Goal: Information Seeking & Learning: Learn about a topic

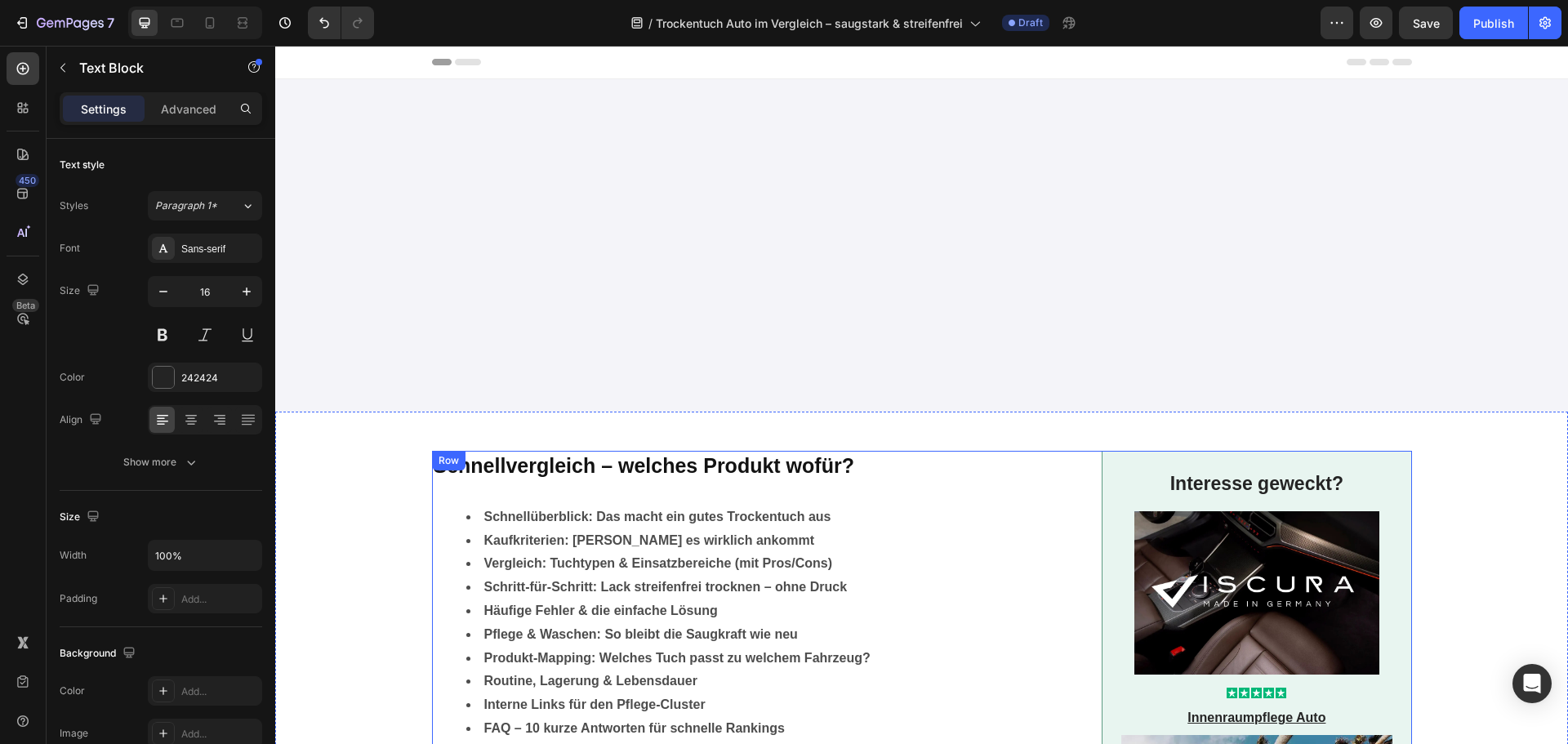
scroll to position [3103, 0]
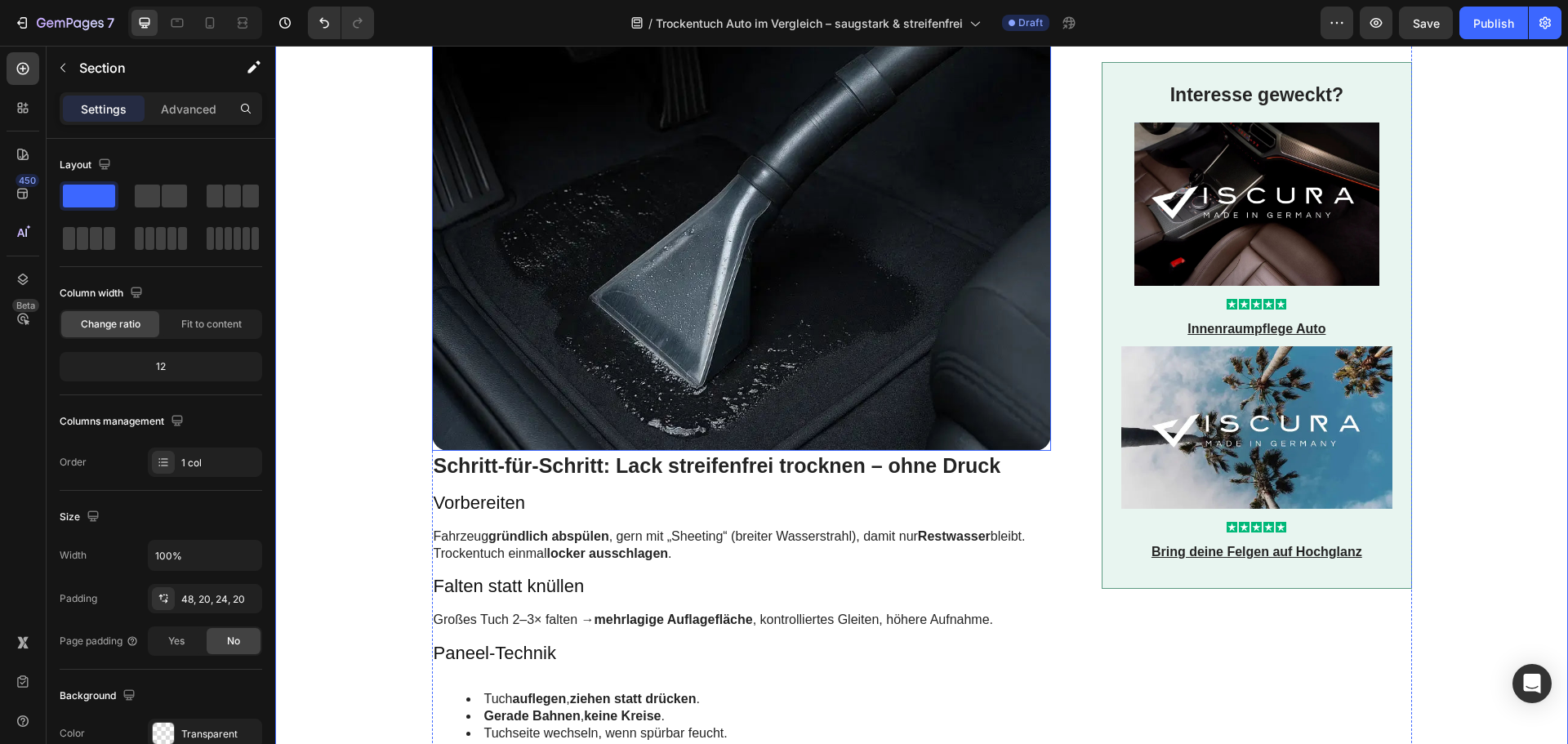
scroll to position [2613, 0]
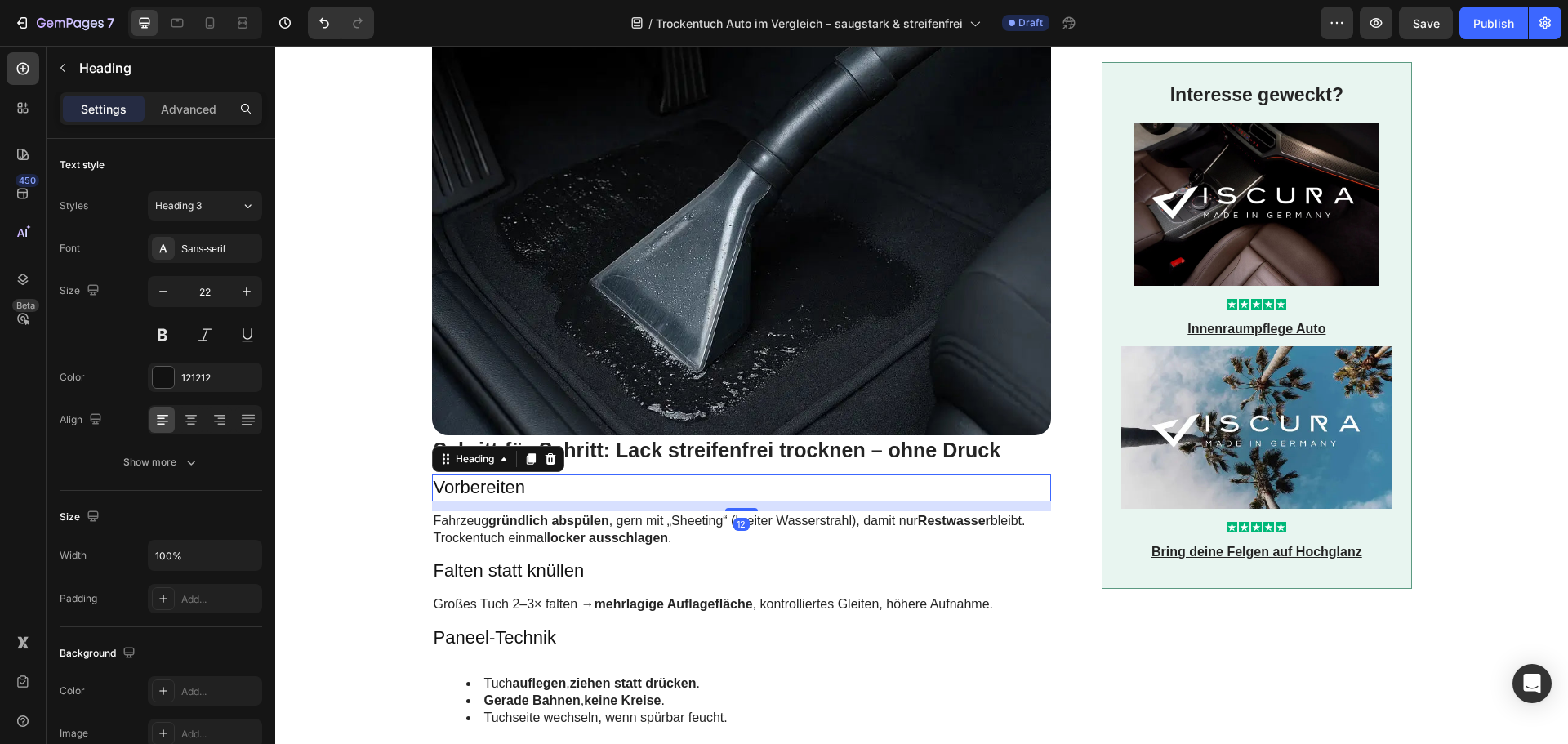
click at [517, 476] on p "Vorbereiten" at bounding box center [742, 488] width 617 height 24
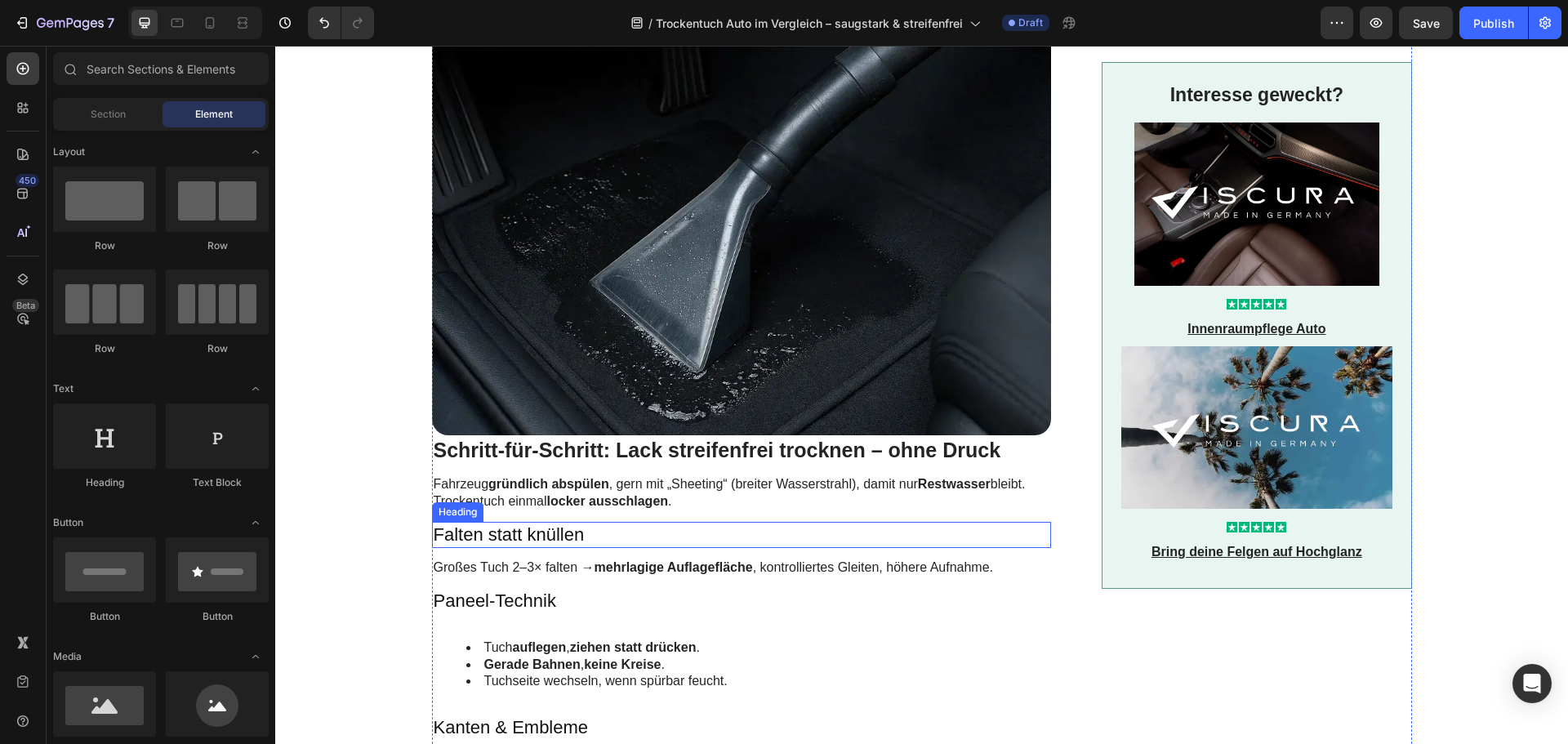
click at [503, 524] on p "Falten statt knüllen" at bounding box center [742, 535] width 617 height 24
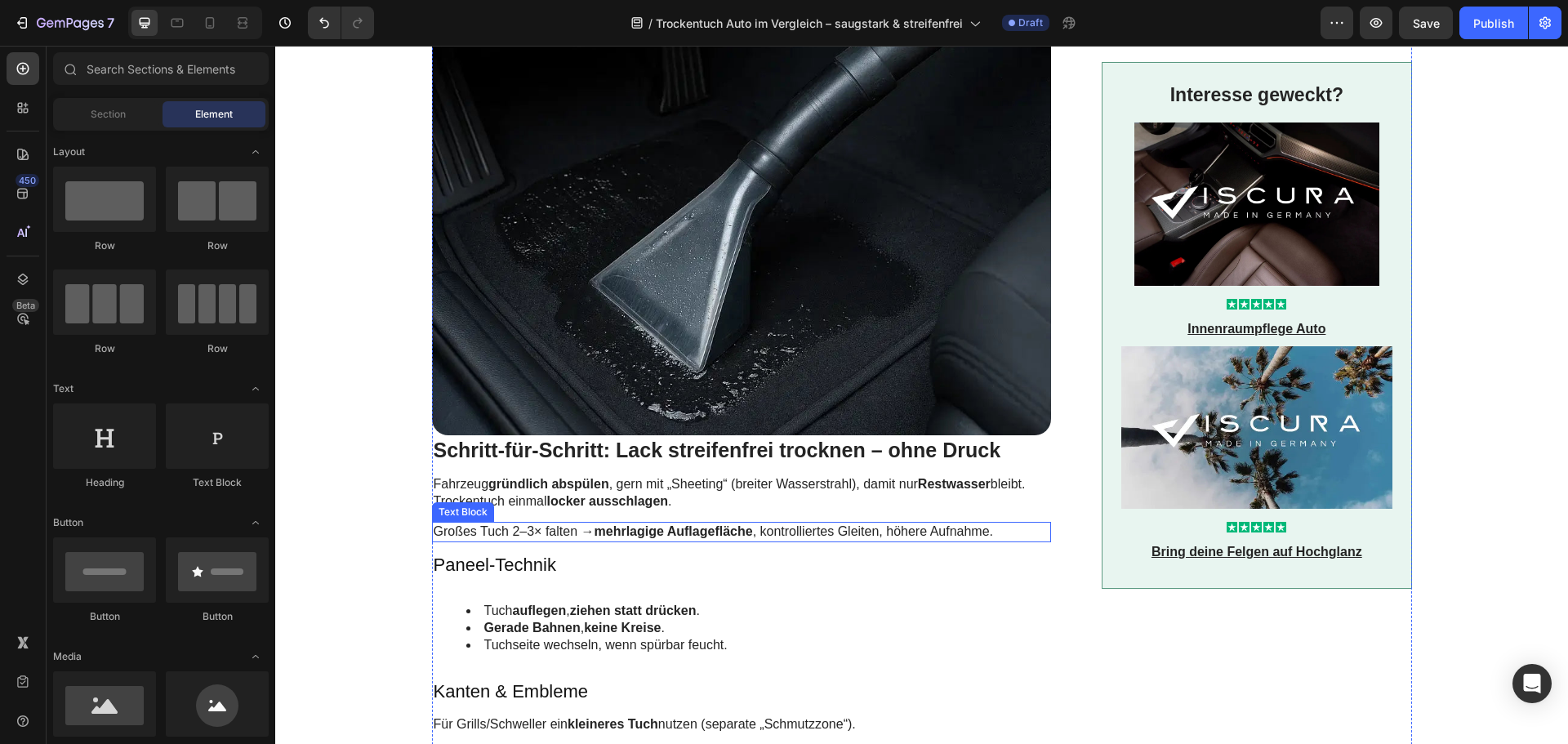
click at [506, 524] on p "Großes Tuch 2–3× falten → mehrlagige Auflagefläche , kontrolliertes Gleiten, hö…" at bounding box center [742, 532] width 617 height 18
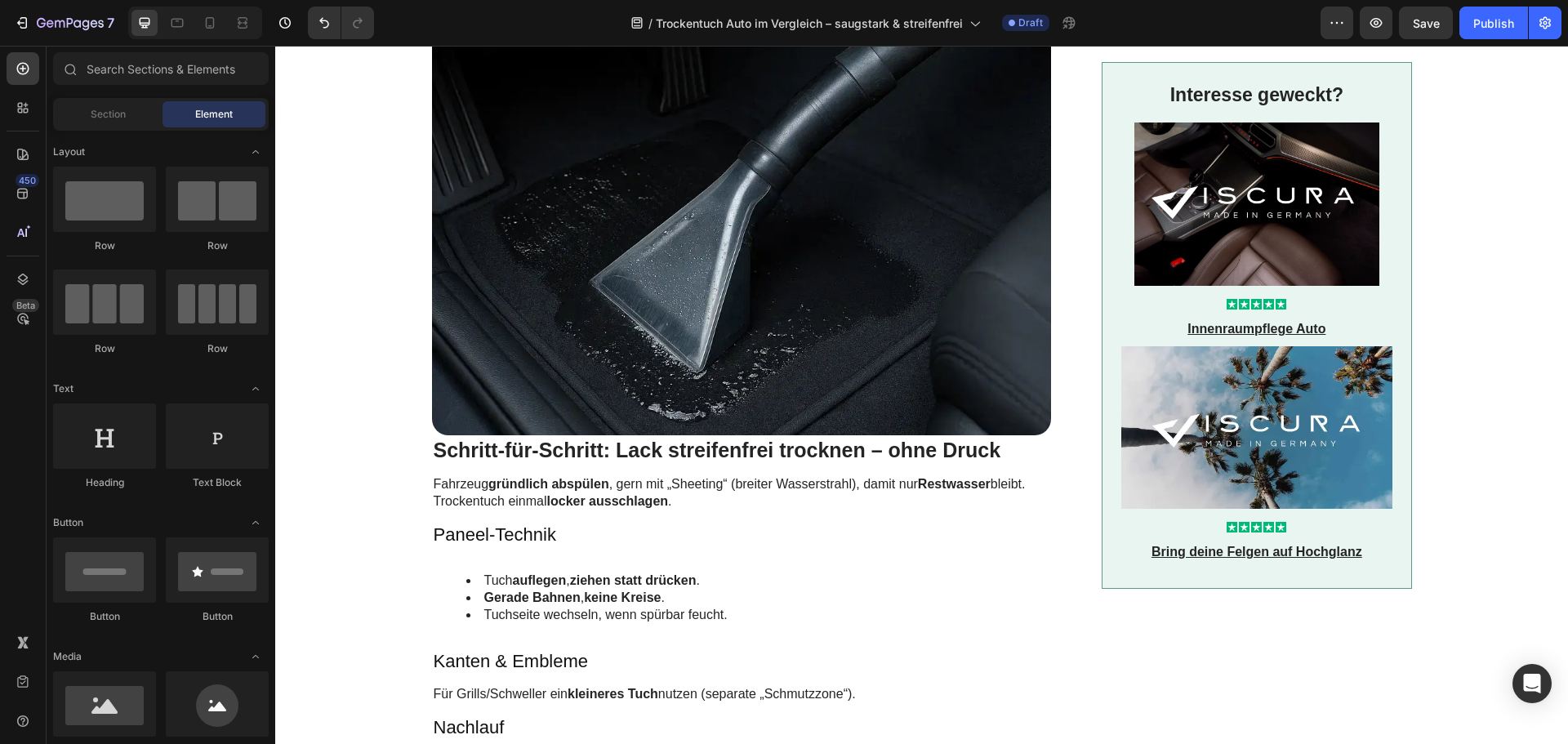
click at [506, 524] on p "Paneel-Technik" at bounding box center [742, 535] width 617 height 24
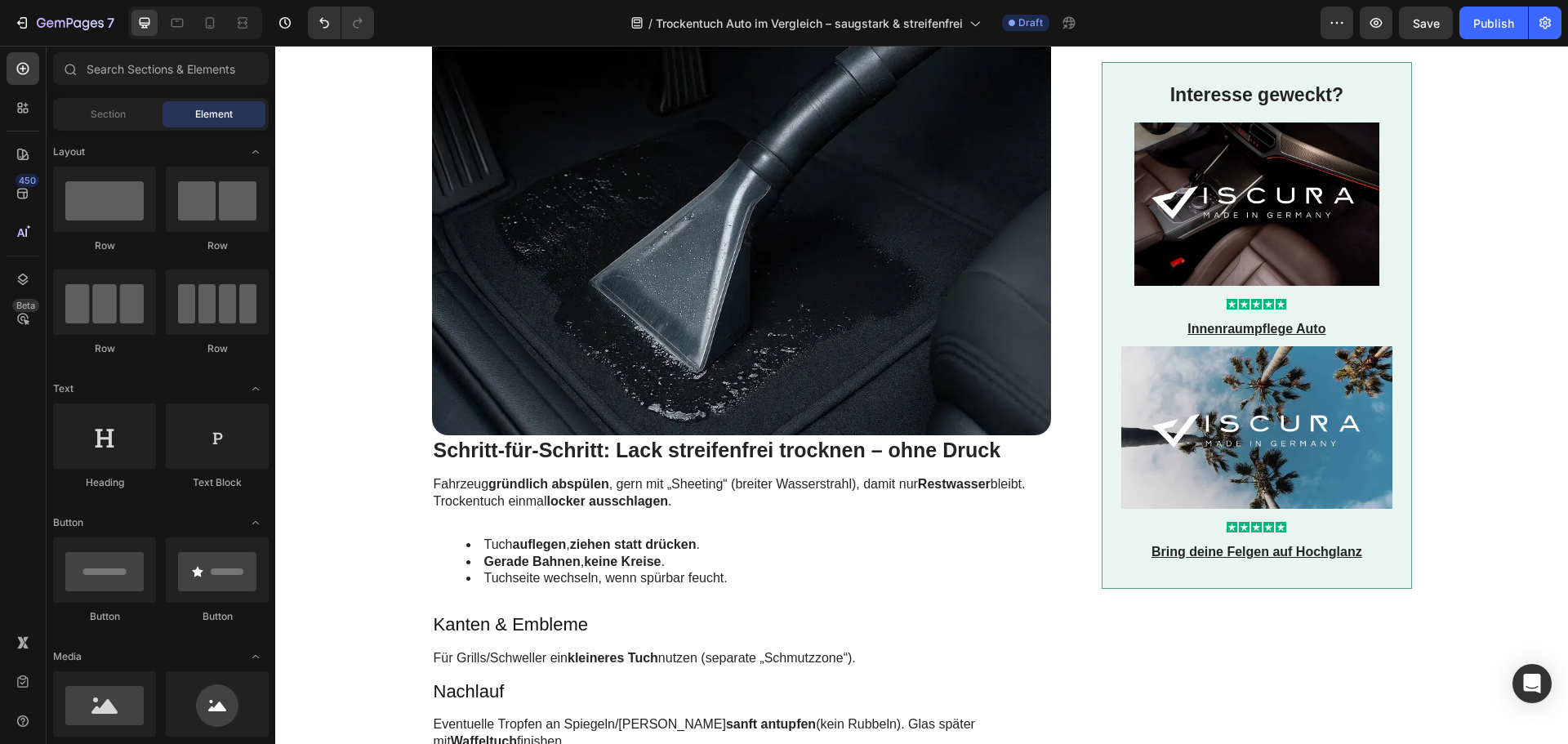
click at [506, 522] on div "Tuch auflegen , ziehen statt drücken . Gerade Bahnen , keine Kreise . Tuchseite…" at bounding box center [742, 561] width 620 height 80
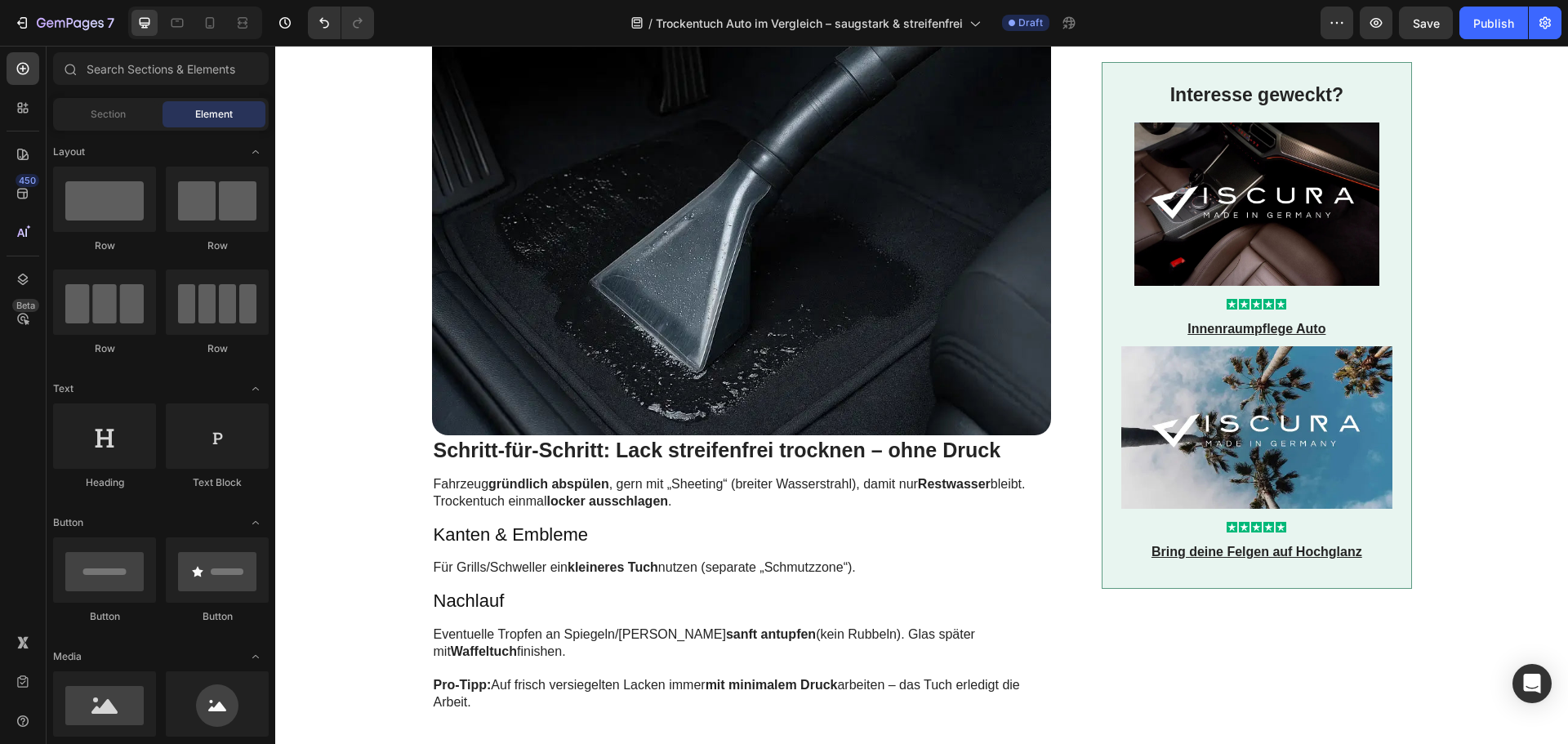
click at [506, 524] on p "Kanten & Embleme" at bounding box center [742, 535] width 617 height 24
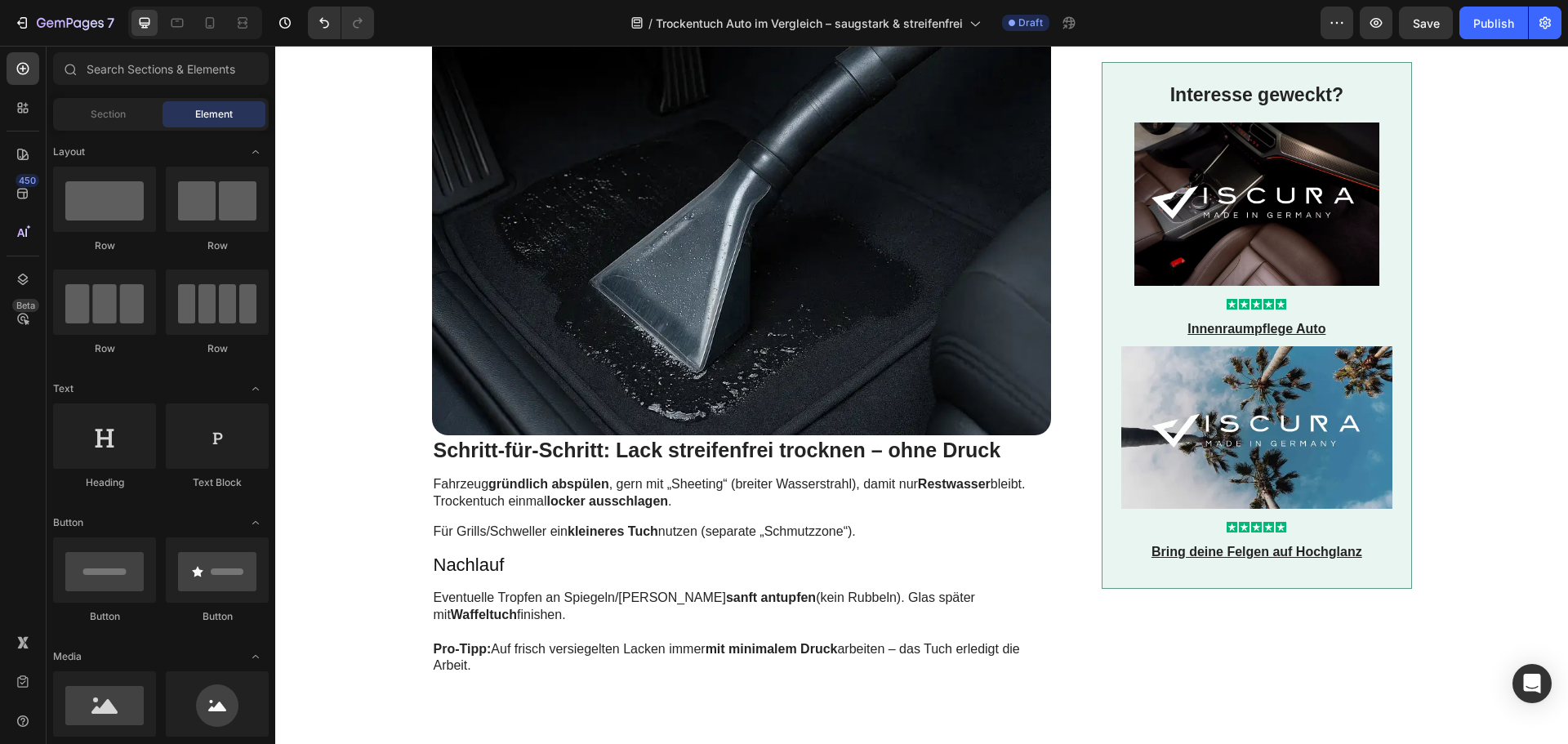
click at [506, 524] on p "Für Grills/Schweller ein kleineres Tuch nutzen (separate „Schmutzzone“)." at bounding box center [742, 532] width 617 height 18
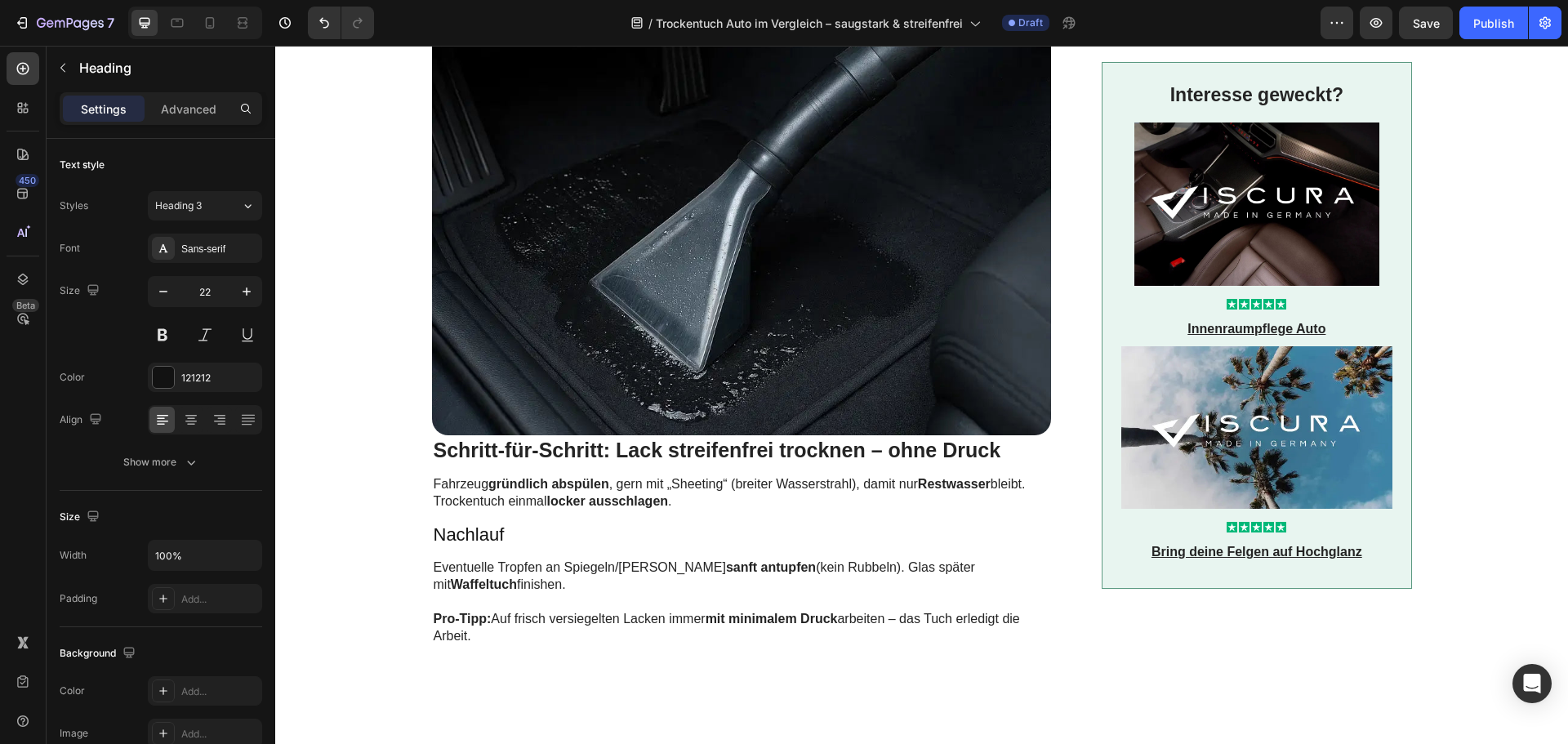
click at [506, 524] on p "Nachlauf" at bounding box center [742, 535] width 617 height 24
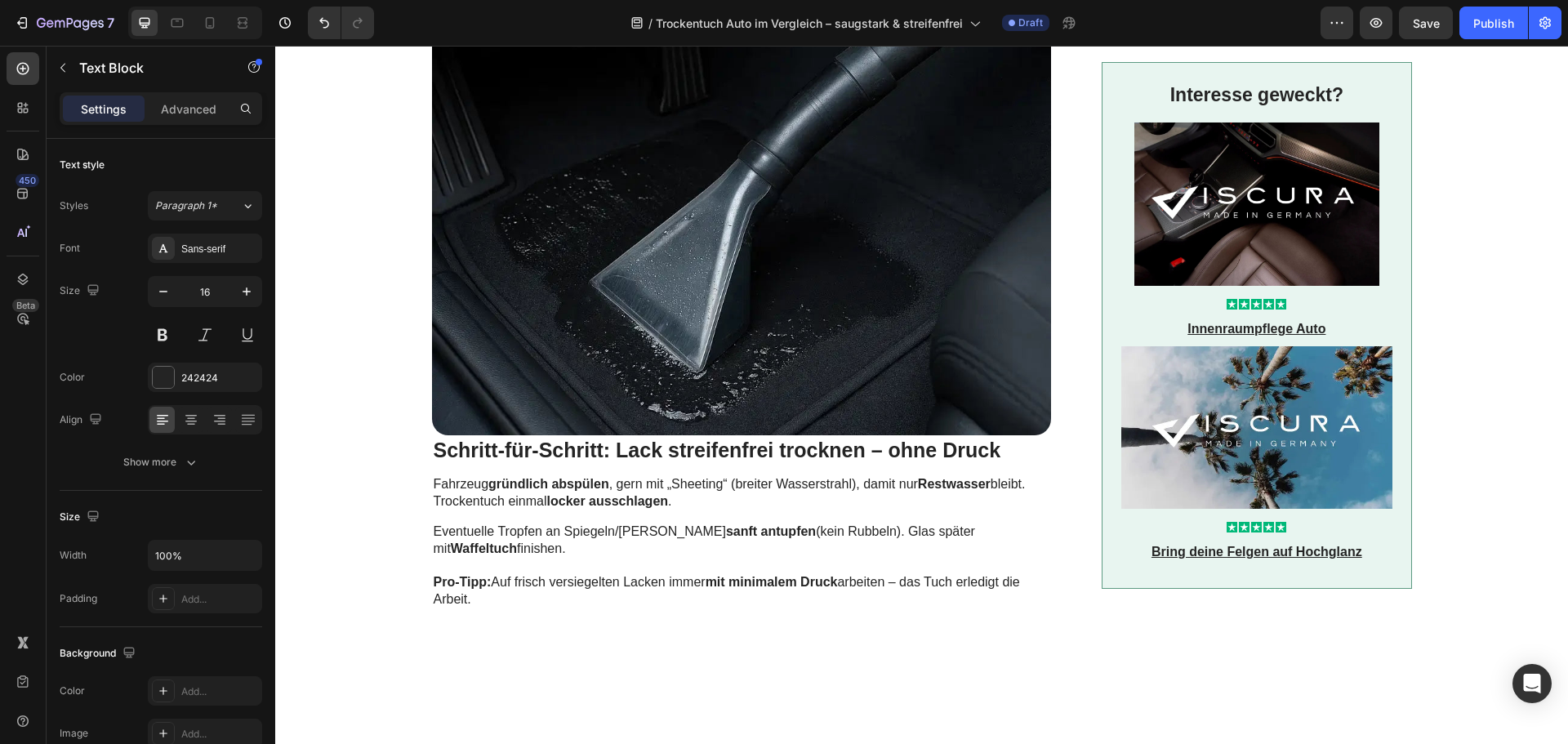
click at [506, 524] on p "Eventuelle Tropfen an Spiegeln/Leisten sanft antupfen (kein Rubbeln). Glas spät…" at bounding box center [742, 540] width 617 height 34
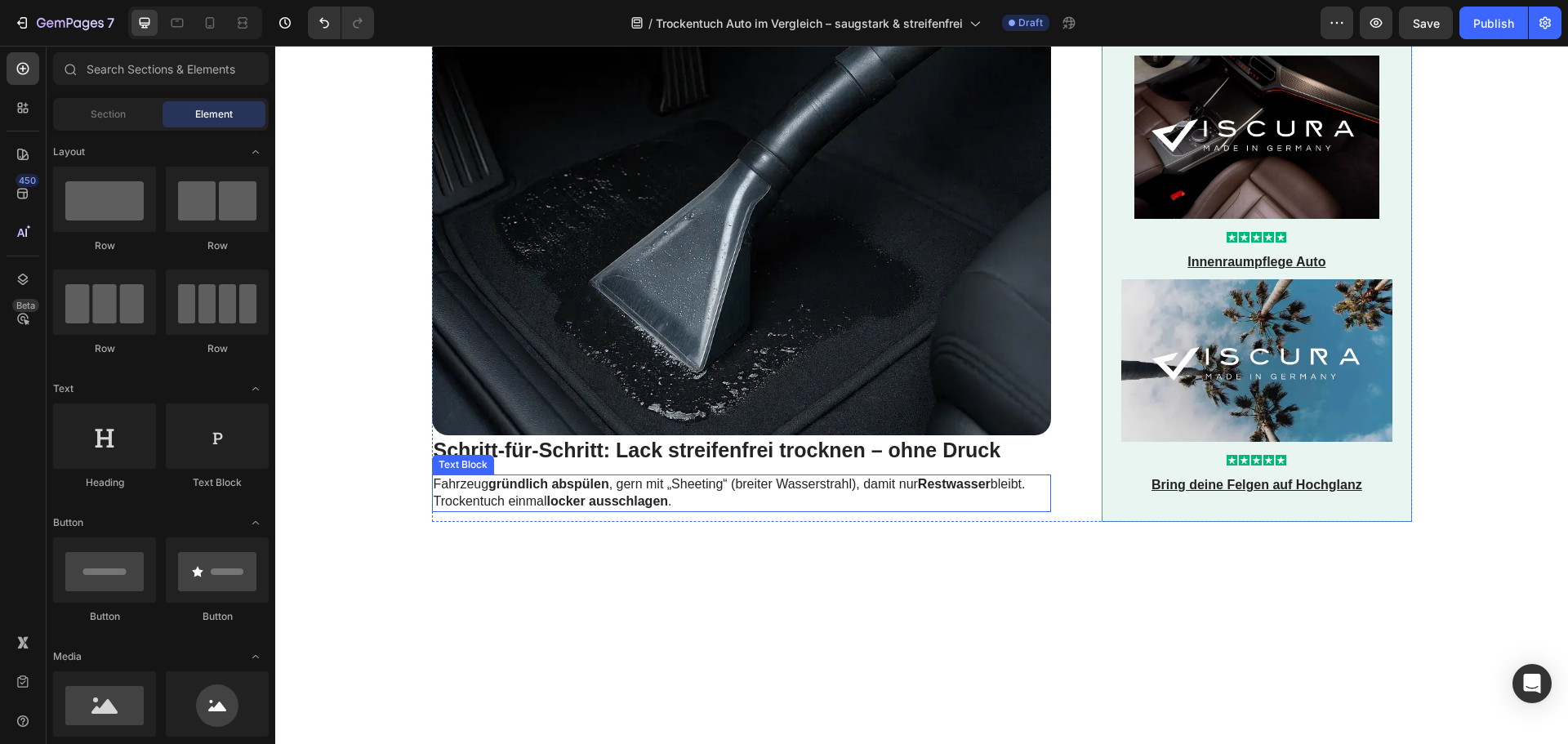
click at [531, 478] on p "Fahrzeug gründlich abspülen , gern mit „Sheeting“ (breiter Wasserstrahl), damit…" at bounding box center [742, 493] width 617 height 34
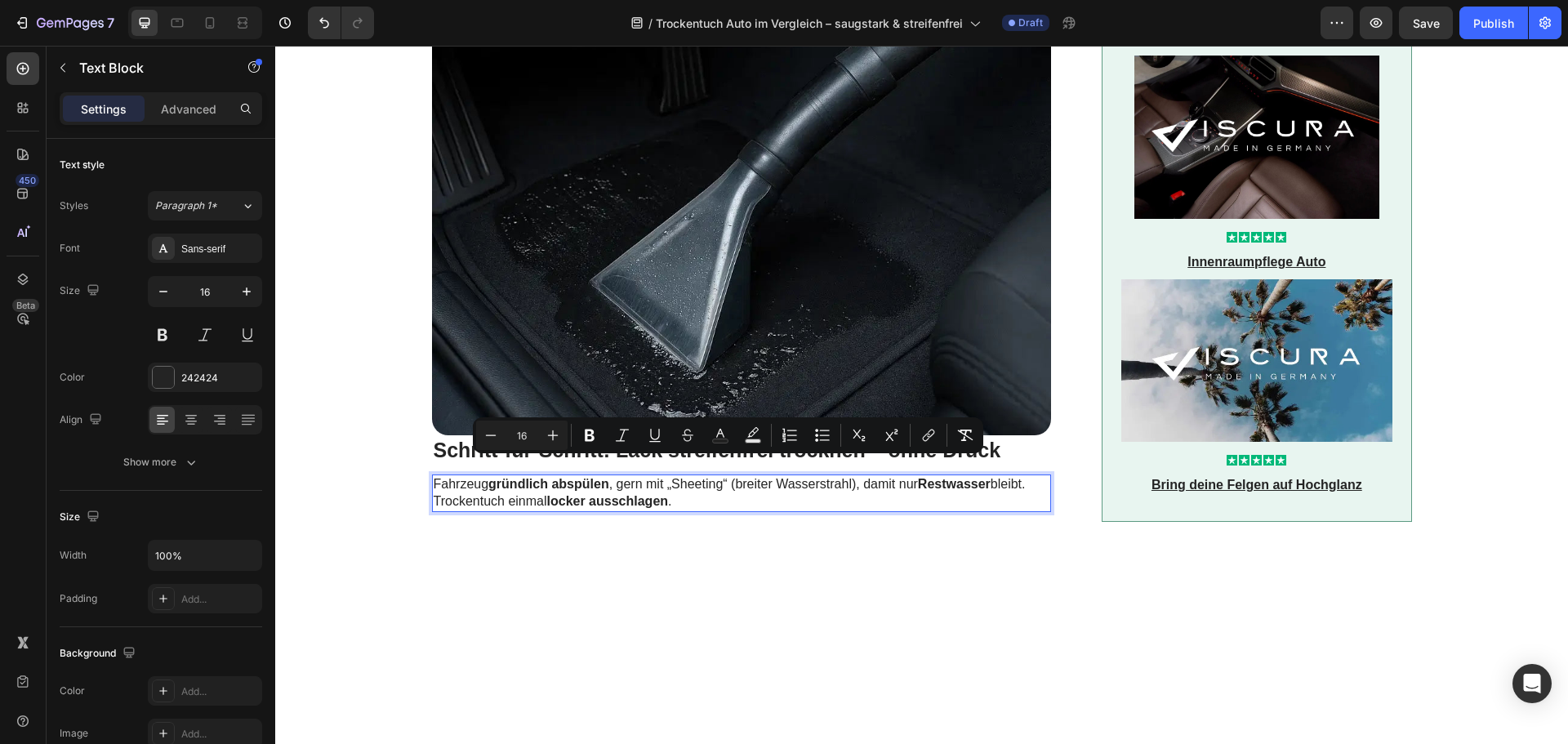
scroll to position [2614, 0]
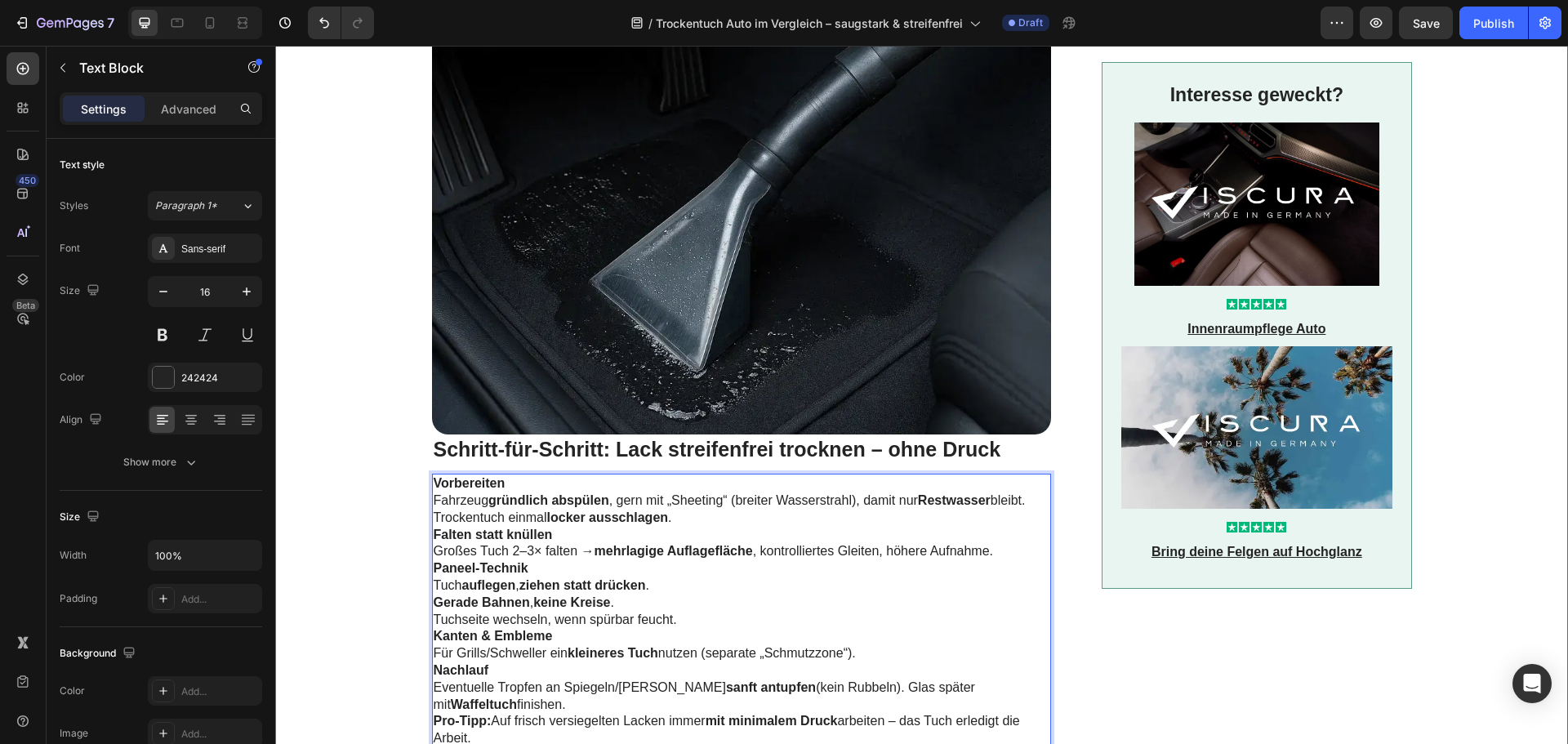
drag, startPoint x: 510, startPoint y: 690, endPoint x: 423, endPoint y: 448, distance: 257.2
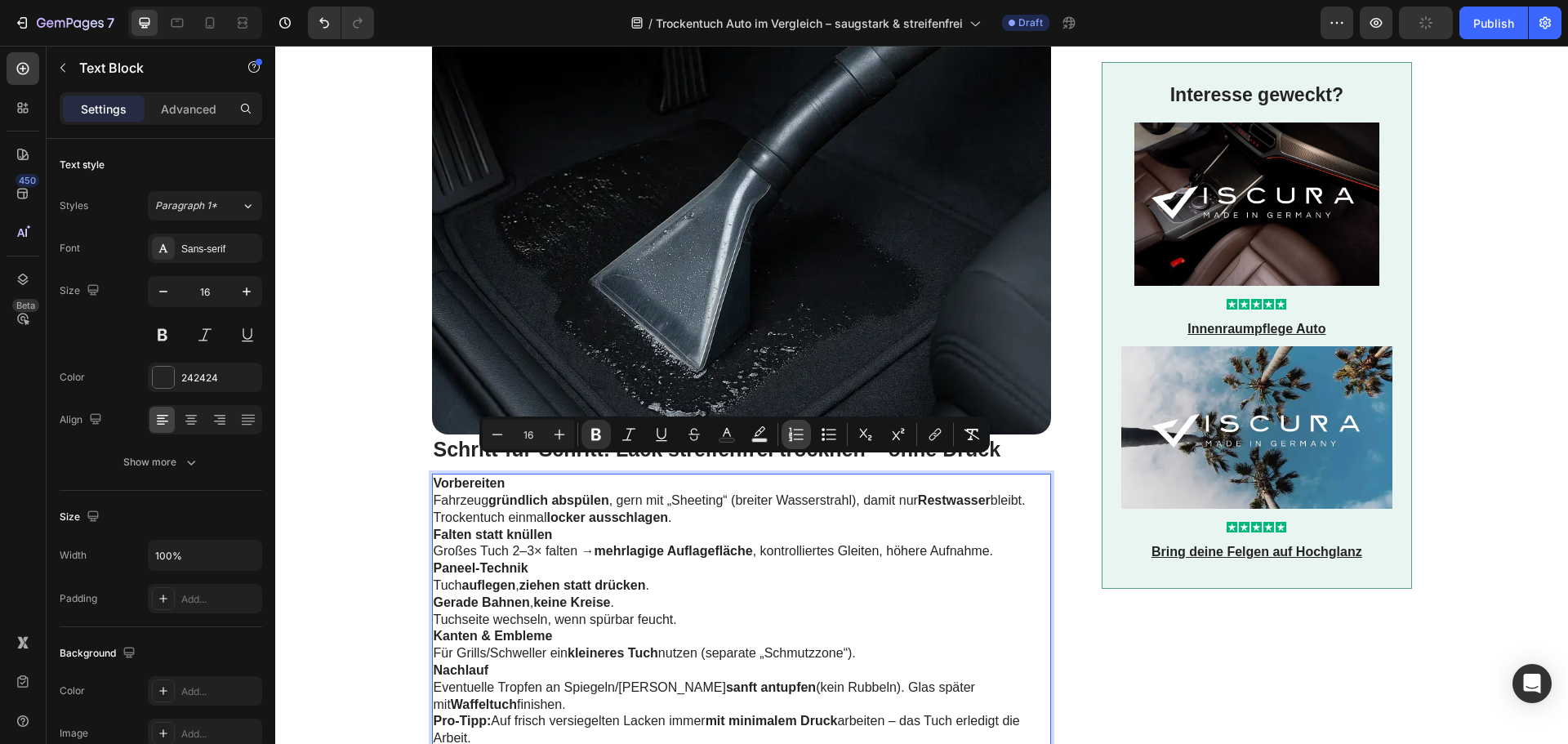
click at [786, 438] on button "Numbered List" at bounding box center [796, 434] width 29 height 29
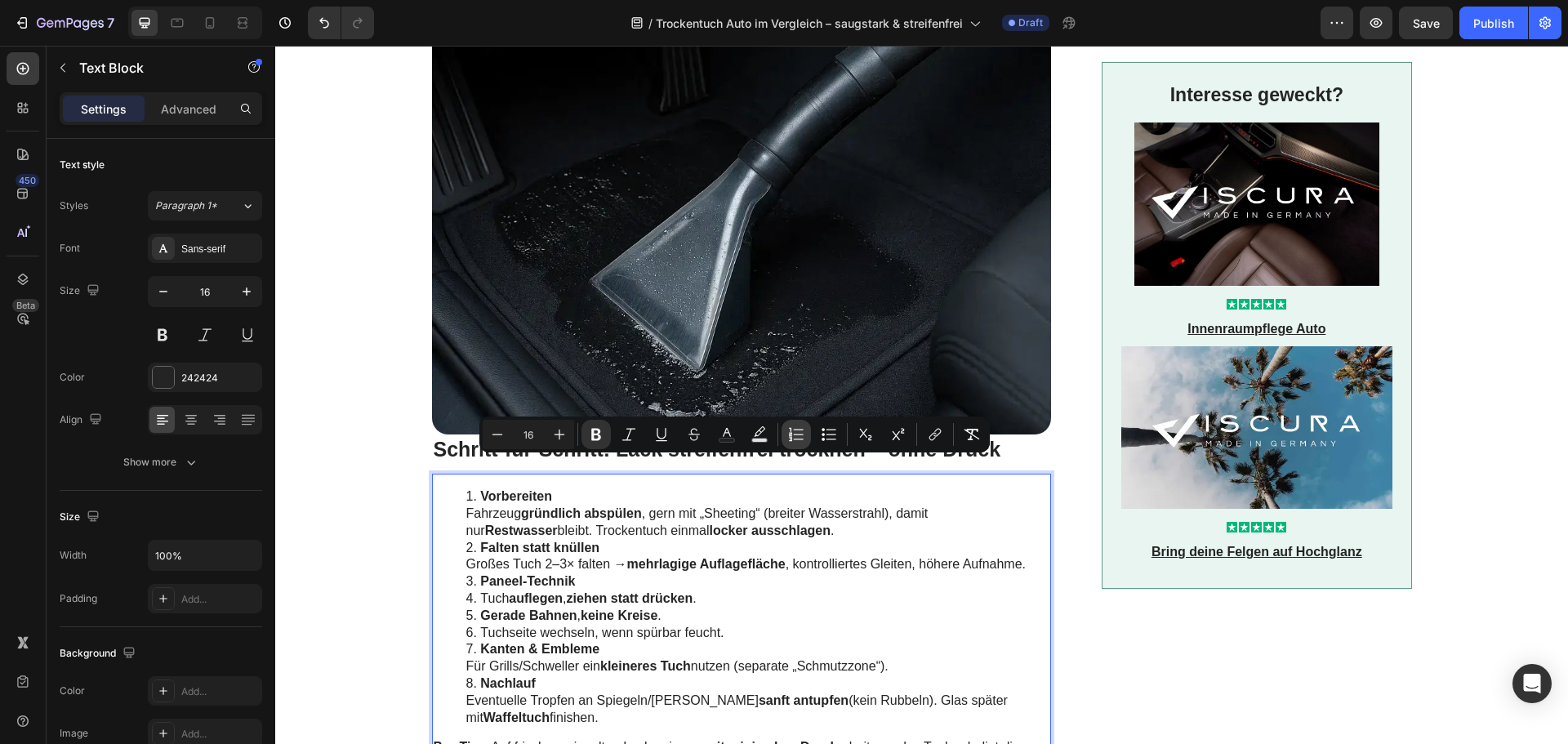
click at [798, 435] on icon "Editor contextual toolbar" at bounding box center [798, 434] width 10 height 1
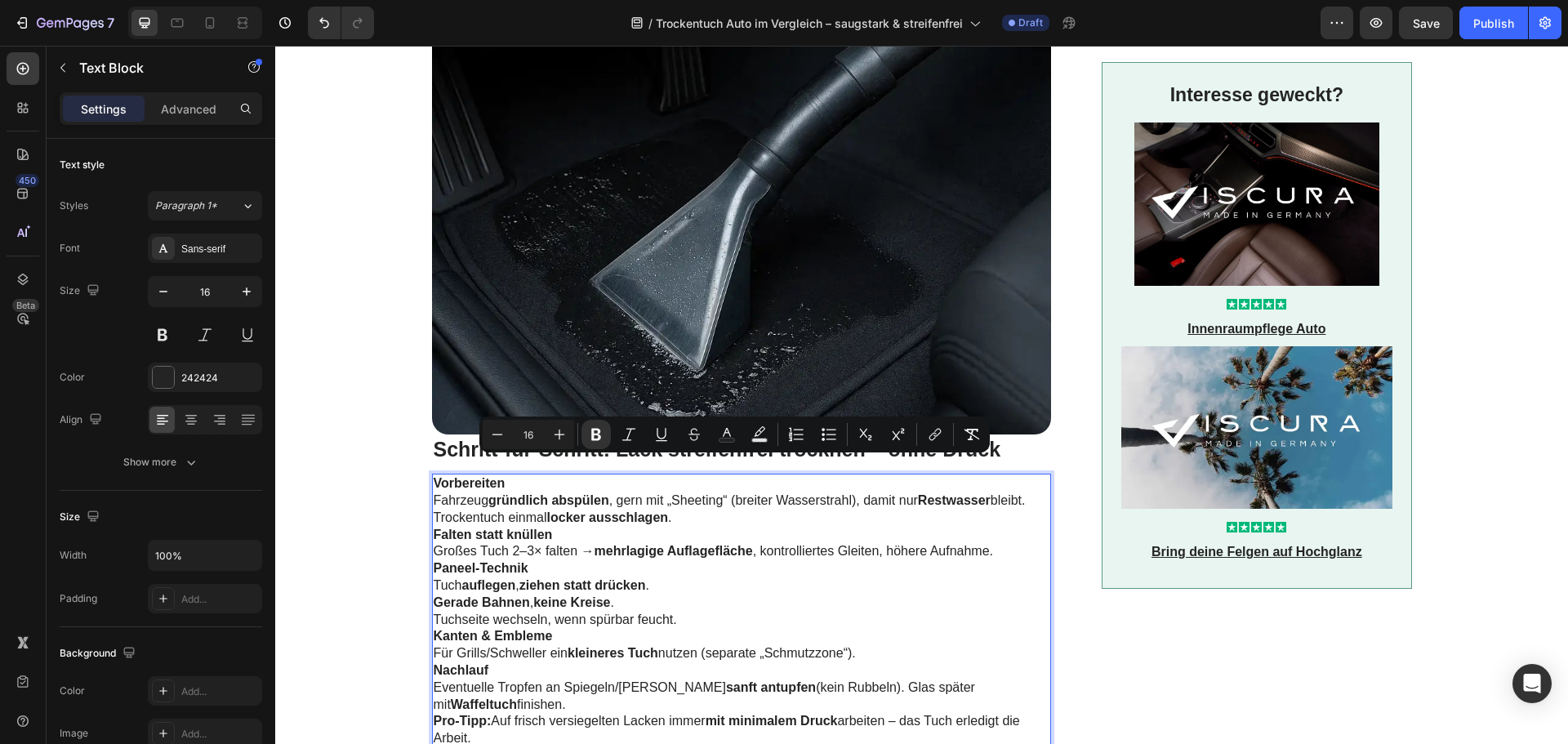
click at [607, 509] on p "Vorbereiten Fahrzeug gründlich abspülen , gern mit „Sheeting“ (breiter Wasserst…" at bounding box center [742, 501] width 617 height 51
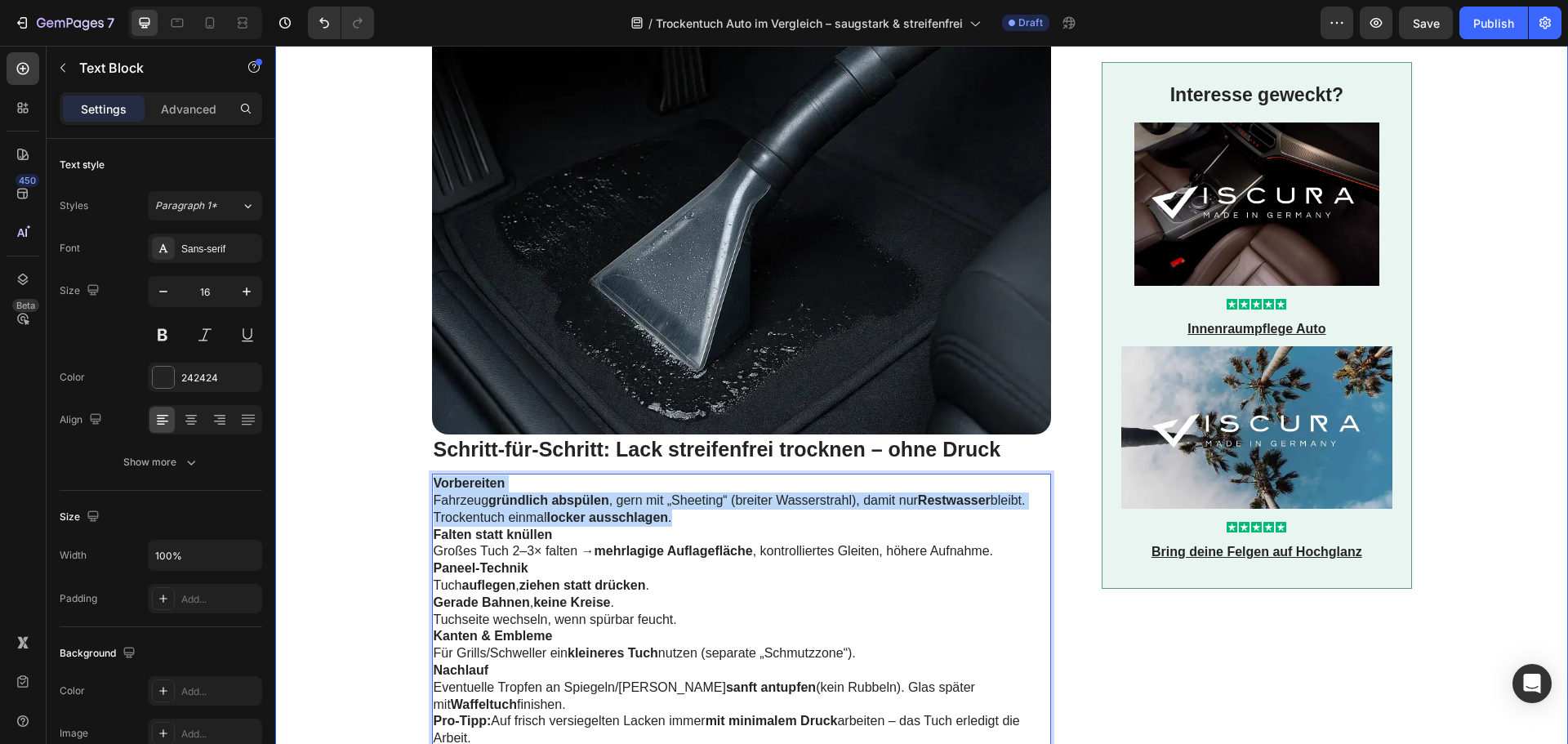
drag, startPoint x: 683, startPoint y: 506, endPoint x: 418, endPoint y: 461, distance: 268.8
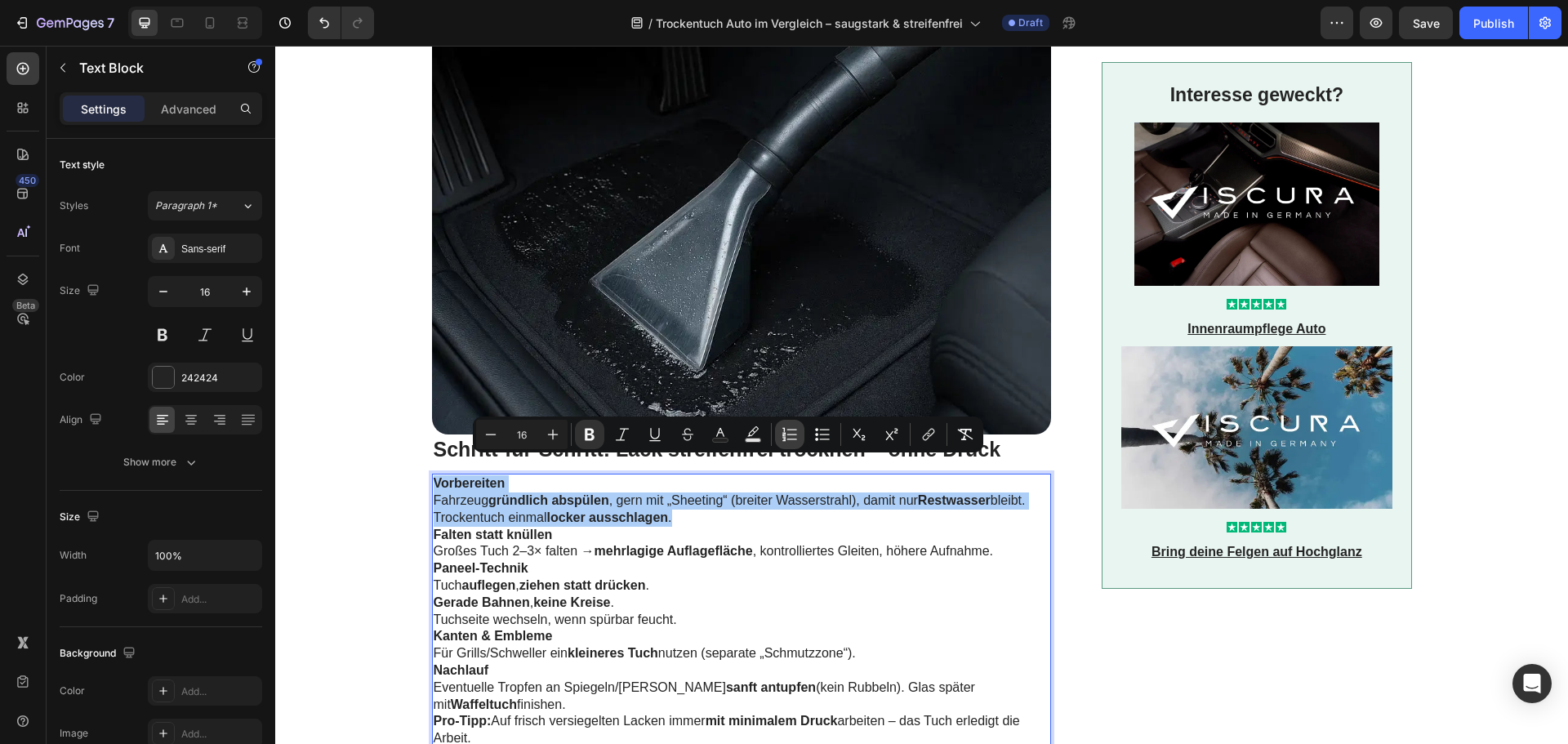
click at [799, 431] on button "Numbered List" at bounding box center [789, 434] width 29 height 29
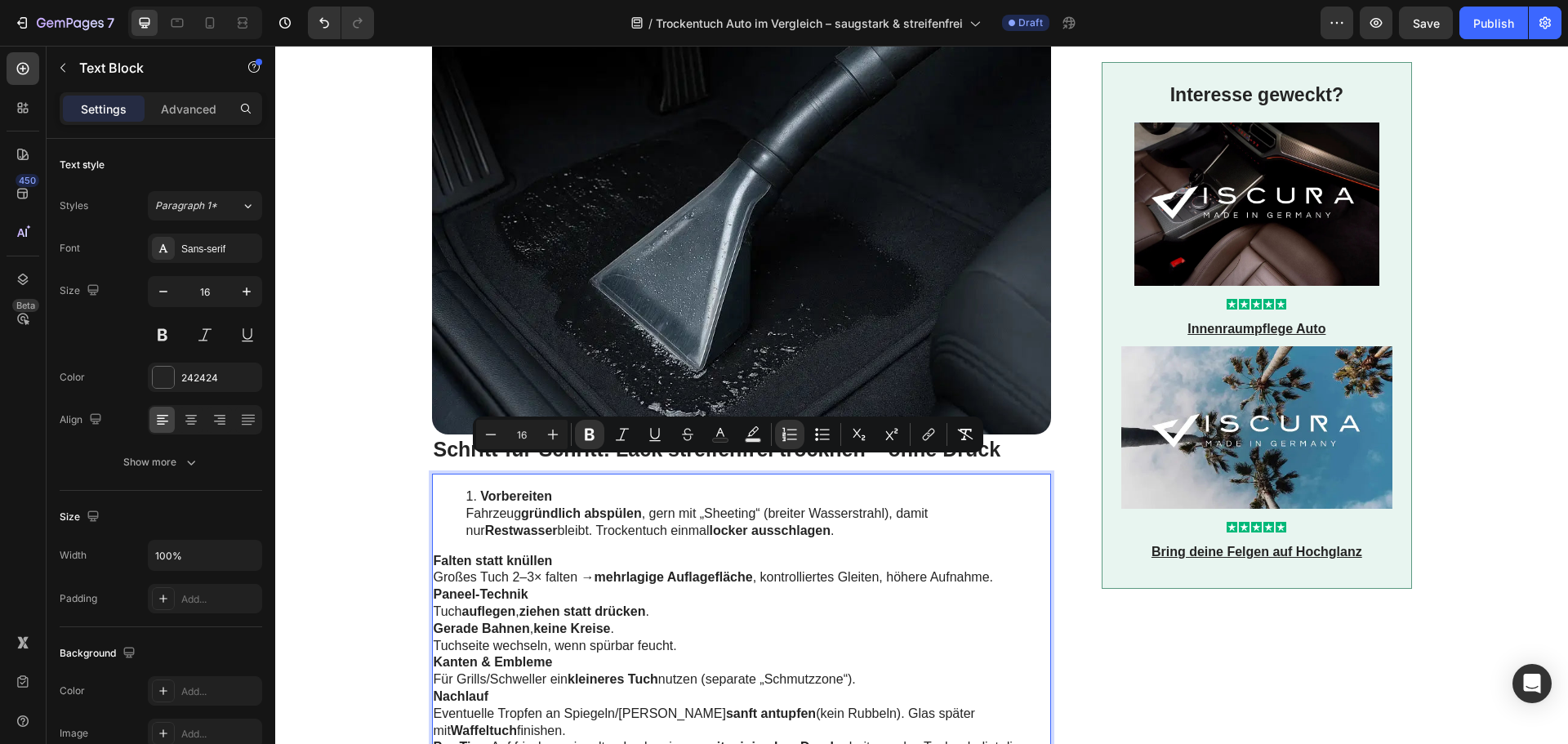
click at [701, 570] on strong "mehrlagige Auflagefläche" at bounding box center [674, 577] width 158 height 14
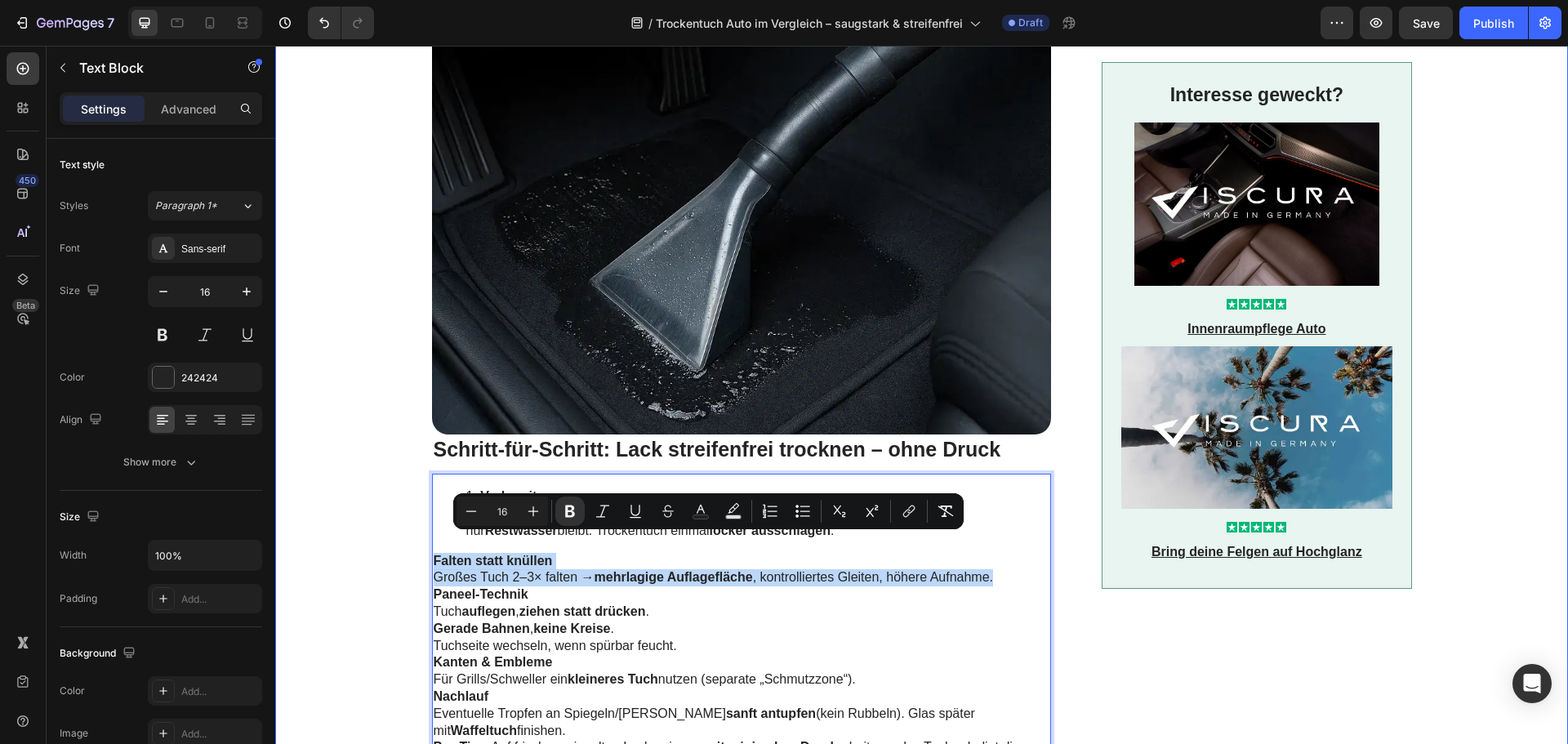
drag, startPoint x: 998, startPoint y: 561, endPoint x: 412, endPoint y: 538, distance: 586.5
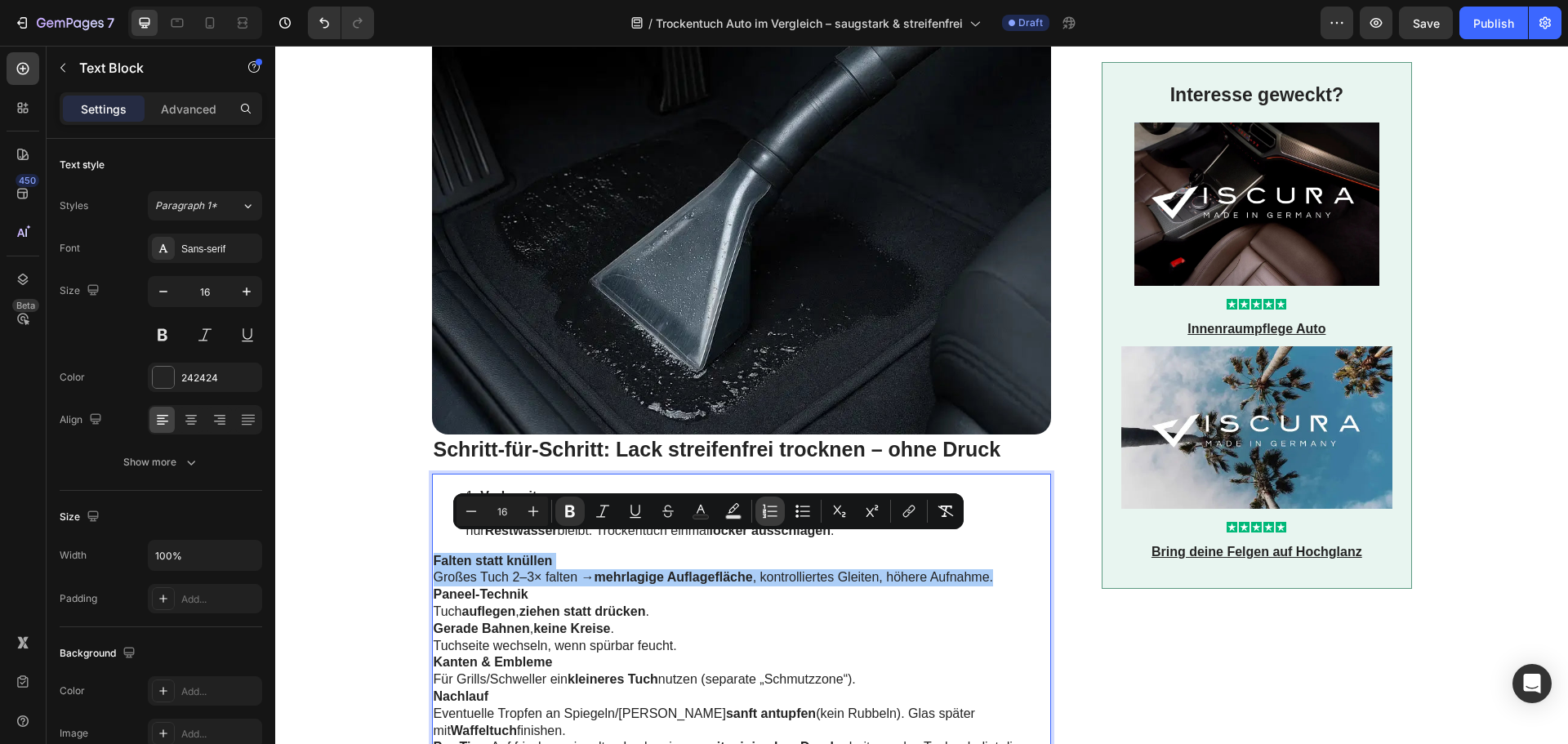
click at [777, 514] on icon "Editor contextual toolbar" at bounding box center [770, 511] width 17 height 17
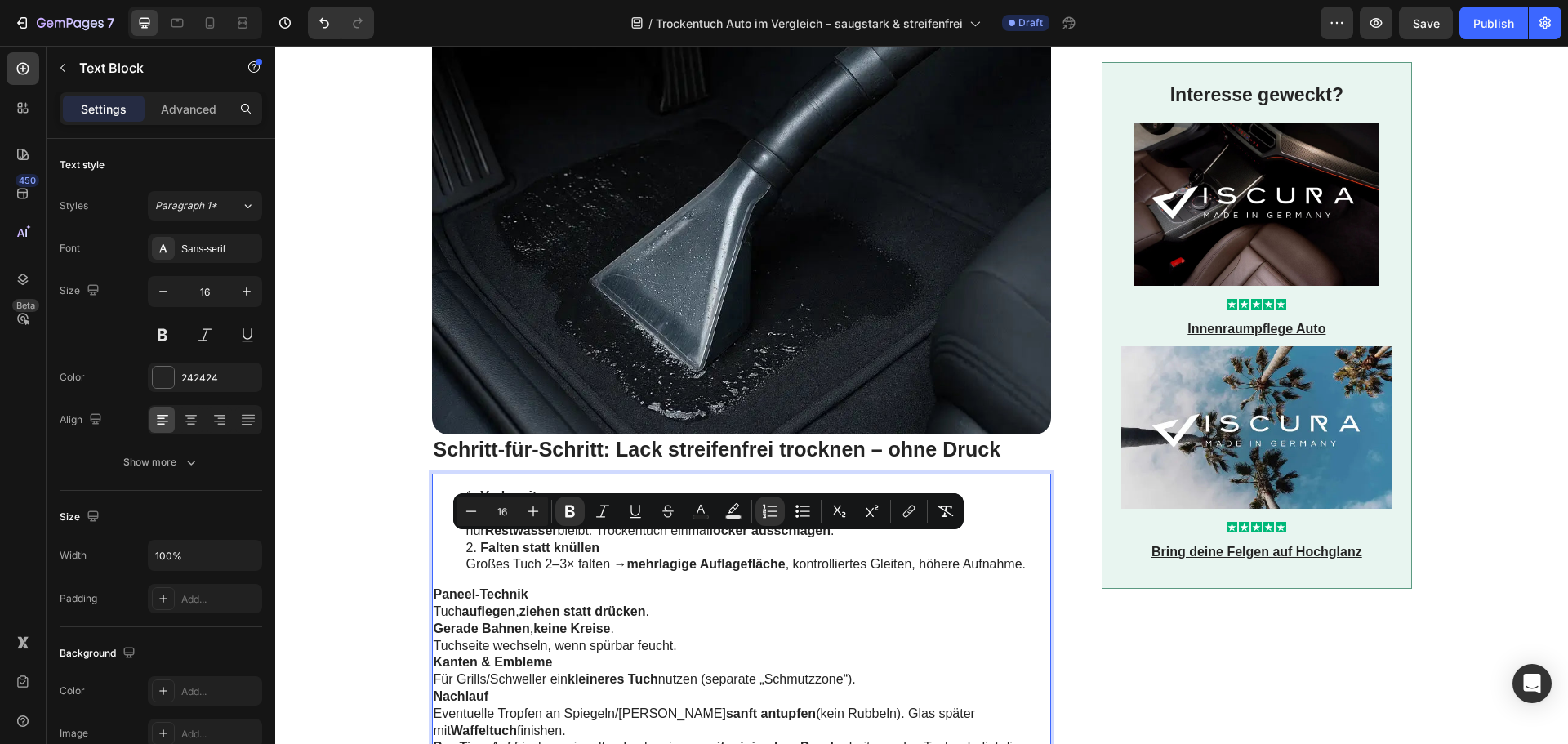
click at [636, 563] on div "Vorbereiten Fahrzeug gründlich abspülen , gern mit „Sheeting“ (breiter Wasserst…" at bounding box center [742, 624] width 620 height 301
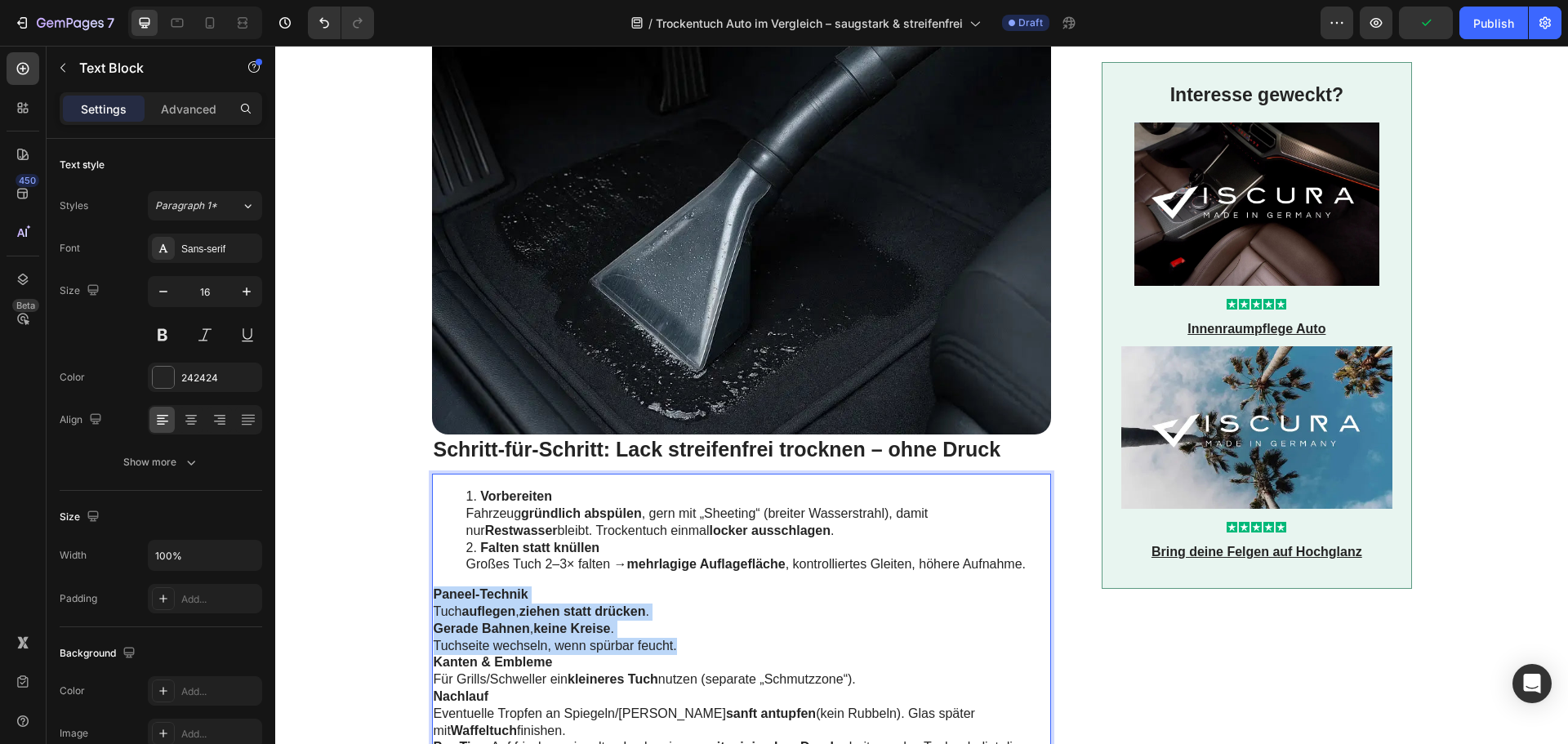
drag, startPoint x: 670, startPoint y: 632, endPoint x: 430, endPoint y: 574, distance: 246.9
click at [432, 574] on div "Vorbereiten Fahrzeug gründlich abspülen , gern mit „Sheeting“ (breiter Wasserst…" at bounding box center [742, 624] width 620 height 301
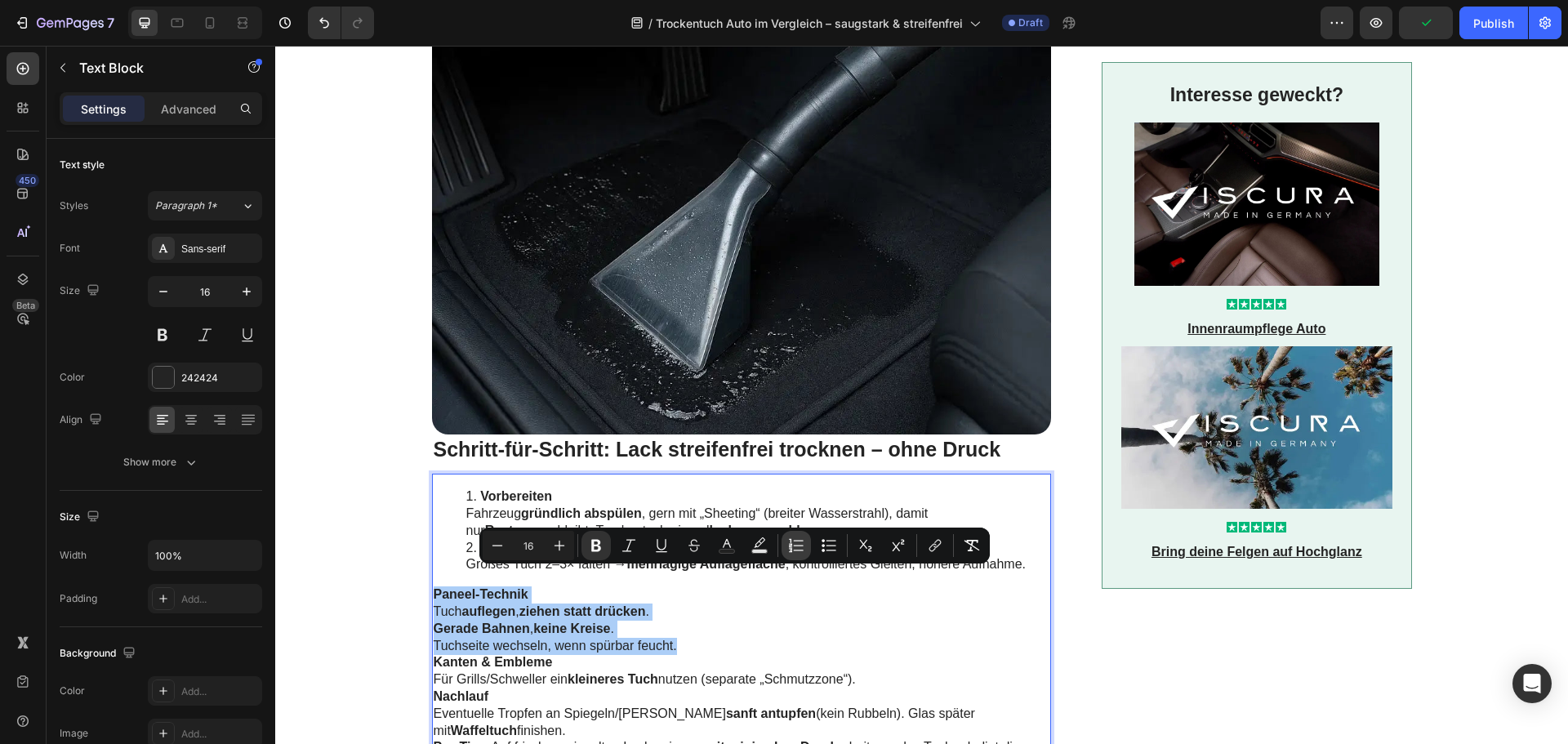
click at [790, 546] on icon "Editor contextual toolbar" at bounding box center [791, 545] width 4 height 4
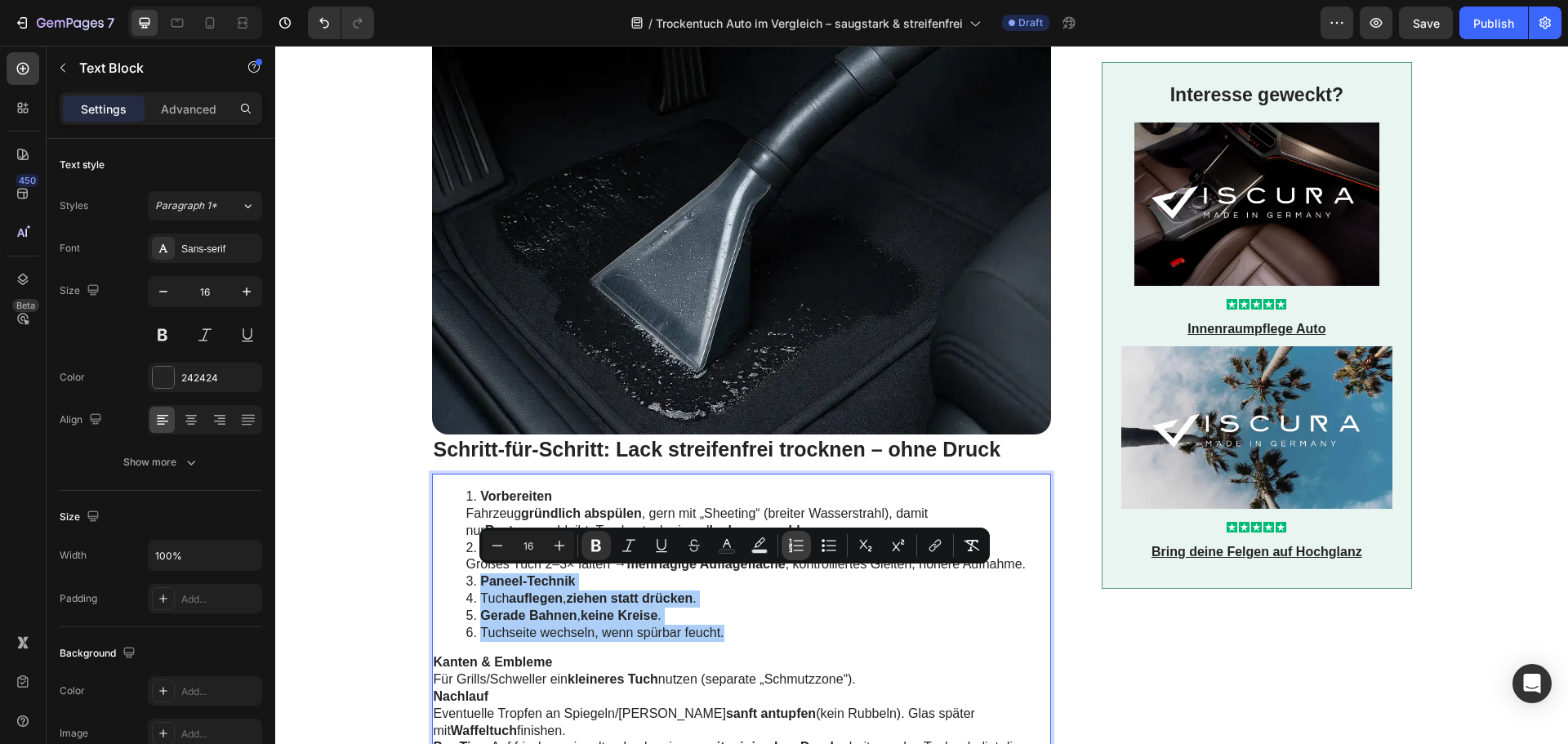
click at [790, 546] on icon "Editor contextual toolbar" at bounding box center [791, 545] width 4 height 4
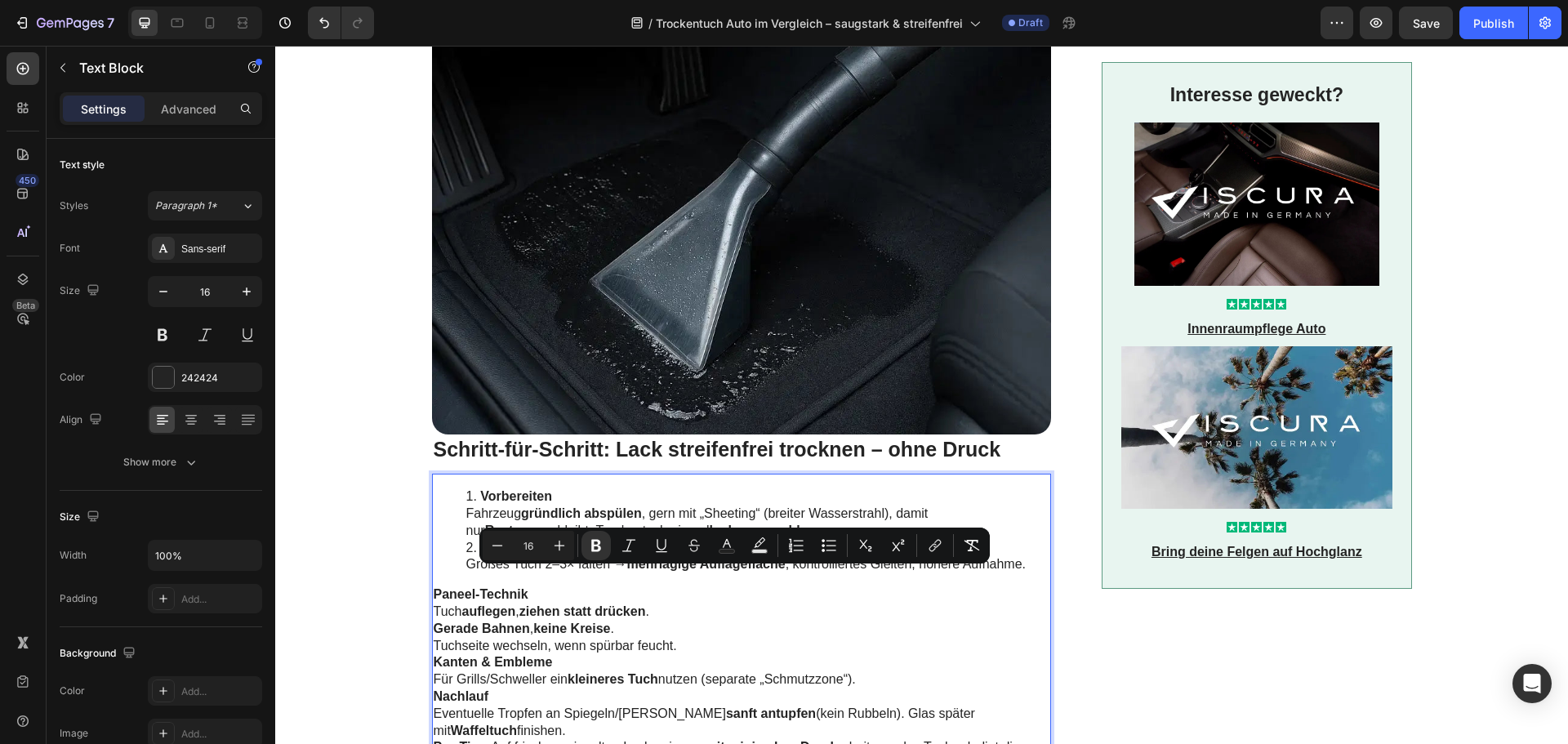
click at [599, 621] on strong "keine Kreise" at bounding box center [571, 628] width 76 height 14
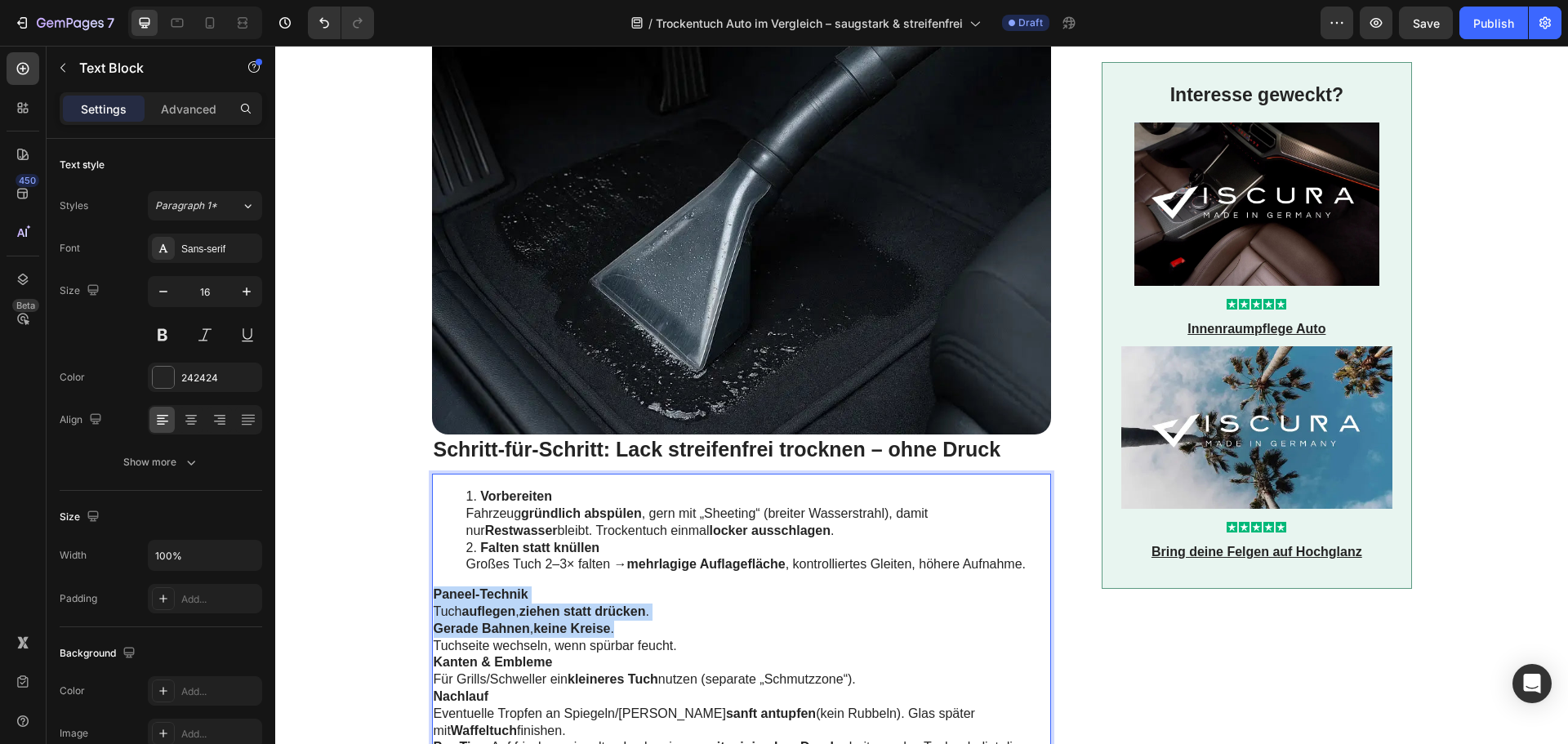
drag, startPoint x: 621, startPoint y: 611, endPoint x: 430, endPoint y: 577, distance: 194.0
click at [432, 577] on div "Vorbereiten Fahrzeug gründlich abspülen , gern mit „Sheeting“ (breiter Wasserst…" at bounding box center [742, 624] width 620 height 301
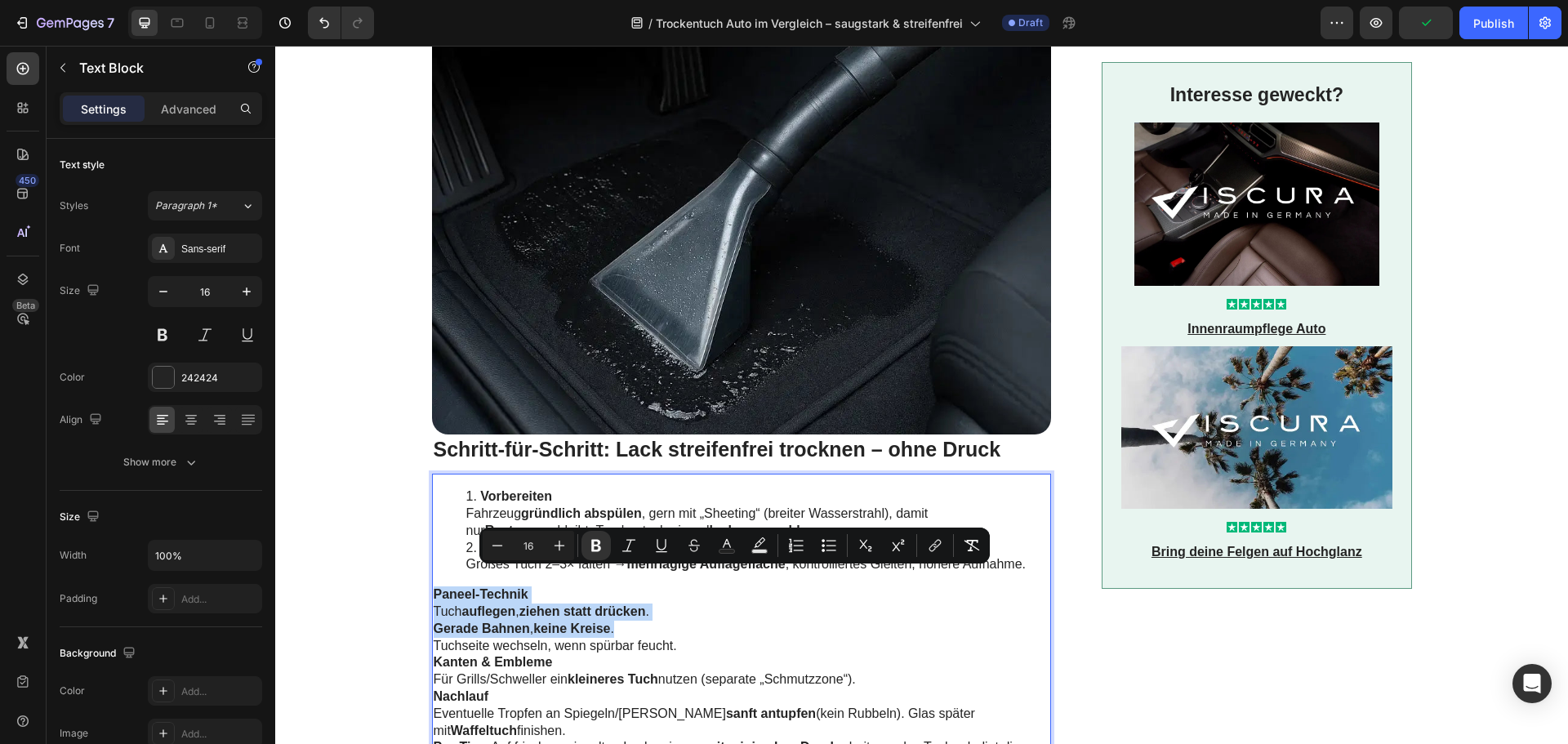
click at [604, 604] on strong "ziehen statt drücken" at bounding box center [582, 611] width 126 height 14
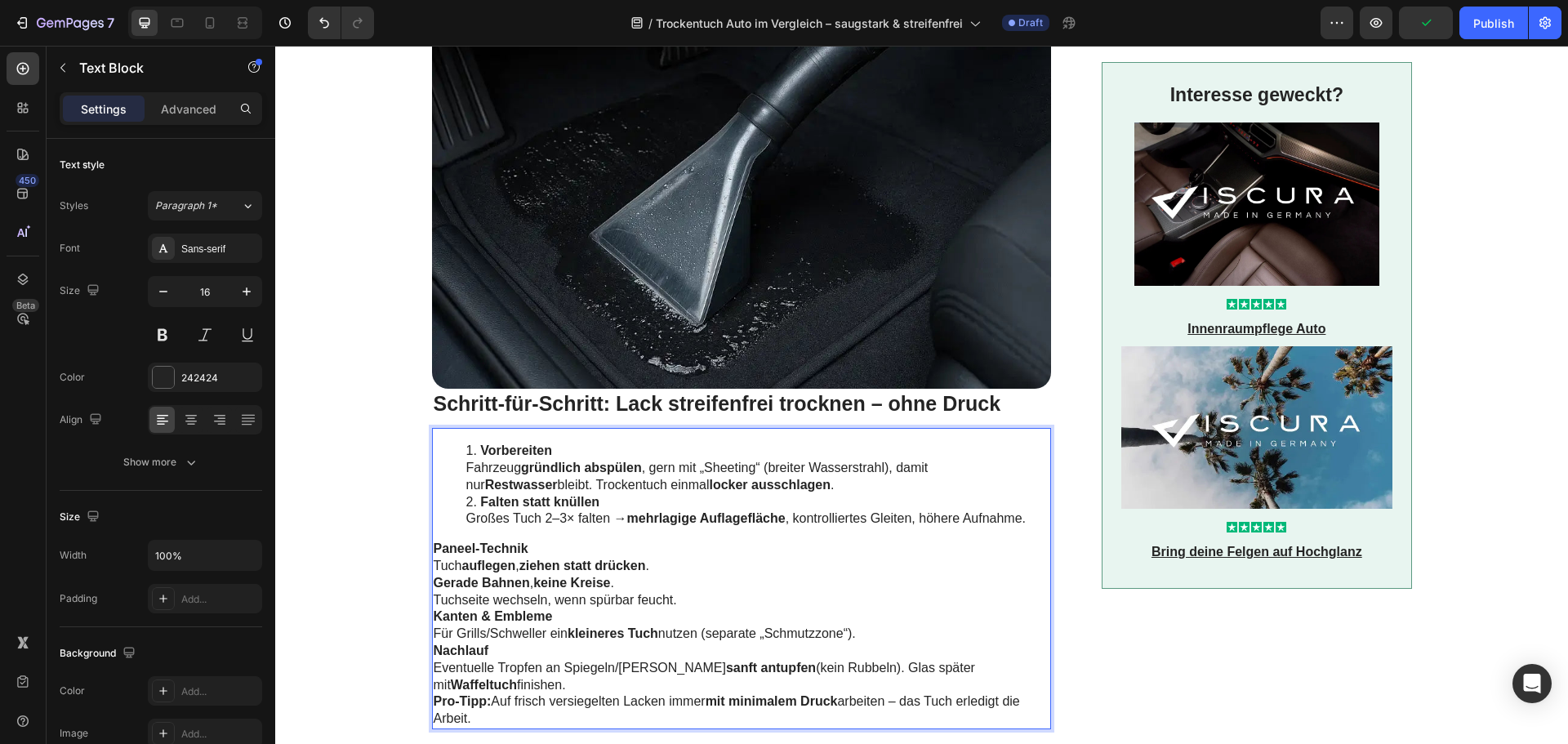
scroll to position [2696, 0]
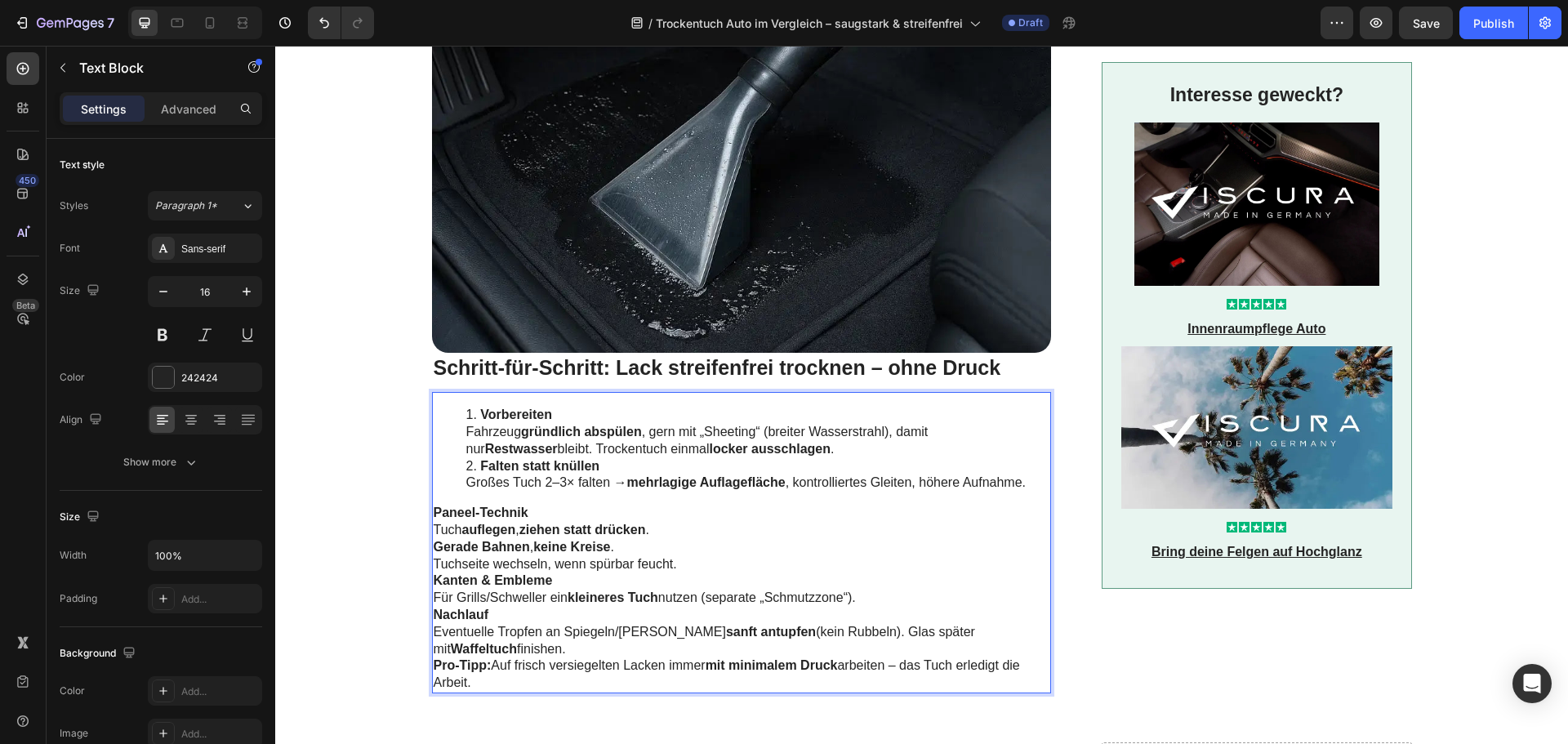
drag, startPoint x: 524, startPoint y: 629, endPoint x: 447, endPoint y: 393, distance: 248.2
click at [447, 393] on div "Vorbereiten Fahrzeug gründlich abspülen , gern mit „Sheeting“ (breiter Wasserst…" at bounding box center [742, 542] width 620 height 301
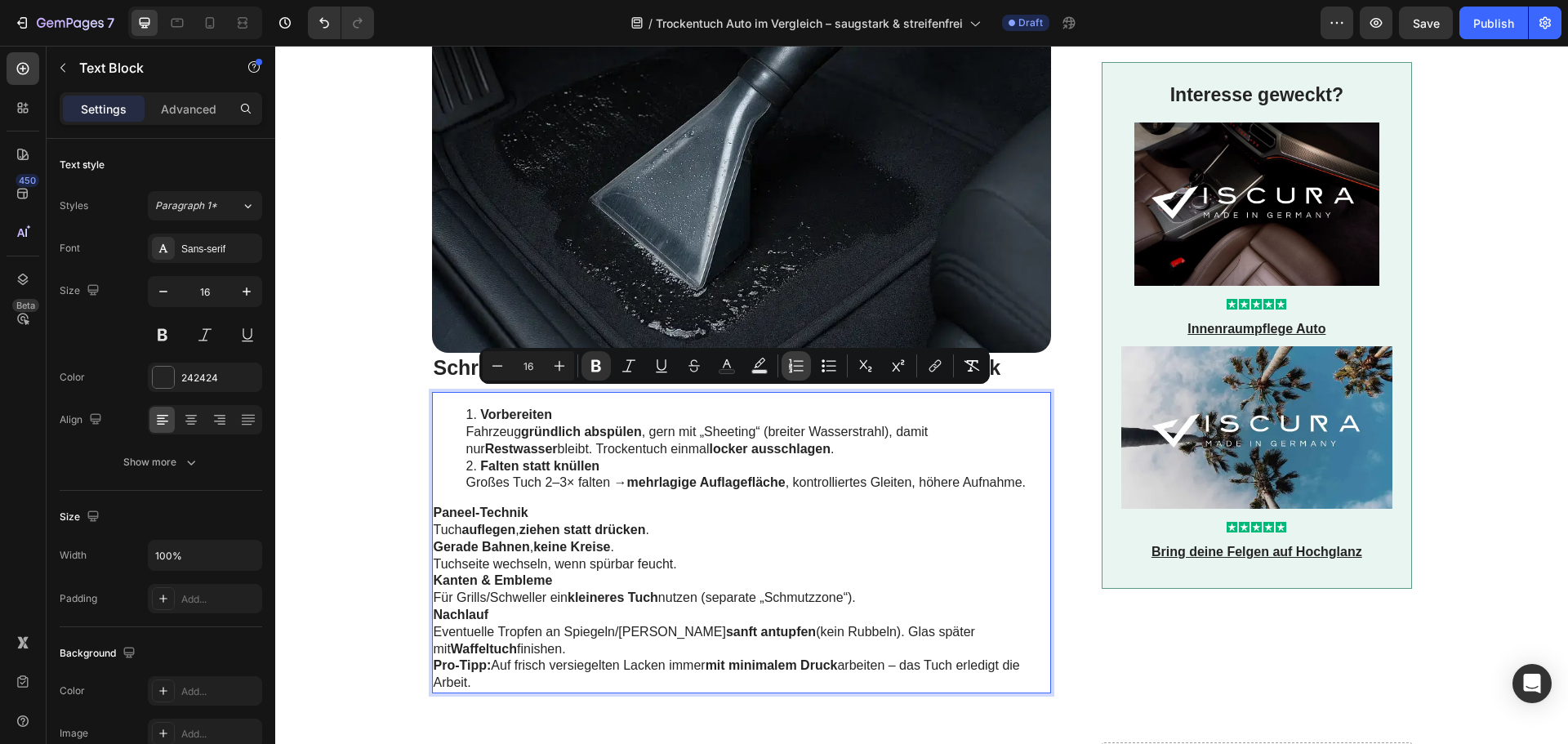
click at [791, 367] on icon "Editor contextual toolbar" at bounding box center [791, 365] width 4 height 4
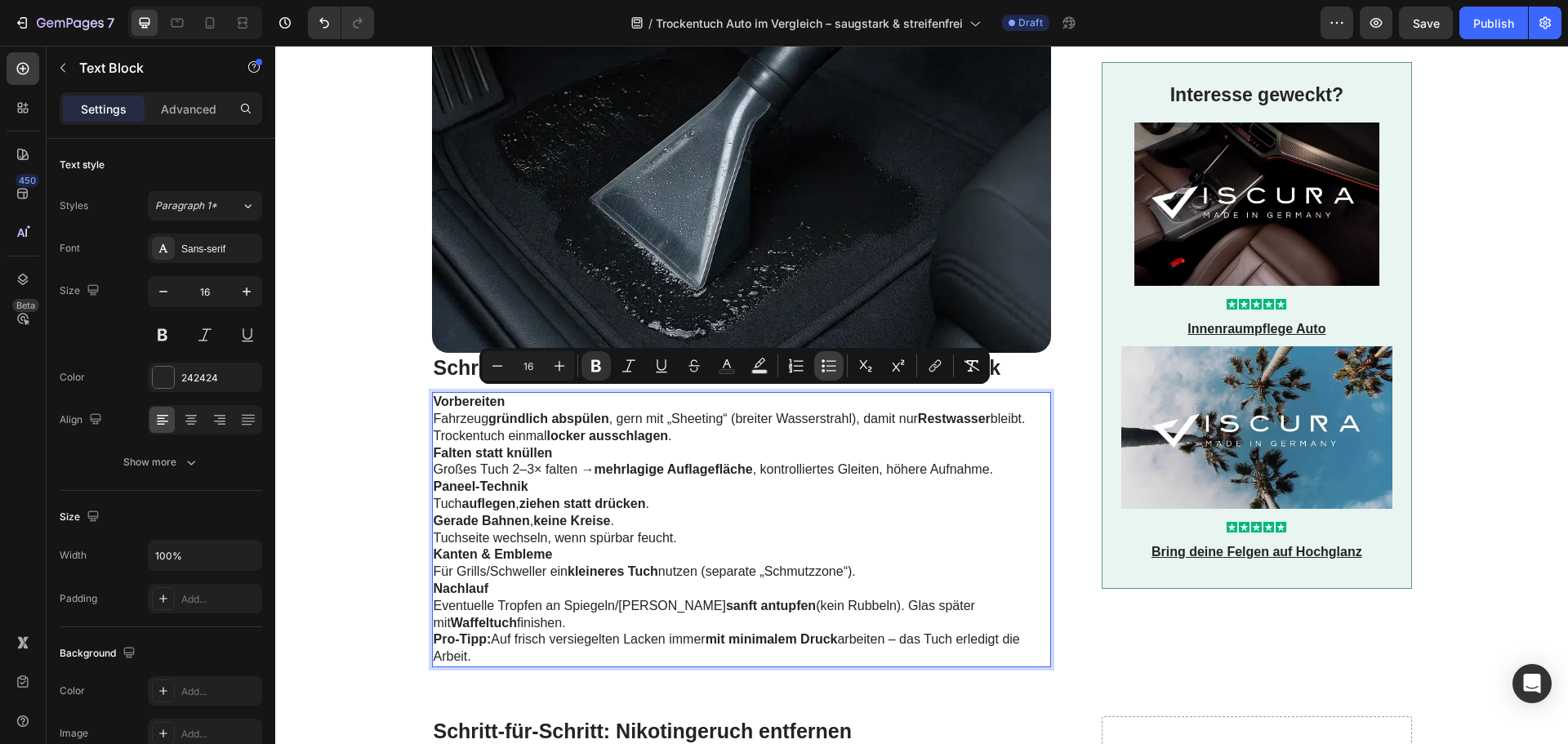
click at [825, 365] on icon "Editor contextual toolbar" at bounding box center [828, 365] width 17 height 17
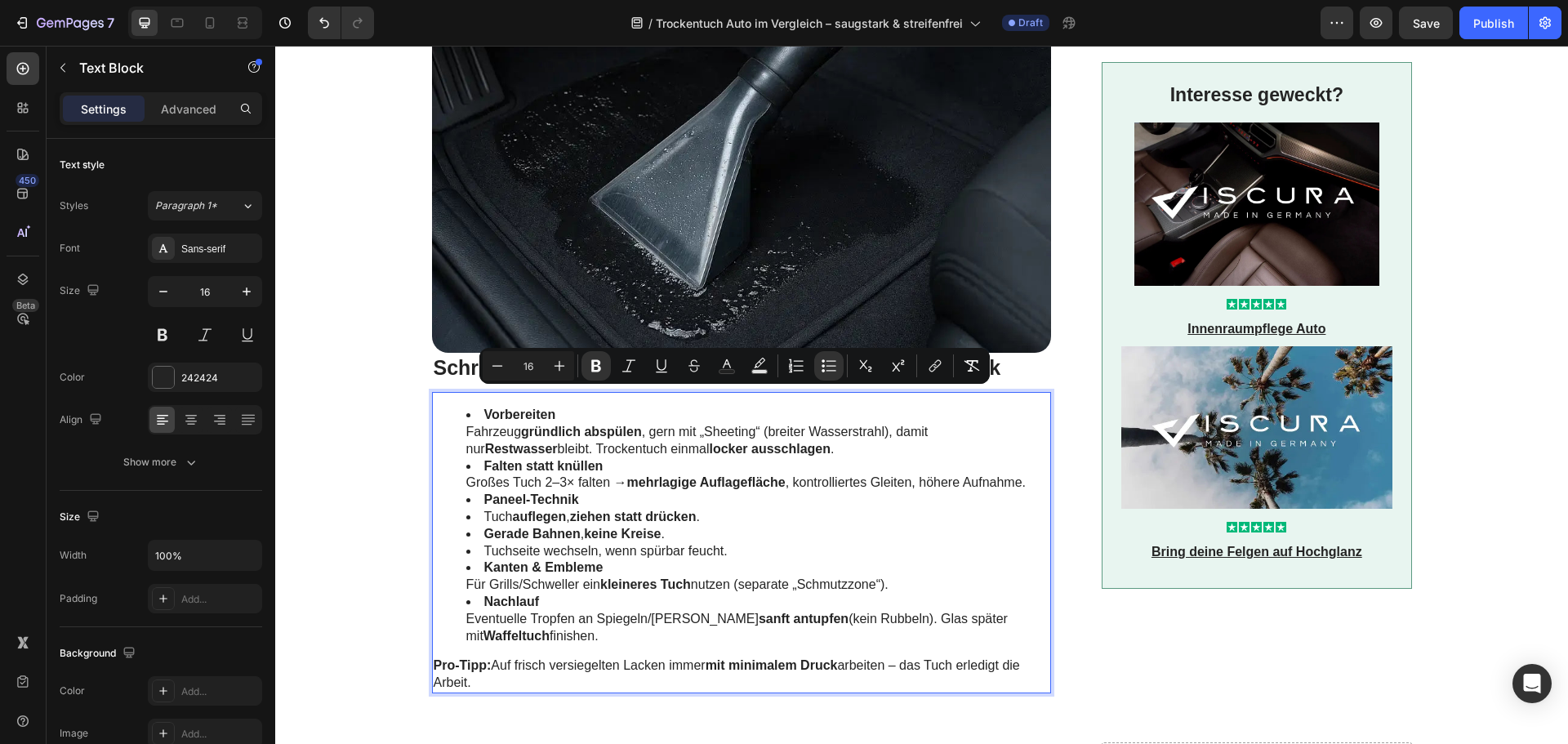
click at [737, 509] on li "Tuch auflegen , ziehen statt drücken ." at bounding box center [758, 517] width 584 height 18
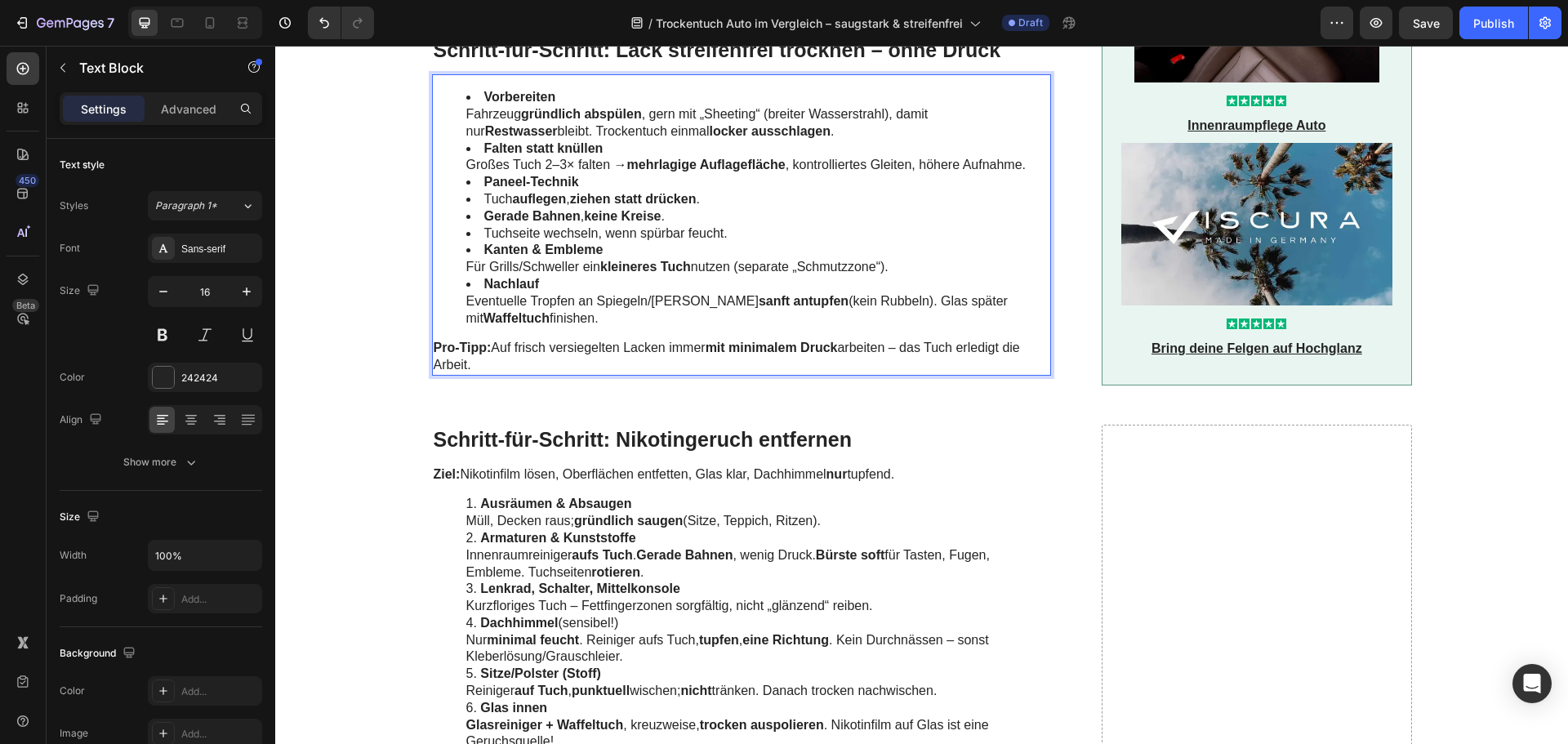
scroll to position [3023, 0]
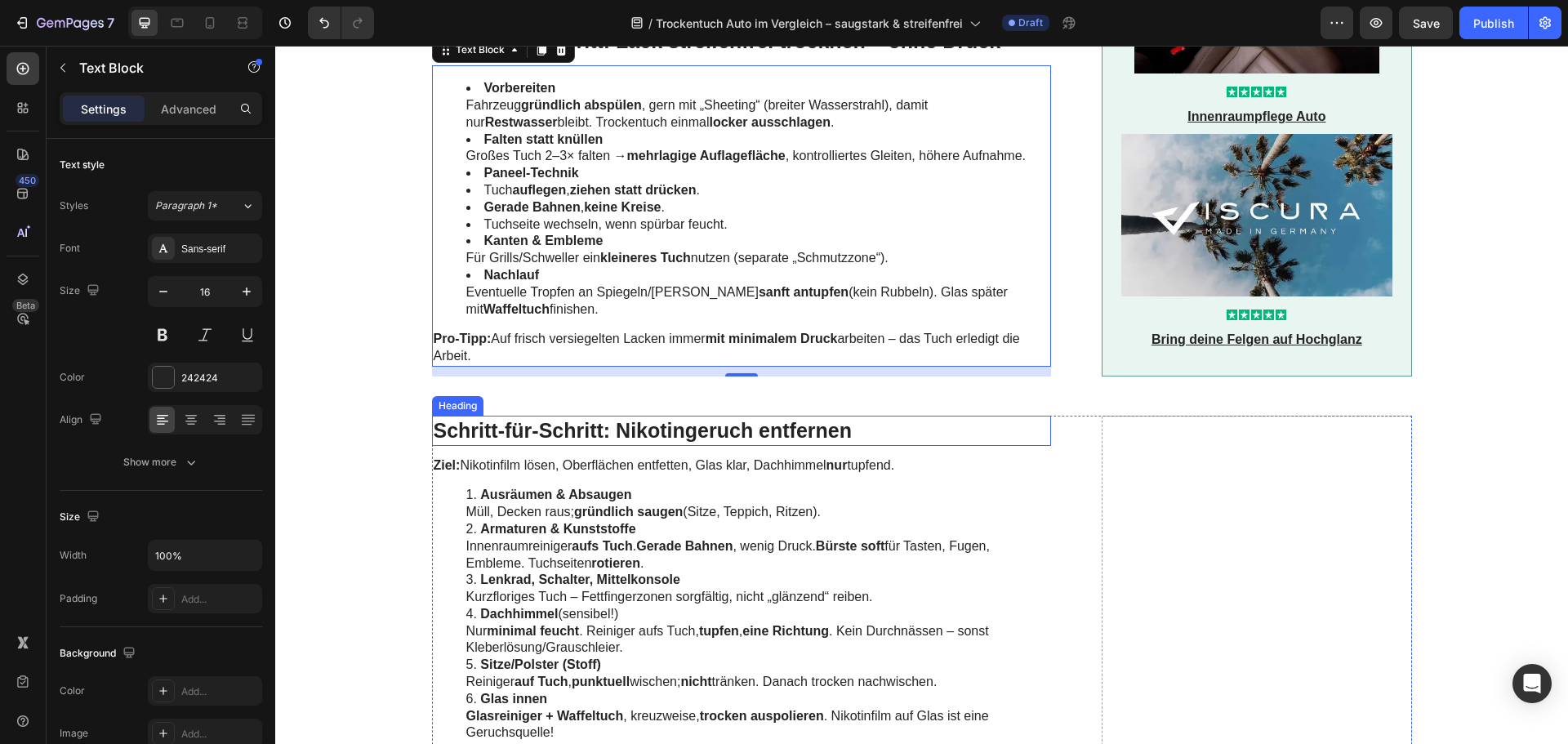
click at [547, 415] on h2 "Schritt-für-Schritt: Nikotingeruch entfernen" at bounding box center [742, 430] width 620 height 30
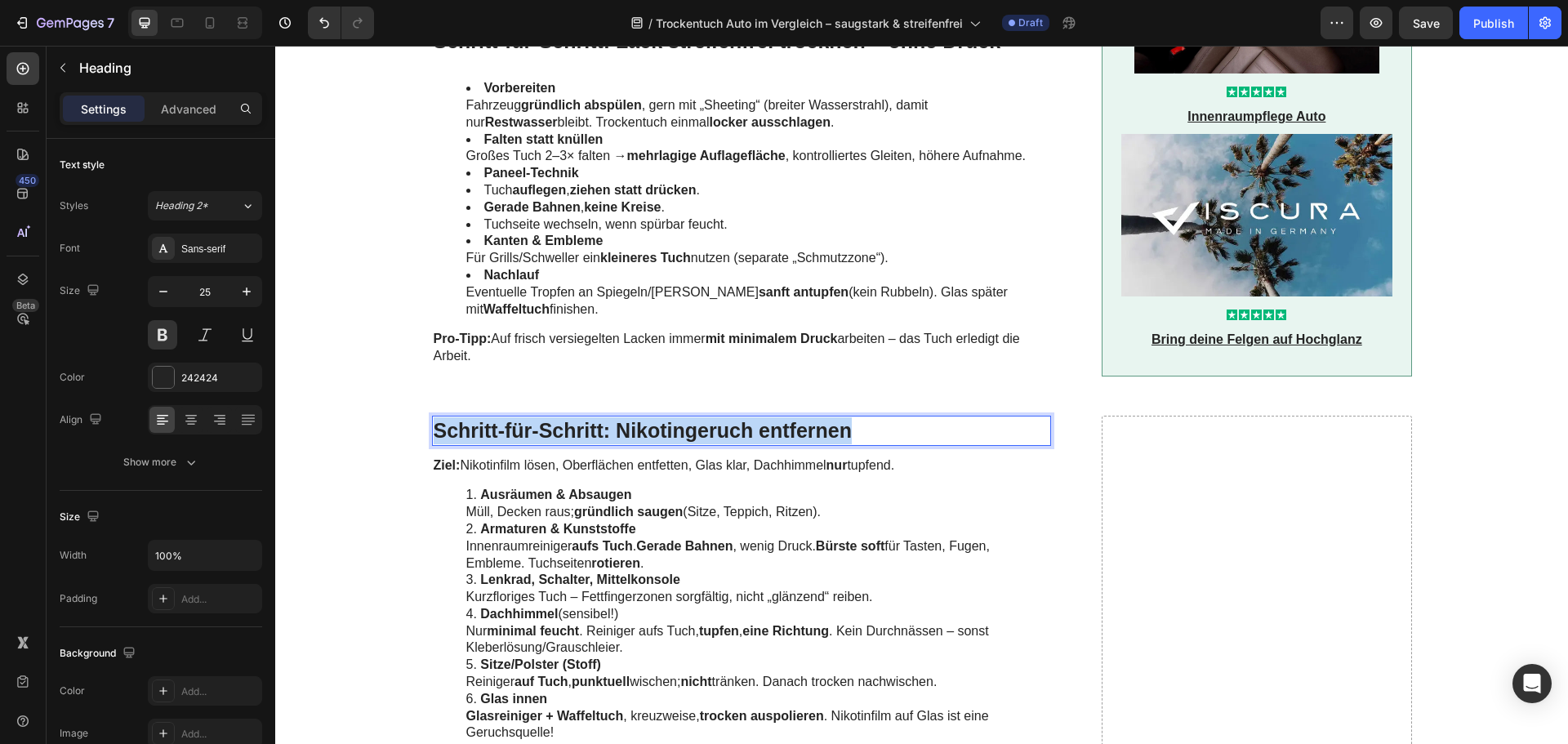
click at [547, 417] on p "Schritt-für-Schritt: Nikotingeruch entfernen" at bounding box center [742, 430] width 617 height 27
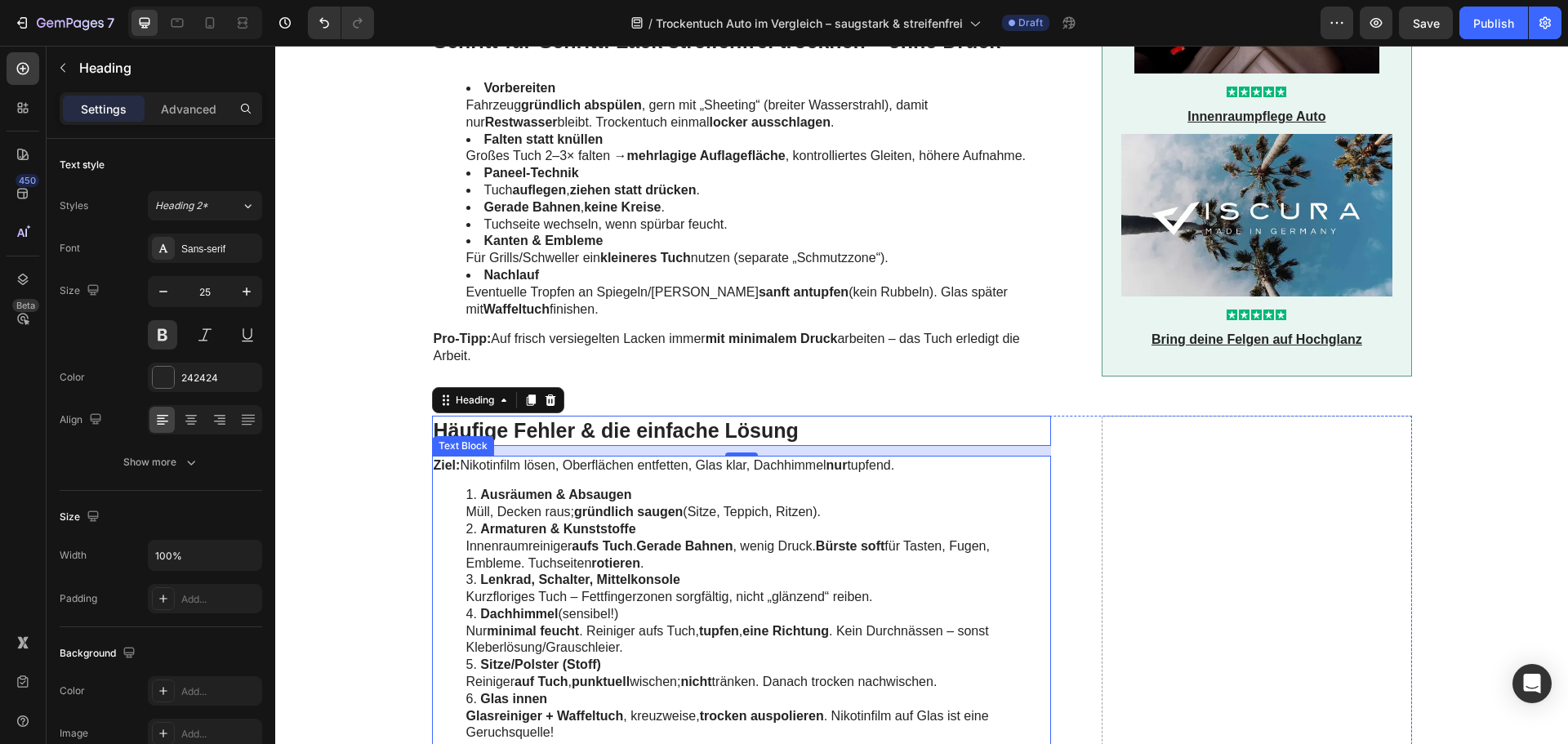
click at [548, 489] on li "Ausräumen & Absaugen Müll, Decken raus; gründlich saugen (Sitze, Teppich, Ritze…" at bounding box center [758, 503] width 584 height 34
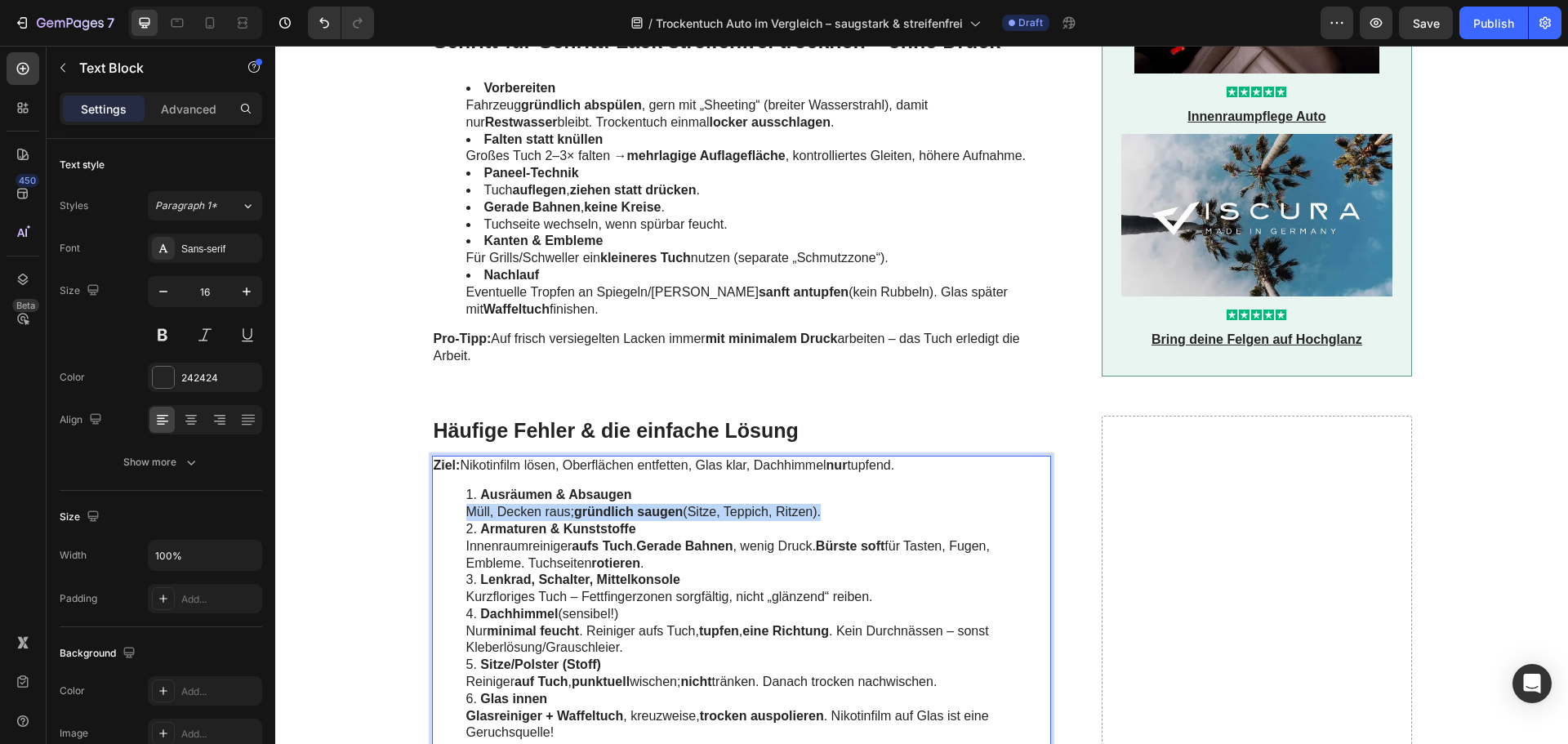
click at [548, 489] on li "Ausräumen & Absaugen Müll, Decken raus; gründlich saugen (Sitze, Teppich, Ritze…" at bounding box center [758, 503] width 584 height 34
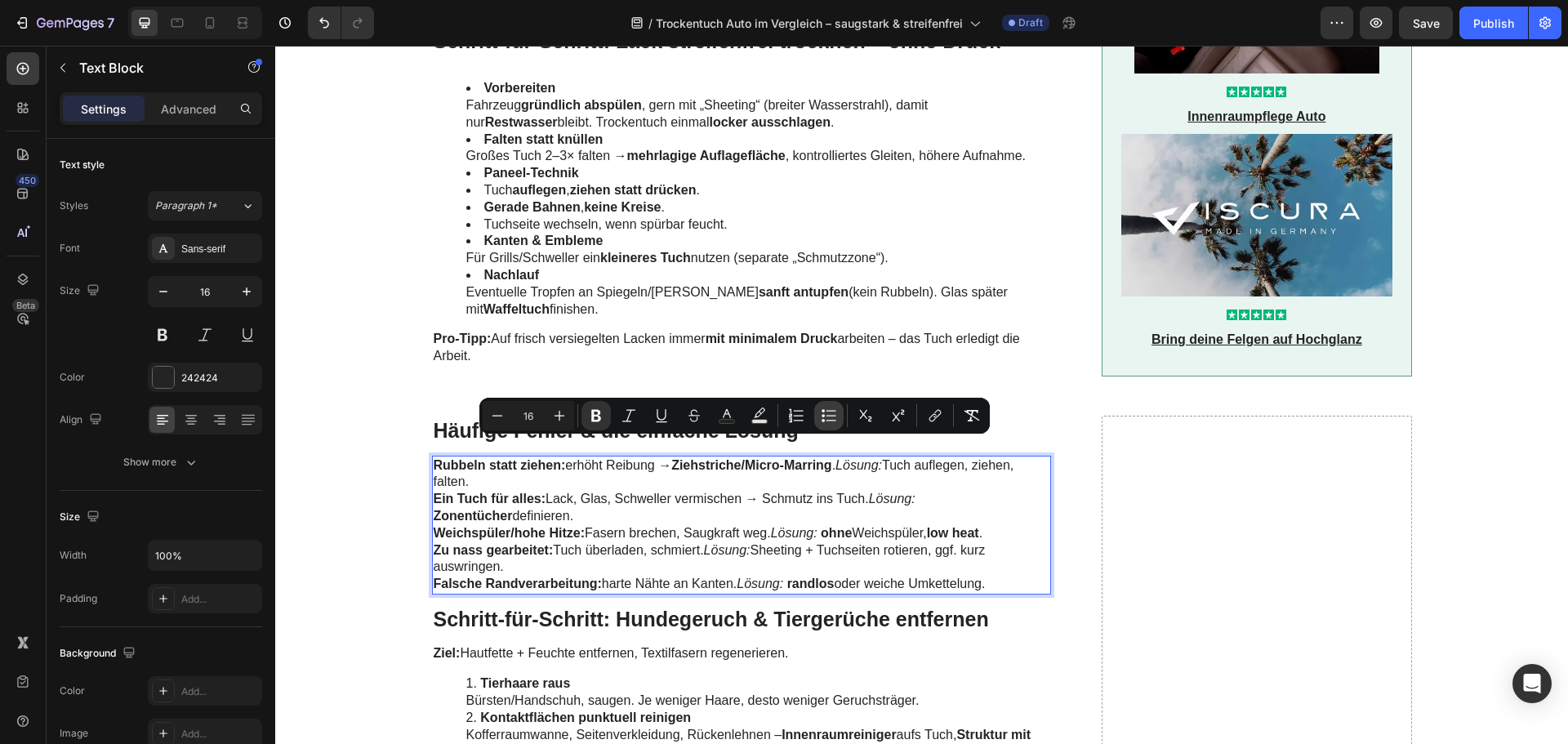
click at [823, 413] on icon "Editor contextual toolbar" at bounding box center [828, 415] width 17 height 17
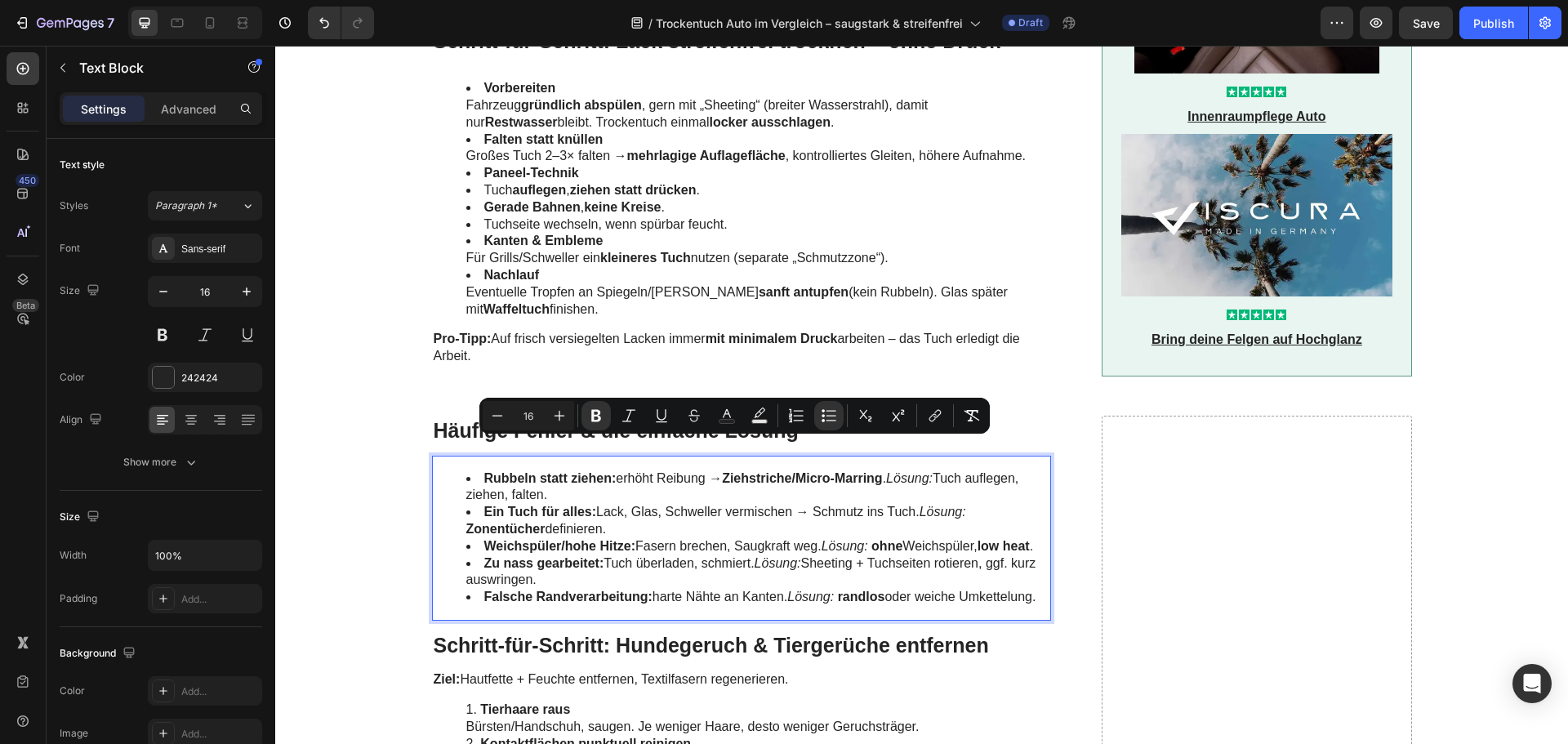
click at [650, 555] on li "Zu nass gearbeitet: Tuch überladen, schmiert. Lösung: Sheeting + Tuchseiten rot…" at bounding box center [758, 572] width 584 height 34
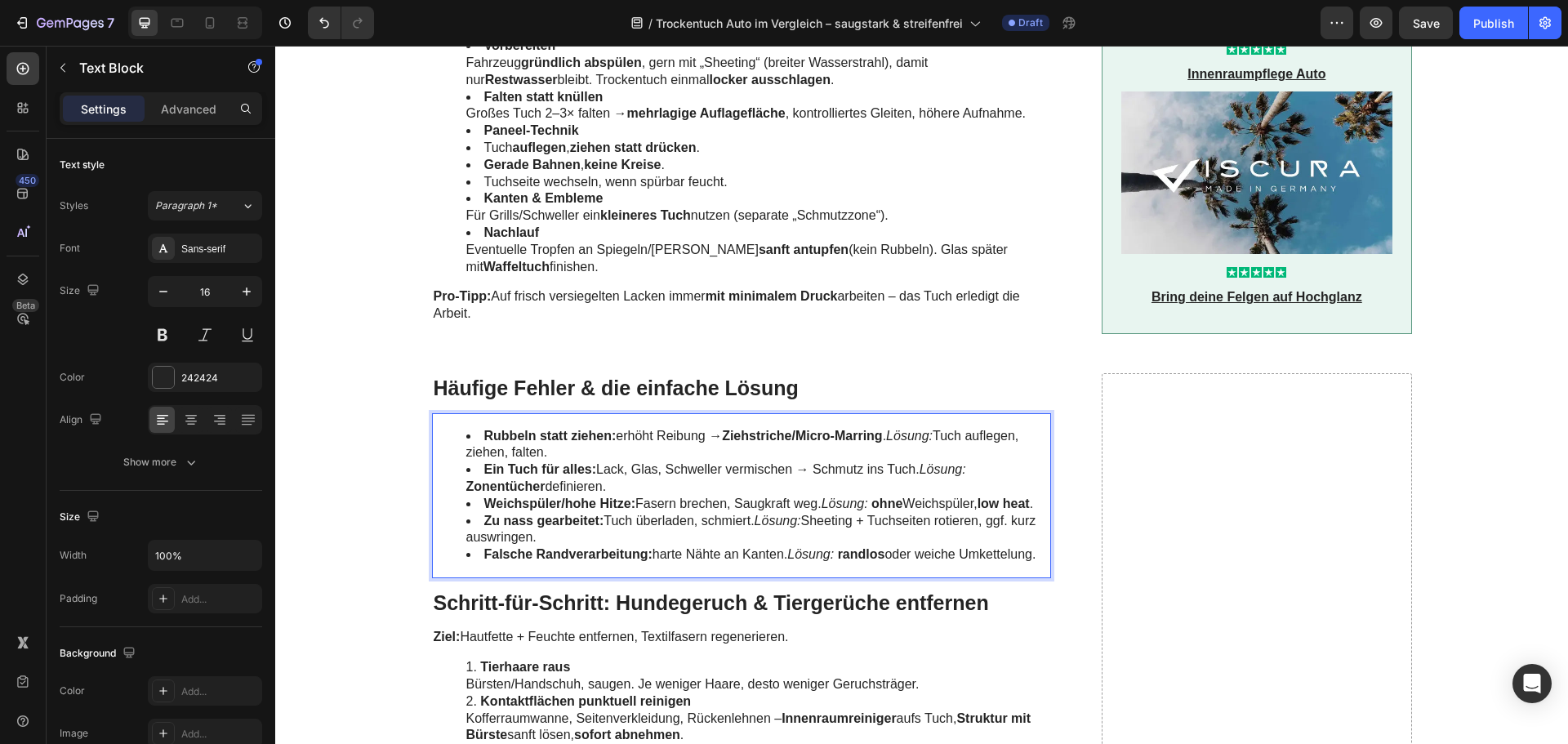
scroll to position [3186, 0]
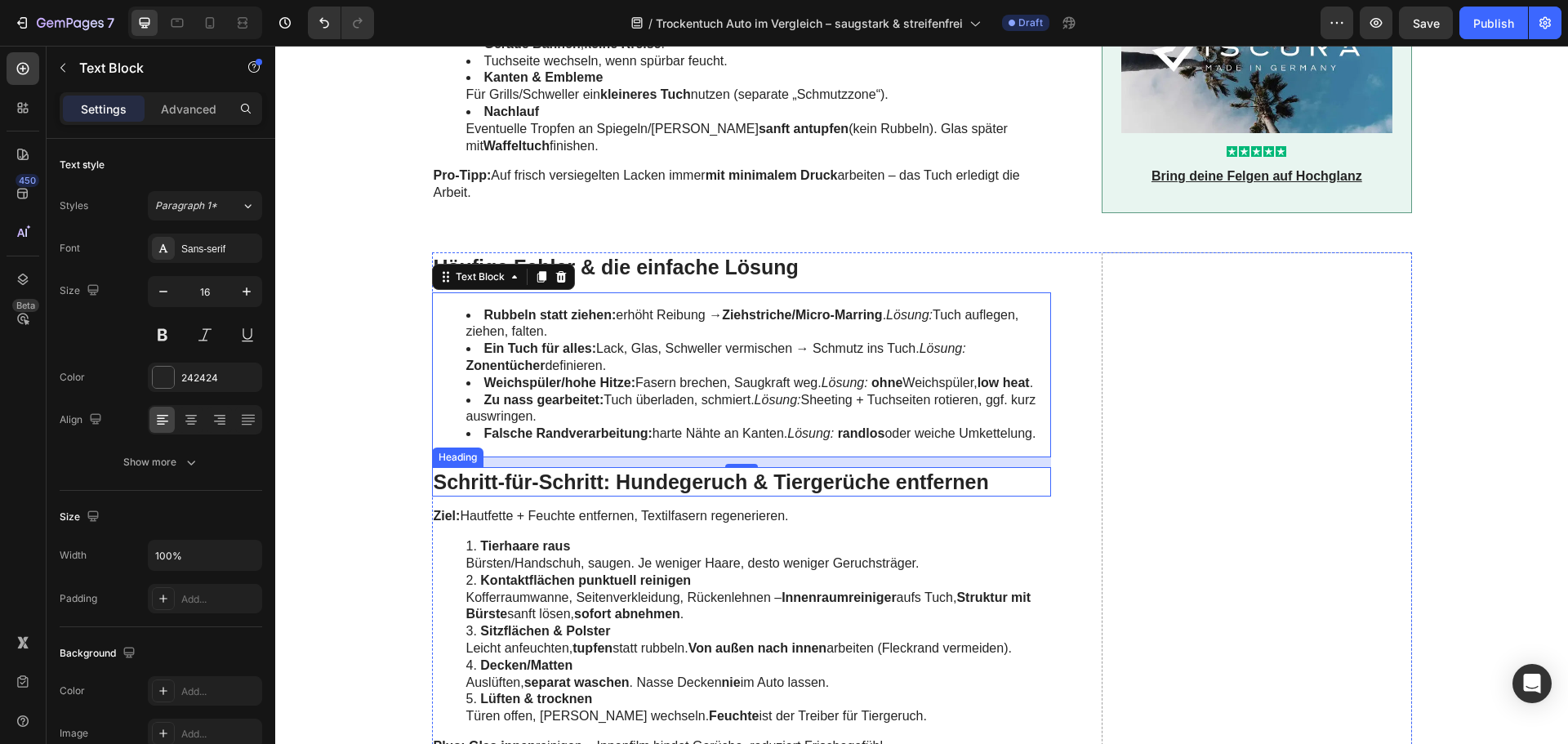
click at [495, 467] on h2 "Schritt-für-Schritt: Hundegeruch & Tiergerüche entfernen" at bounding box center [742, 482] width 620 height 30
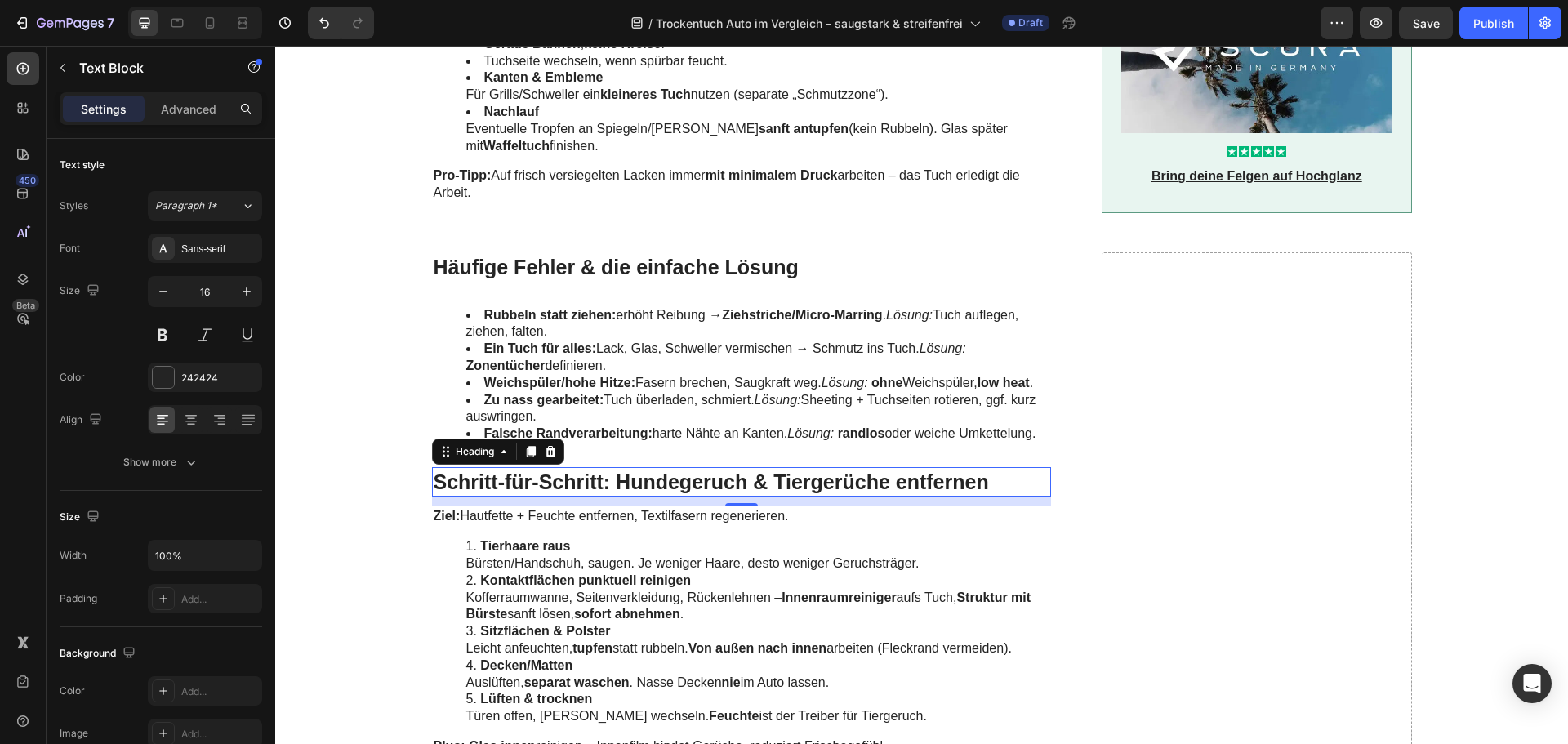
click at [495, 467] on h2 "Schritt-für-Schritt: Hundegeruch & Tiergerüche entfernen" at bounding box center [742, 482] width 620 height 30
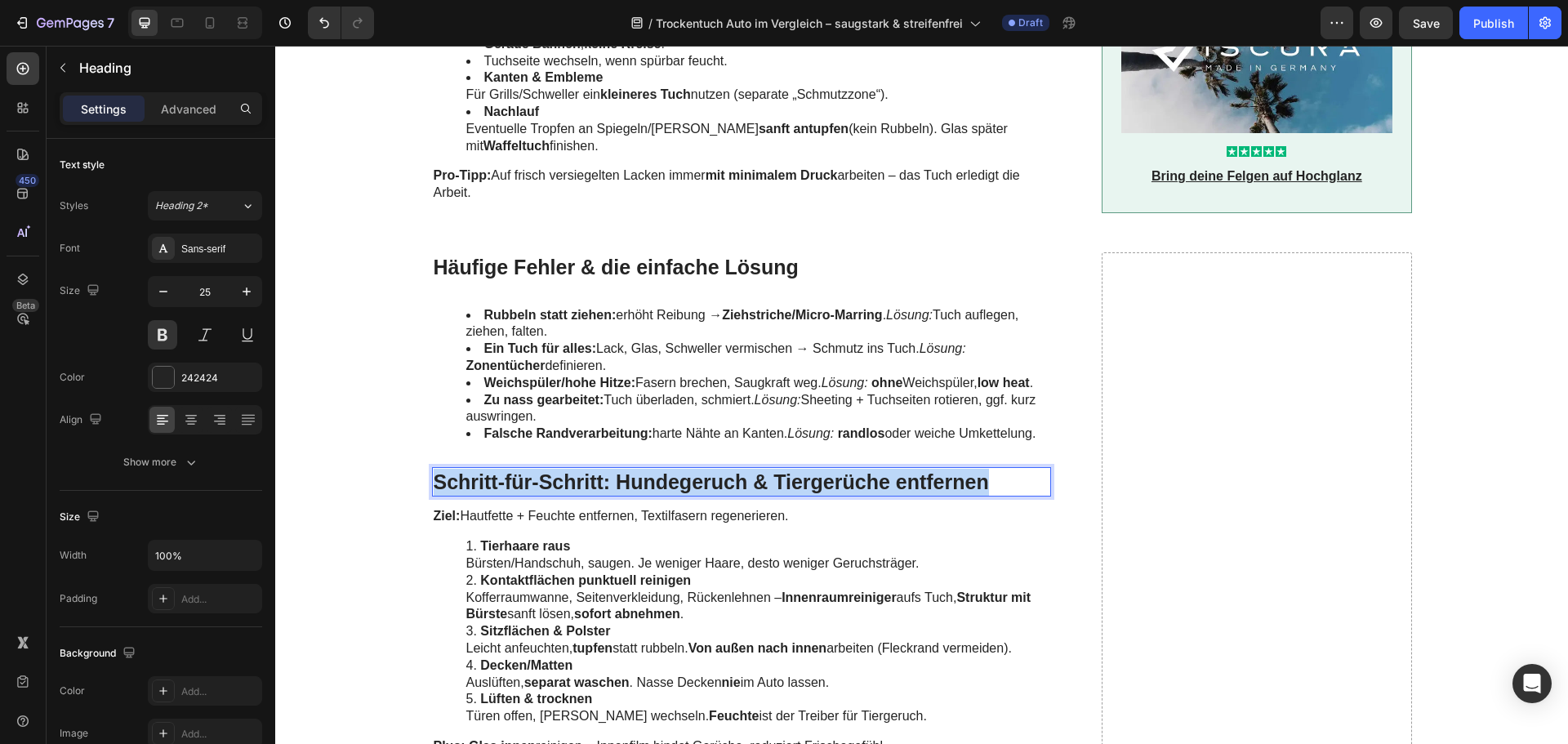
click at [495, 469] on p "Schritt-für-Schritt: Hundegeruch & Tiergerüche entfernen" at bounding box center [742, 482] width 617 height 27
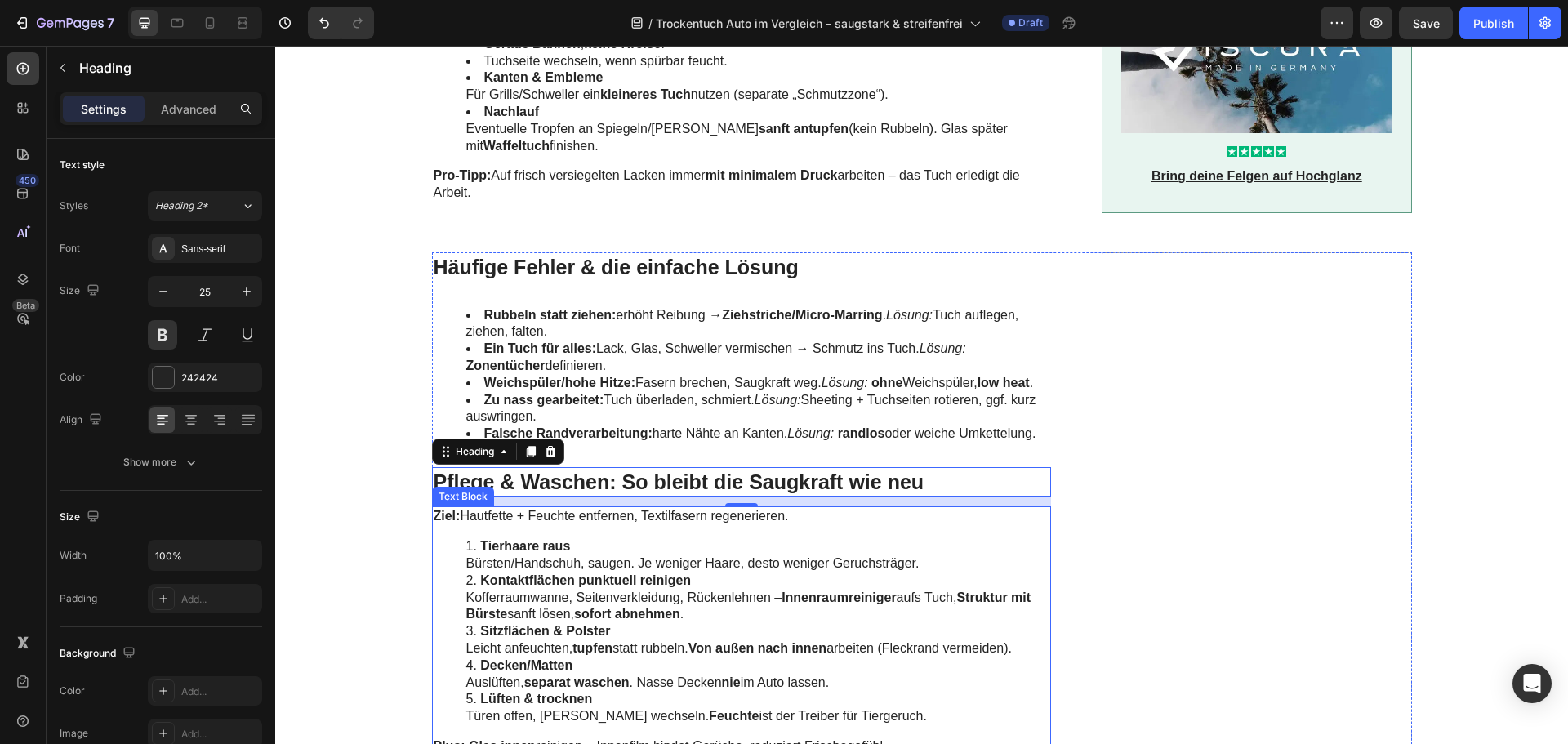
click at [576, 549] on li "Tierhaare raus Bürsten/Handschuh, saugen. Je weniger Haare, desto weniger Geruc…" at bounding box center [758, 555] width 584 height 34
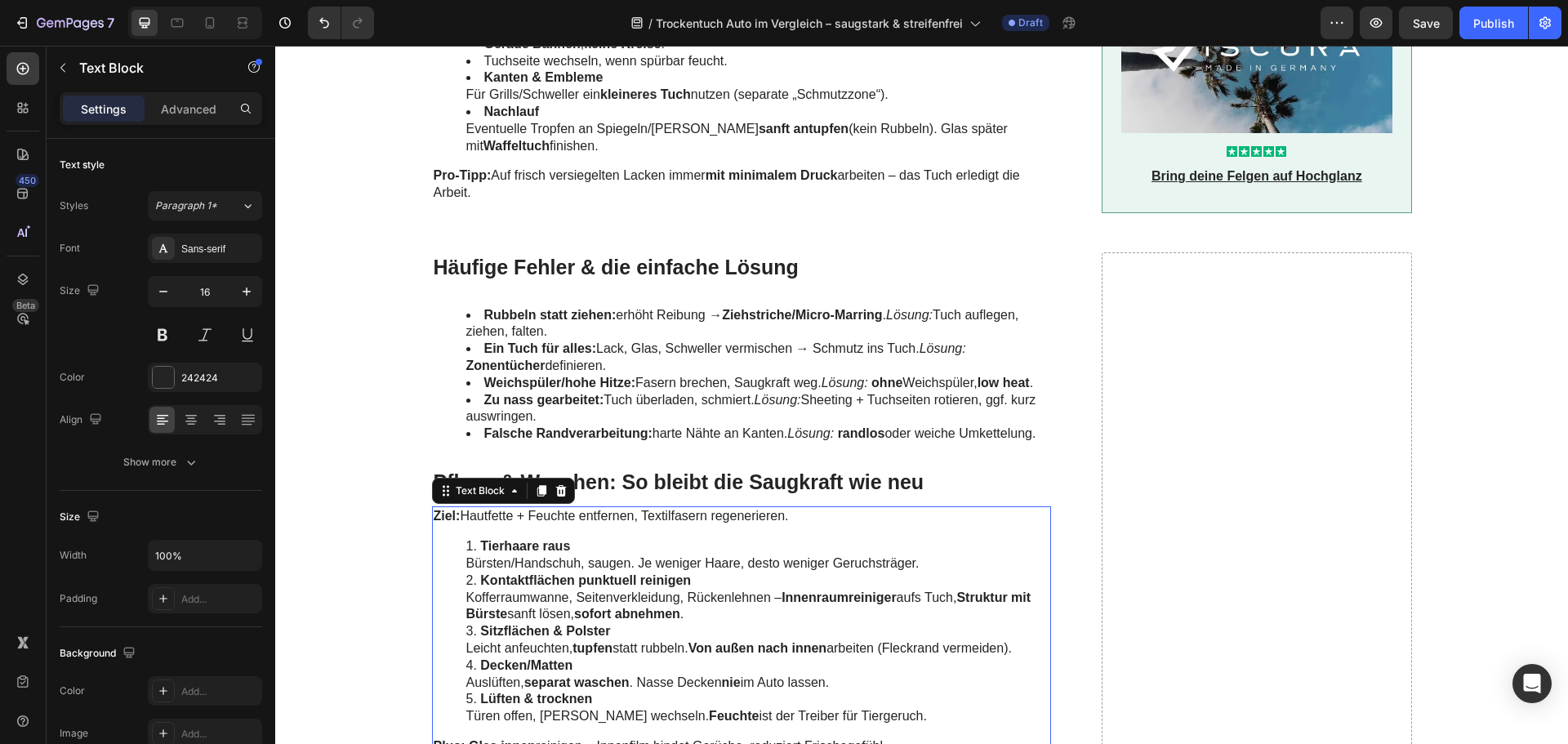
click at [576, 549] on li "Tierhaare raus Bürsten/Handschuh, saugen. Je weniger Haare, desto weniger Geruc…" at bounding box center [758, 555] width 584 height 34
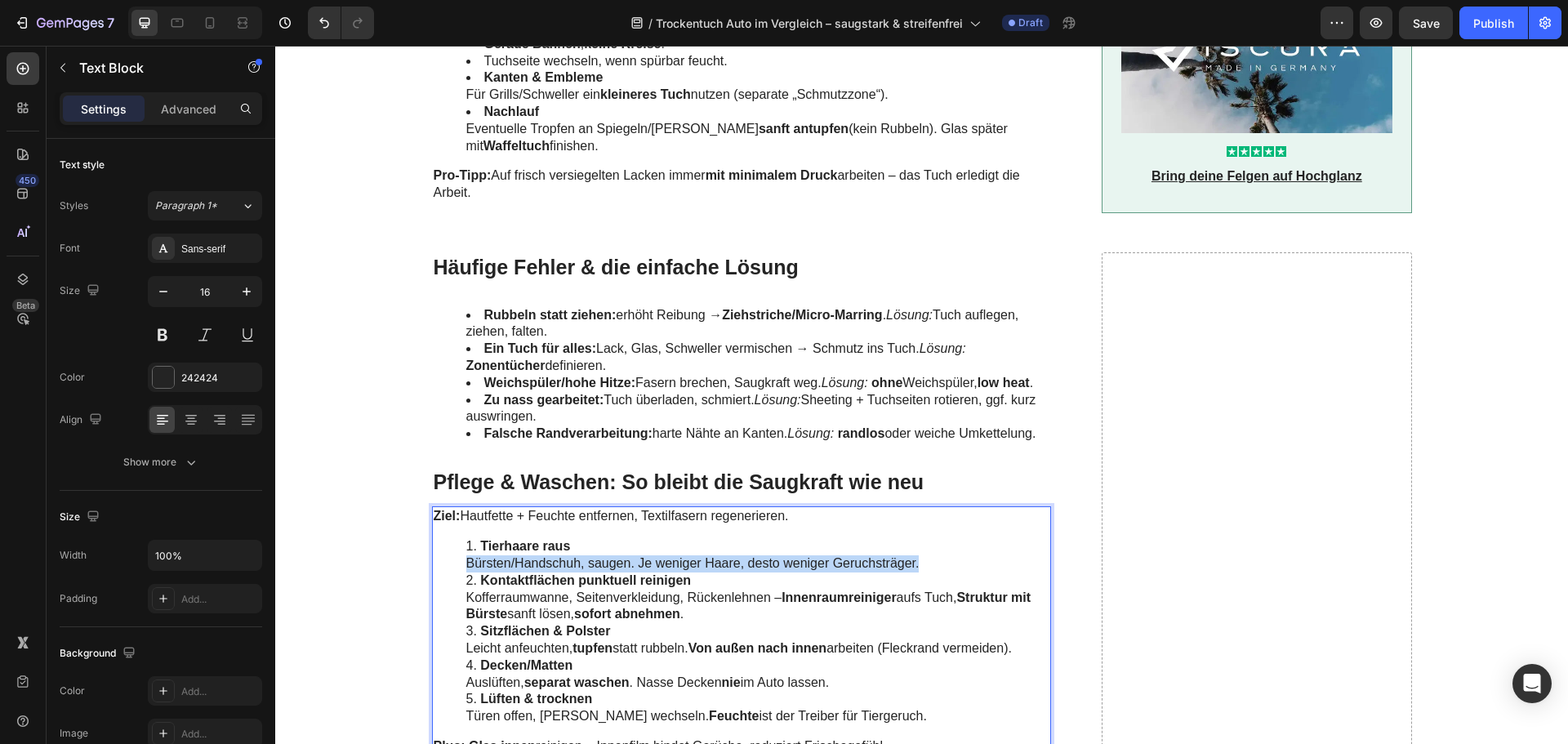
click at [576, 549] on li "Tierhaare raus Bürsten/Handschuh, saugen. Je weniger Haare, desto weniger Geruc…" at bounding box center [758, 555] width 584 height 34
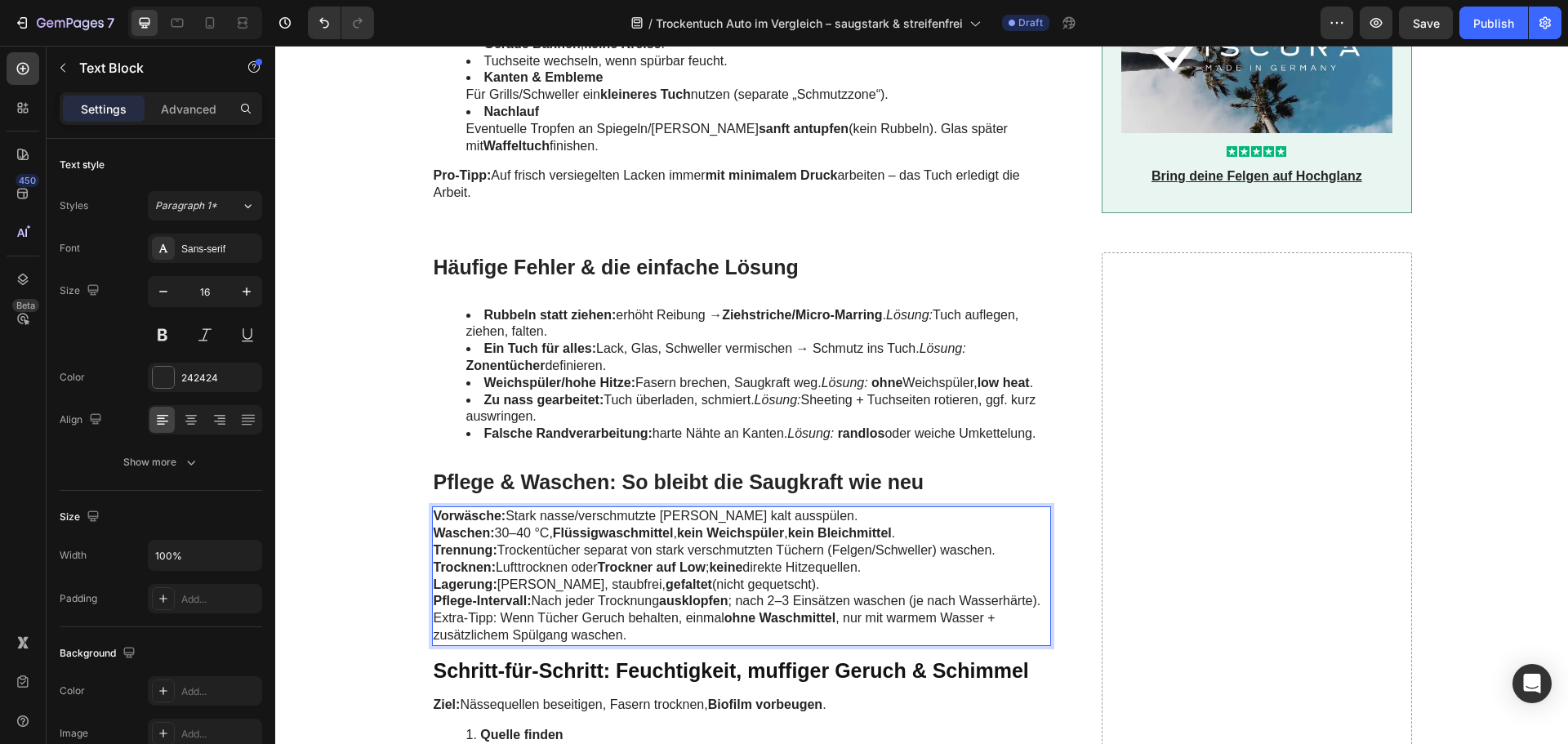
click at [1040, 593] on p "Pflege-Intervall: Nach jeder Trocknung ausklopfen ; nach 2–3 Einsätzen waschen …" at bounding box center [742, 602] width 617 height 18
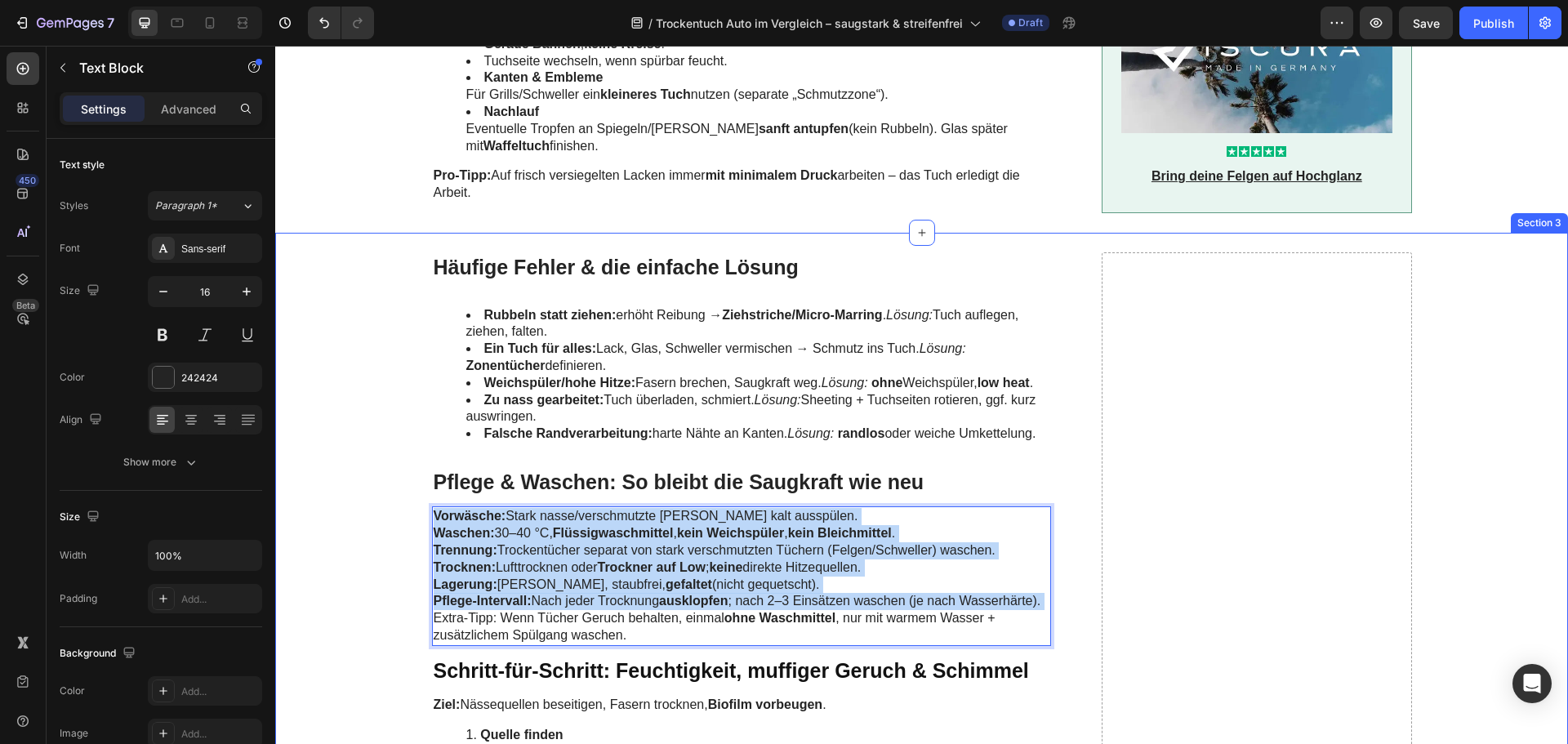
drag, startPoint x: 1040, startPoint y: 585, endPoint x: 421, endPoint y: 505, distance: 624.1
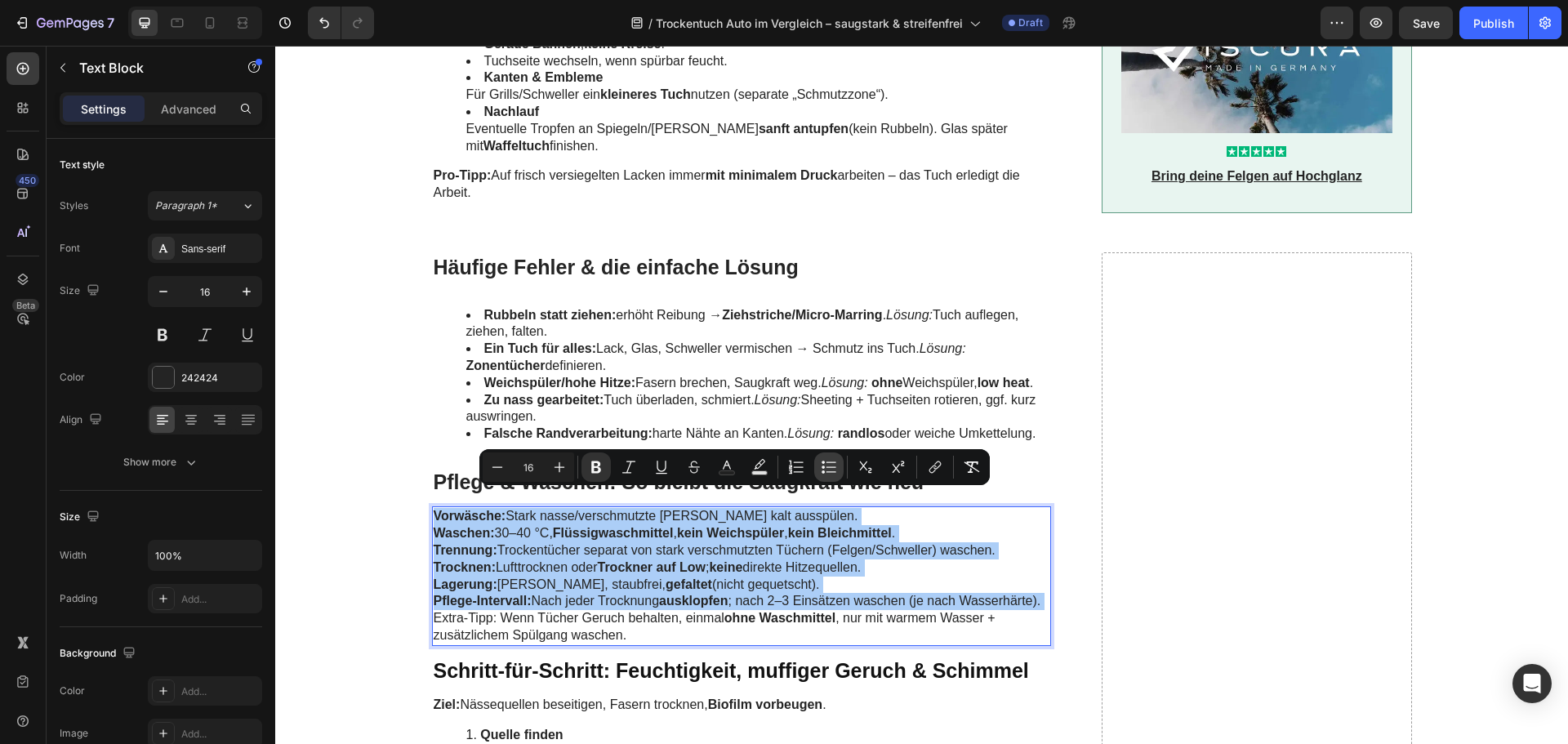
click at [831, 466] on icon "Editor contextual toolbar" at bounding box center [828, 466] width 17 height 17
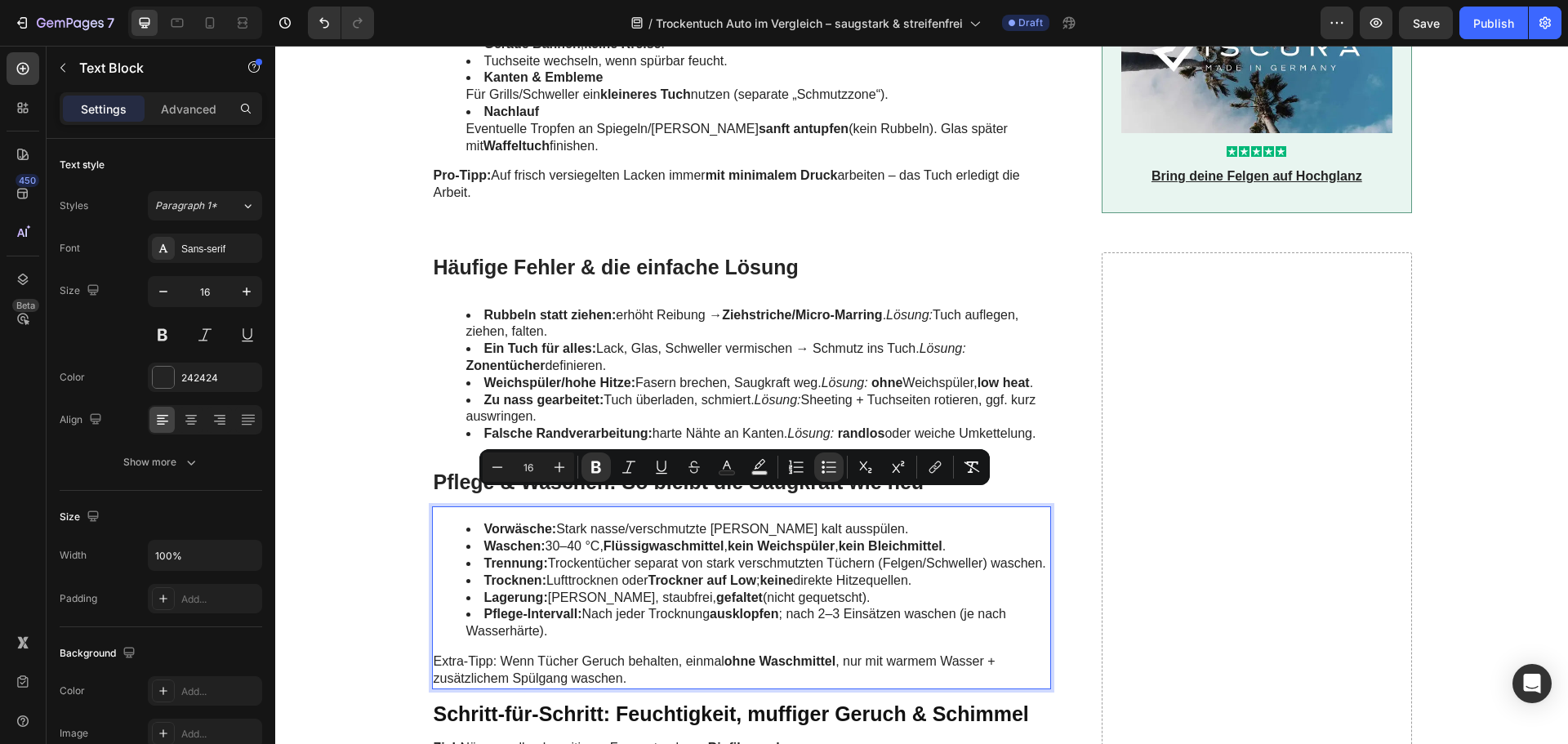
click at [836, 589] on li "Lagerung: Trocken, staubfrei, gefaltet (nicht gequetscht)." at bounding box center [758, 598] width 584 height 18
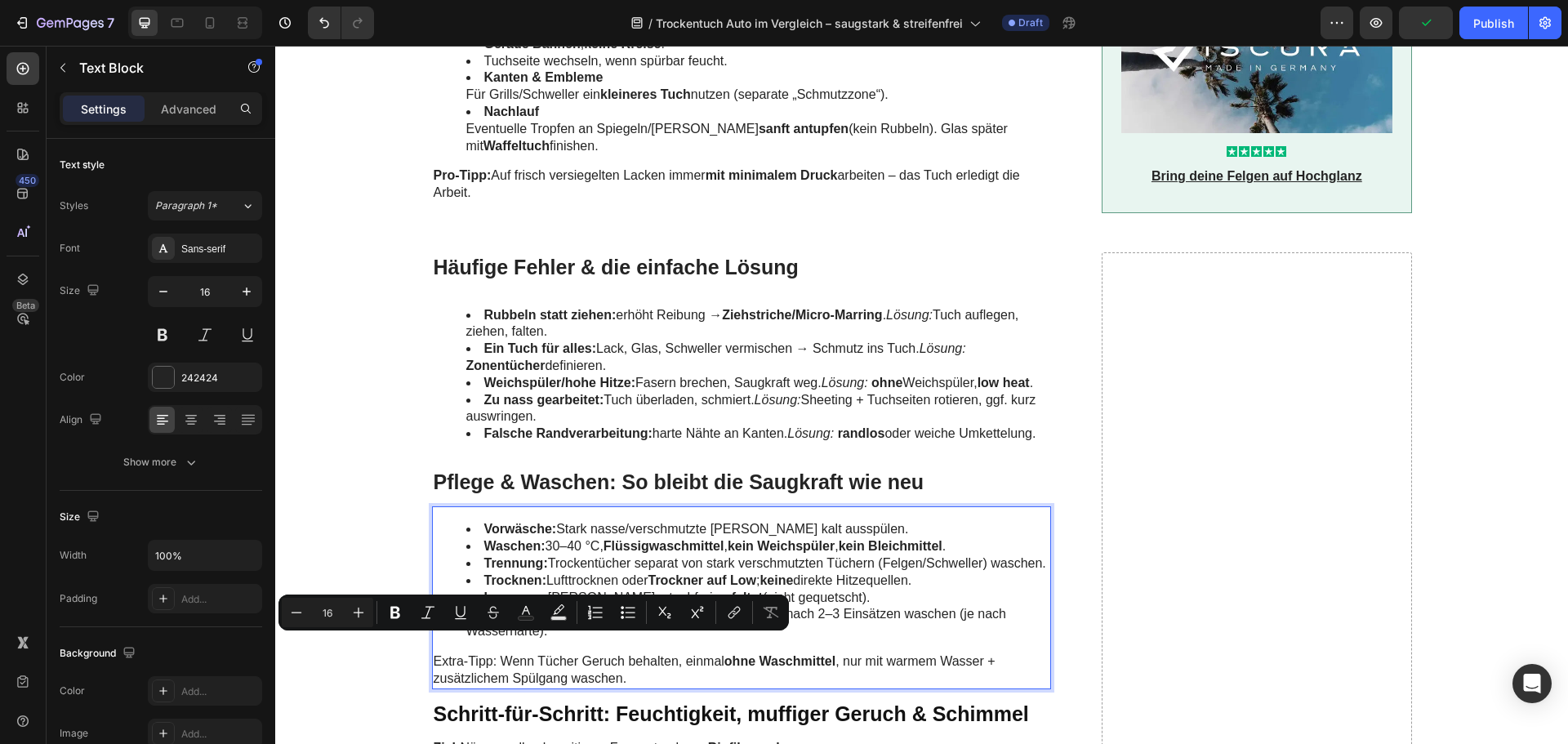
drag, startPoint x: 485, startPoint y: 646, endPoint x: 426, endPoint y: 646, distance: 59.0
click at [432, 646] on div "Vorwäsche: Stark nasse/verschmutzte Tücher kalt ausspülen. Waschen: 30–40 °C, F…" at bounding box center [742, 596] width 620 height 182
click at [481, 654] on strong "Extra-Tipp" at bounding box center [466, 661] width 64 height 14
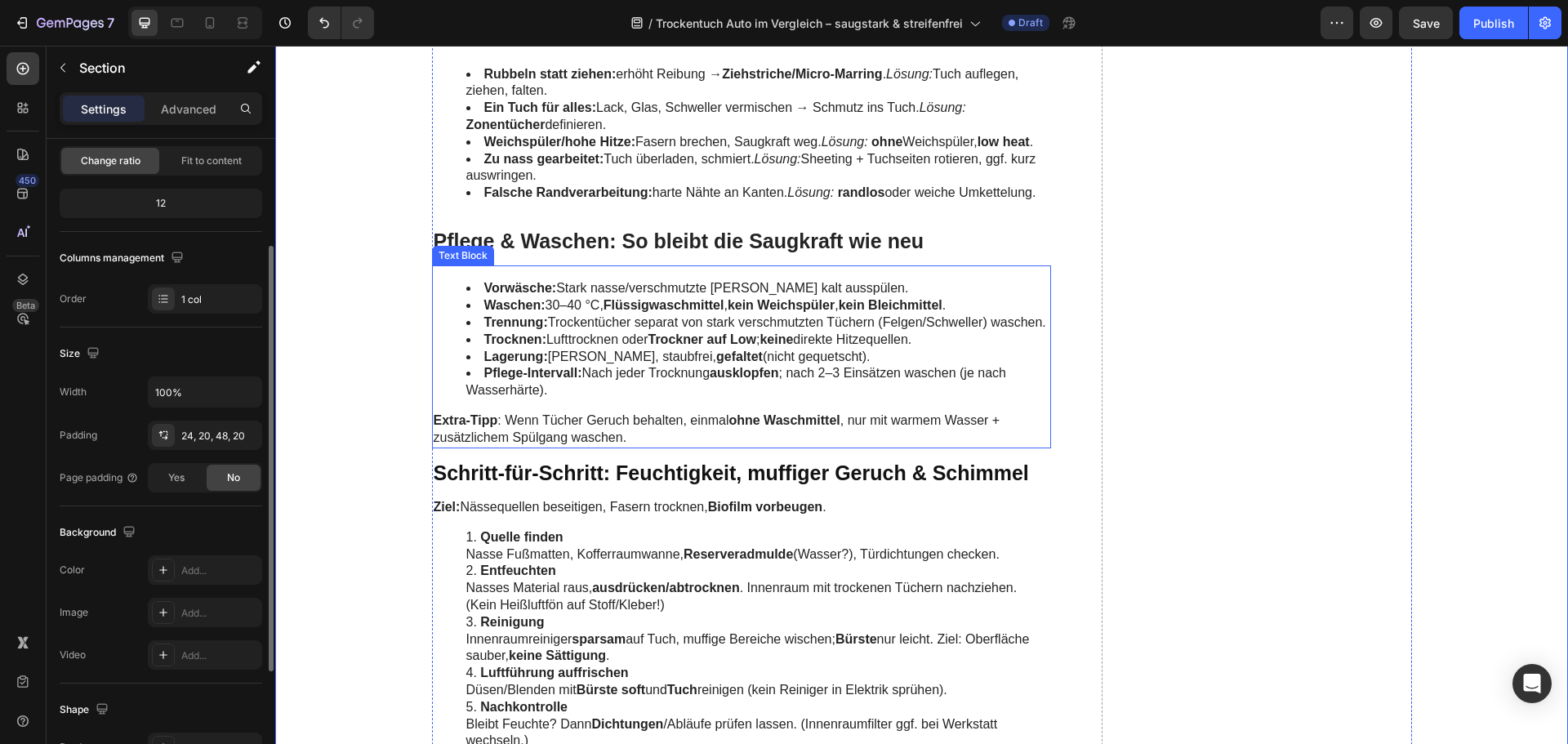
scroll to position [3430, 0]
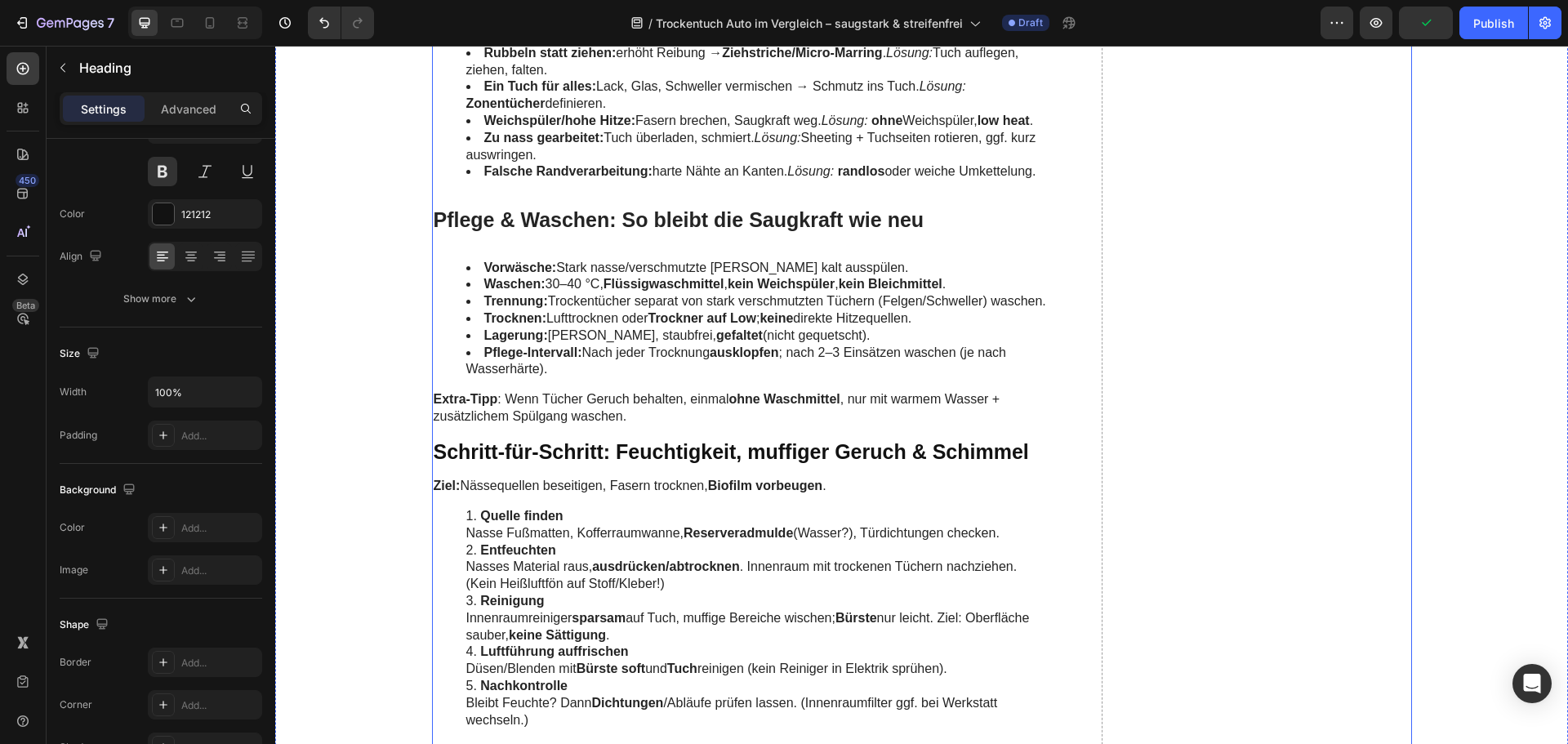
click at [603, 448] on h2 "Schritt-für-Schritt: Feuchtigkeit, muffiger Geruch & Schimmel" at bounding box center [742, 451] width 620 height 30
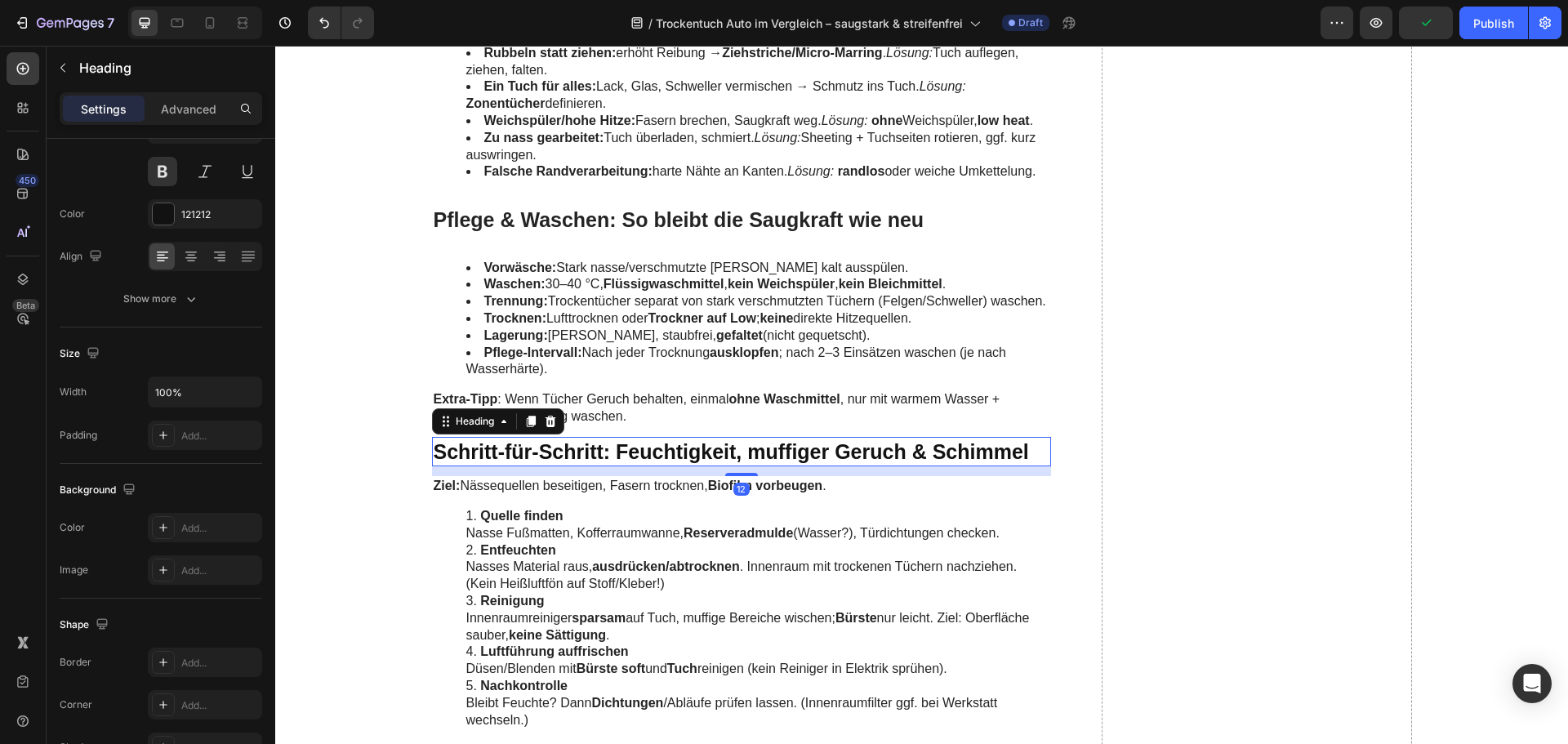
scroll to position [0, 0]
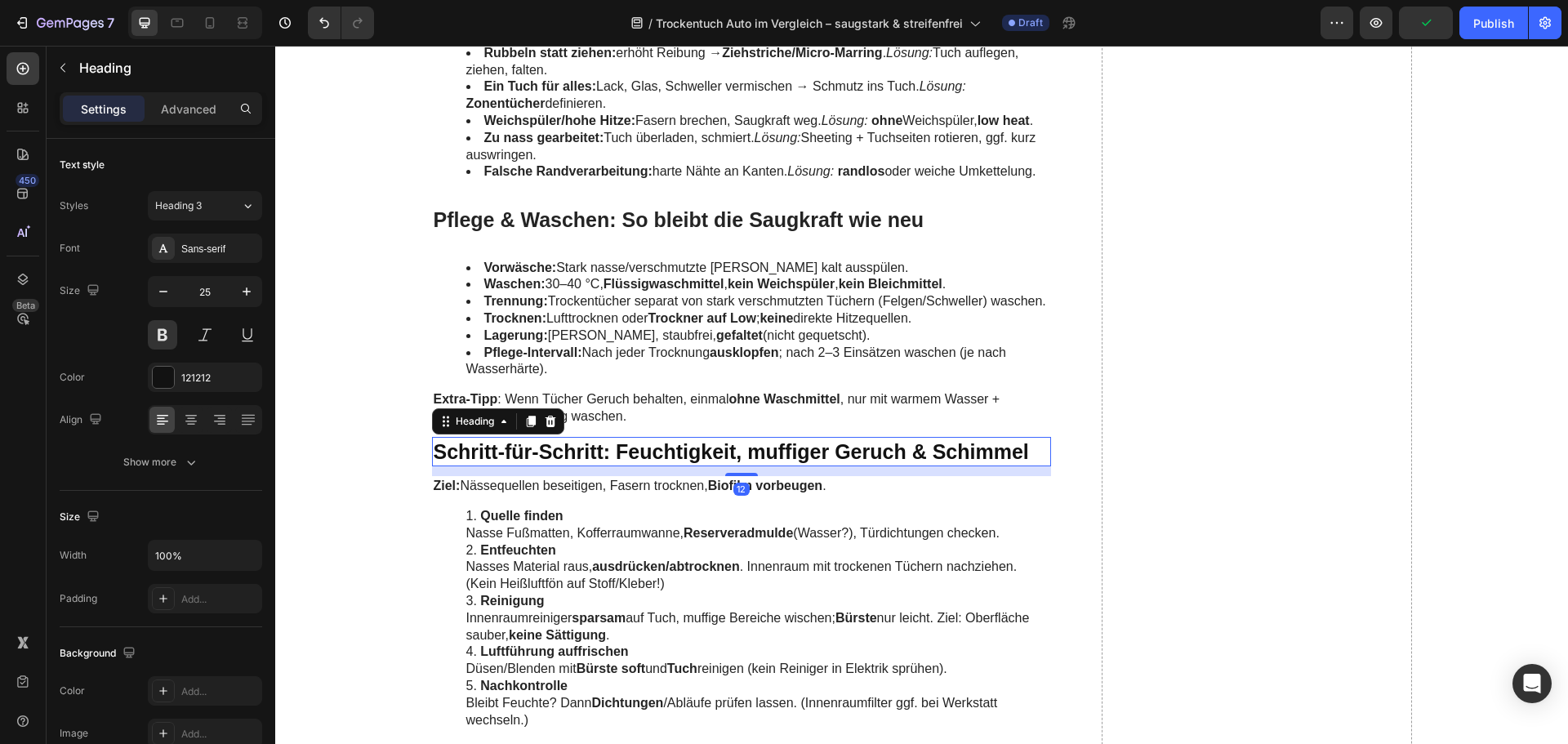
click at [603, 448] on h2 "Schritt-für-Schritt: Feuchtigkeit, muffiger Geruch & Schimmel" at bounding box center [742, 451] width 620 height 30
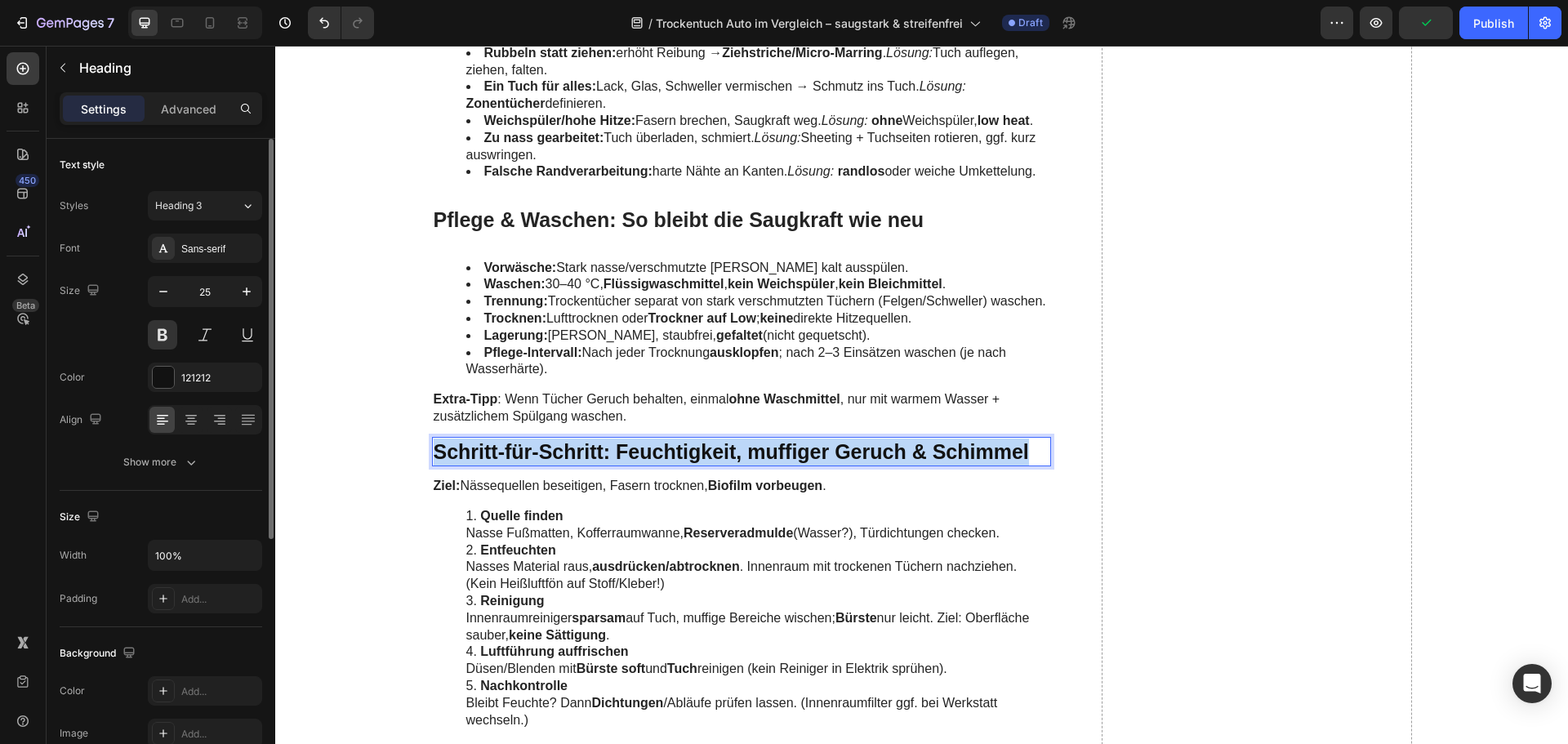
click at [603, 448] on p "Schritt-für-Schritt: Feuchtigkeit, muffiger Geruch & Schimmel" at bounding box center [742, 451] width 617 height 27
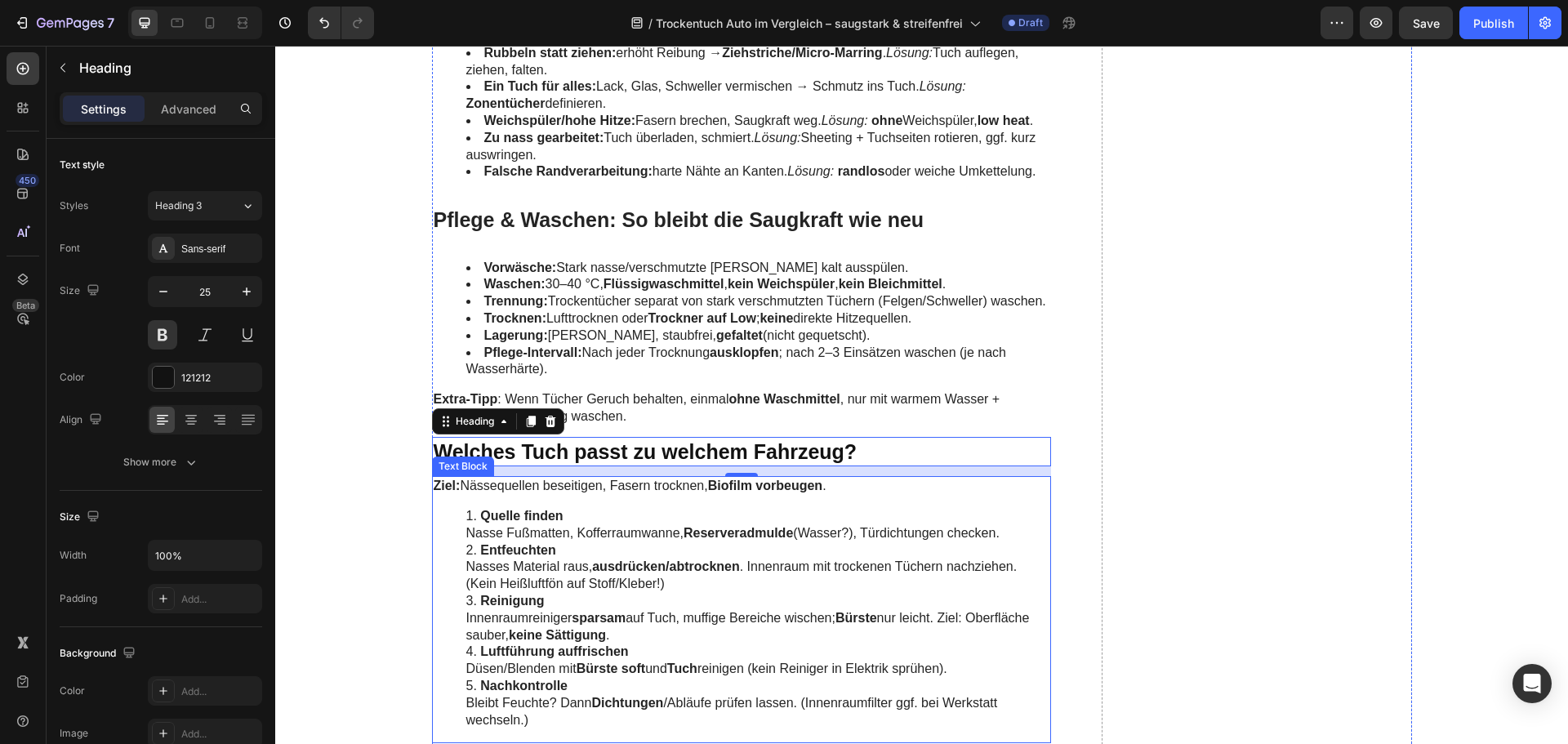
click at [562, 592] on li "Entfeuchten Nasses Material raus, ausdrücken/abtrocknen . Innenraum mit trocken…" at bounding box center [758, 567] width 584 height 51
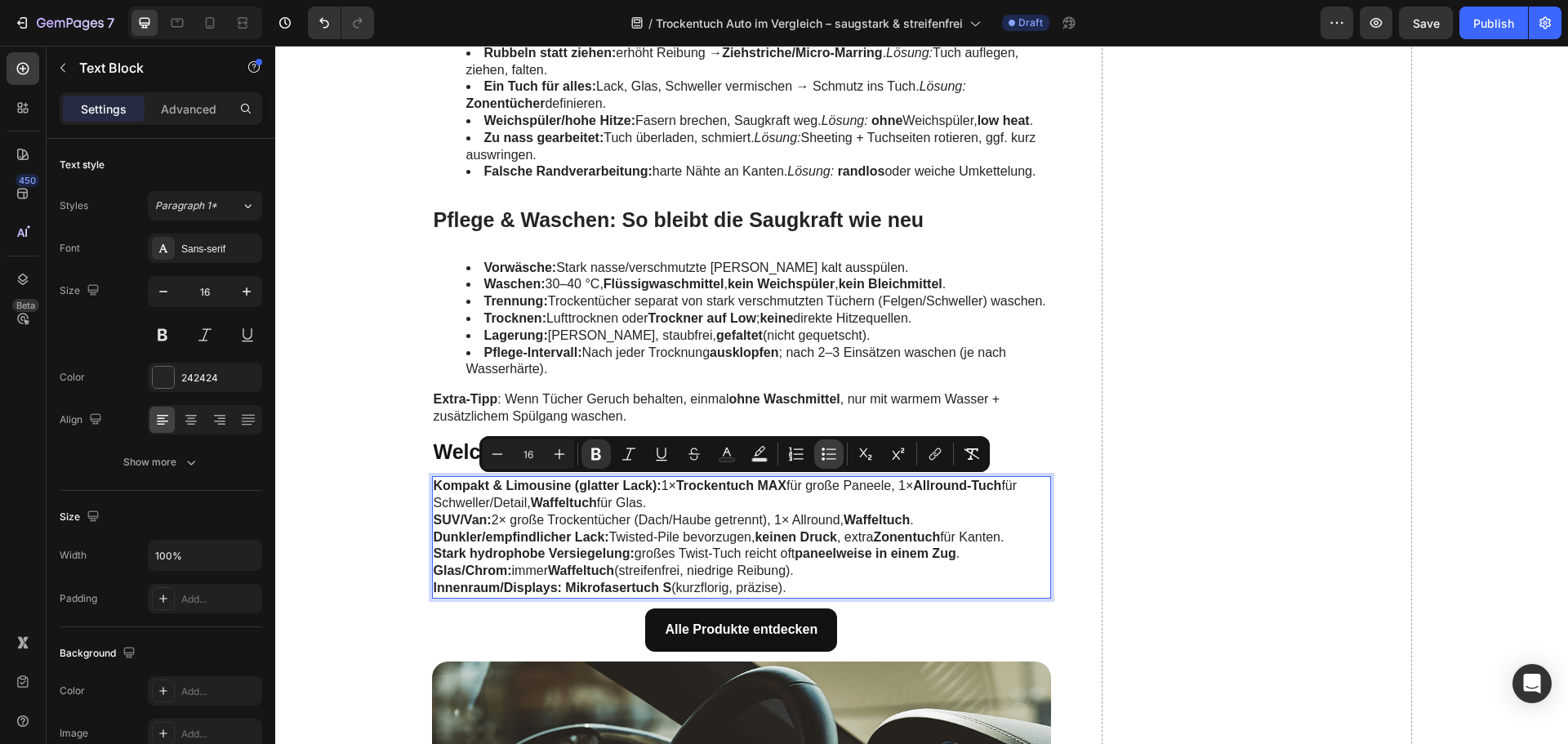
click at [834, 449] on icon "Editor contextual toolbar" at bounding box center [831, 448] width 10 height 1
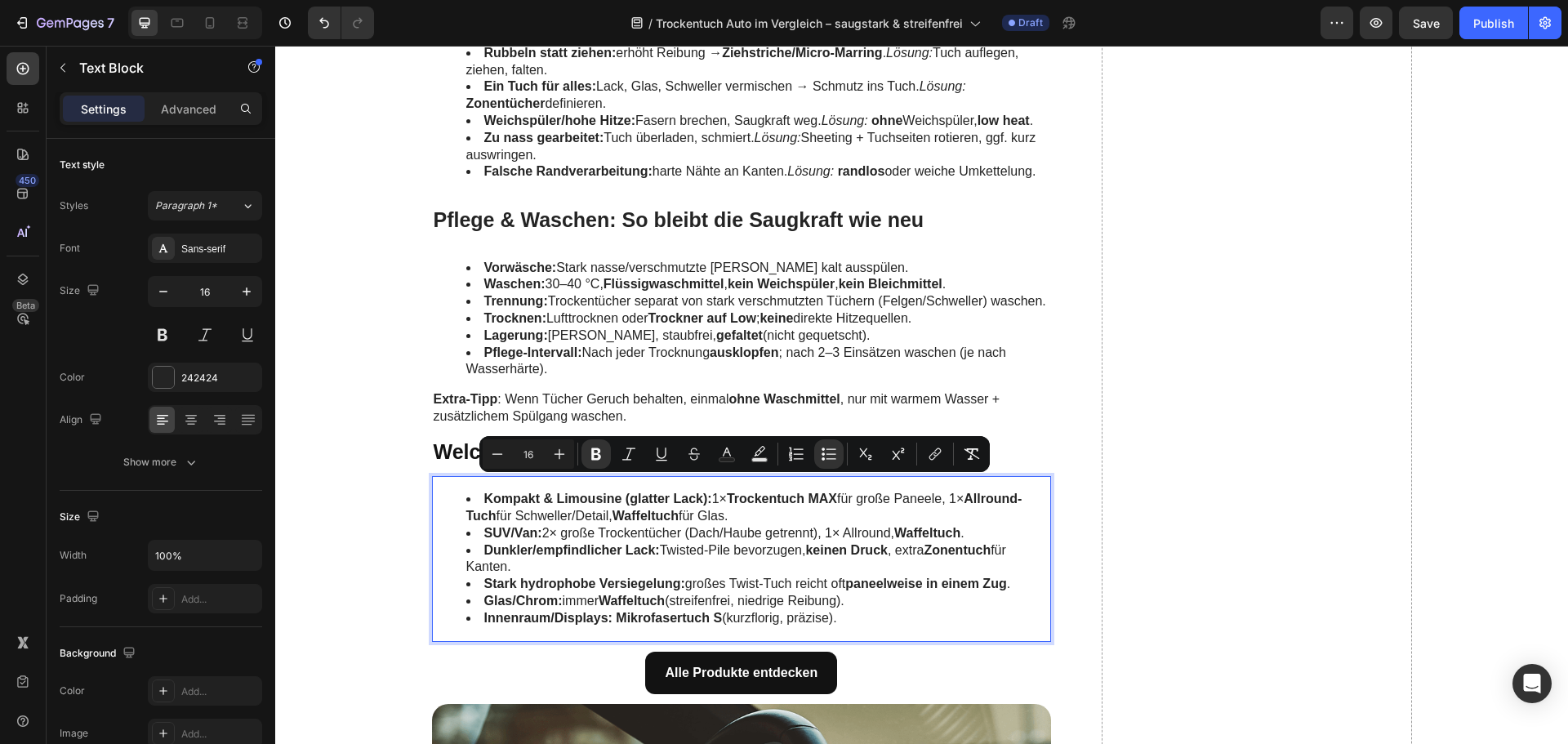
click at [704, 553] on li "Dunkler/empfindlicher Lack: Twisted-Pile bevorzugen, keinen Druck , extra Zonen…" at bounding box center [758, 559] width 584 height 34
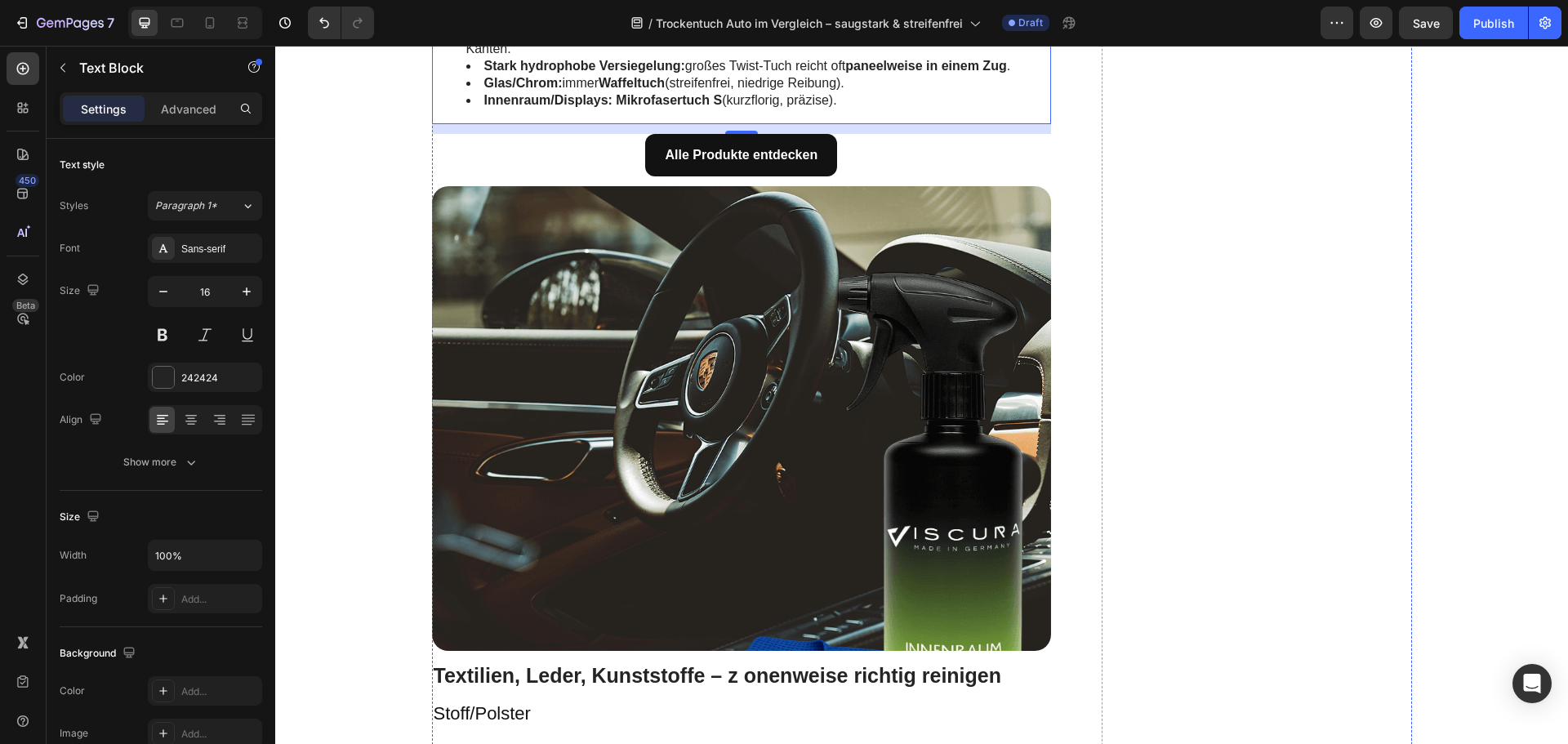
scroll to position [4165, 0]
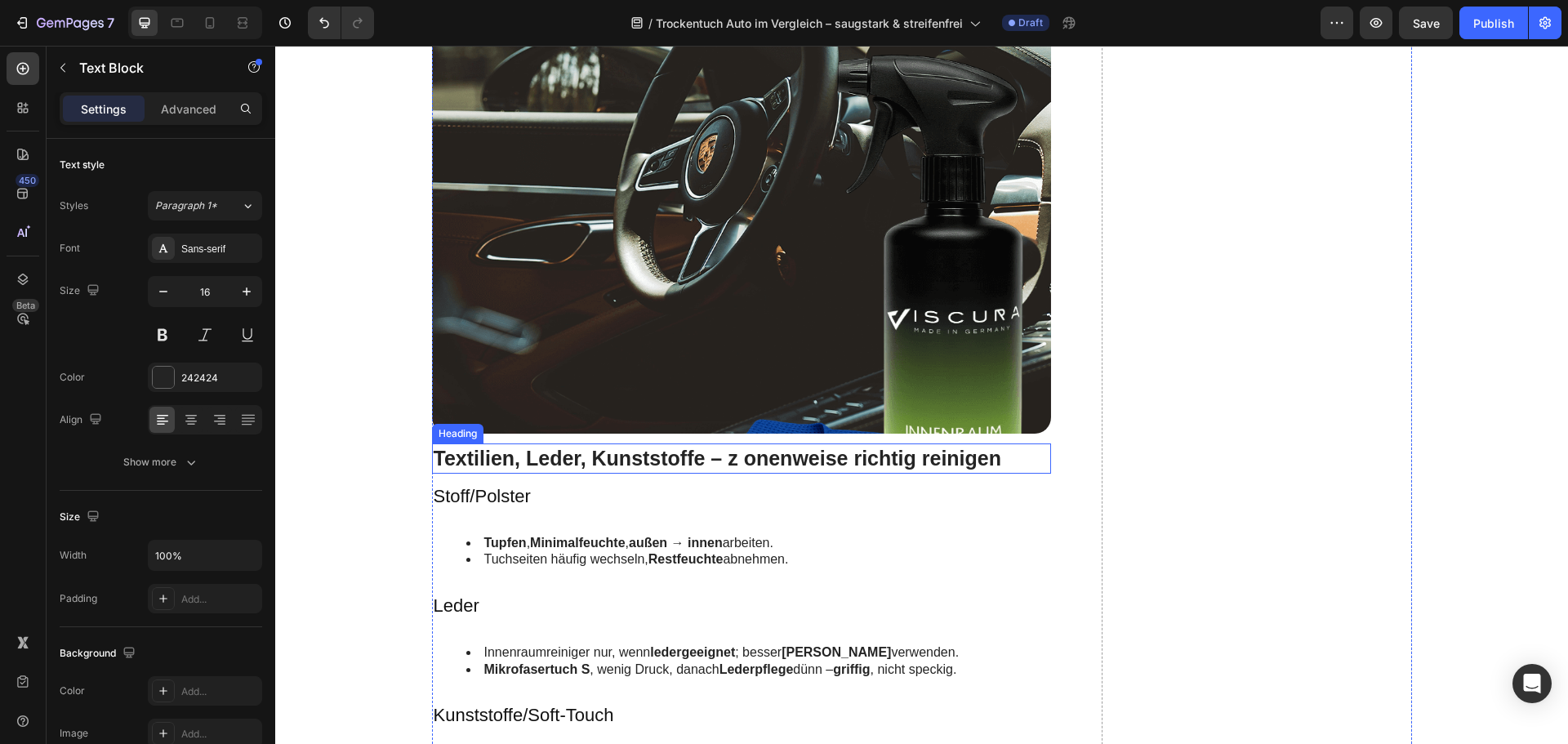
click at [540, 461] on h2 "Textilien, Leder, Kunststoffe – z onenweise richtig reinigen" at bounding box center [742, 459] width 620 height 30
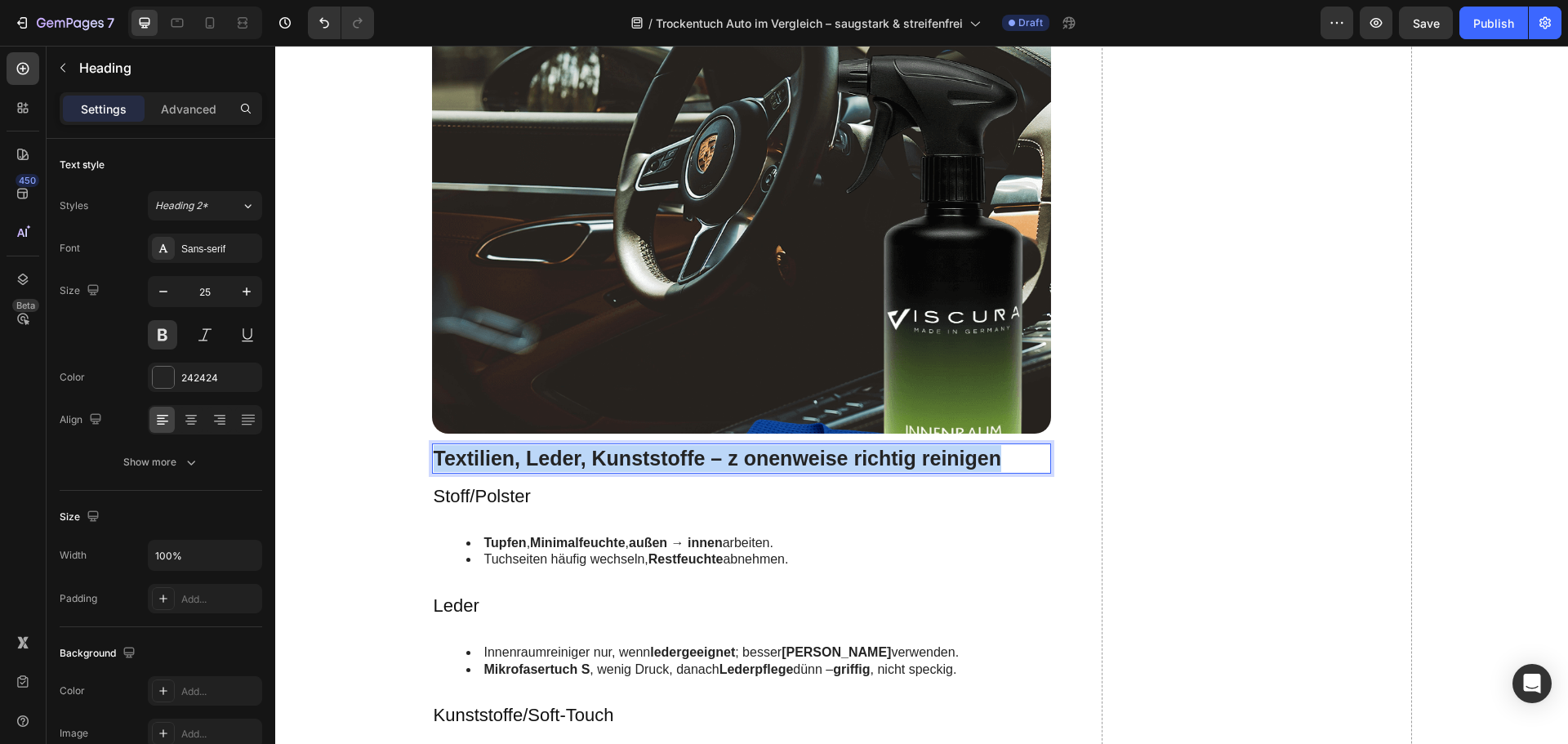
click at [540, 461] on p "Textilien, Leder, Kunststoffe – z onenweise richtig reinigen" at bounding box center [742, 459] width 617 height 27
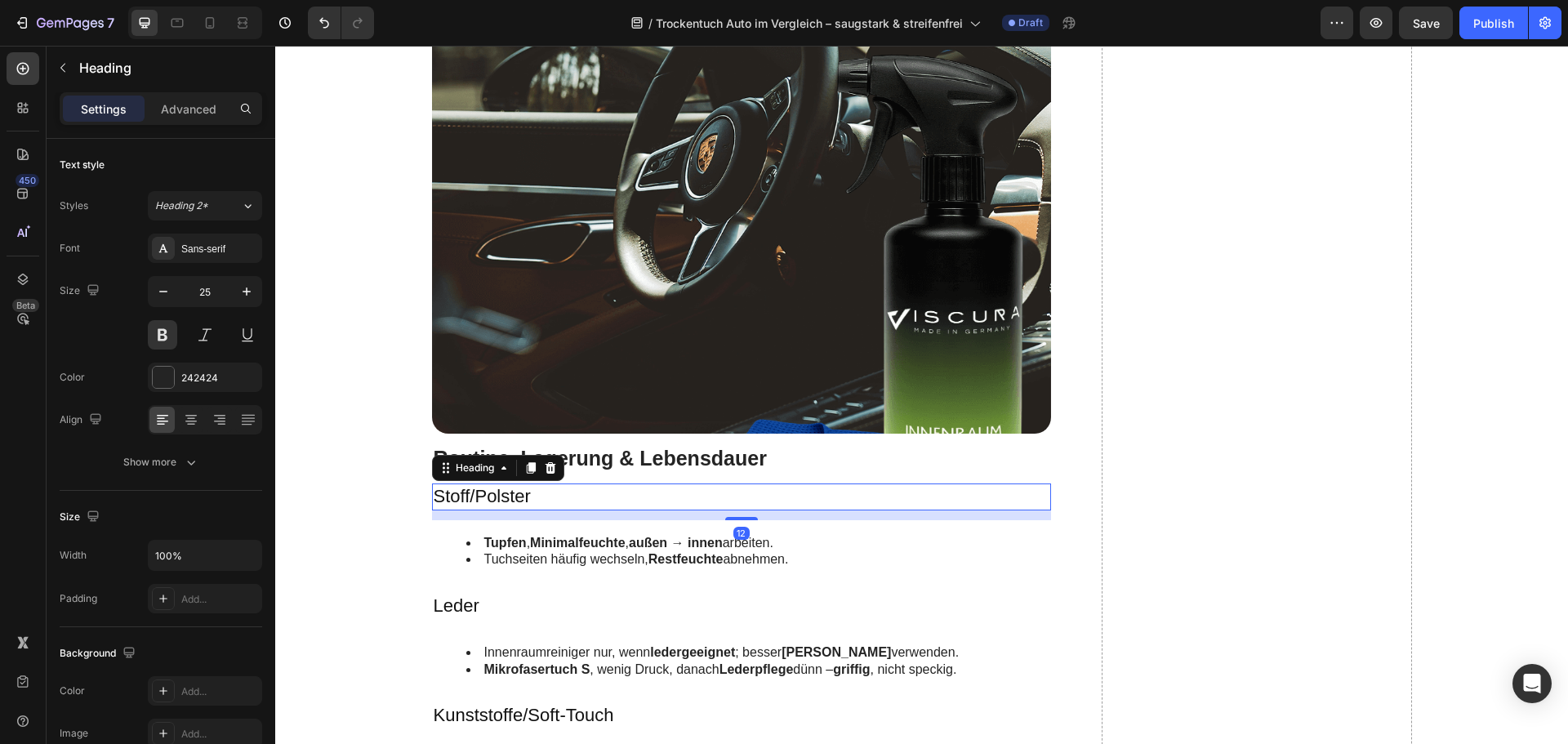
click at [510, 507] on h3 "Stoff/Polster" at bounding box center [742, 496] width 620 height 27
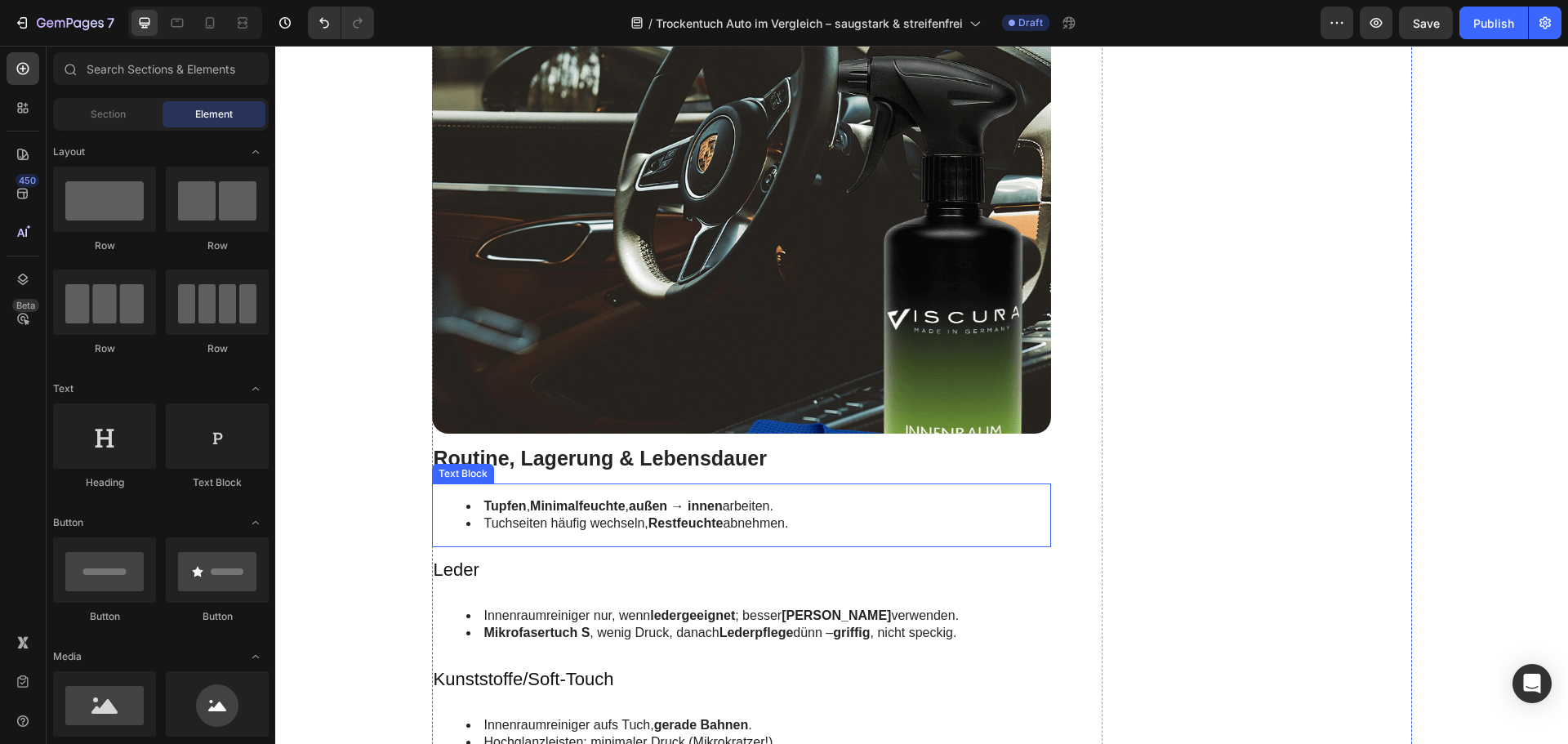
click at [516, 507] on strong "Tupfen" at bounding box center [505, 506] width 42 height 14
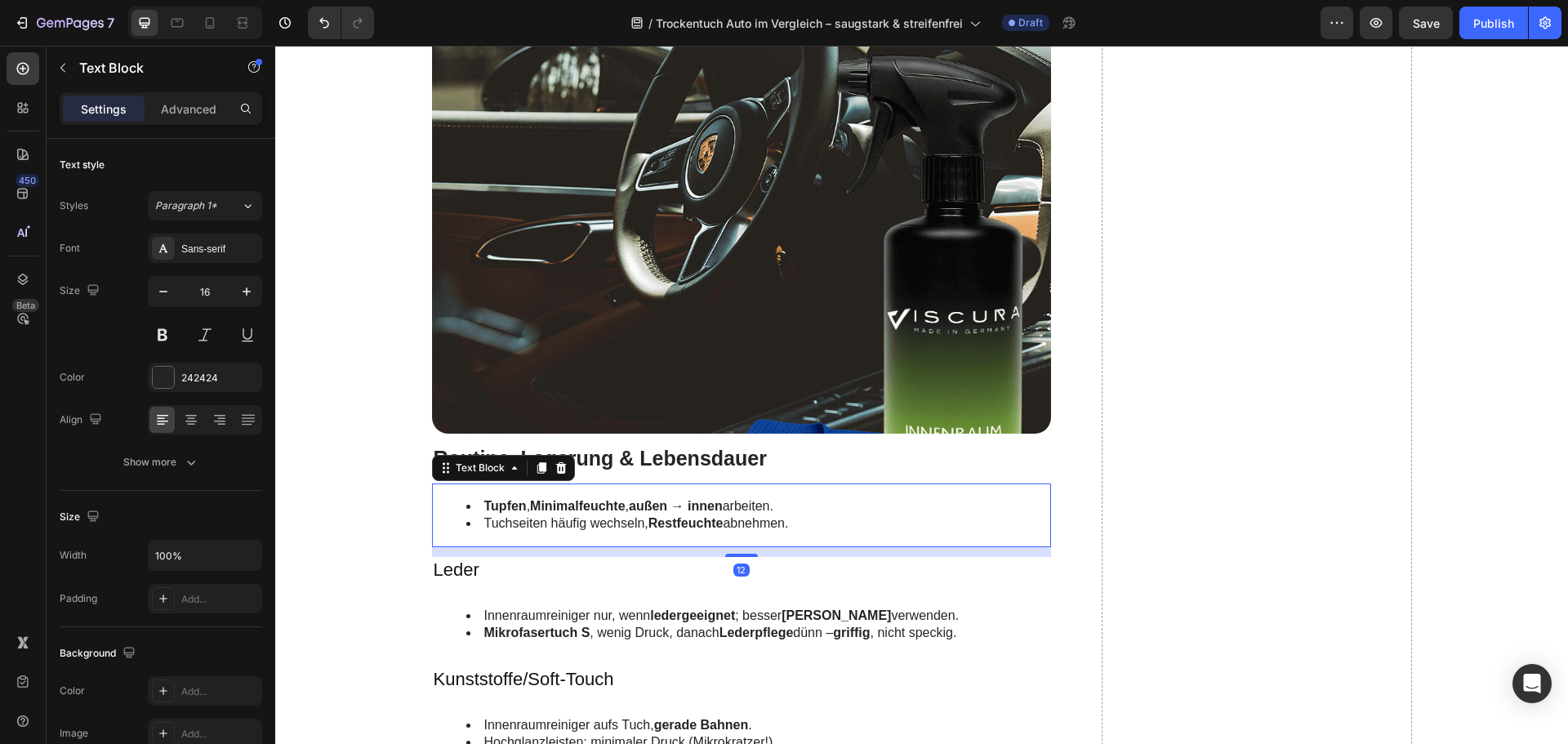
click at [516, 507] on strong "Tupfen" at bounding box center [505, 506] width 42 height 14
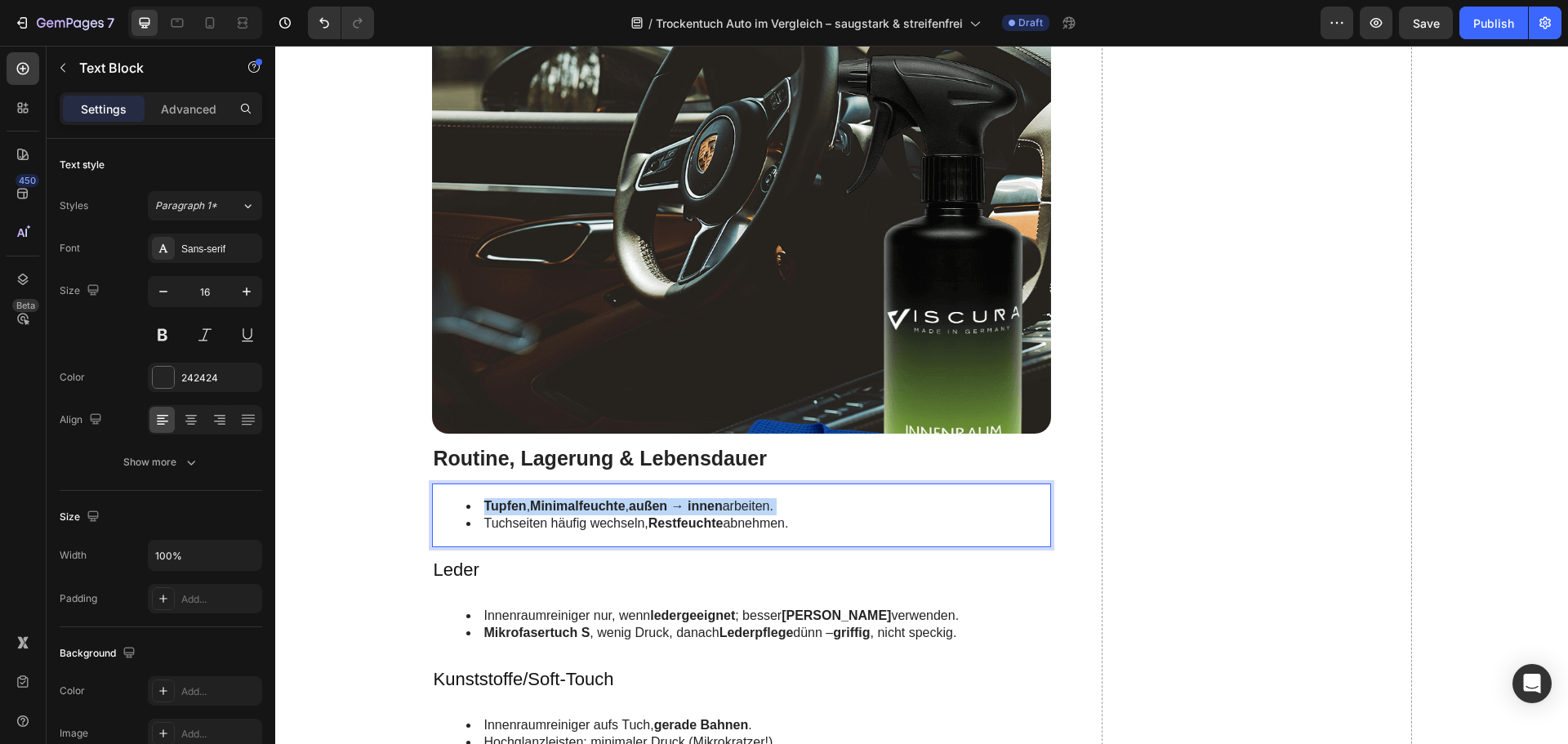
click at [516, 507] on strong "Tupfen" at bounding box center [505, 506] width 42 height 14
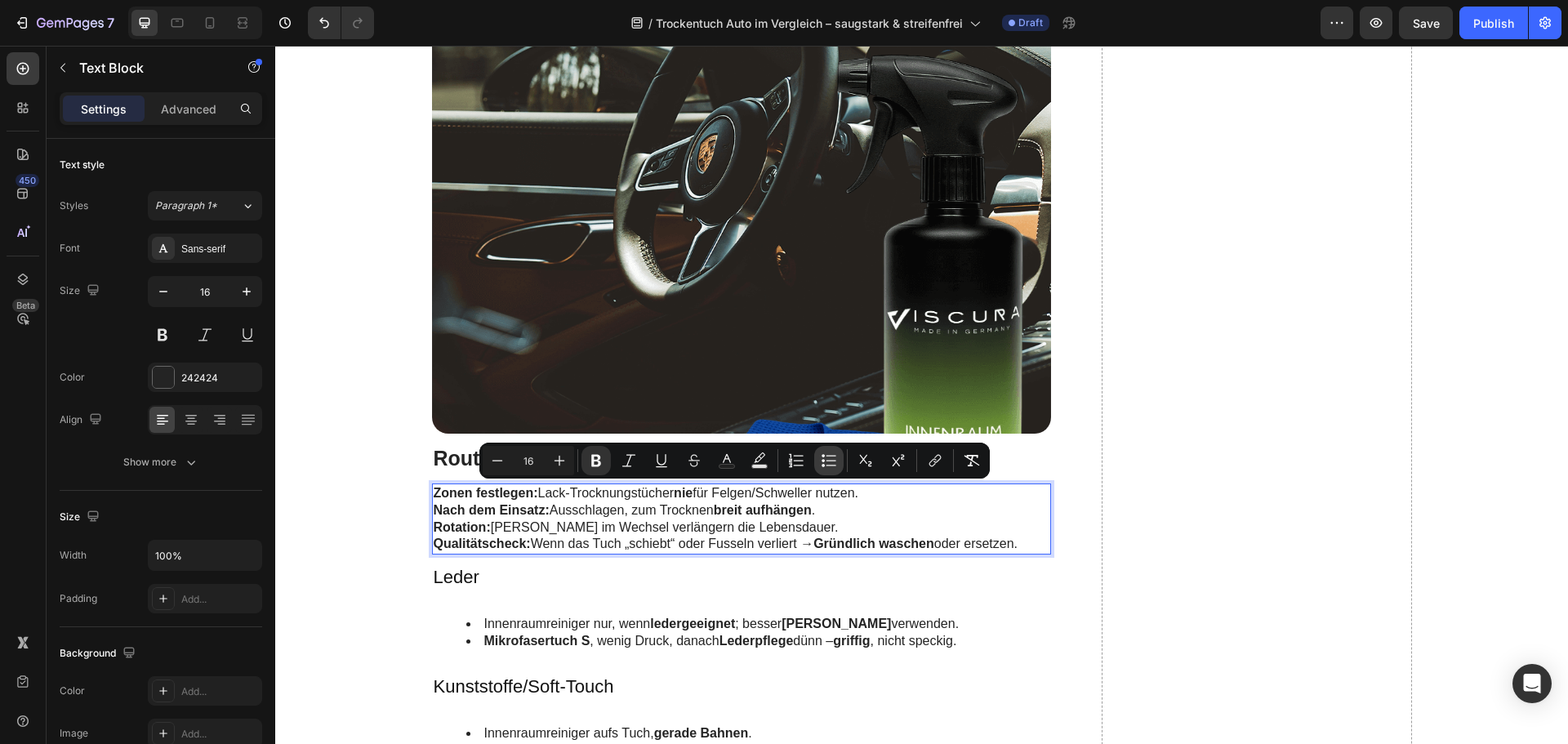
click at [823, 459] on icon "Editor contextual toolbar" at bounding box center [828, 460] width 17 height 17
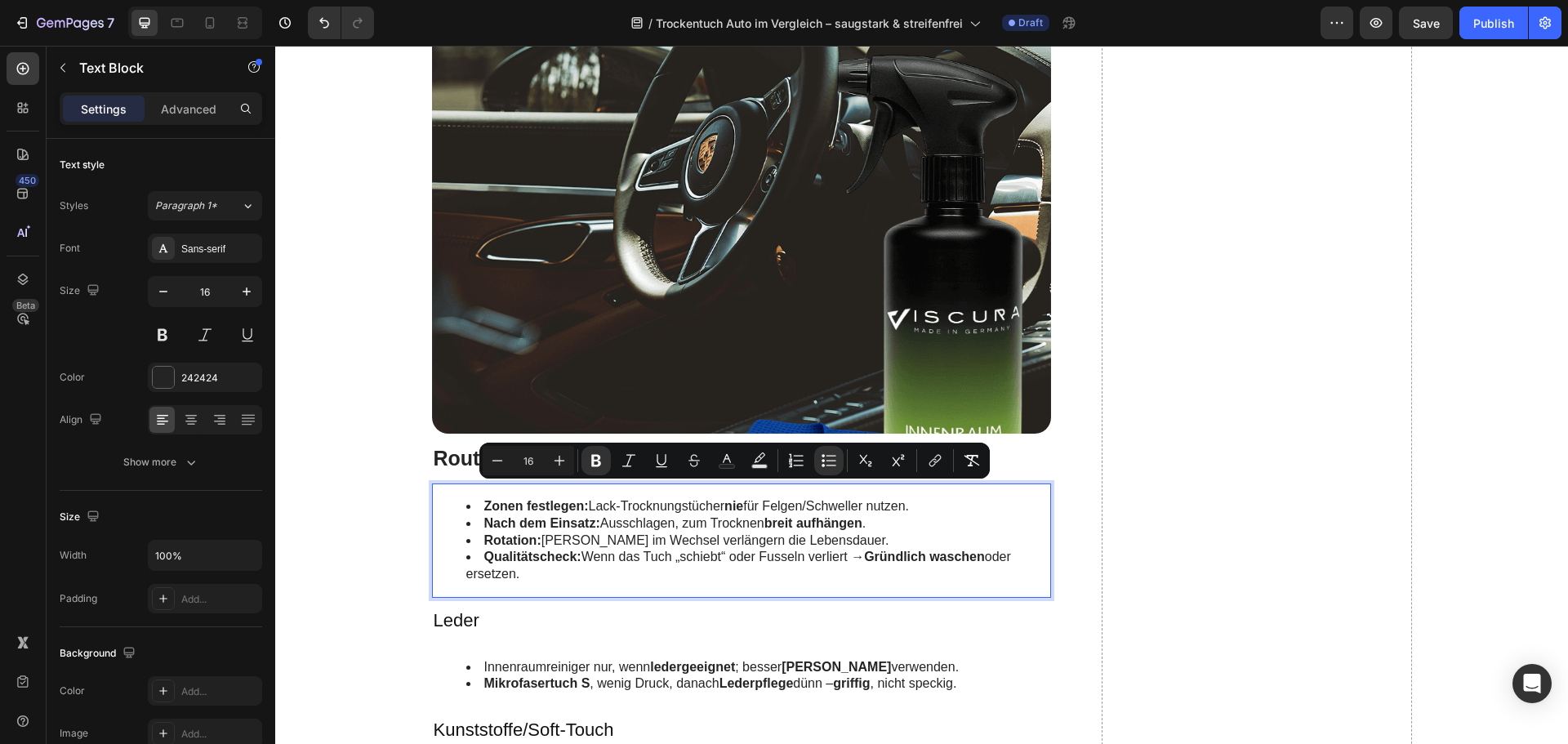
click at [739, 524] on li "Nach dem Einsatz: Ausschlagen, zum Trocknen breit aufhängen ." at bounding box center [758, 524] width 584 height 18
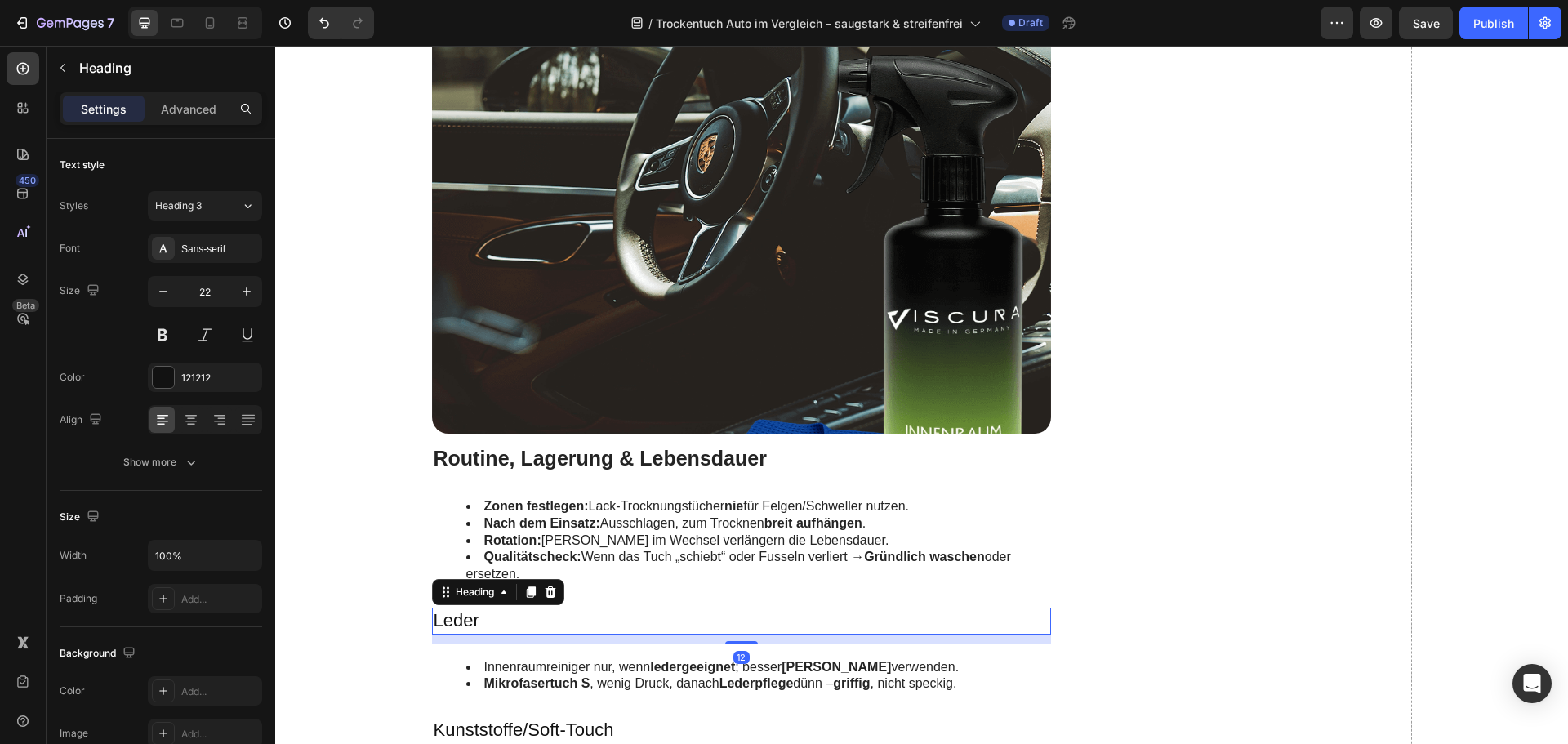
click at [450, 625] on h3 "Leder" at bounding box center [742, 621] width 620 height 27
click at [472, 625] on h3 "Leder" at bounding box center [742, 621] width 620 height 27
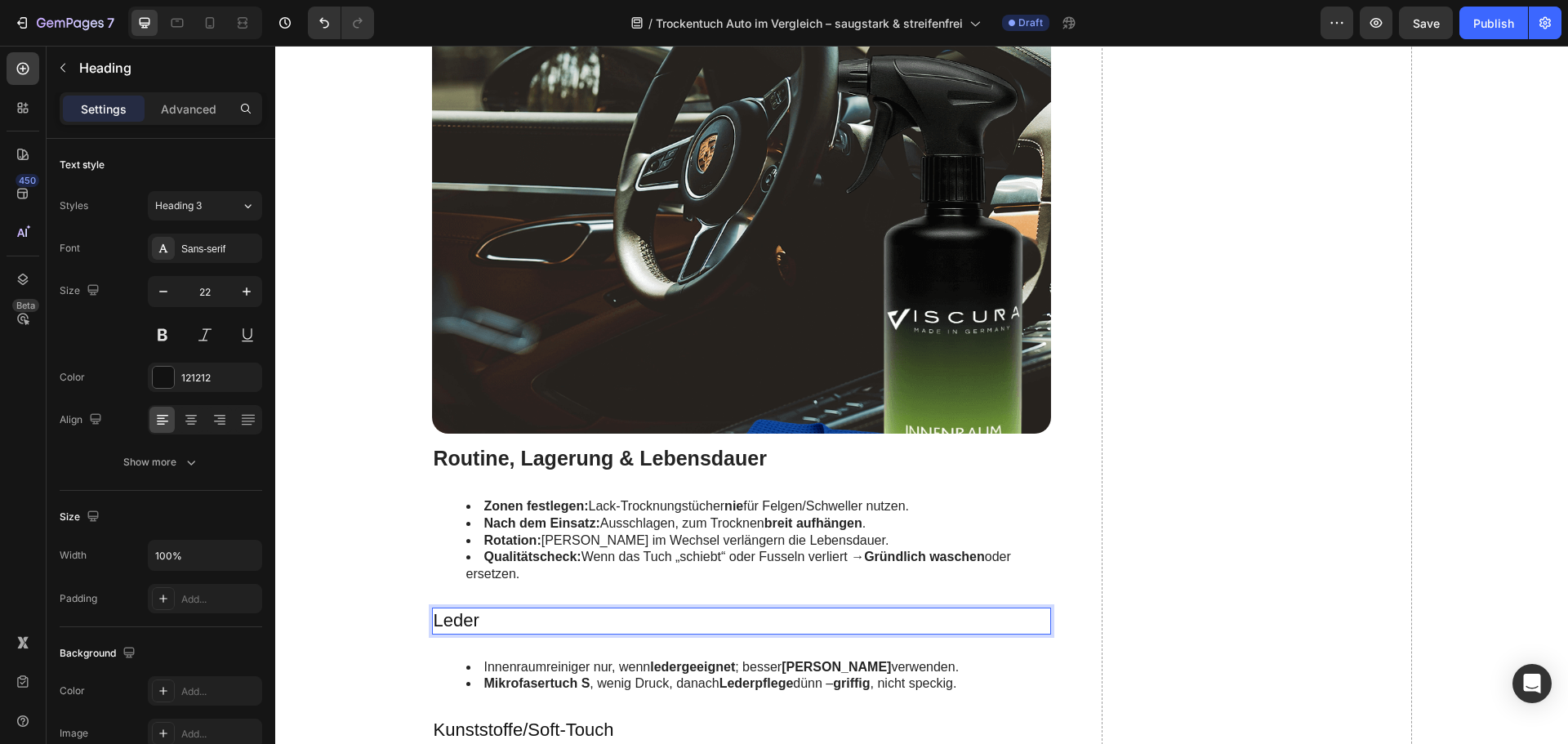
click at [472, 625] on p "Leder" at bounding box center [742, 621] width 617 height 24
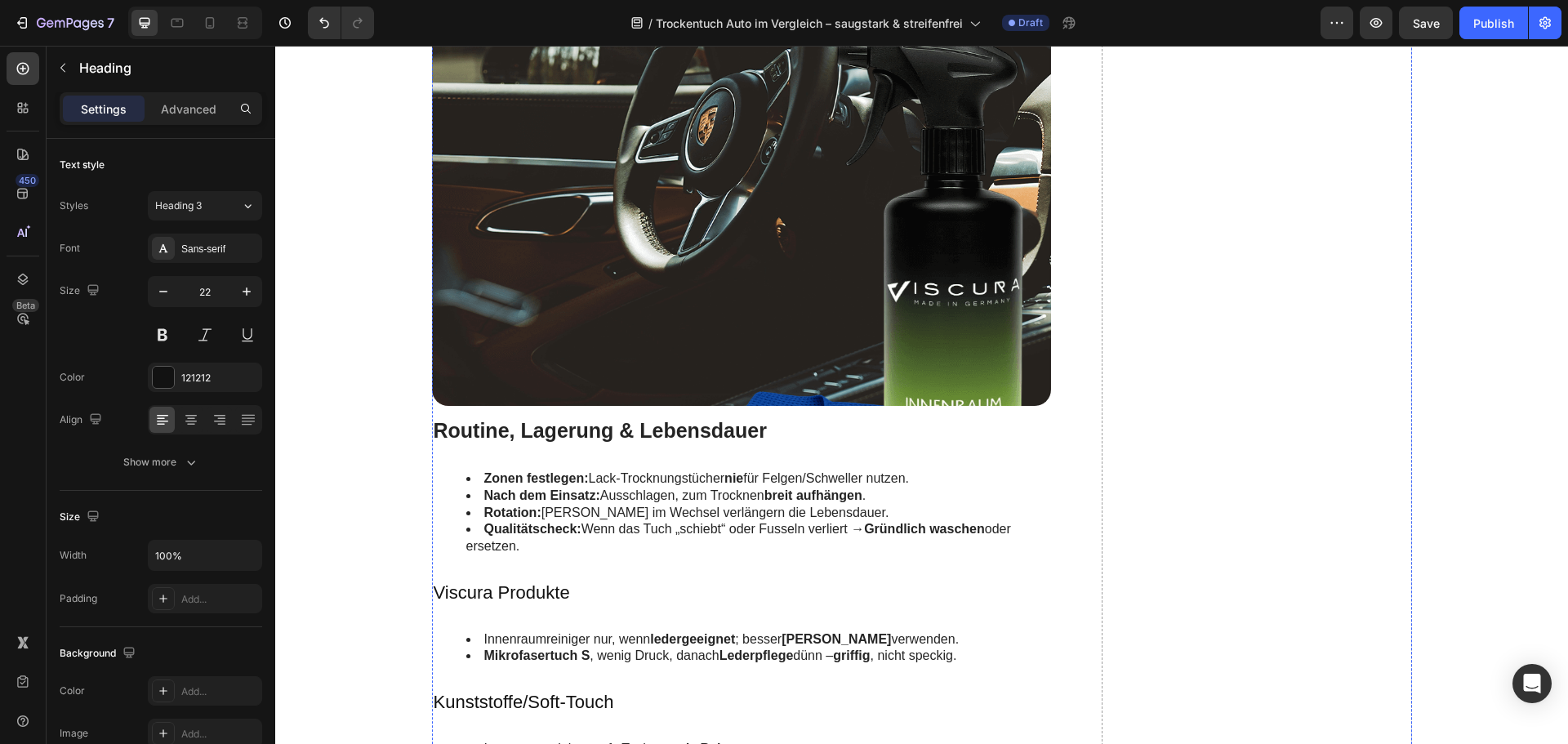
scroll to position [4246, 0]
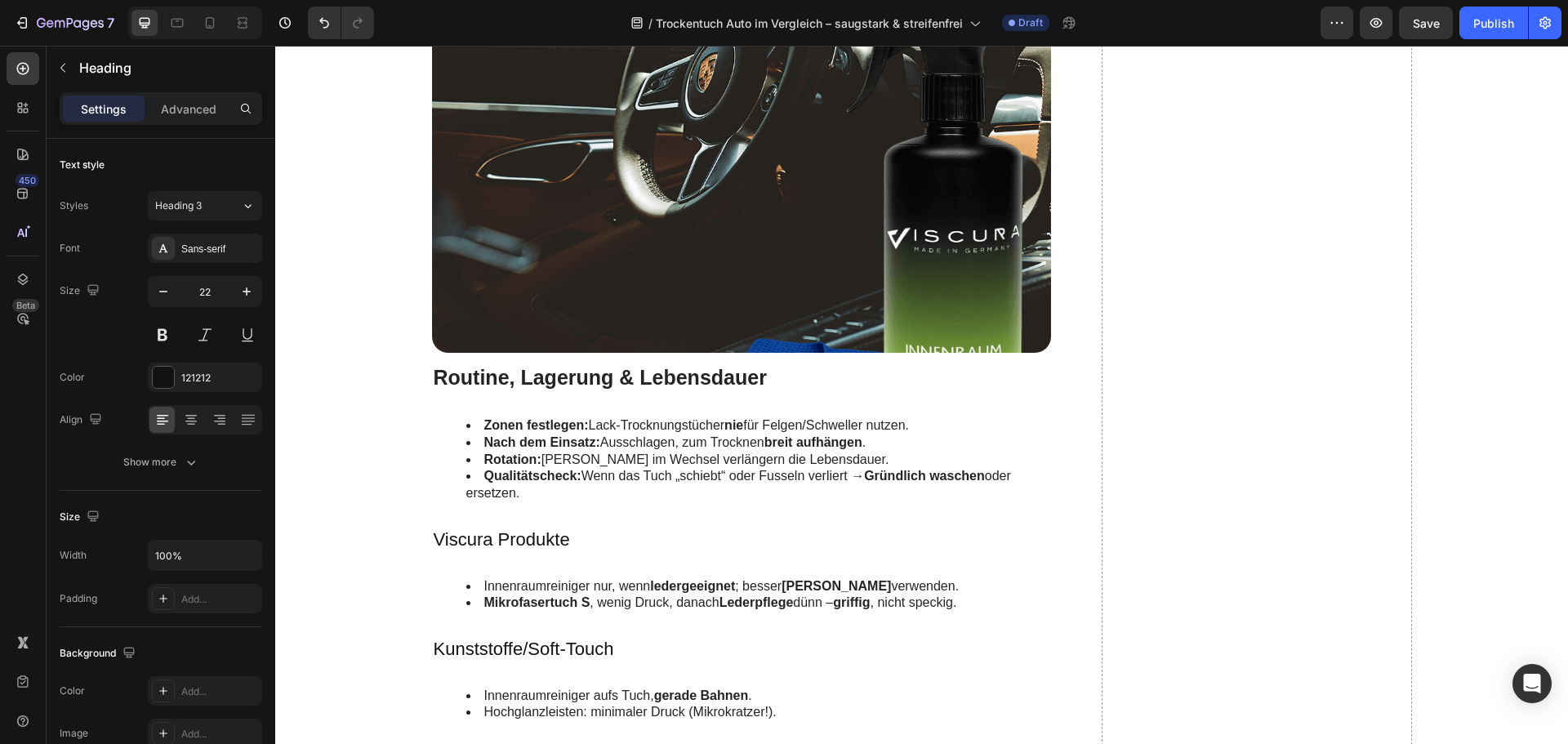
click at [574, 538] on h3 "Viscura Produkte" at bounding box center [742, 540] width 620 height 27
click at [574, 538] on p "Viscura Produkte" at bounding box center [742, 539] width 617 height 24
click at [533, 544] on p "Viscura Produkte die du brauchst" at bounding box center [742, 539] width 617 height 24
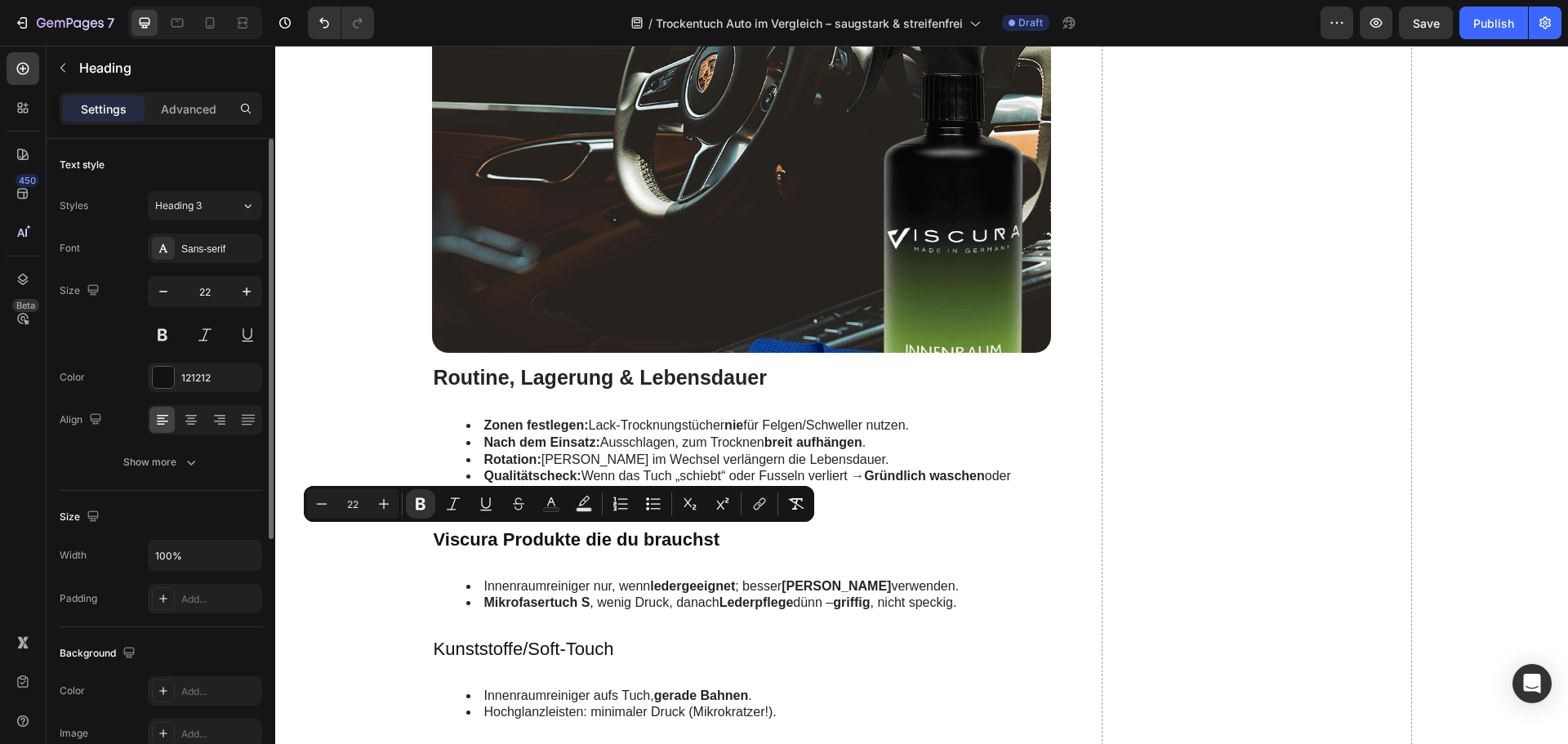
scroll to position [327, 0]
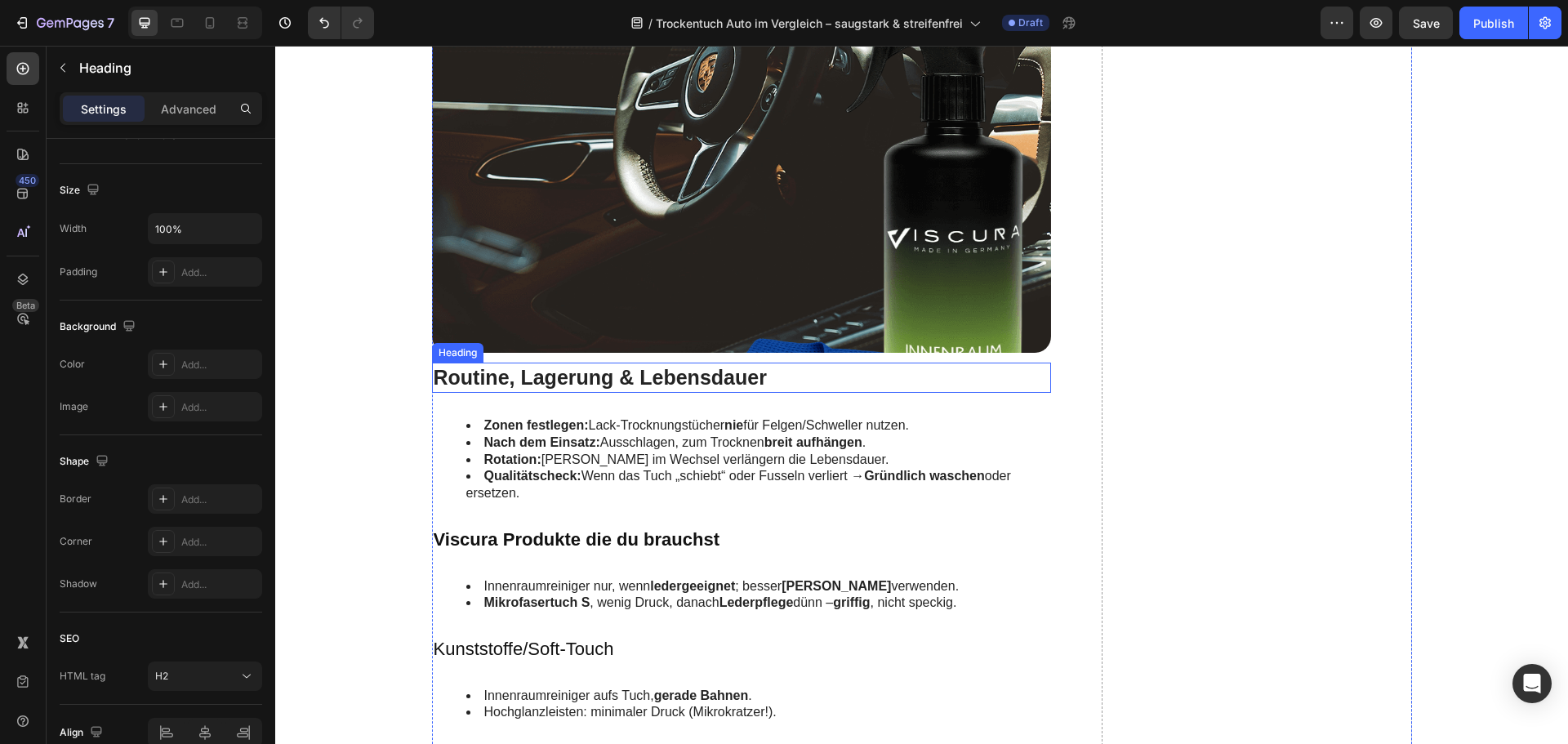
click at [512, 375] on h2 "Routine, Lagerung & Lebensdauer" at bounding box center [742, 378] width 620 height 30
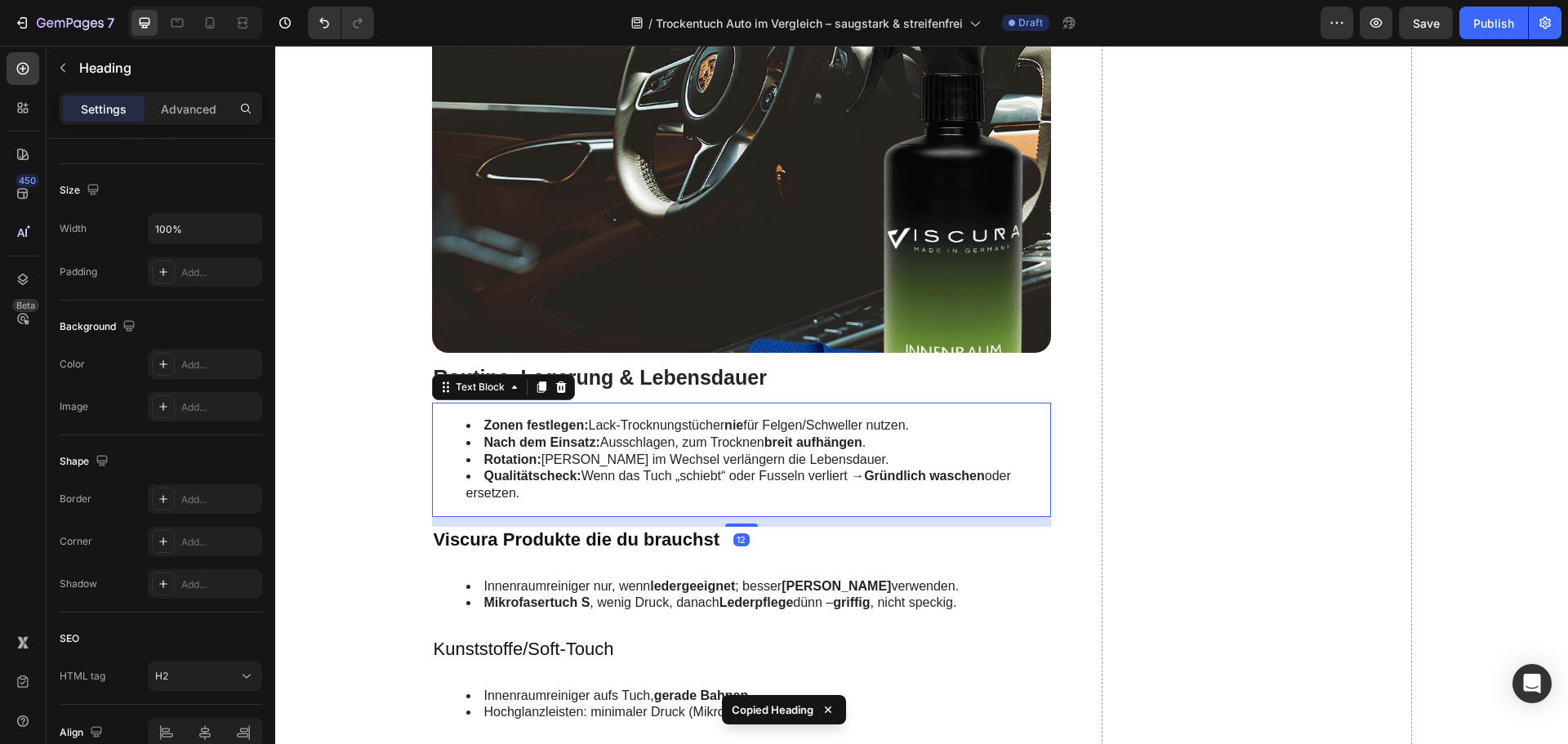
click at [561, 480] on strong "Qualitätscheck:" at bounding box center [532, 476] width 98 height 14
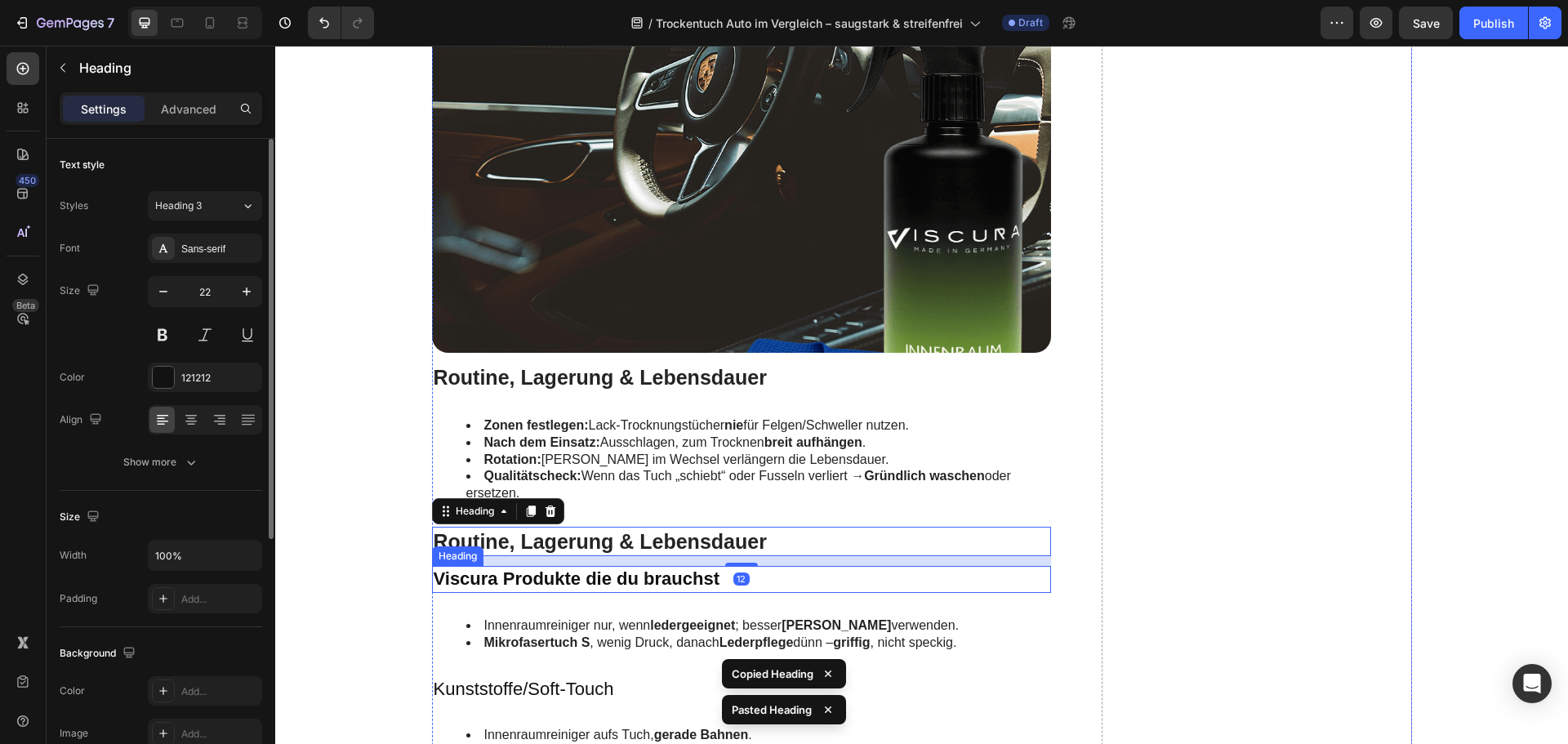
click at [525, 579] on strong "Viscura Produkte die du brauchst" at bounding box center [576, 578] width 285 height 20
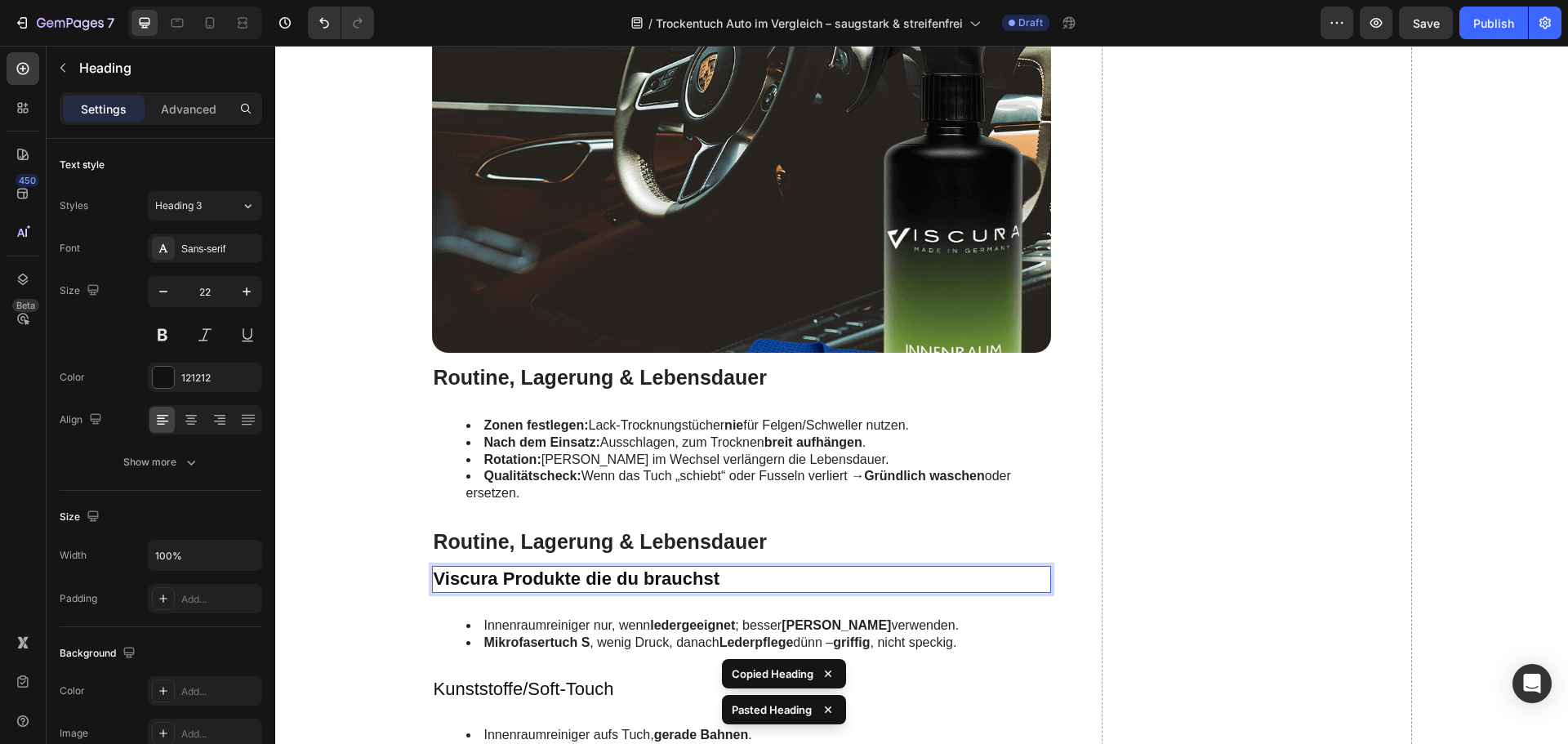
click at [525, 579] on strong "Viscura Produkte die du brauchst" at bounding box center [576, 578] width 285 height 20
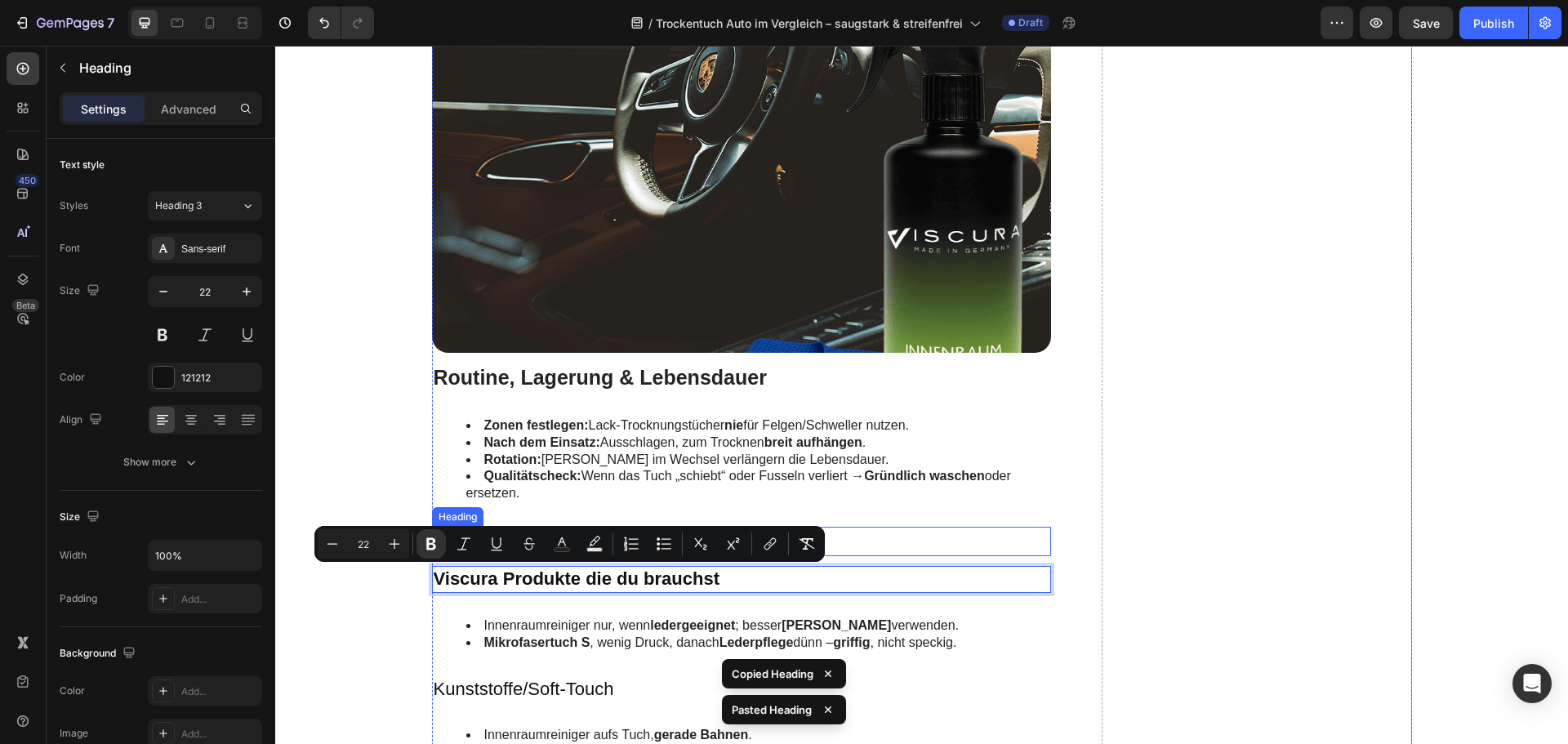
click at [844, 545] on h2 "Routine, Lagerung & Lebensdauer" at bounding box center [742, 542] width 620 height 30
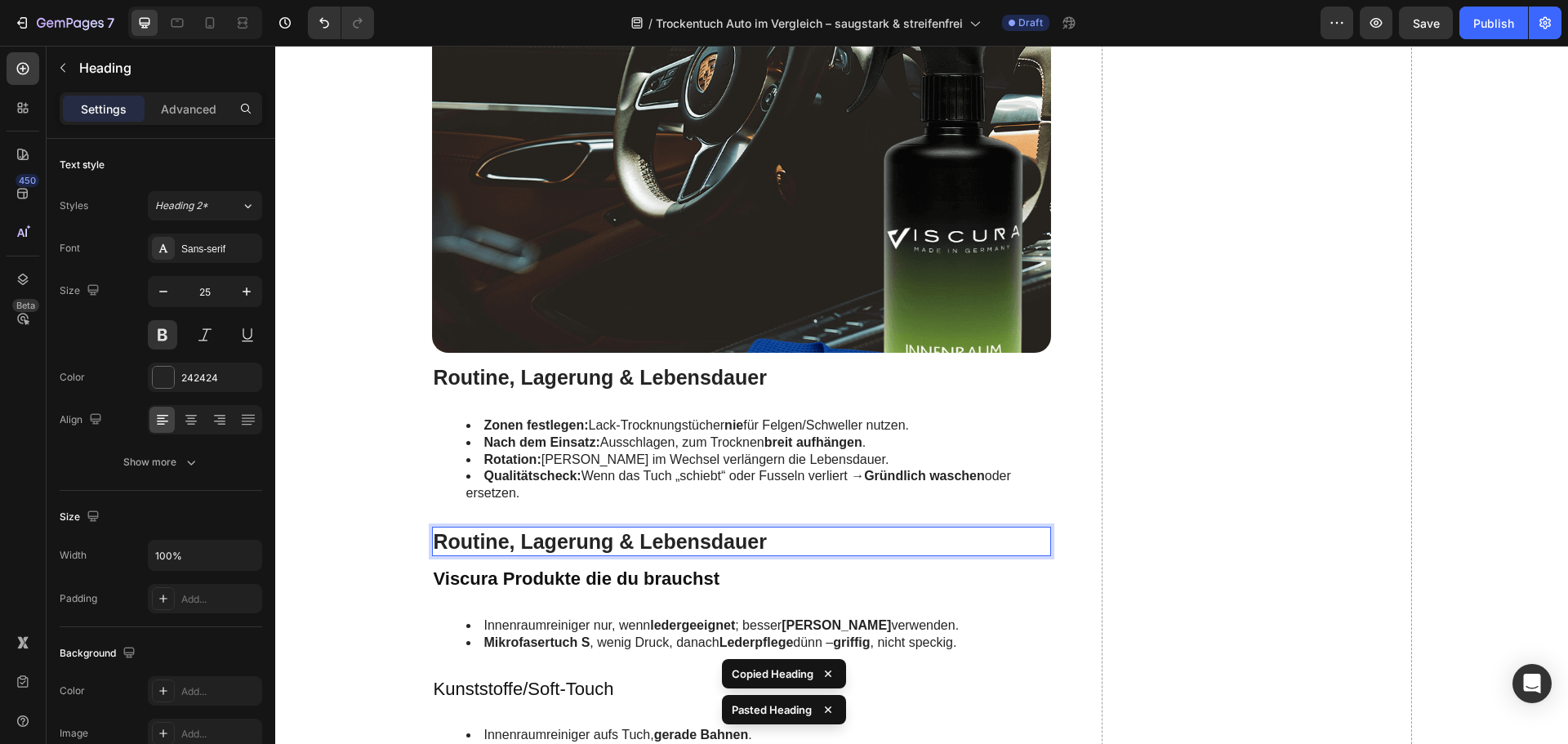
click at [844, 545] on h2 "Routine, Lagerung & Lebensdauer" at bounding box center [742, 542] width 620 height 30
click at [844, 545] on p "Routine, Lagerung & Lebensdauer" at bounding box center [742, 541] width 617 height 27
click at [628, 580] on strong "Viscura Produkte die du brauchst" at bounding box center [576, 578] width 285 height 20
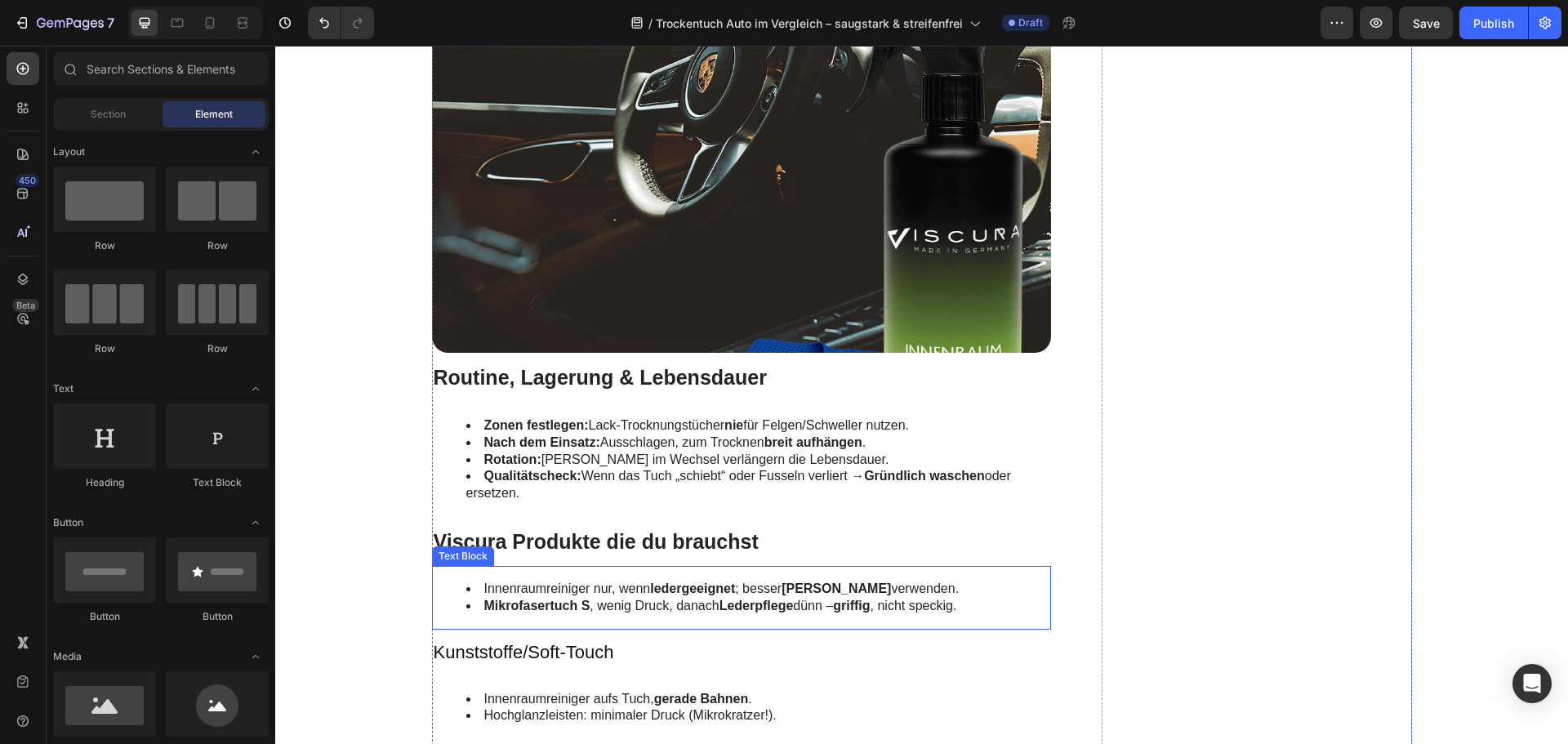
click at [590, 591] on li "Innenraumreiniger nur, wenn ledergeeignet ; besser Leder Reiniger verwenden." at bounding box center [758, 589] width 584 height 18
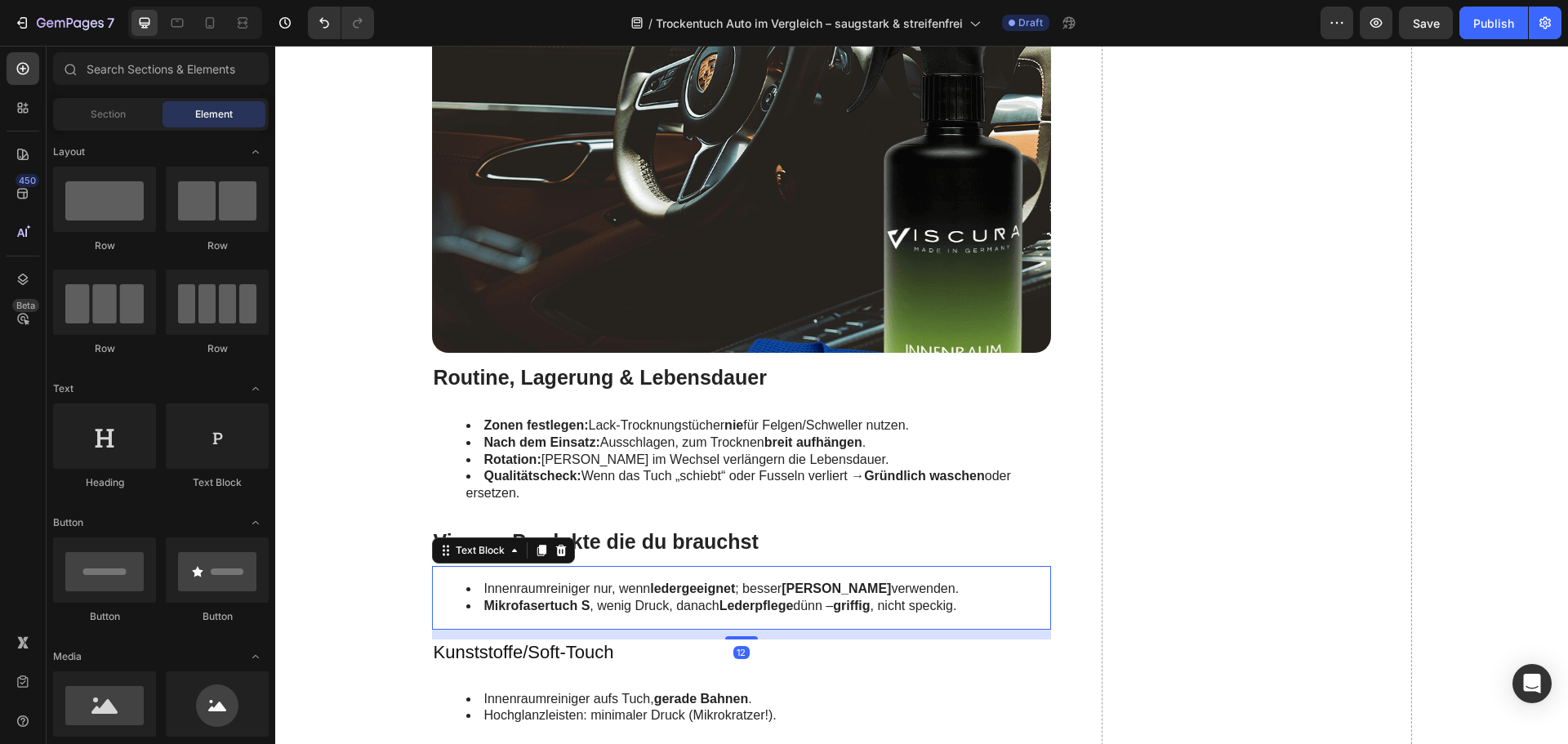
click at [590, 591] on li "Innenraumreiniger nur, wenn ledergeeignet ; besser Leder Reiniger verwenden." at bounding box center [758, 589] width 584 height 18
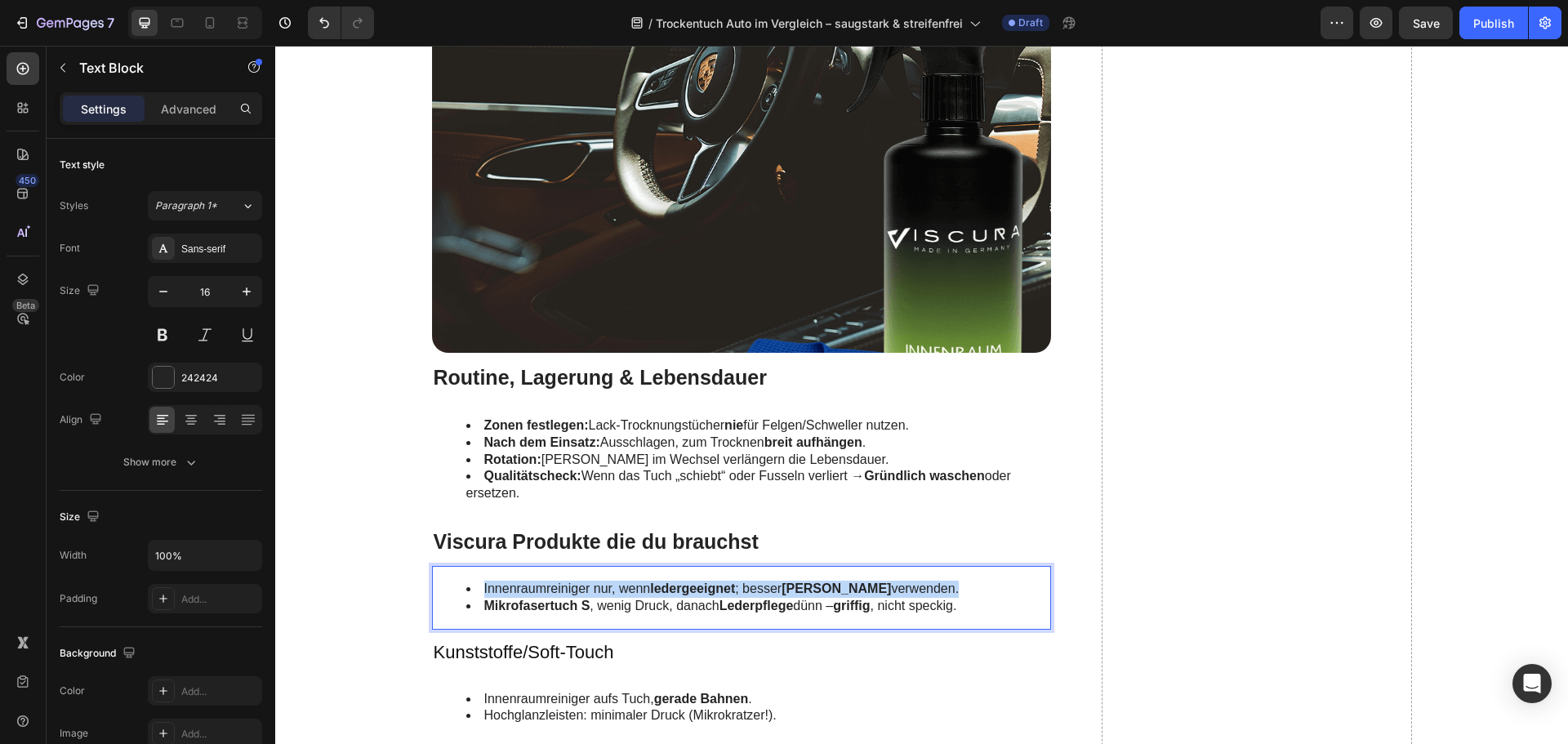
click at [590, 591] on li "Innenraumreiniger nur, wenn ledergeeignet ; besser Leder Reiniger verwenden." at bounding box center [758, 589] width 584 height 18
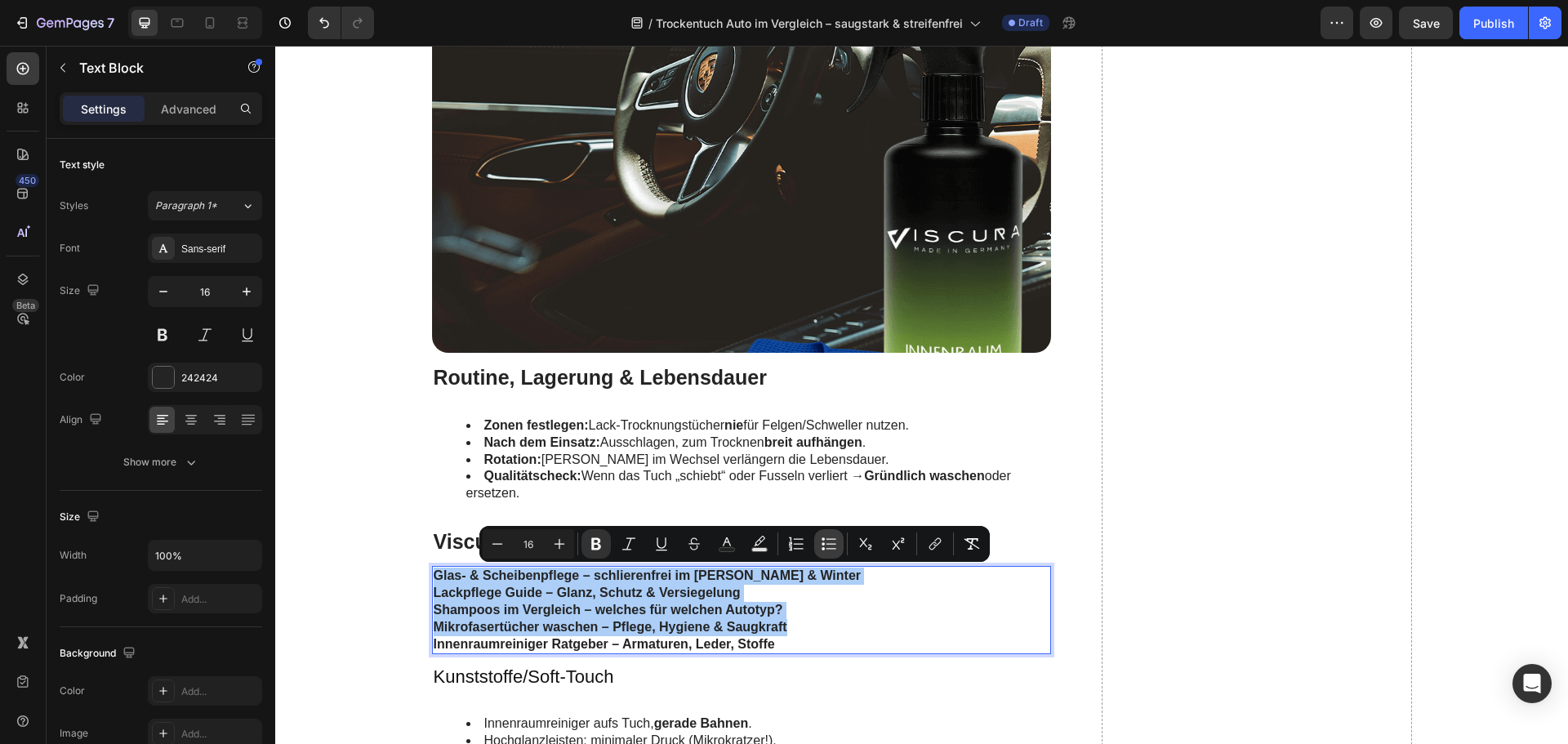
click at [832, 540] on icon "Editor contextual toolbar" at bounding box center [828, 544] width 17 height 17
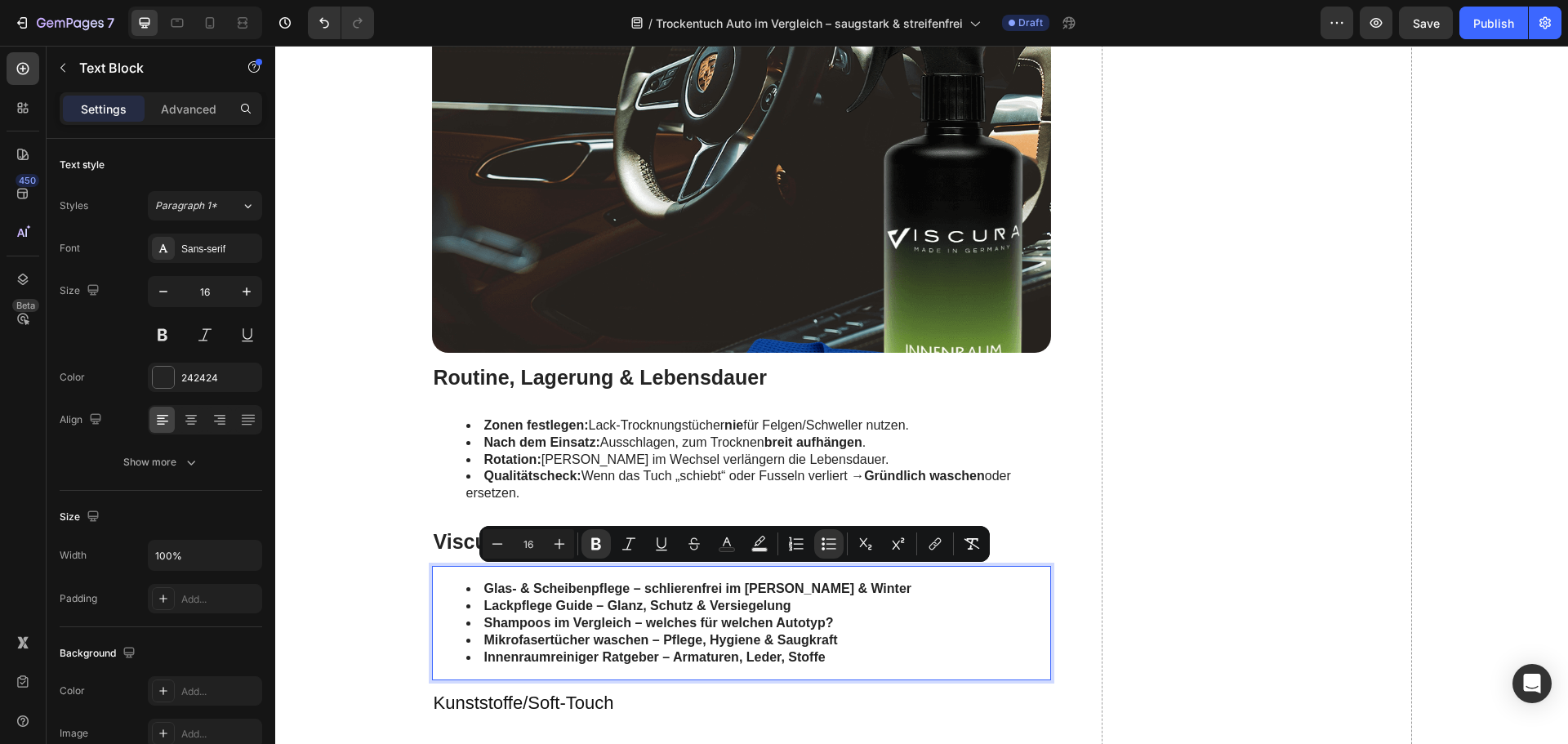
click at [835, 649] on li "Innenraumreiniger Ratgeber – Armaturen, Leder, Stoffe" at bounding box center [758, 658] width 584 height 18
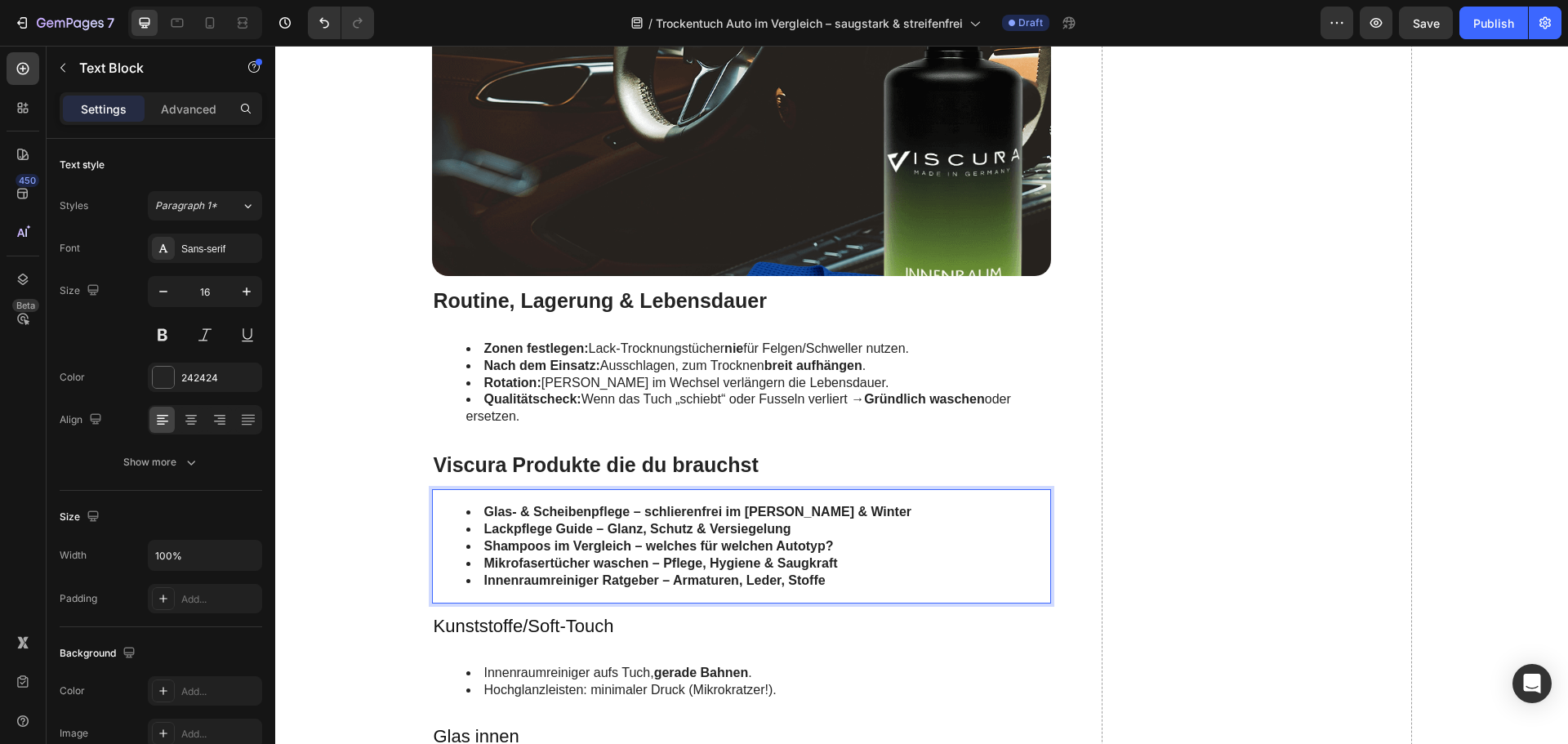
scroll to position [4410, 0]
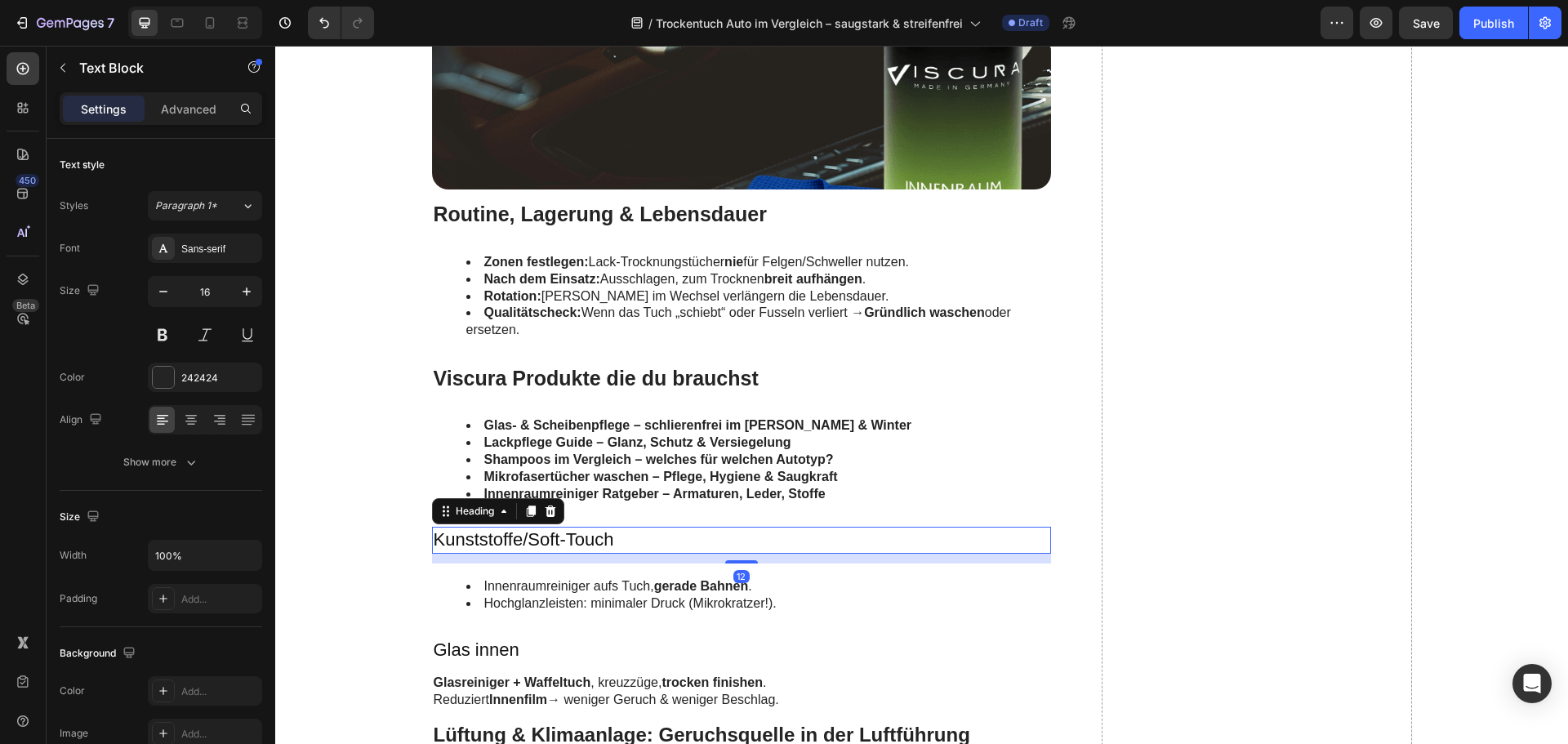
click at [589, 540] on h3 "Kunststoffe/Soft-Touch" at bounding box center [742, 540] width 620 height 27
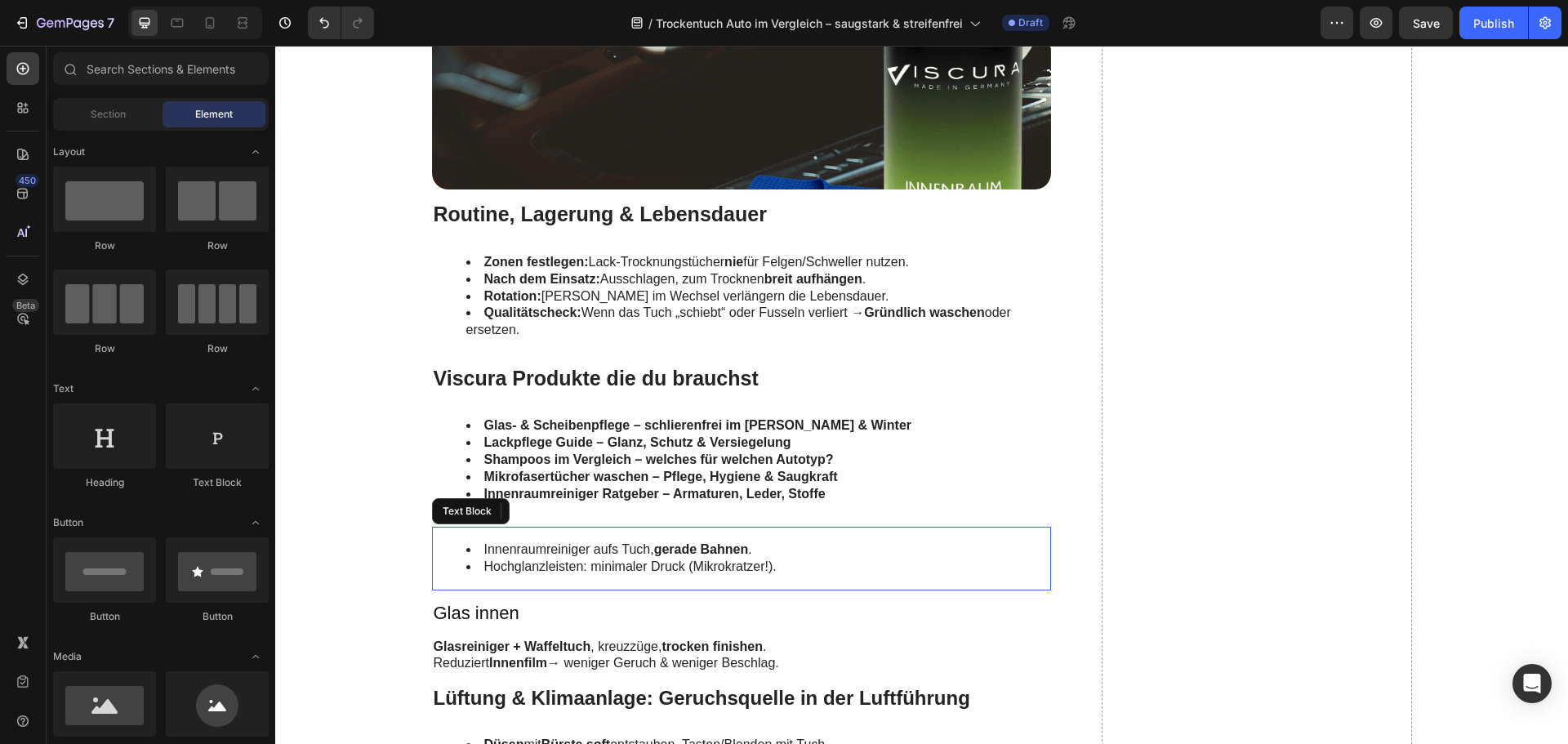
click at [589, 540] on div "Innenraumreiniger aufs Tuch, gerade Bahnen . Hochglanzleisten: minimaler Druck …" at bounding box center [742, 559] width 620 height 64
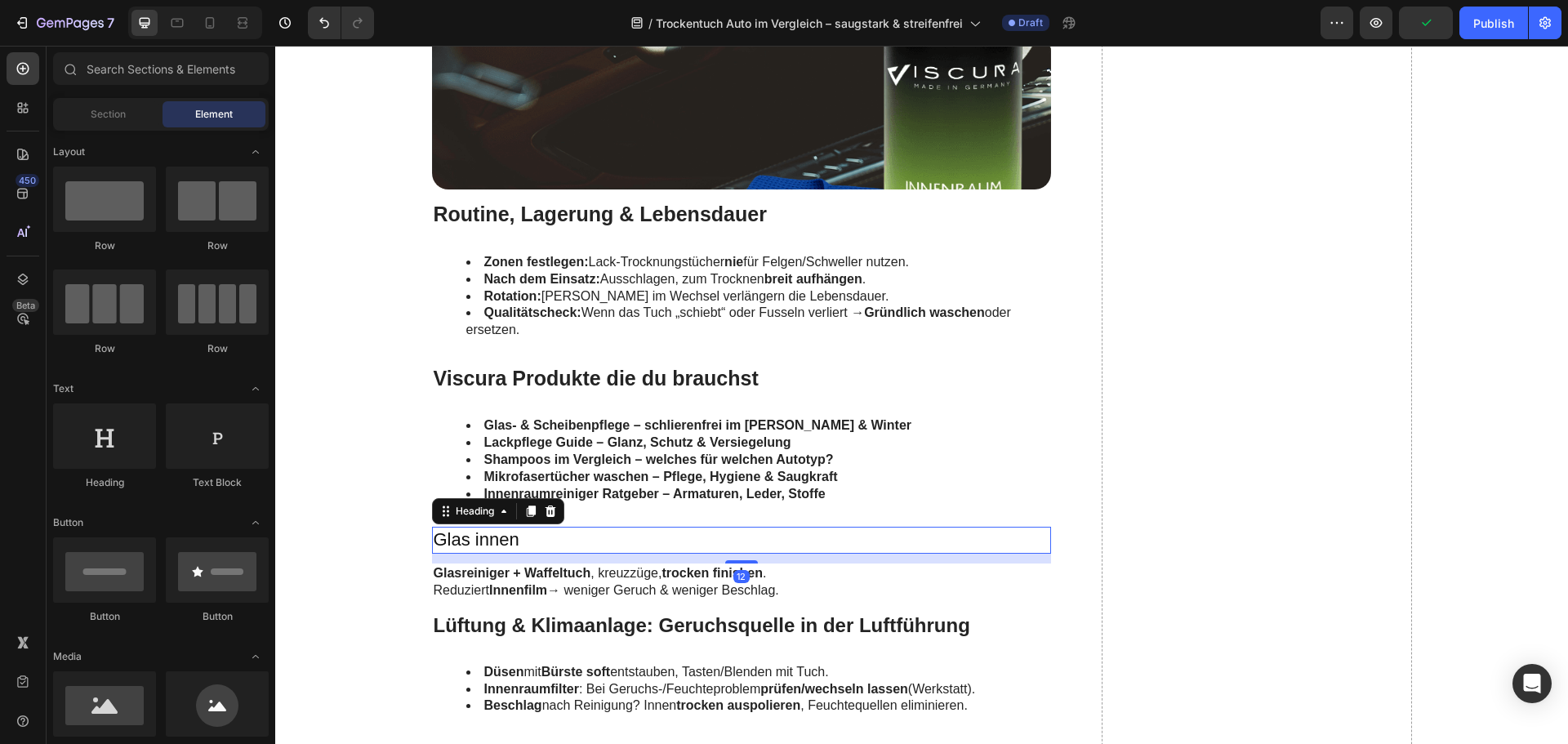
click at [589, 540] on h3 "Glas innen" at bounding box center [742, 540] width 620 height 27
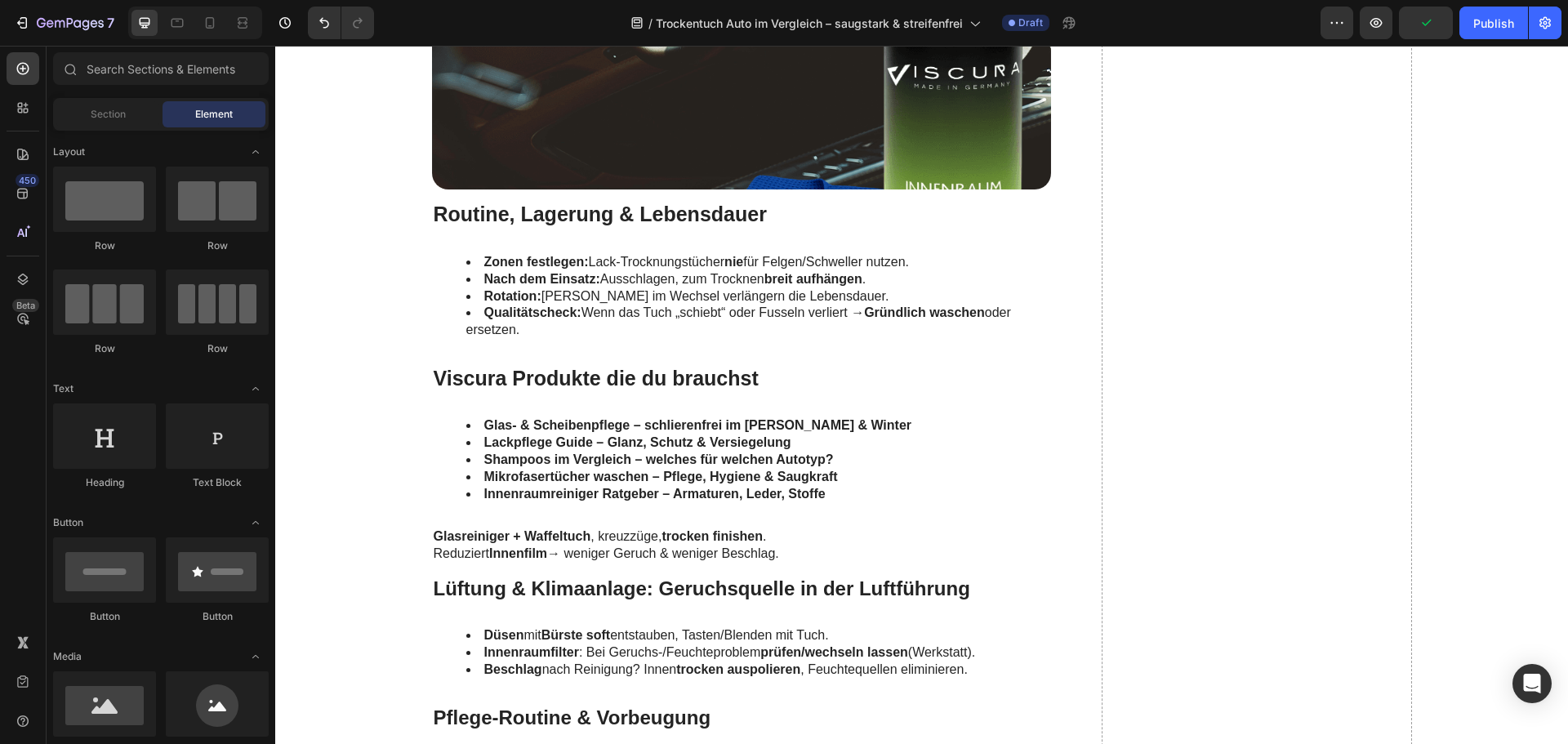
click at [589, 540] on p "Glasreiniger + Waffeltuch , kreuzzüge, trocken finishen ." at bounding box center [742, 537] width 617 height 18
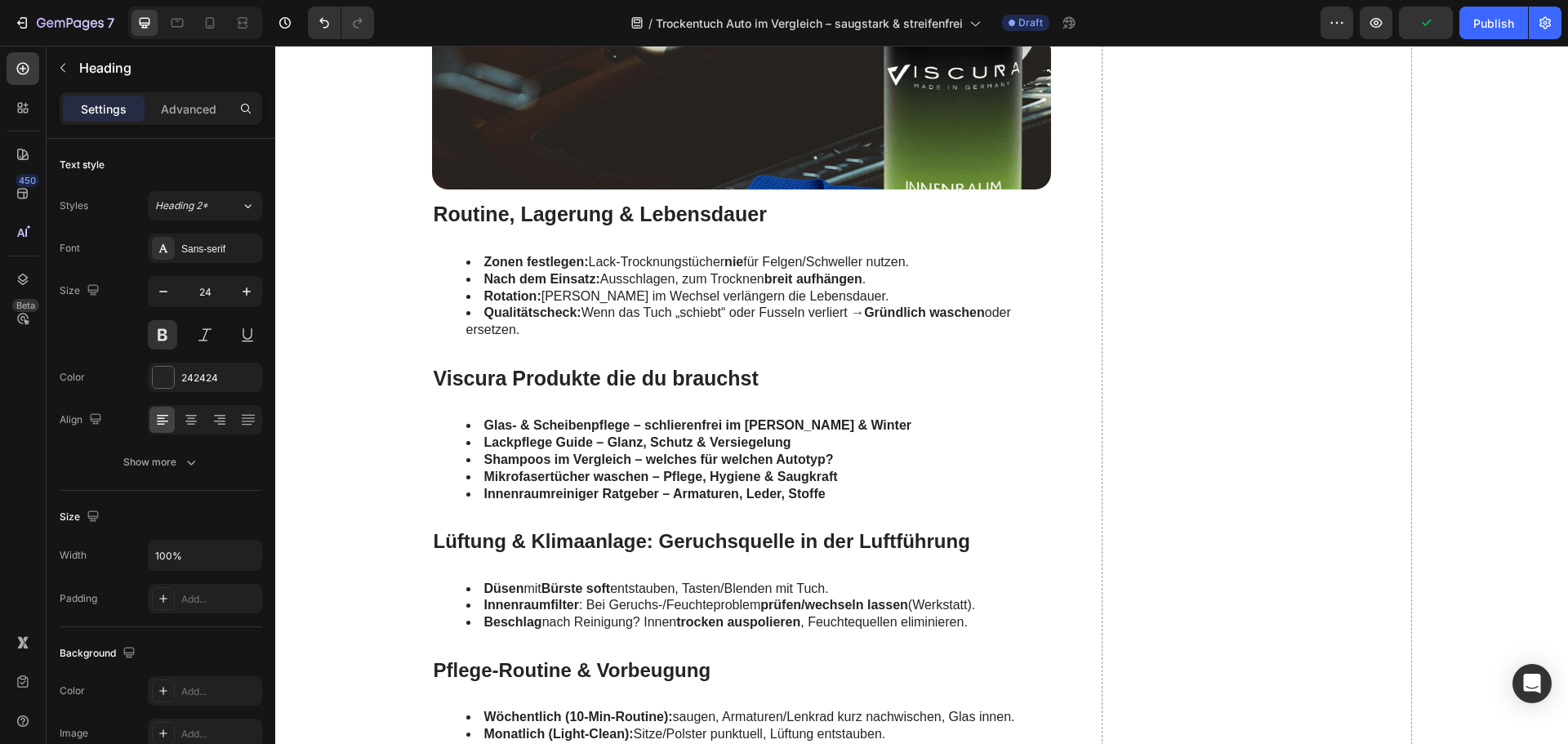
click at [589, 540] on h2 "Lüftung & Klimaanlage: Geruchsquelle in der Luftführung" at bounding box center [742, 541] width 620 height 29
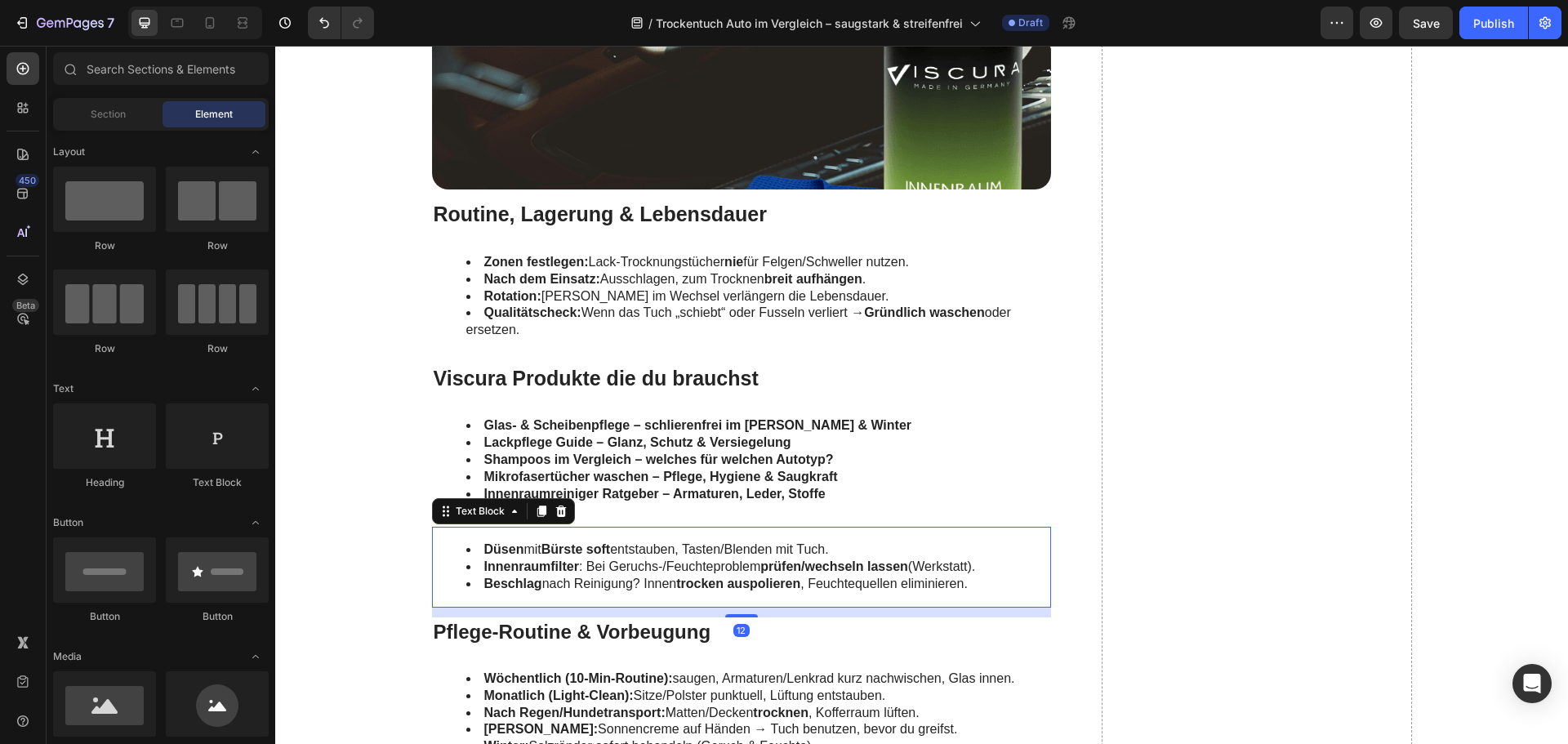
click at [589, 540] on div "Düsen mit Bürste soft entstauben, Tasten/Blenden mit Tuch. Innenraumfilter : Be…" at bounding box center [742, 567] width 620 height 80
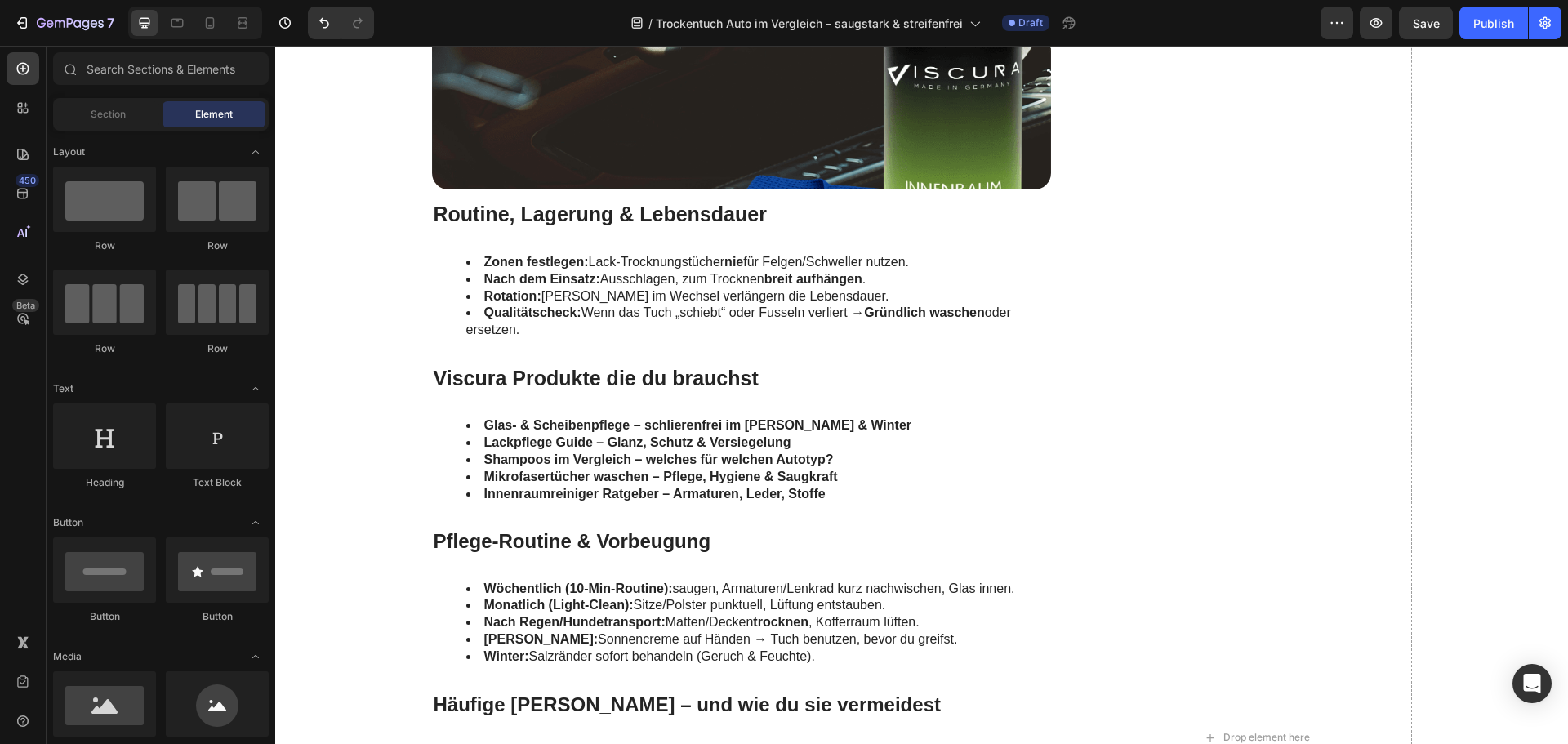
click at [589, 540] on h2 "Pflege-Routine & Vorbeugung" at bounding box center [742, 541] width 620 height 29
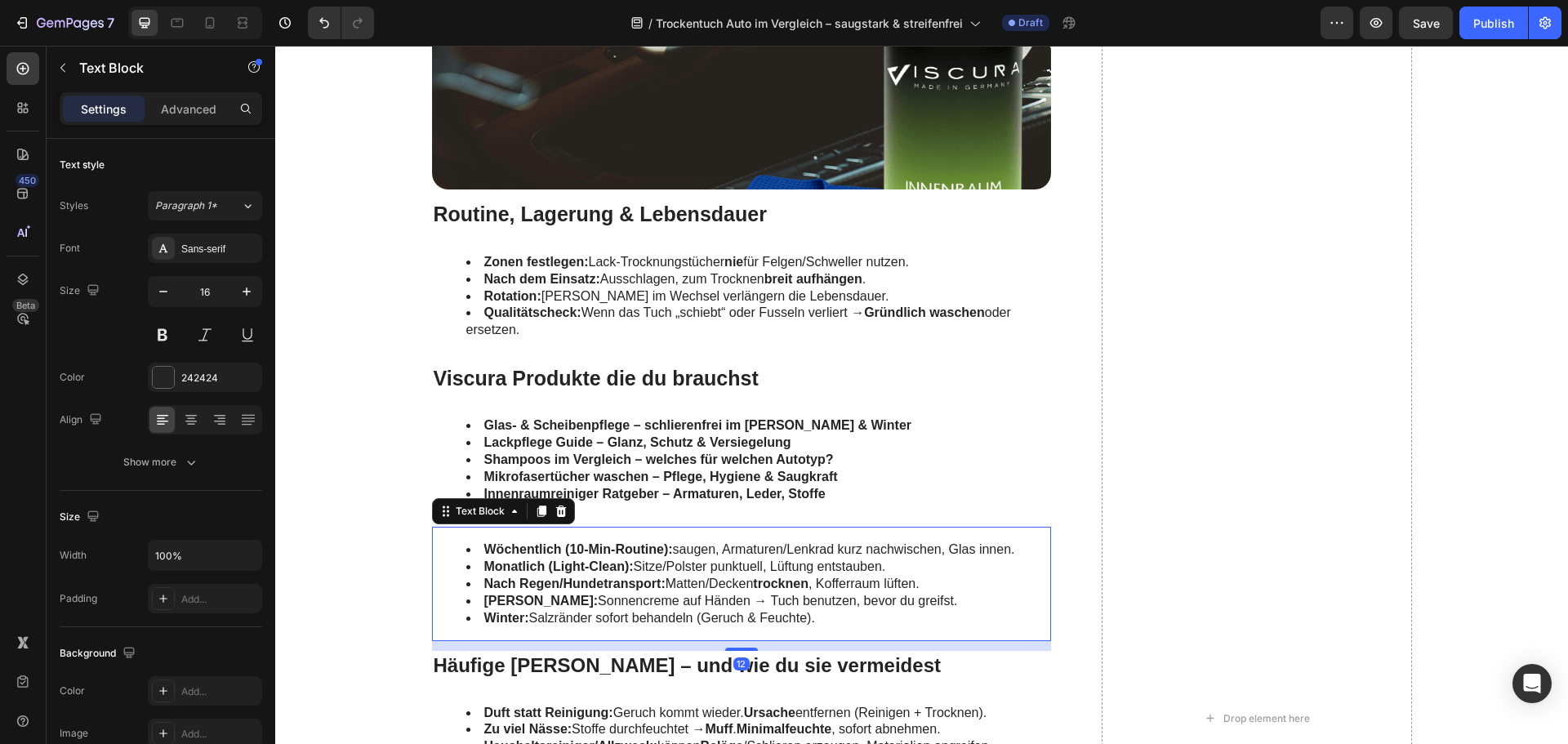
click at [589, 540] on div "Wöchentlich (10-Min-Routine): saugen, Armaturen/Lenkrad kurz nachwischen, Glas …" at bounding box center [742, 584] width 620 height 114
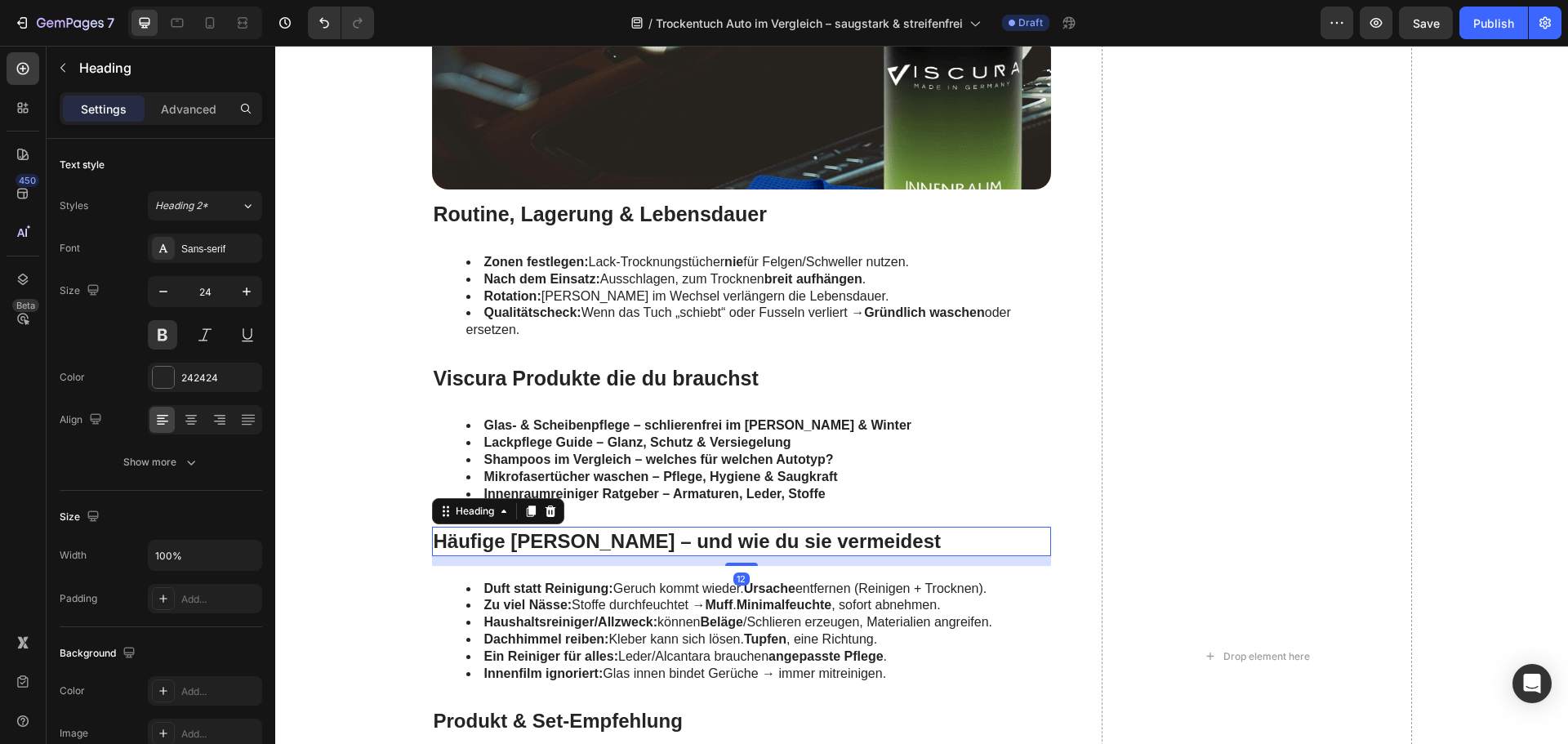
click at [589, 540] on h2 "Häufige Fehler – und wie du sie vermeidest" at bounding box center [742, 541] width 620 height 29
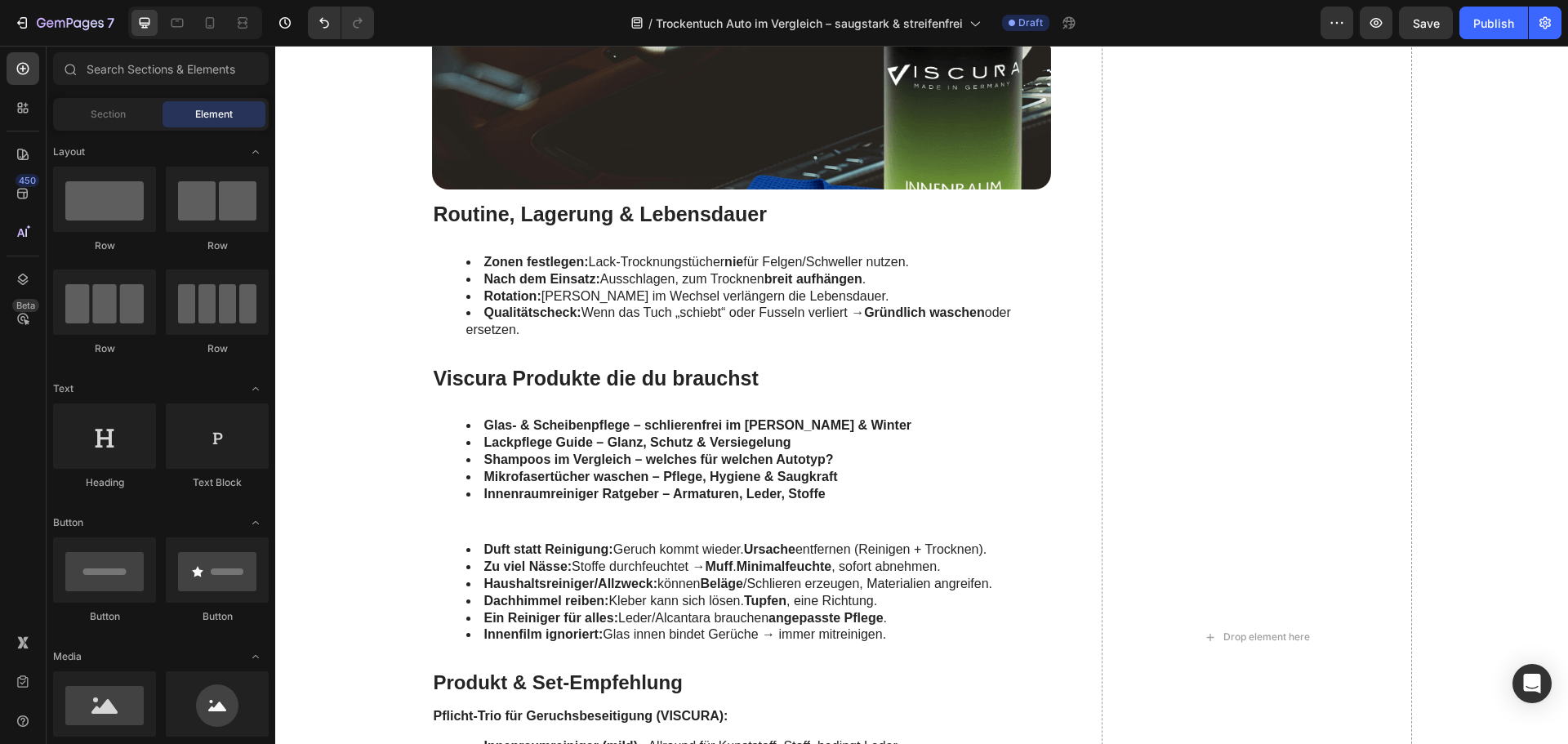
click at [589, 540] on div "Duft statt Reinigung: Geruch kommt wieder. Ursache entfernen (Reinigen + Trockn…" at bounding box center [742, 593] width 620 height 132
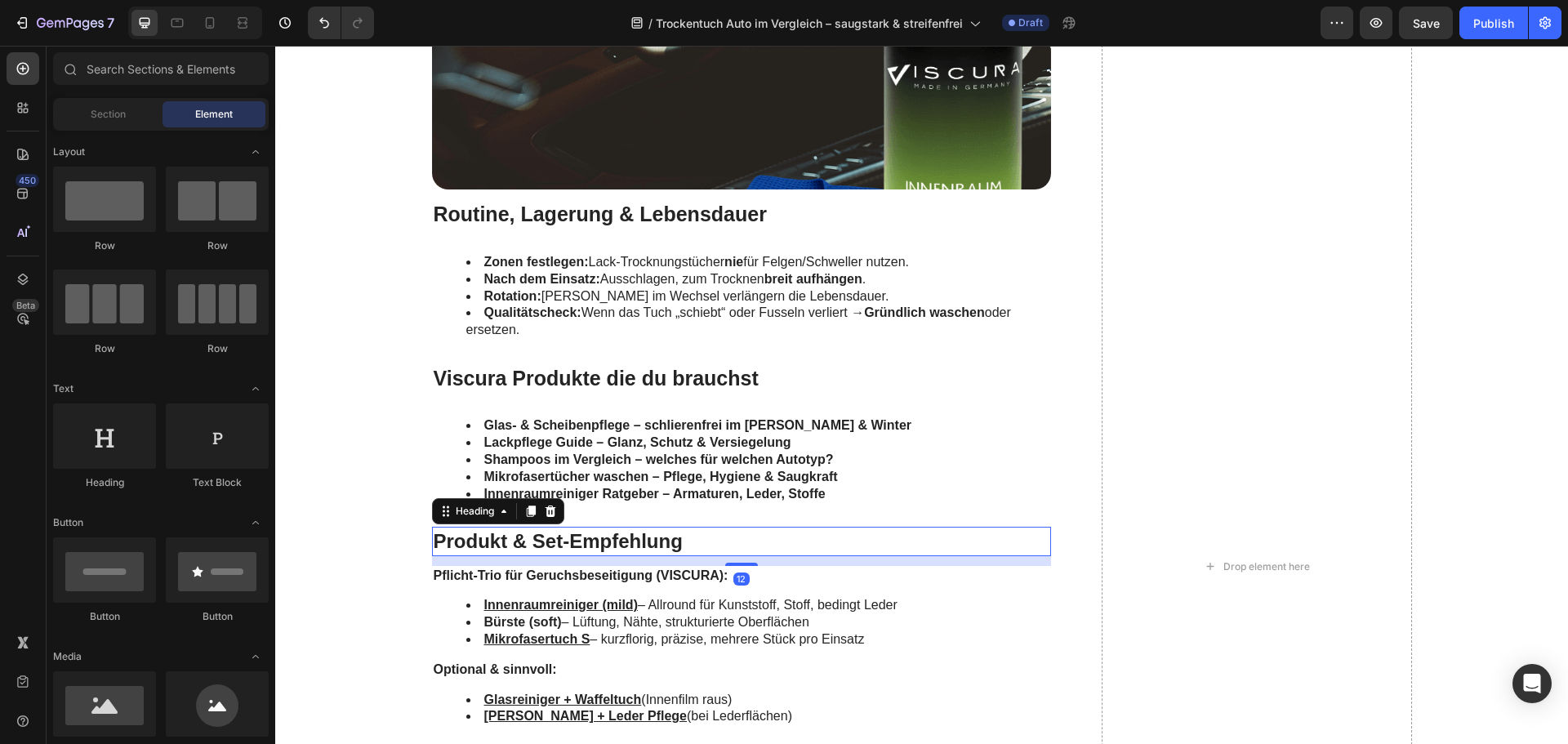
click at [589, 540] on h2 "Produkt & Set-Empfehlung" at bounding box center [742, 541] width 620 height 29
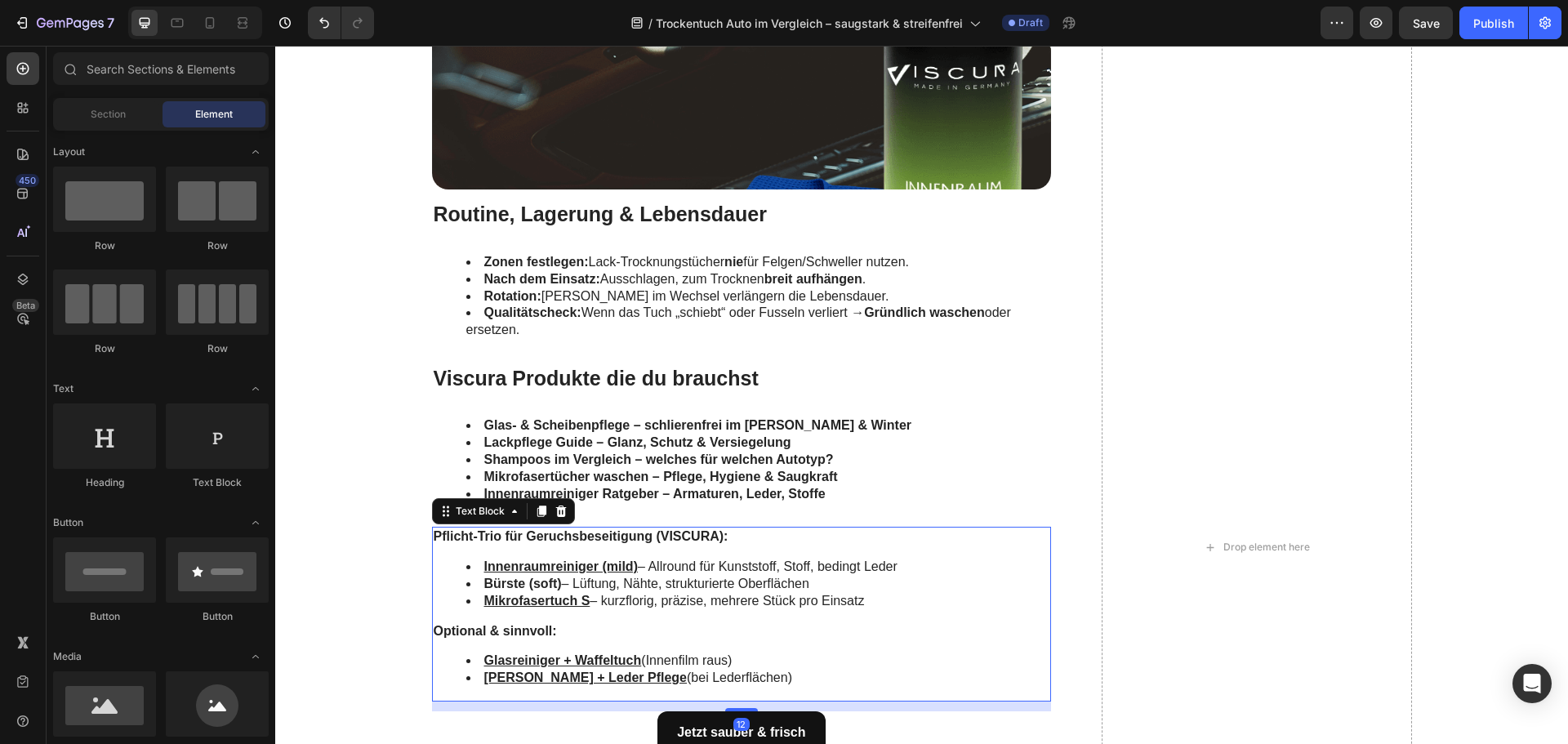
click at [589, 540] on strong "Pflicht-Trio für Geruchsbeseitigung (VISCURA):" at bounding box center [582, 536] width 295 height 14
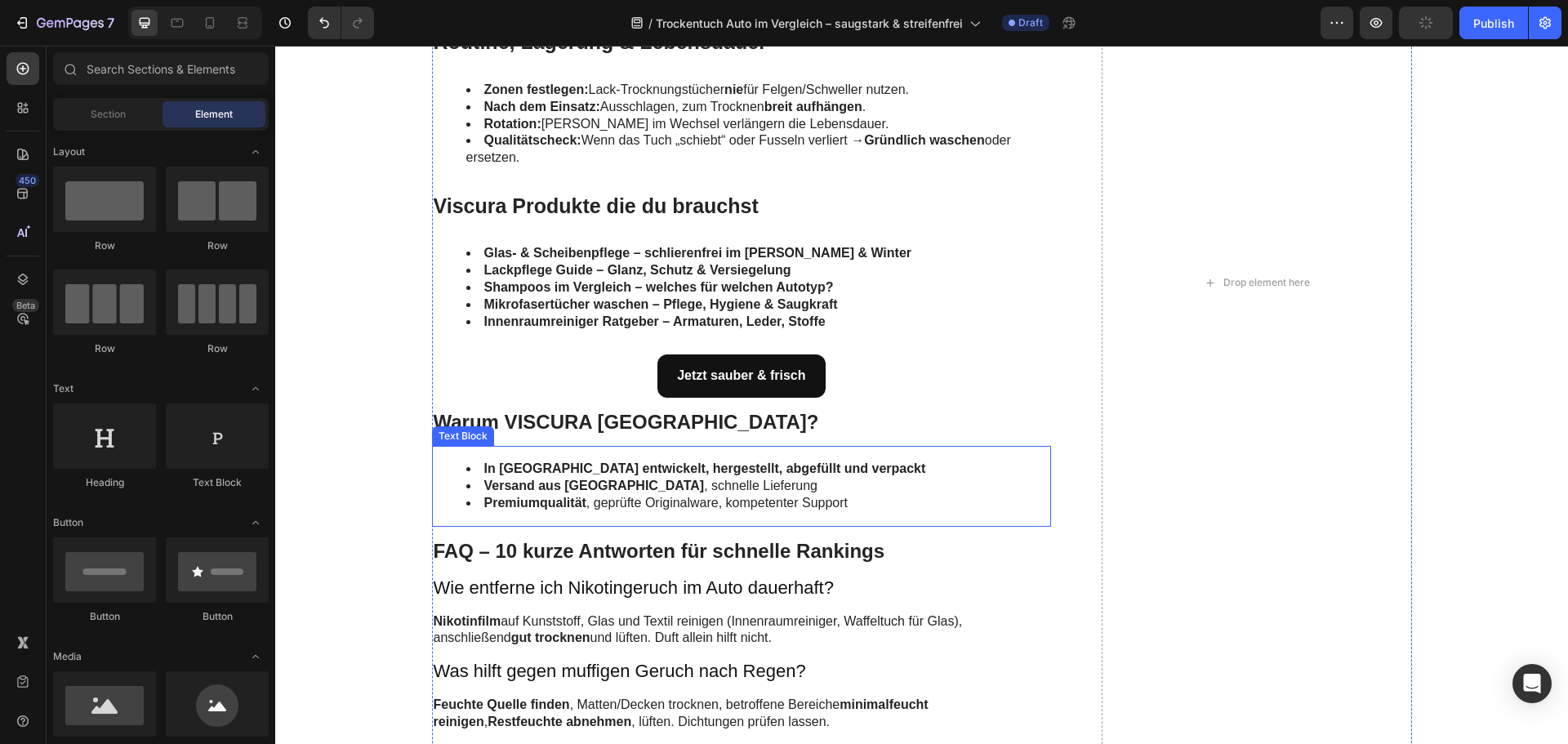
scroll to position [4655, 0]
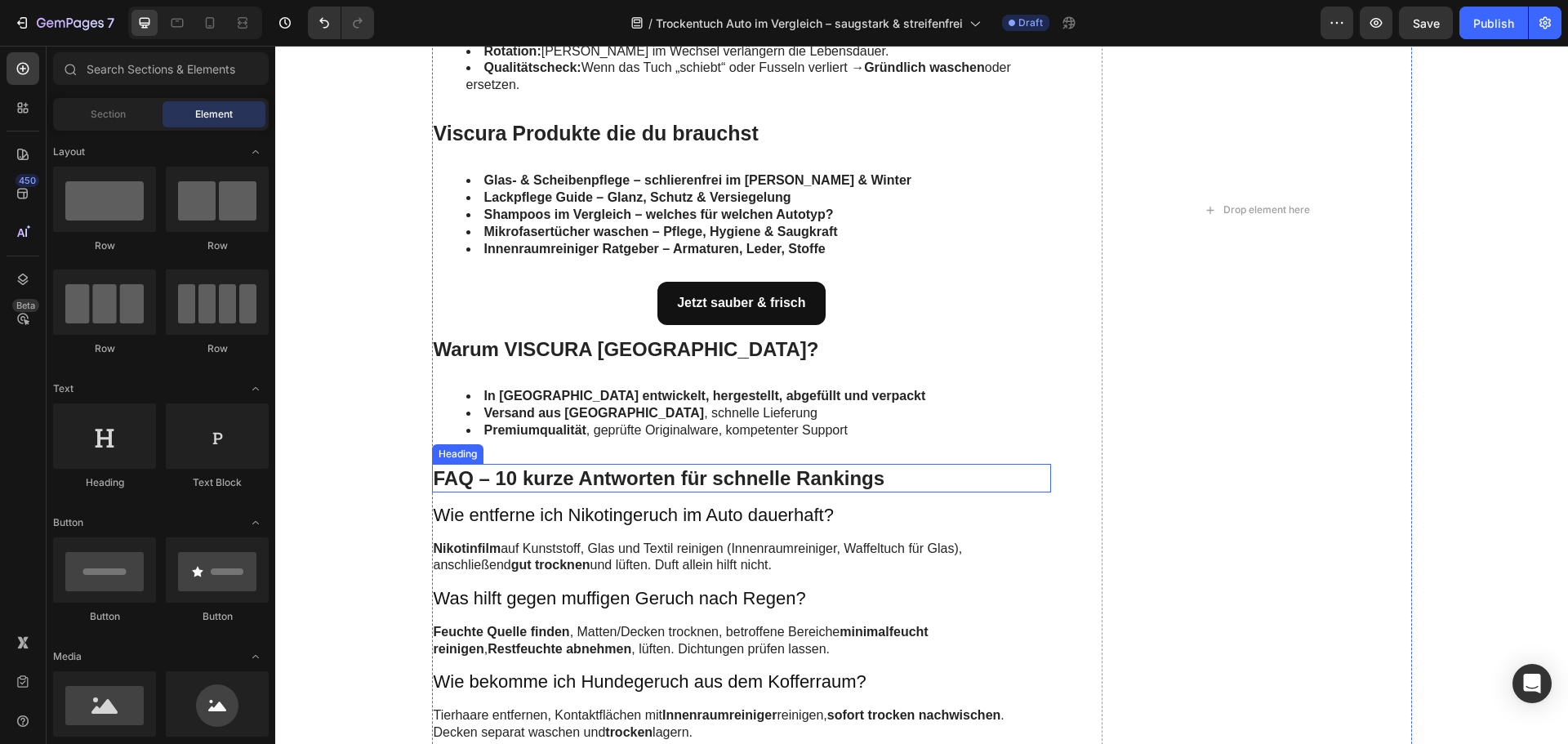
click at [784, 479] on h2 "FAQ – 10 kurze Antworten für schnelle Rankings" at bounding box center [742, 478] width 620 height 29
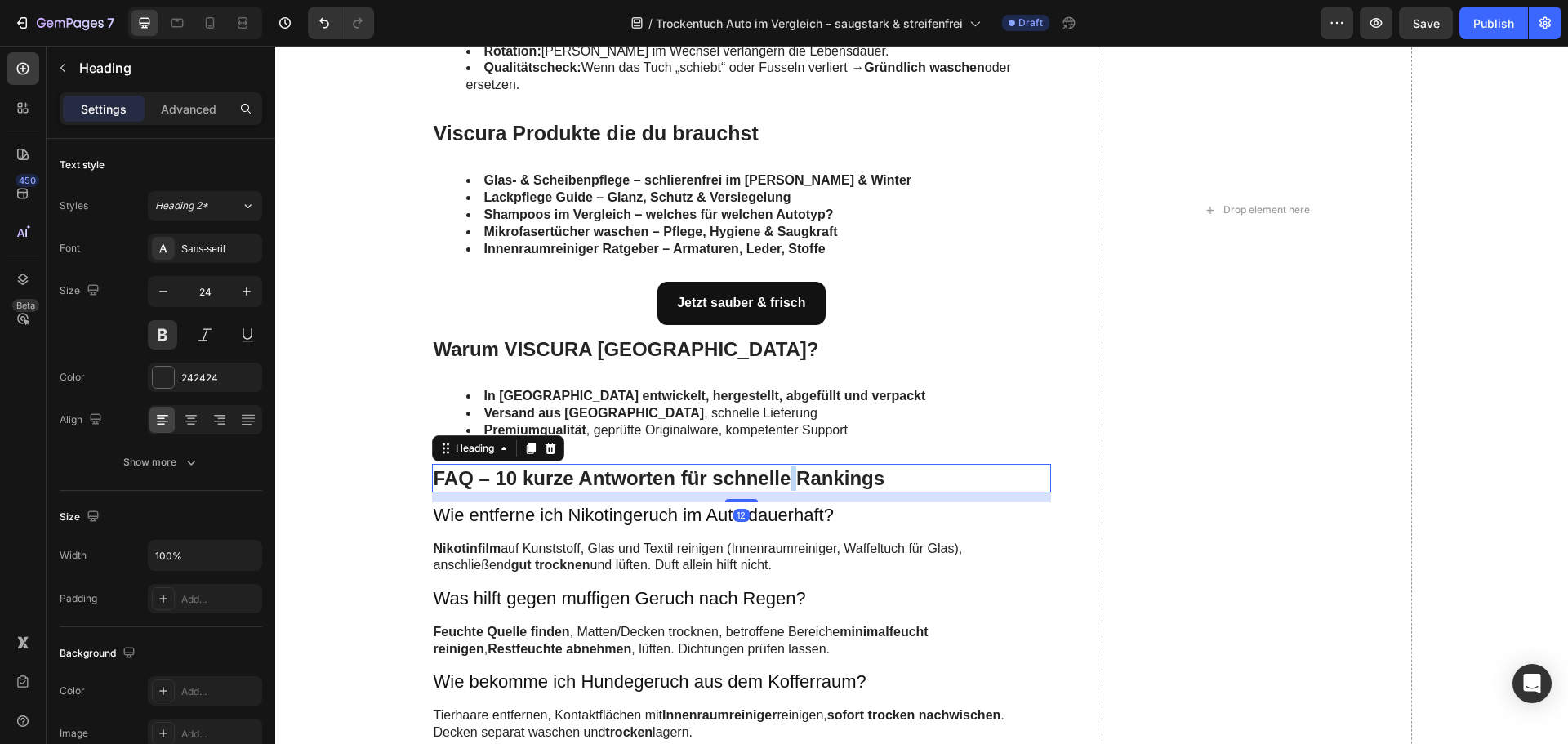
click at [784, 479] on h2 "FAQ – 10 kurze Antworten für schnelle Rankings" at bounding box center [742, 478] width 620 height 29
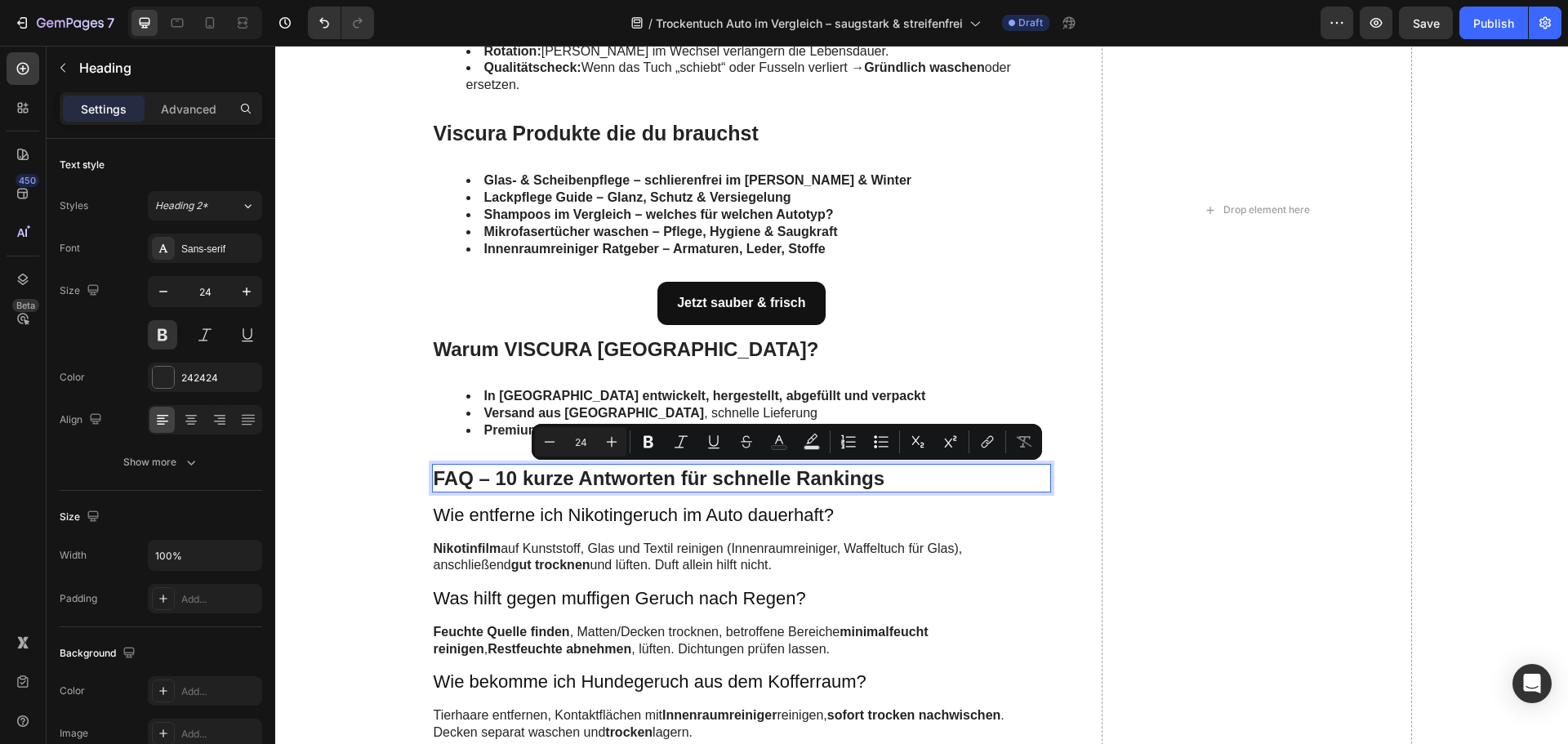
click at [876, 481] on p "FAQ – 10 kurze Antworten für schnelle Rankings" at bounding box center [742, 478] width 617 height 25
drag, startPoint x: 888, startPoint y: 480, endPoint x: 676, endPoint y: 477, distance: 212.0
click at [676, 477] on p "FAQ – 10 kurze Antworten für schnelle Rankings" at bounding box center [742, 478] width 617 height 25
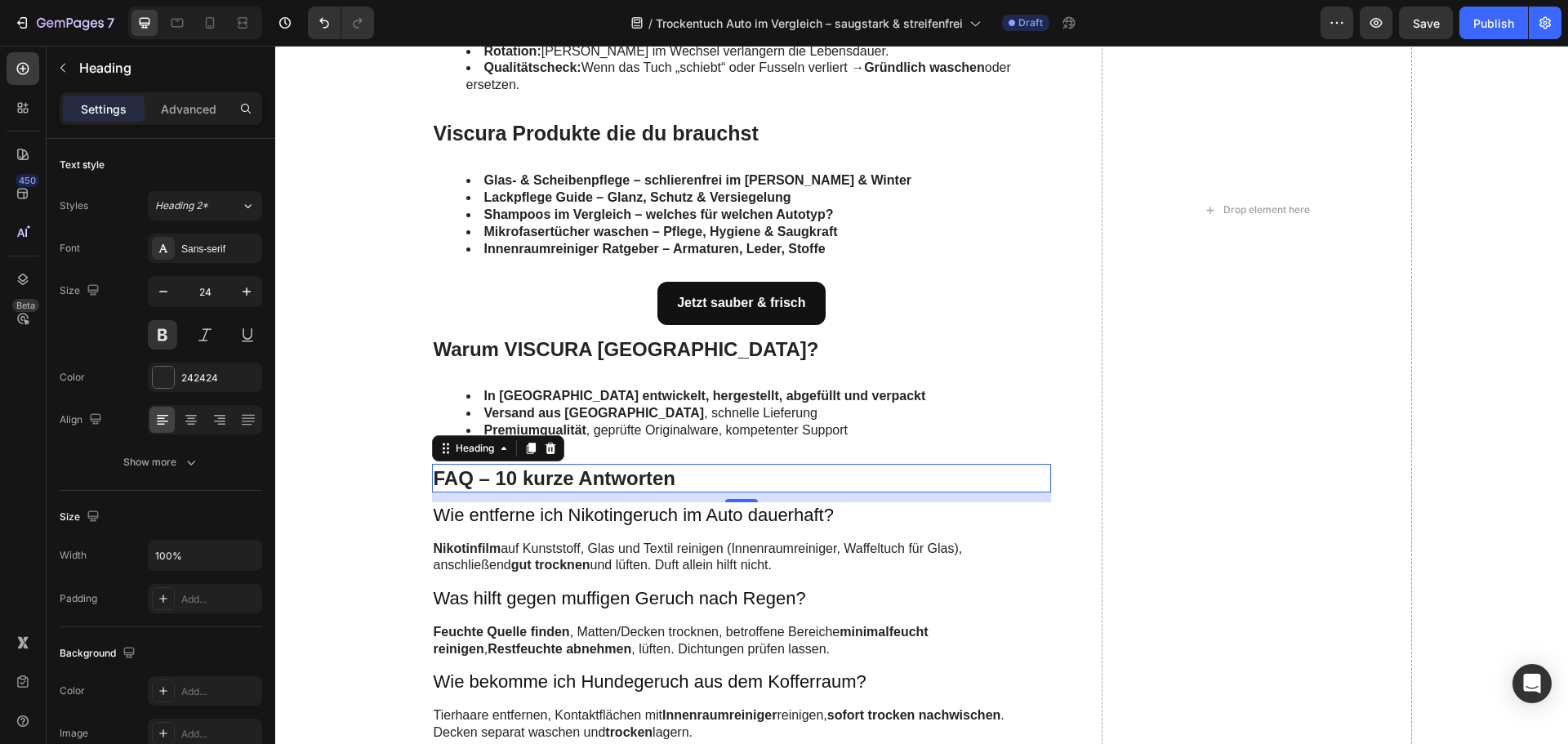
click at [528, 475] on p "FAQ – 10 kurze Antworten" at bounding box center [742, 478] width 617 height 25
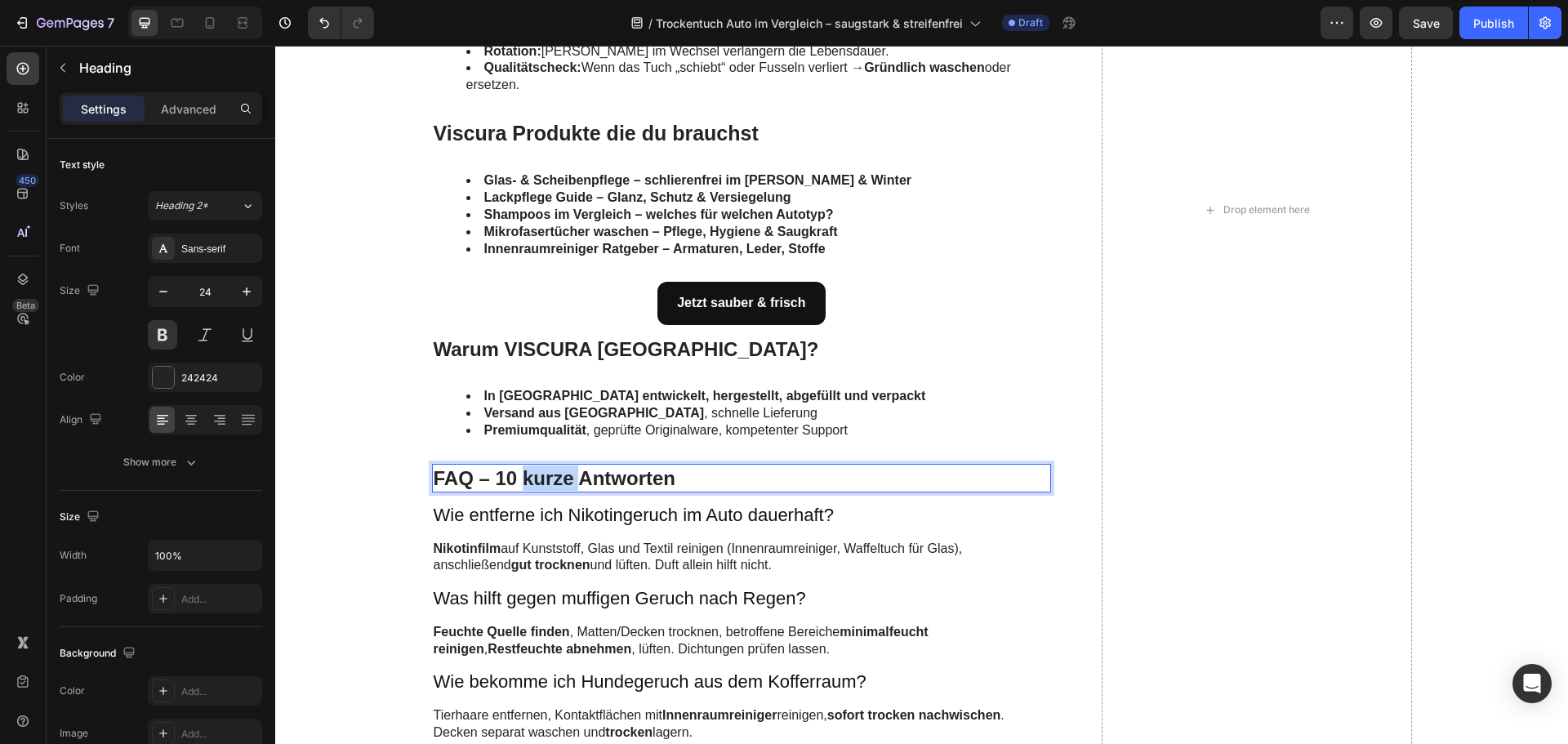
click at [528, 475] on p "FAQ – 10 kurze Antworten" at bounding box center [742, 478] width 617 height 25
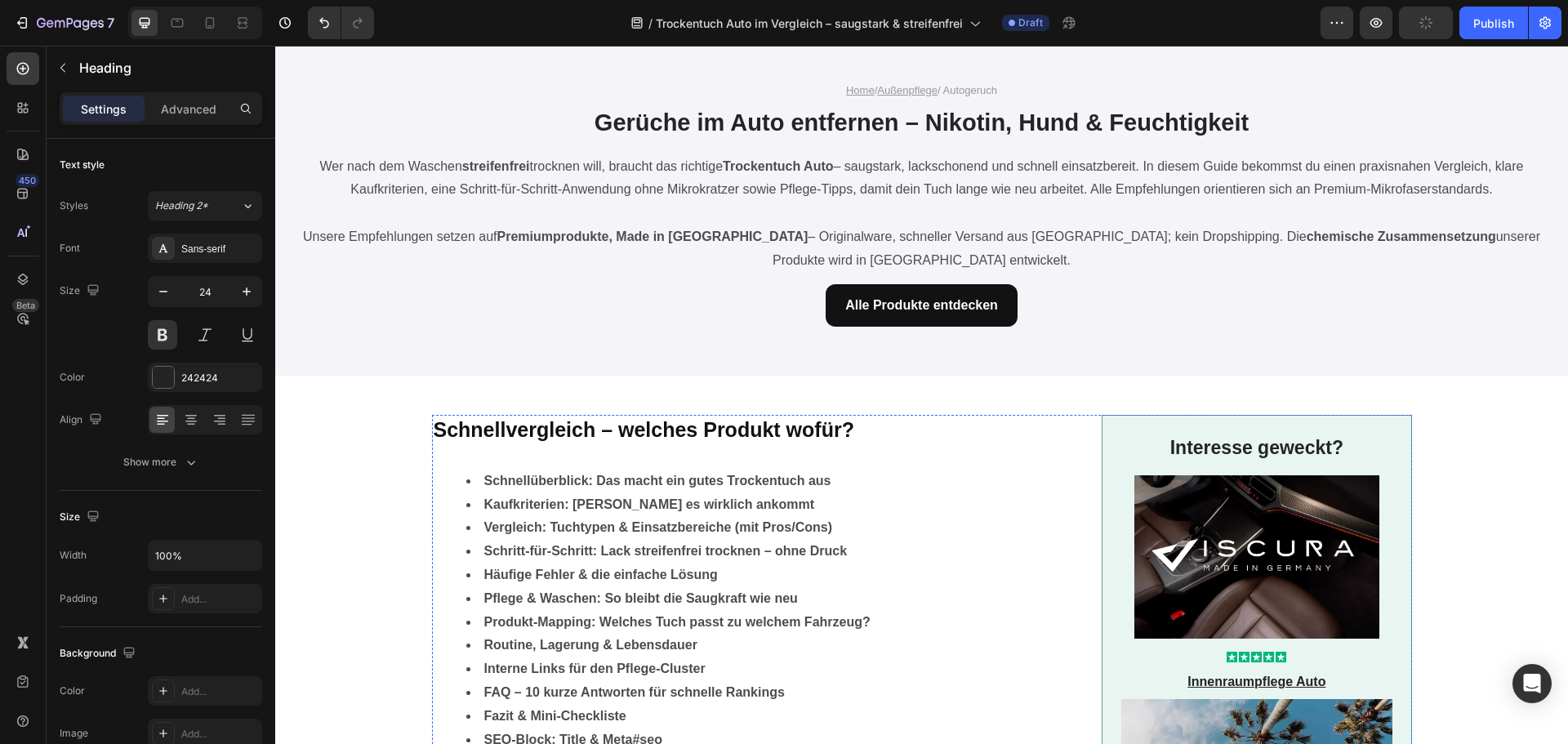
scroll to position [0, 0]
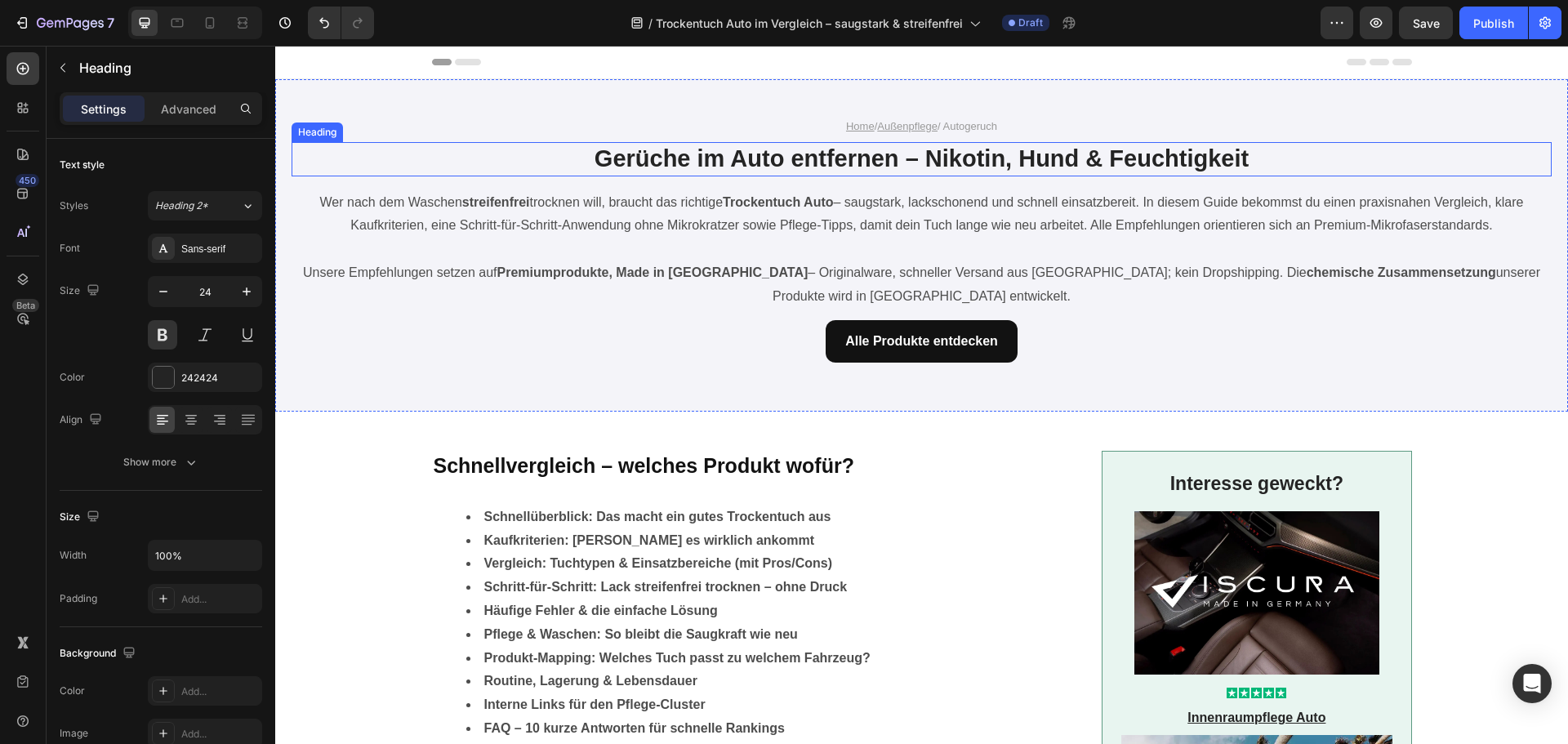
click at [760, 159] on strong "Gerüche im Auto entfernen – Nikotin, Hund & Feuchtigkeit" at bounding box center [921, 158] width 654 height 26
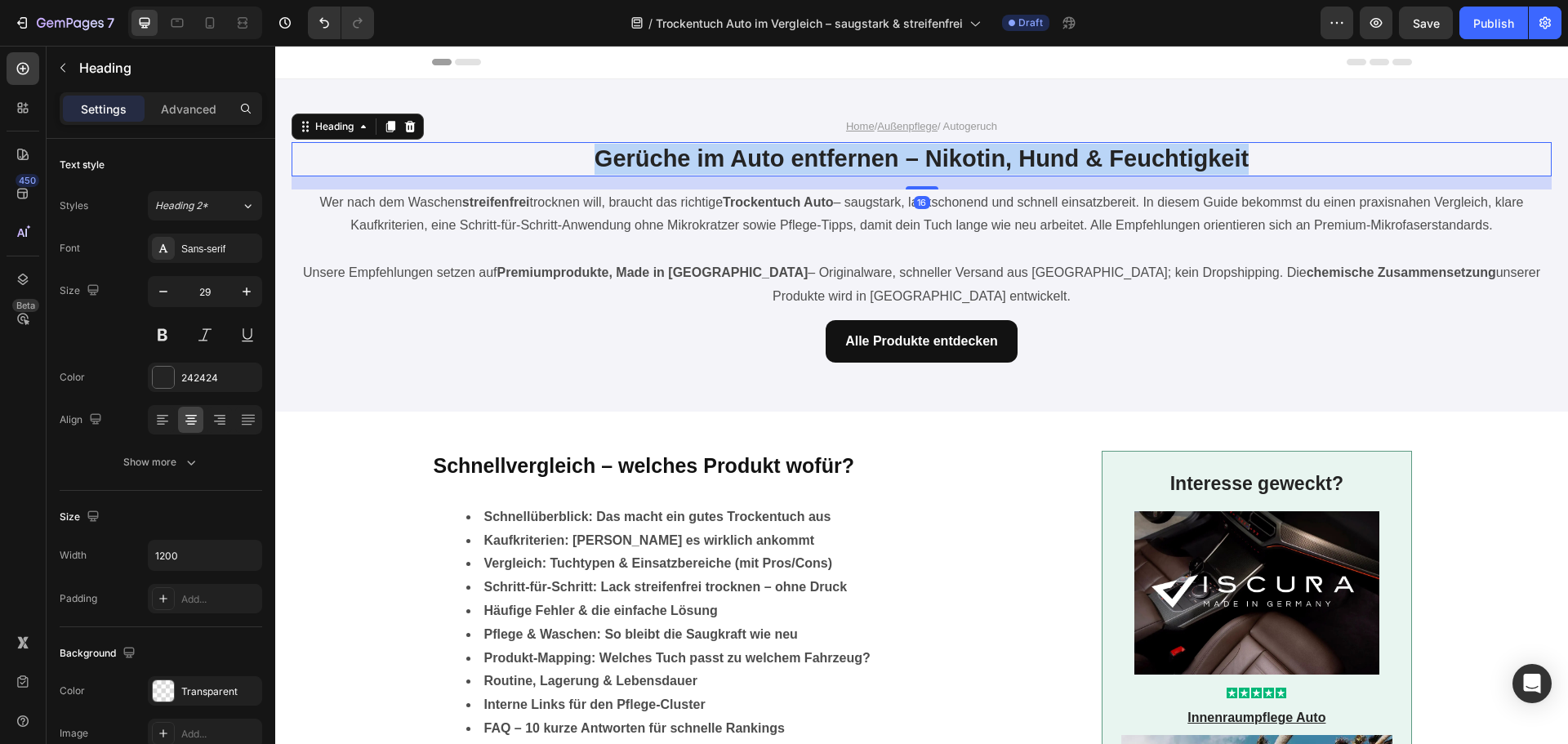
click at [760, 159] on strong "Gerüche im Auto entfernen – Nikotin, Hund & Feuchtigkeit" at bounding box center [921, 158] width 654 height 26
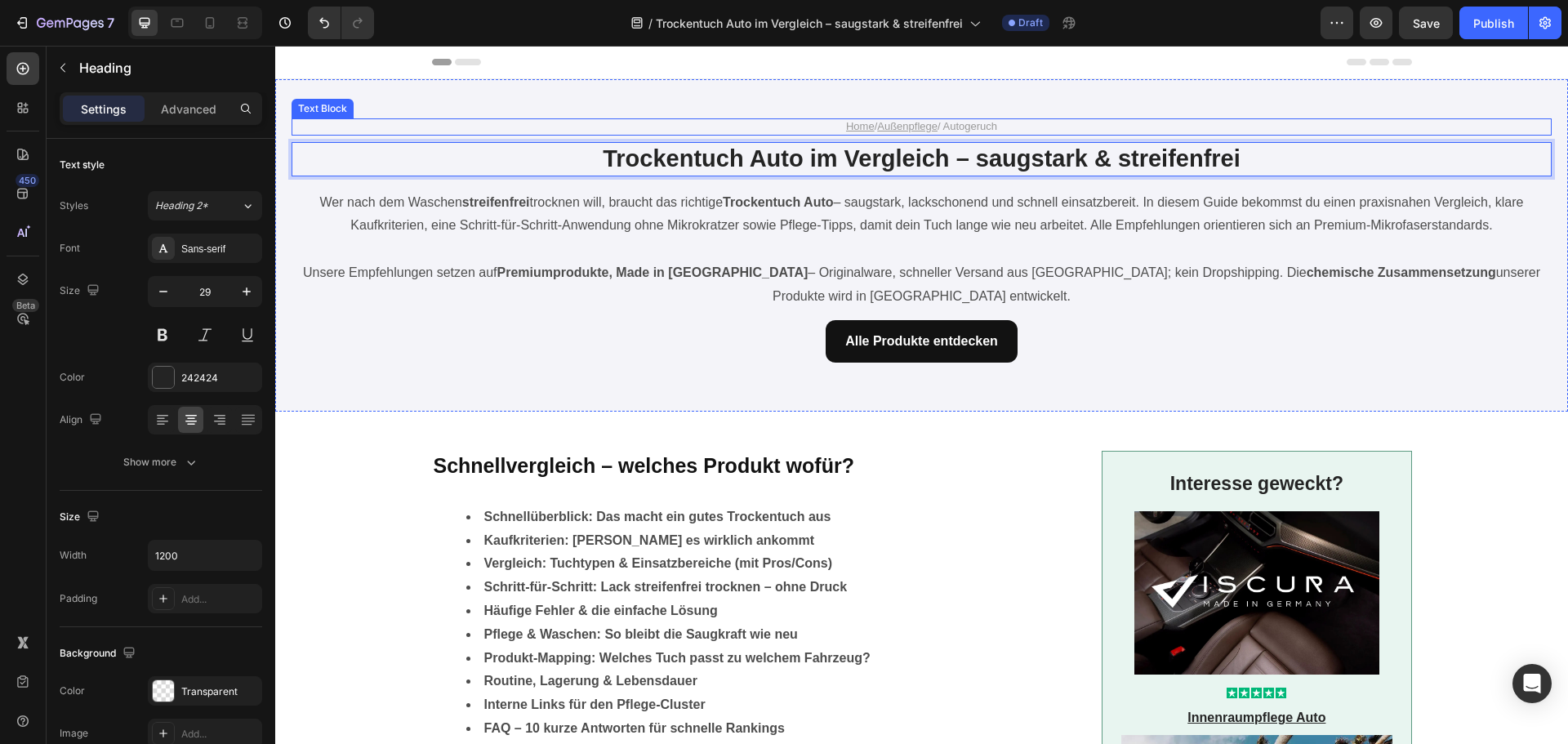
click at [987, 121] on p "Home / Außenpflege / Autogeruch" at bounding box center [922, 127] width 977 height 14
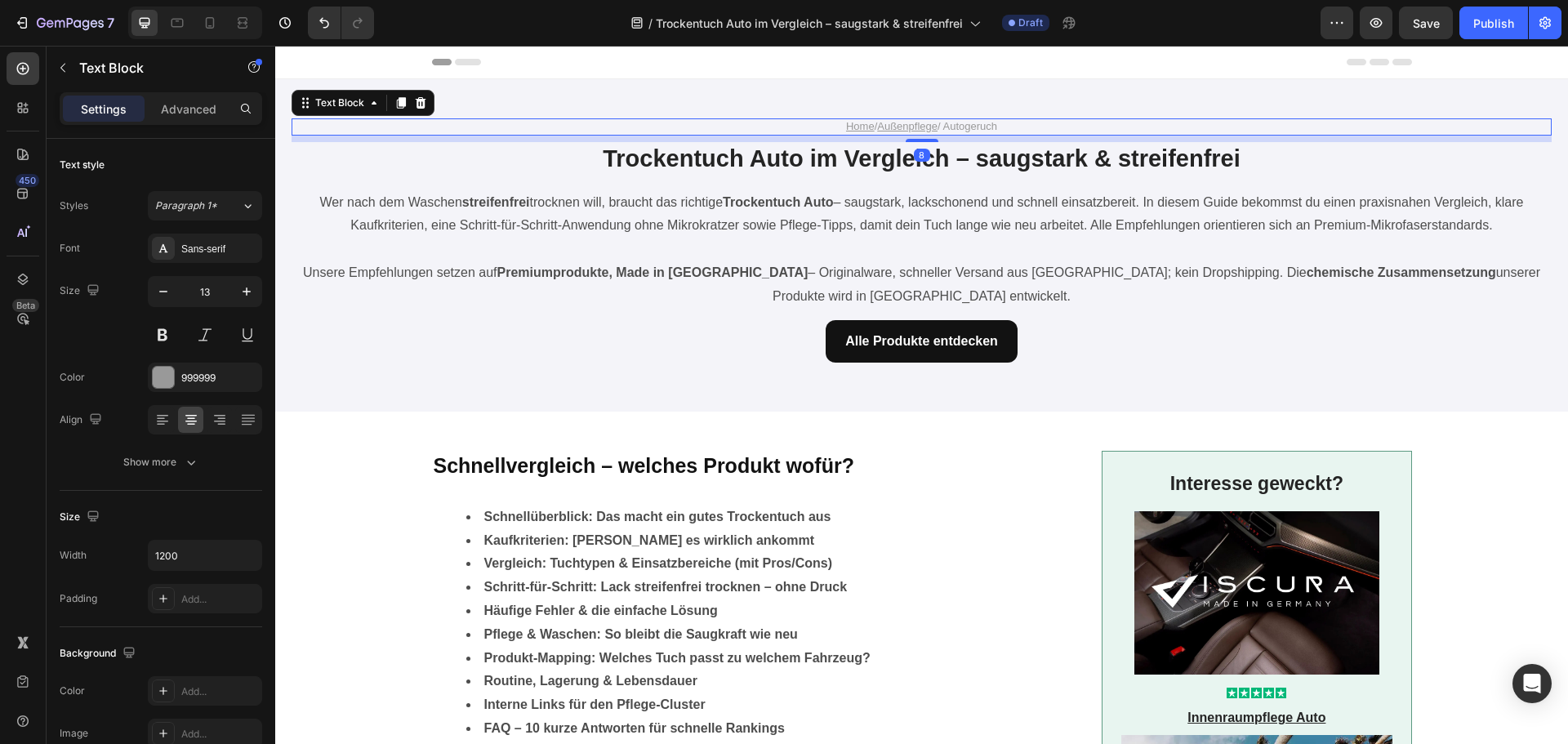
click at [969, 126] on p "Home / Außenpflege / Autogeruch" at bounding box center [922, 127] width 977 height 14
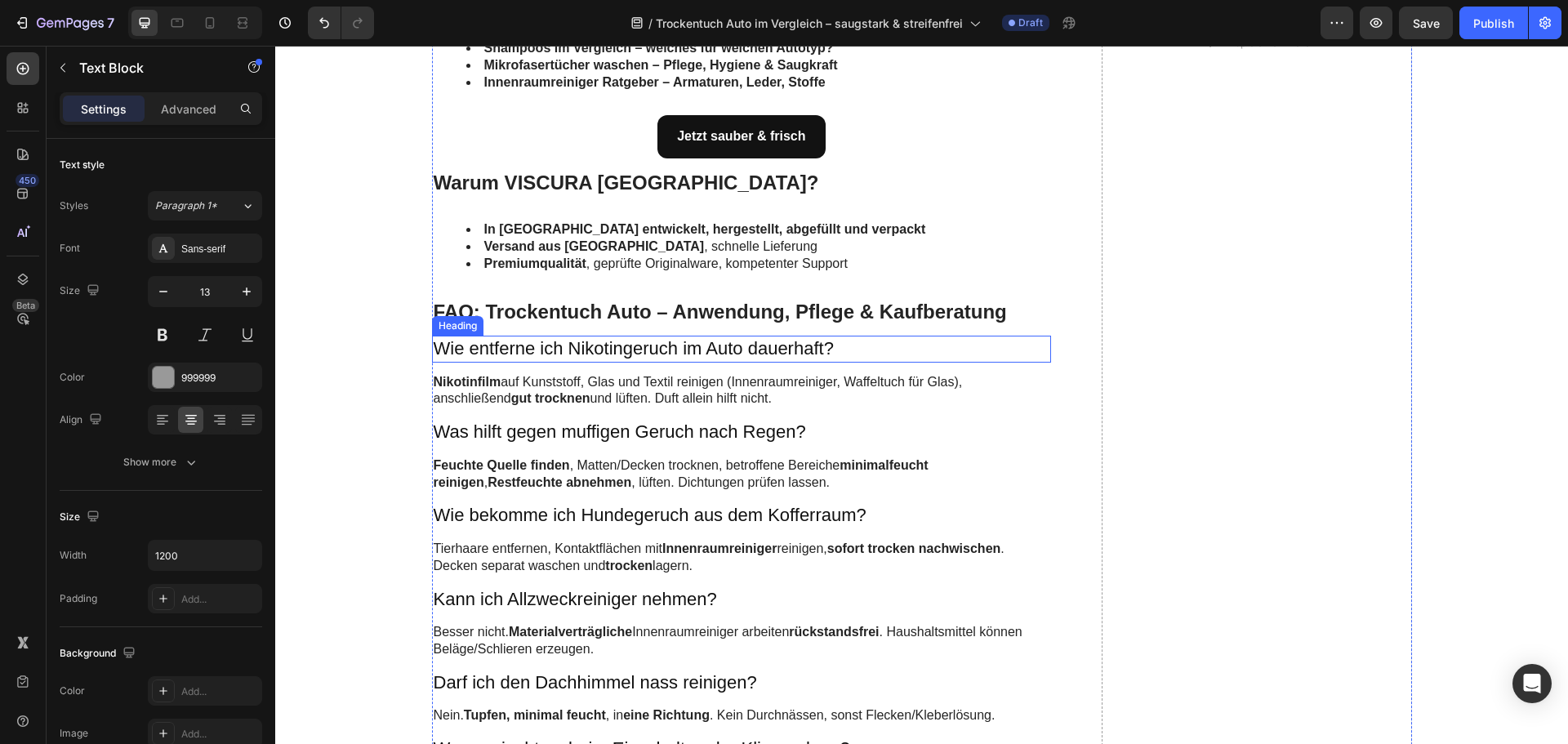
scroll to position [4818, 0]
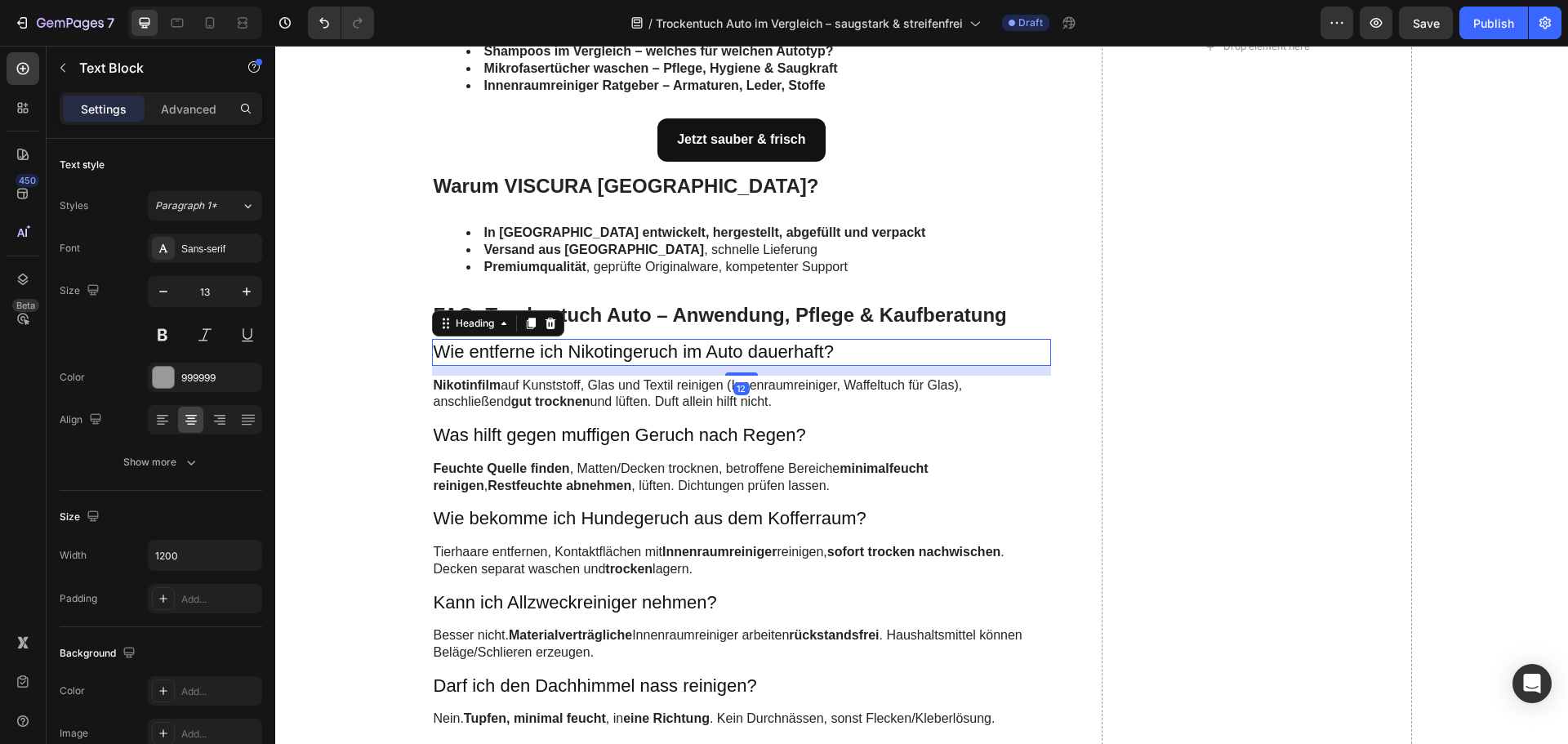
click at [561, 353] on h3 "Wie entferne ich Nikotingeruch im Auto dauerhaft?" at bounding box center [742, 352] width 620 height 27
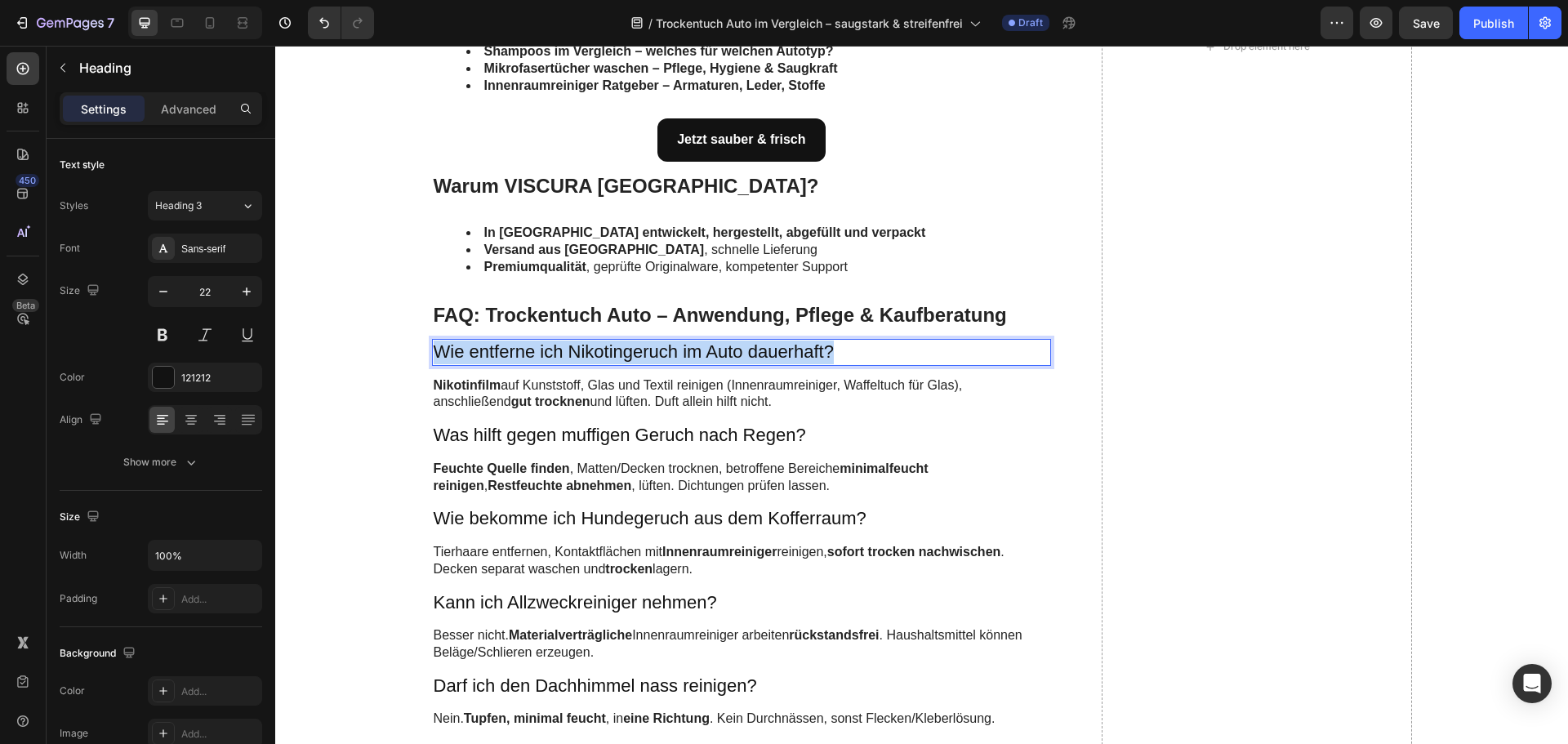
click at [561, 353] on p "Wie entferne ich Nikotingeruch im Auto dauerhaft?" at bounding box center [742, 352] width 617 height 24
click at [561, 354] on strong "Welches Trockentuch ist das beste für Autos?" at bounding box center [631, 351] width 394 height 20
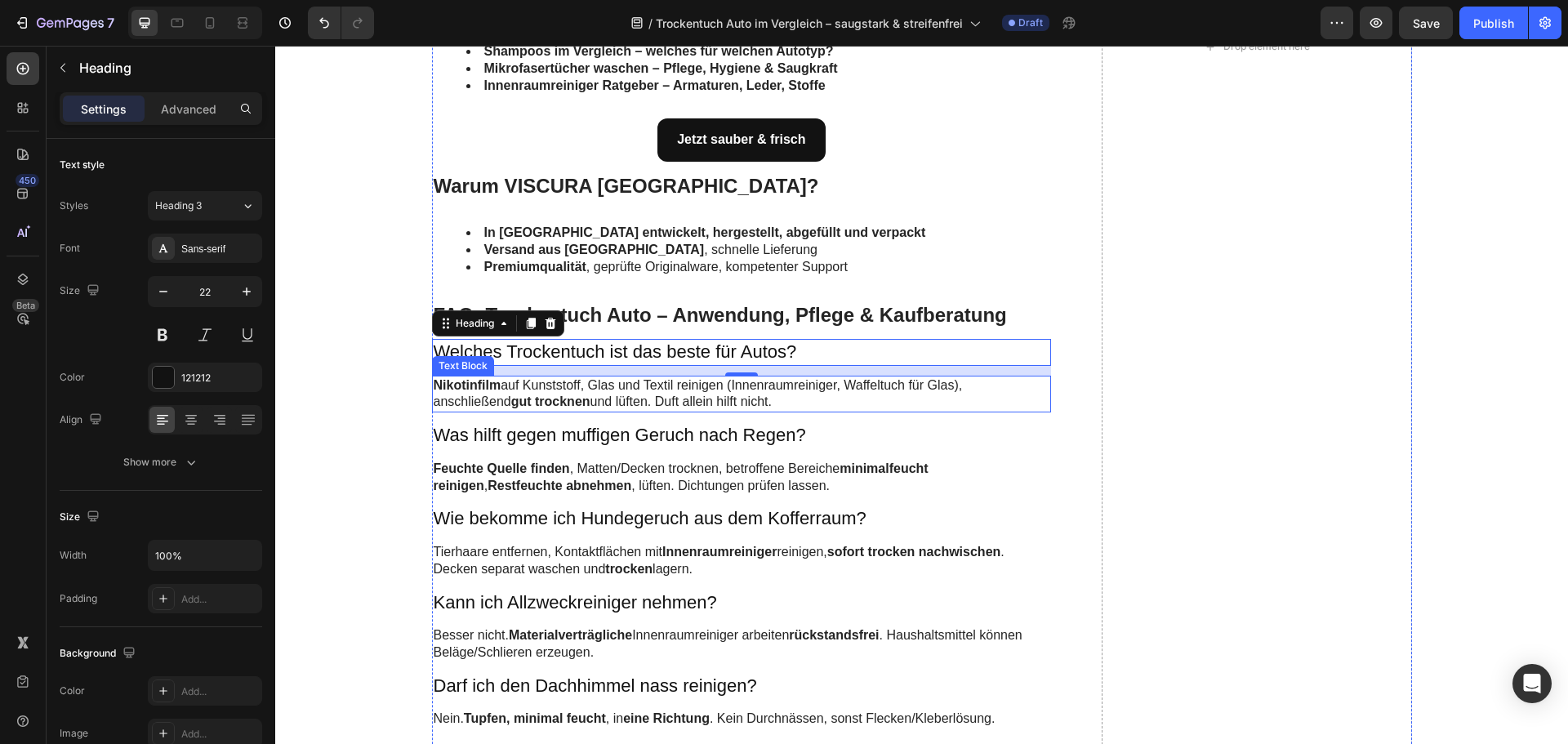
click at [511, 397] on strong "gut trocknen" at bounding box center [551, 401] width 79 height 14
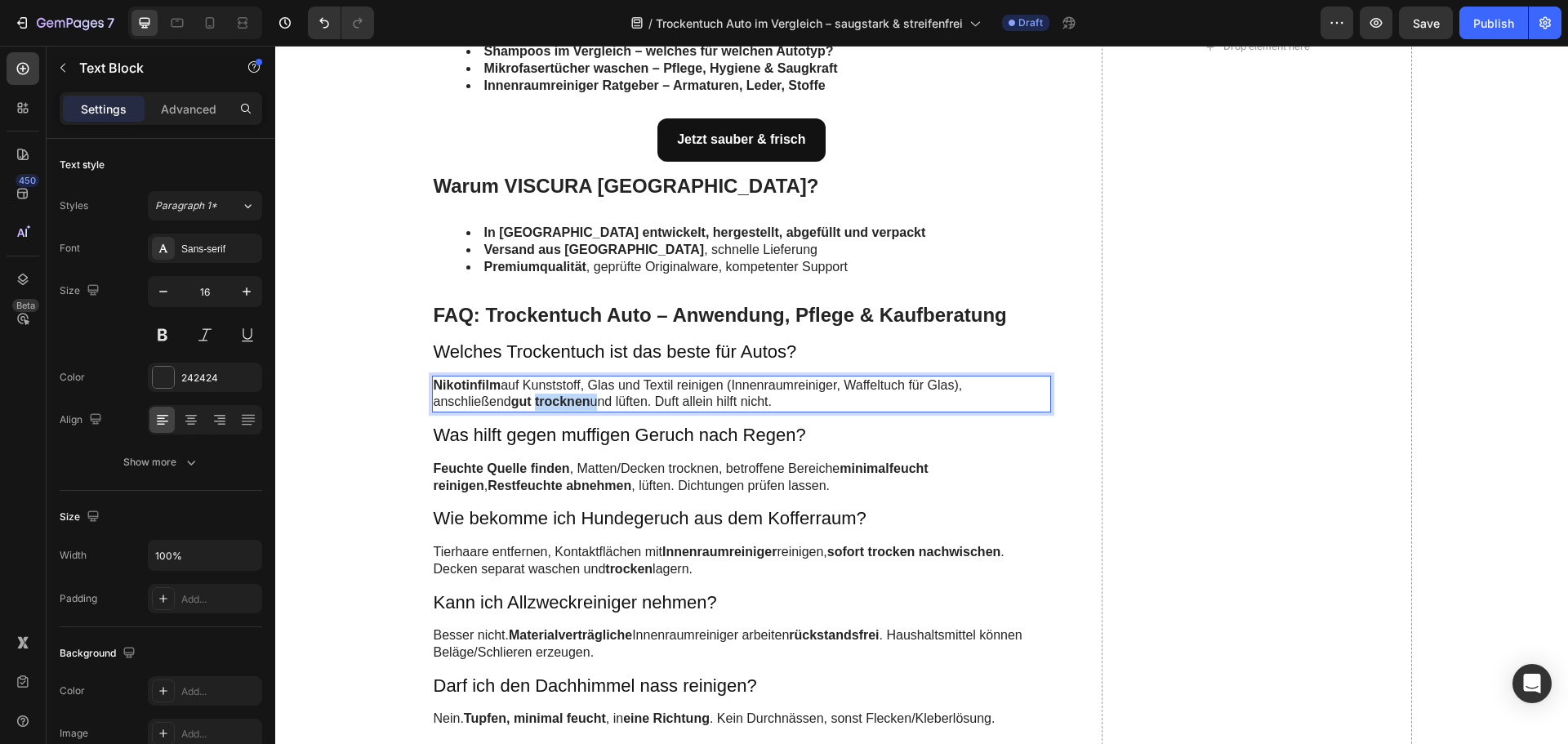
click at [511, 397] on strong "gut trocknen" at bounding box center [551, 401] width 79 height 14
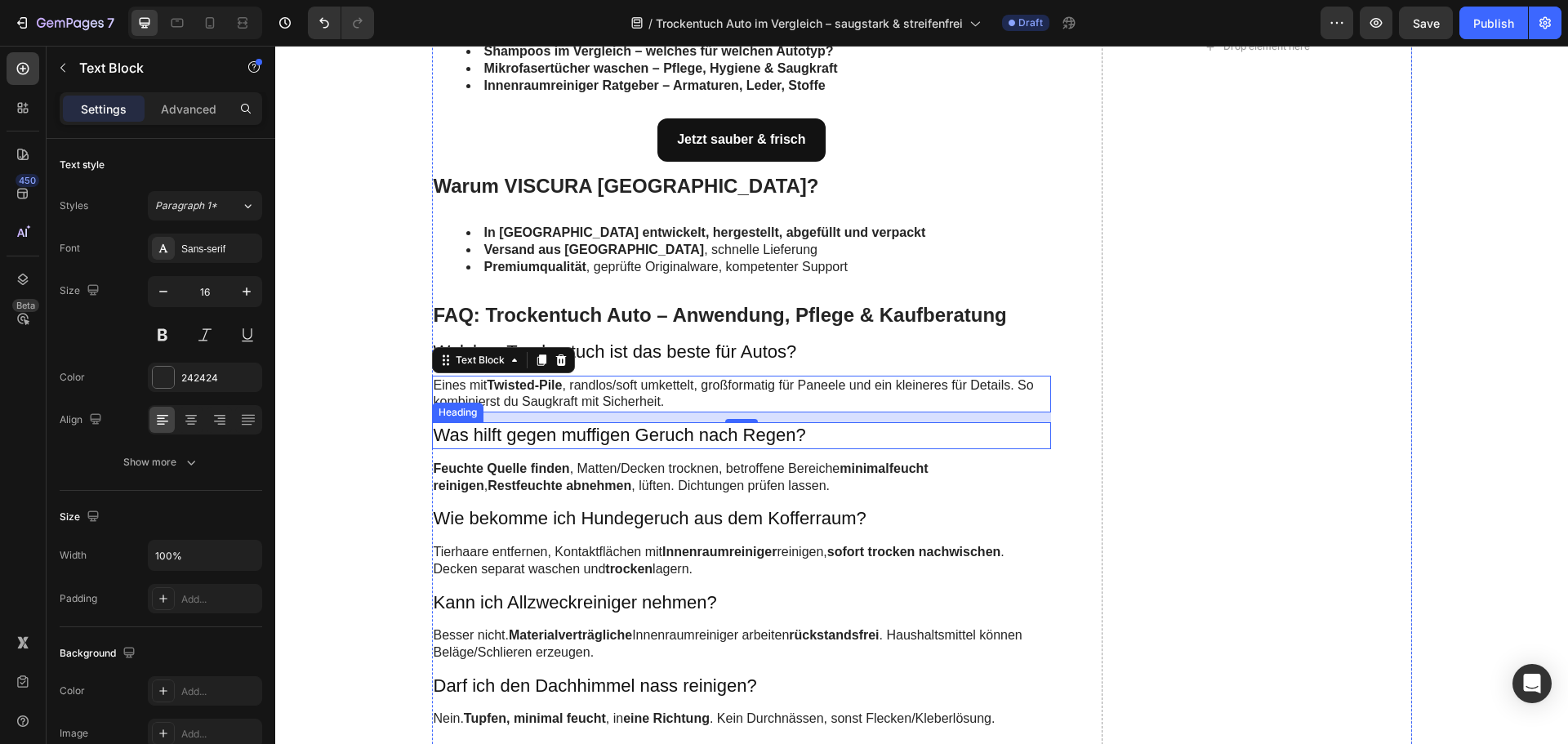
click at [502, 439] on h3 "Was hilft gegen muffigen Geruch nach Regen?" at bounding box center [742, 436] width 620 height 27
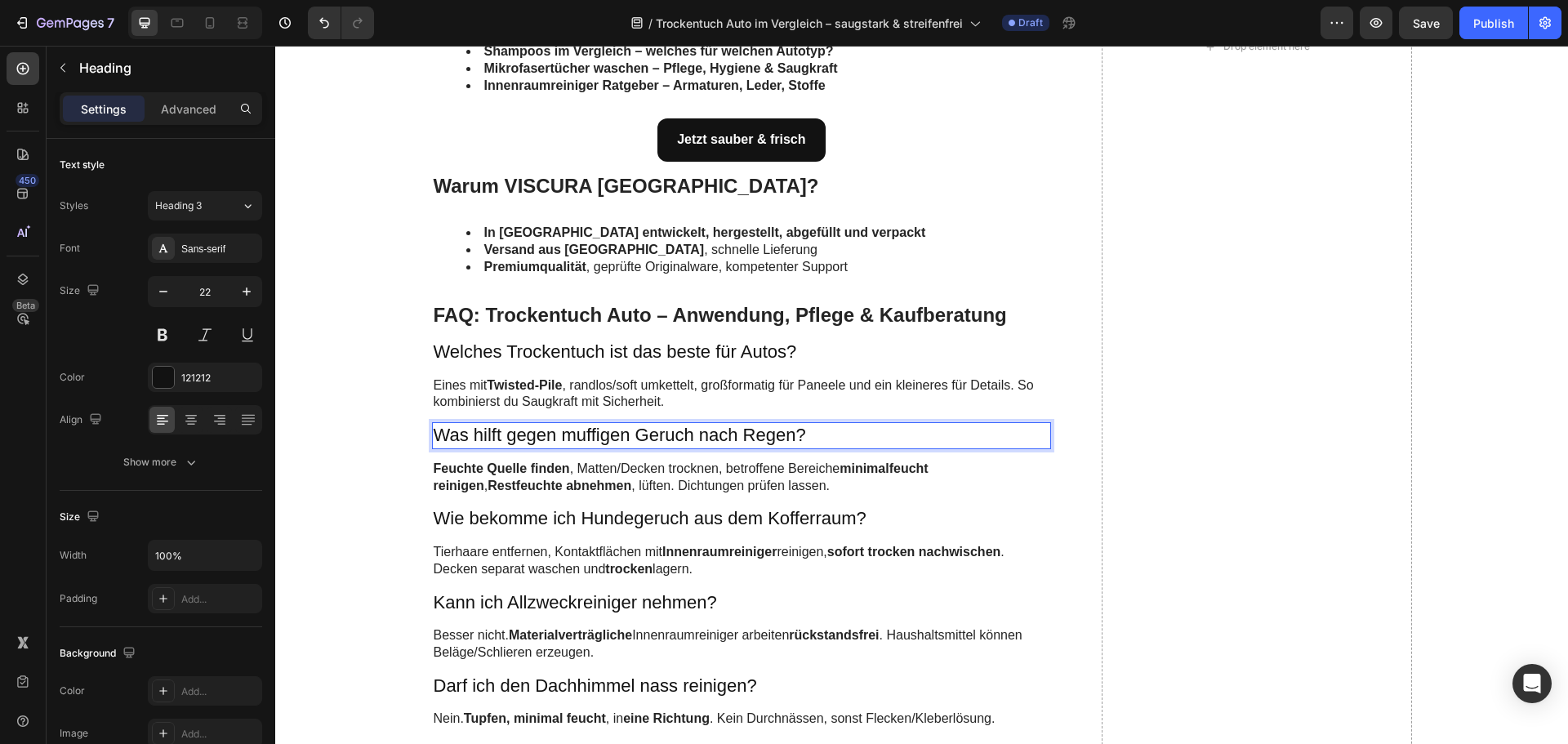
click at [502, 439] on h3 "Was hilft gegen muffigen Geruch nach Regen?" at bounding box center [742, 436] width 620 height 27
click at [502, 439] on p "Was hilft gegen muffigen Geruch nach Regen?" at bounding box center [742, 435] width 617 height 24
click at [502, 439] on strong "Reicht ein Trockentuch für das ganze Auto?" at bounding box center [621, 434] width 375 height 20
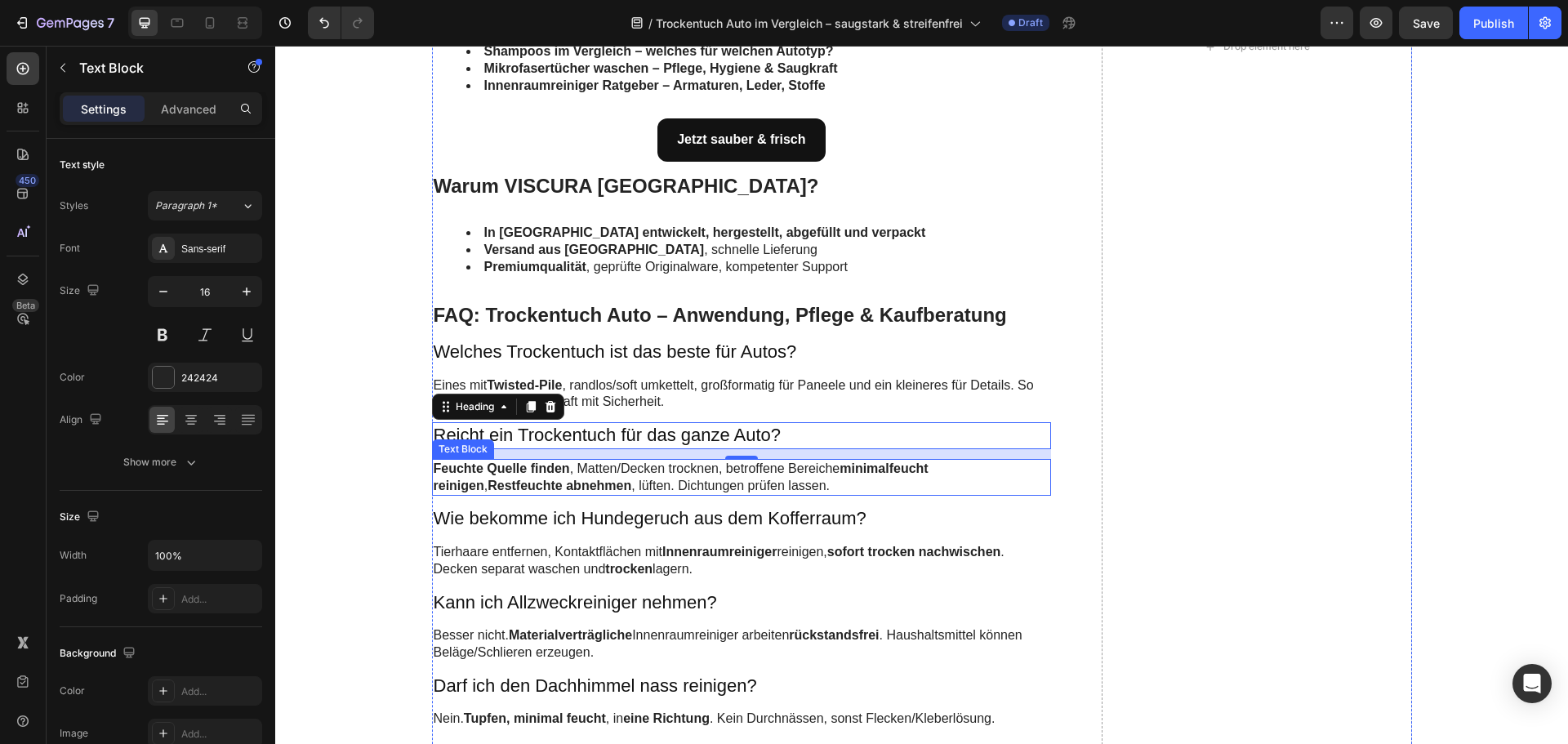
click at [541, 473] on strong "Feuchte Quelle finden" at bounding box center [502, 468] width 136 height 14
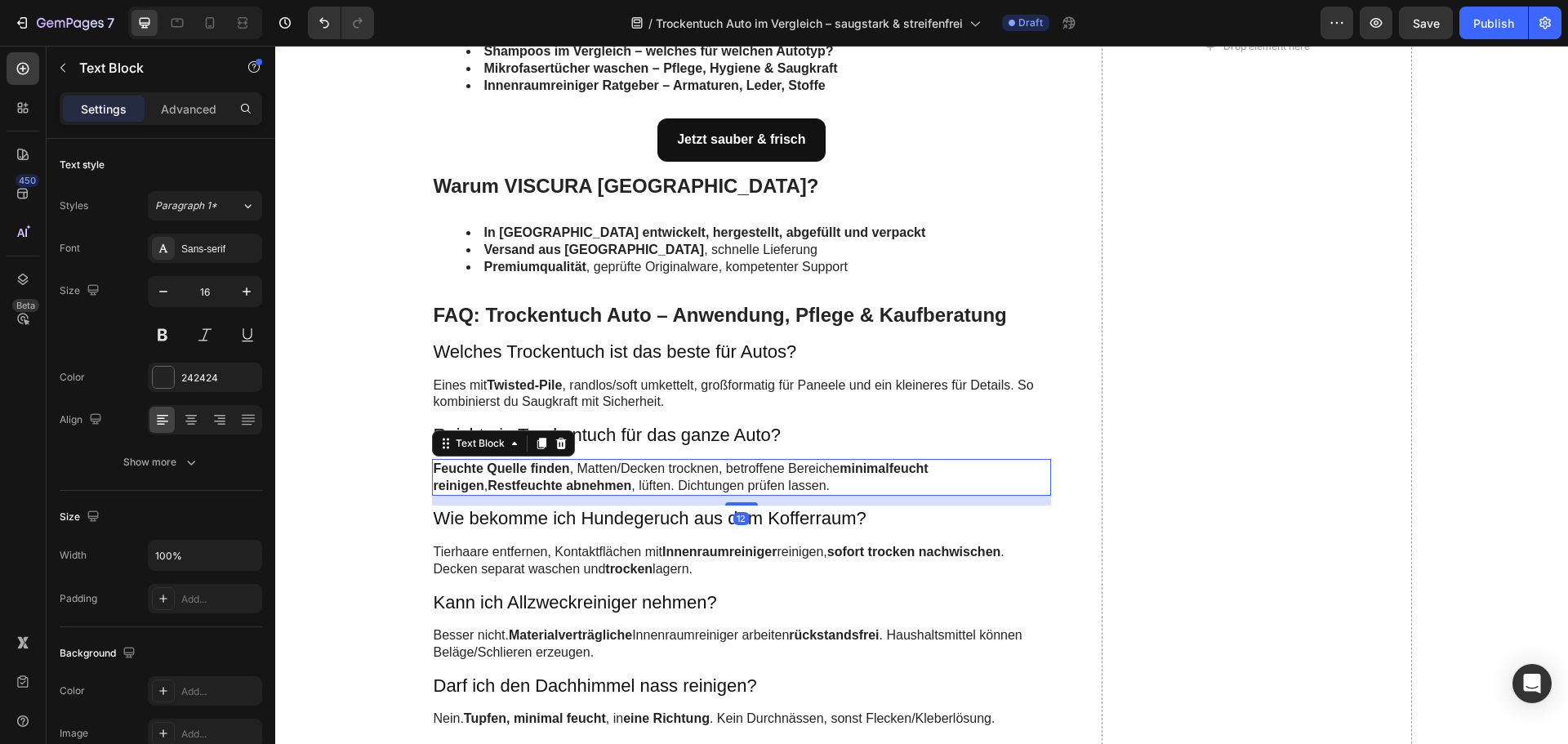
click at [541, 473] on strong "Feuchte Quelle finden" at bounding box center [502, 468] width 136 height 14
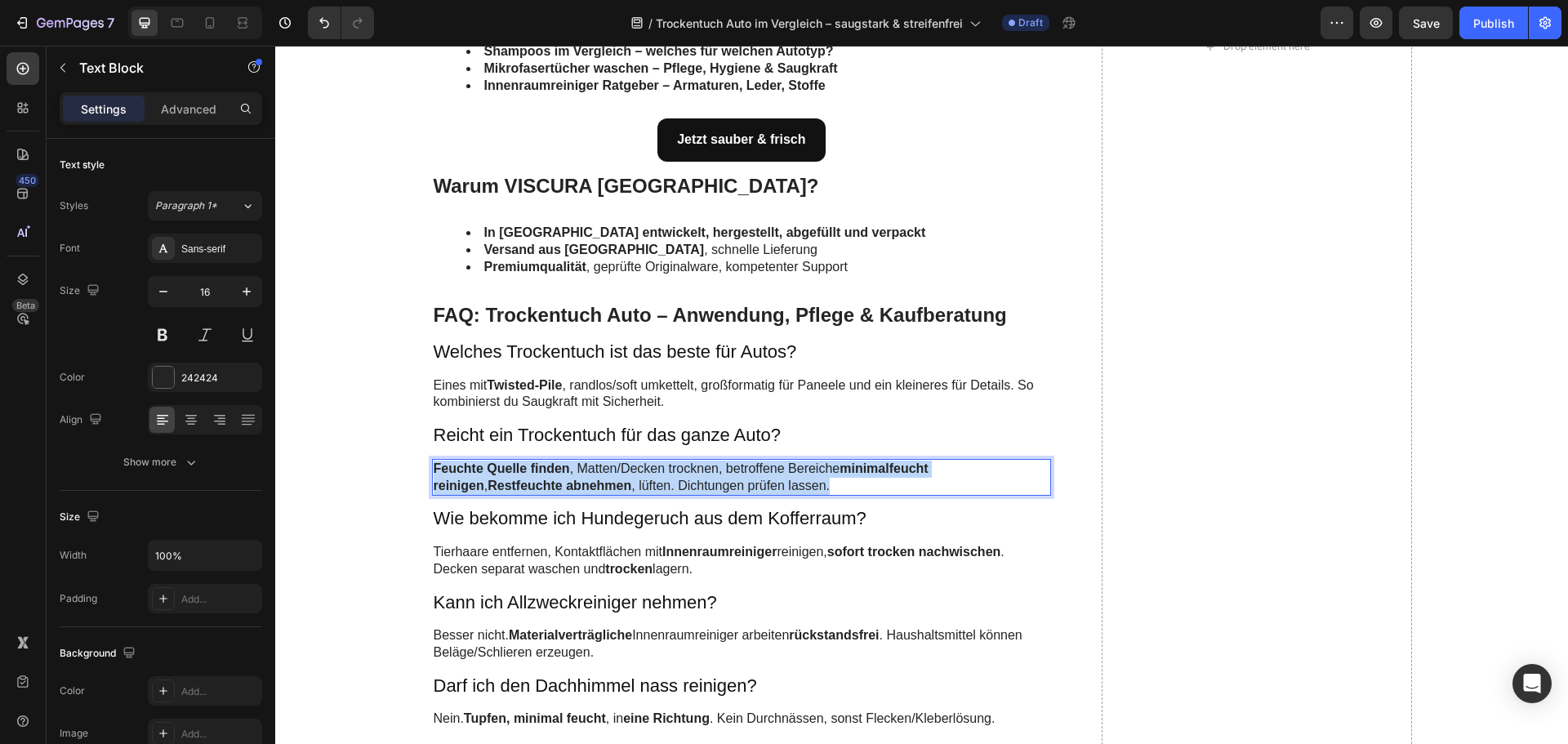
click at [541, 473] on strong "Feuchte Quelle finden" at bounding box center [502, 468] width 136 height 14
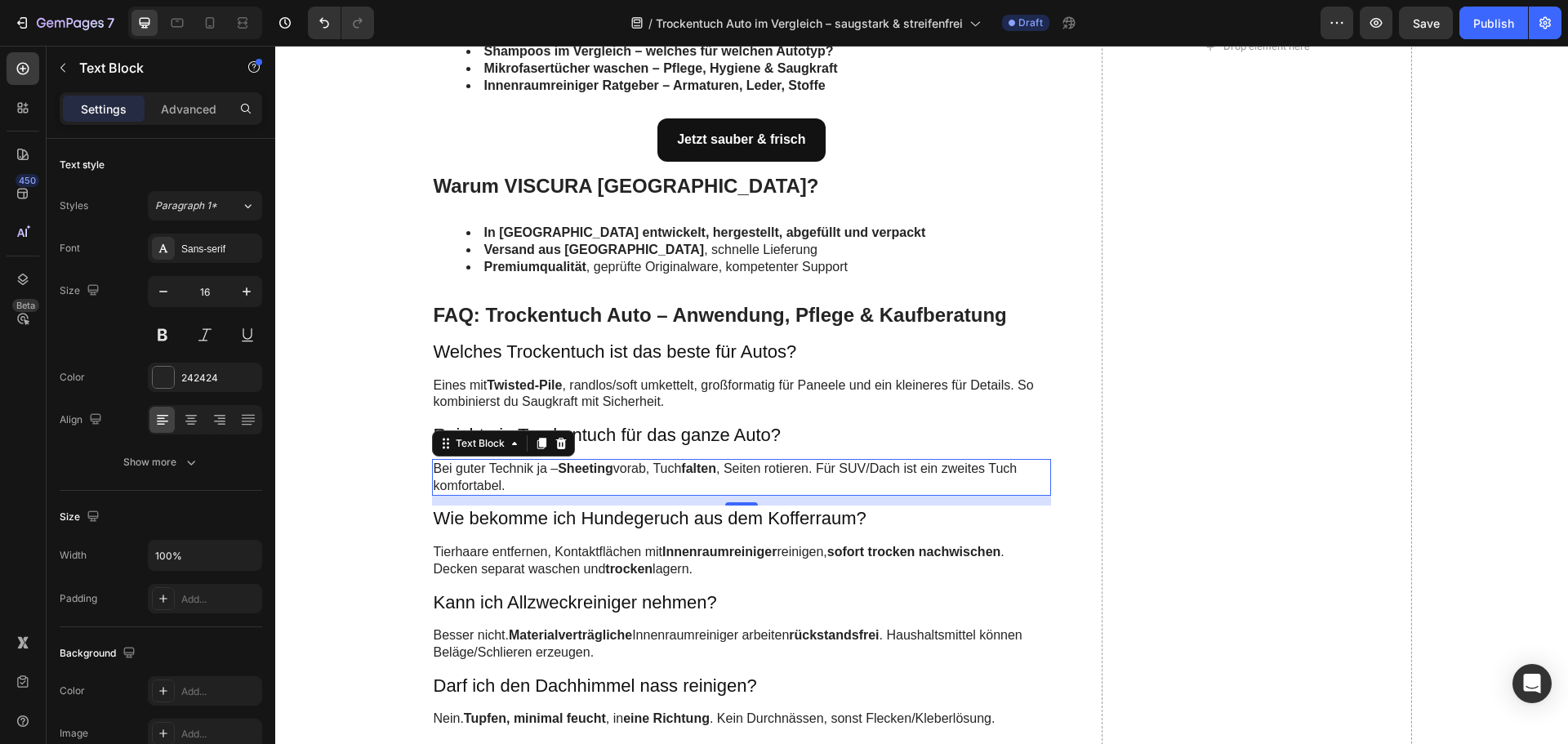
click at [481, 513] on h3 "Wie bekomme ich Hundegeruch aus dem Kofferraum?" at bounding box center [742, 518] width 620 height 27
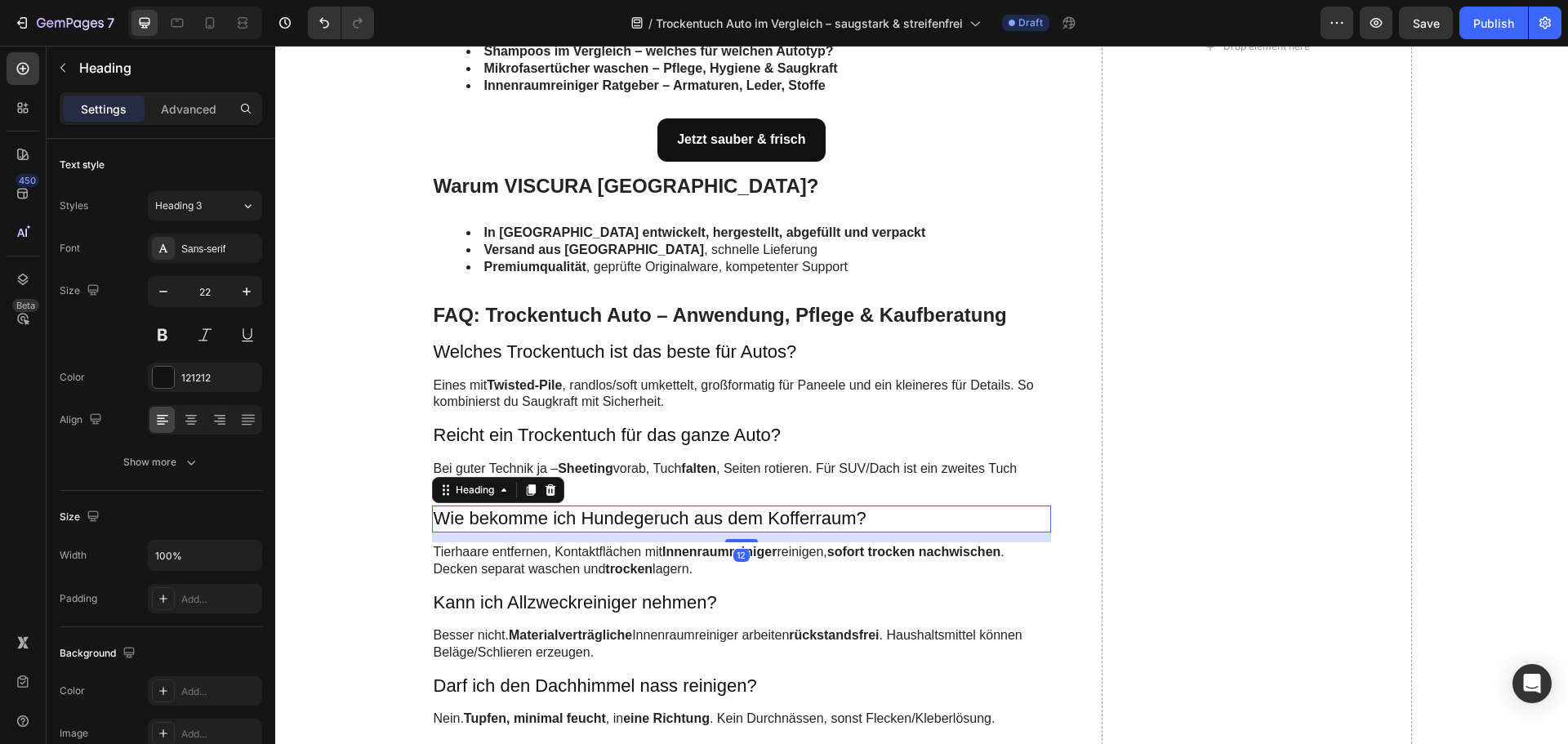
click at [481, 513] on h3 "Wie bekomme ich Hundegeruch aus dem Kofferraum?" at bounding box center [742, 518] width 620 height 27
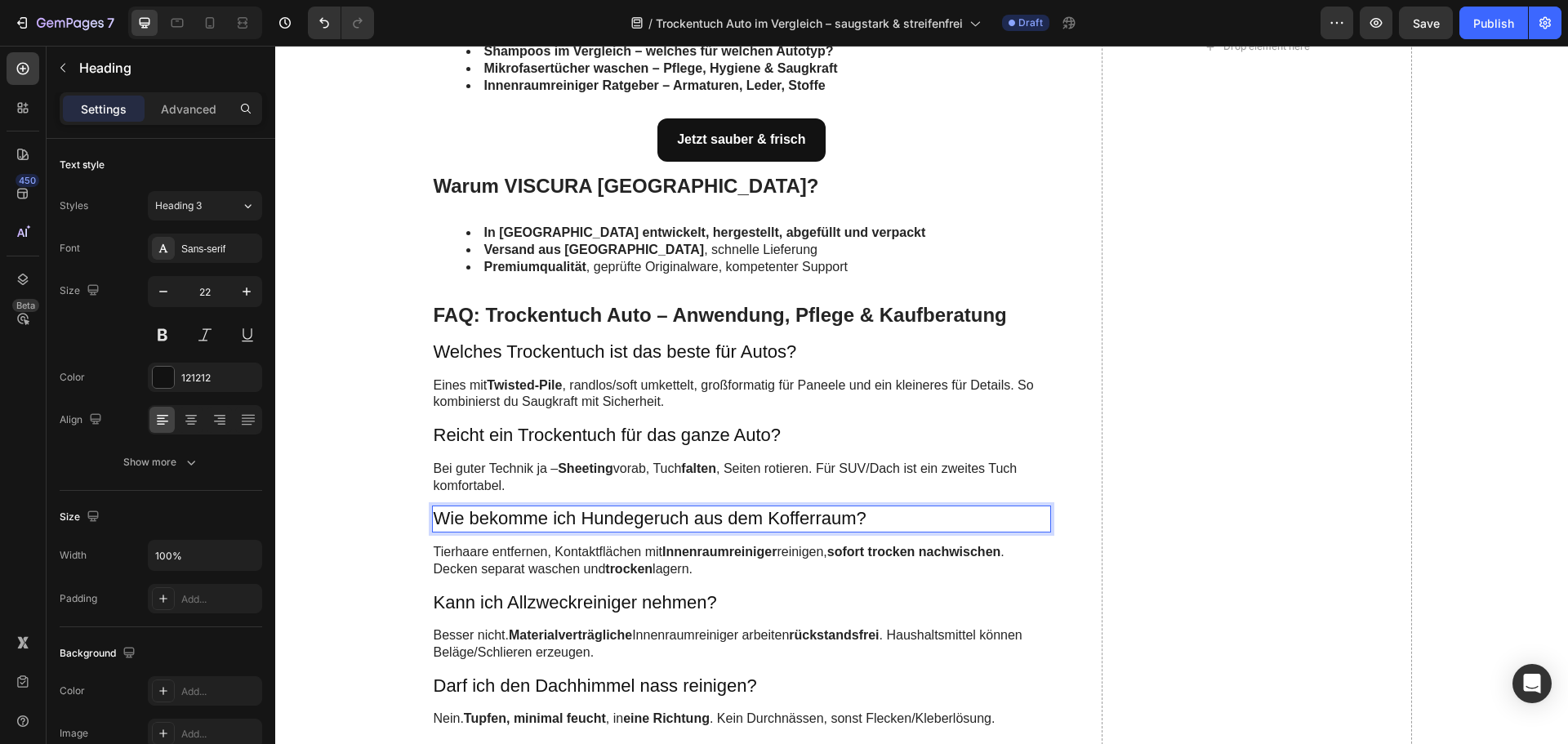
click at [481, 513] on p "Wie bekomme ich Hundegeruch aus dem Kofferraum?" at bounding box center [742, 518] width 617 height 24
click at [506, 516] on strong "Wie vermeide ich Schlieren beim Trocknen?" at bounding box center [622, 517] width 376 height 20
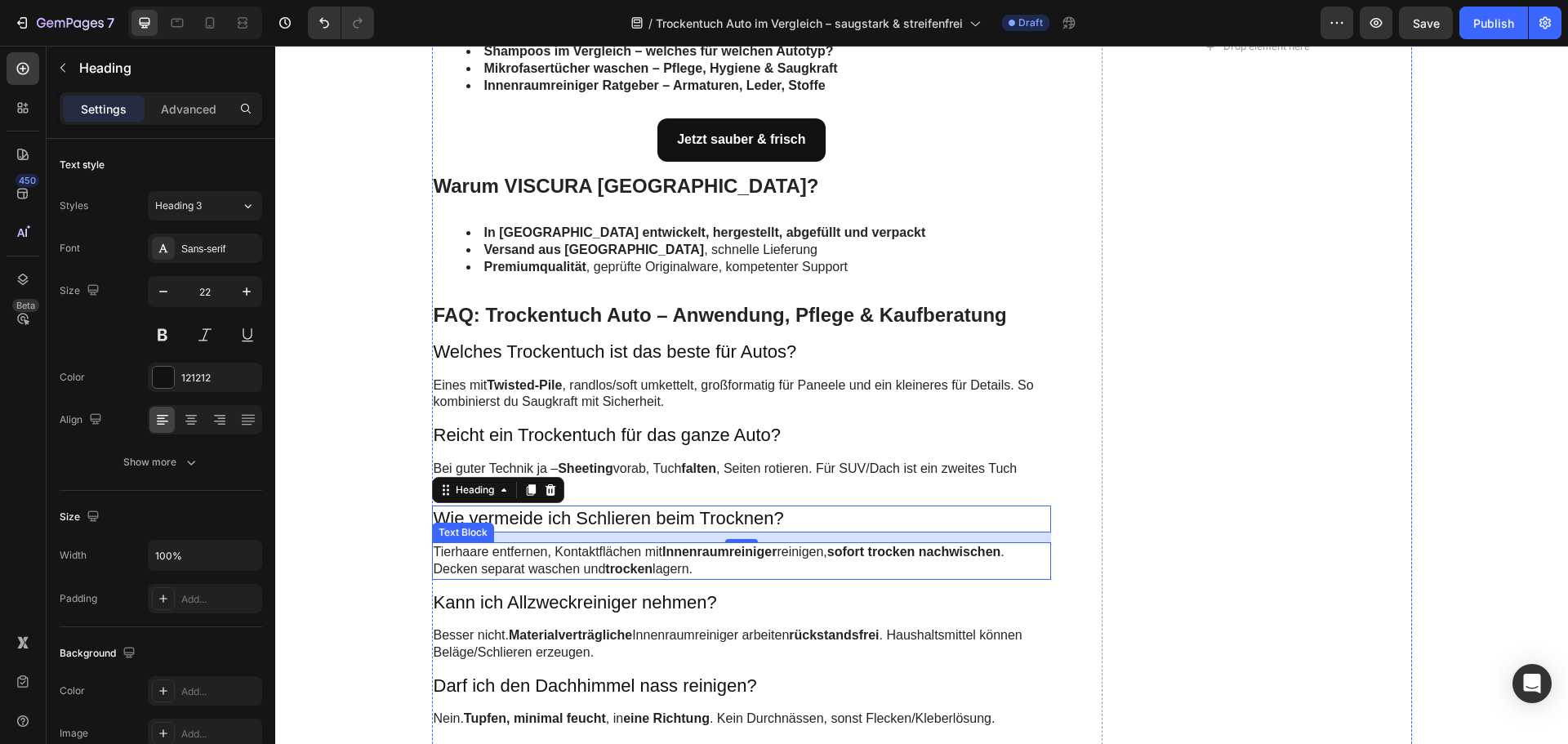
click at [461, 552] on p "Tierhaare entfernen, Kontaktflächen mit Innenraumreiniger reinigen, sofort troc…" at bounding box center [742, 560] width 617 height 34
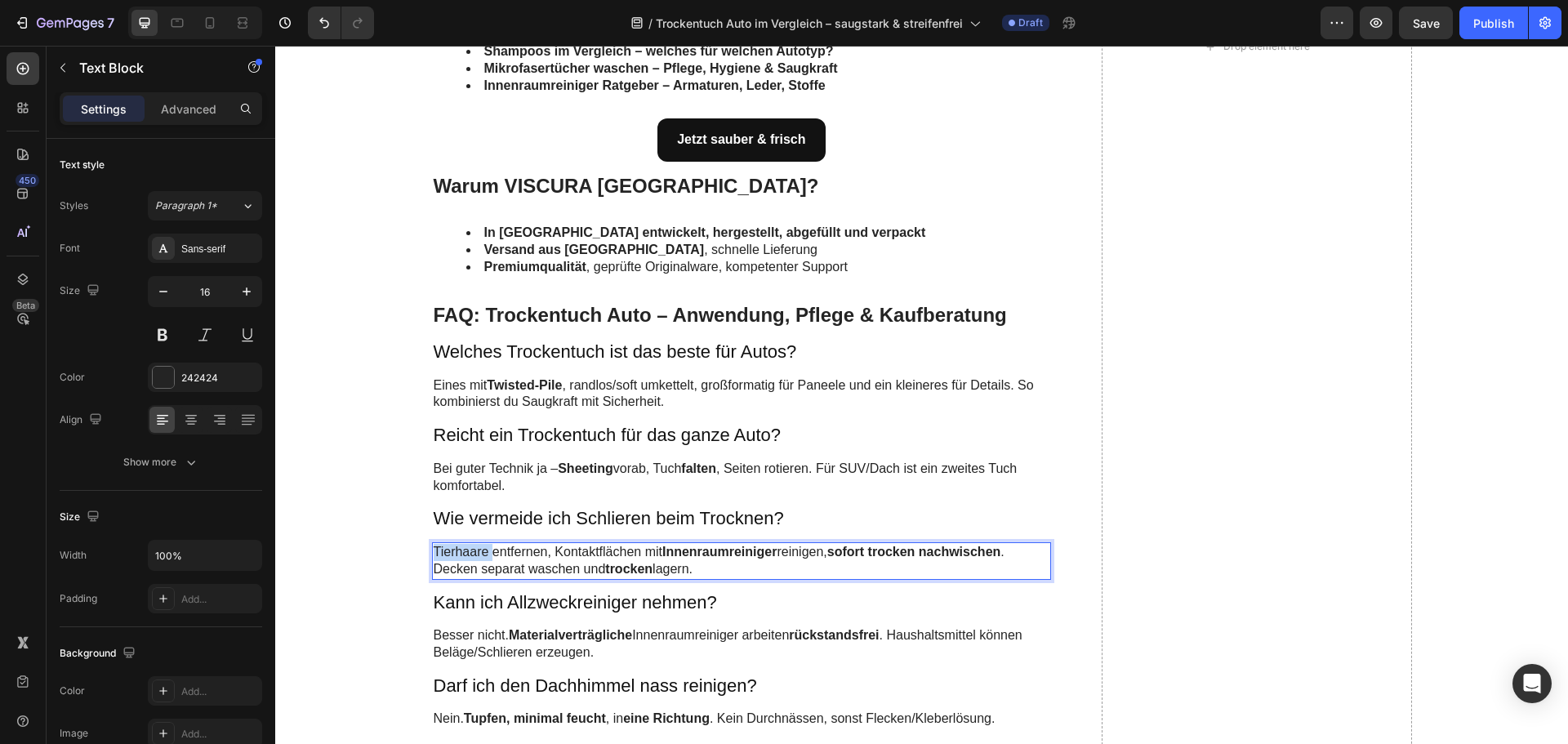
click at [461, 552] on p "Tierhaare entfernen, Kontaktflächen mit Innenraumreiniger reinigen, sofort troc…" at bounding box center [742, 560] width 617 height 34
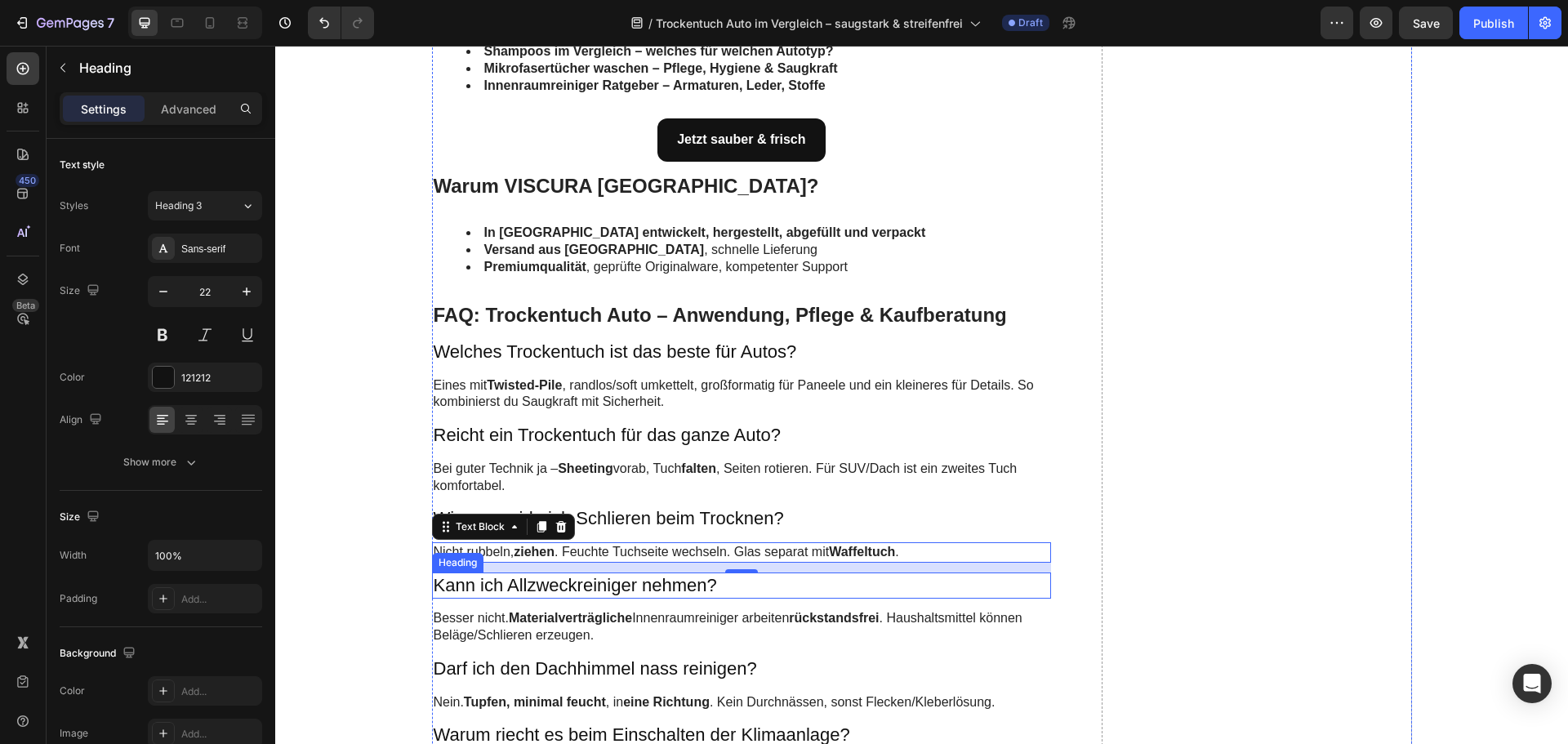
click at [487, 586] on h3 "Kann ich Allzweckreiniger nehmen?" at bounding box center [742, 586] width 620 height 27
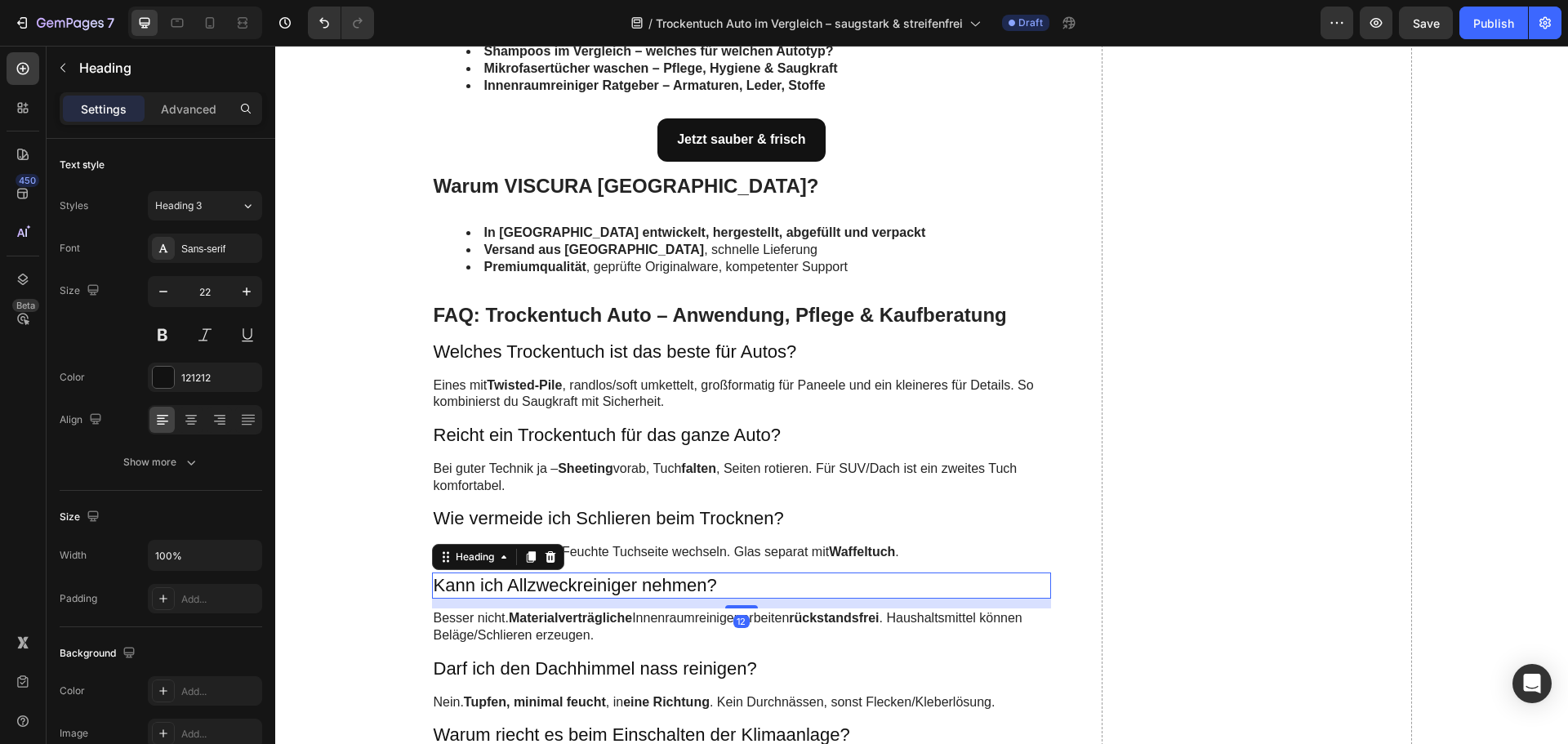
click at [487, 586] on h3 "Kann ich Allzweckreiniger nehmen?" at bounding box center [742, 586] width 620 height 27
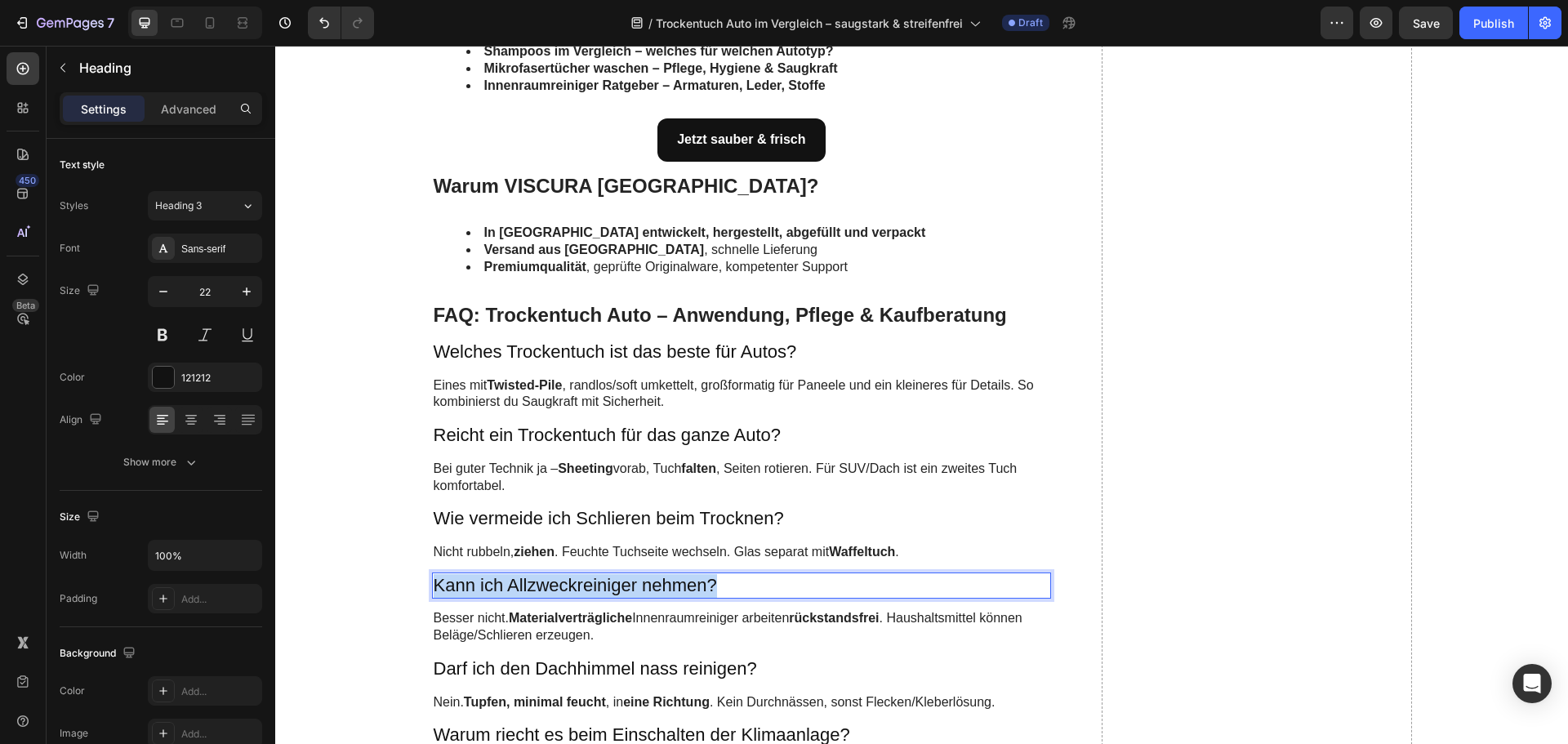
click at [487, 586] on p "Kann ich Allzweckreiniger nehmen?" at bounding box center [742, 586] width 617 height 24
click at [487, 586] on strong "Kratzt ein Trockentuch den Lack?" at bounding box center [577, 584] width 287 height 20
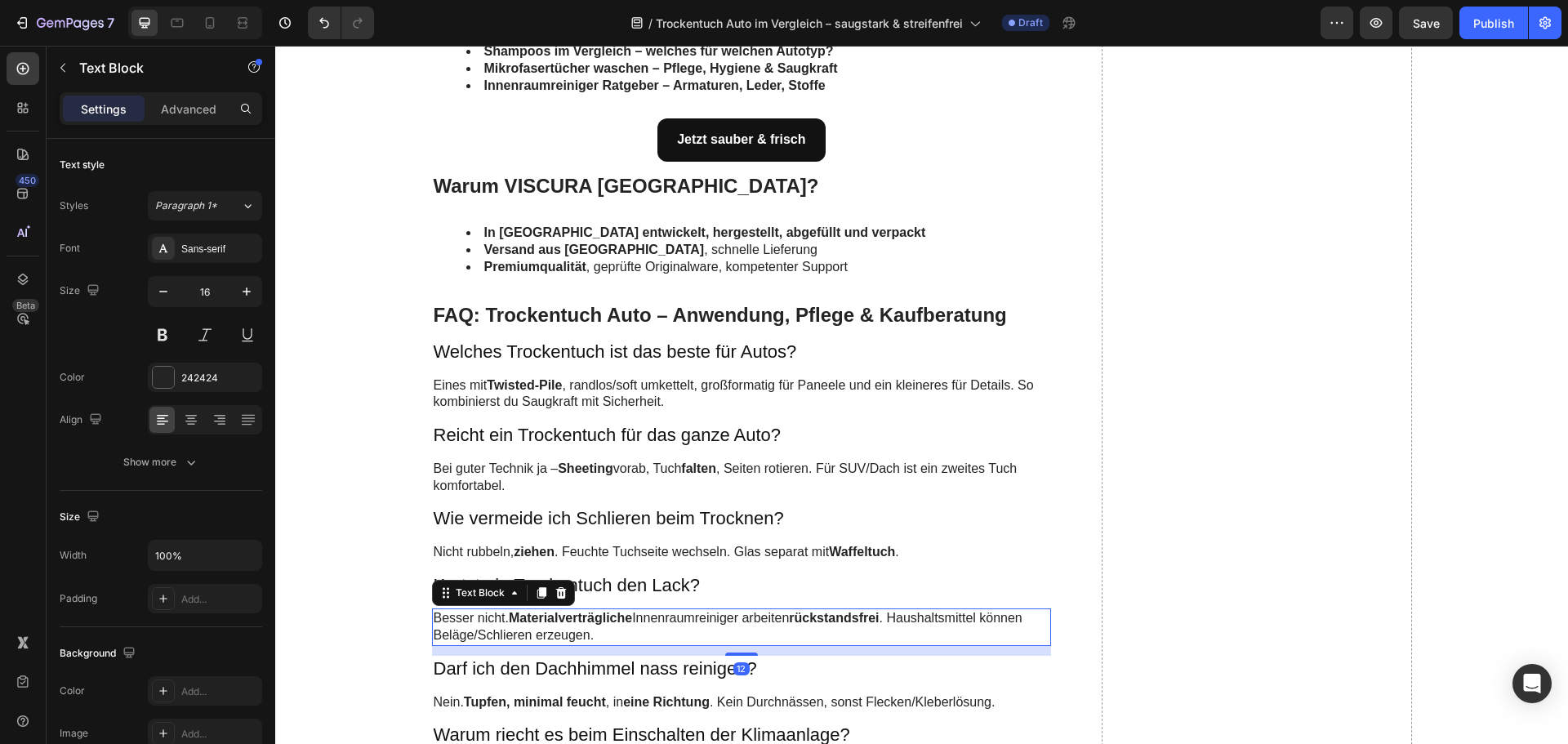
click at [537, 623] on strong "Materialverträgliche" at bounding box center [570, 618] width 123 height 14
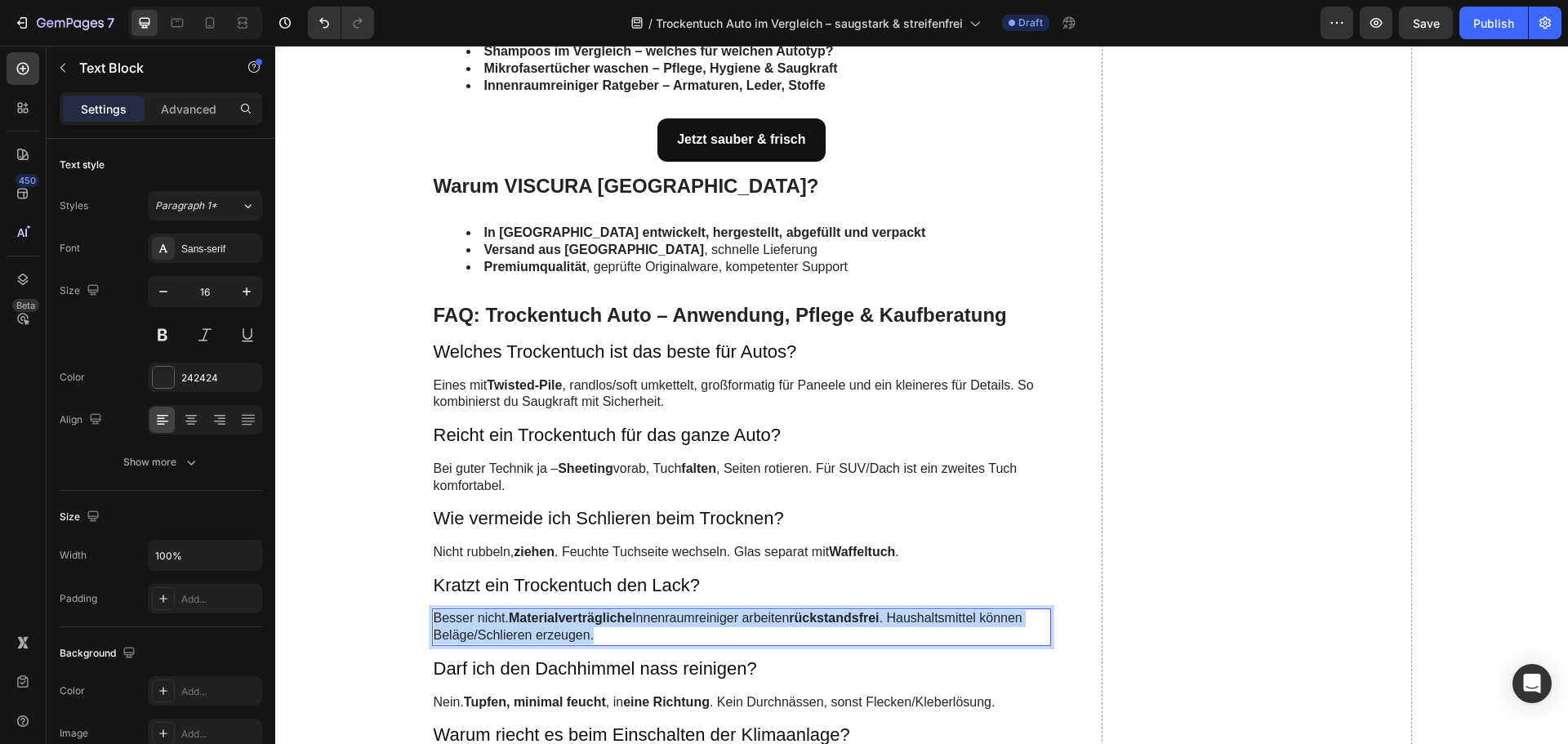
click at [537, 623] on strong "Materialverträgliche" at bounding box center [570, 618] width 123 height 14
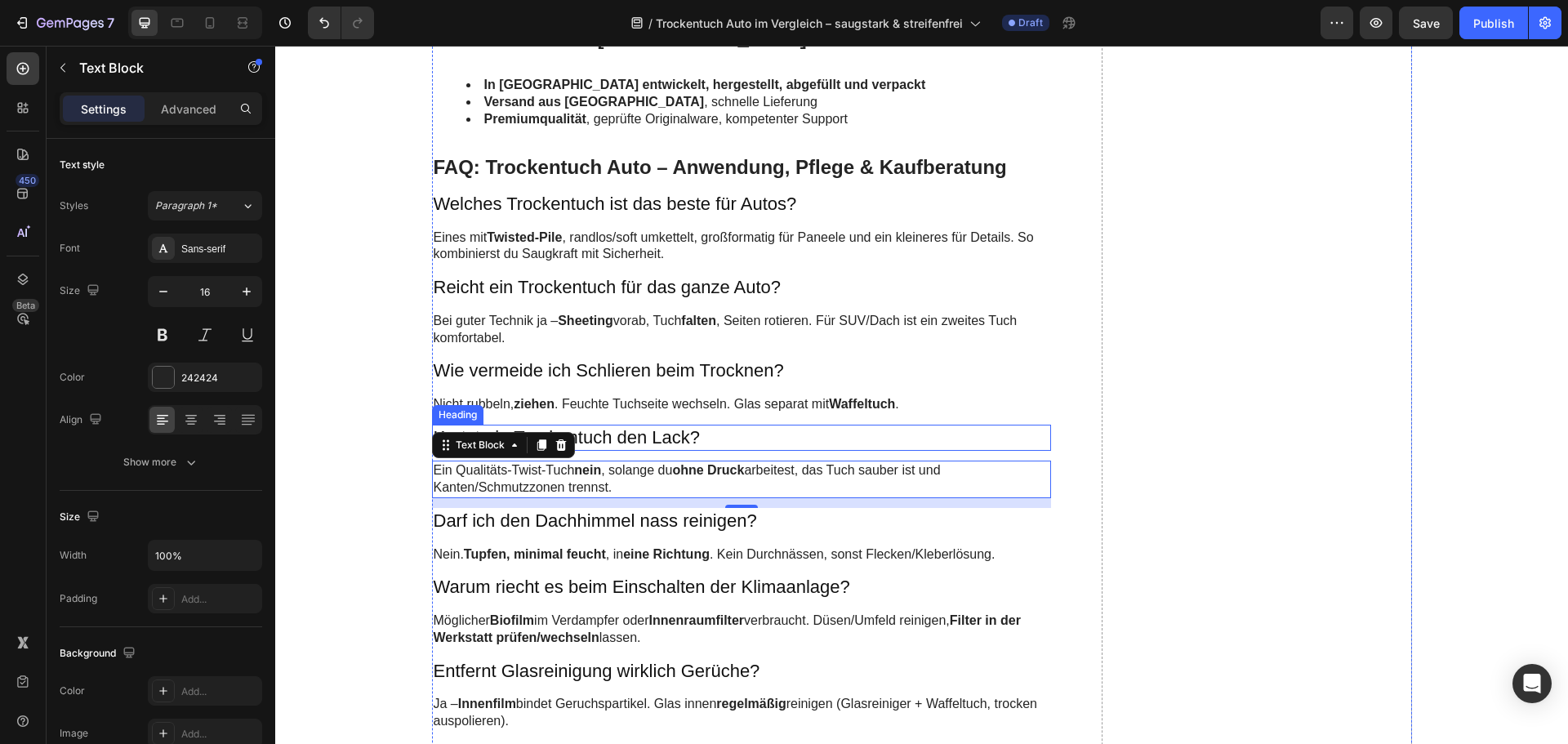
scroll to position [4981, 0]
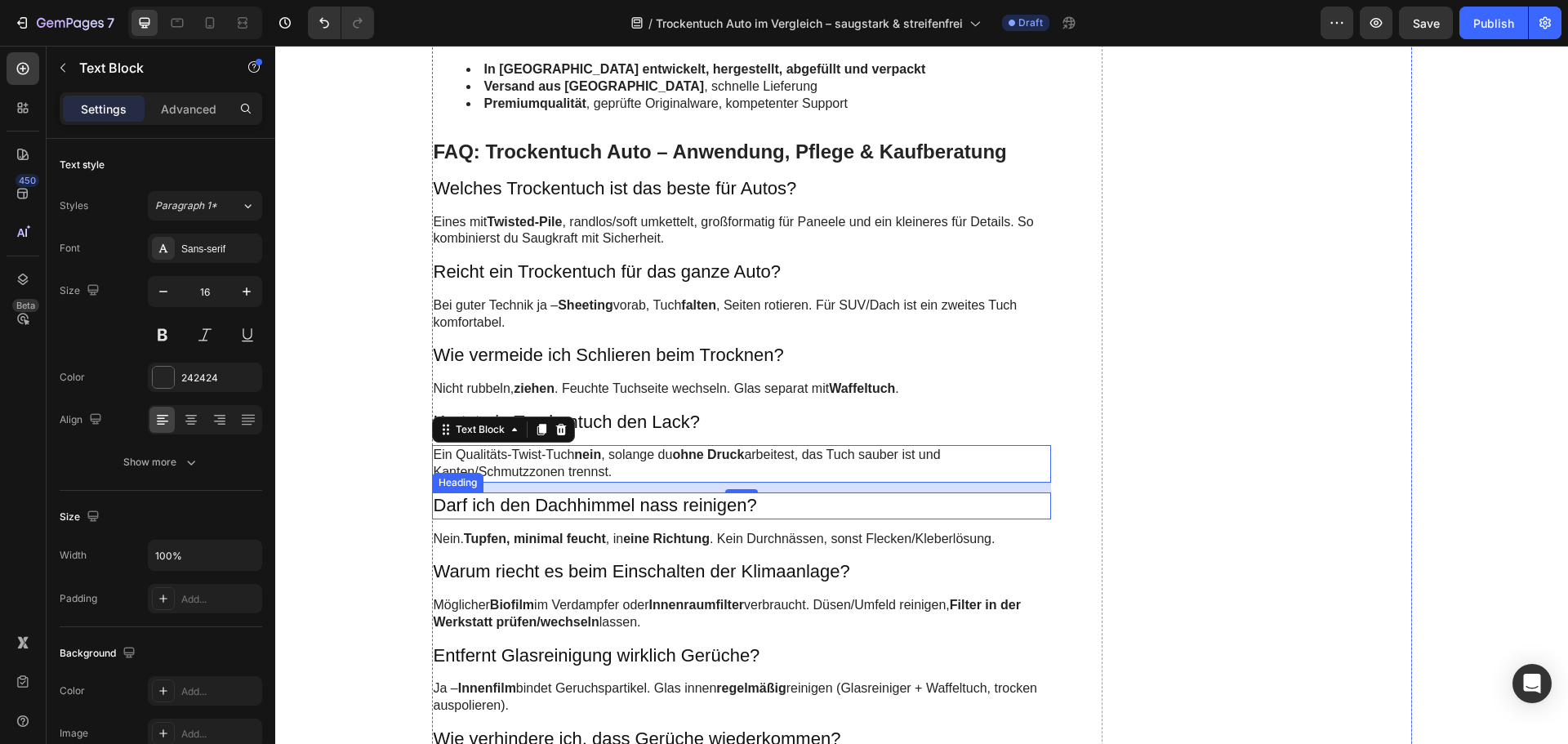
click at [540, 508] on h3 "Darf ich den Dachhimmel nass reinigen?" at bounding box center [742, 506] width 620 height 27
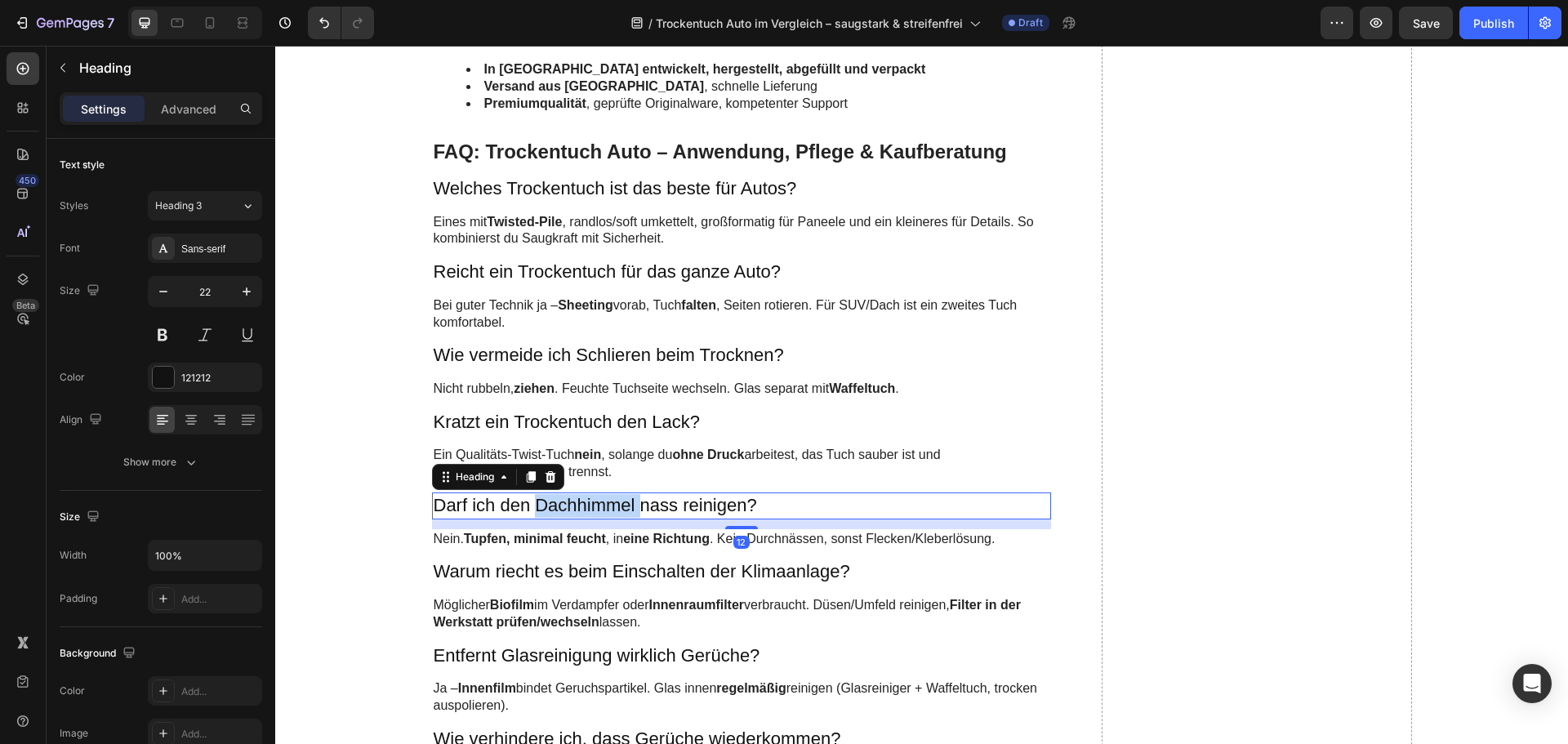
click at [540, 508] on h3 "Darf ich den Dachhimmel nass reinigen?" at bounding box center [742, 506] width 620 height 27
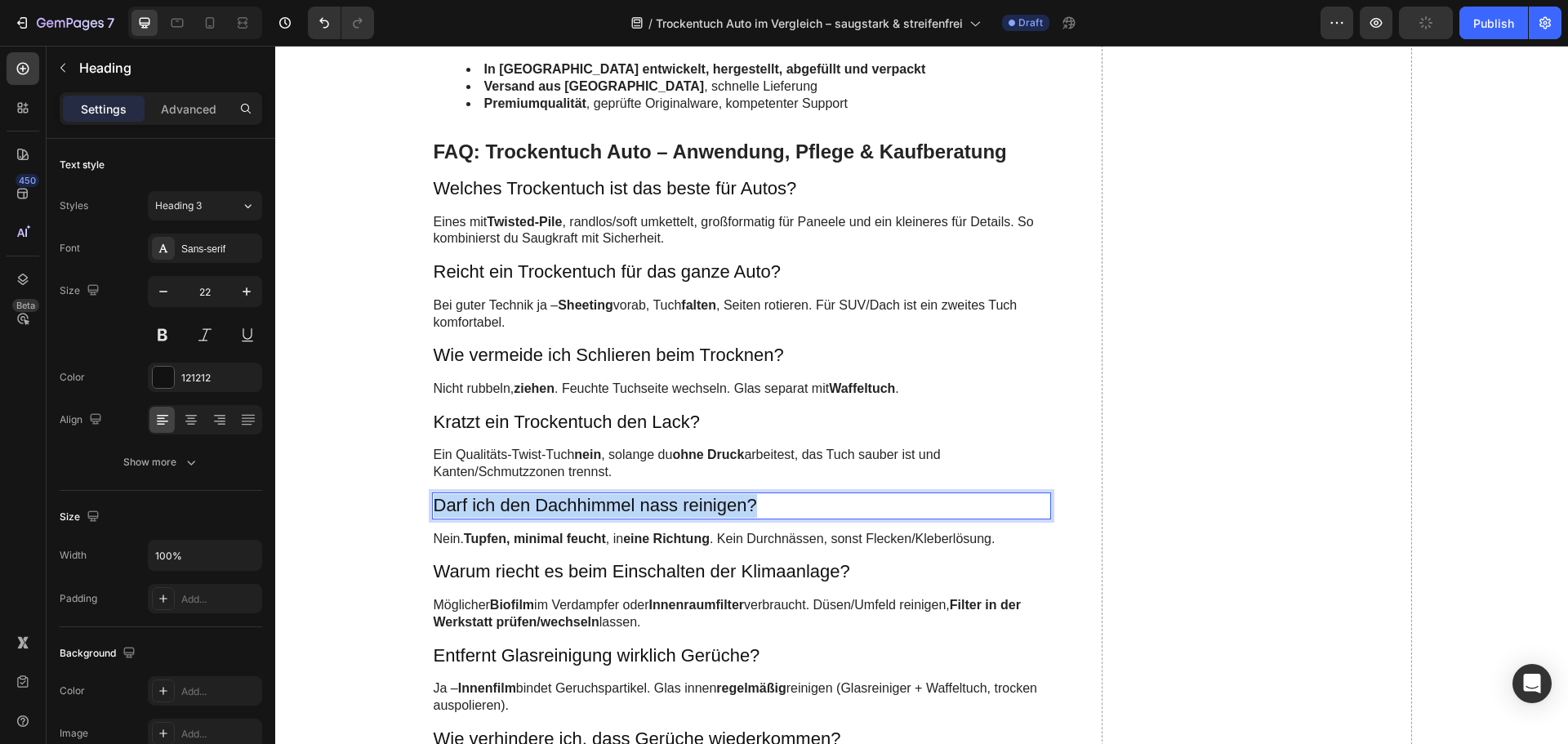
click at [540, 508] on p "Darf ich den Dachhimmel nass reinigen?" at bounding box center [742, 505] width 617 height 24
click at [540, 498] on strong "Twisted-Pile oder Plush – was ist besser?" at bounding box center [611, 504] width 355 height 20
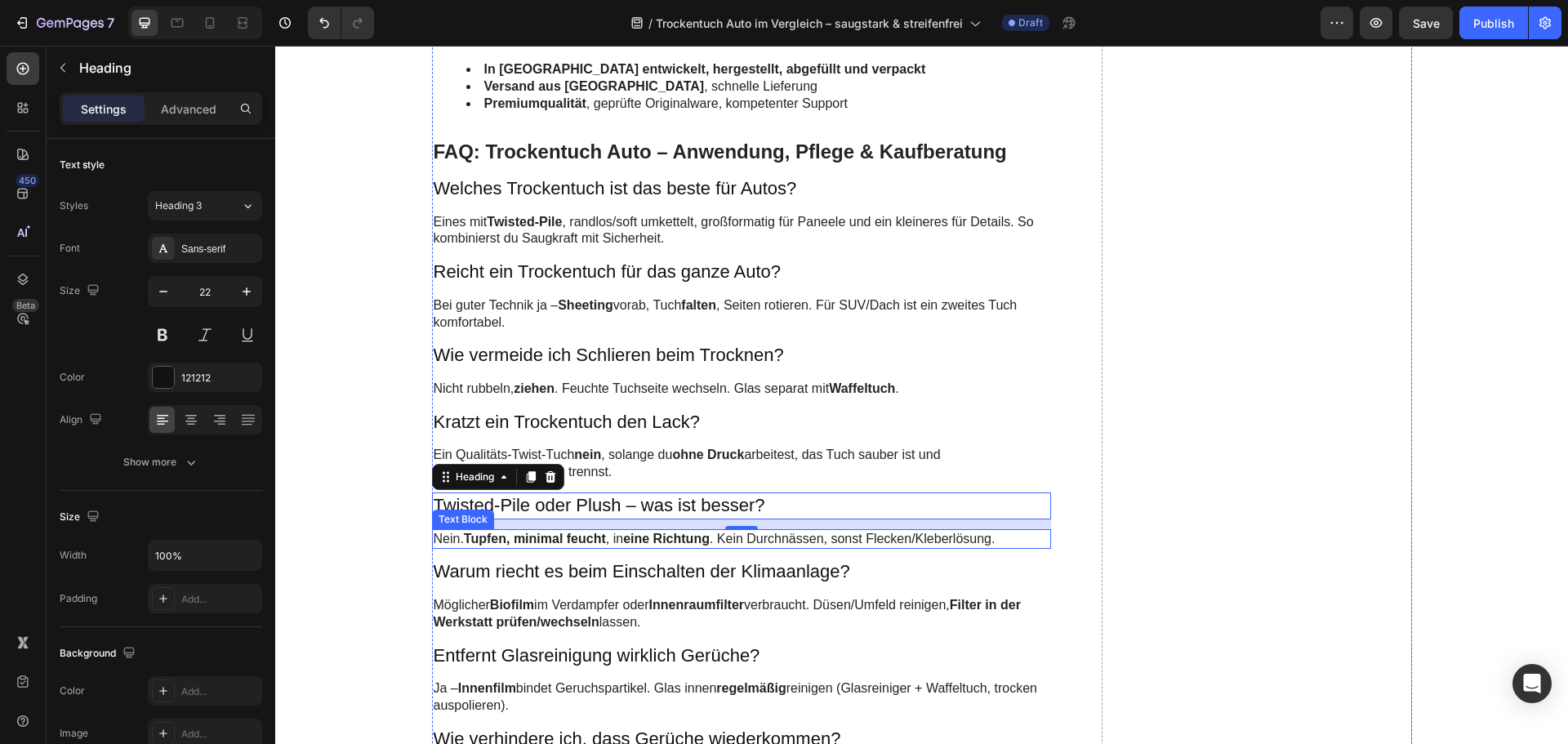
click at [591, 542] on strong "Tupfen, minimal feucht" at bounding box center [535, 538] width 142 height 14
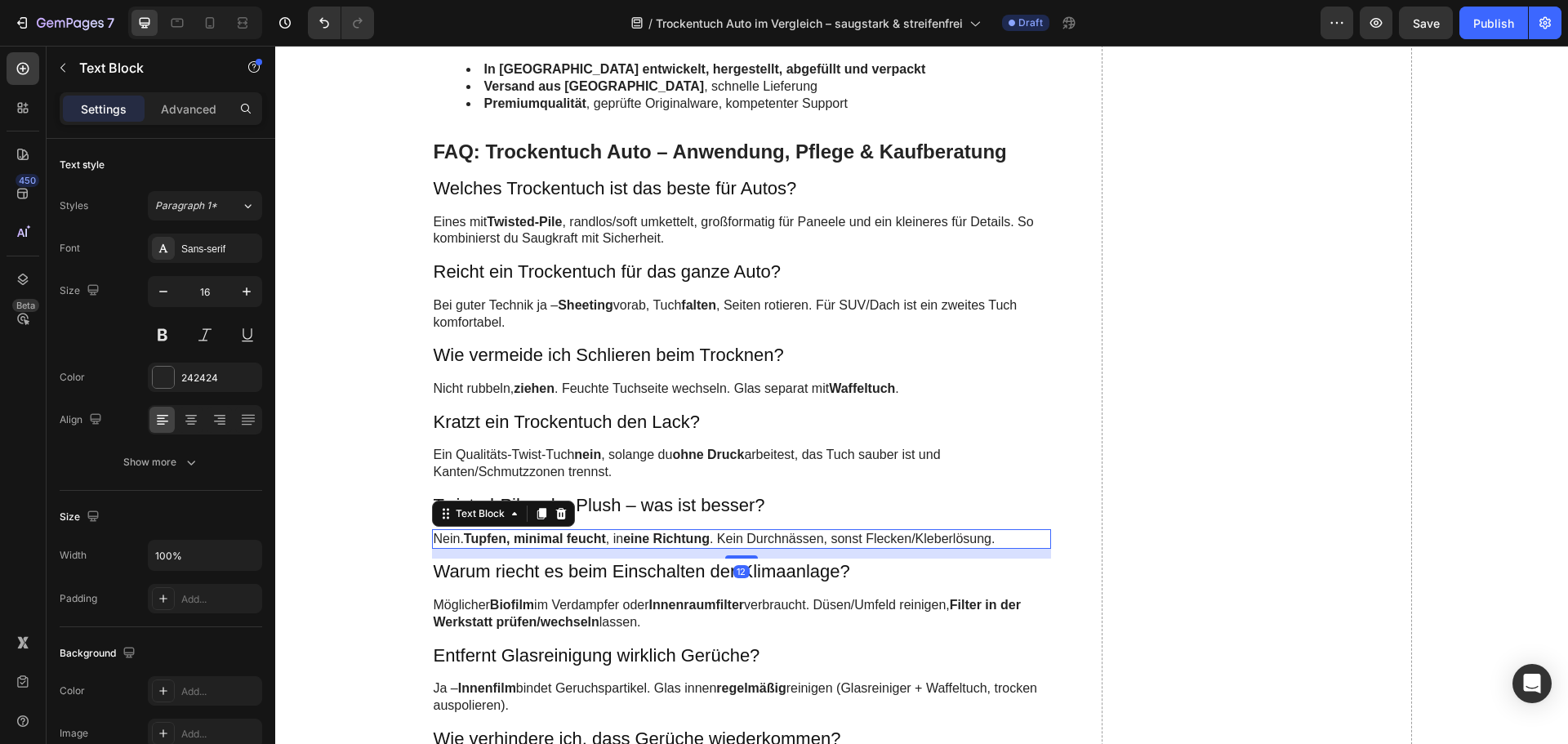
click at [591, 542] on strong "Tupfen, minimal feucht" at bounding box center [535, 538] width 142 height 14
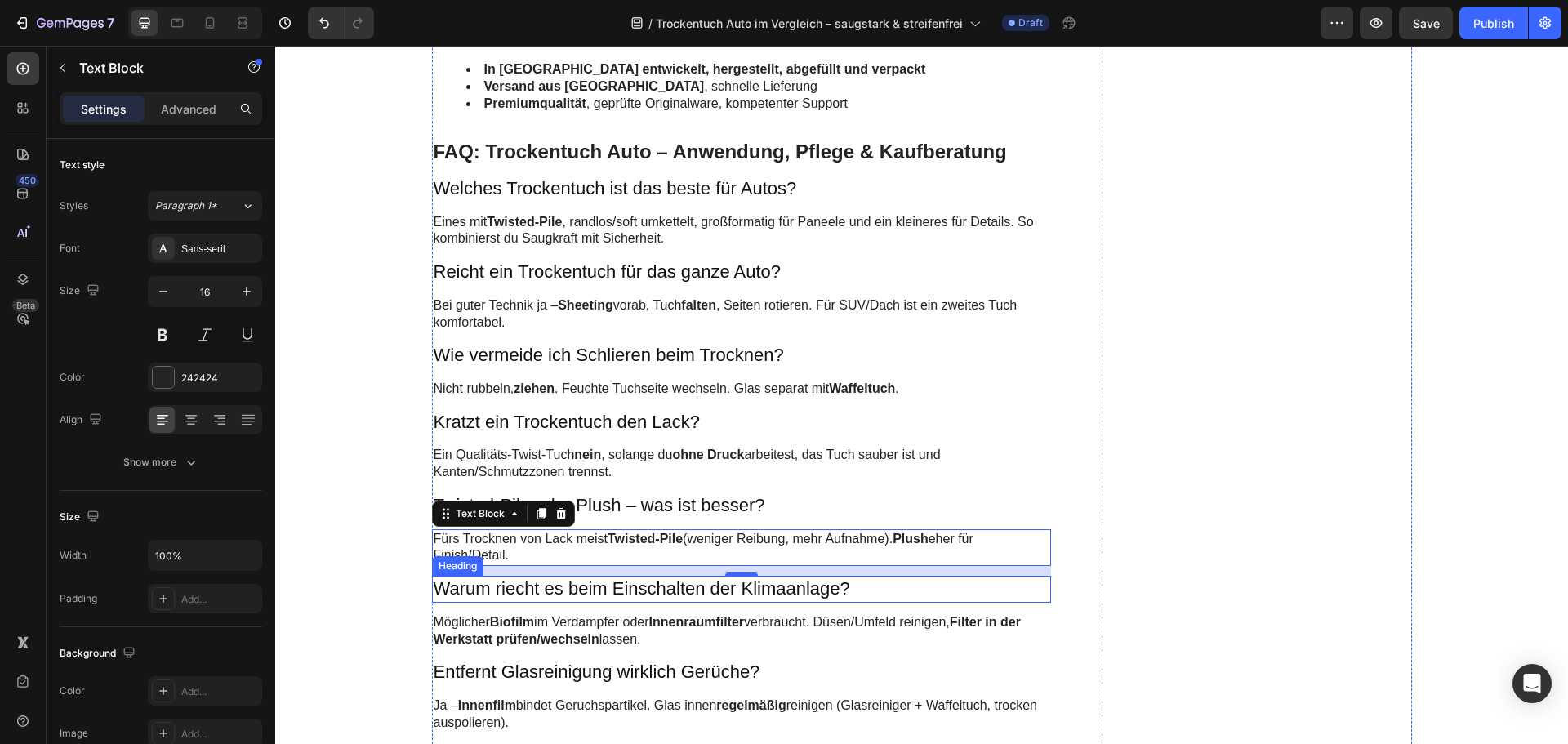
click at [556, 587] on h3 "Warum riecht es beim Einschalten der Klimaanlage?" at bounding box center [742, 589] width 620 height 27
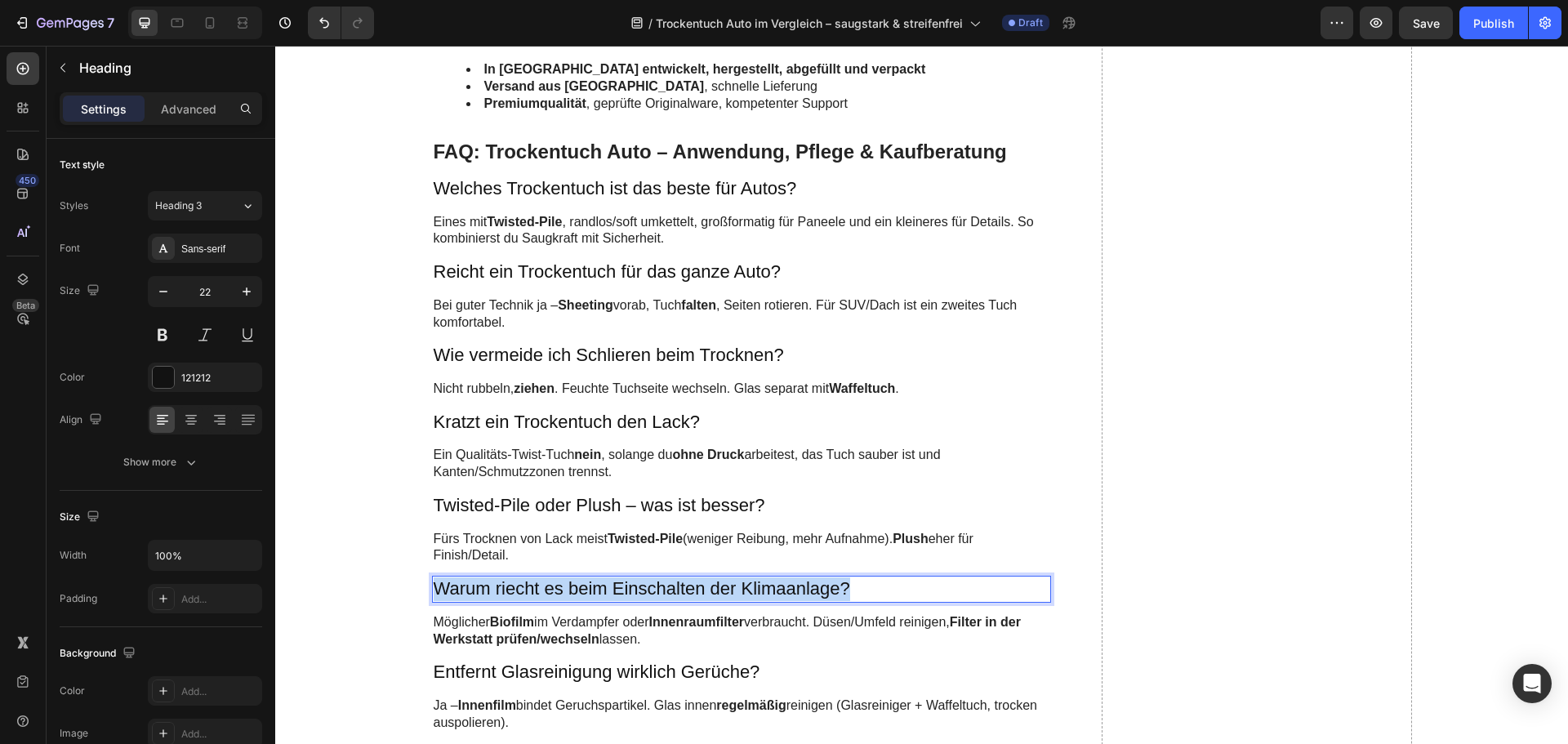
click at [556, 587] on p "Warum riecht es beim Einschalten der Klimaanlage?" at bounding box center [742, 589] width 617 height 24
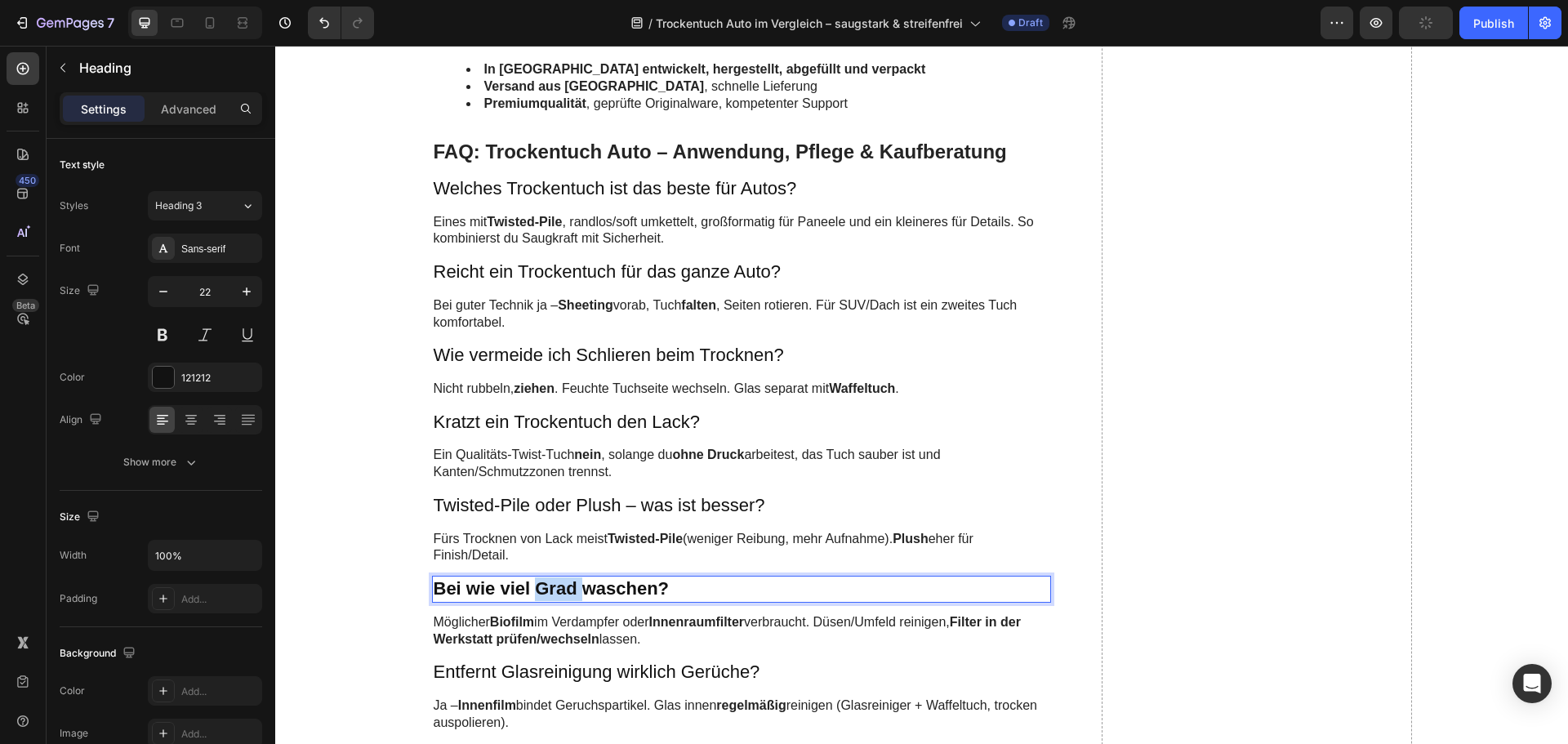
click at [556, 587] on strong "Bei wie viel Grad waschen?" at bounding box center [552, 588] width 236 height 20
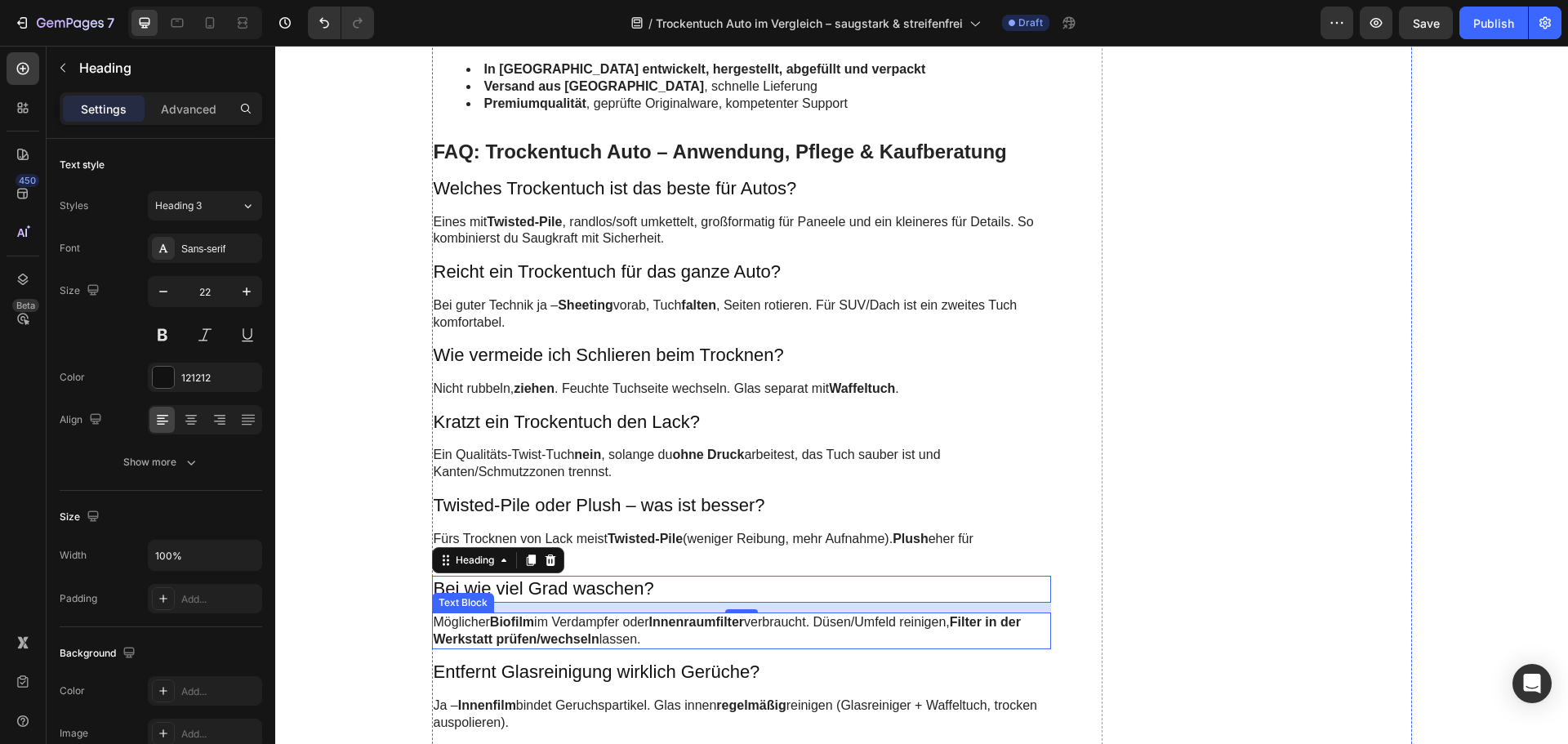
click at [480, 627] on p "Möglicher Biofilm im Verdampfer oder Innenraumfilter verbraucht. Düsen/Umfeld r…" at bounding box center [742, 631] width 617 height 34
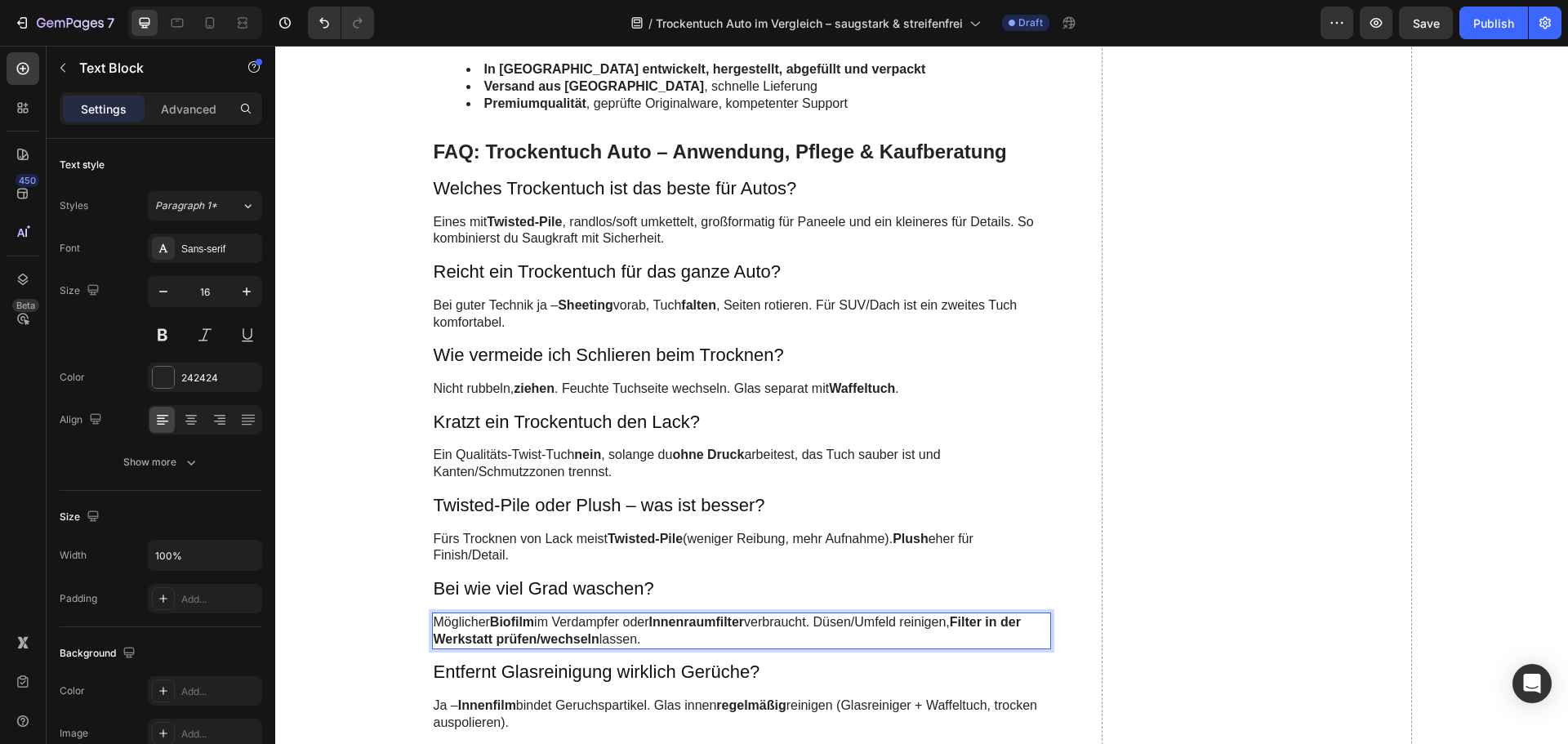
click at [480, 627] on p "Möglicher Biofilm im Verdampfer oder Innenraumfilter verbraucht. Düsen/Umfeld r…" at bounding box center [742, 631] width 617 height 34
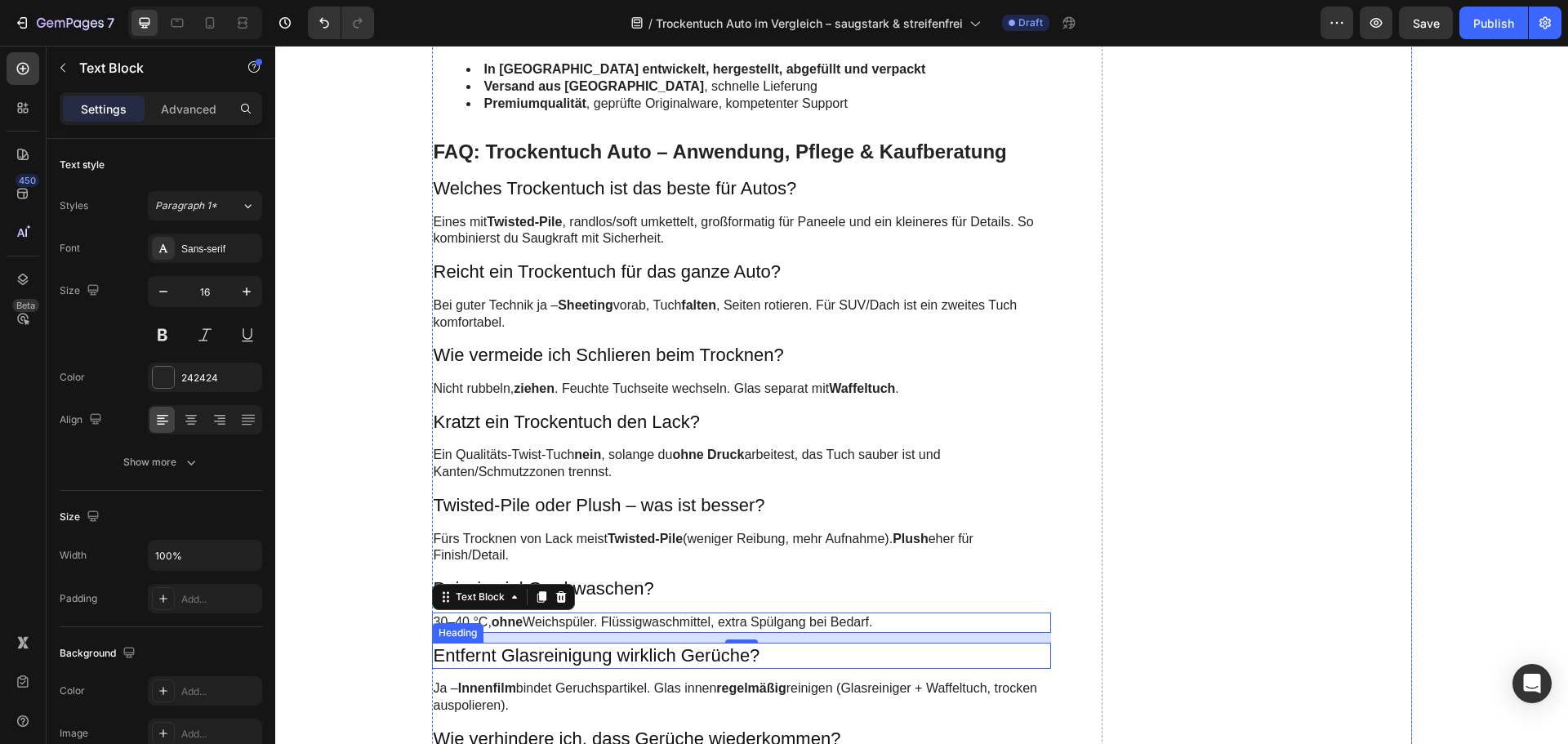
click at [541, 655] on h3 "Entfernt Glasreinigung wirklich Gerüche?" at bounding box center [742, 656] width 620 height 27
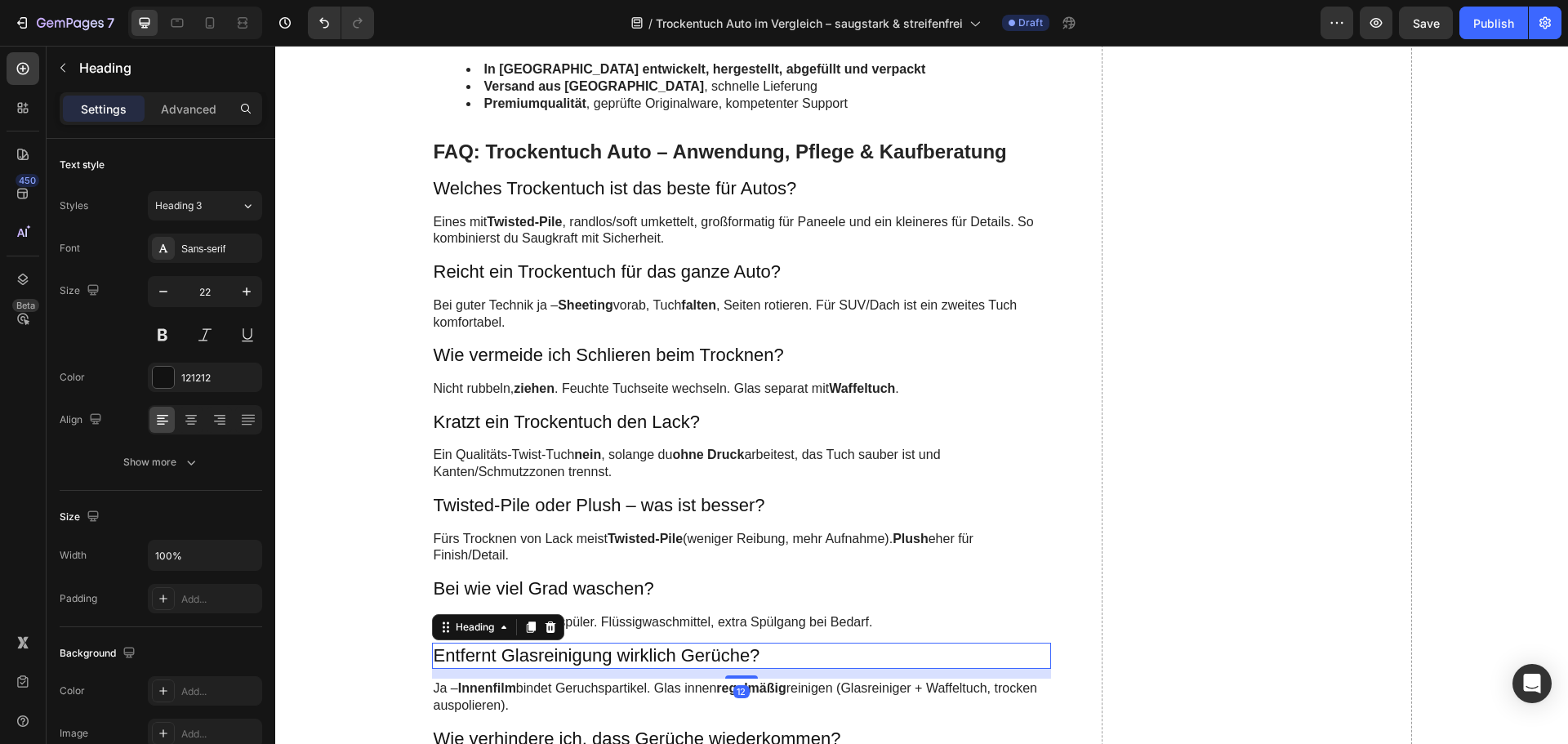
click at [541, 655] on h3 "Entfernt Glasreinigung wirklich Gerüche?" at bounding box center [742, 656] width 620 height 27
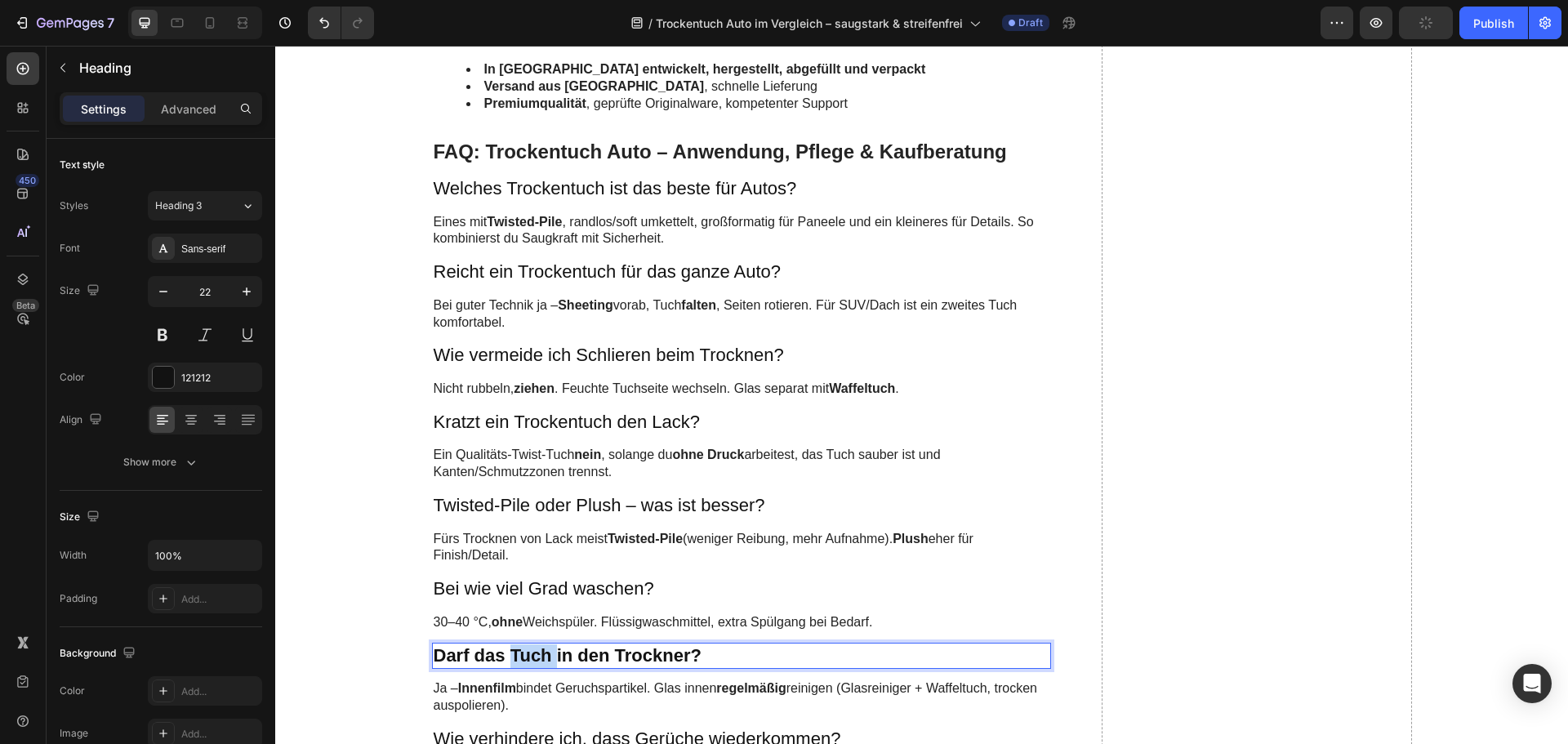
click at [538, 655] on strong "Darf das Tuch in den Trockner?" at bounding box center [567, 654] width 268 height 20
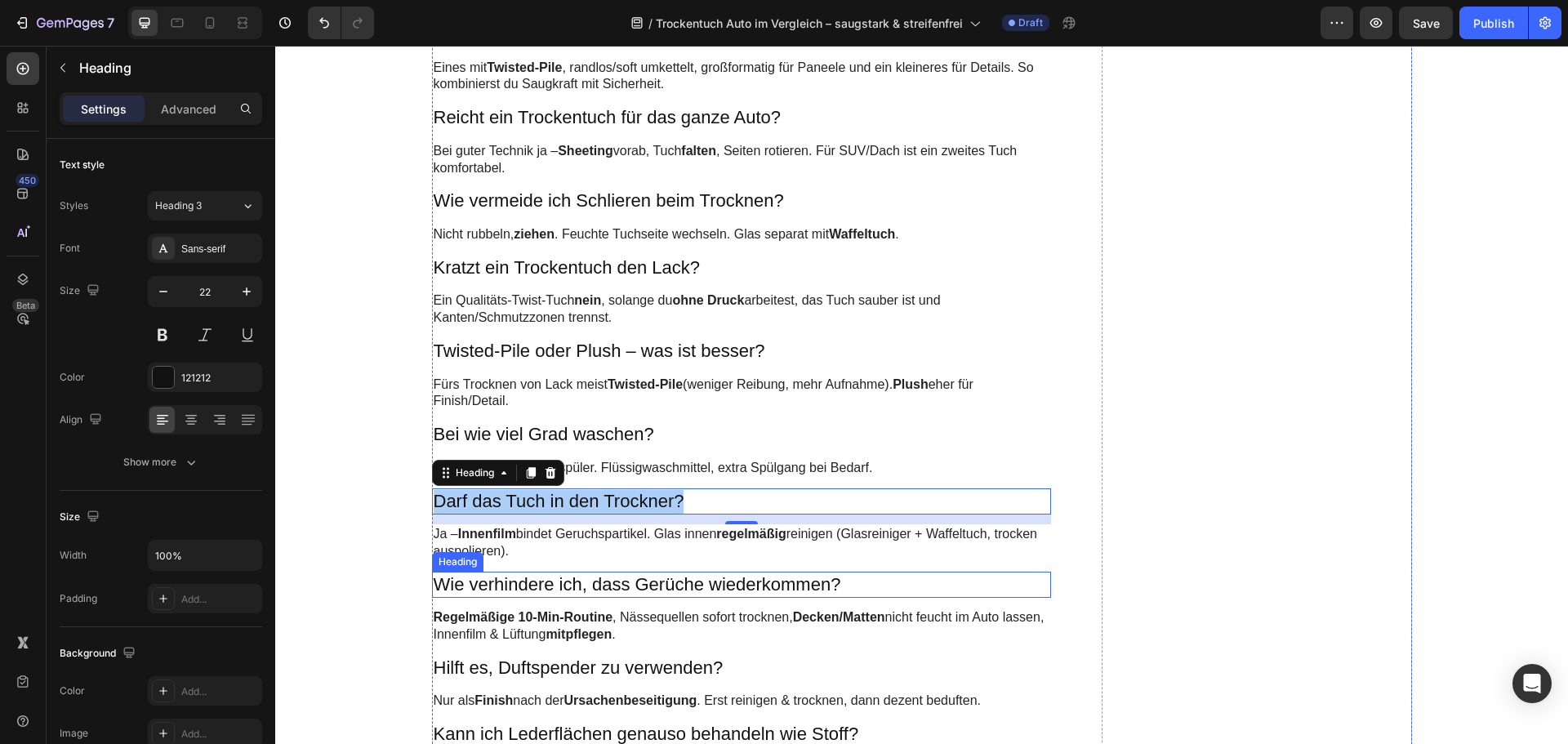
scroll to position [5145, 0]
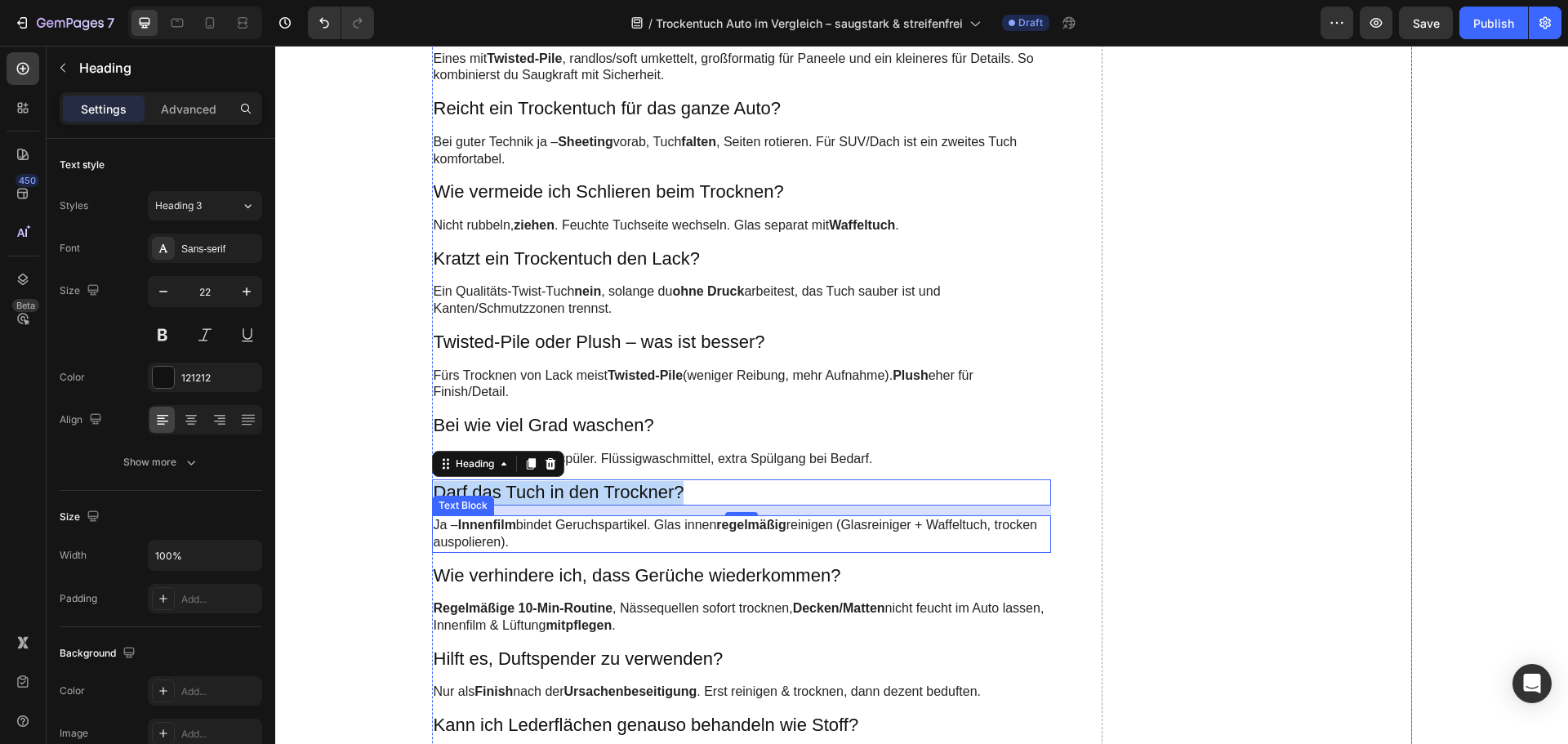
click at [493, 527] on strong "Innenfilm" at bounding box center [488, 524] width 58 height 14
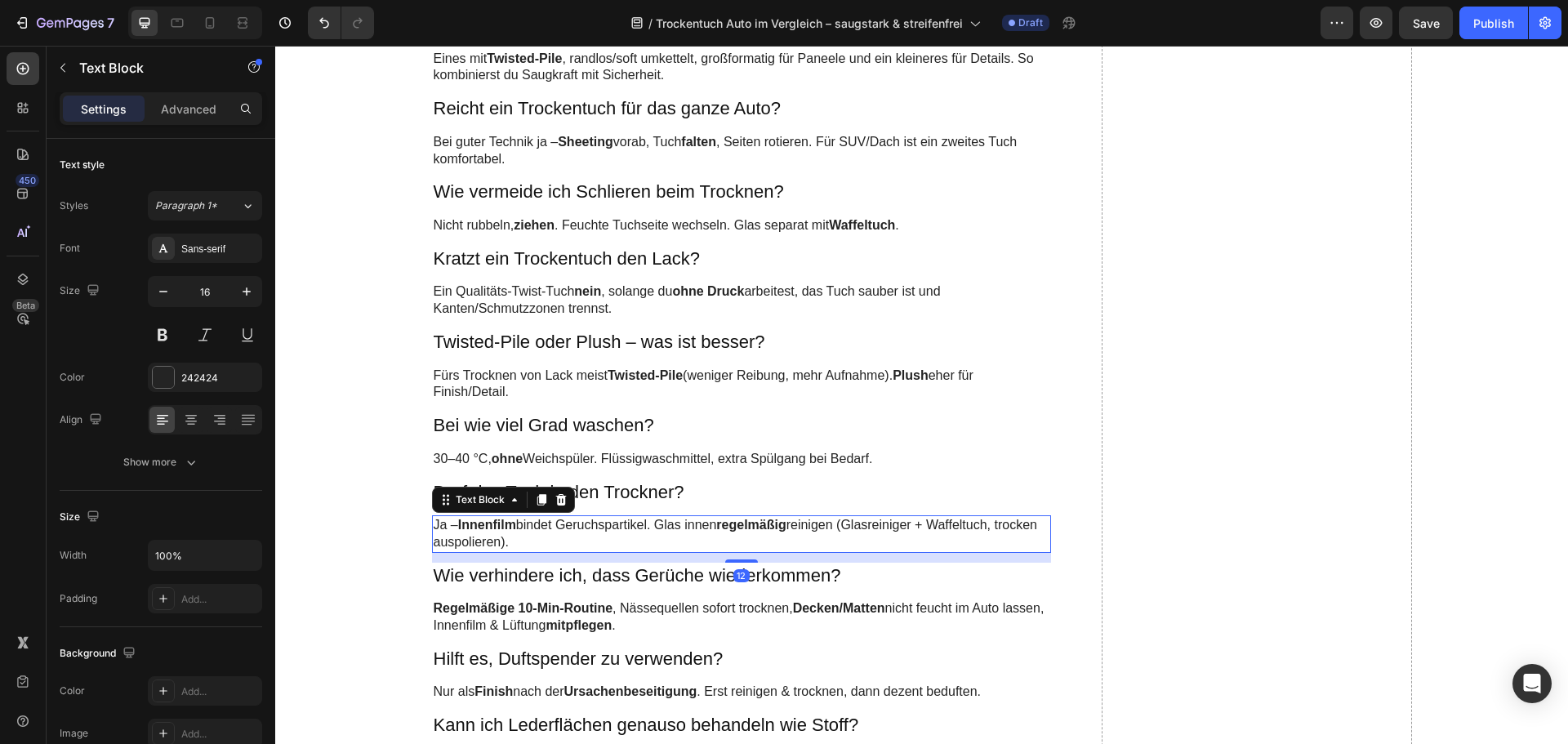
click at [493, 527] on strong "Innenfilm" at bounding box center [488, 524] width 58 height 14
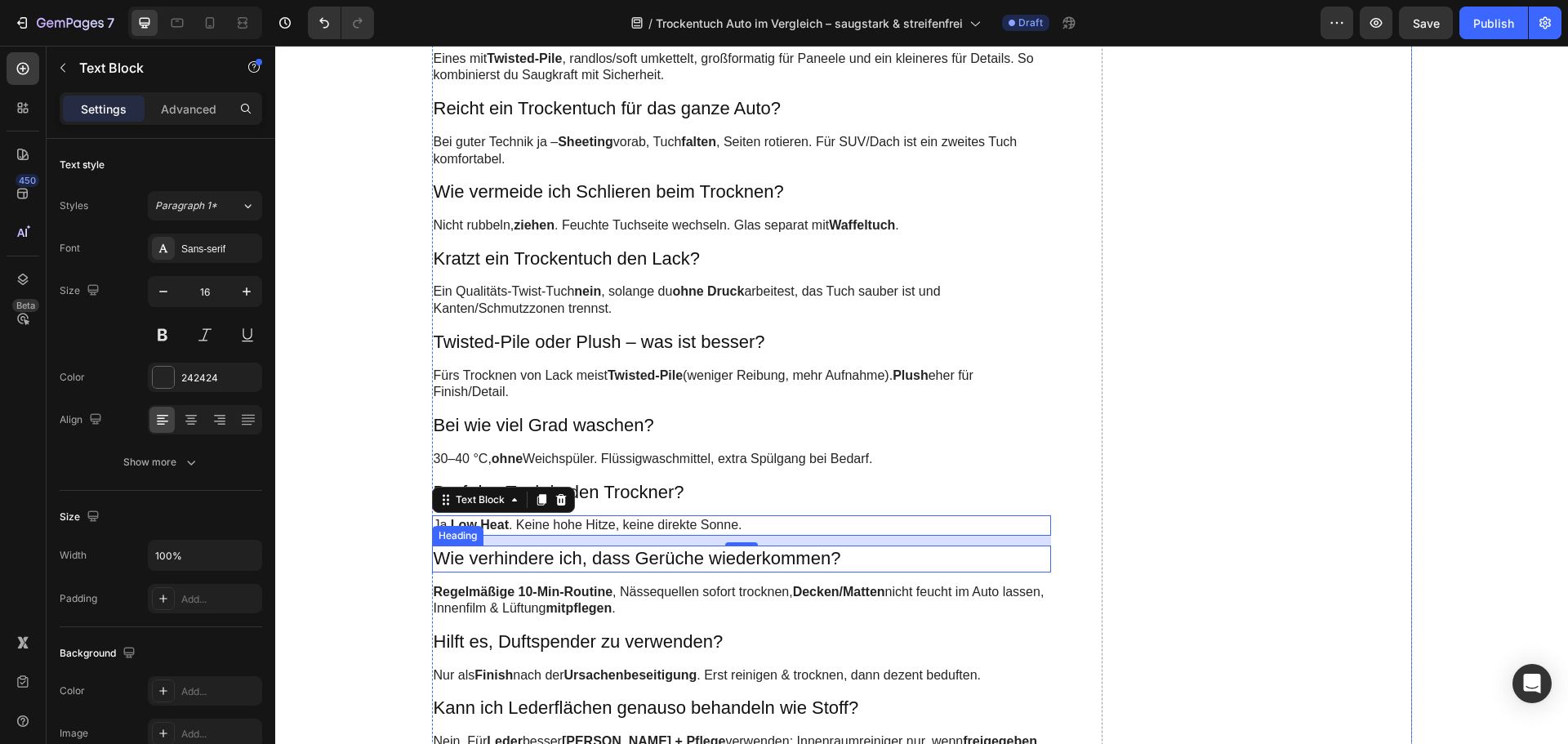
click at [591, 557] on h3 "Wie verhindere ich, dass Gerüche wiederkommen?" at bounding box center [742, 559] width 620 height 27
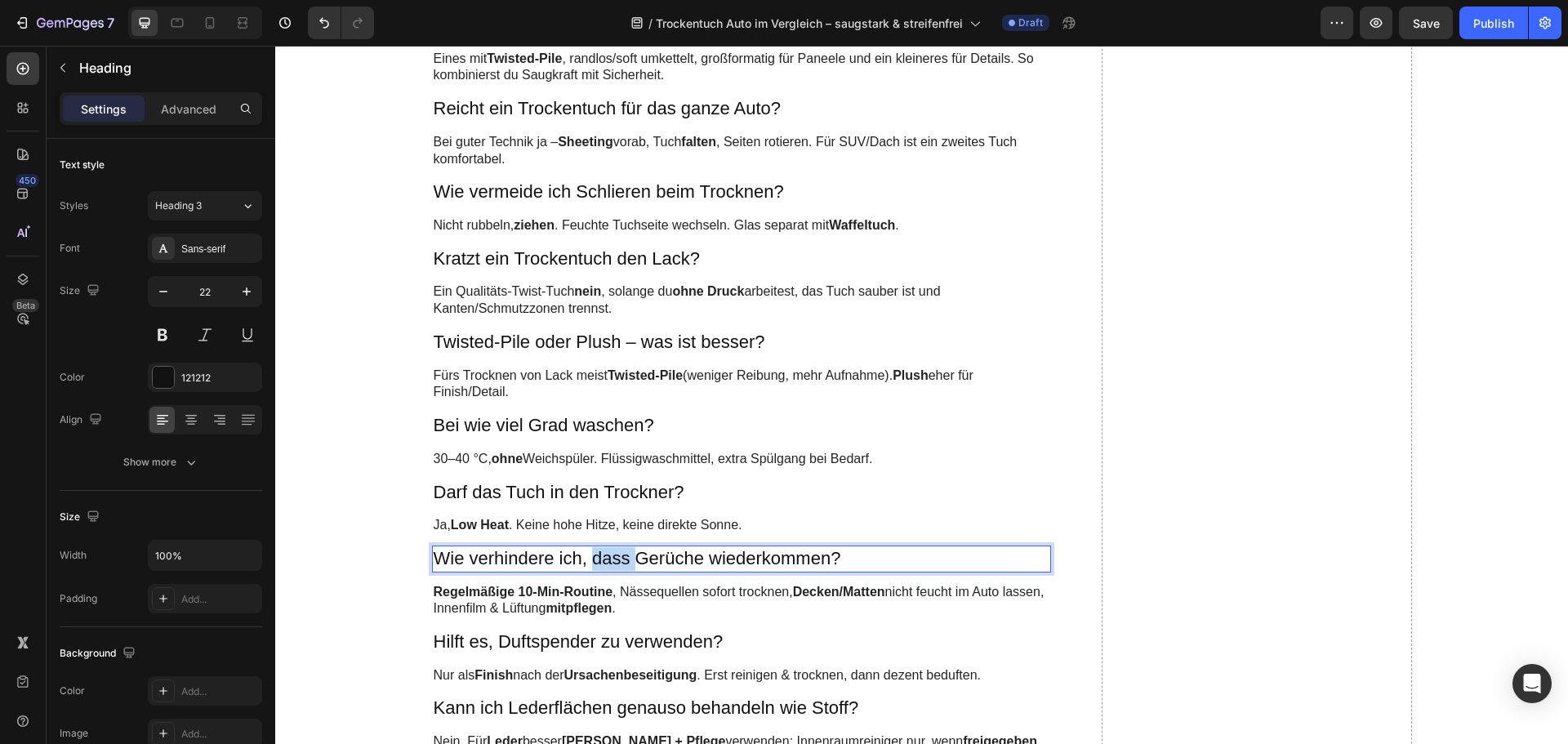
click at [591, 557] on h3 "Wie verhindere ich, dass Gerüche wiederkommen?" at bounding box center [742, 559] width 620 height 27
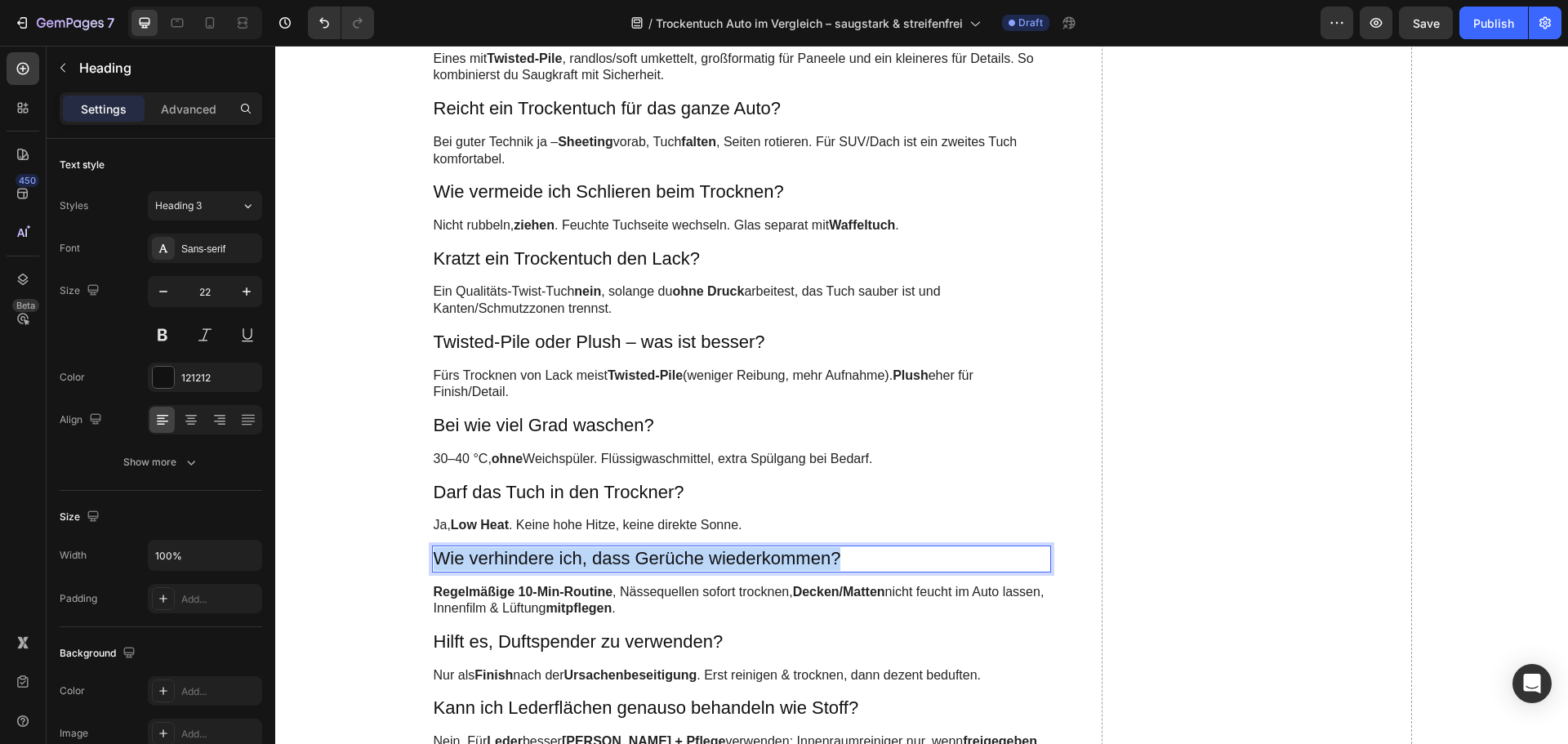
click at [591, 557] on p "Wie verhindere ich, dass Gerüche wiederkommen?" at bounding box center [742, 559] width 617 height 24
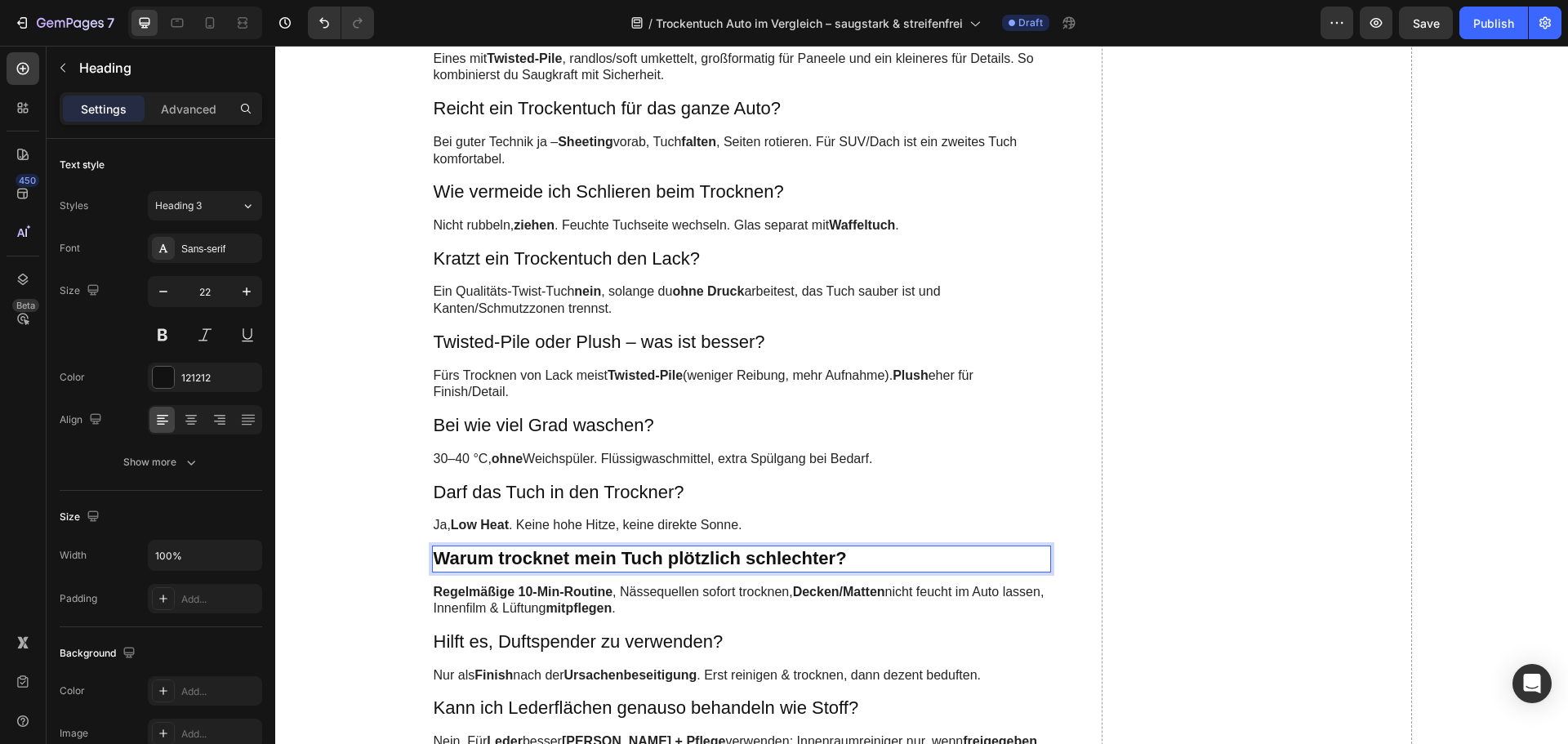
click at [591, 557] on strong "Warum trocknet mein Tuch plötzlich schlechter?" at bounding box center [640, 558] width 413 height 20
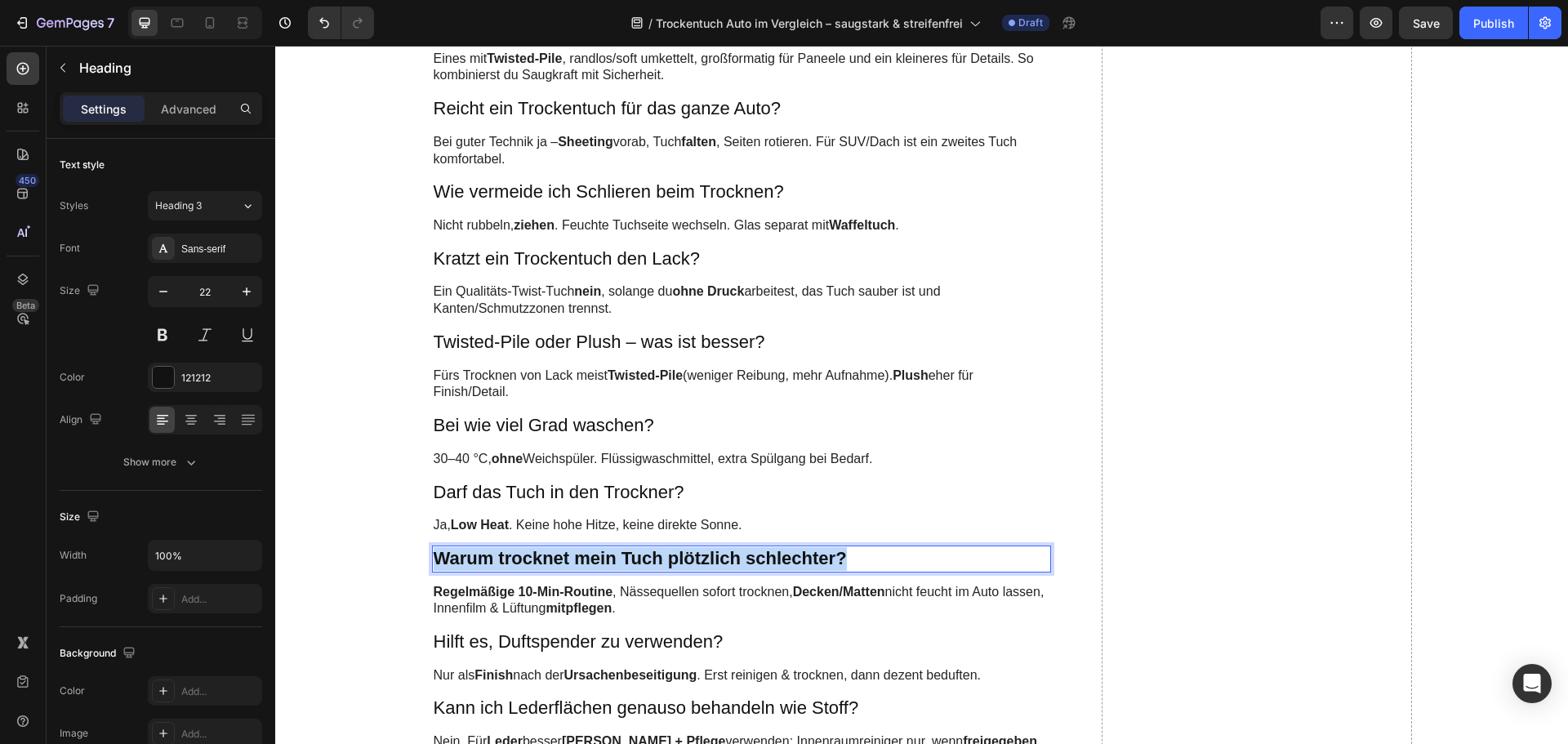
click at [591, 557] on strong "Warum trocknet mein Tuch plötzlich schlechter?" at bounding box center [640, 558] width 413 height 20
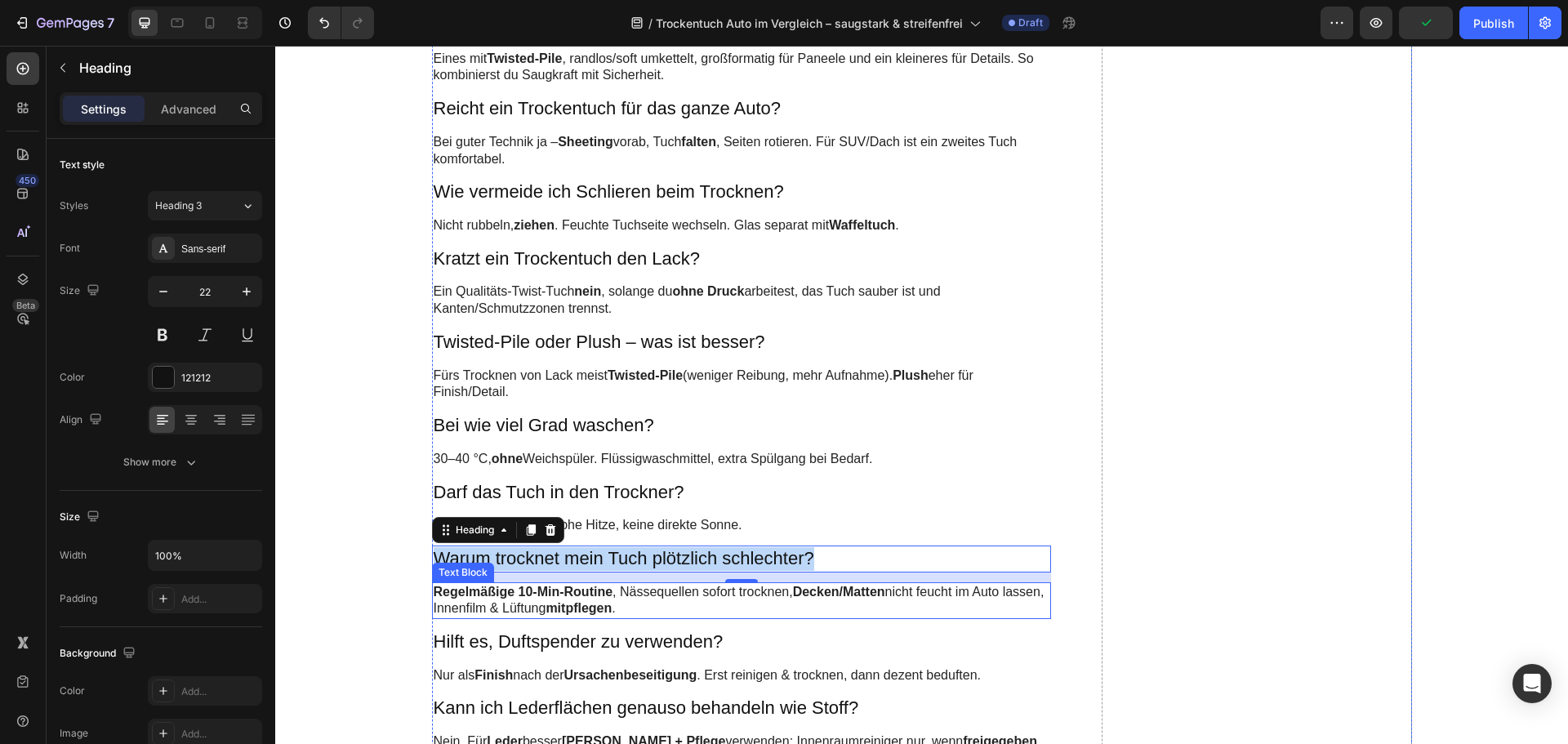
click at [582, 596] on strong "Regelmäßige 10-Min-Routine" at bounding box center [524, 592] width 180 height 14
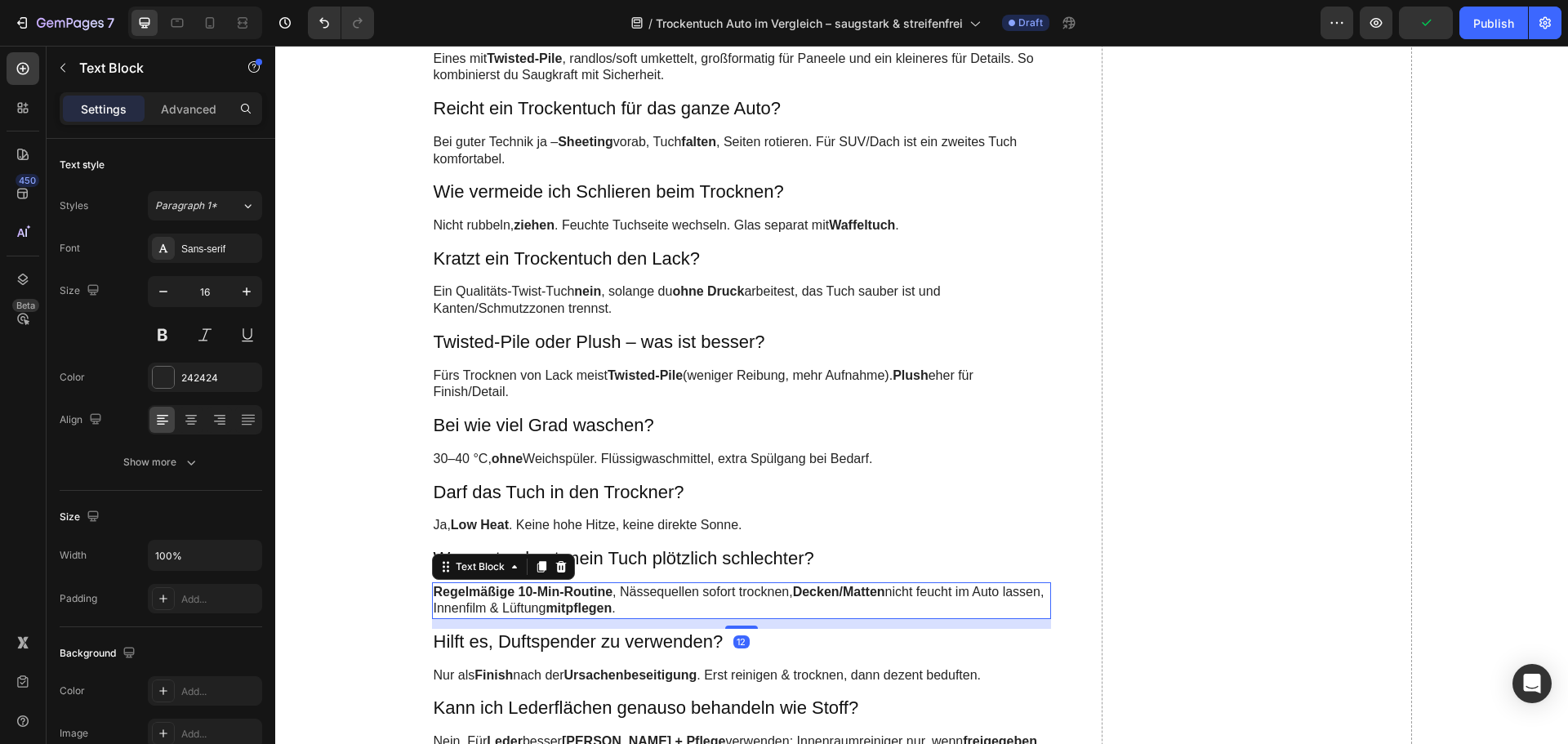
click at [582, 596] on strong "Regelmäßige 10-Min-Routine" at bounding box center [524, 592] width 180 height 14
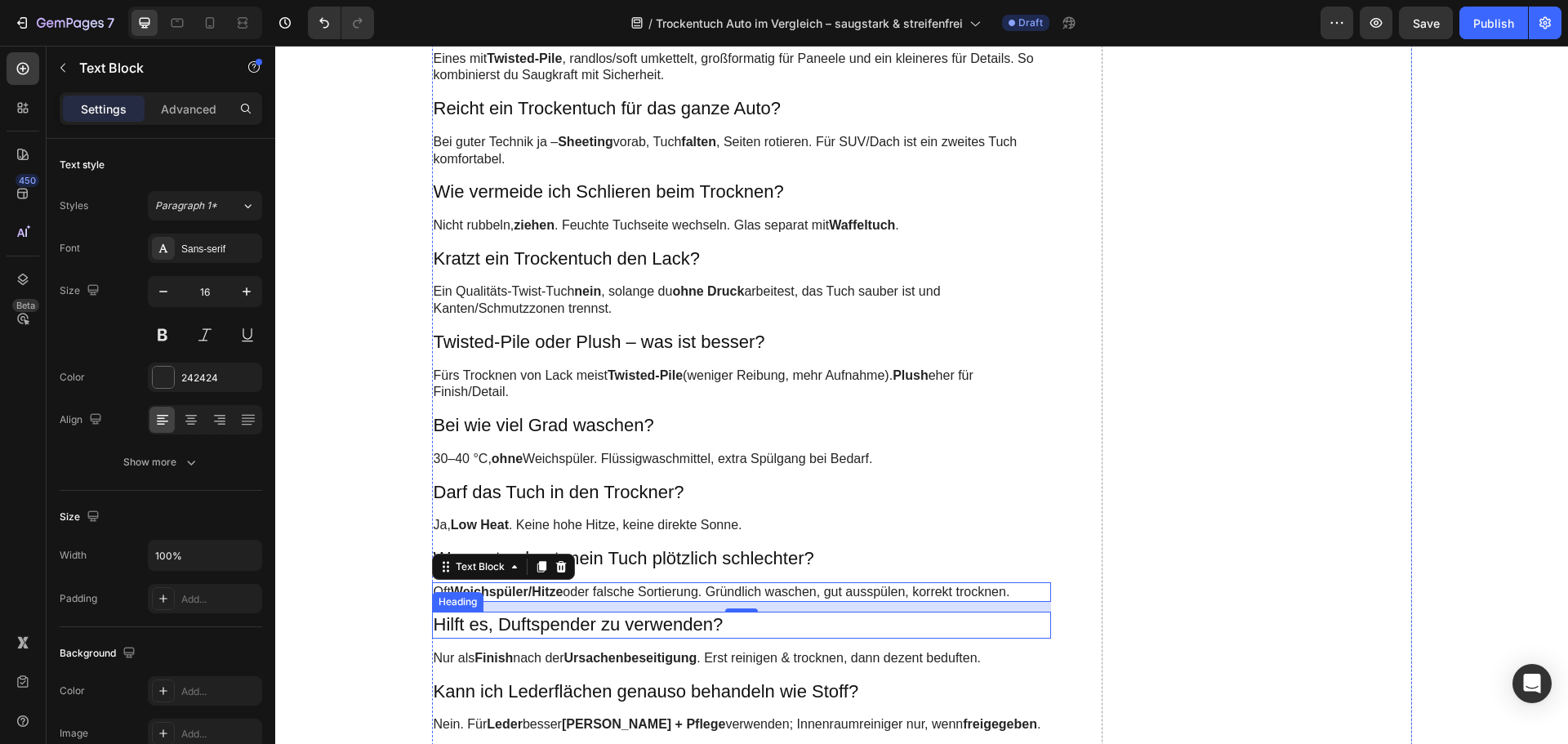
click at [529, 622] on h3 "Hilft es, Duftspender zu verwenden?" at bounding box center [742, 625] width 620 height 27
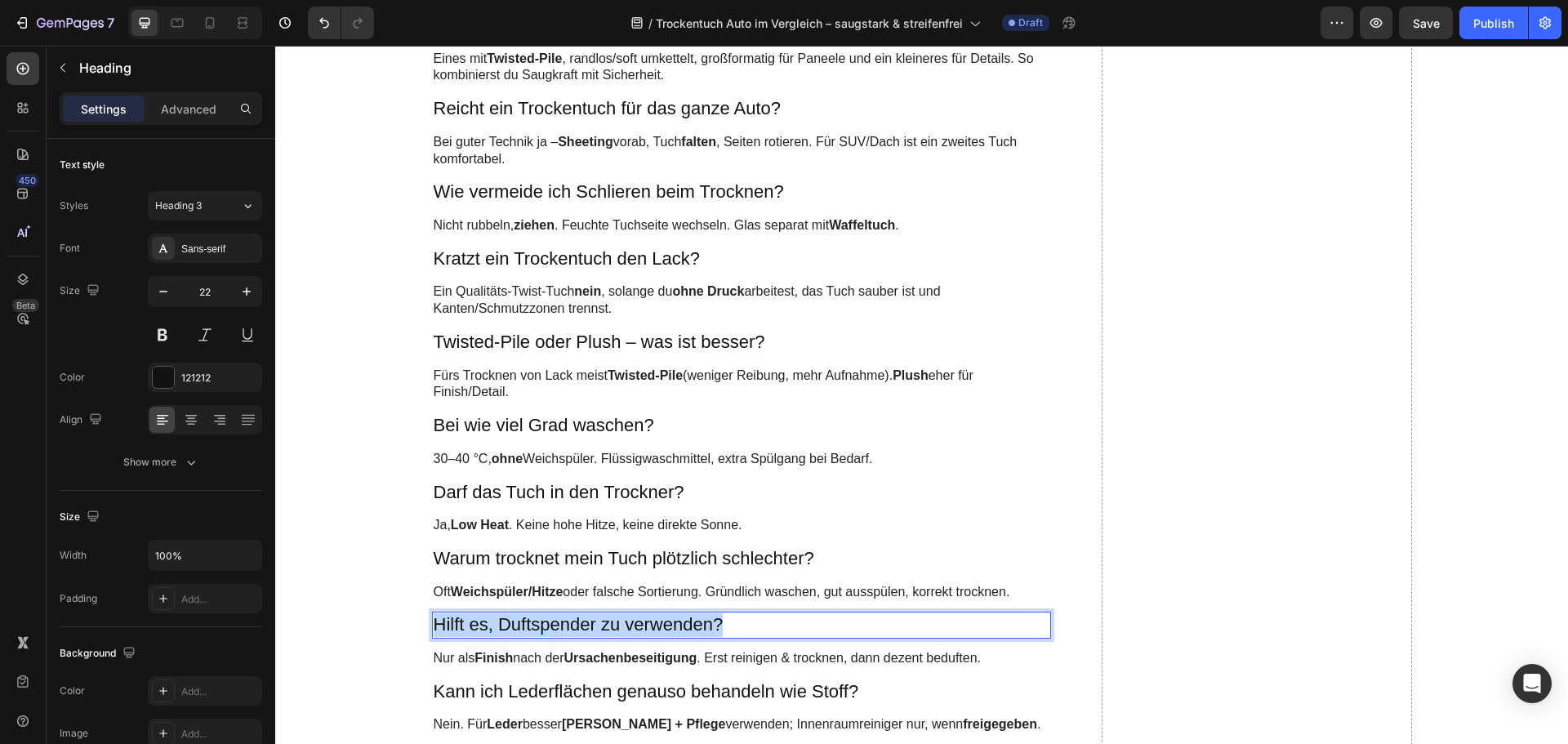
click at [529, 622] on p "Hilft es, Duftspender zu verwenden?" at bounding box center [742, 625] width 617 height 24
click at [529, 622] on strong "Wie groß soll ein Trockentuch sein?" at bounding box center [588, 624] width 307 height 20
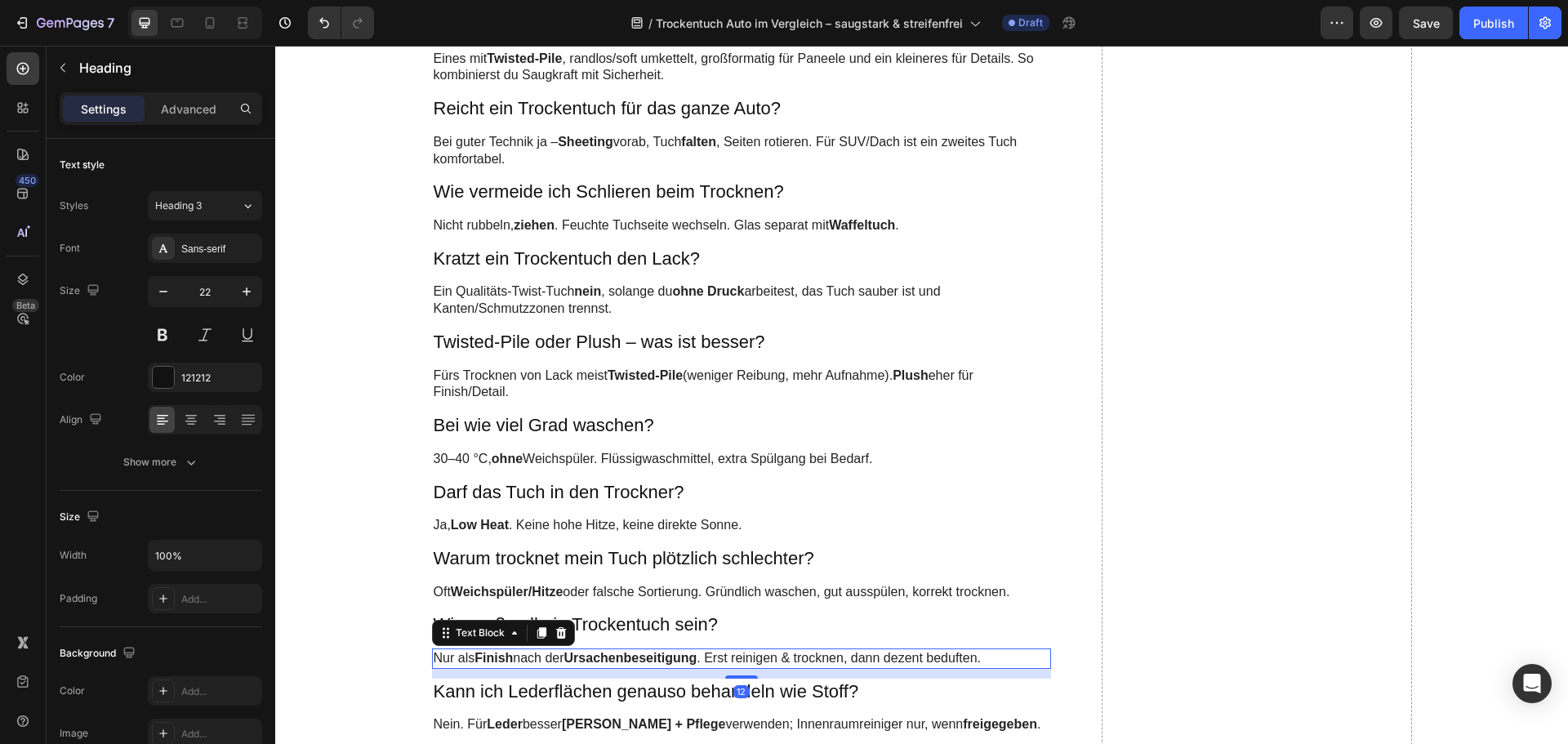
click at [524, 653] on p "Nur als Finish nach der Ursachenbeseitigung . Erst reinigen & trocknen, dann de…" at bounding box center [742, 659] width 617 height 18
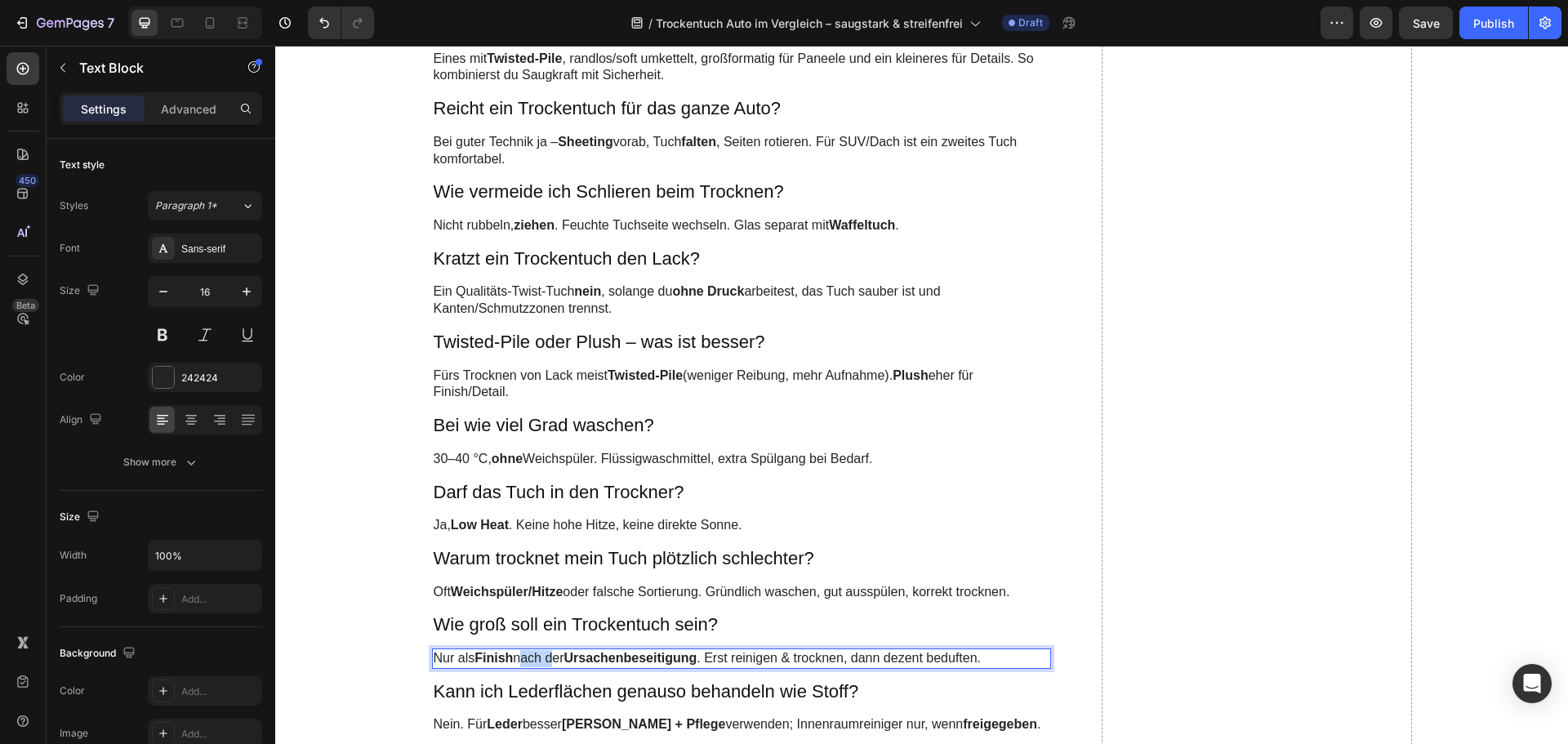
click at [524, 653] on p "Nur als Finish nach der Ursachenbeseitigung . Erst reinigen & trocknen, dann de…" at bounding box center [742, 659] width 617 height 18
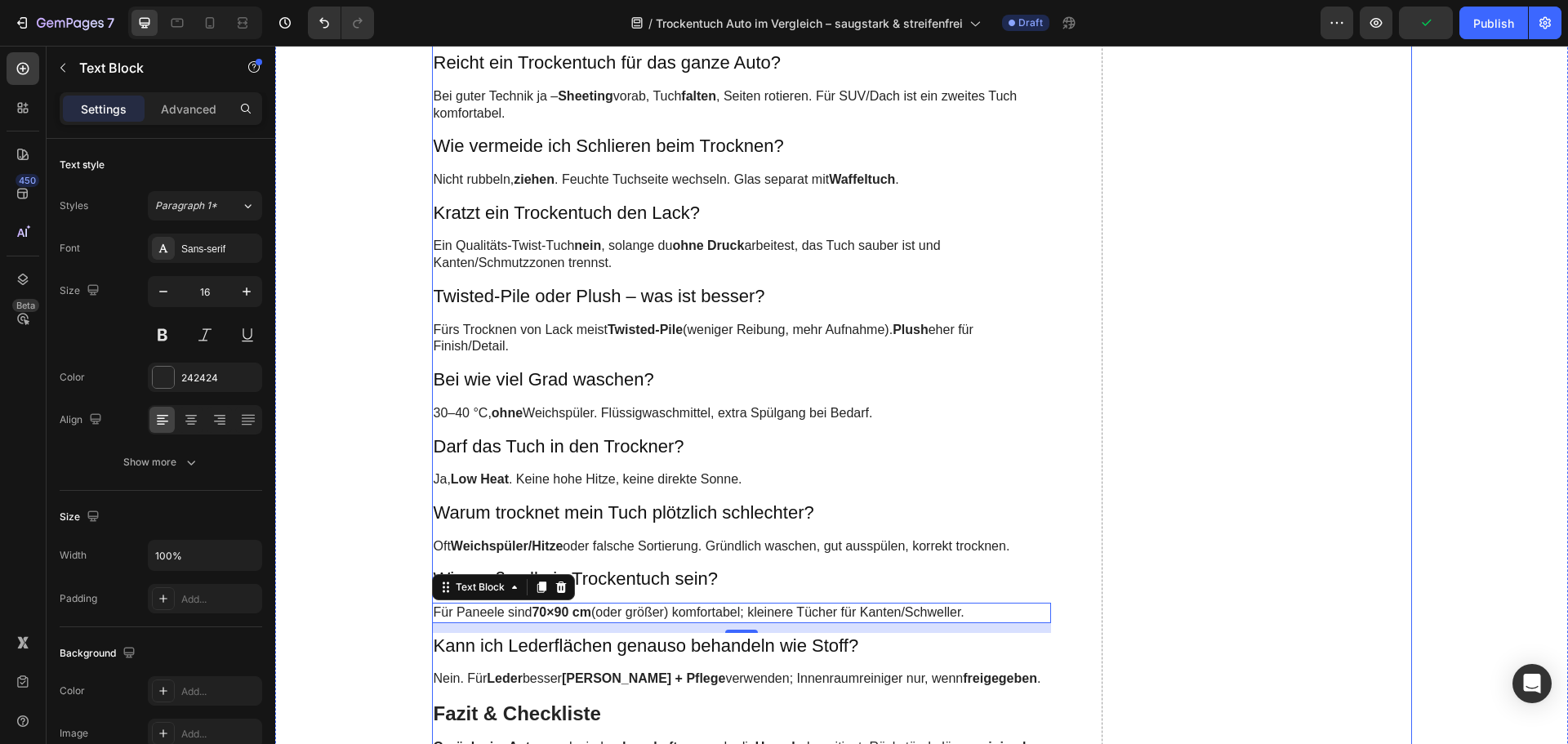
scroll to position [5226, 0]
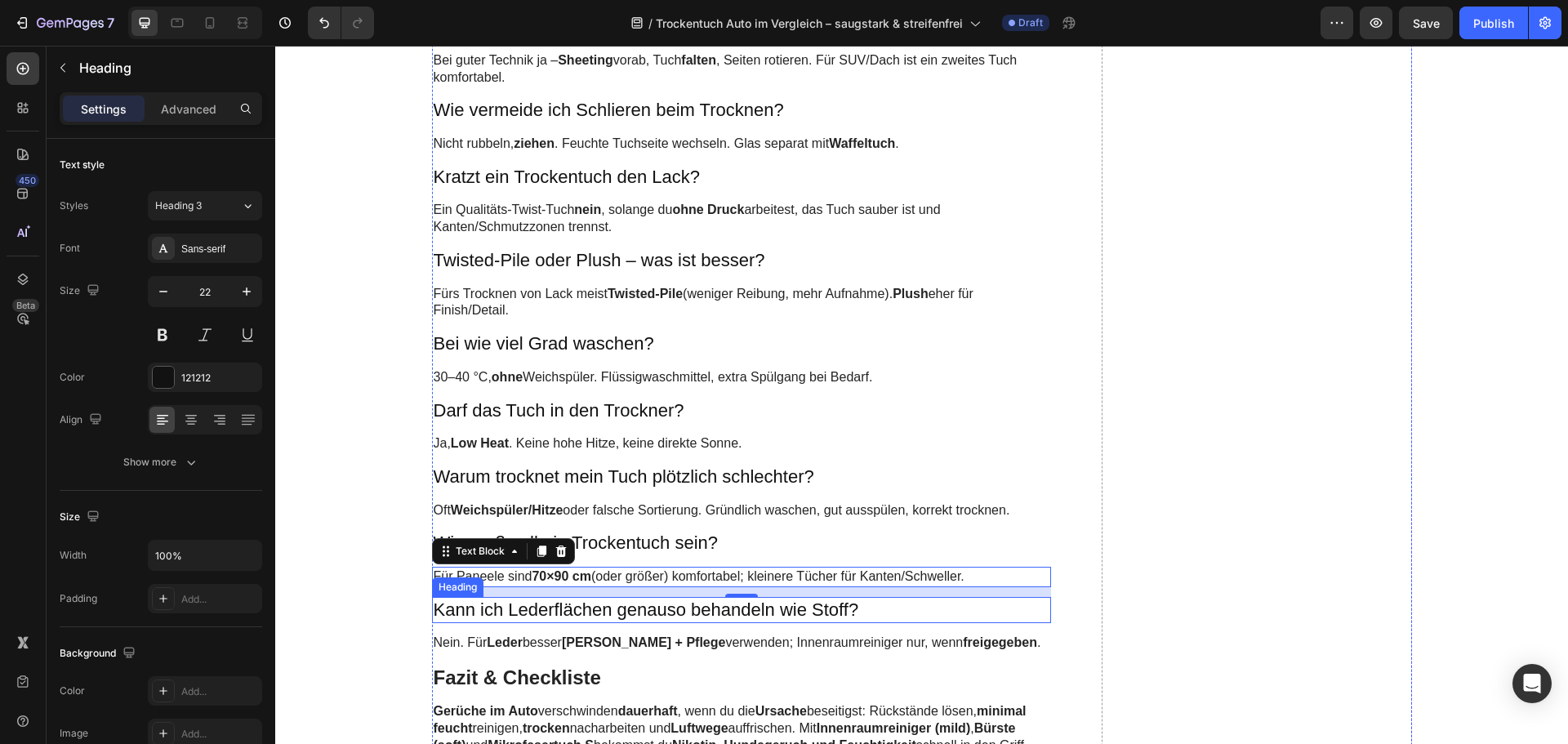
click at [500, 603] on h3 "Kann ich Lederflächen genauso behandeln wie Stoff?" at bounding box center [742, 610] width 620 height 27
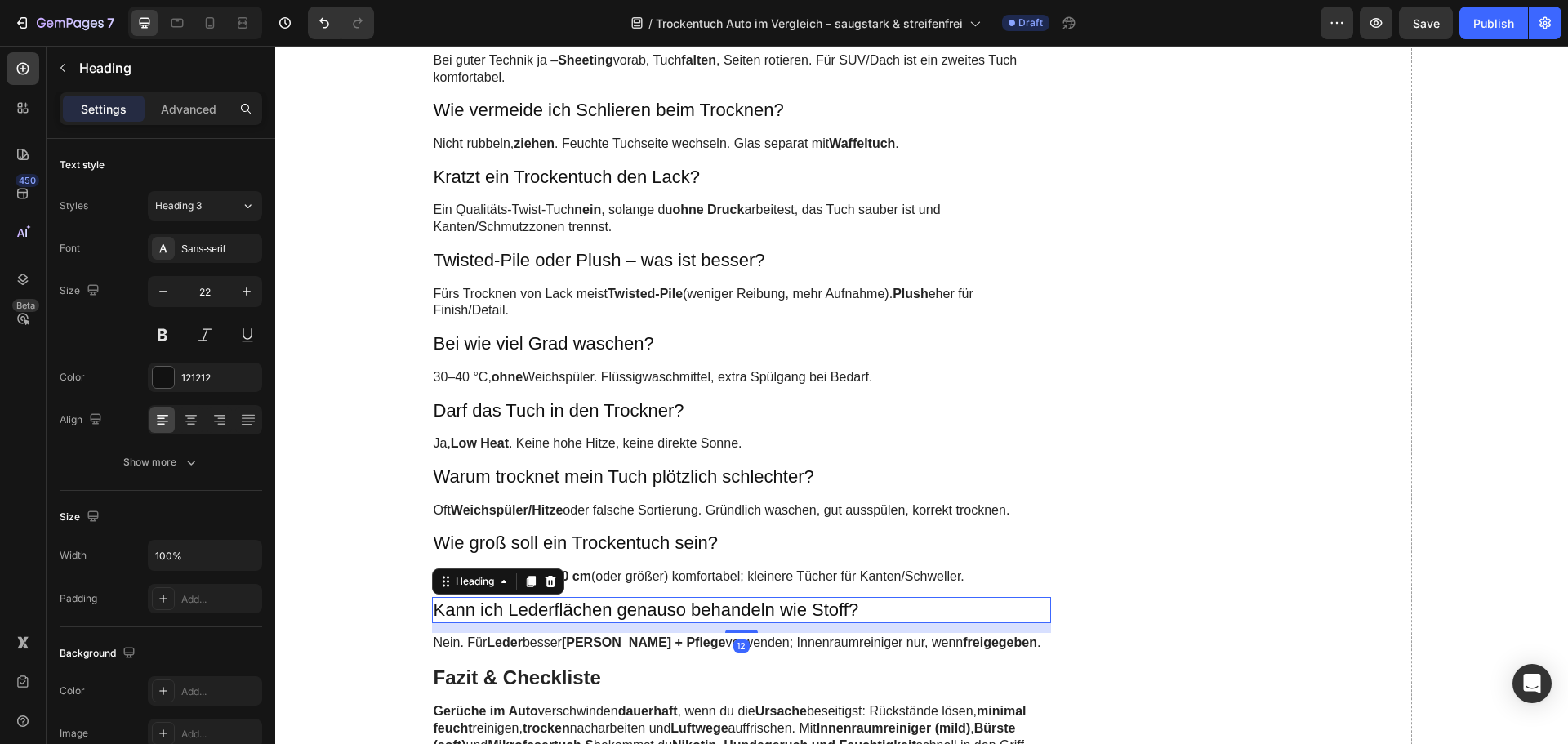
click at [500, 603] on h3 "Kann ich Lederflächen genauso behandeln wie Stoff?" at bounding box center [742, 610] width 620 height 27
click at [500, 603] on p "Kann ich Lederflächen genauso behandeln wie Stoff?" at bounding box center [742, 610] width 617 height 24
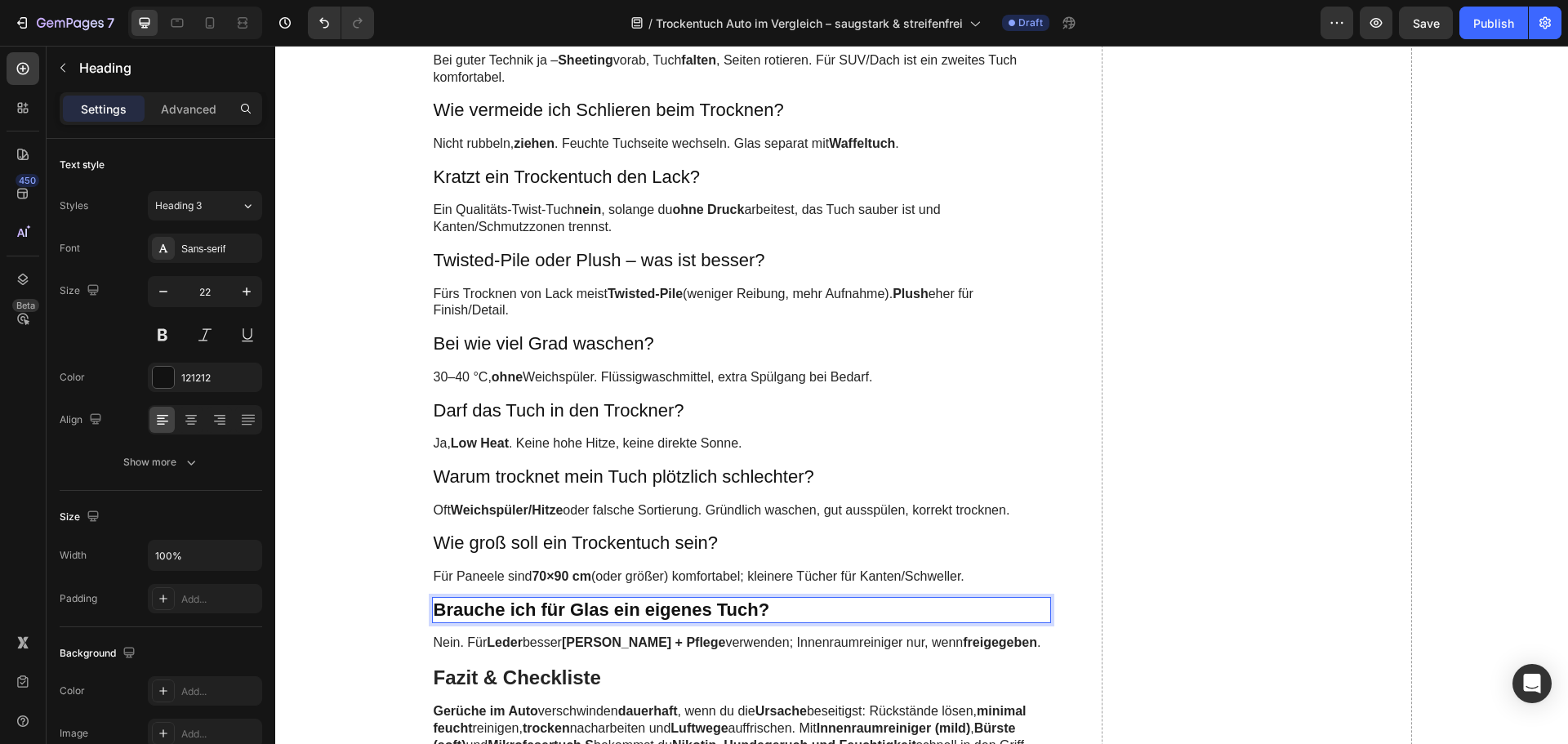
click at [500, 603] on strong "Brauche ich für Glas ein eigenes Tuch?" at bounding box center [602, 609] width 336 height 20
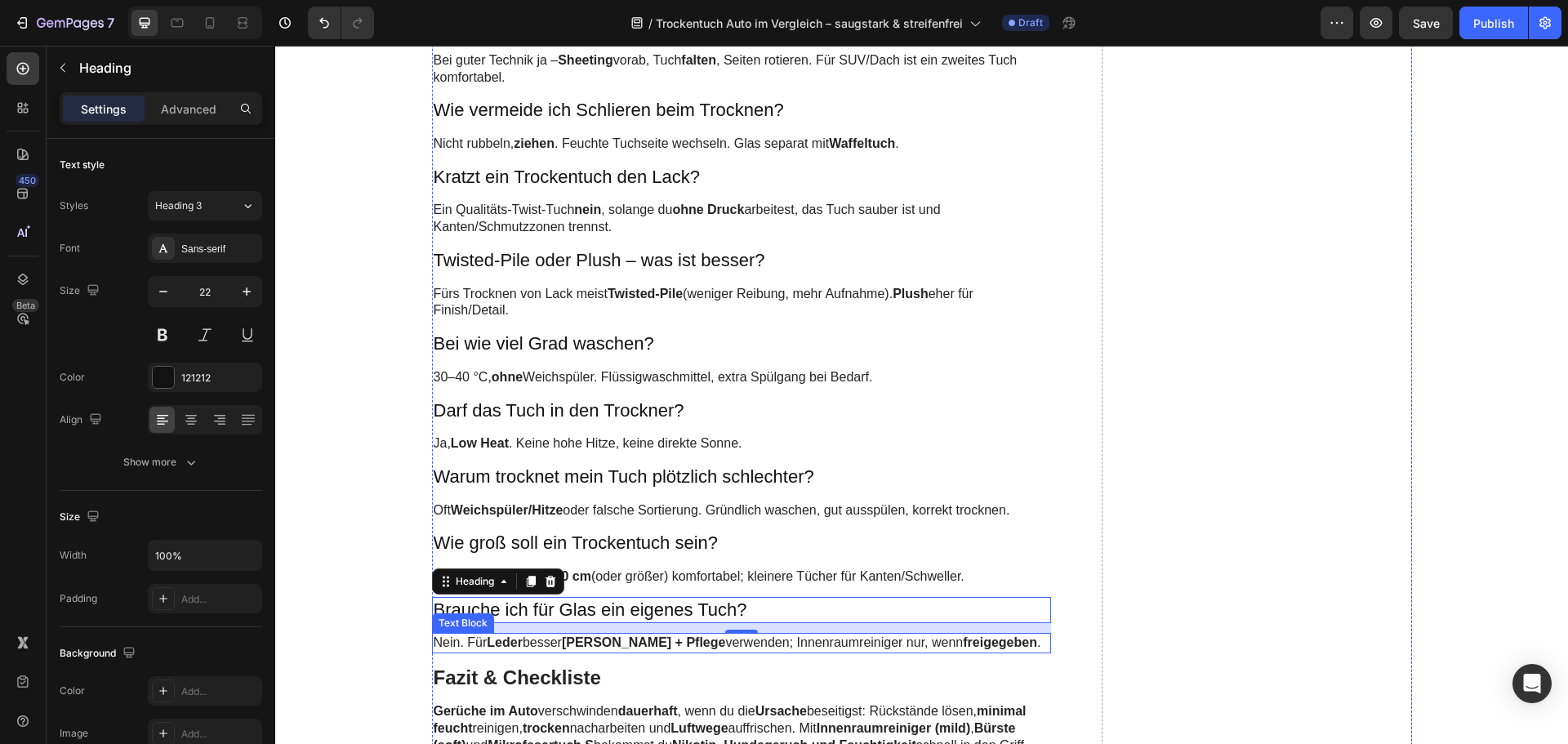
click at [594, 642] on strong "Leder Reiniger + Pflege" at bounding box center [644, 642] width 163 height 14
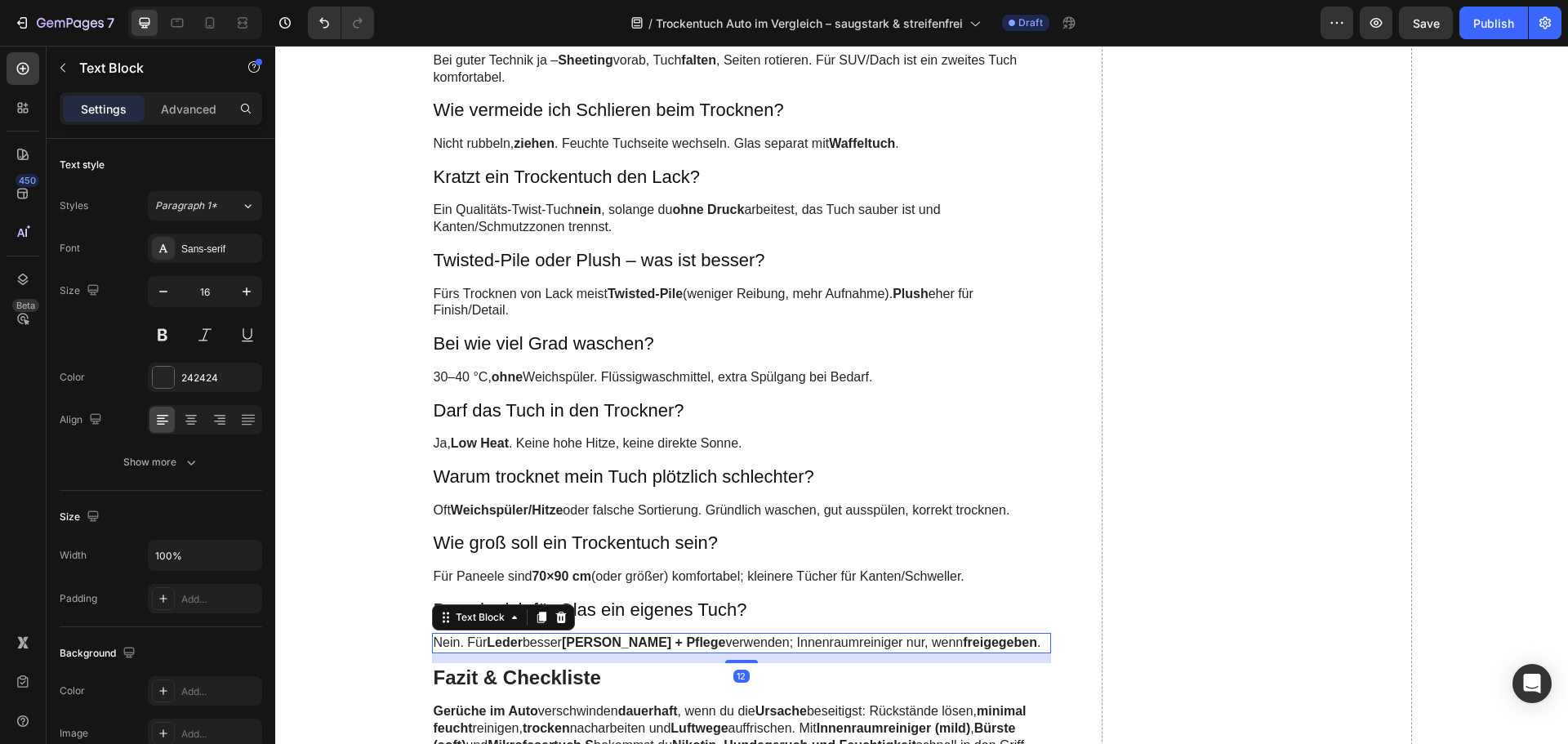
click at [594, 642] on strong "Leder Reiniger + Pflege" at bounding box center [644, 642] width 163 height 14
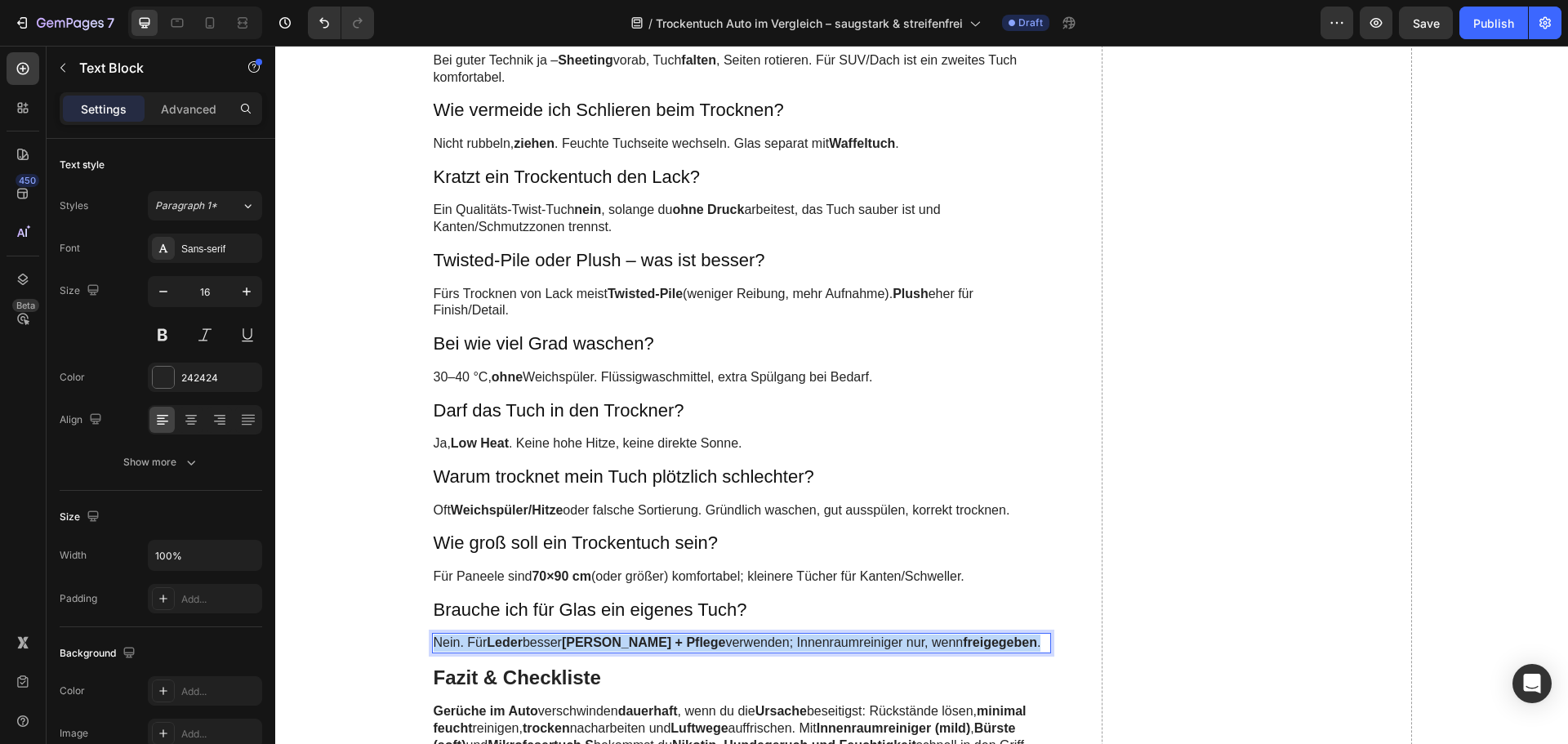
click at [594, 642] on strong "Leder Reiniger + Pflege" at bounding box center [644, 642] width 163 height 14
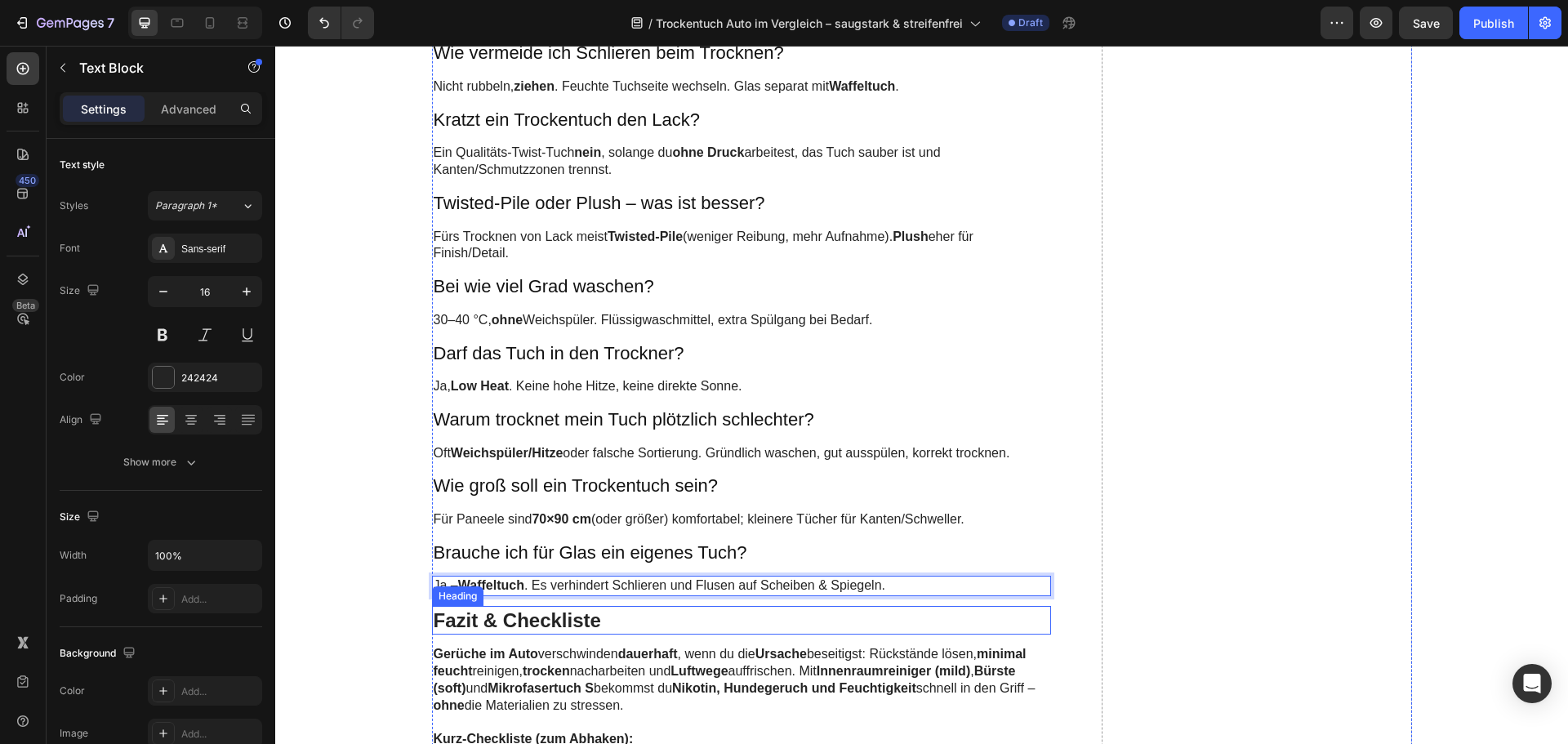
scroll to position [5390, 0]
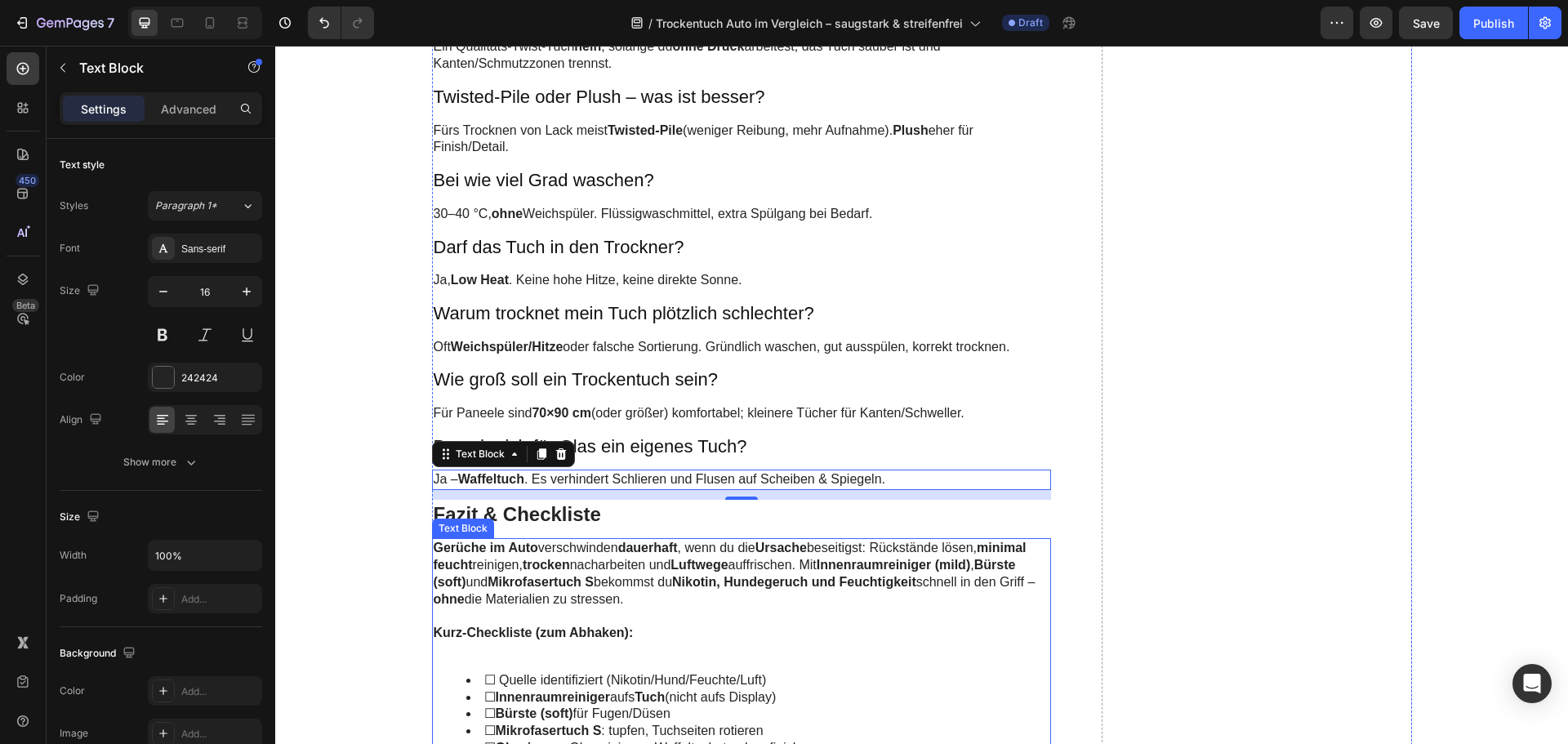
click at [562, 563] on strong "trocken" at bounding box center [546, 565] width 47 height 14
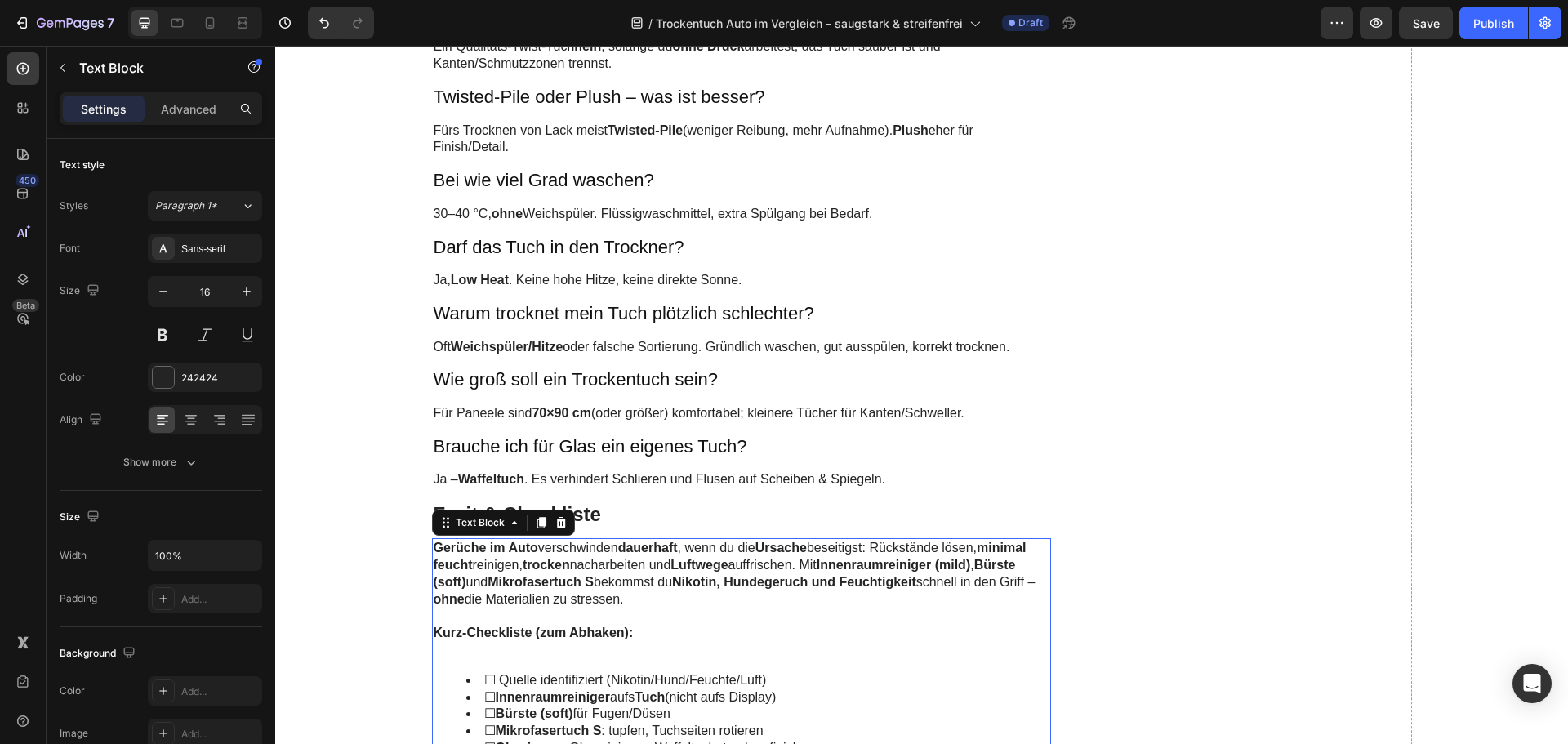
click at [562, 563] on strong "trocken" at bounding box center [546, 565] width 47 height 14
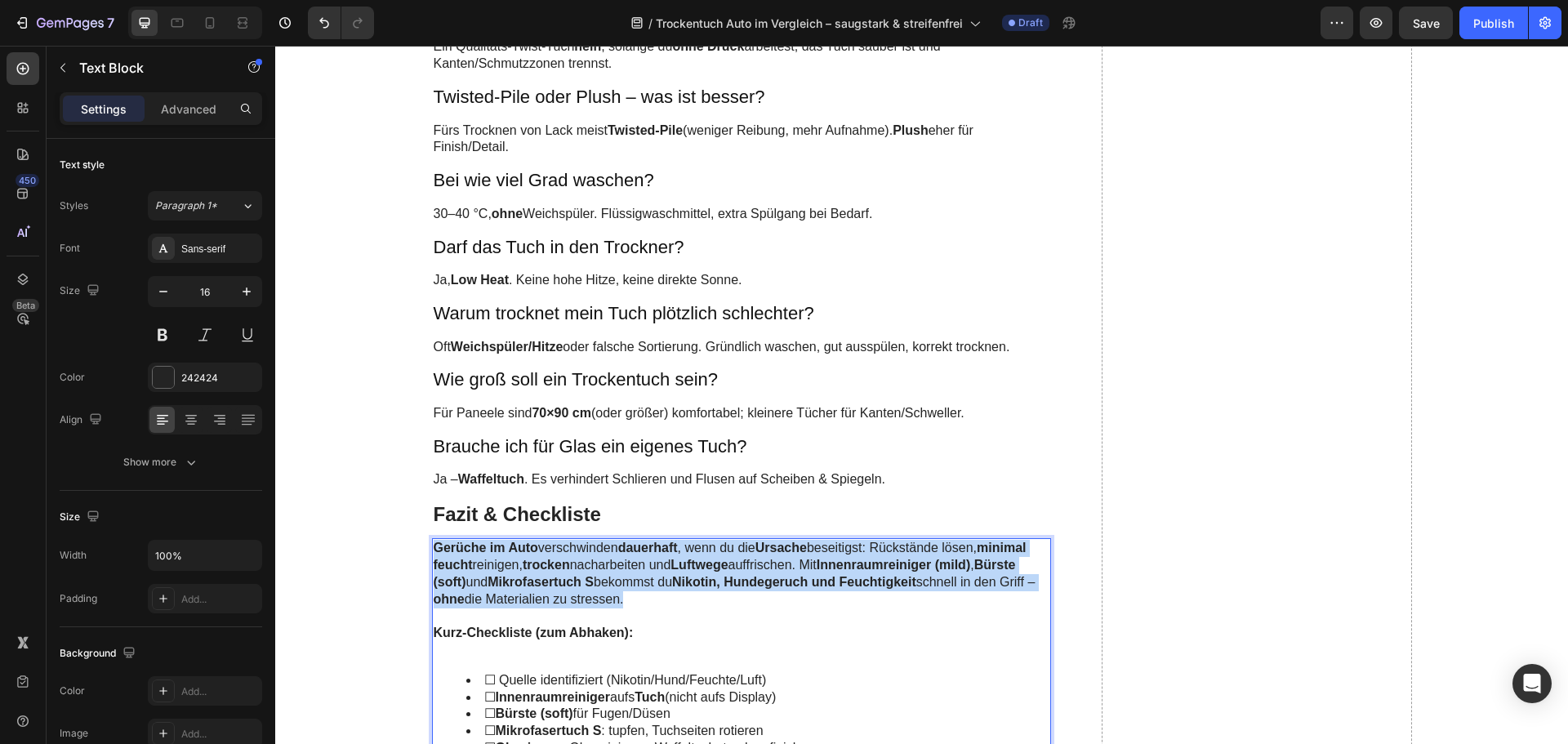
click at [562, 563] on strong "trocken" at bounding box center [546, 565] width 47 height 14
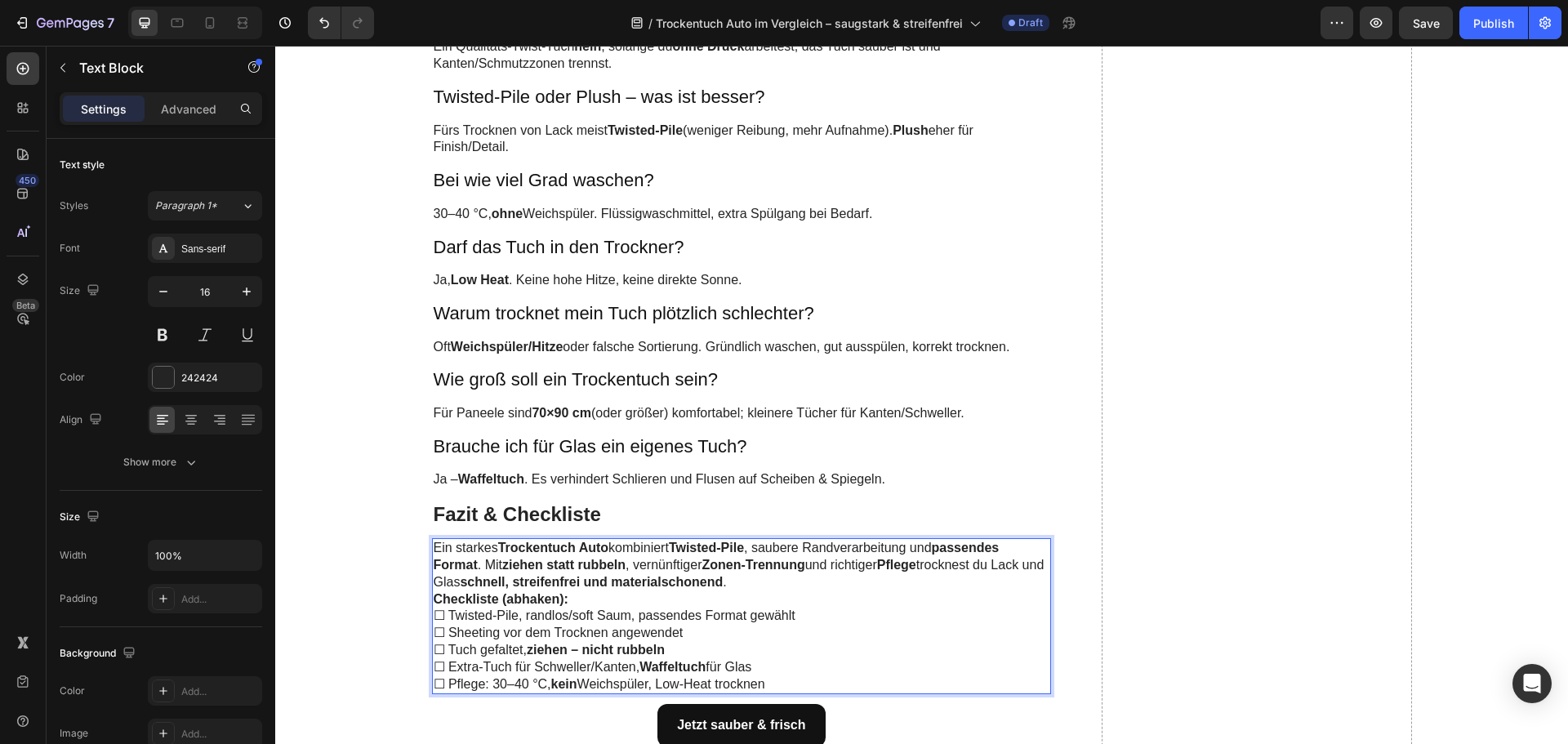
click at [768, 581] on p "Ein starkes Trockentuch Auto kombiniert Twisted-Pile , saubere Randverarbeitung…" at bounding box center [742, 566] width 617 height 51
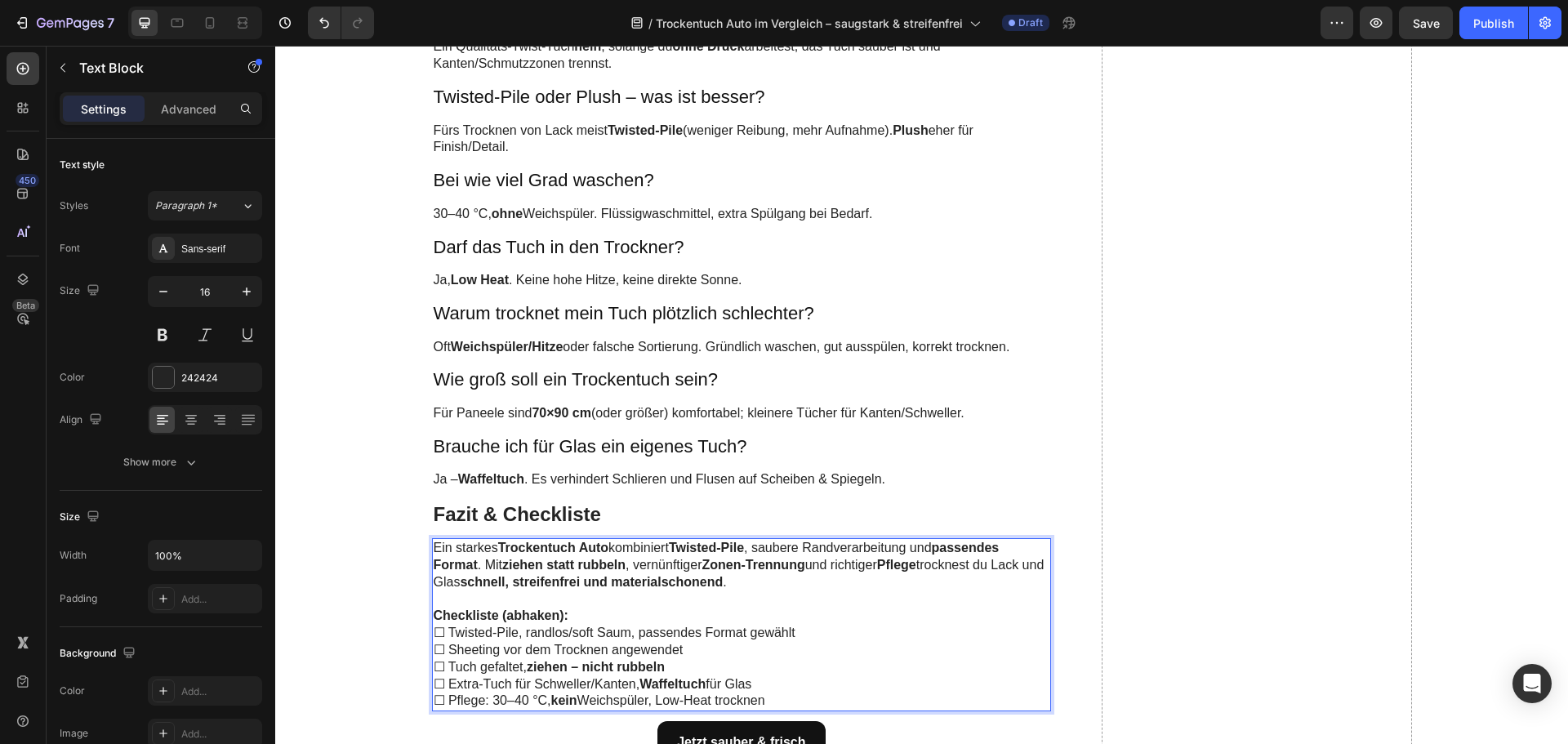
click at [618, 612] on p "Checkliste (abhaken):" at bounding box center [742, 617] width 617 height 18
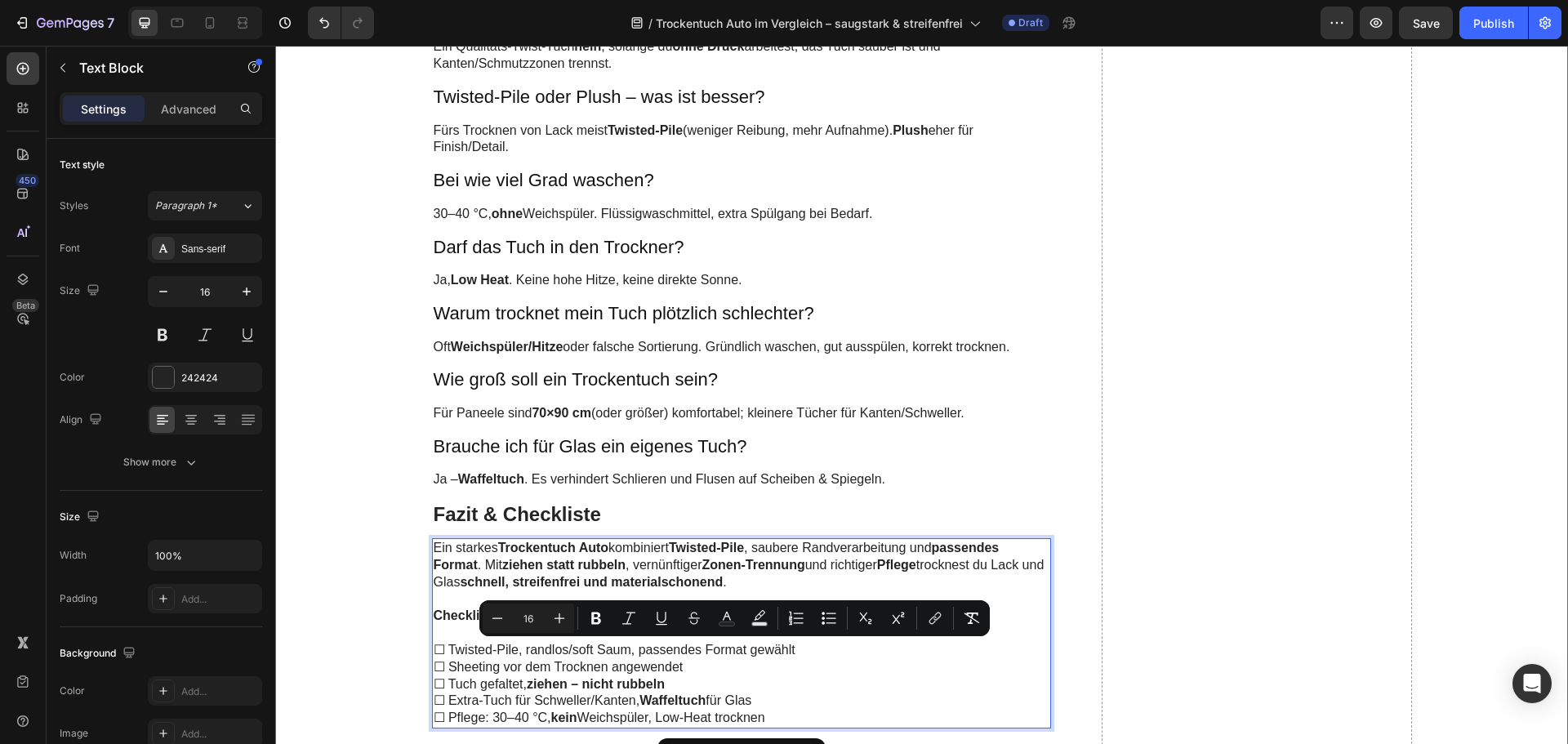
drag, startPoint x: 774, startPoint y: 720, endPoint x: 396, endPoint y: 651, distance: 384.2
click at [821, 617] on icon "Editor contextual toolbar" at bounding box center [828, 618] width 17 height 17
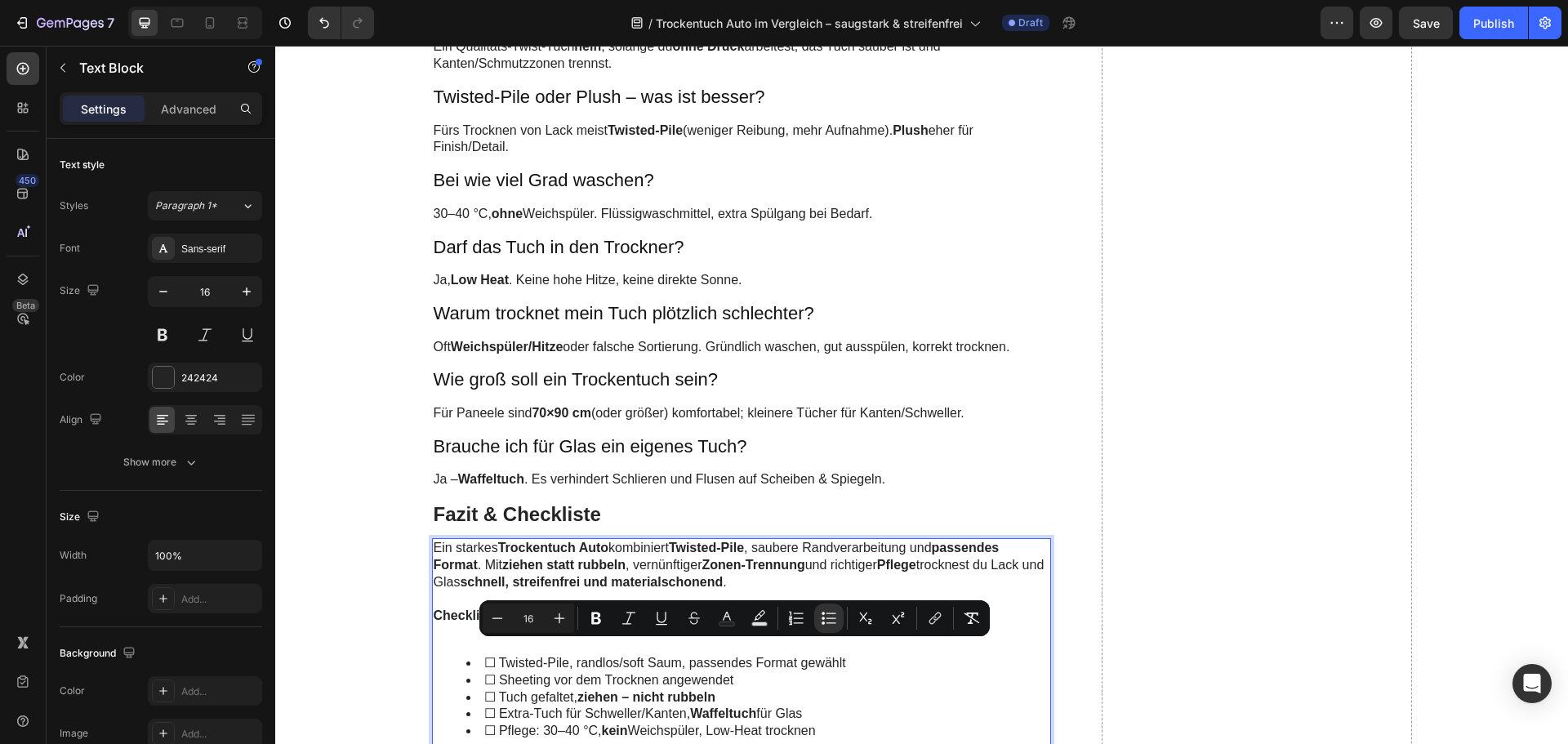
click at [813, 690] on li "☐ Tuch gefaltet, ziehen – nicht rubbeln" at bounding box center [758, 698] width 584 height 18
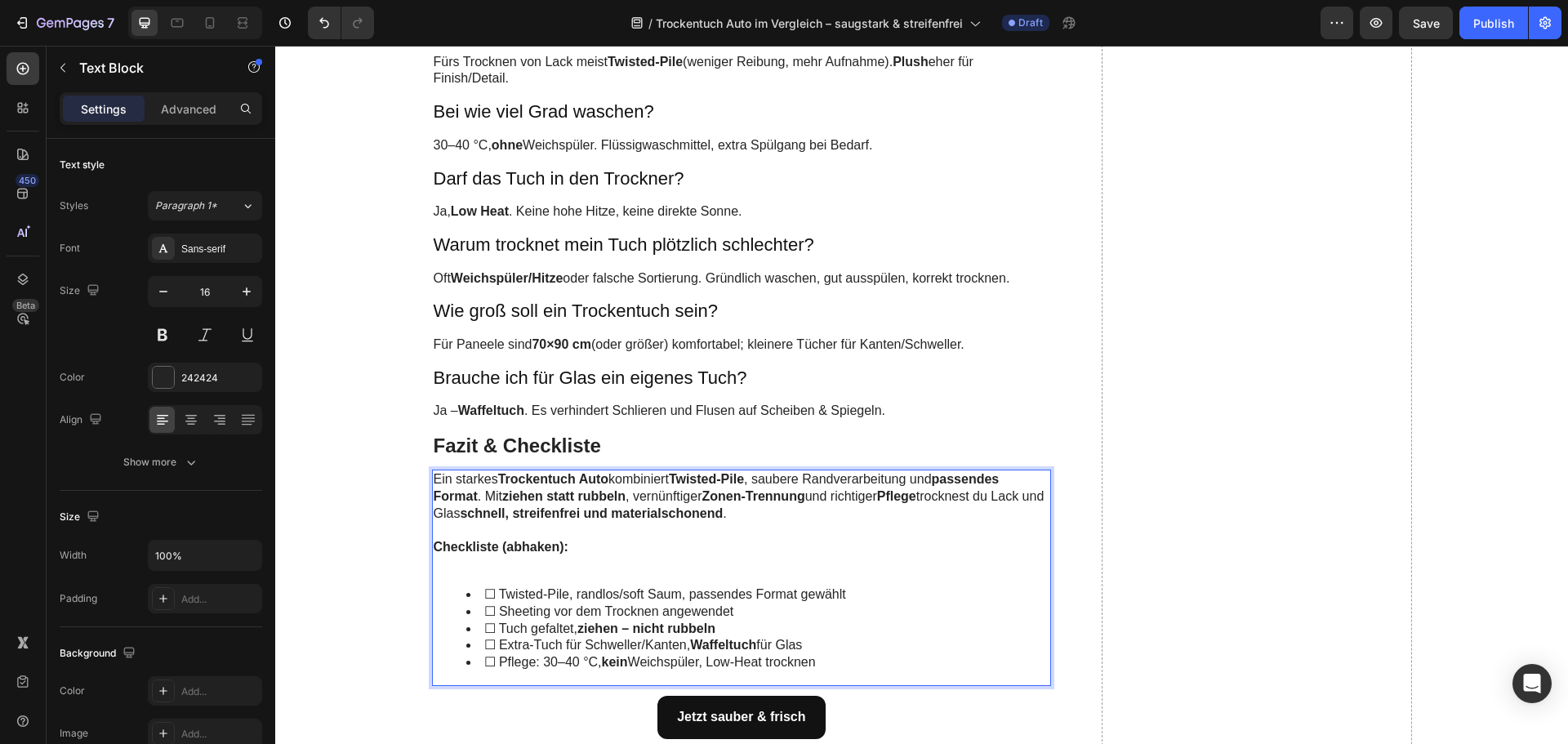
scroll to position [5717, 0]
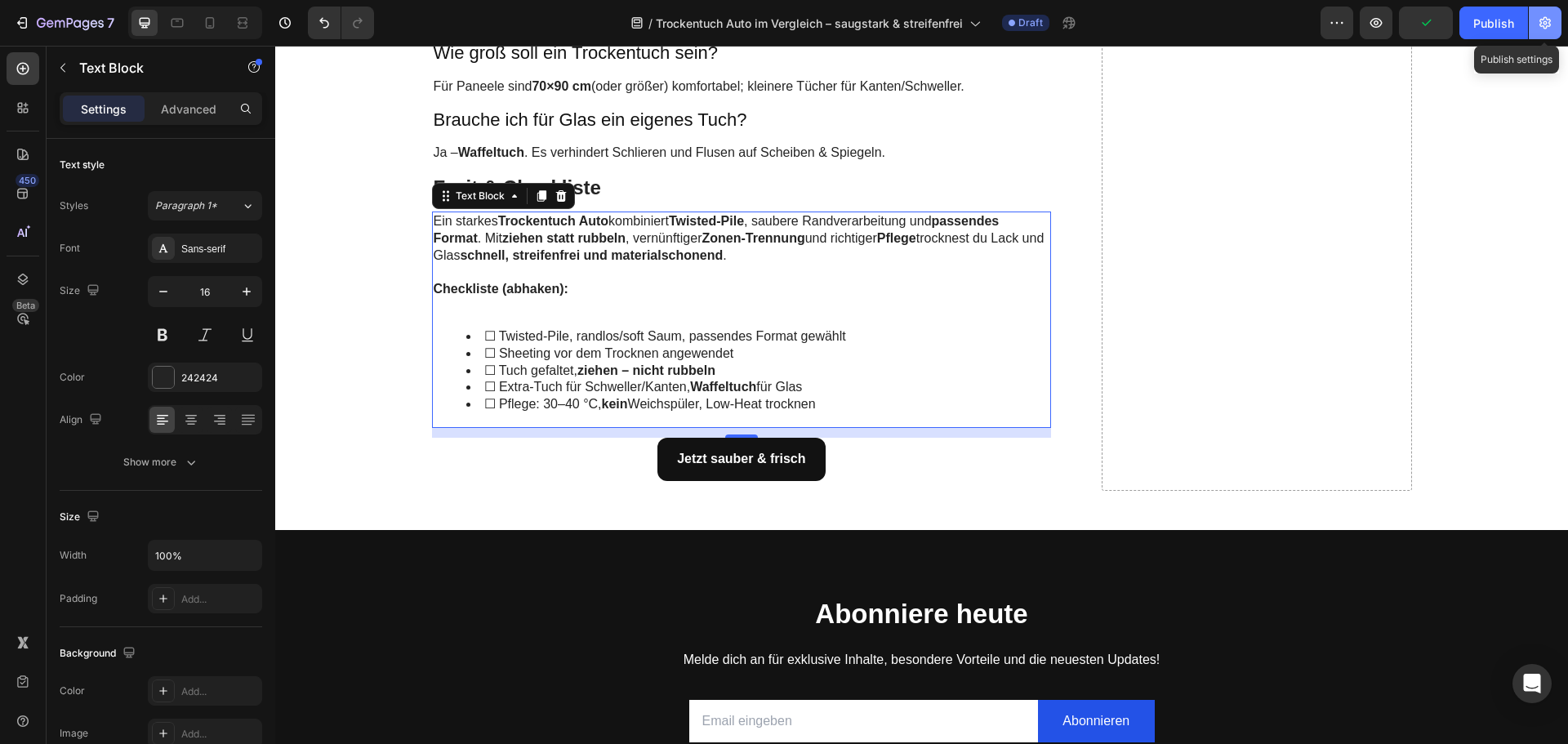
click at [1550, 20] on icon "button" at bounding box center [1545, 23] width 17 height 17
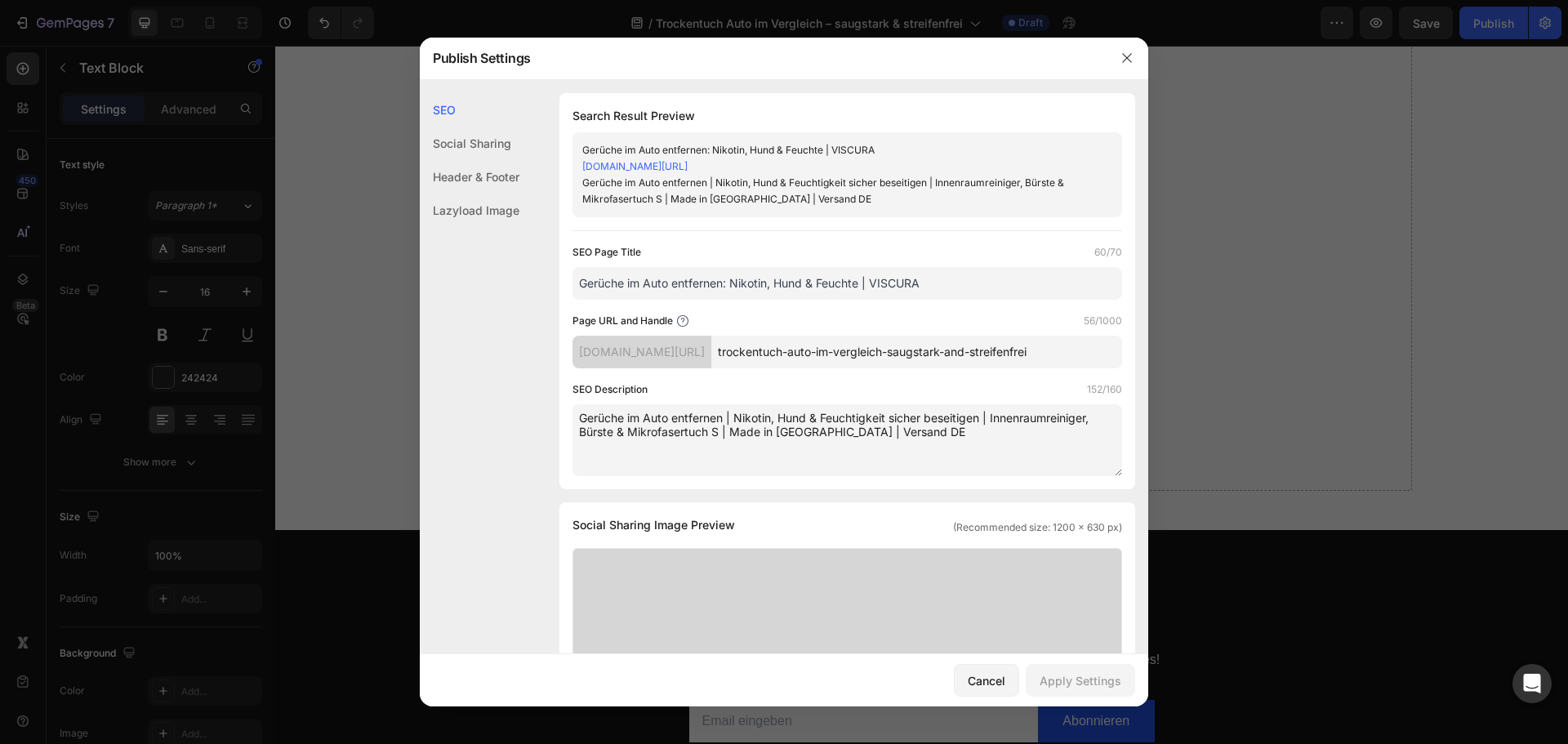
click at [679, 279] on input "Gerüche im Auto entfernen: Nikotin, Hund & Feuchte | VISCURA" at bounding box center [848, 283] width 550 height 33
paste input "Trockentuch Auto im Vergleich: saugstark & streifenfrei"
type input "Trockentuch Auto im Vergleich: saugstark & streifenfrei | VISCURA"
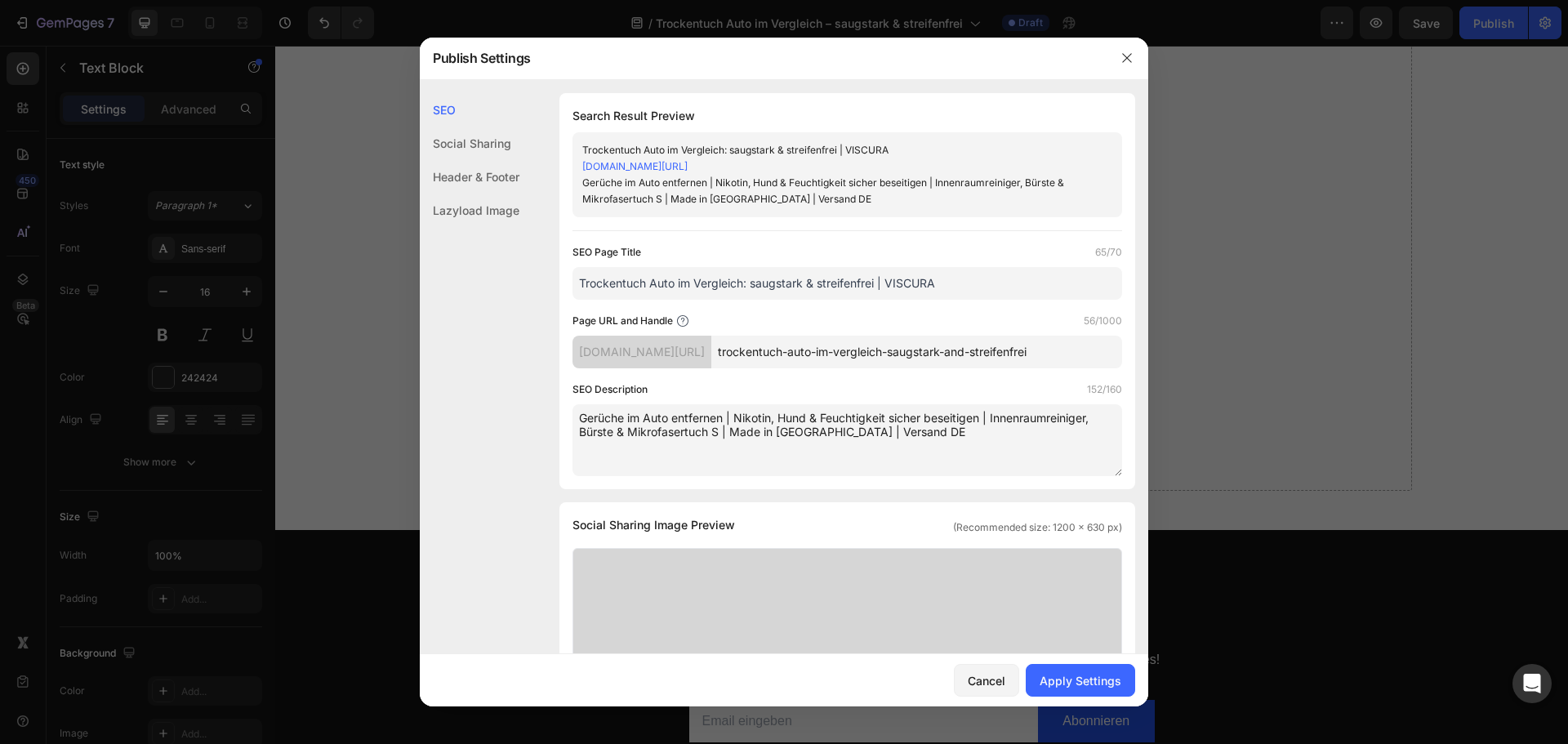
click at [761, 413] on textarea "Gerüche im Auto entfernen | Nikotin, Hund & Feuchtigkeit sicher beseitigen | In…" at bounding box center [848, 440] width 550 height 72
paste textarea "Trockentuch Auto: Twisted-Pile vs. Plush, Größe & Rand – streifenfrei trocknen …"
type textarea "Trockentuch Auto: Twisted-Pile vs. Plush, Größe & Rand – streifenfrei trocknen …"
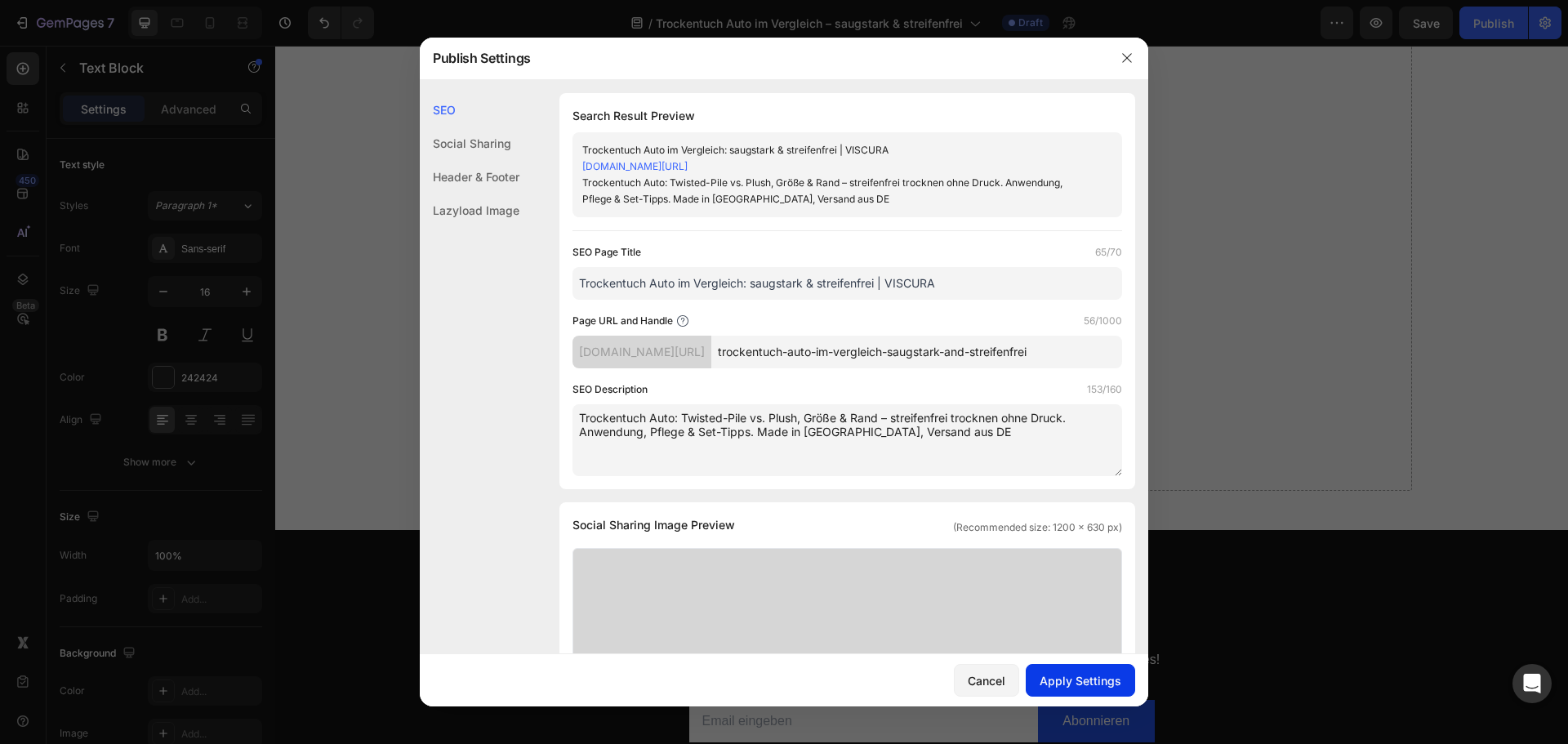
click at [1073, 687] on div "Apply Settings" at bounding box center [1080, 681] width 82 height 18
click at [1131, 49] on button "button" at bounding box center [1127, 58] width 26 height 26
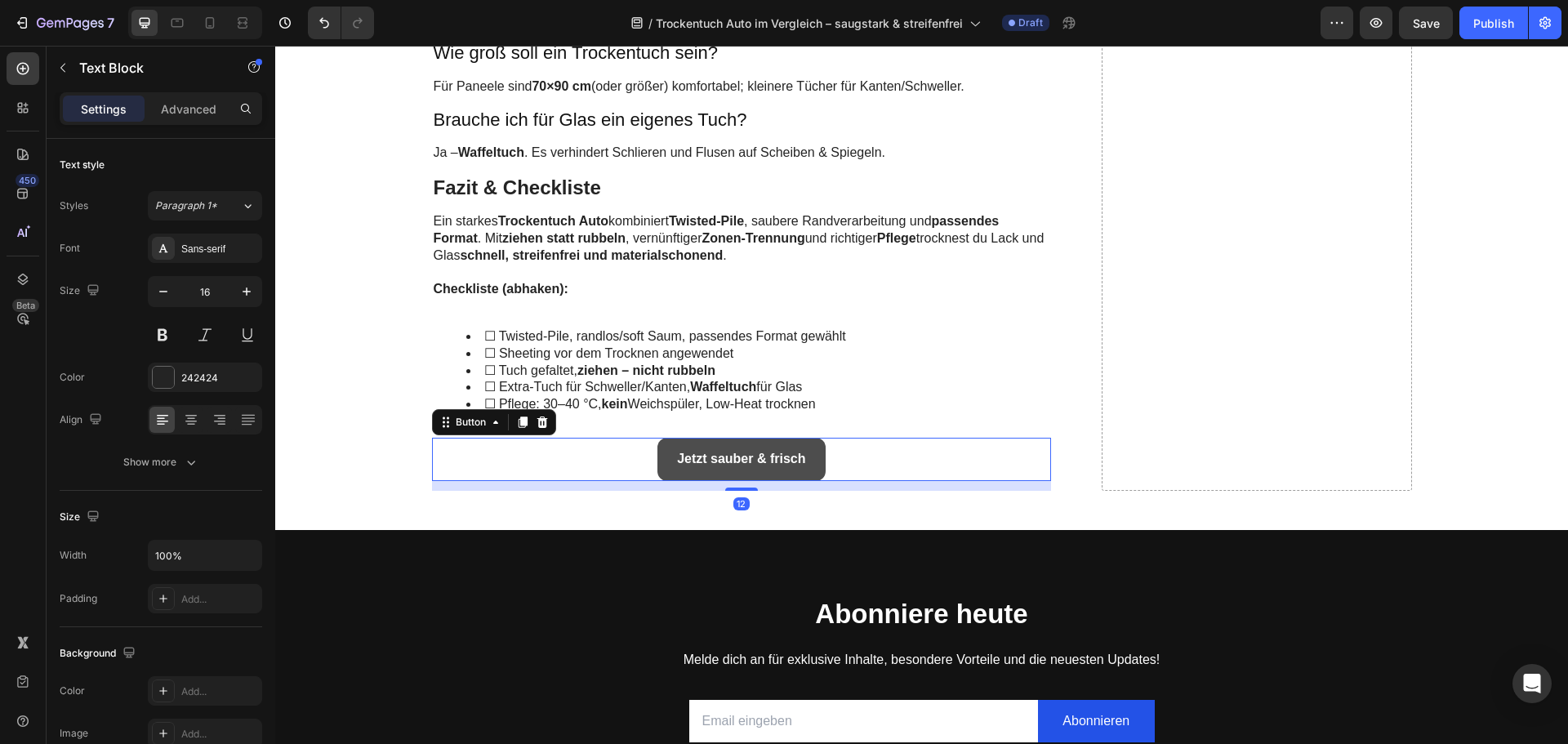
click at [664, 453] on link "Jetzt sauber & frisch" at bounding box center [741, 459] width 168 height 43
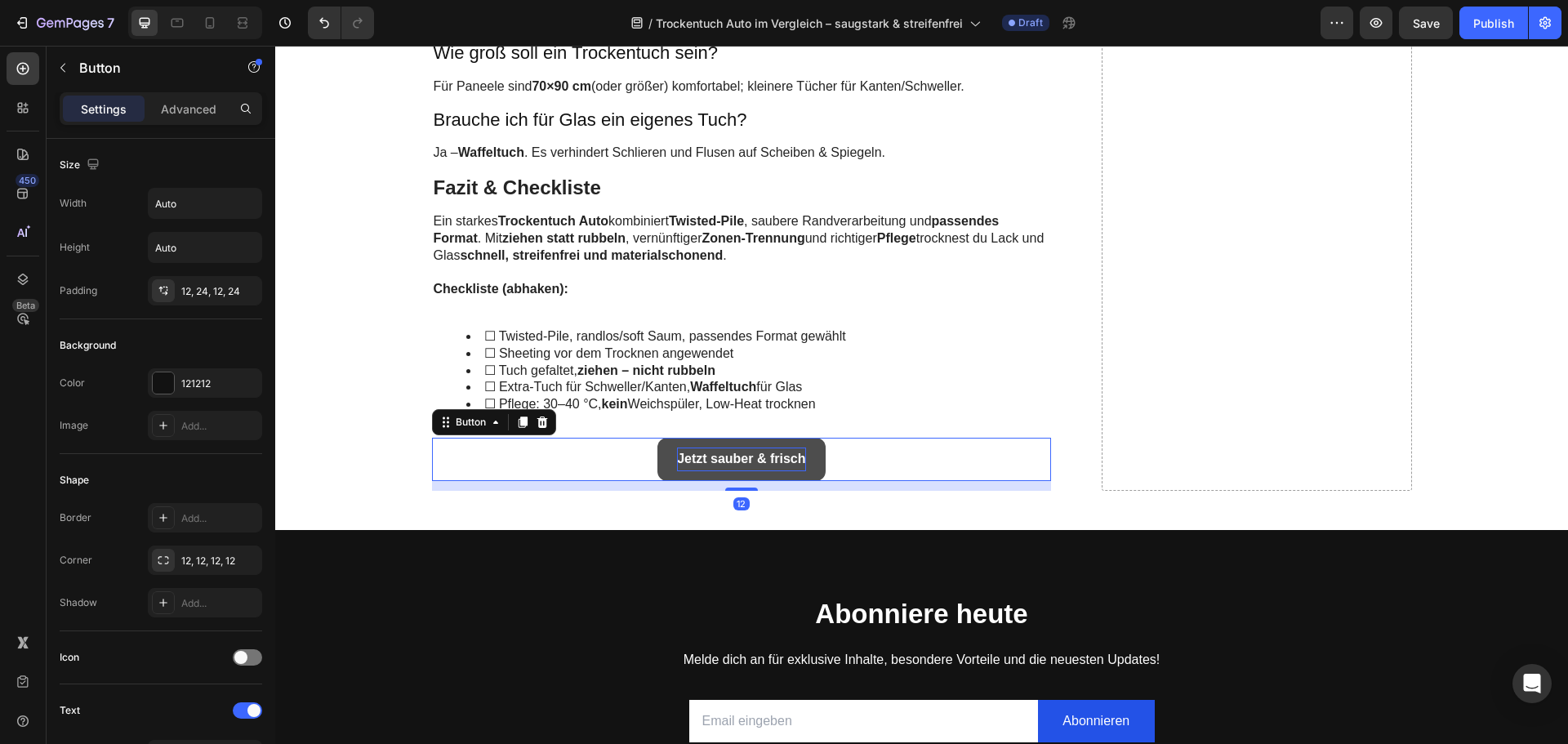
click at [736, 459] on strong "Jetzt sauber & frisch" at bounding box center [741, 459] width 128 height 14
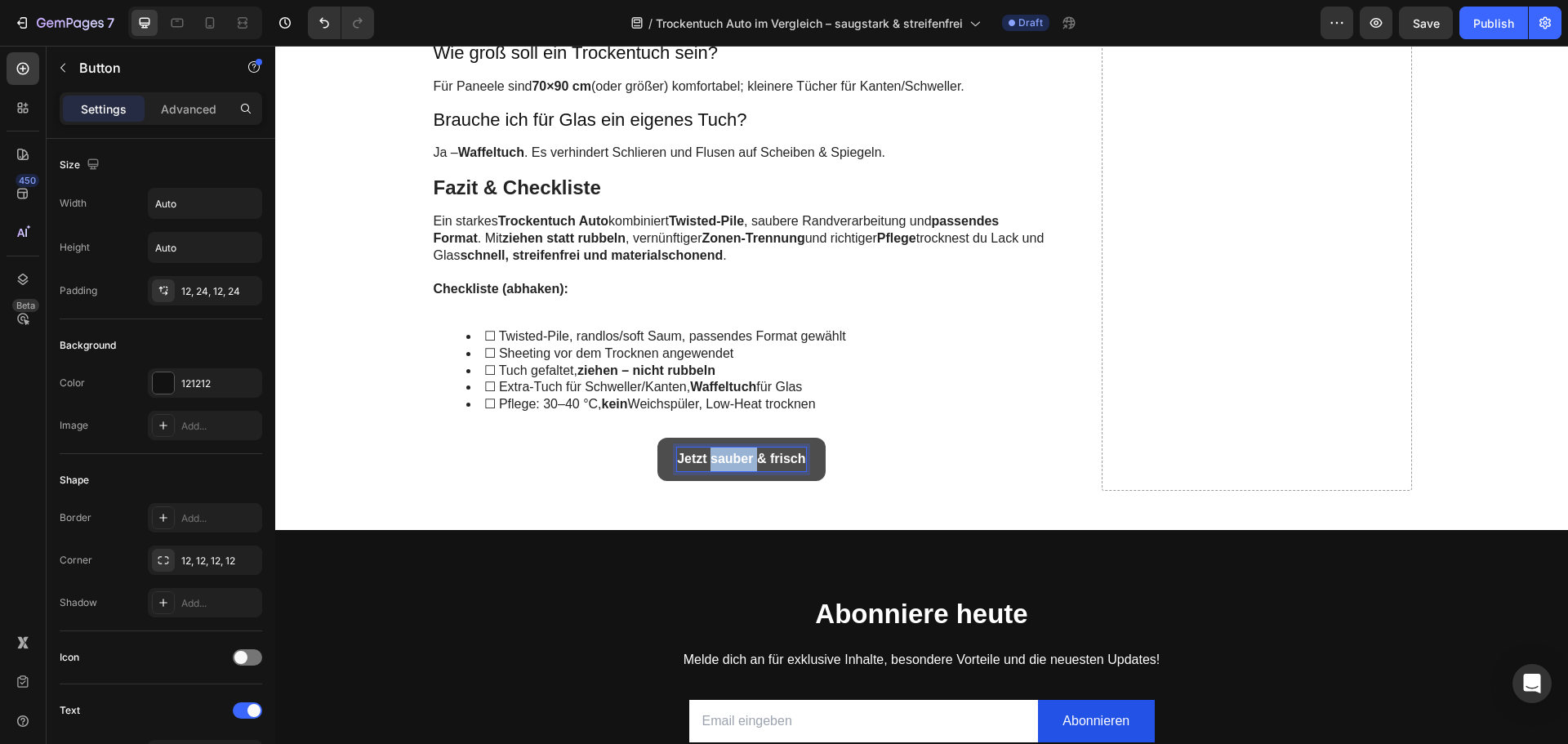
click at [736, 459] on strong "Jetzt sauber & frisch" at bounding box center [741, 459] width 128 height 14
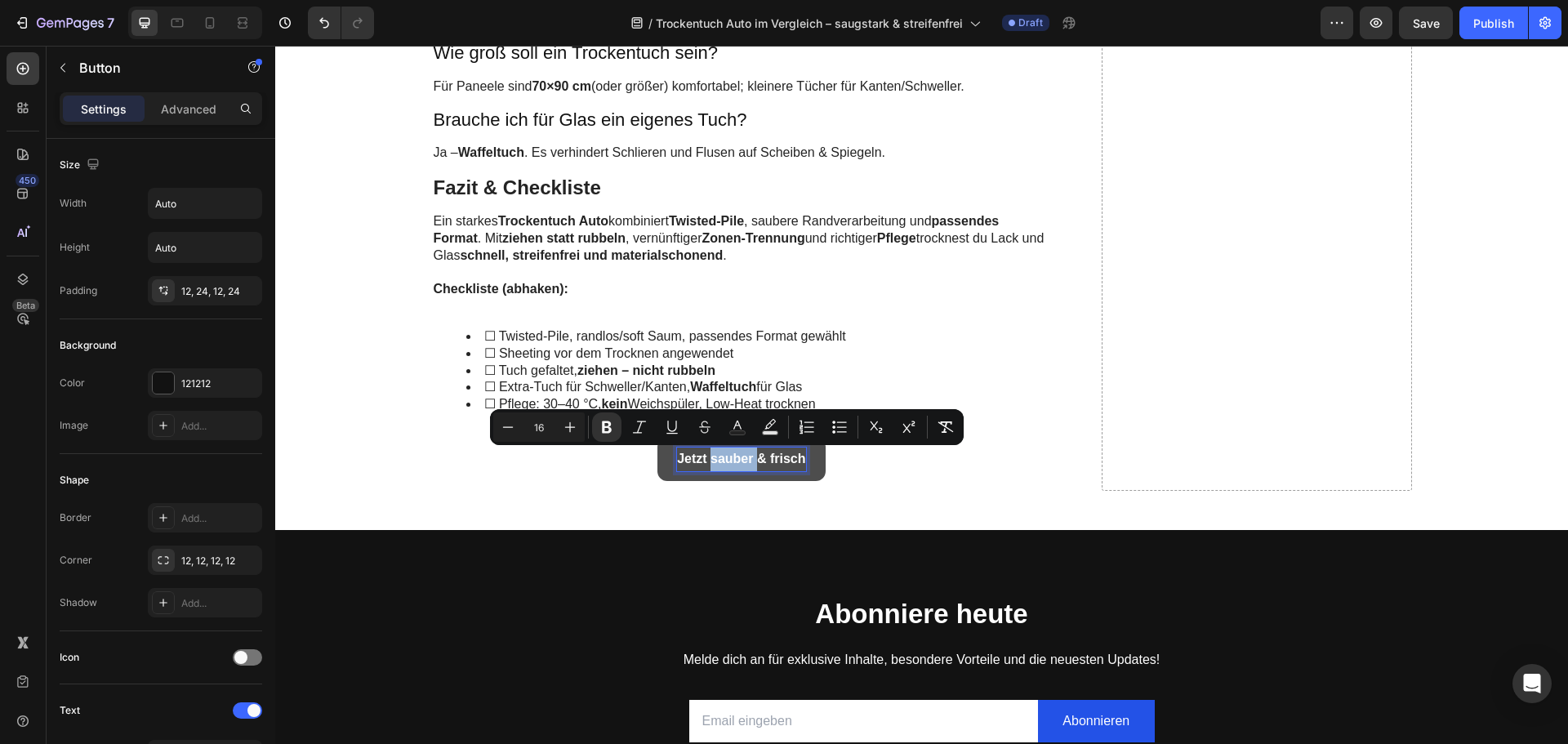
click at [745, 452] on strong "Jetzt sauber & frisch" at bounding box center [741, 459] width 128 height 14
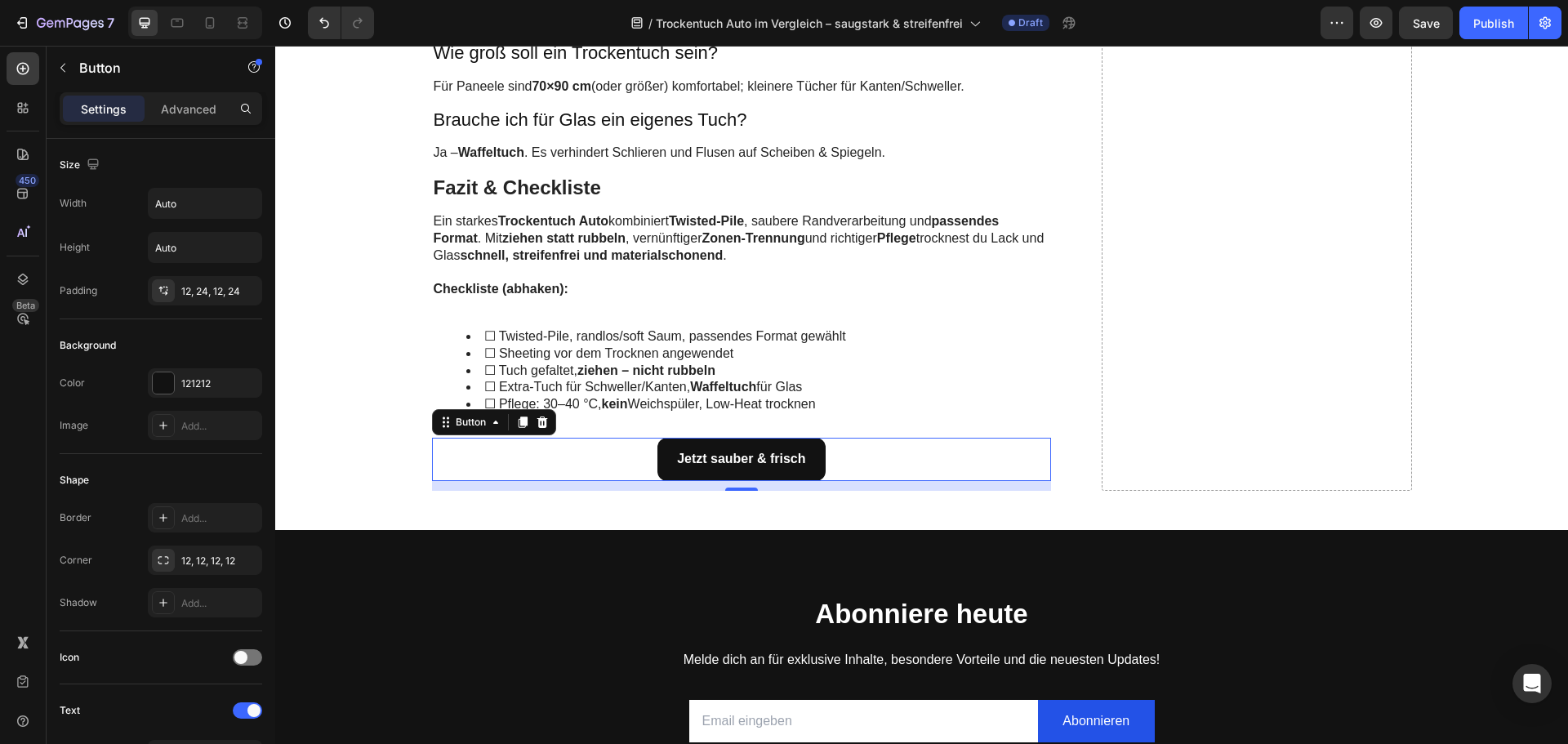
click at [610, 461] on div "Jetzt sauber & frisch Button 12" at bounding box center [742, 459] width 620 height 43
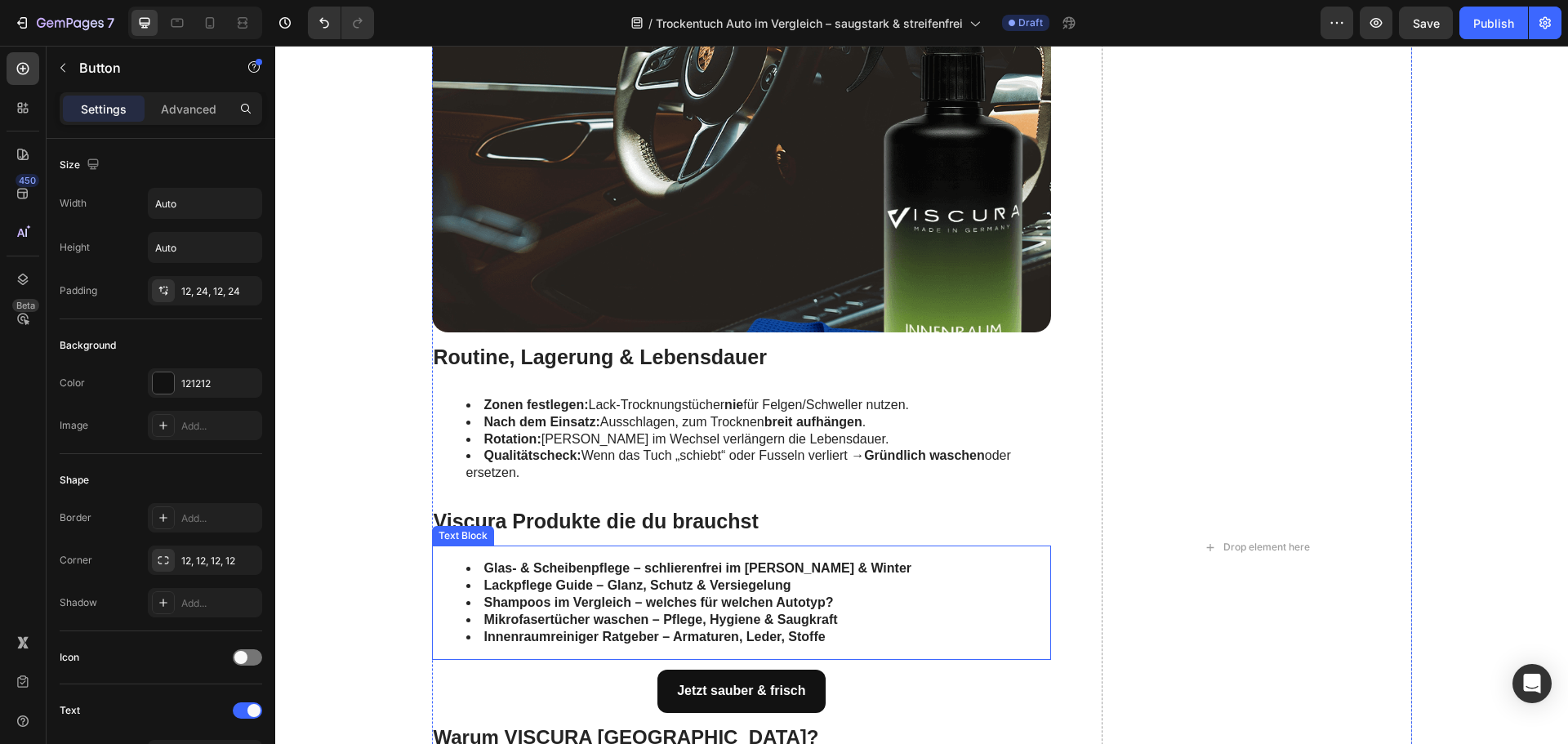
scroll to position [4410, 0]
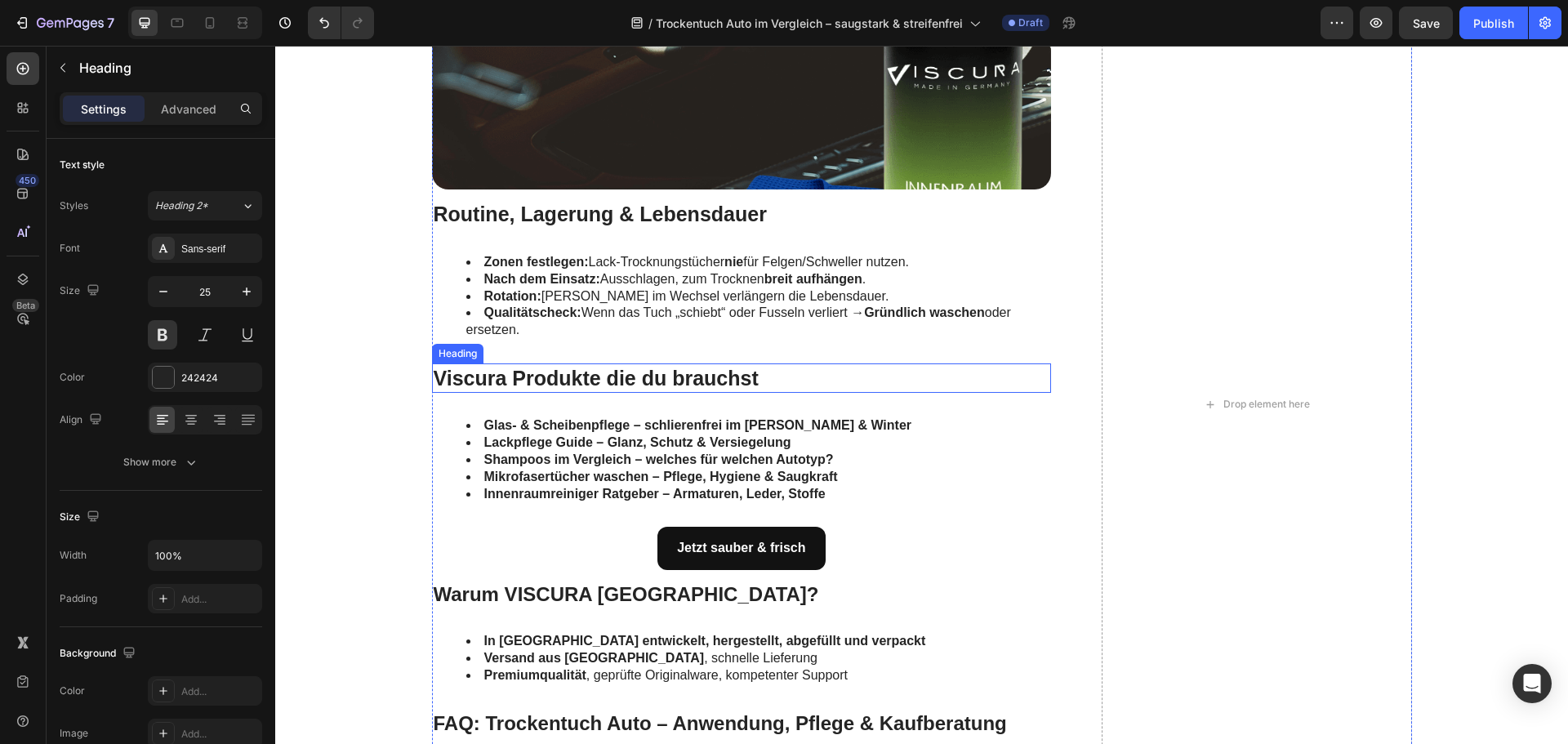
click at [683, 378] on strong "Viscura Produkte die du brauchst" at bounding box center [596, 378] width 325 height 23
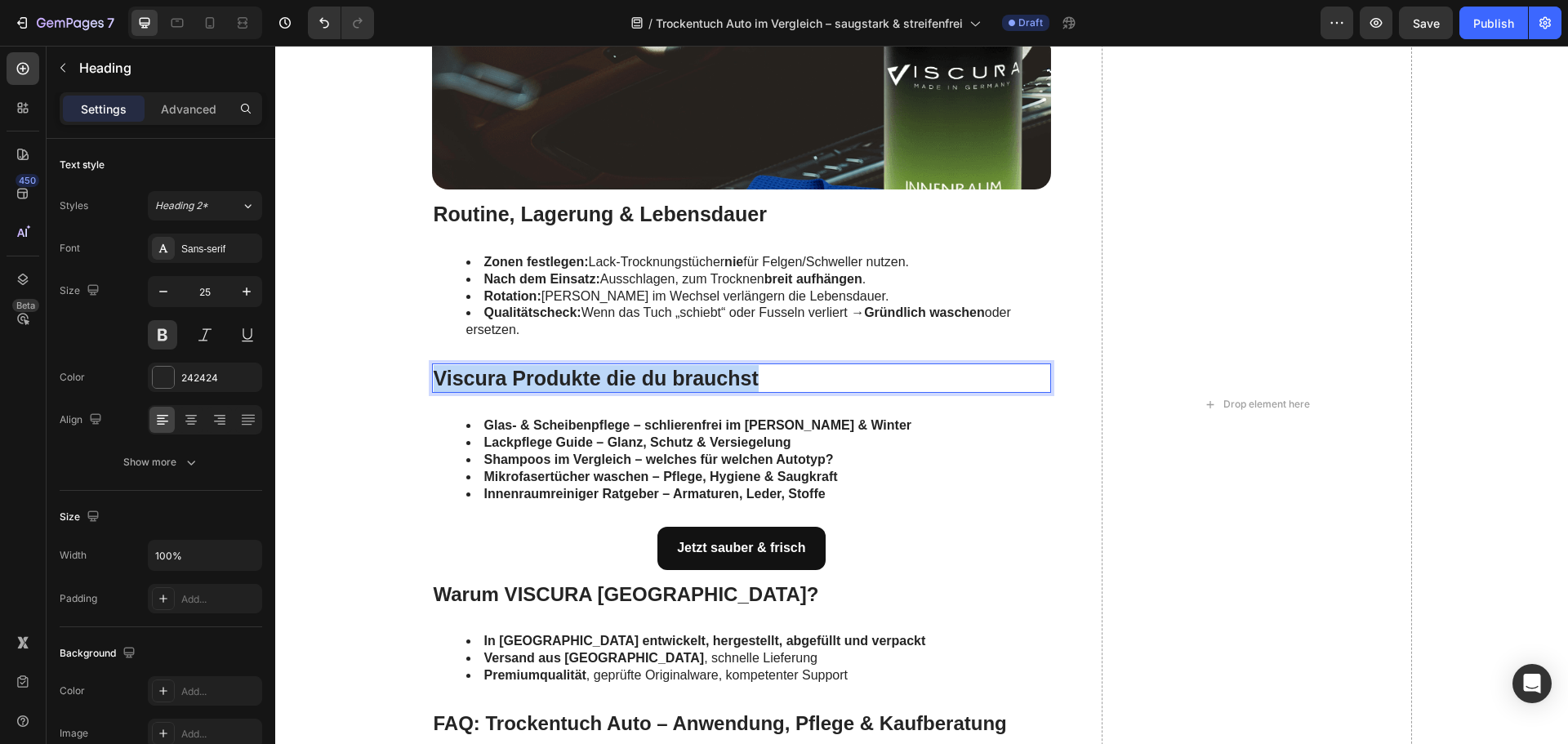
click at [683, 378] on strong "Viscura Produkte die du brauchst" at bounding box center [596, 378] width 325 height 23
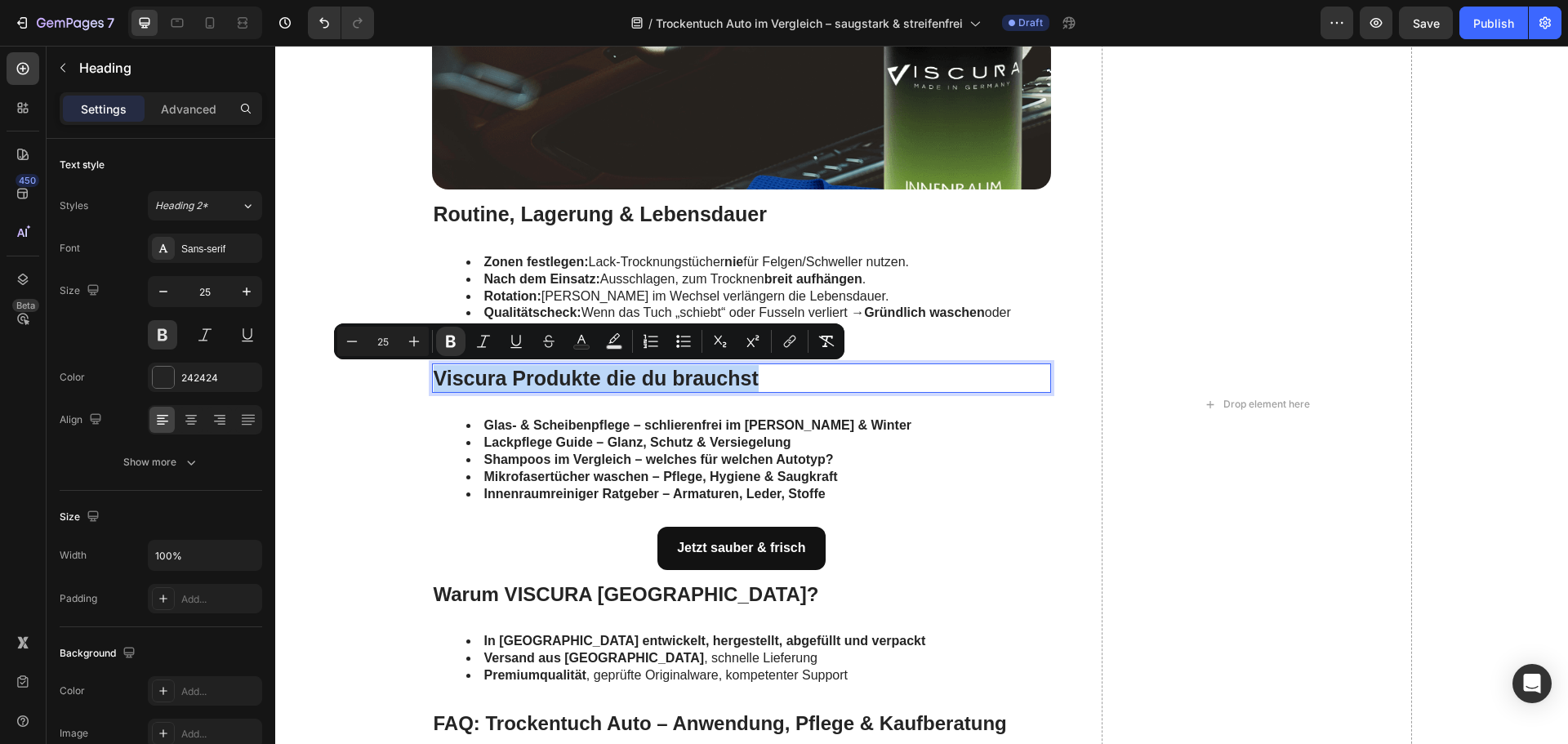
click at [723, 378] on strong "Viscura Produkte die du brauchst" at bounding box center [596, 378] width 325 height 23
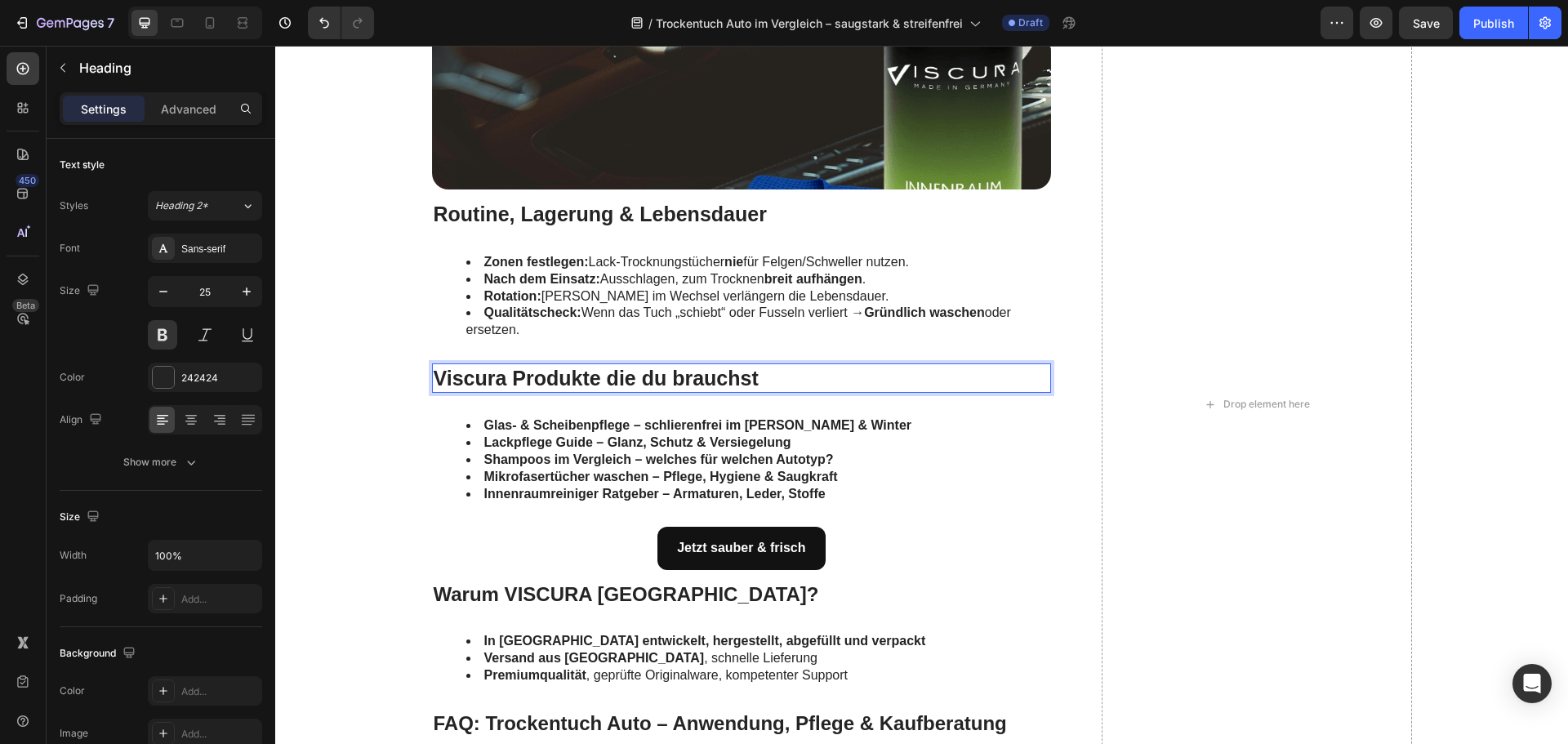
click at [523, 376] on strong "Viscura Produkte die du brauchst" at bounding box center [596, 378] width 325 height 23
click at [798, 385] on p "Viscura Blogbeiträge die du brauchst" at bounding box center [742, 379] width 617 height 27
drag, startPoint x: 798, startPoint y: 385, endPoint x: 676, endPoint y: 384, distance: 122.0
click at [676, 384] on p "Viscura Blogbeiträge die du brauchst" at bounding box center [742, 379] width 617 height 27
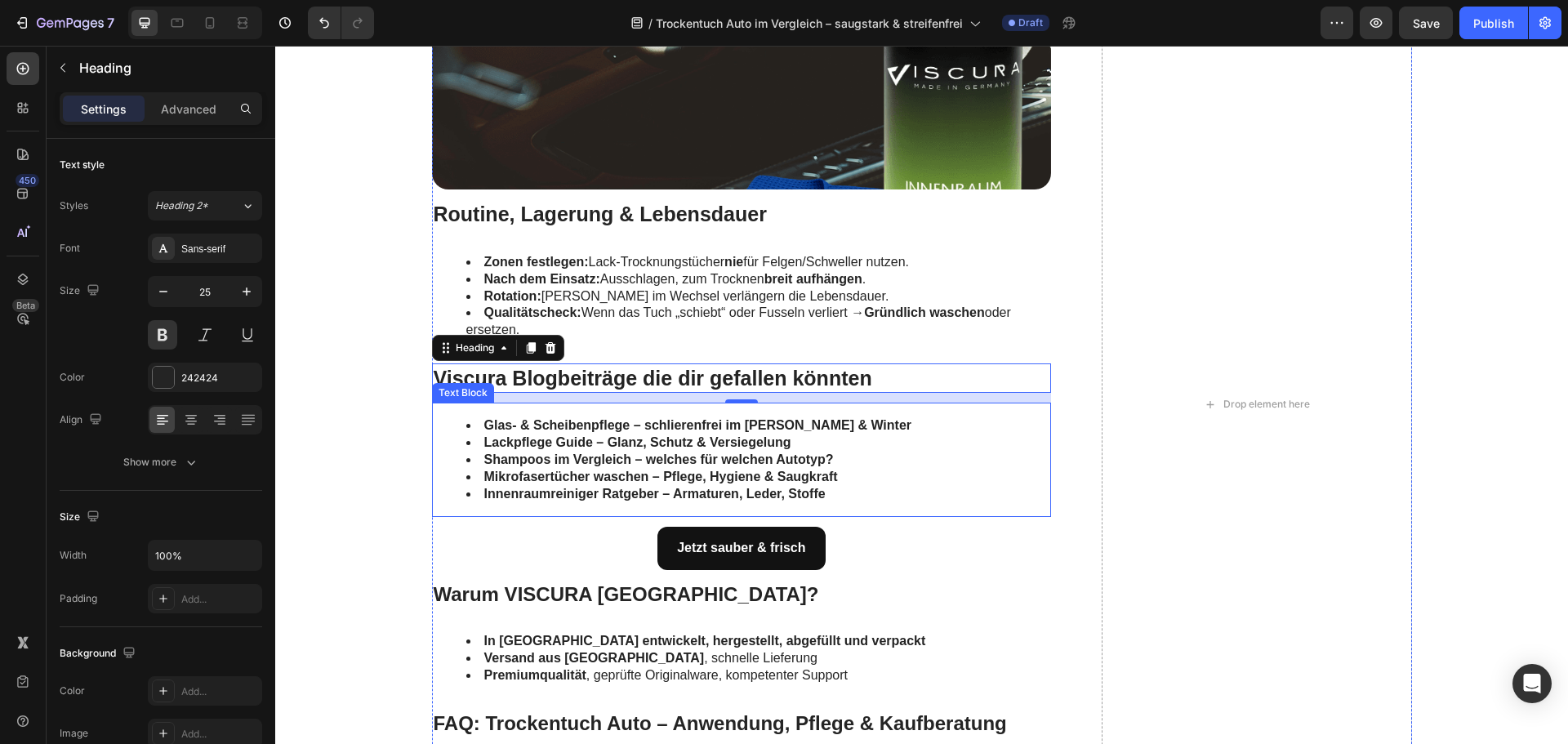
click at [635, 430] on strong "Glas- & Scheibenpflege – schlierenfrei im Sommer & Winter" at bounding box center [697, 425] width 428 height 14
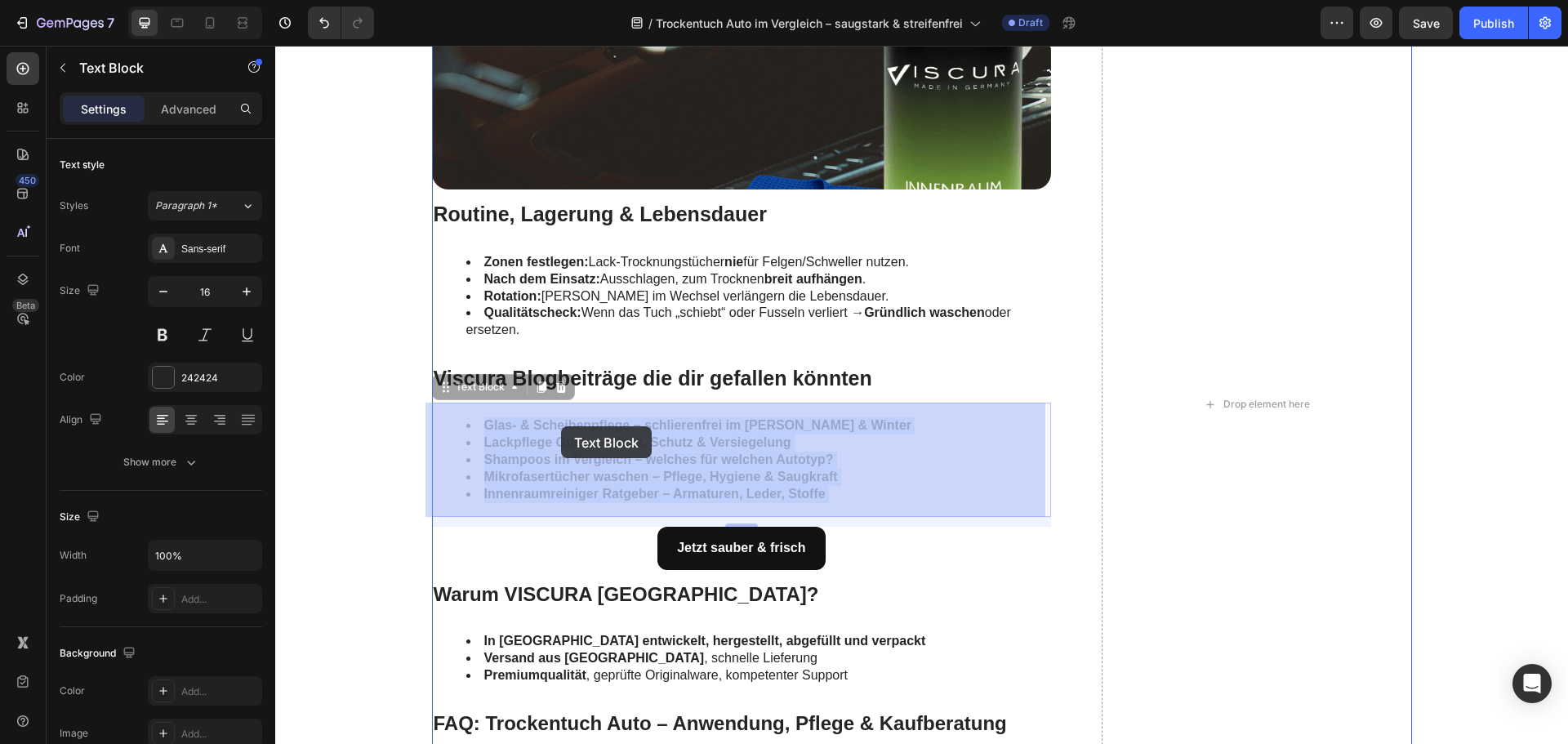
drag, startPoint x: 624, startPoint y: 425, endPoint x: 561, endPoint y: 426, distance: 63.0
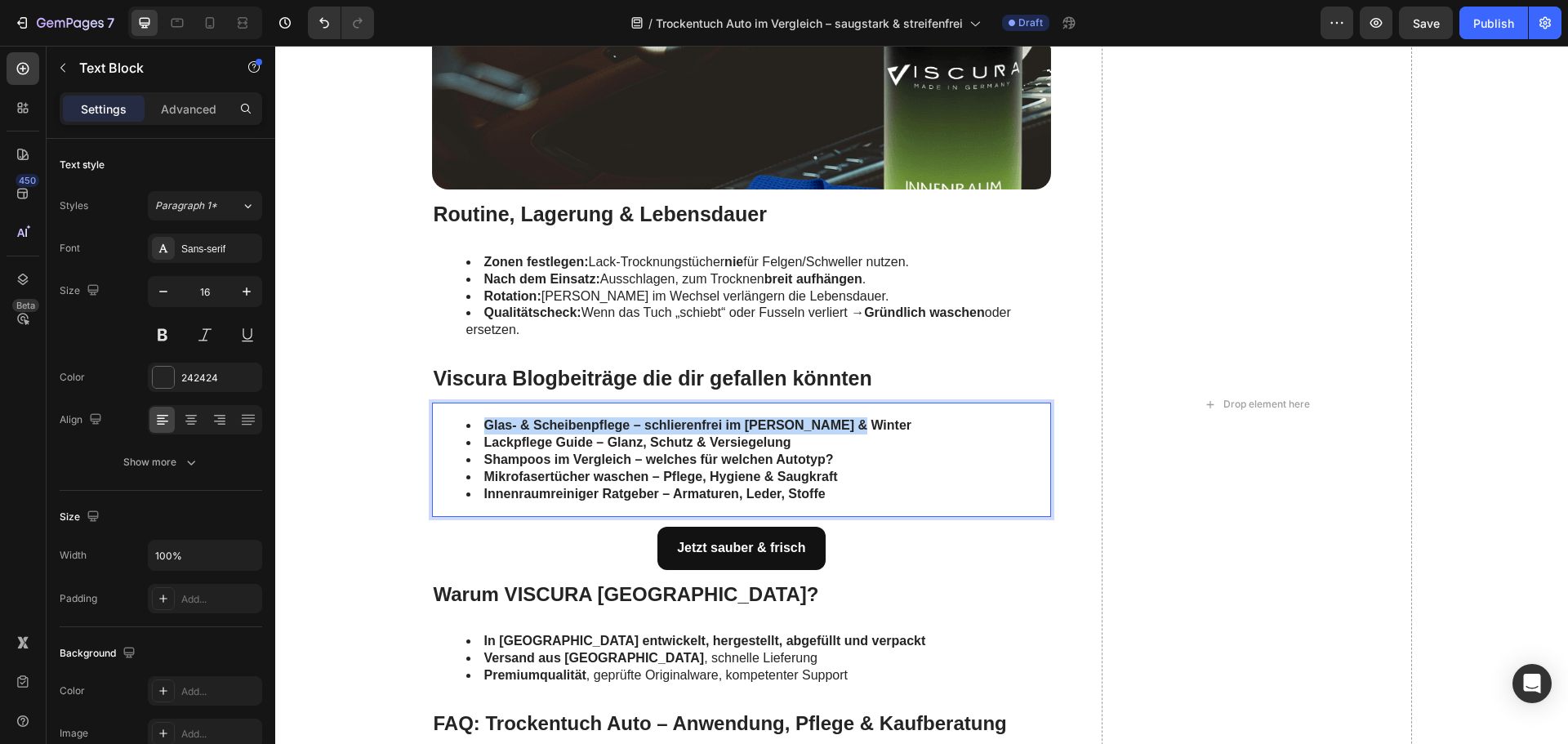
drag, startPoint x: 850, startPoint y: 423, endPoint x: 478, endPoint y: 417, distance: 372.0
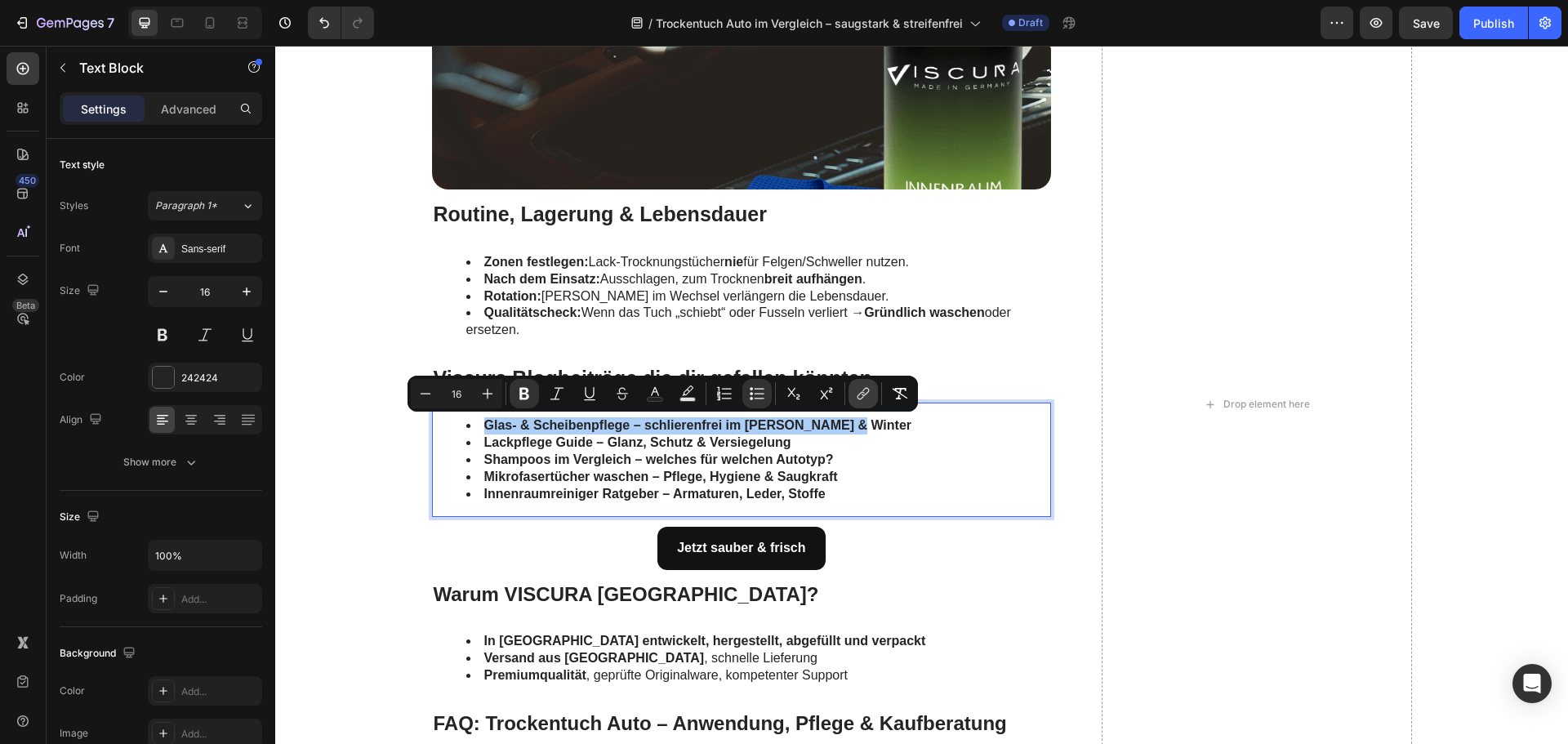
click at [860, 399] on icon "Editor contextual toolbar" at bounding box center [863, 394] width 17 height 17
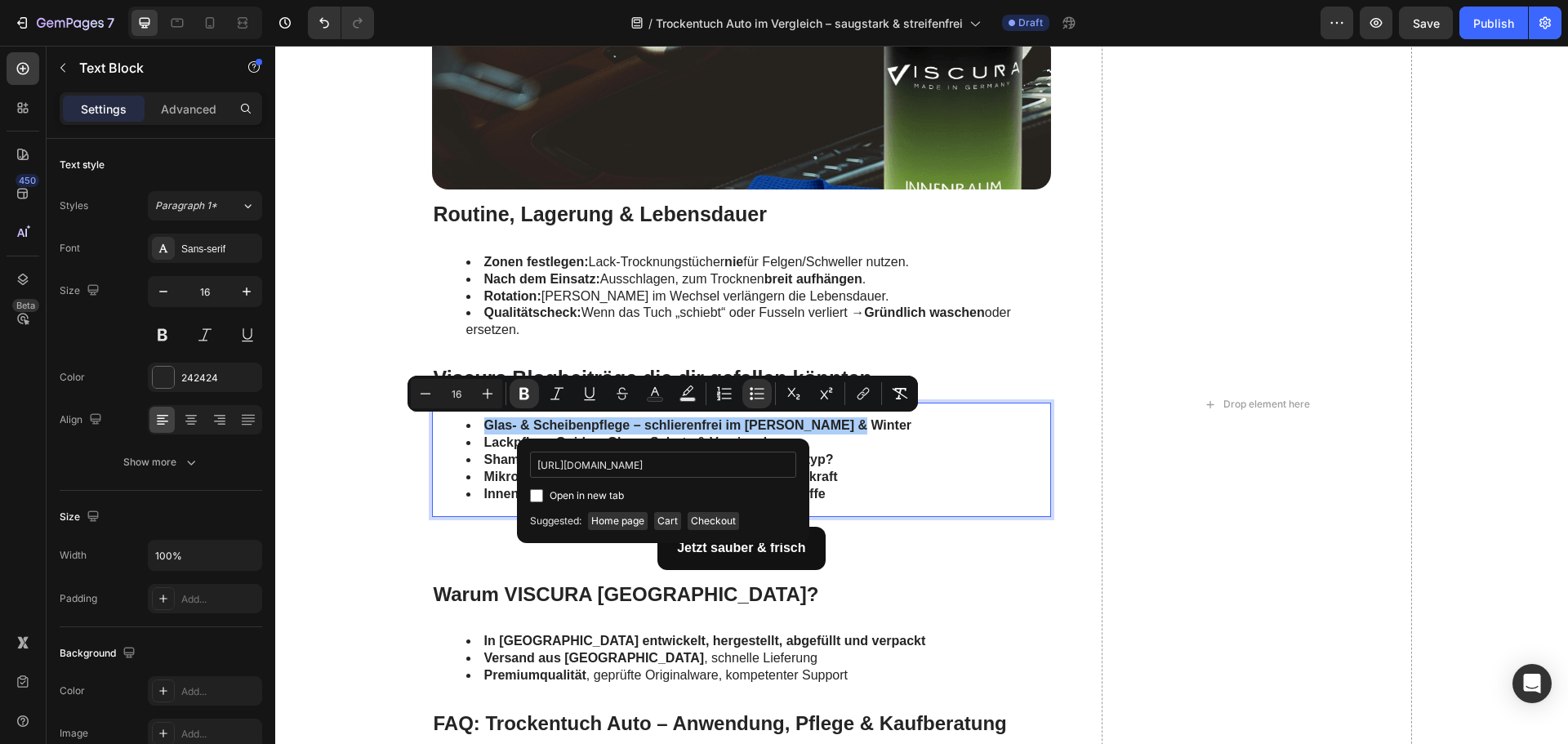
scroll to position [0, 180]
type input "https://www.viscuragermany.de/pages/warum-klare-scheiben-sicherheit-sind"
click at [574, 491] on span "Open in new tab" at bounding box center [587, 495] width 75 height 19
checkbox input "true"
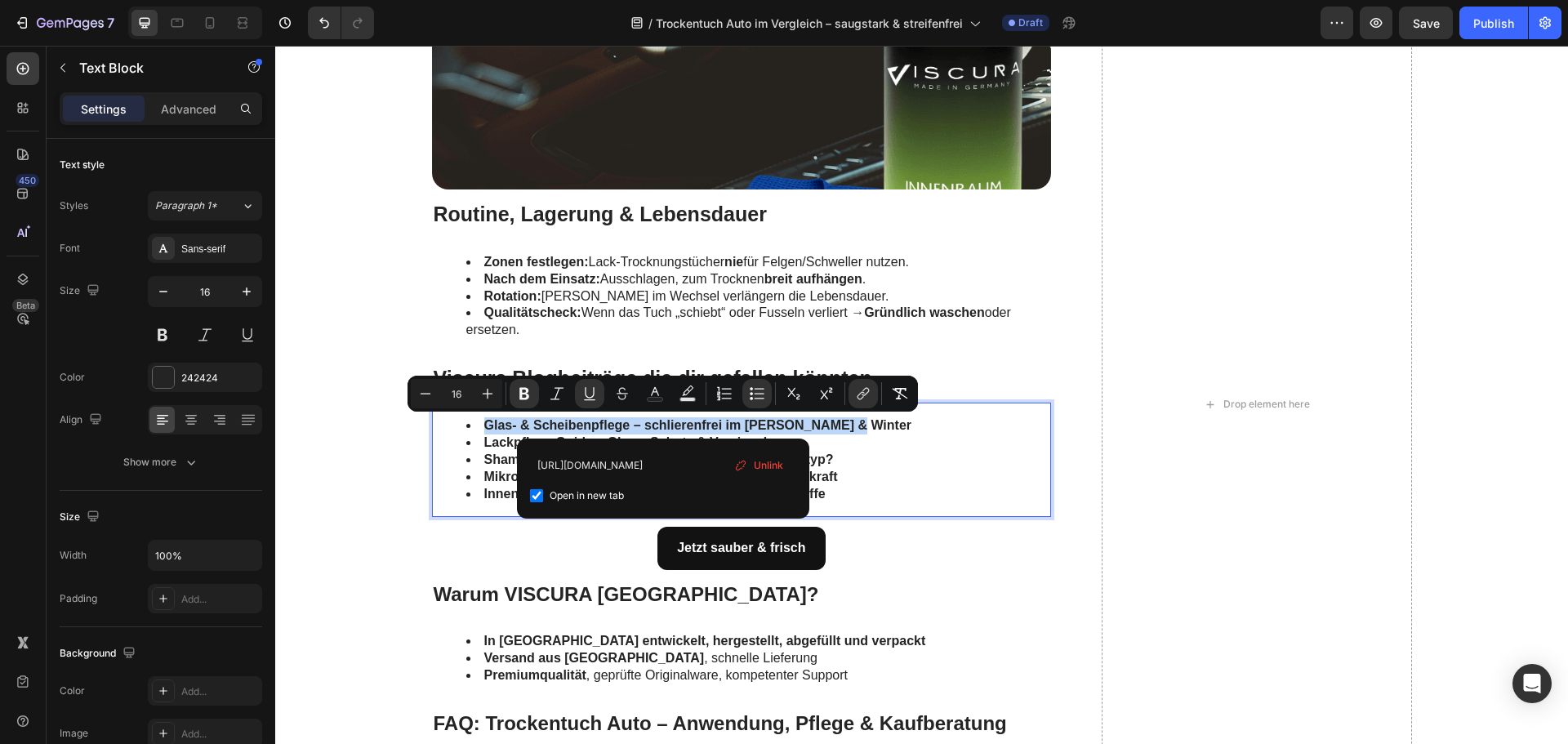
scroll to position [0, 0]
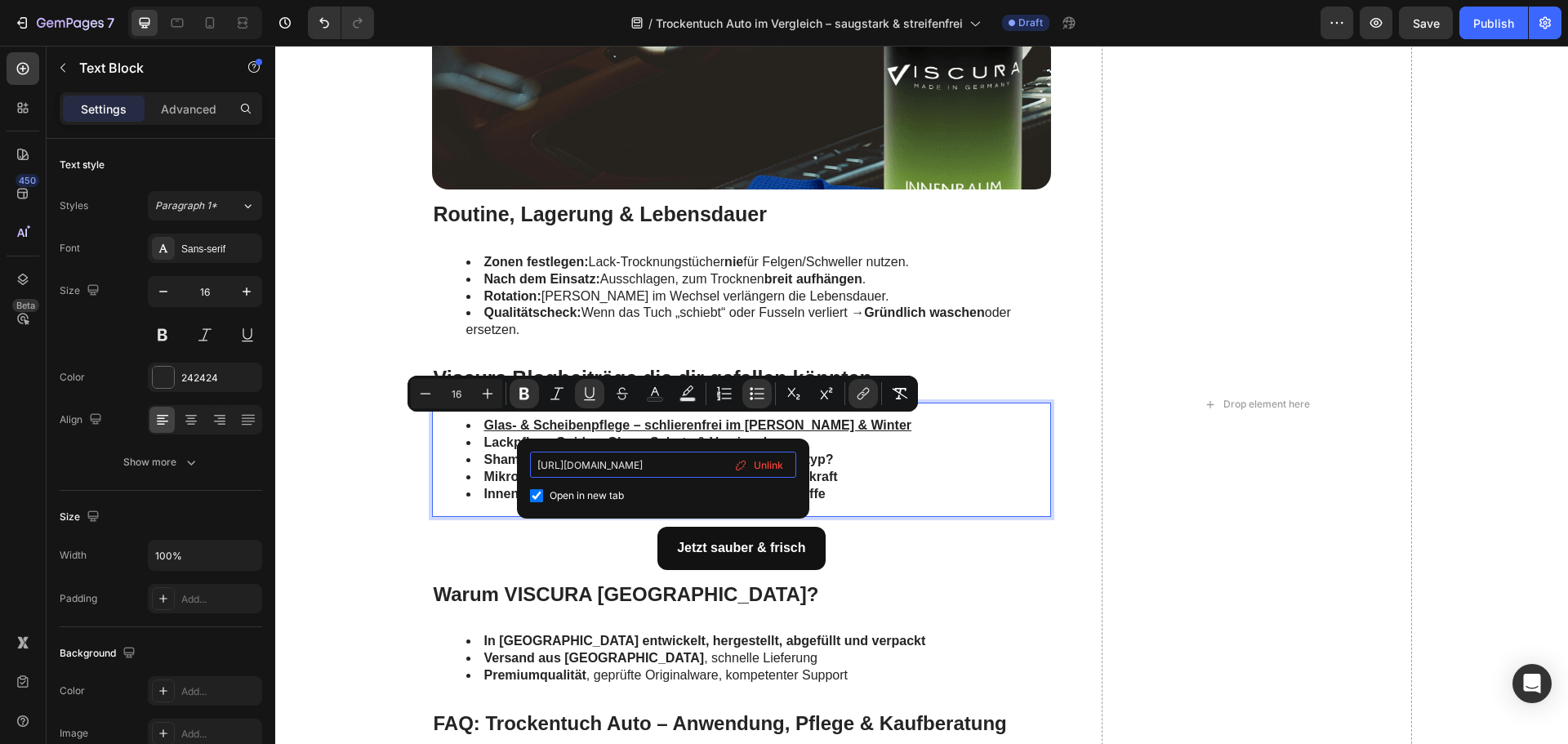
click at [596, 470] on input "https://www.viscuragermany.de/pages/warum-klare-scheiben-sicherheit-sind" at bounding box center [662, 465] width 266 height 26
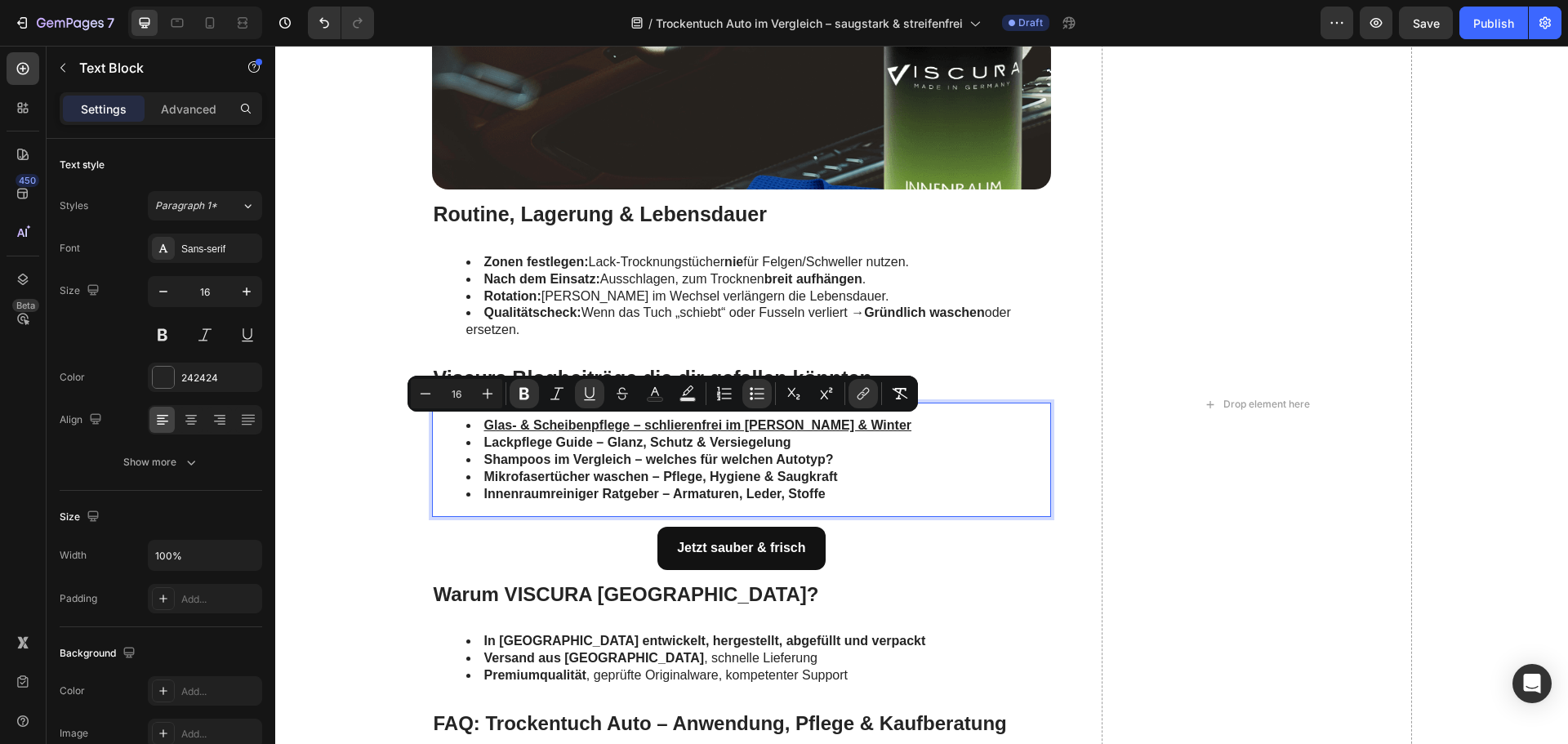
click at [559, 437] on strong "Lackpflege Guide – Glanz, Schutz & Versiegelung" at bounding box center [638, 443] width 307 height 14
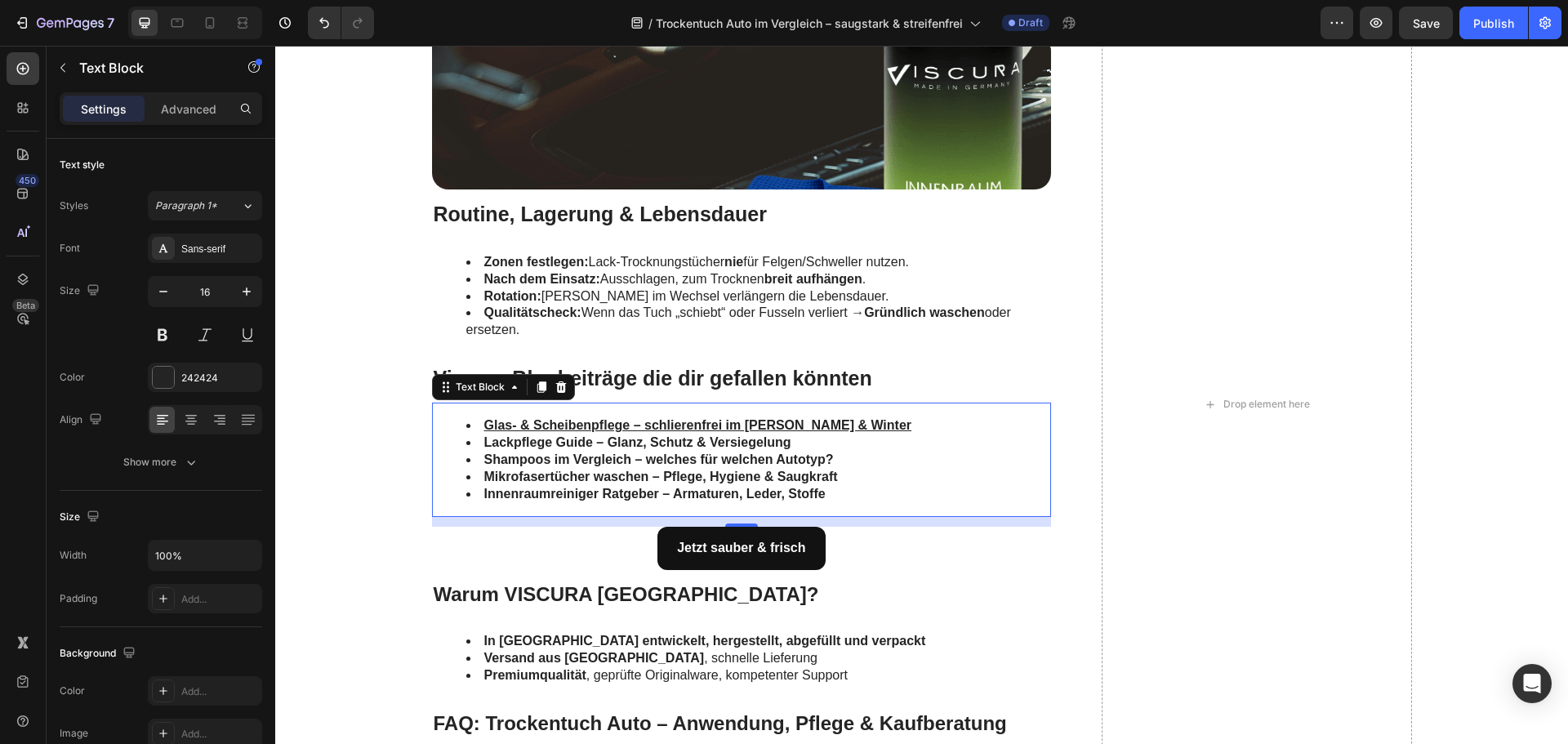
click at [551, 456] on strong "Shampoos im Vergleich – welches für welchen Autotyp?" at bounding box center [659, 459] width 350 height 14
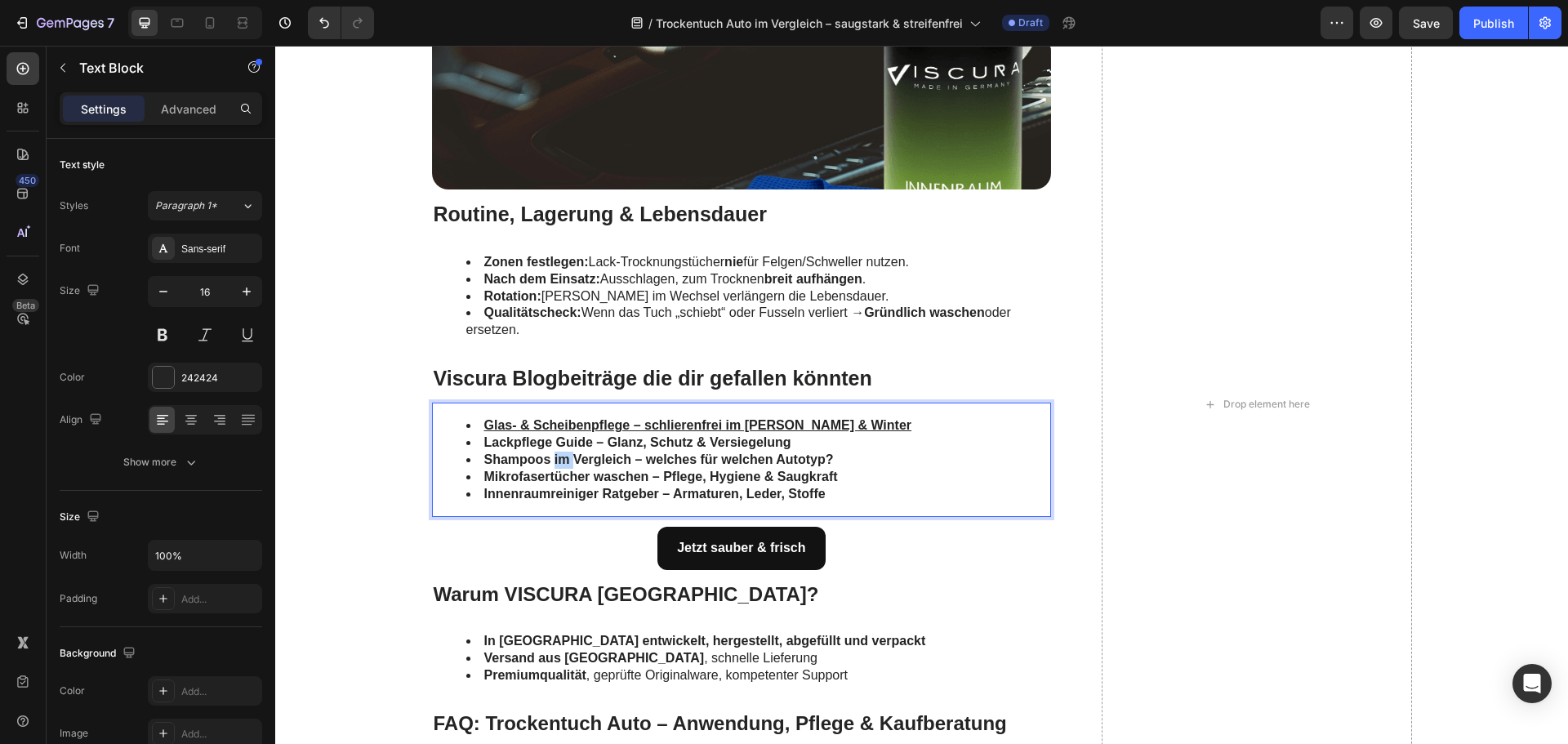
click at [551, 456] on strong "Shampoos im Vergleich – welches für welchen Autotyp?" at bounding box center [659, 459] width 350 height 14
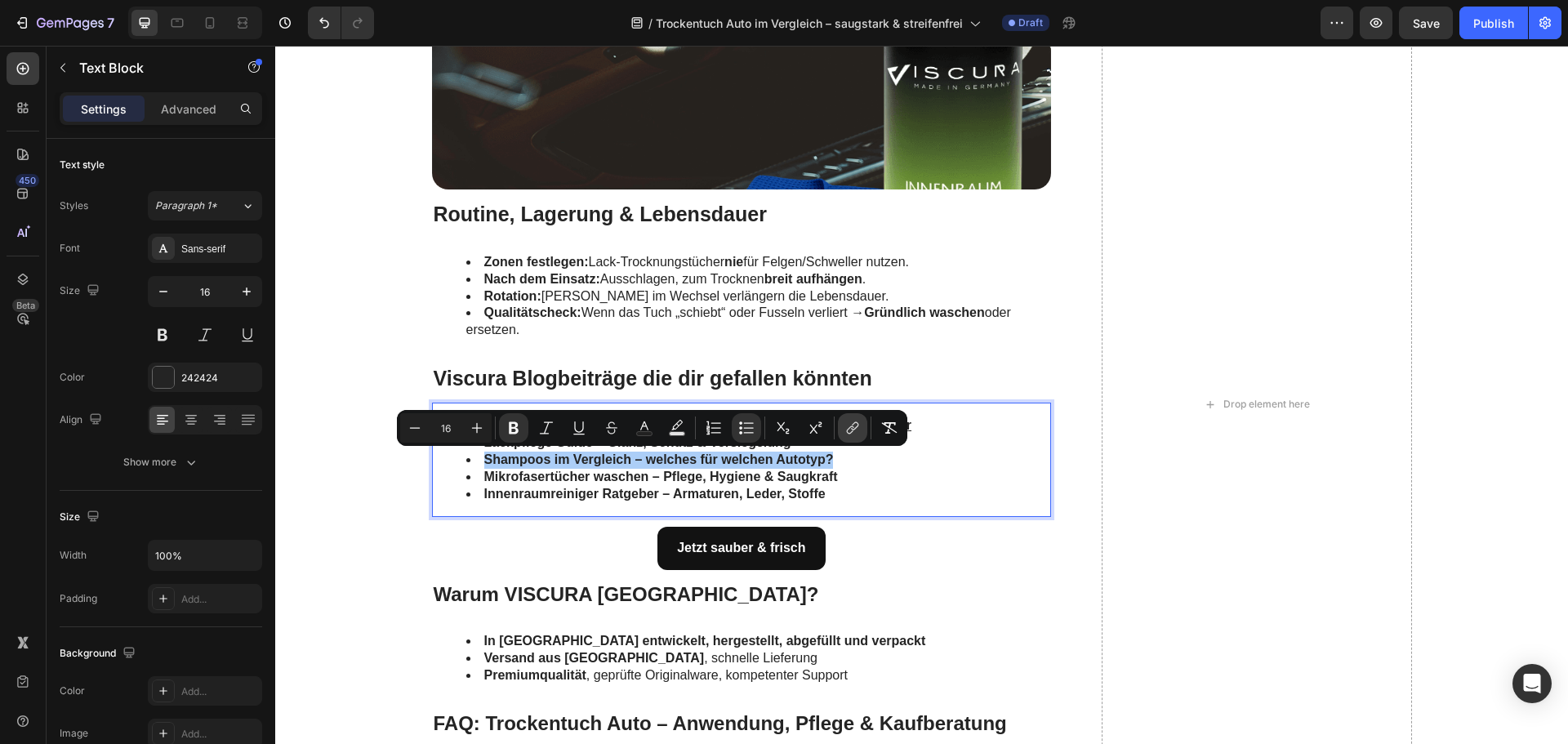
click at [849, 428] on icon "Editor contextual toolbar" at bounding box center [852, 428] width 17 height 17
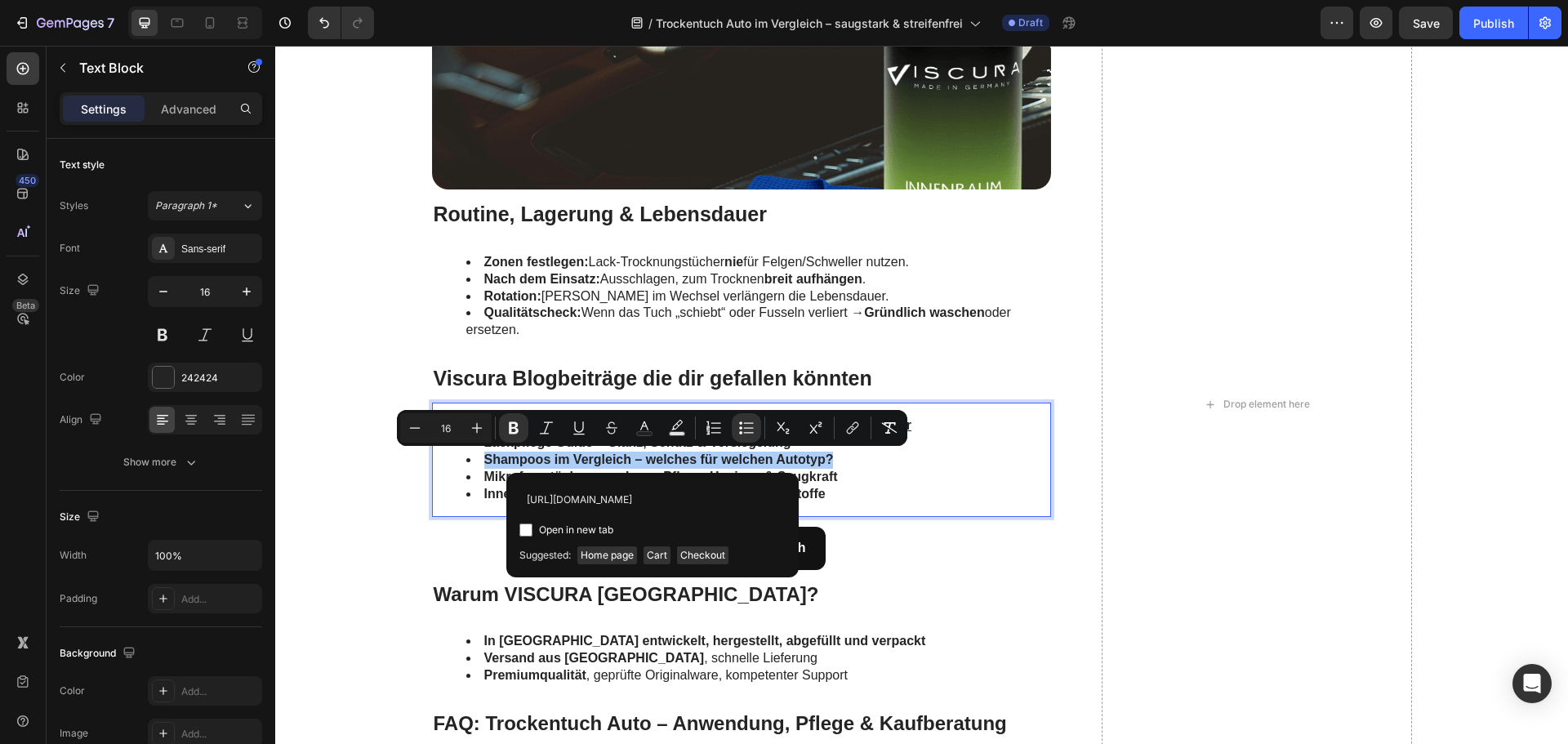
scroll to position [0, 227]
type input "https://www.viscuragermany.de/pages/warum-die-shampoowahl-vom-autotyp-abhangt"
click at [589, 527] on span "Open in new tab" at bounding box center [576, 530] width 75 height 19
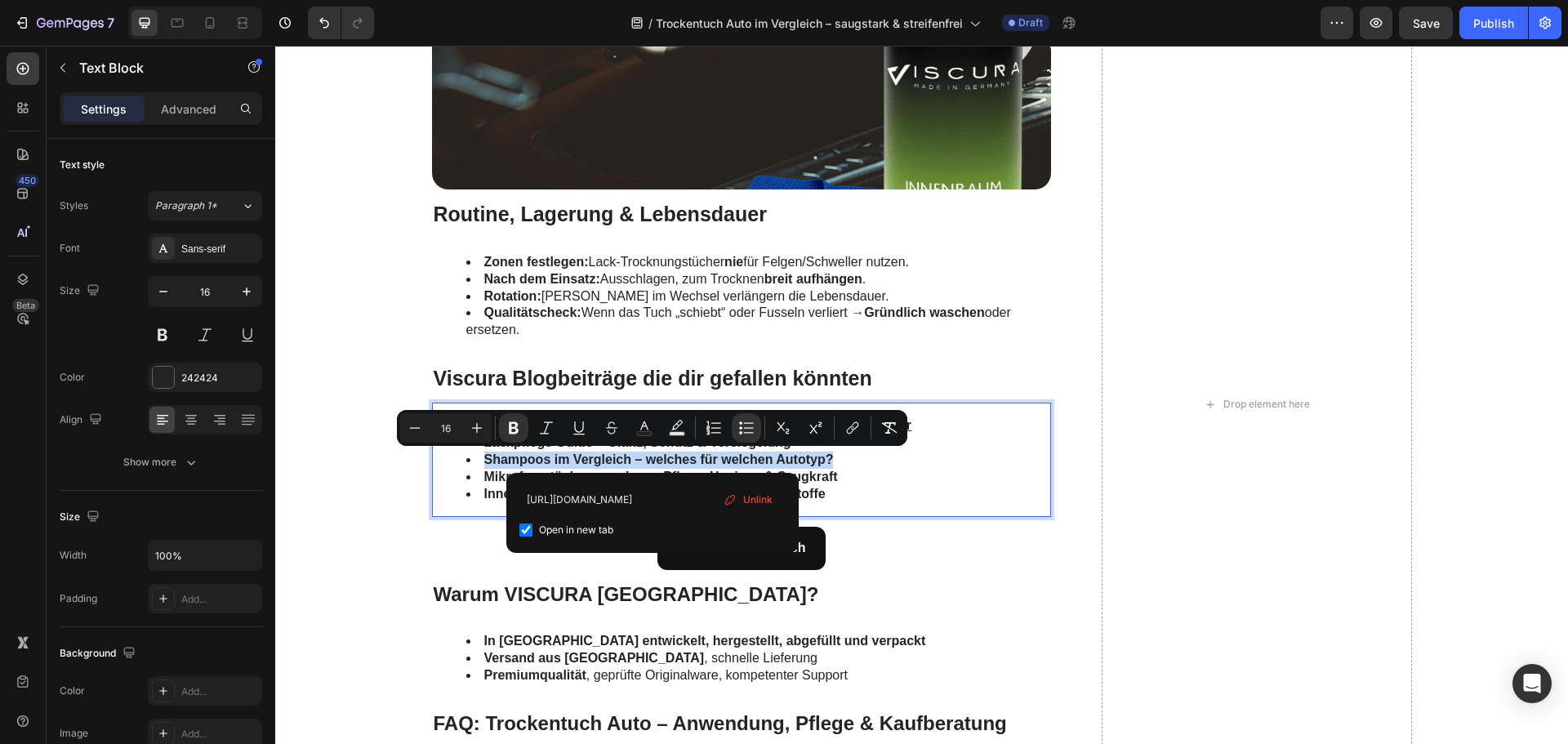
checkbox input "true"
click at [608, 505] on input "https://www.viscuragermany.de/pages/warum-die-shampoowahl-vom-autotyp-abhangt" at bounding box center [652, 499] width 266 height 26
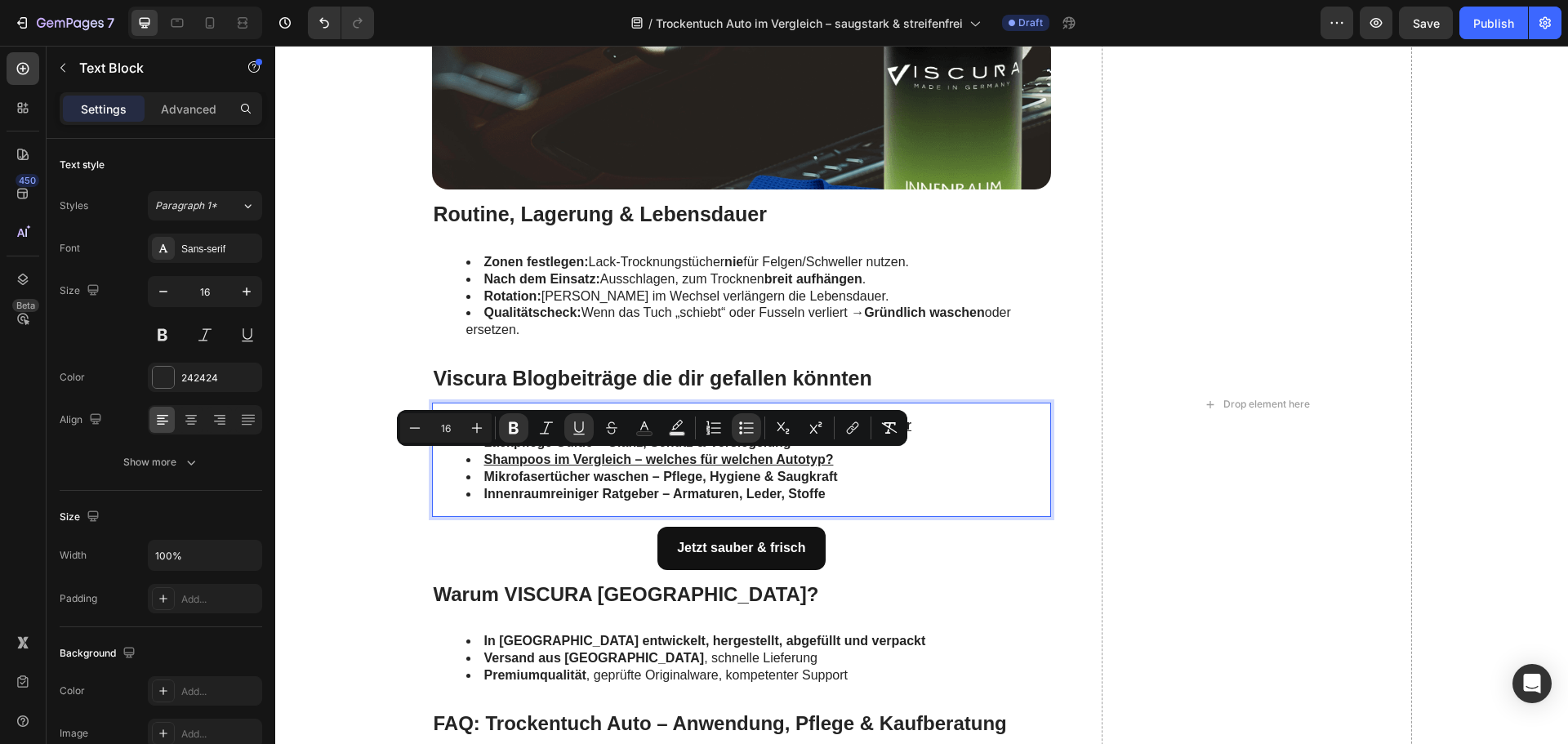
click at [574, 477] on strong "Mikrofasertücher waschen – Pflege, Hygiene & Saugkraft" at bounding box center [661, 477] width 354 height 14
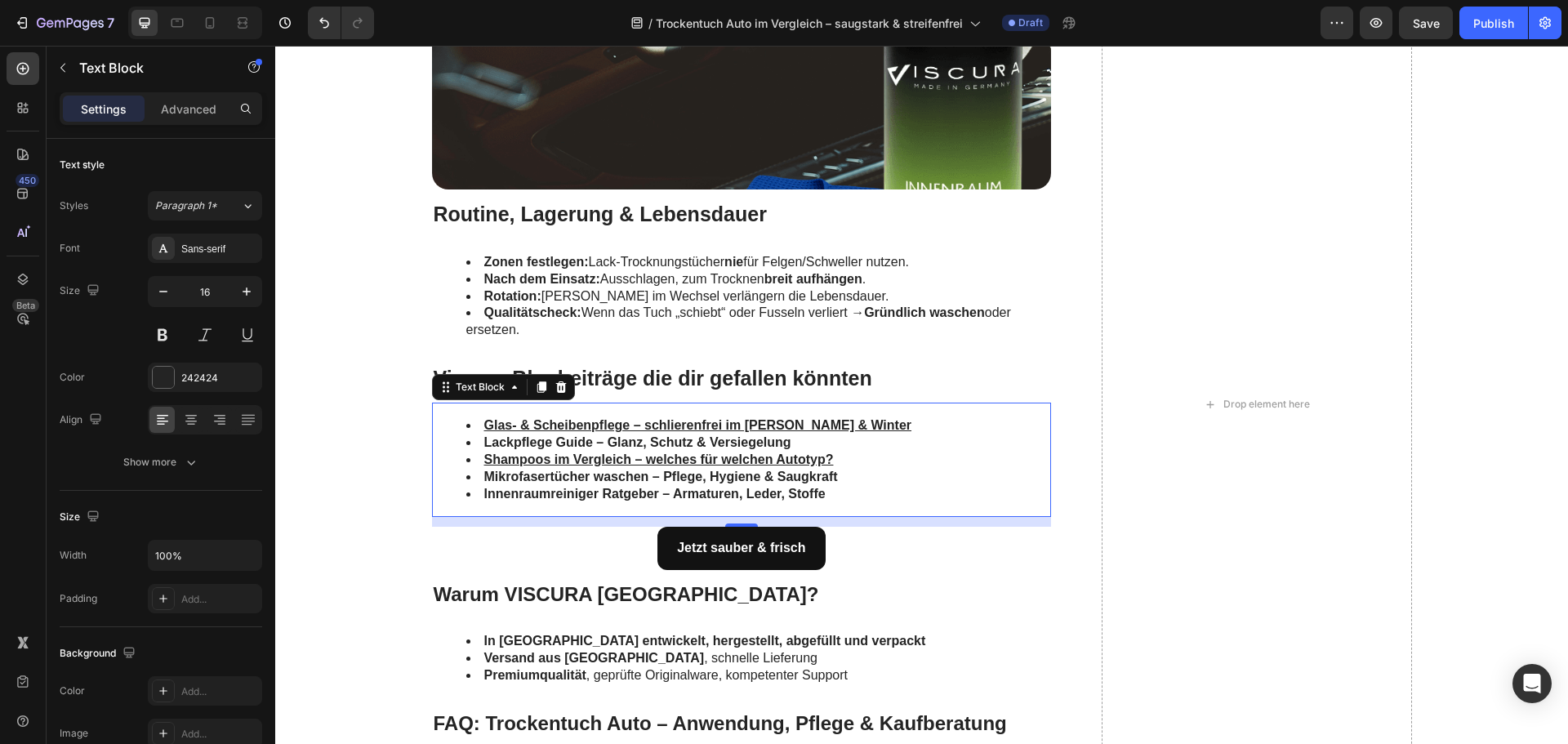
click at [552, 476] on strong "Mikrofasertücher waschen – Pflege, Hygiene & Saugkraft" at bounding box center [661, 477] width 354 height 14
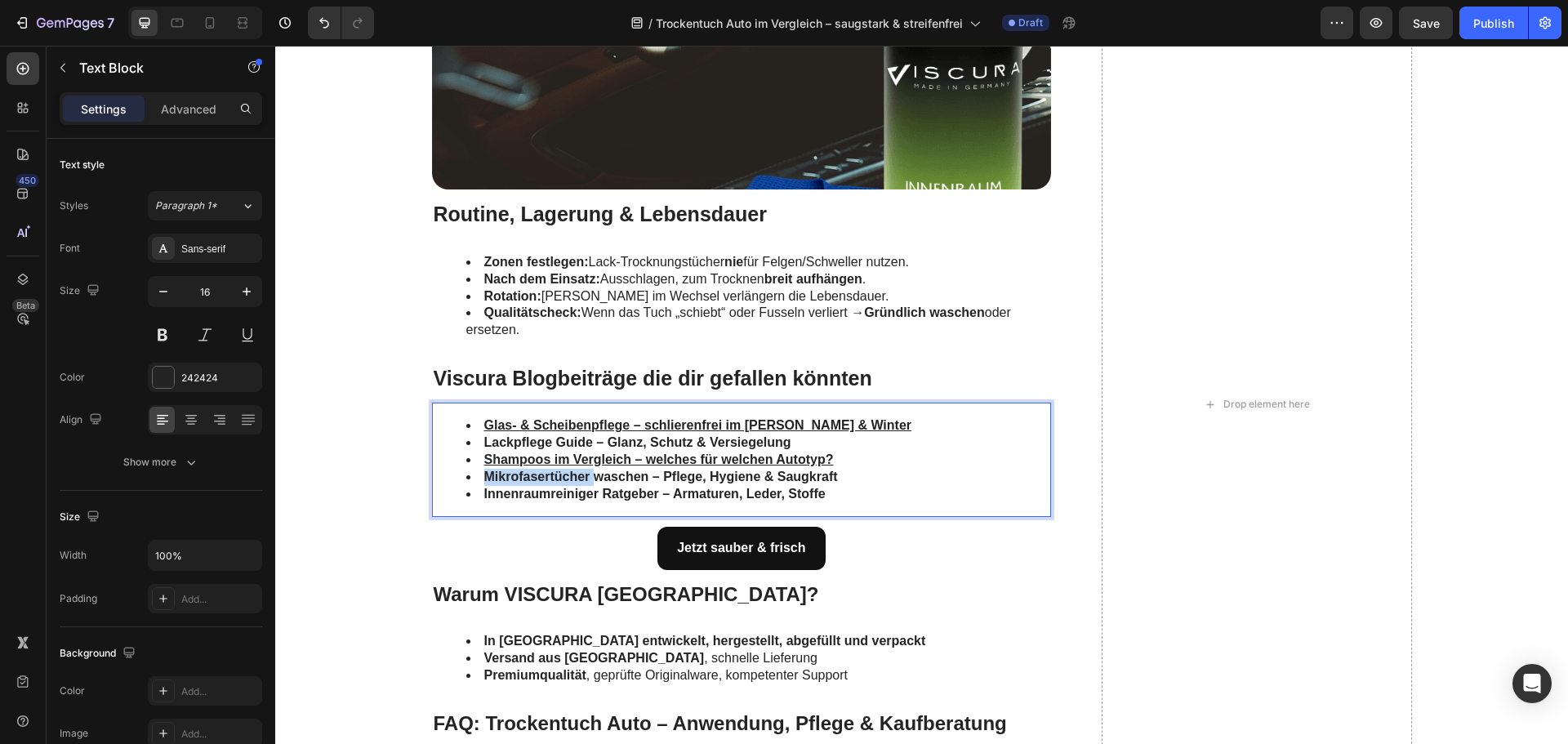
click at [552, 476] on strong "Mikrofasertücher waschen – Pflege, Hygiene & Saugkraft" at bounding box center [661, 477] width 354 height 14
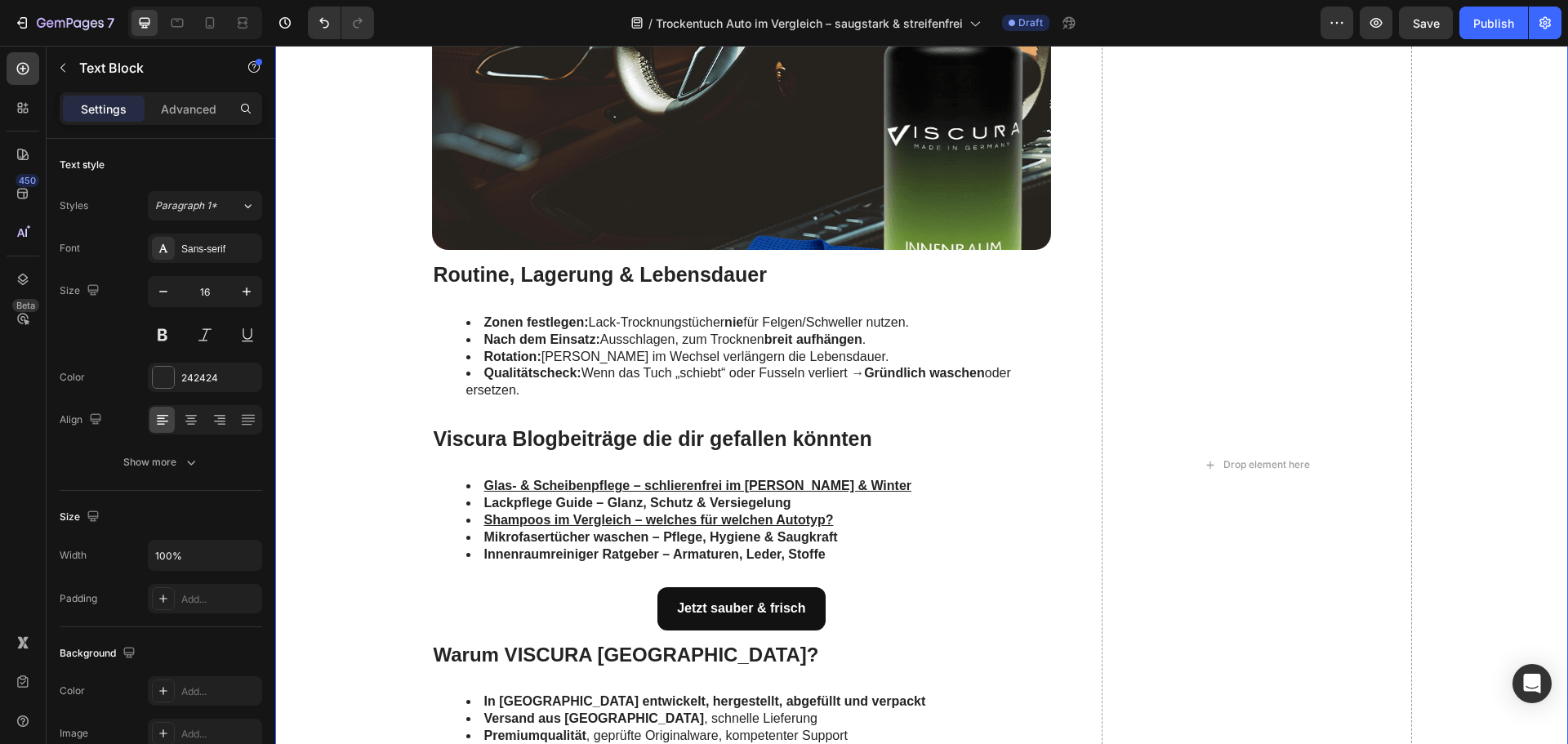
scroll to position [4328, 0]
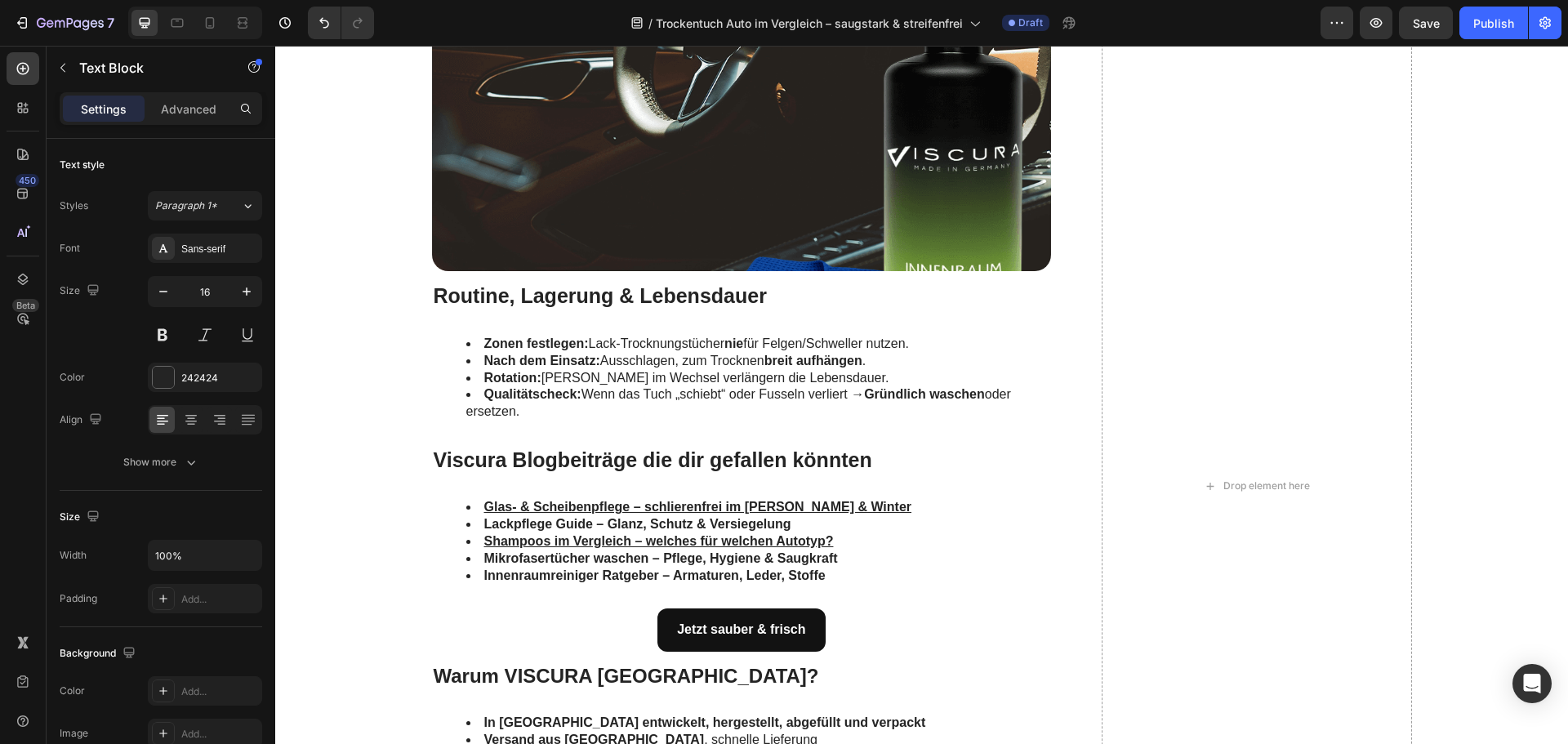
click at [577, 555] on strong "Mikrofasertücher waschen – Pflege, Hygiene & Saugkraft" at bounding box center [661, 559] width 354 height 14
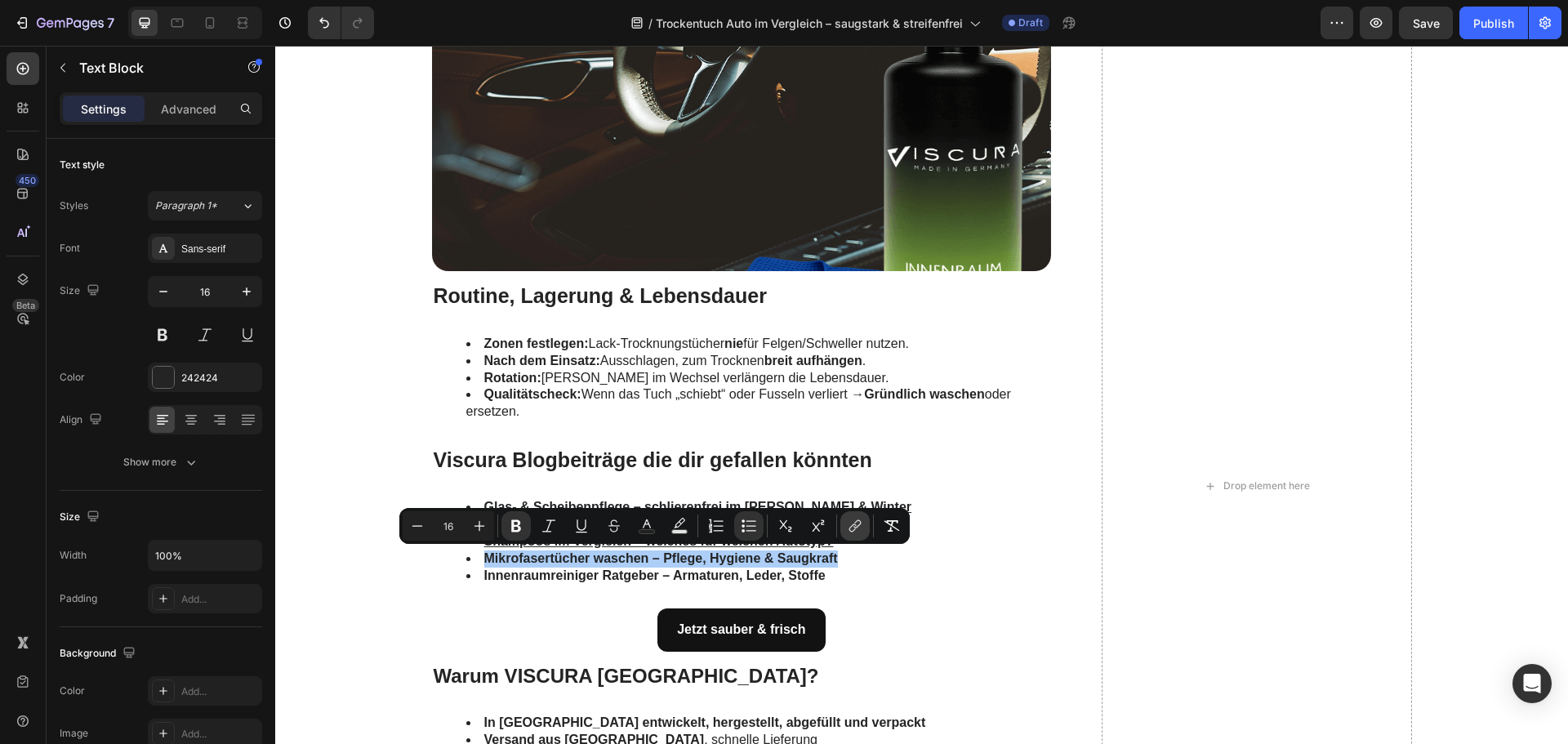
click at [861, 528] on icon "Editor contextual toolbar" at bounding box center [855, 525] width 17 height 17
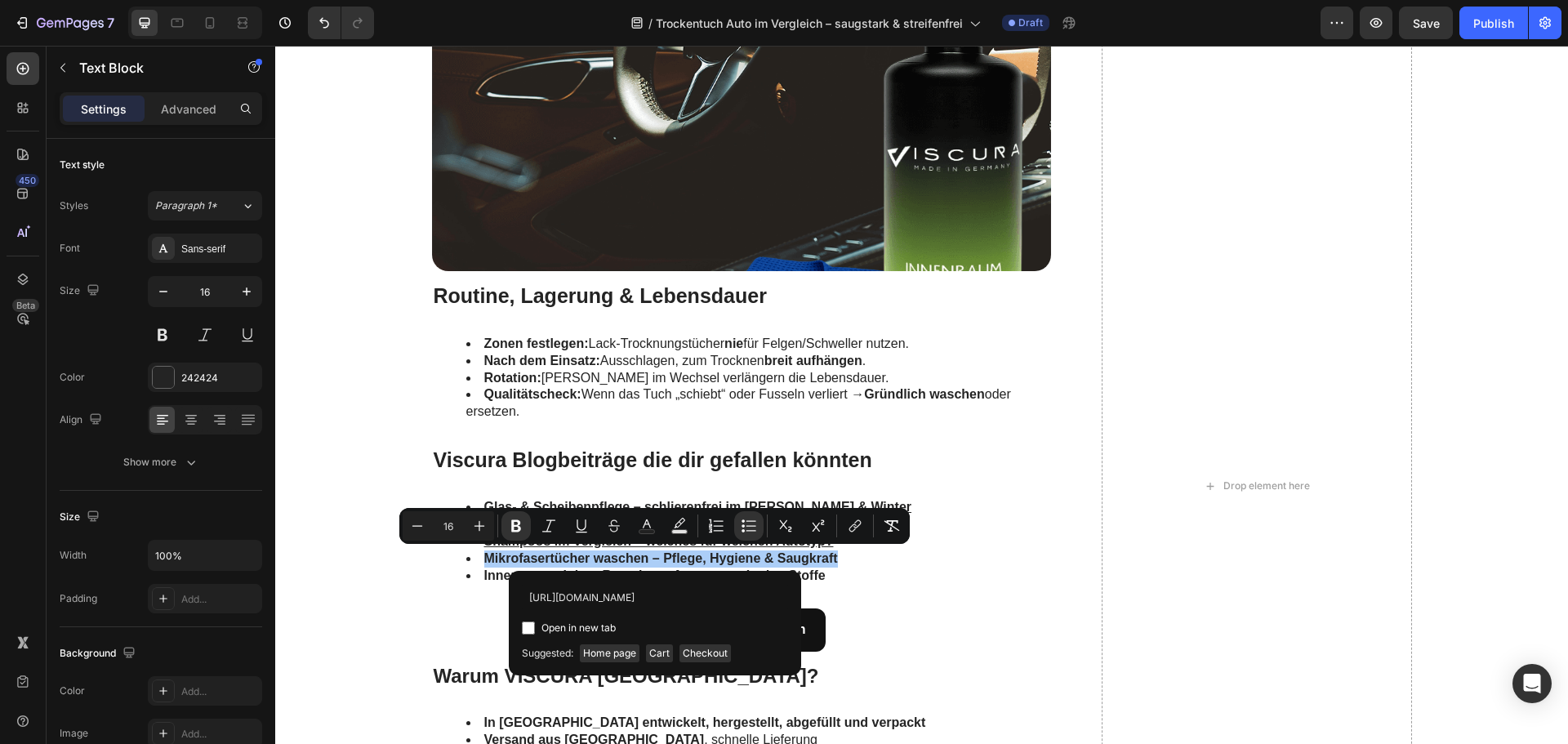
scroll to position [0, 343]
type input "https://www.viscuragermany.de/pages/das-richtige-mikrofasertuch-fur-die-autopfl…"
click at [558, 625] on span "Open in new tab" at bounding box center [578, 628] width 75 height 19
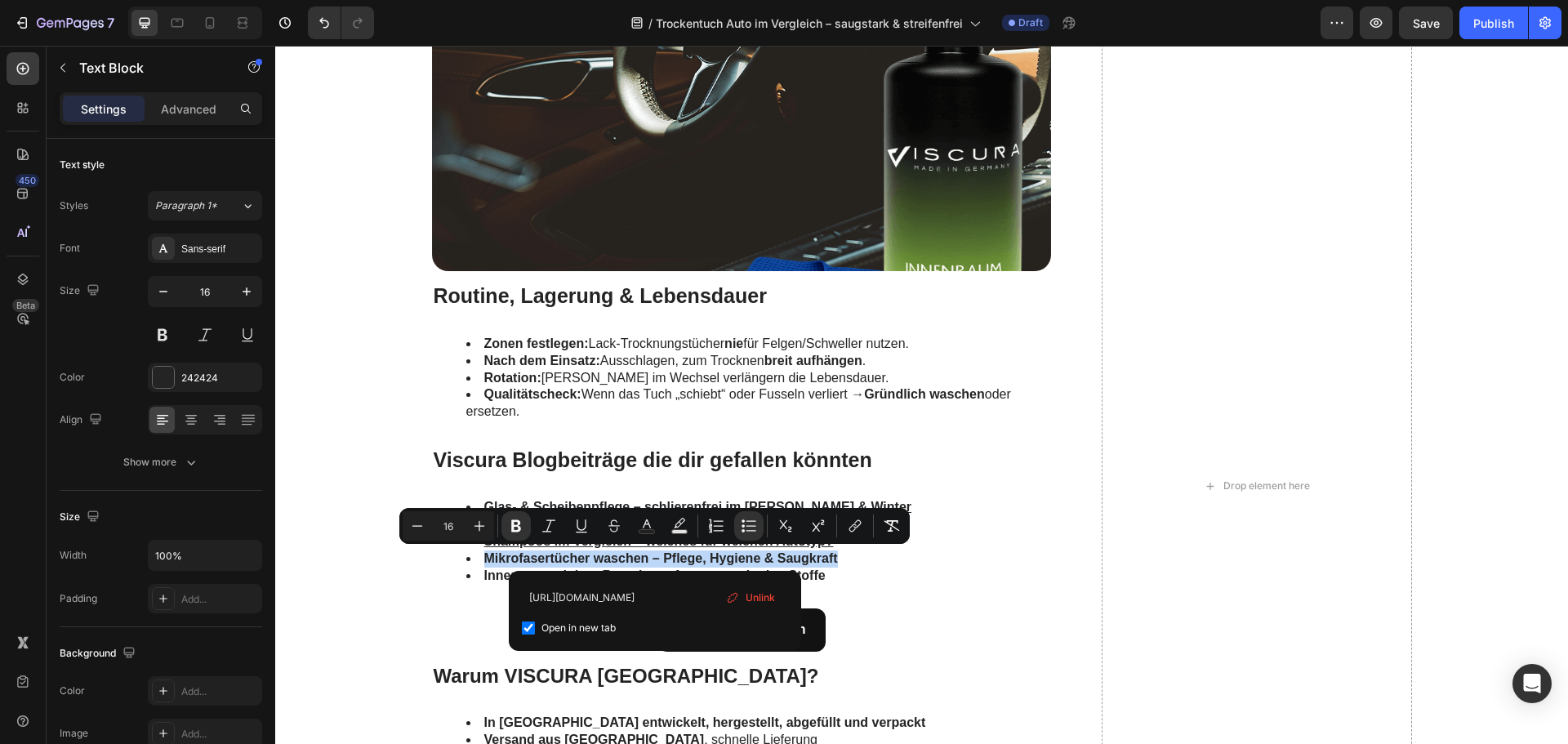
checkbox input "true"
click at [618, 597] on input "https://www.viscuragermany.de/pages/das-richtige-mikrofasertuch-fur-die-autopfl…" at bounding box center [654, 597] width 266 height 26
drag, startPoint x: 618, startPoint y: 597, endPoint x: 724, endPoint y: 597, distance: 106.0
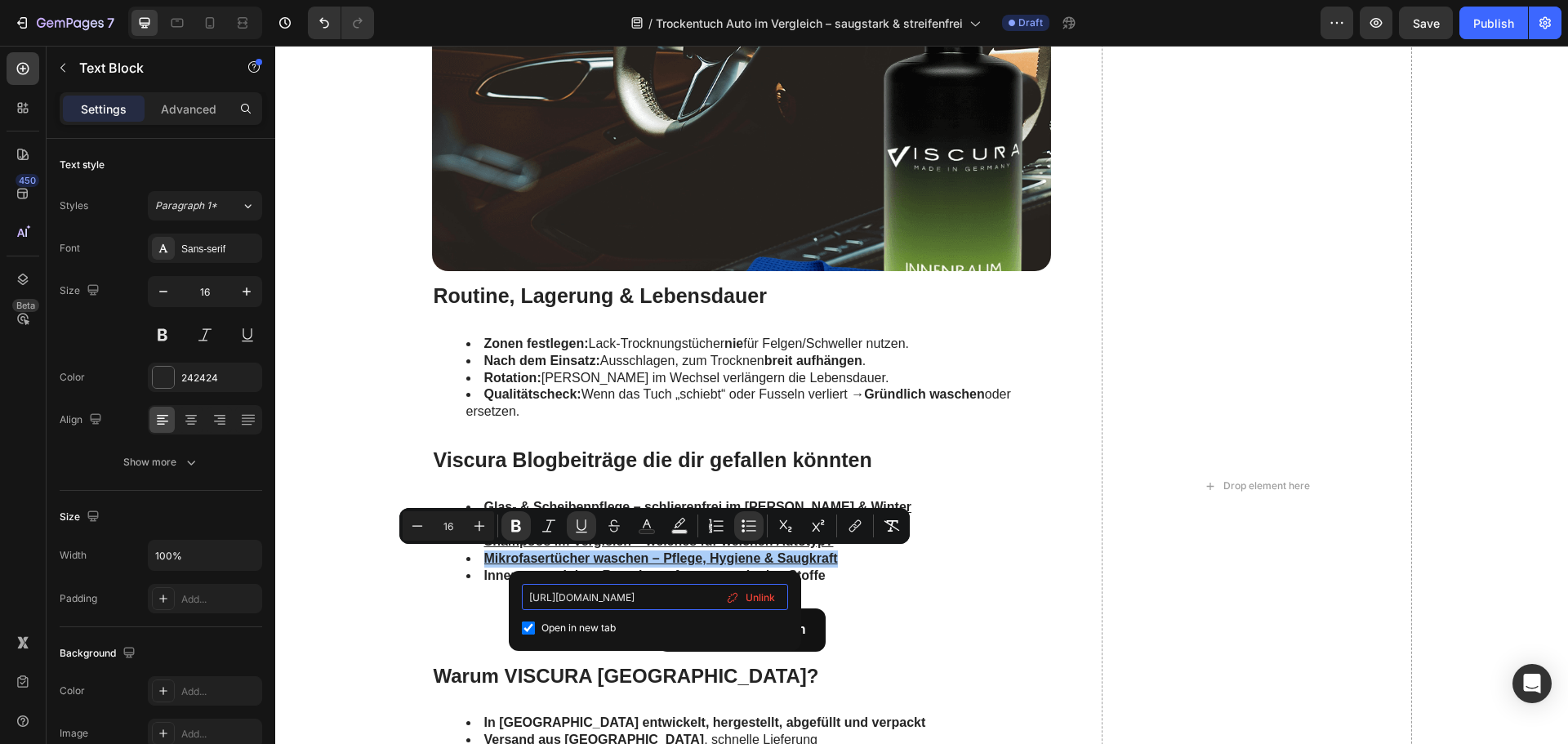
click at [724, 597] on div "https://www.viscuragermany.de/pages/das-richtige-mikrofasertuch-fur-die-autopfl…" at bounding box center [654, 610] width 266 height 54
click at [644, 602] on input "https://www.viscuragermany.de/pages/das-richtige-mikrofasertuch-fur-die-autopfl…" at bounding box center [654, 597] width 266 height 26
drag, startPoint x: 659, startPoint y: 599, endPoint x: 703, endPoint y: 606, distance: 44.6
click at [777, 604] on div "https://www.viscuragermany.de/pages/das-richtige-mikrofasertuch-fur-die-autopfl…" at bounding box center [654, 610] width 266 height 54
click at [634, 604] on input "https://www.viscuragermany.de/pages/das-richtige-mikrofasertuch-fur-die-autopfl…" at bounding box center [654, 597] width 266 height 26
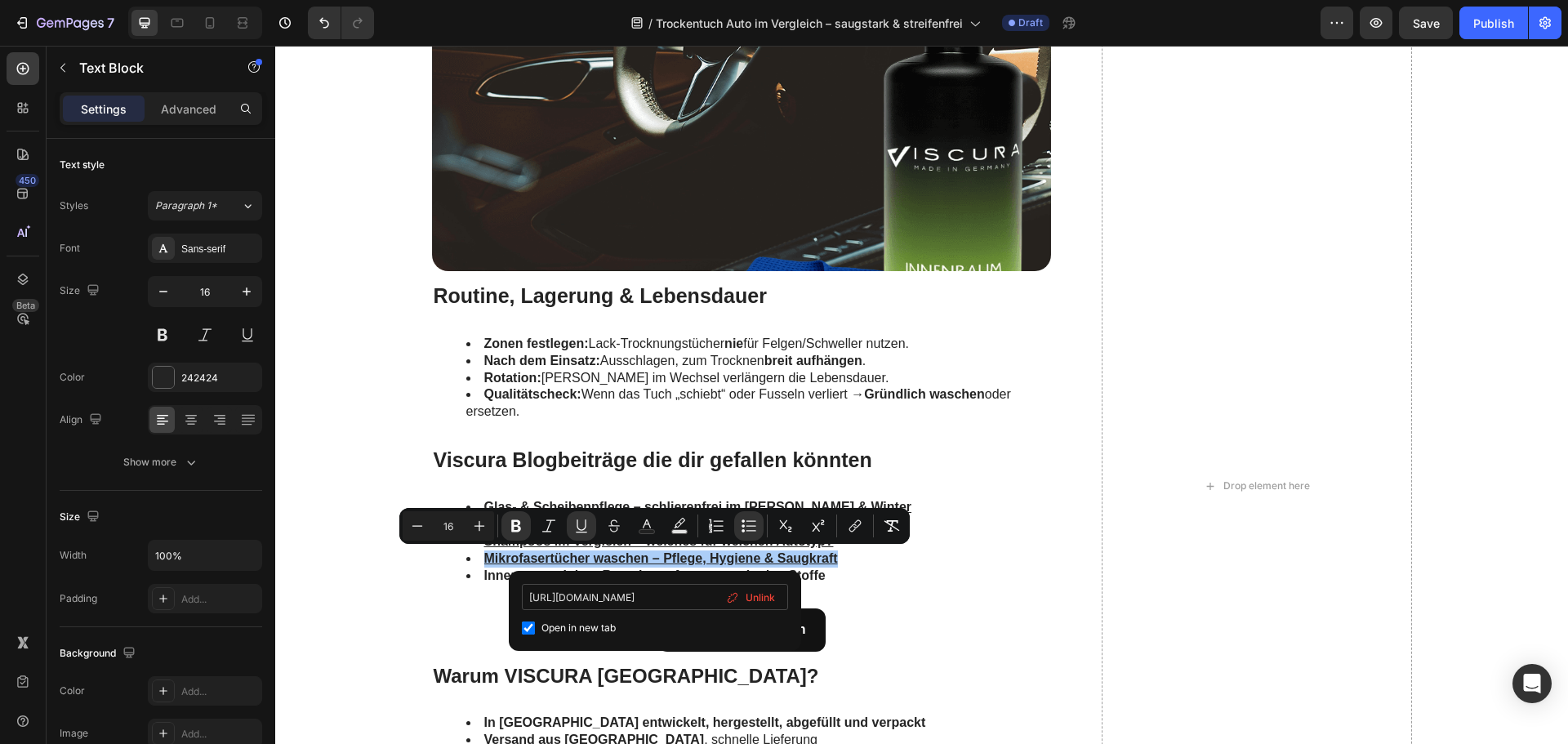
scroll to position [0, 0]
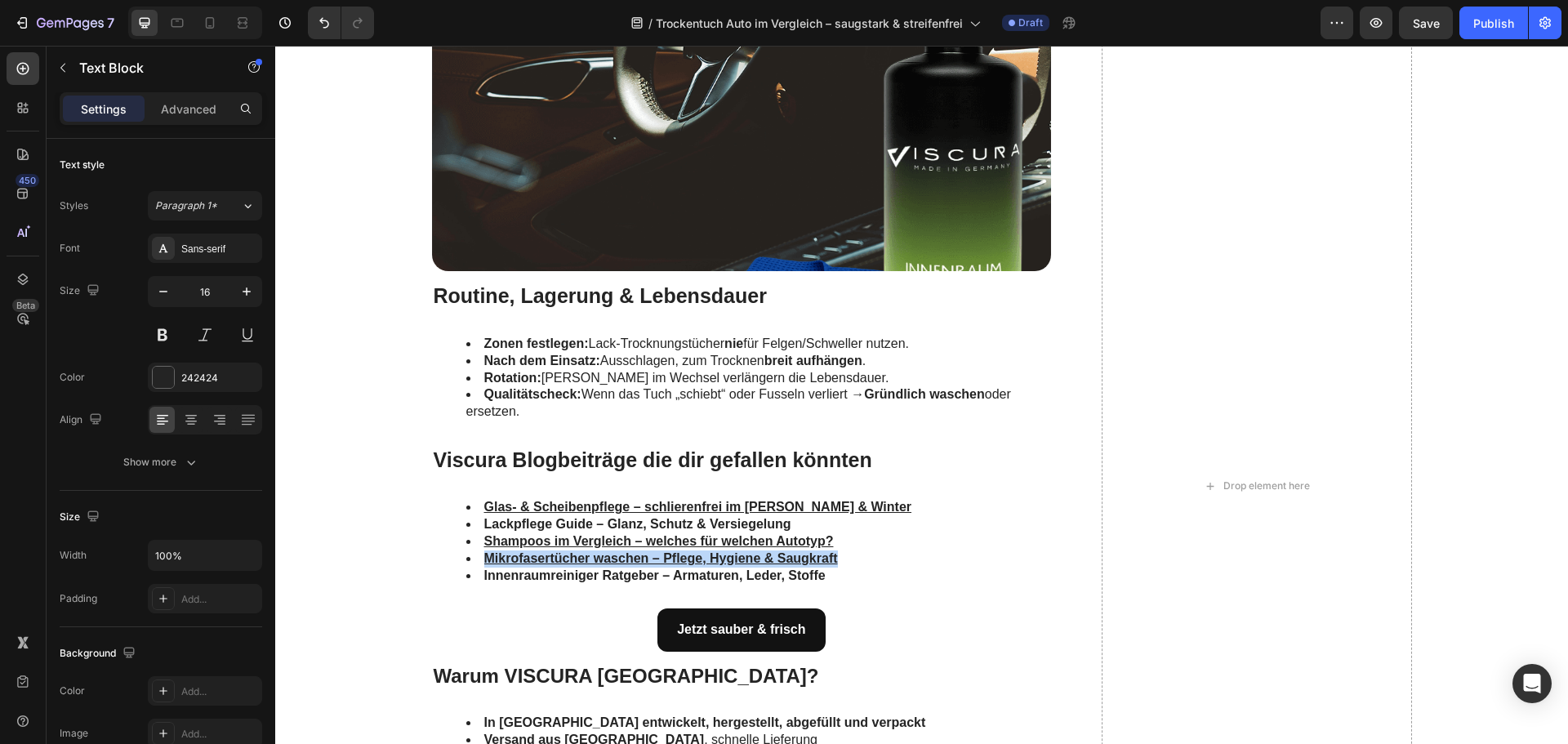
click at [604, 557] on u "Mikrofasertücher waschen – Pflege, Hygiene & Saugkraft" at bounding box center [661, 559] width 354 height 14
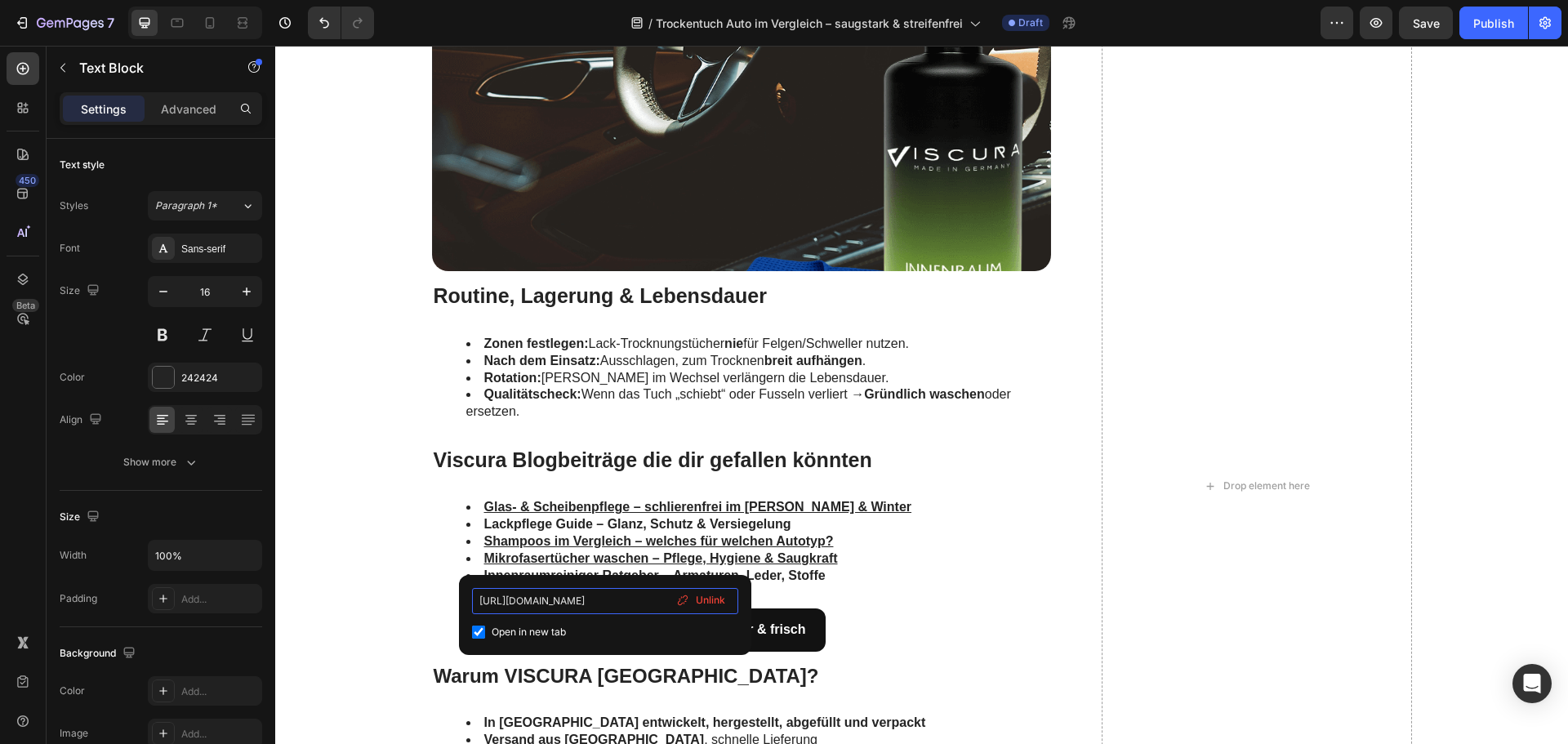
click at [611, 603] on input "https://www.viscuragermany.de/pages/das-richtige-mikrofasertuch-fur-die-autopfl…" at bounding box center [604, 601] width 266 height 26
click at [379, 581] on div "Häufige Fehler & die einfache Lösung Heading Rubbeln statt ziehen: erhöht Reibu…" at bounding box center [921, 486] width 1260 height 2786
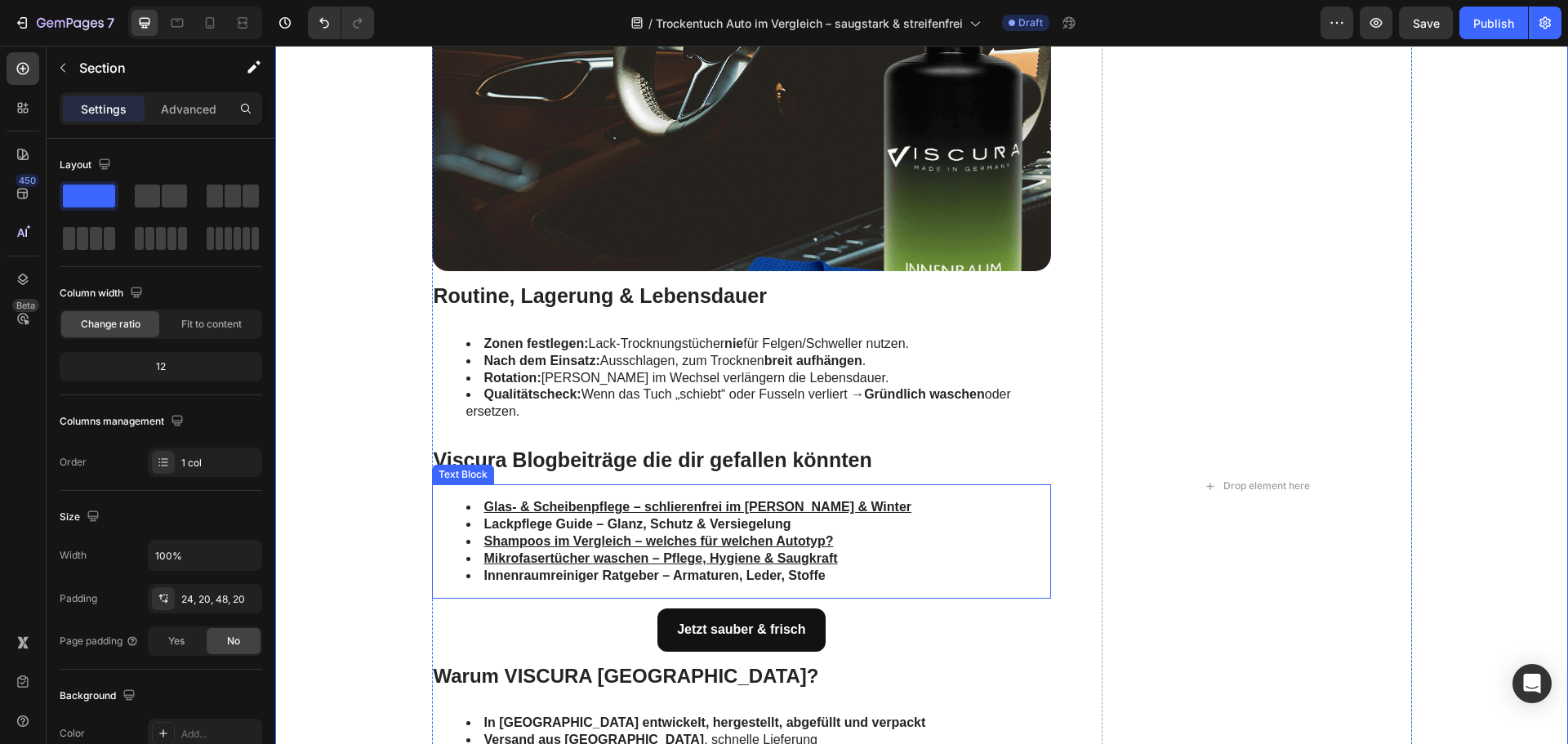
click at [552, 574] on strong "Innenraumreiniger Ratgeber – Armaturen, Leder, Stoffe" at bounding box center [654, 575] width 342 height 14
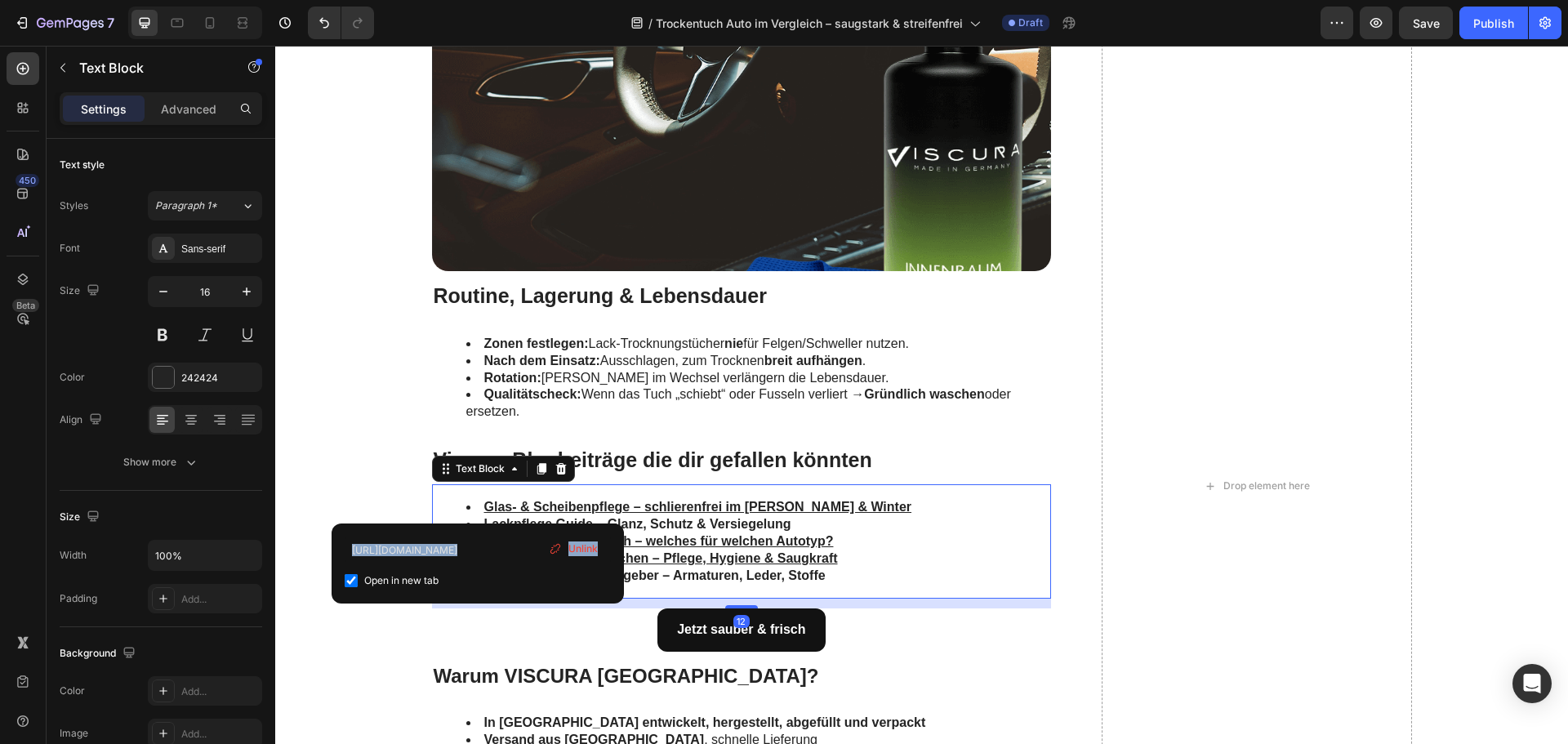
click at [552, 574] on div "Open in new tab" at bounding box center [477, 581] width 266 height 19
checkbox input "false"
click at [727, 568] on strong "Innenraumreiniger Ratgeber – Armaturen, Leder, Stoffe" at bounding box center [654, 575] width 342 height 14
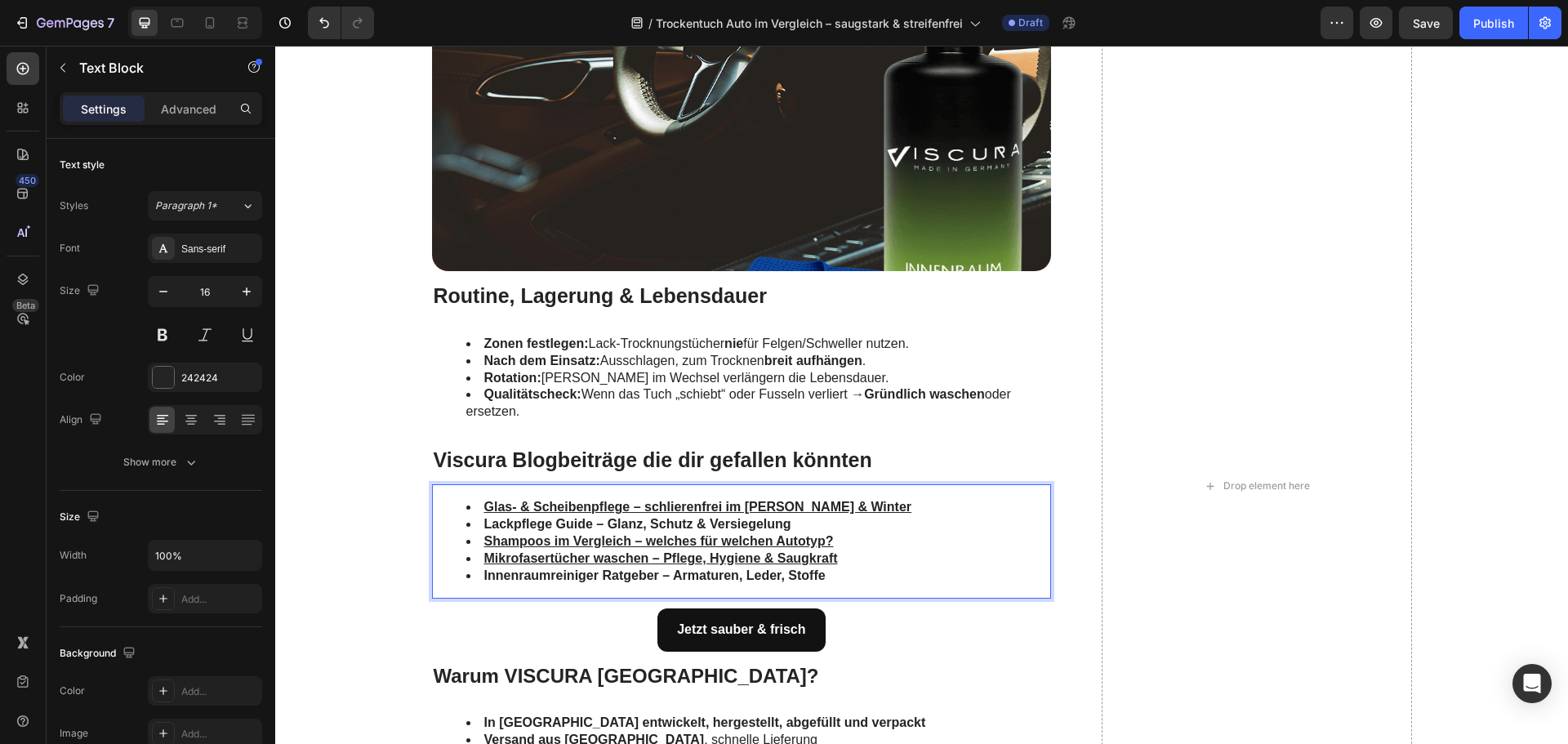
click at [673, 574] on strong "Innenraumreiniger Ratgeber – Armaturen, Leder, Stoffe" at bounding box center [654, 575] width 342 height 14
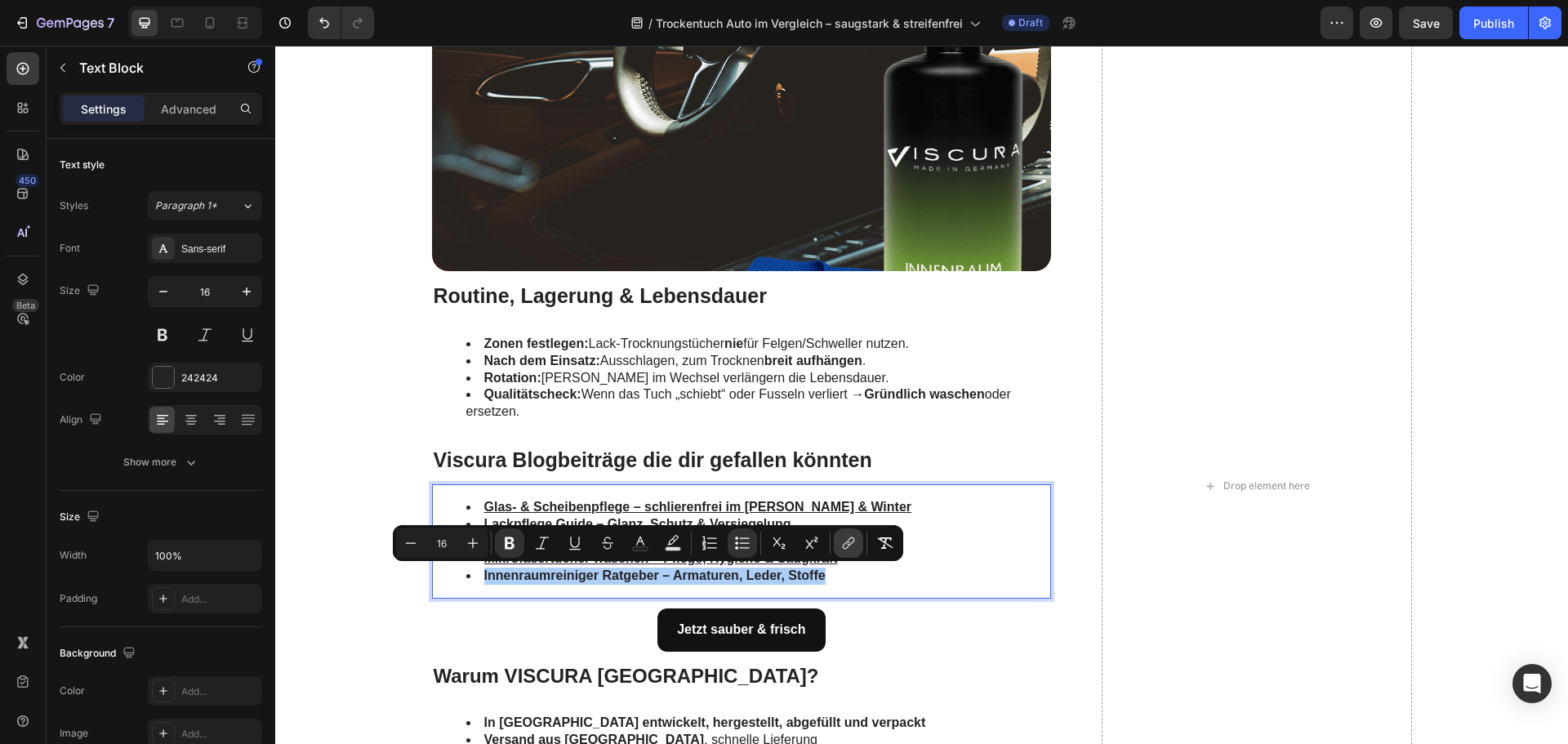
click at [854, 536] on icon "Editor contextual toolbar" at bounding box center [849, 543] width 17 height 17
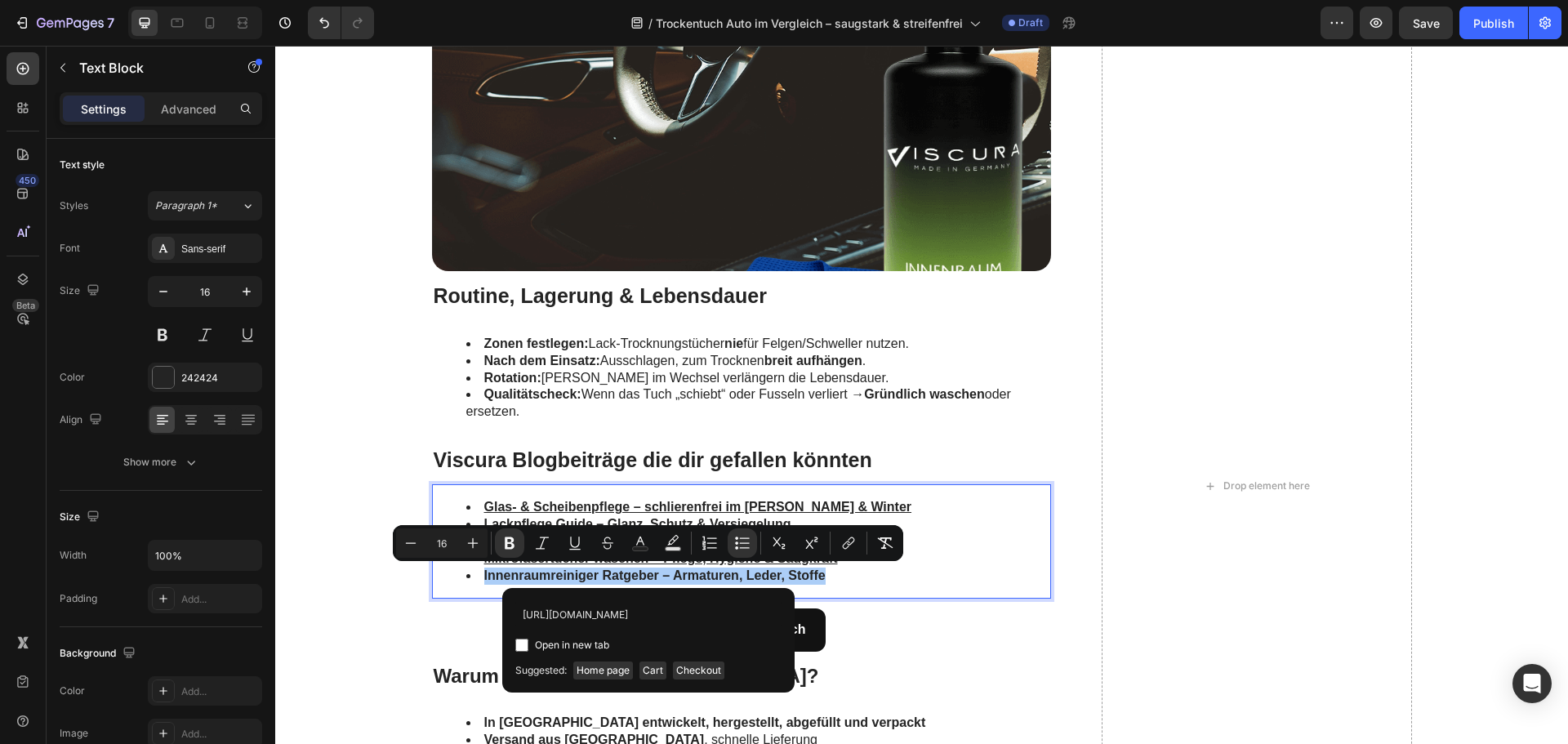
scroll to position [0, 118]
type input "https://www.viscuragermany.de/pages/innenraumreinigung-auto"
click at [539, 642] on span "Open in new tab" at bounding box center [572, 645] width 75 height 19
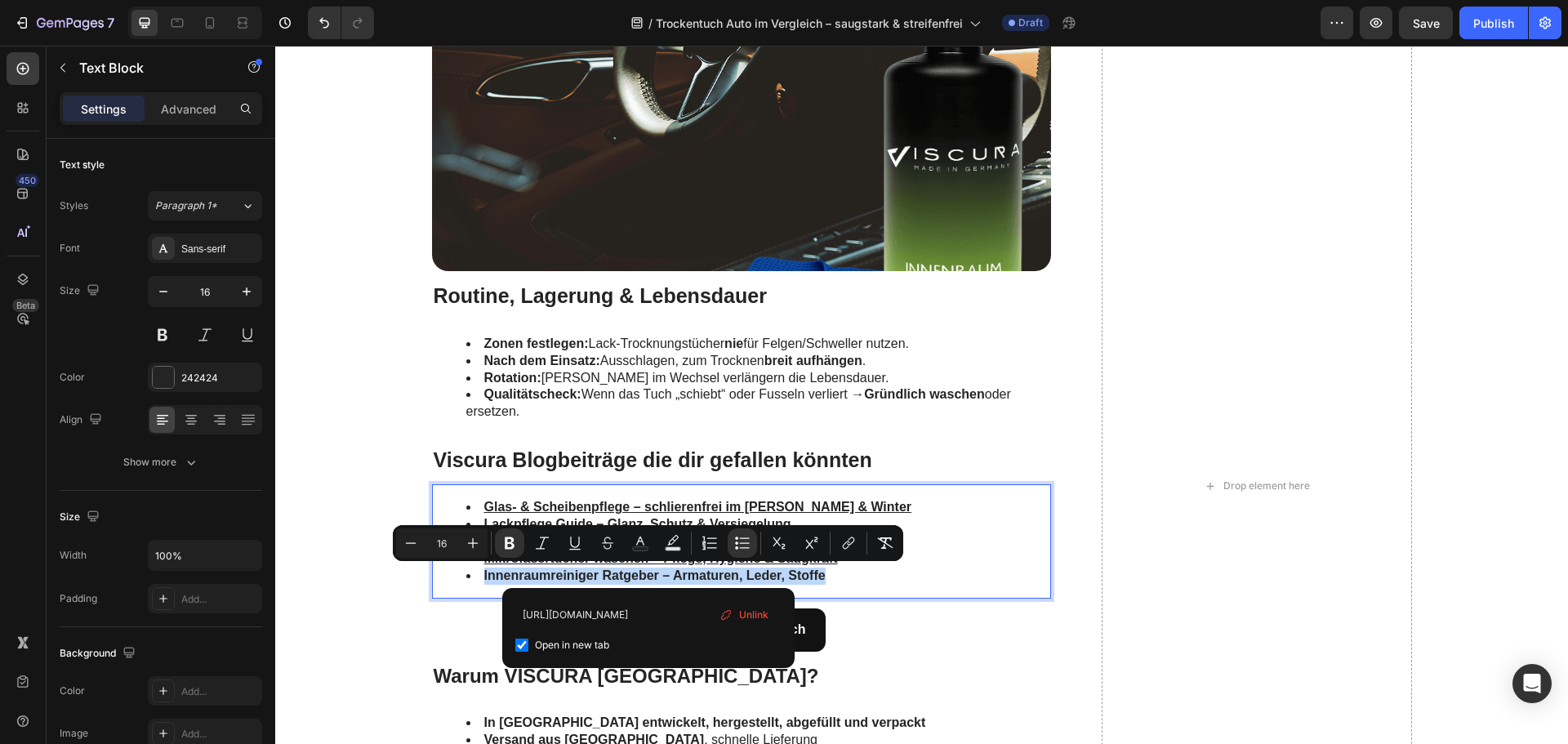
checkbox input "true"
click at [570, 611] on input "https://www.viscuragermany.de/pages/innenraumreinigung-auto" at bounding box center [648, 614] width 266 height 26
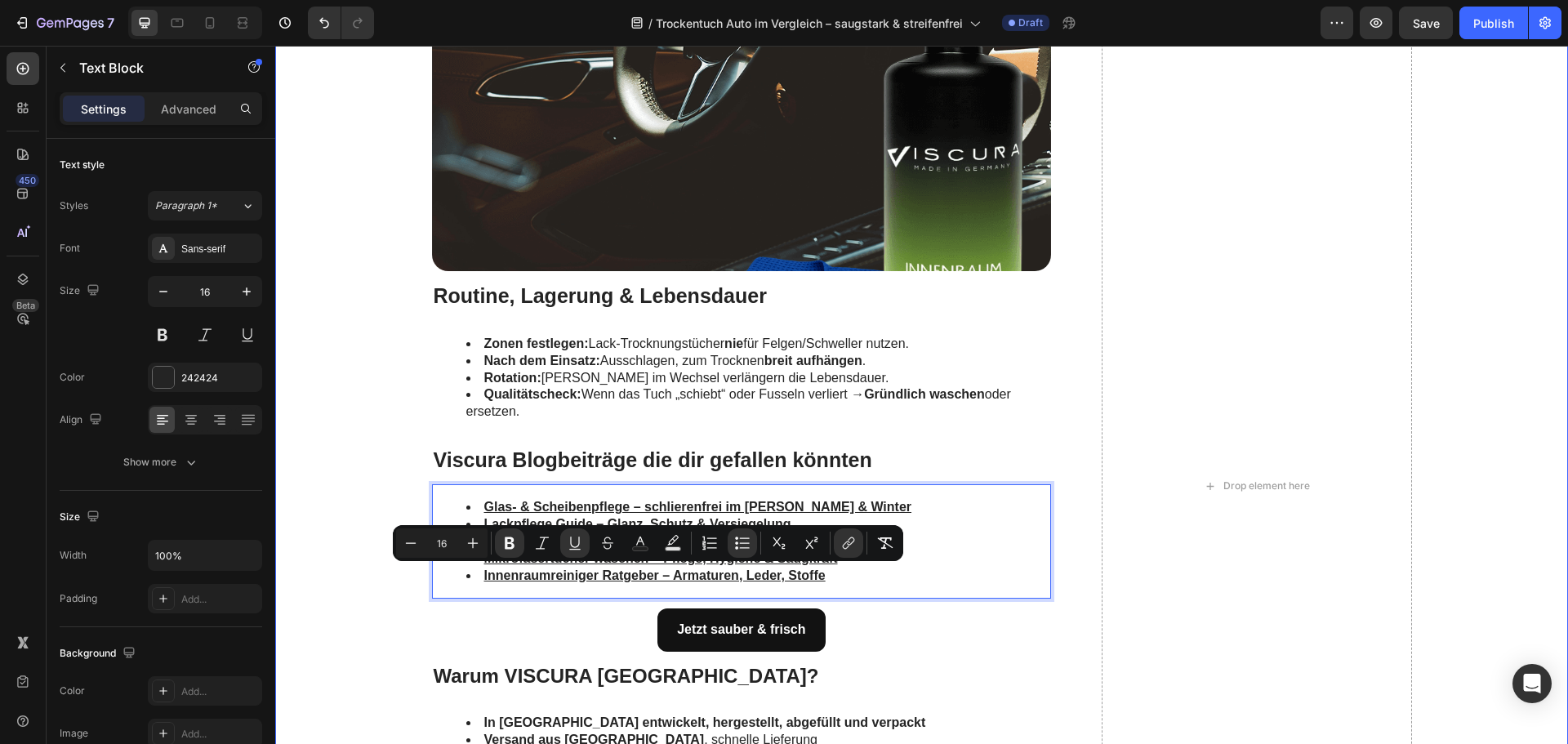
click at [397, 586] on div "Häufige Fehler & die einfache Lösung Heading Rubbeln statt ziehen: erhöht Reibu…" at bounding box center [921, 486] width 1260 height 2786
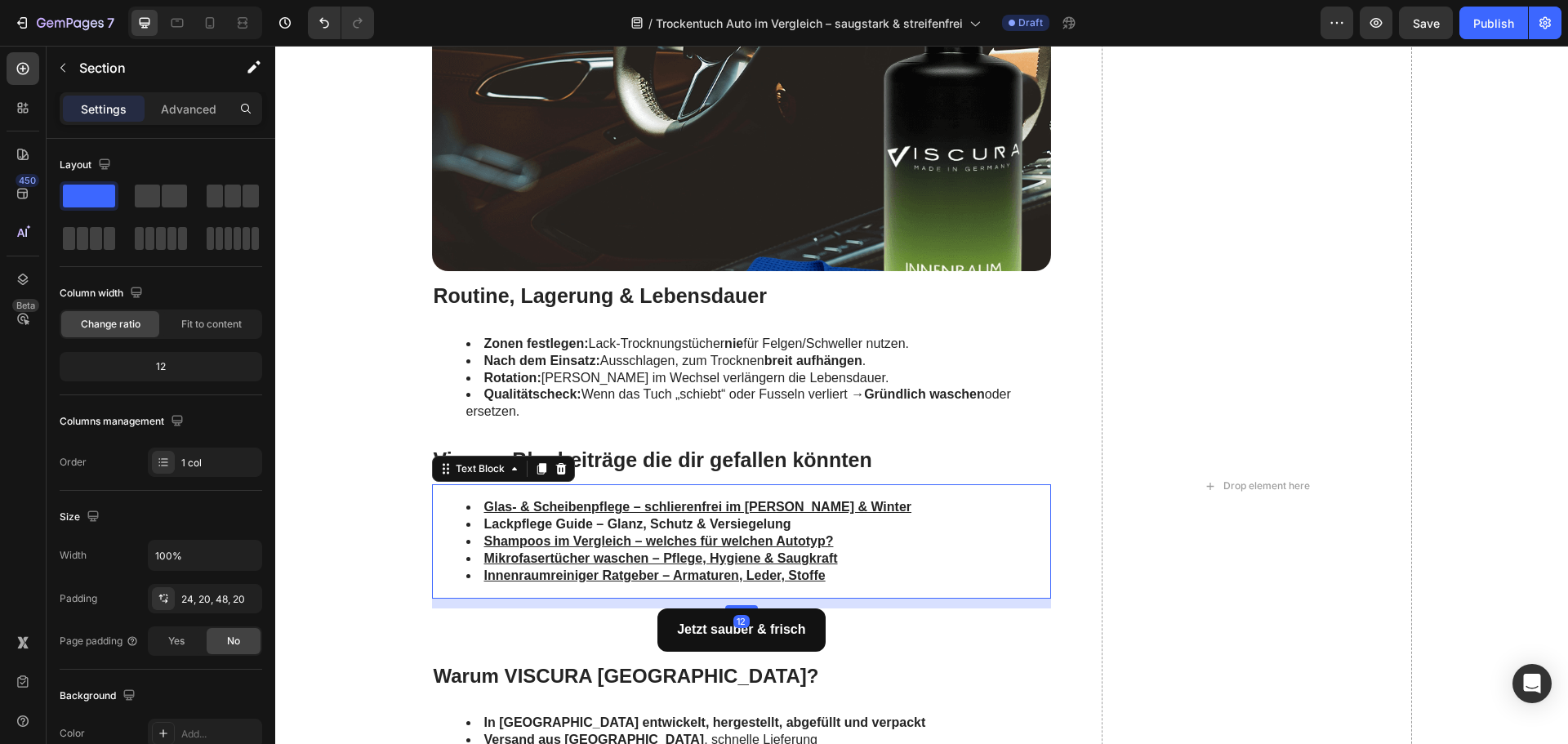
click at [586, 524] on strong "Lackpflege Guide – Glanz, Schutz & Versiegelung" at bounding box center [638, 524] width 307 height 14
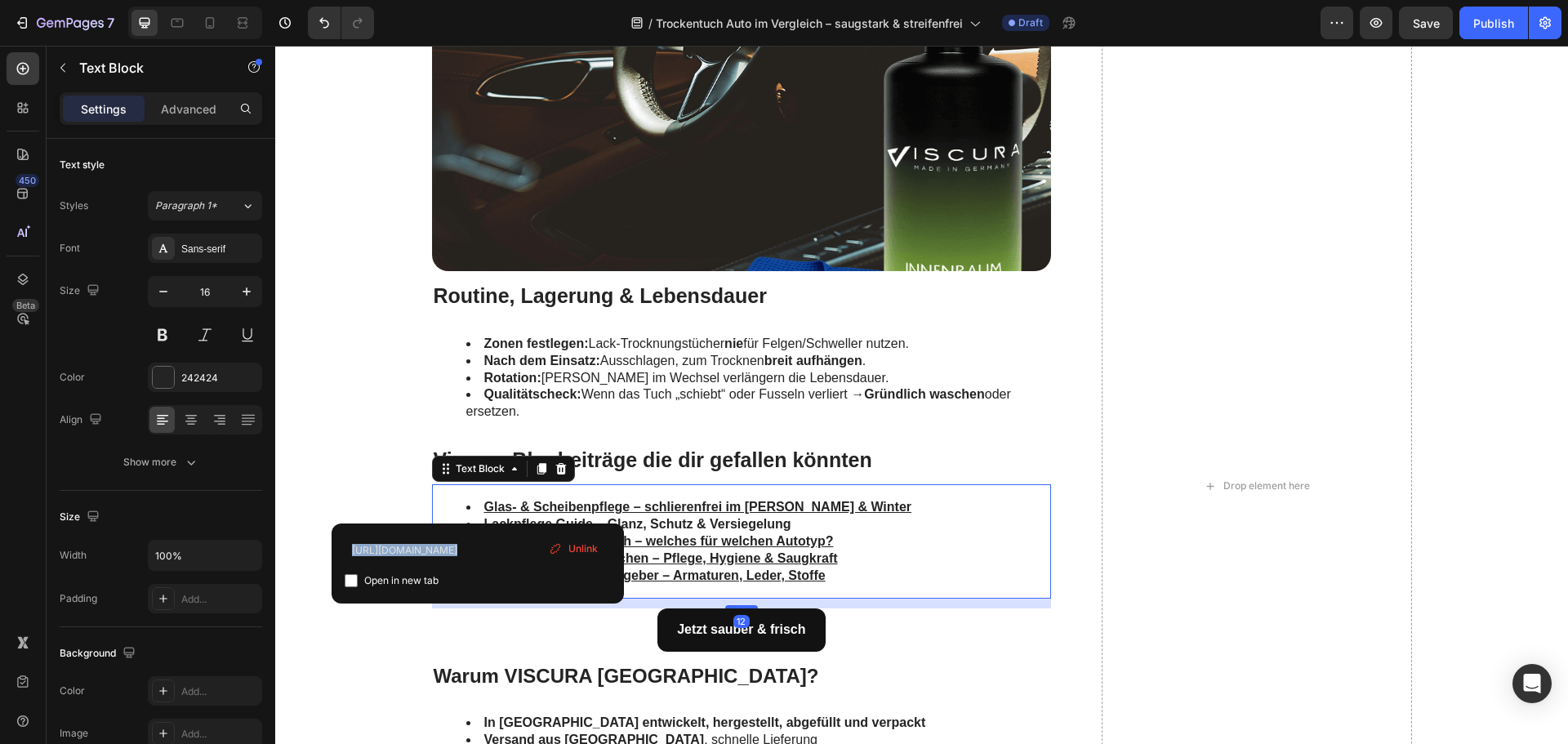
click at [586, 524] on div "https://www.viscuragermany.de/pages/warum-klare-scheiben-sicherheit-sind Open i…" at bounding box center [477, 563] width 293 height 80
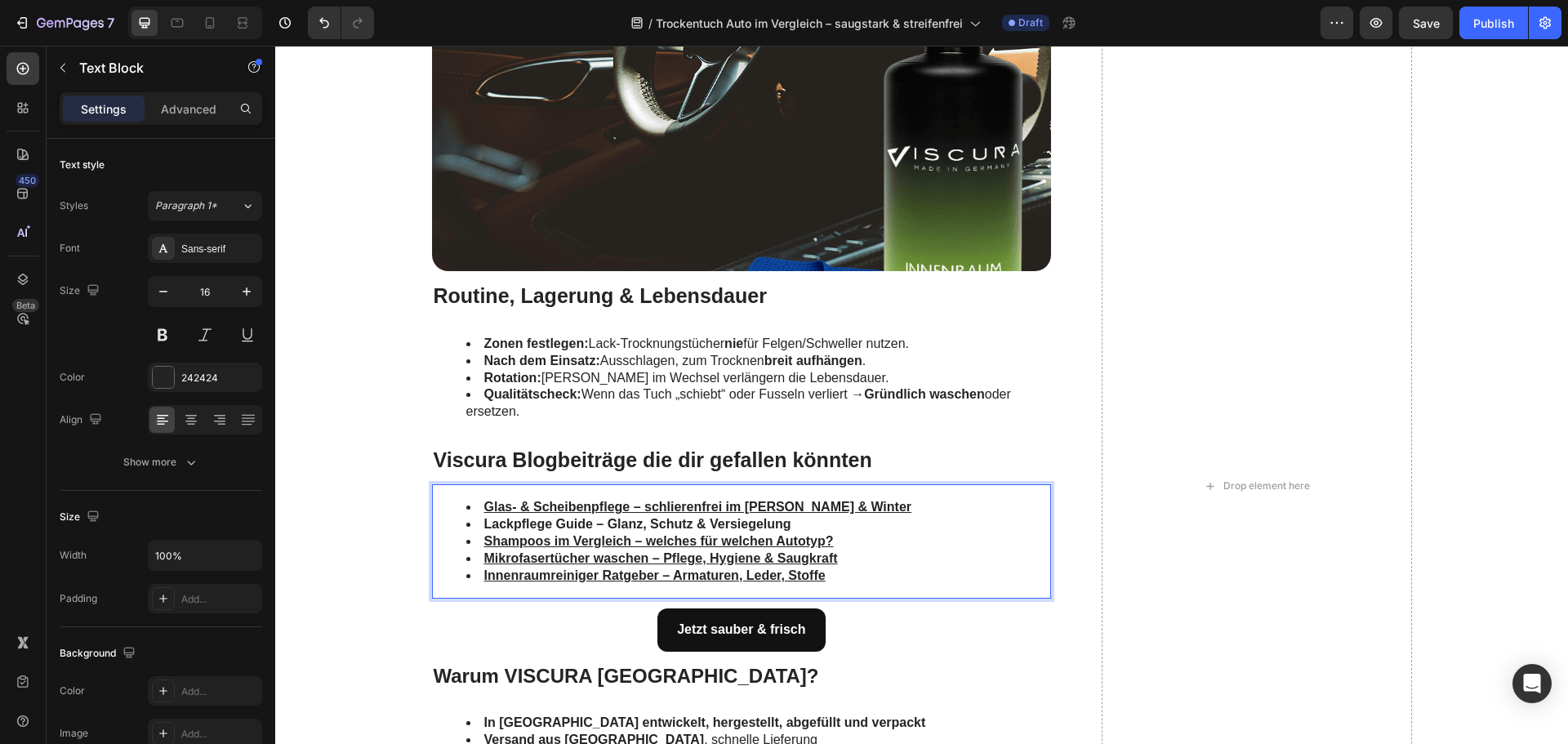
click at [642, 520] on strong "Lackpflege Guide – Glanz, Schutz & Versiegelung" at bounding box center [638, 524] width 307 height 14
click at [638, 520] on strong "Lackpflege Guide – Glanz, Schutz & Versiegelung" at bounding box center [638, 524] width 307 height 14
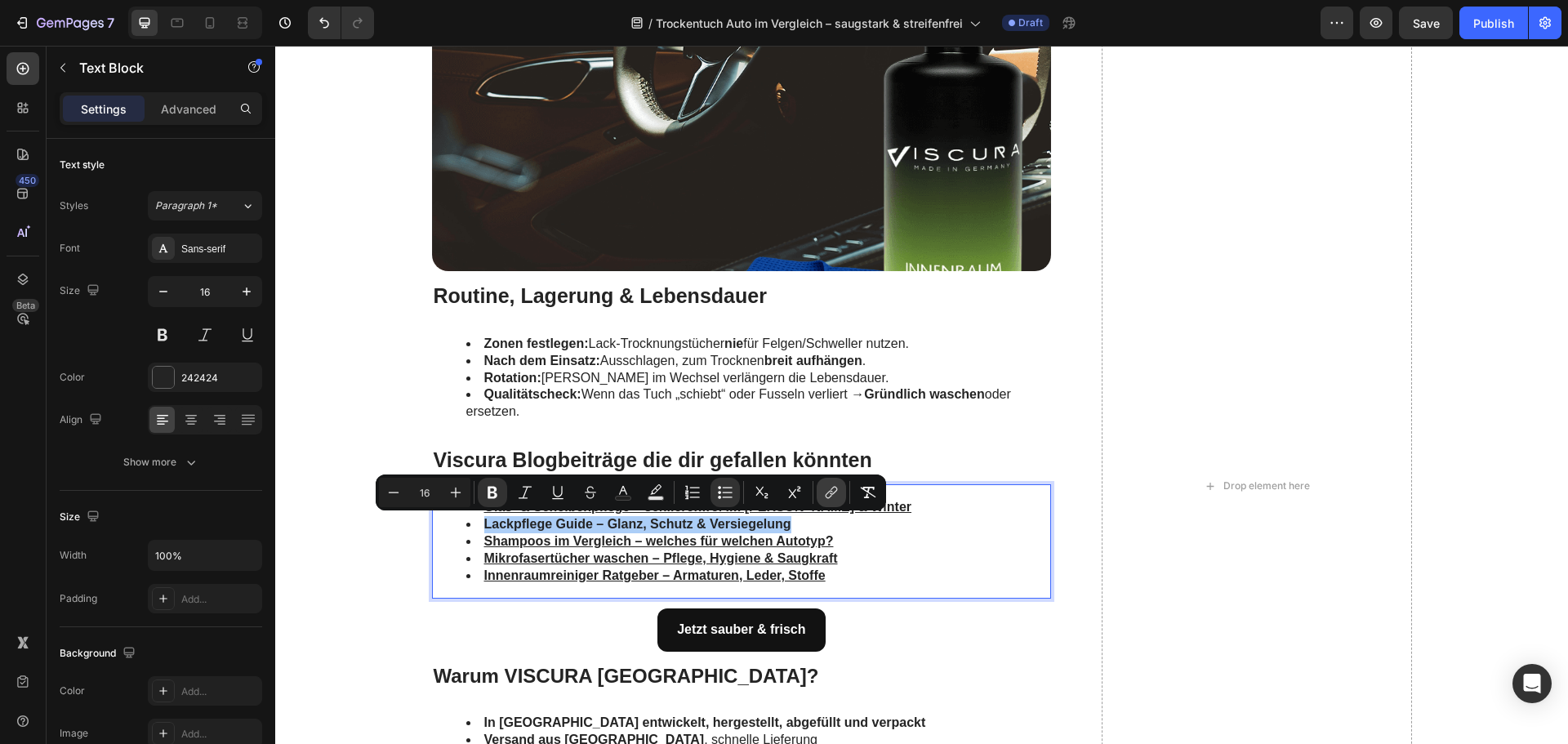
click at [829, 493] on icon "Editor contextual toolbar" at bounding box center [829, 495] width 7 height 8
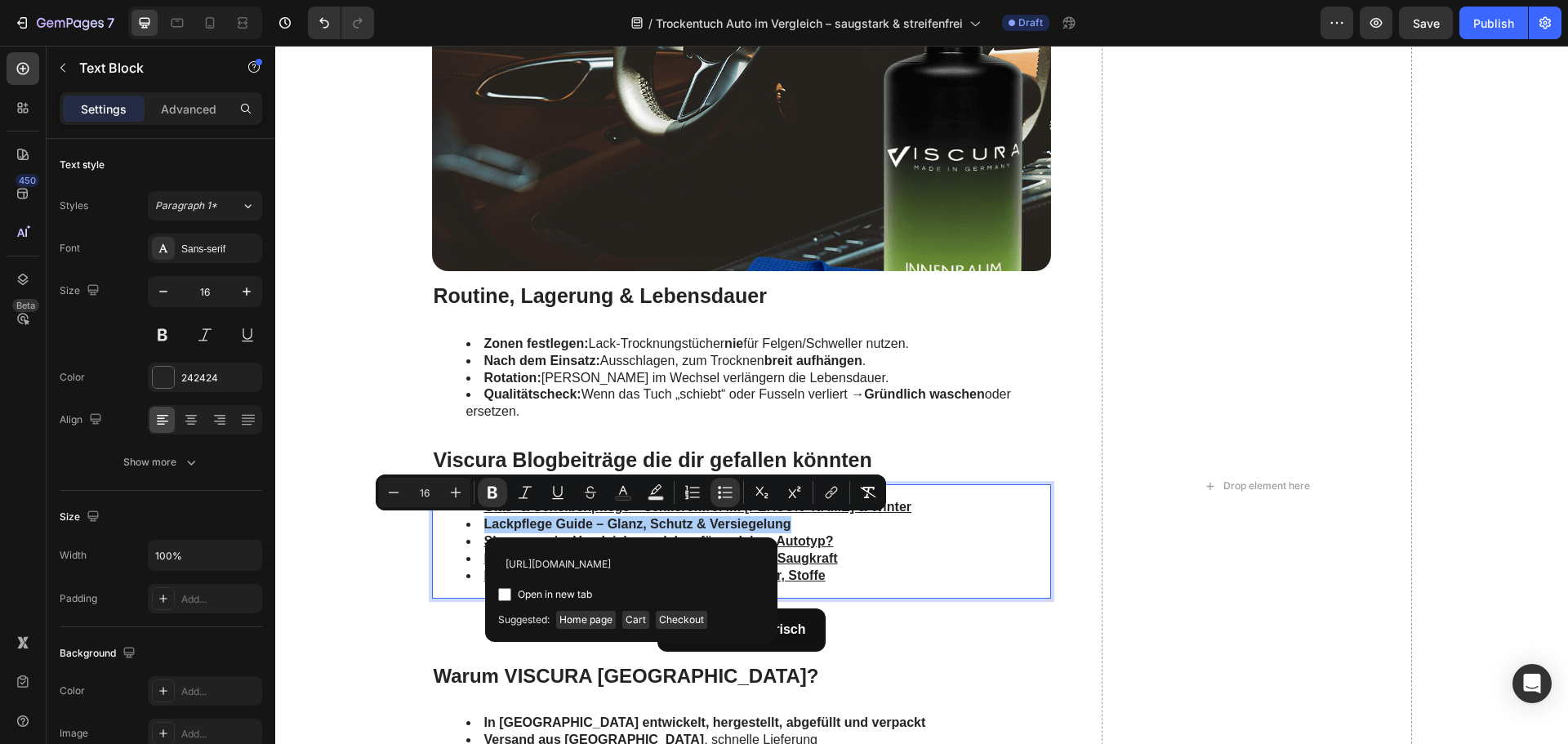
scroll to position [0, 192]
type input "https://www.viscuragermany.de/pages/lederpflege-fur-auto-leder-und-alcantara"
click at [539, 596] on span "Open in new tab" at bounding box center [554, 595] width 75 height 19
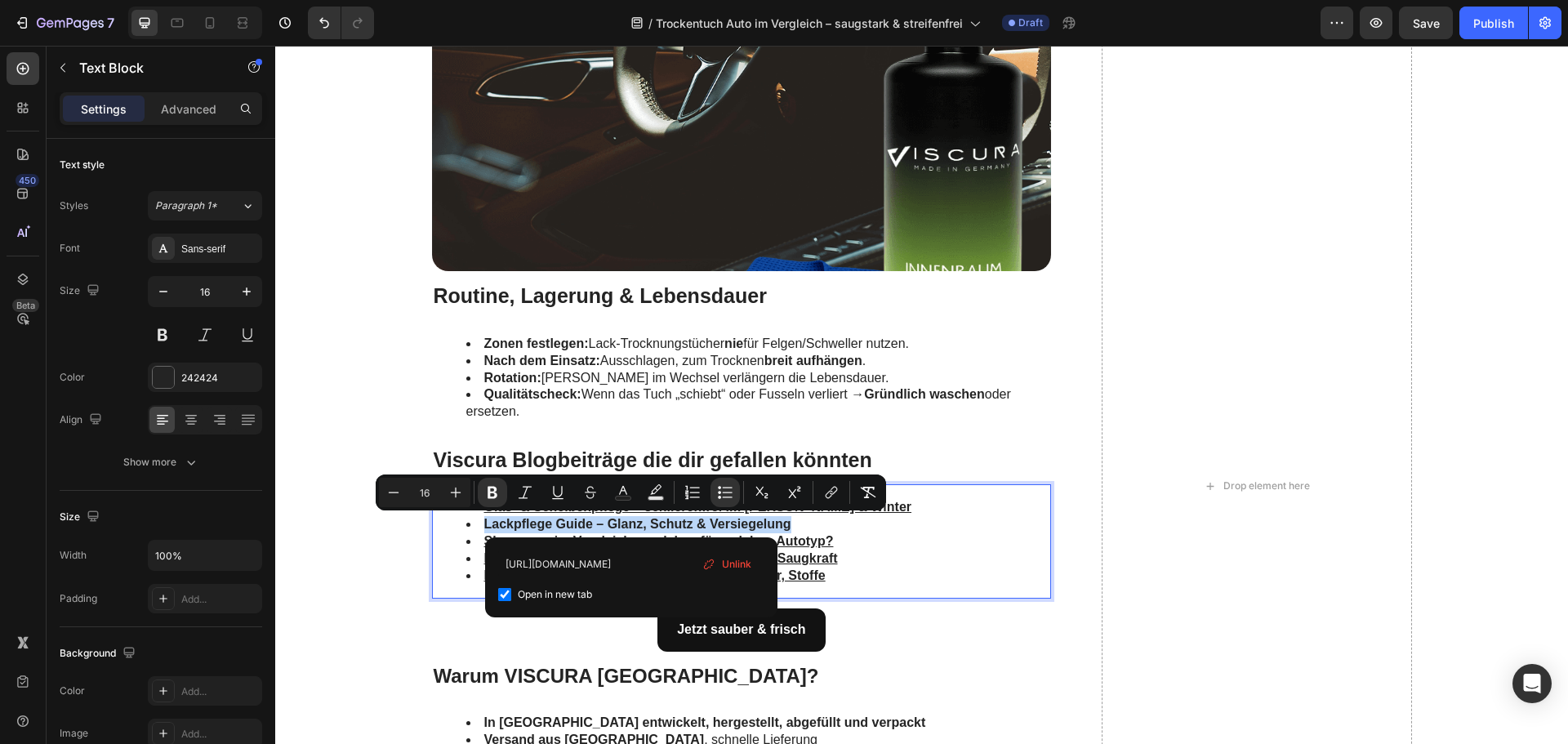
checkbox input "true"
click at [588, 570] on input "https://www.viscuragermany.de/pages/lederpflege-fur-auto-leder-und-alcantara" at bounding box center [631, 564] width 266 height 26
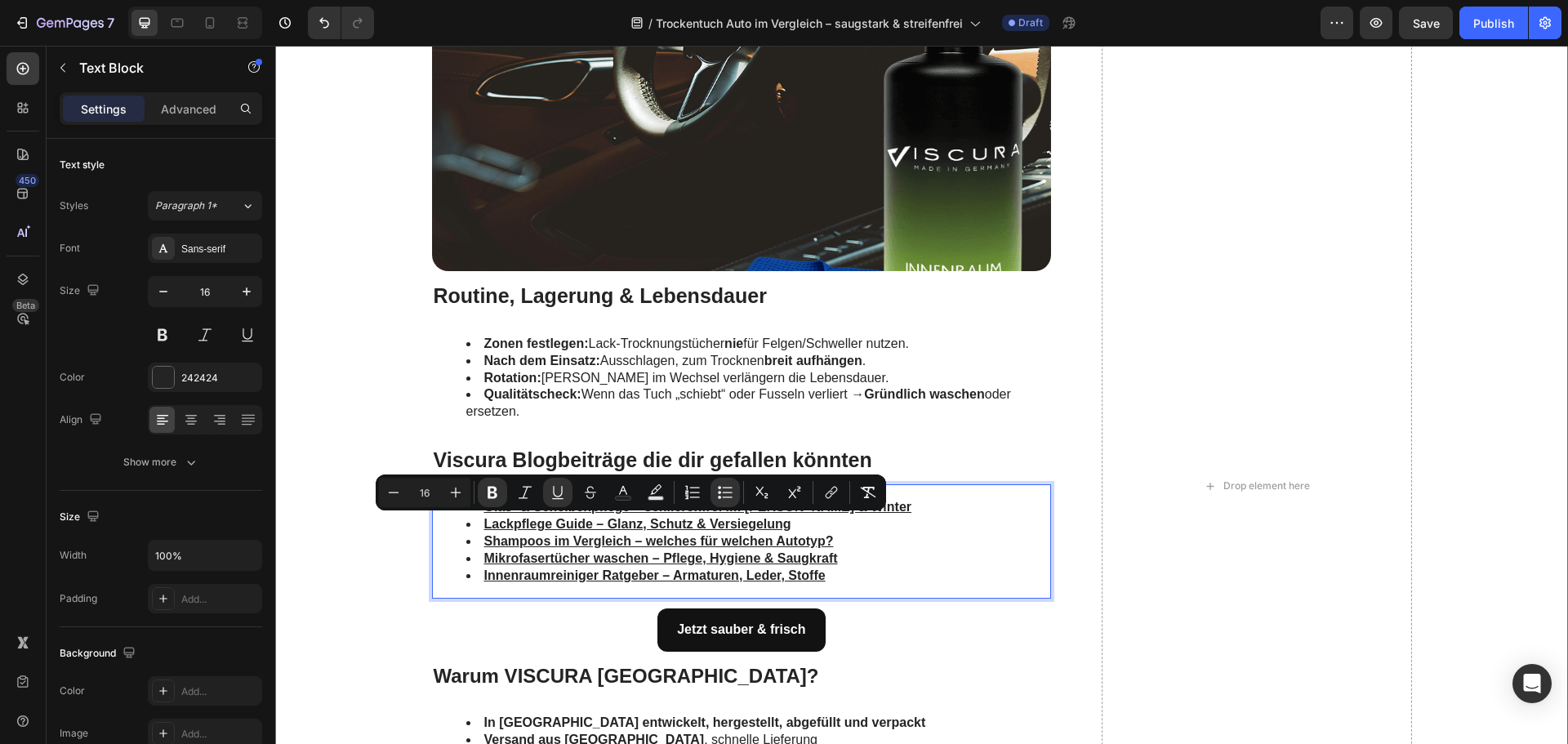
click at [388, 543] on div "Häufige Fehler & die einfache Lösung Heading Rubbeln statt ziehen: erhöht Reibu…" at bounding box center [921, 486] width 1260 height 2786
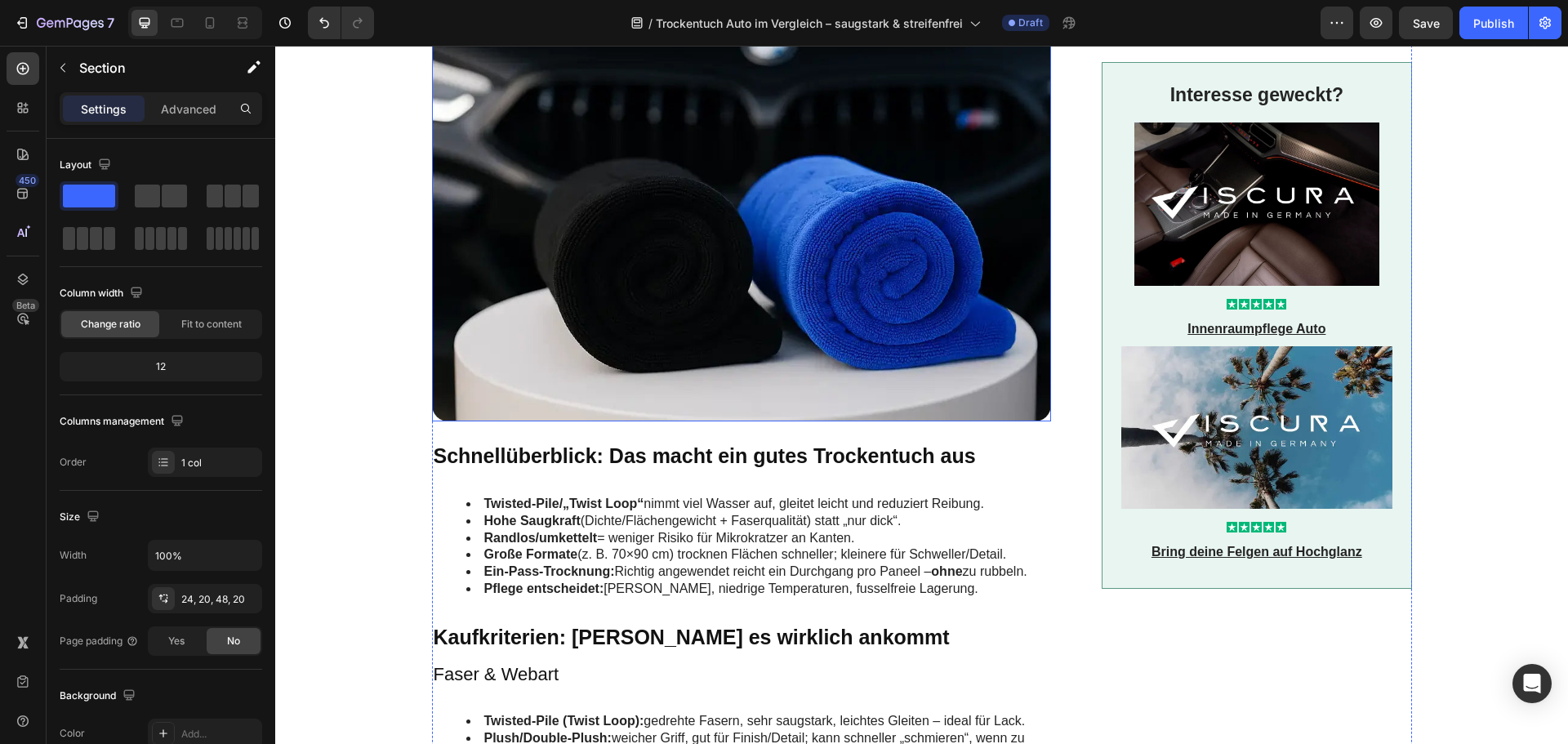
scroll to position [654, 0]
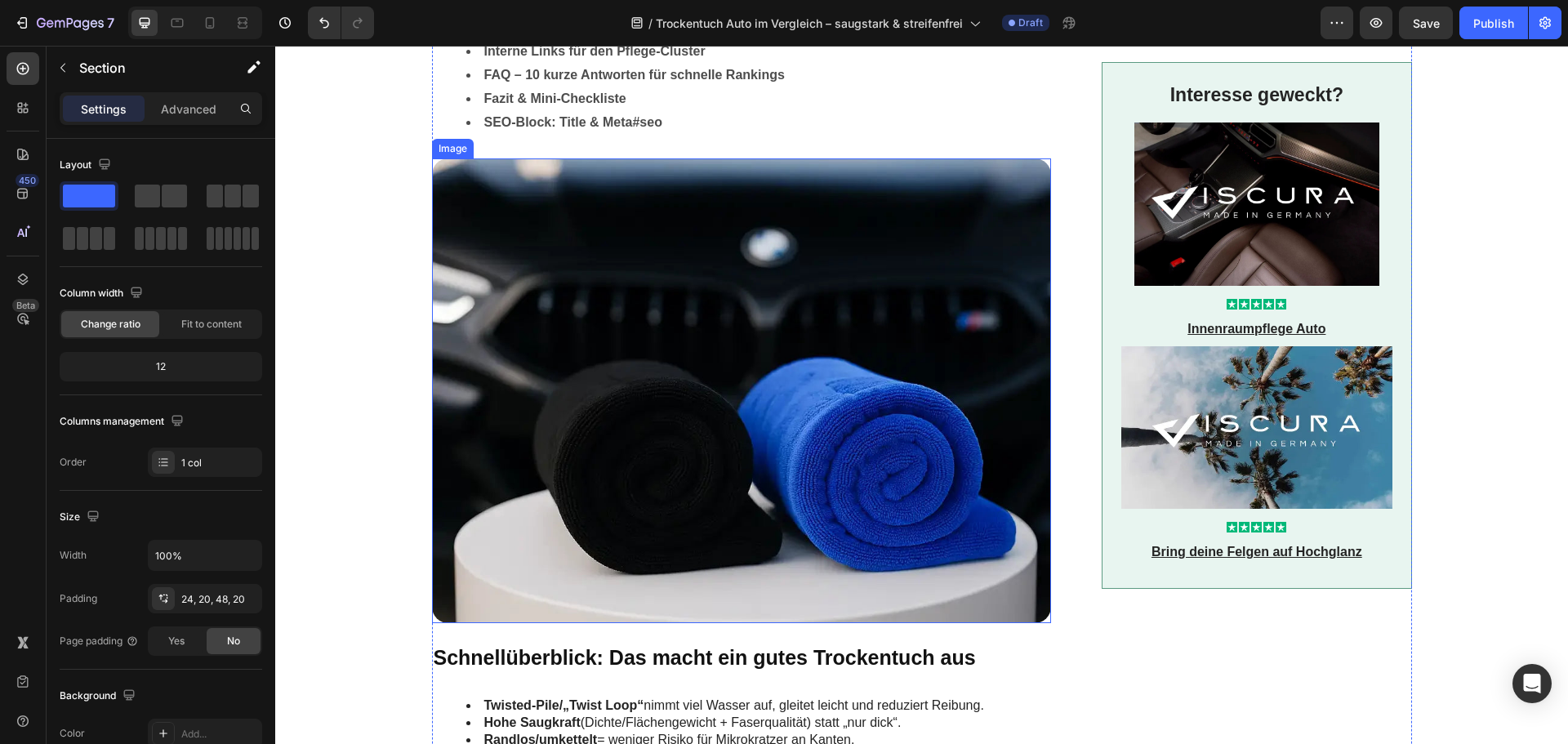
click at [654, 468] on img at bounding box center [742, 390] width 620 height 465
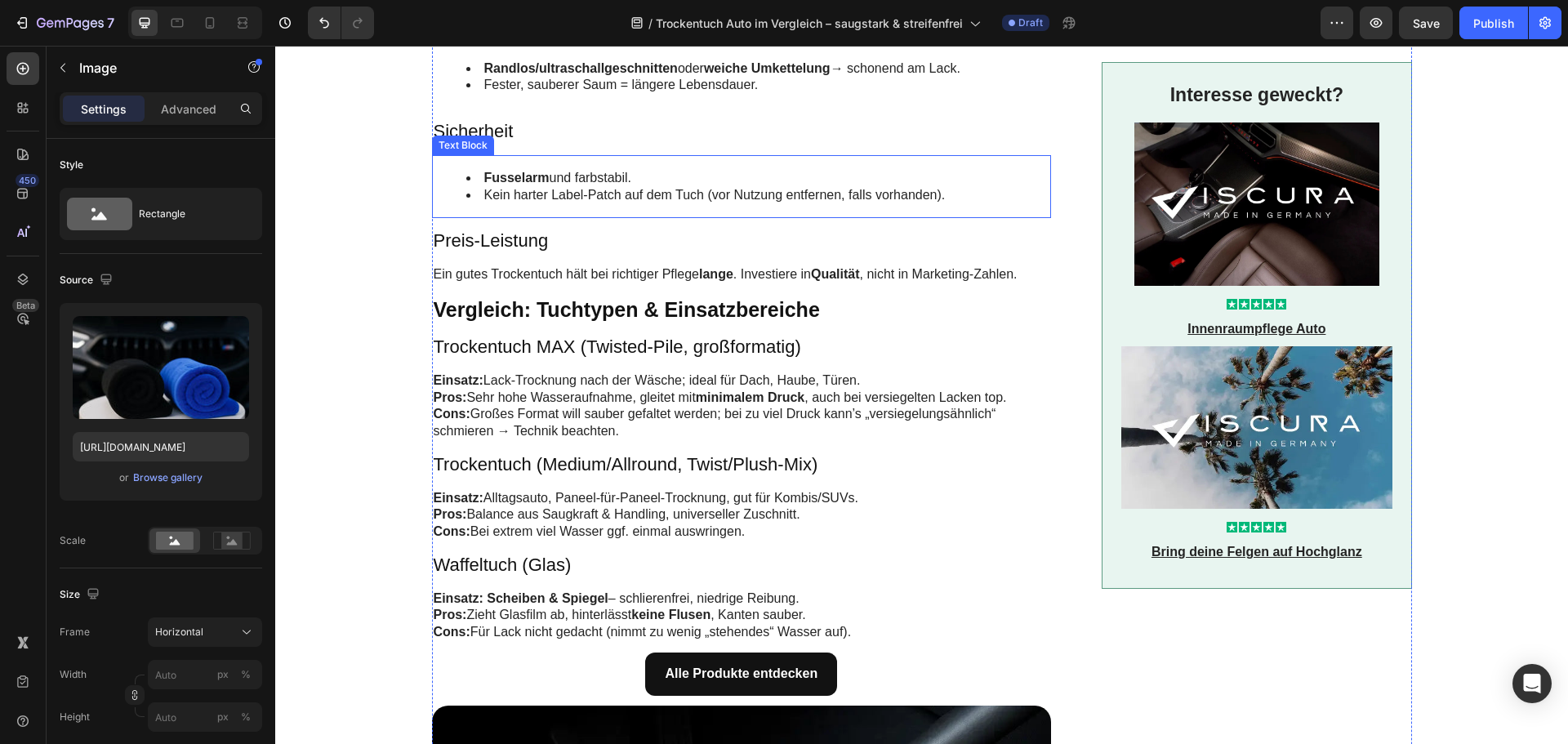
scroll to position [2368, 0]
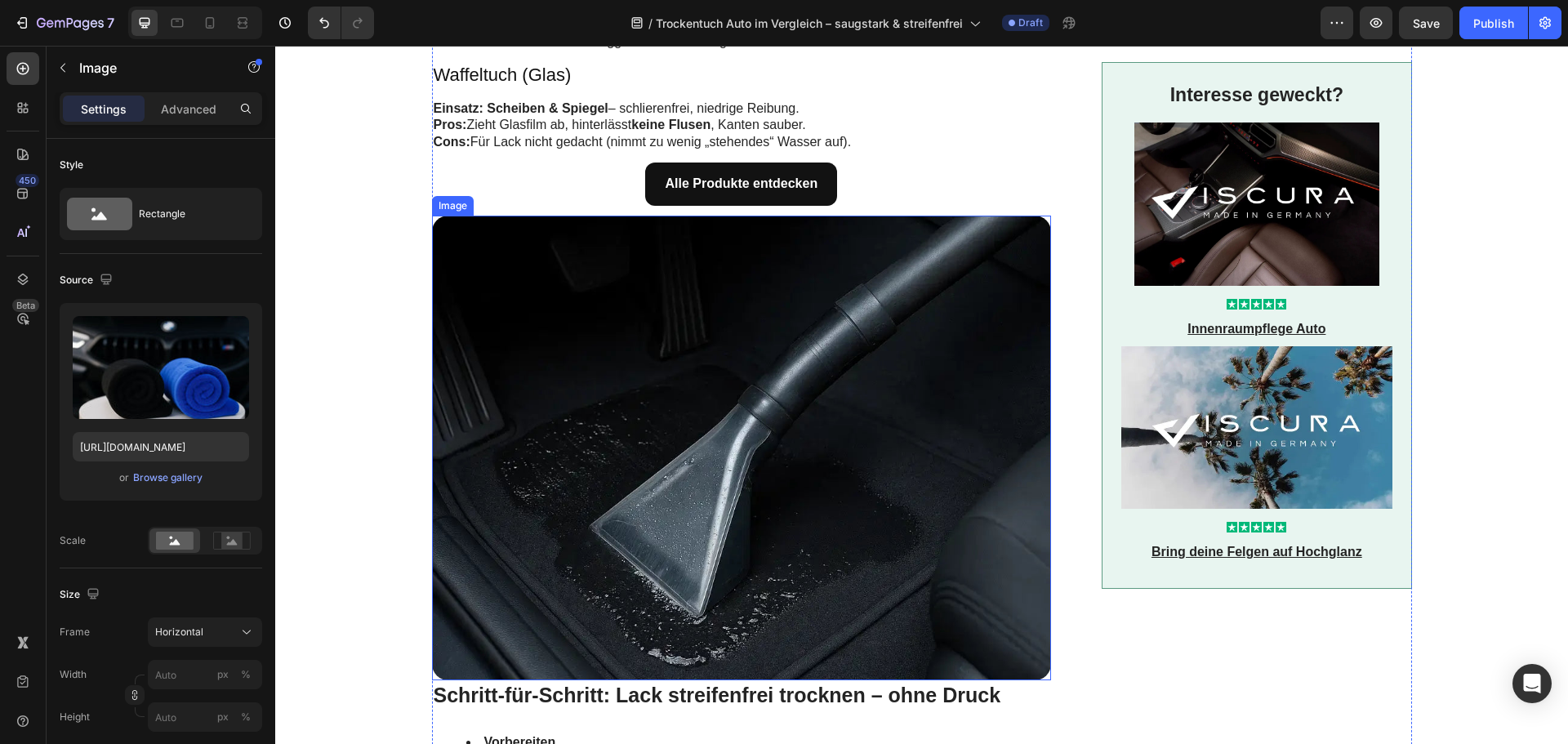
click at [673, 412] on img at bounding box center [742, 447] width 620 height 465
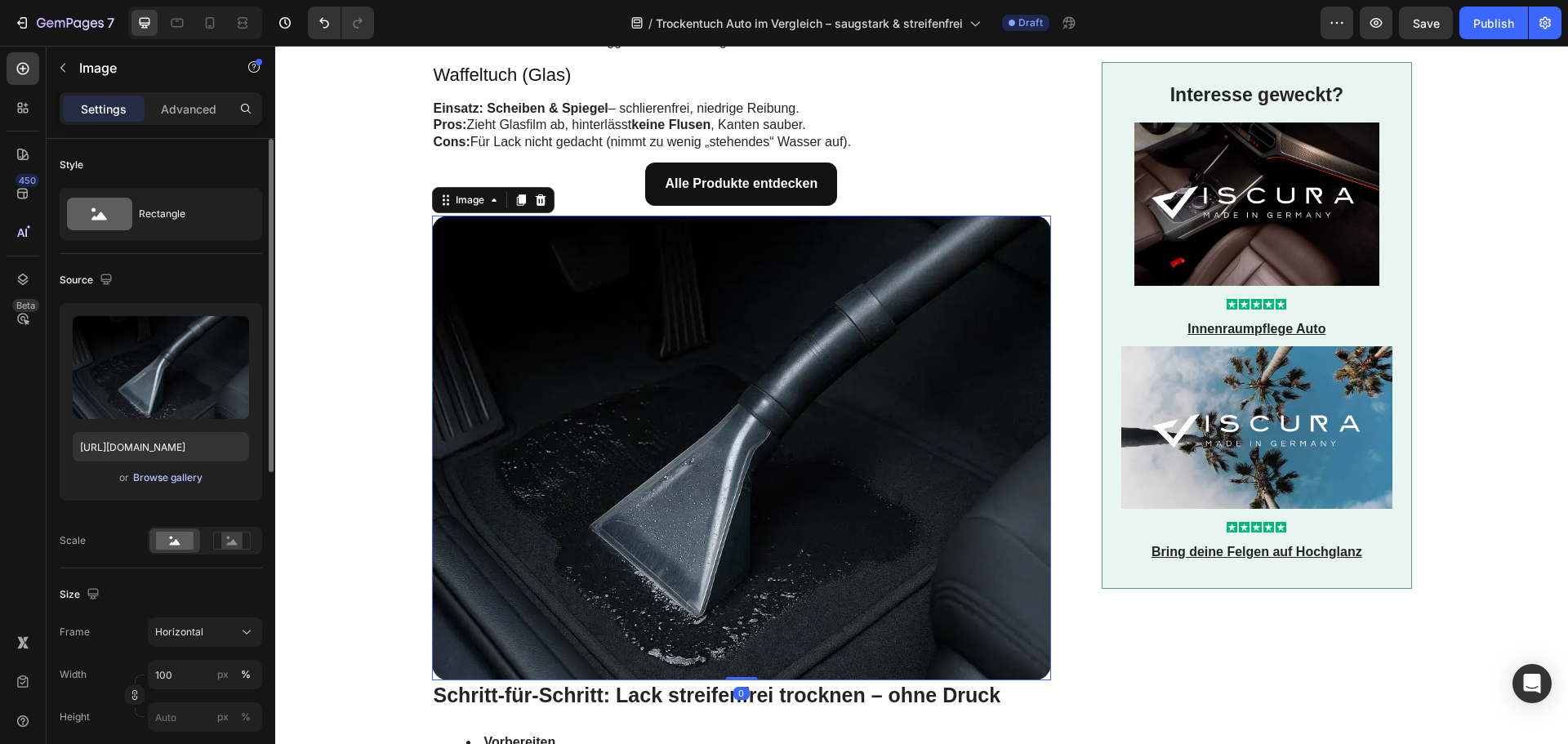
click at [158, 470] on button "Browse gallery" at bounding box center [168, 478] width 71 height 17
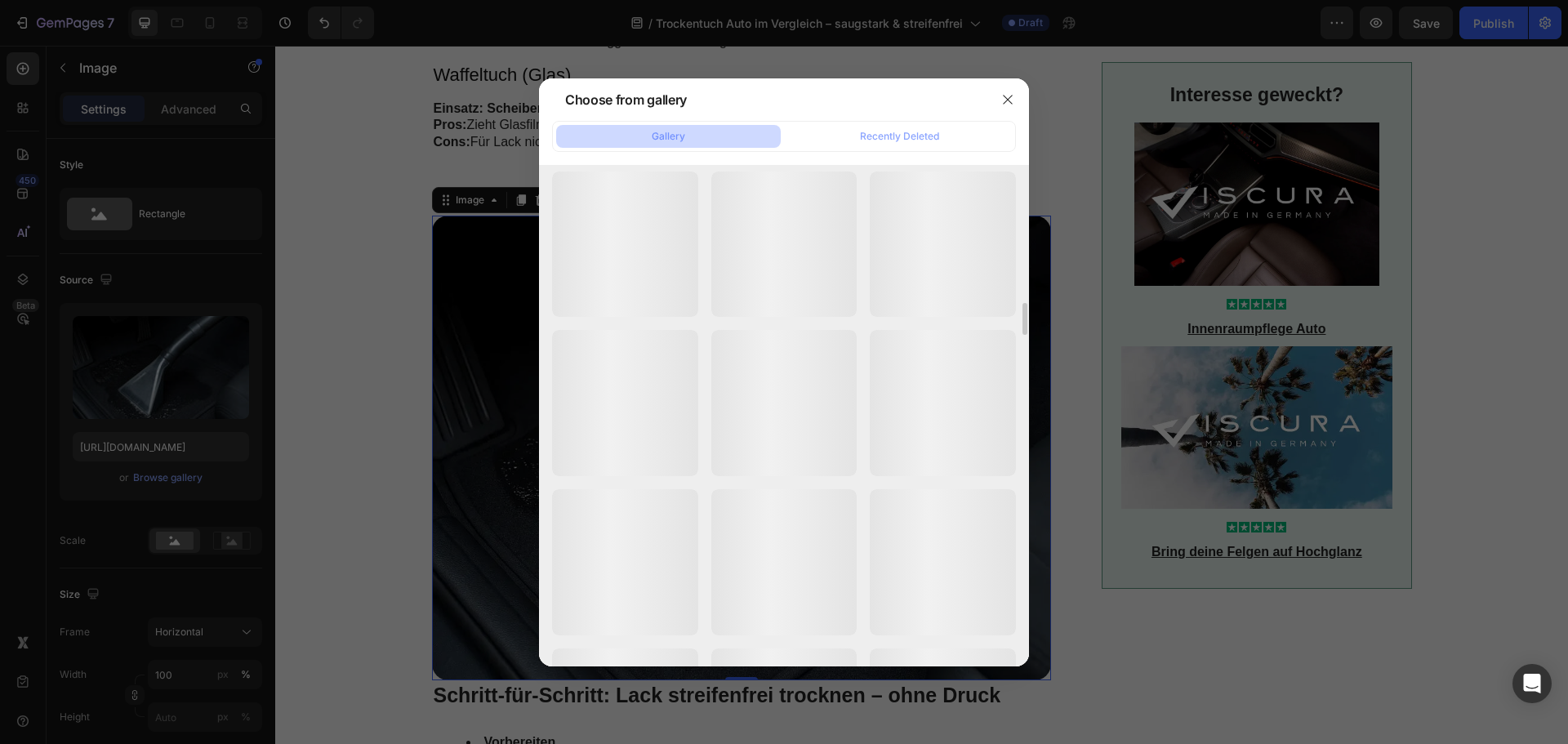
scroll to position [5961, 0]
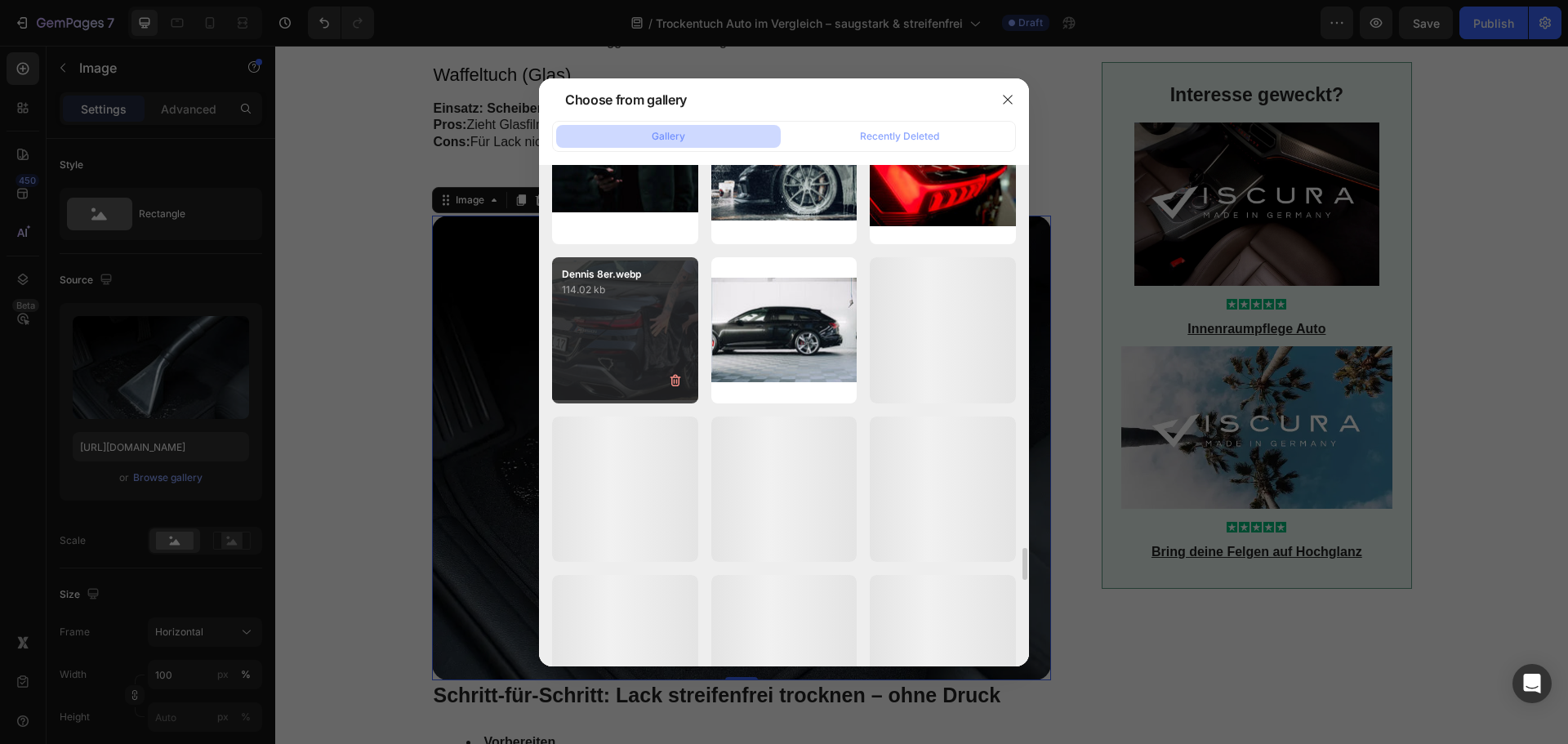
click at [635, 341] on div "Dennis 8er.webp 114.02 kb" at bounding box center [625, 330] width 146 height 146
type input "https://cdn.shopify.com/s/files/1/0935/6191/3693/files/gempages_556740947103187…"
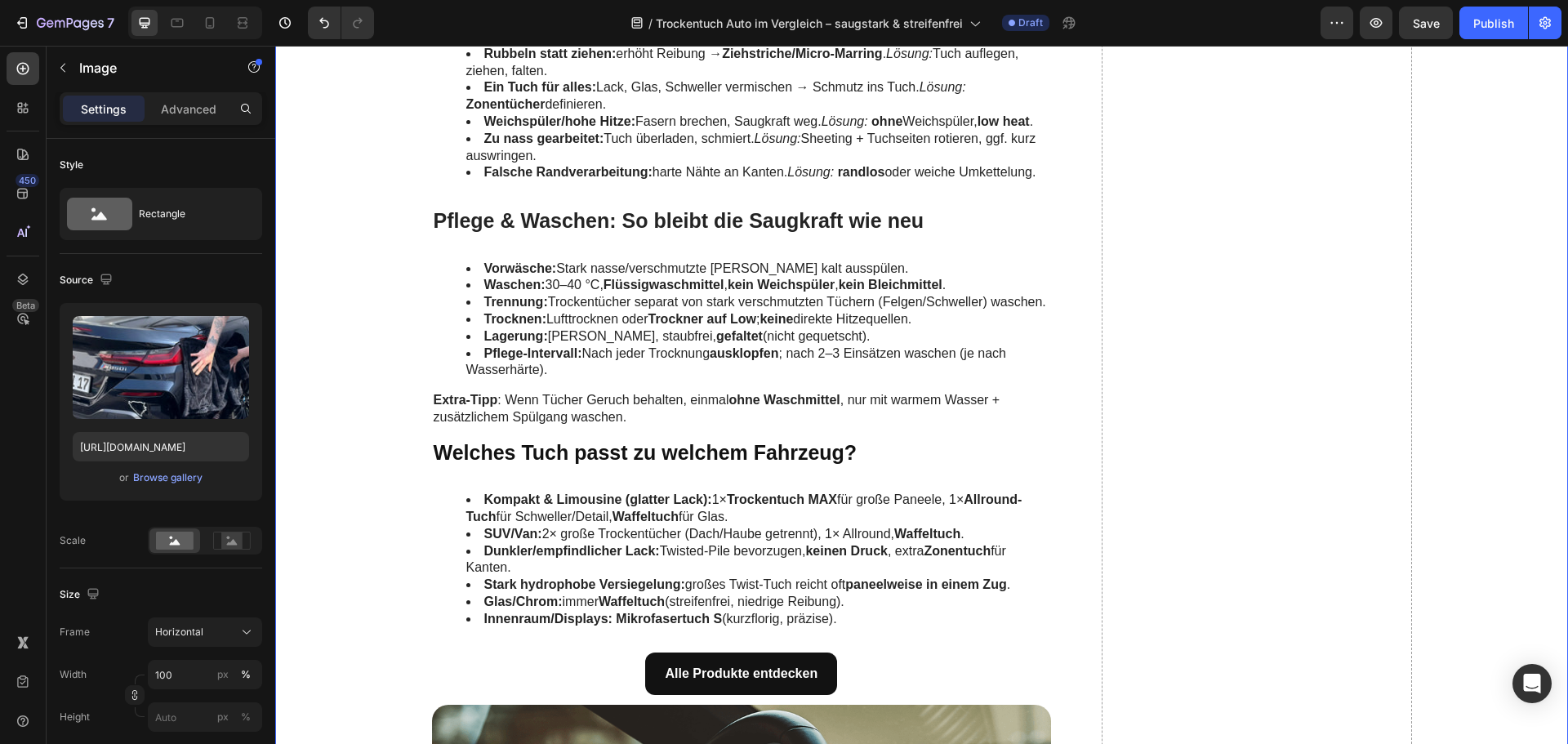
scroll to position [3838, 0]
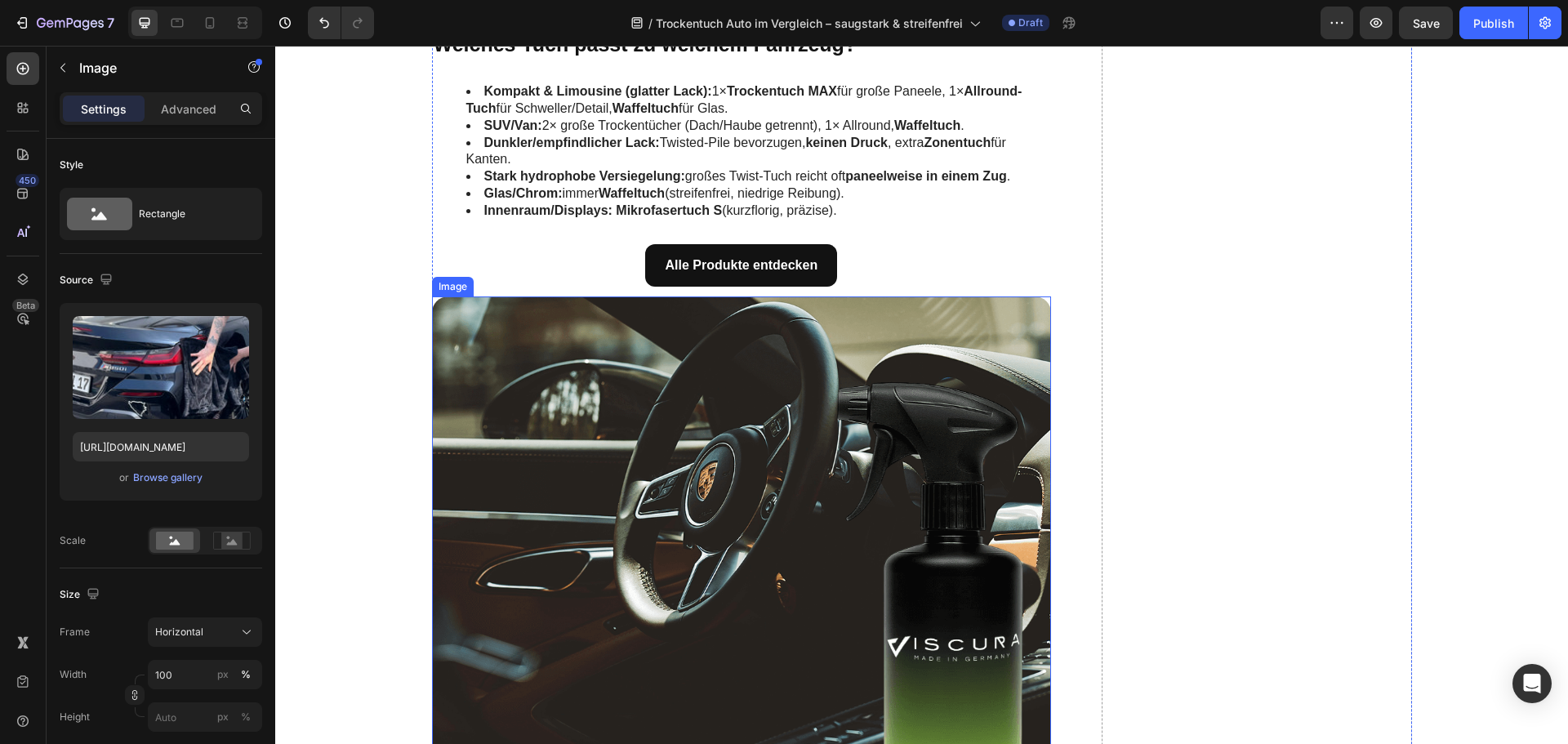
click at [630, 450] on img at bounding box center [742, 528] width 620 height 465
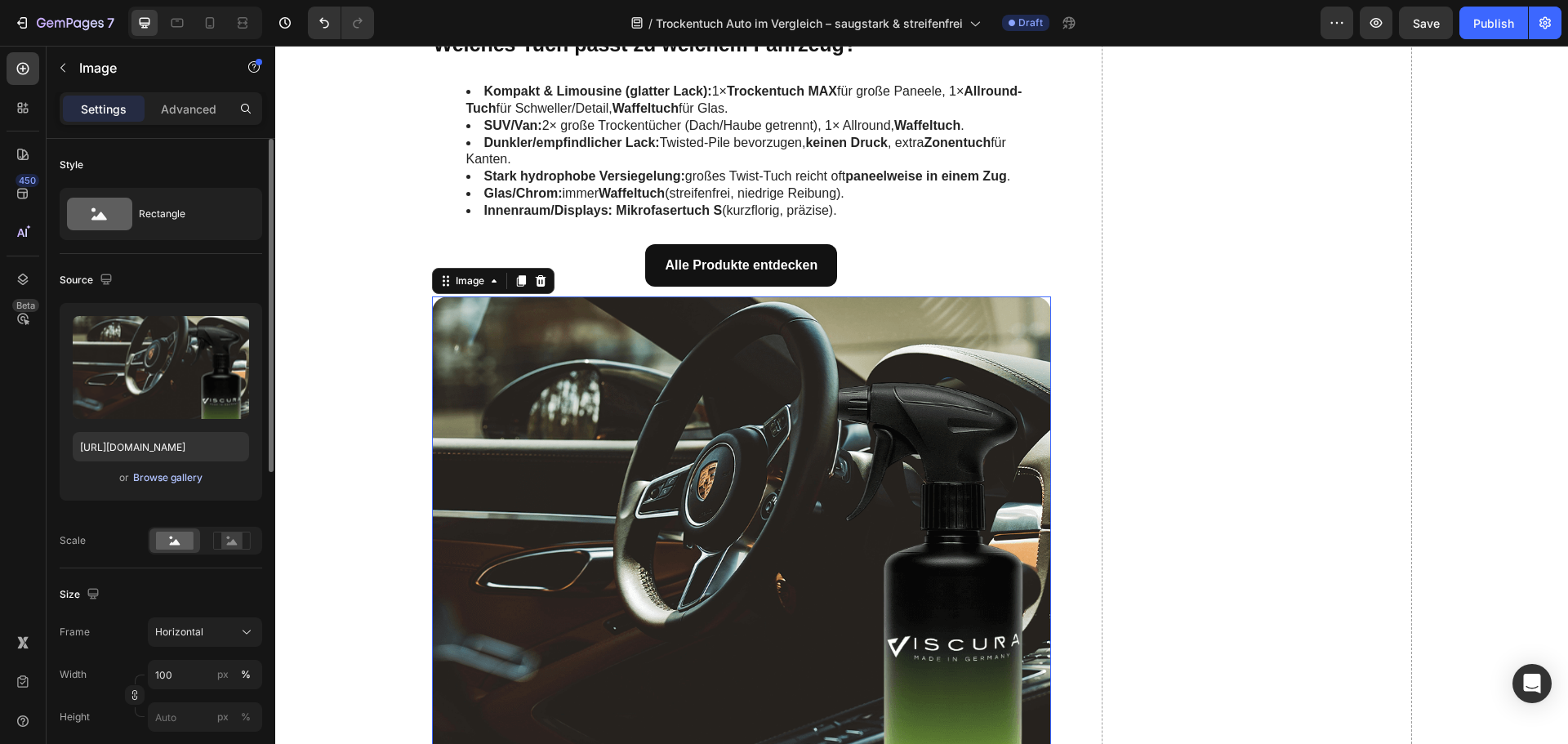
click at [179, 477] on div "Browse gallery" at bounding box center [168, 477] width 69 height 15
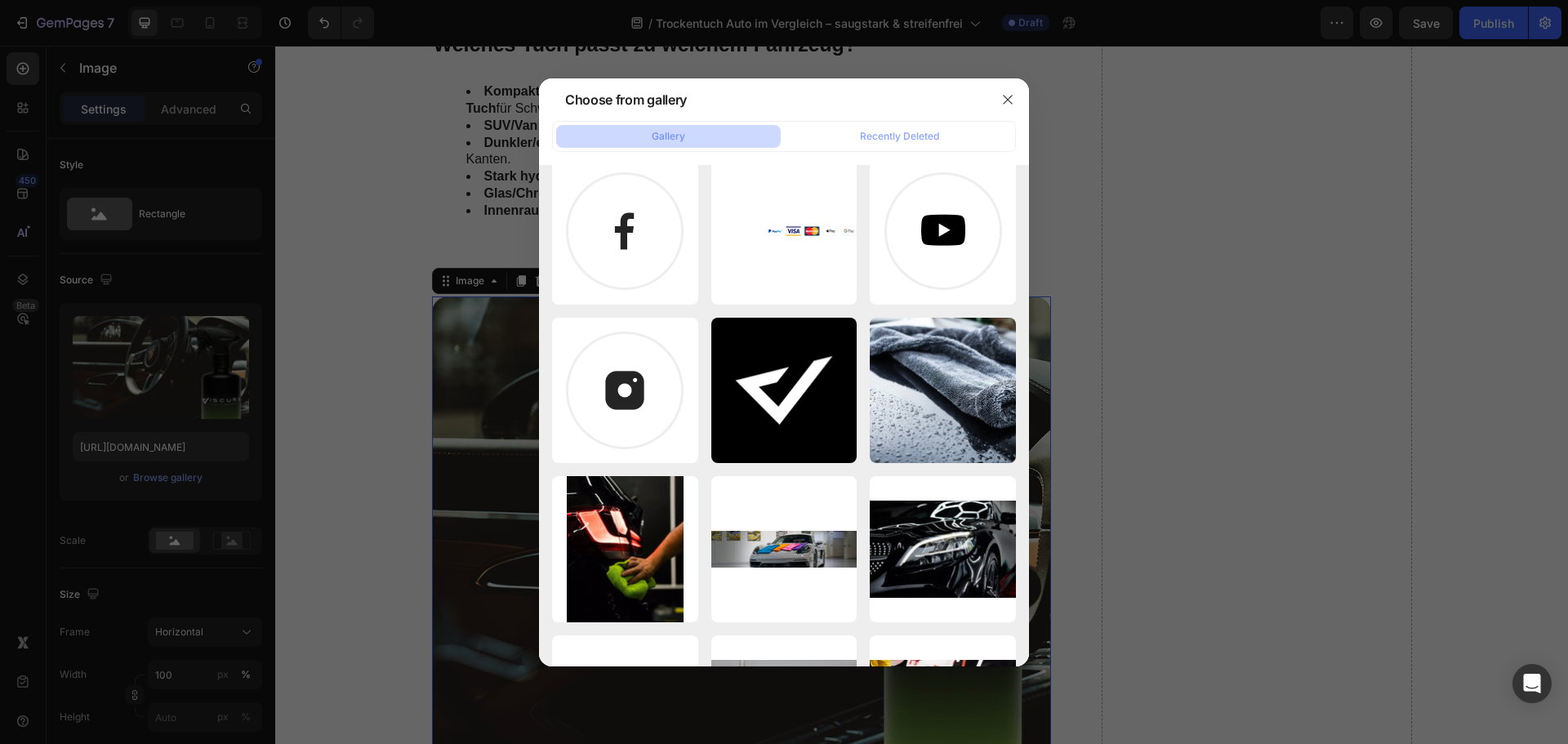
scroll to position [18700, 0]
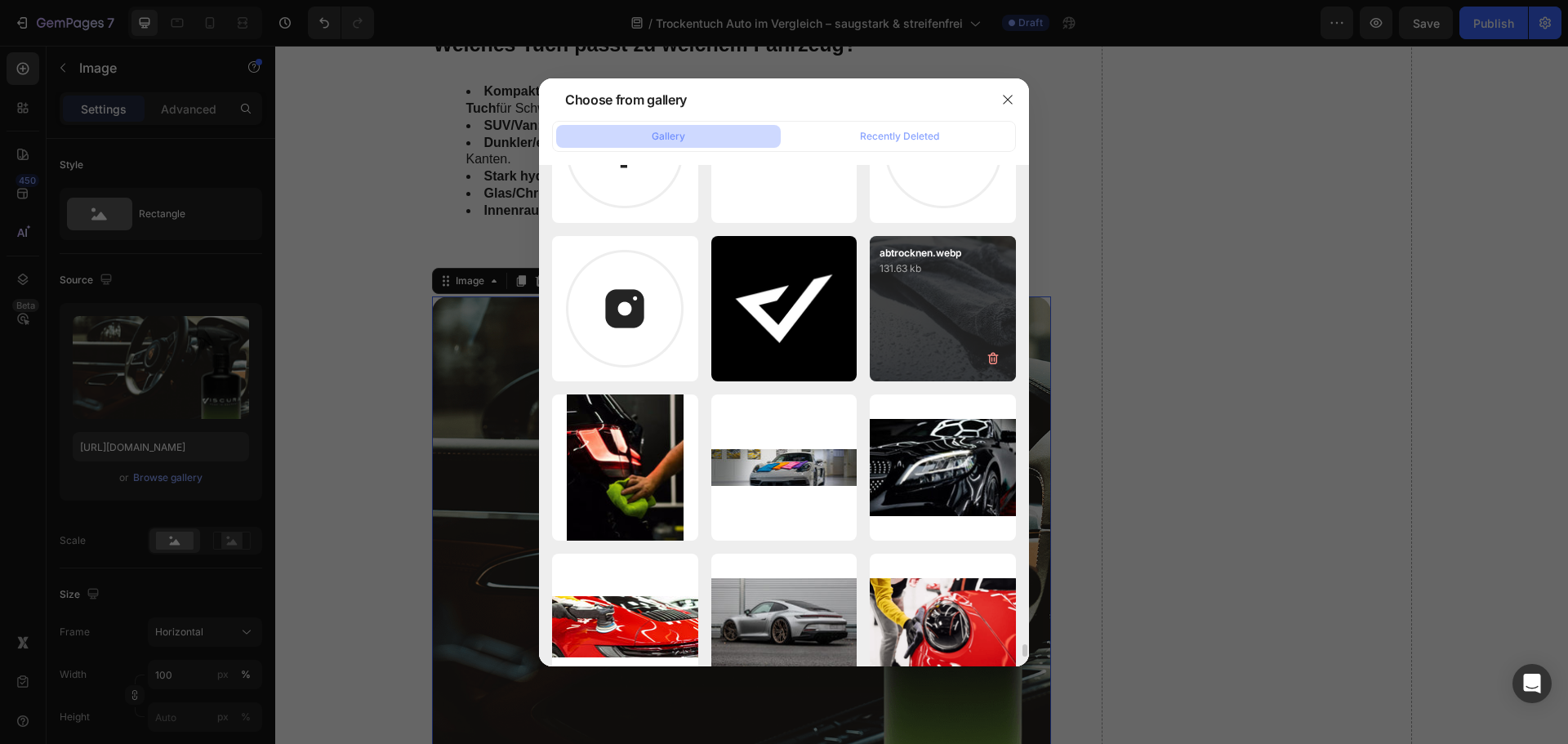
click at [920, 271] on p "131.63 kb" at bounding box center [943, 269] width 126 height 17
type input "https://cdn.shopify.com/s/files/1/0935/6191/3693/files/gempages_556740947103187…"
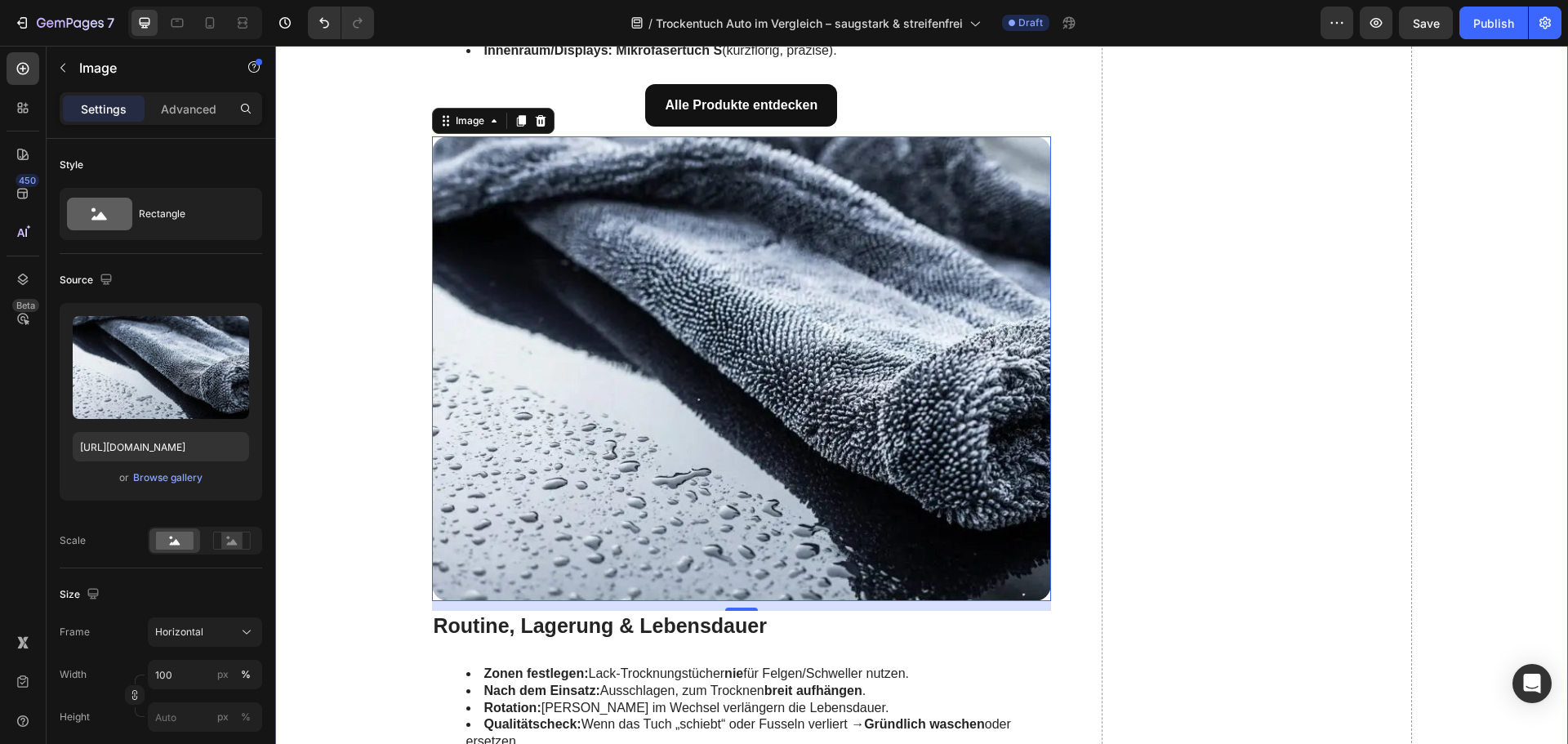
scroll to position [4001, 0]
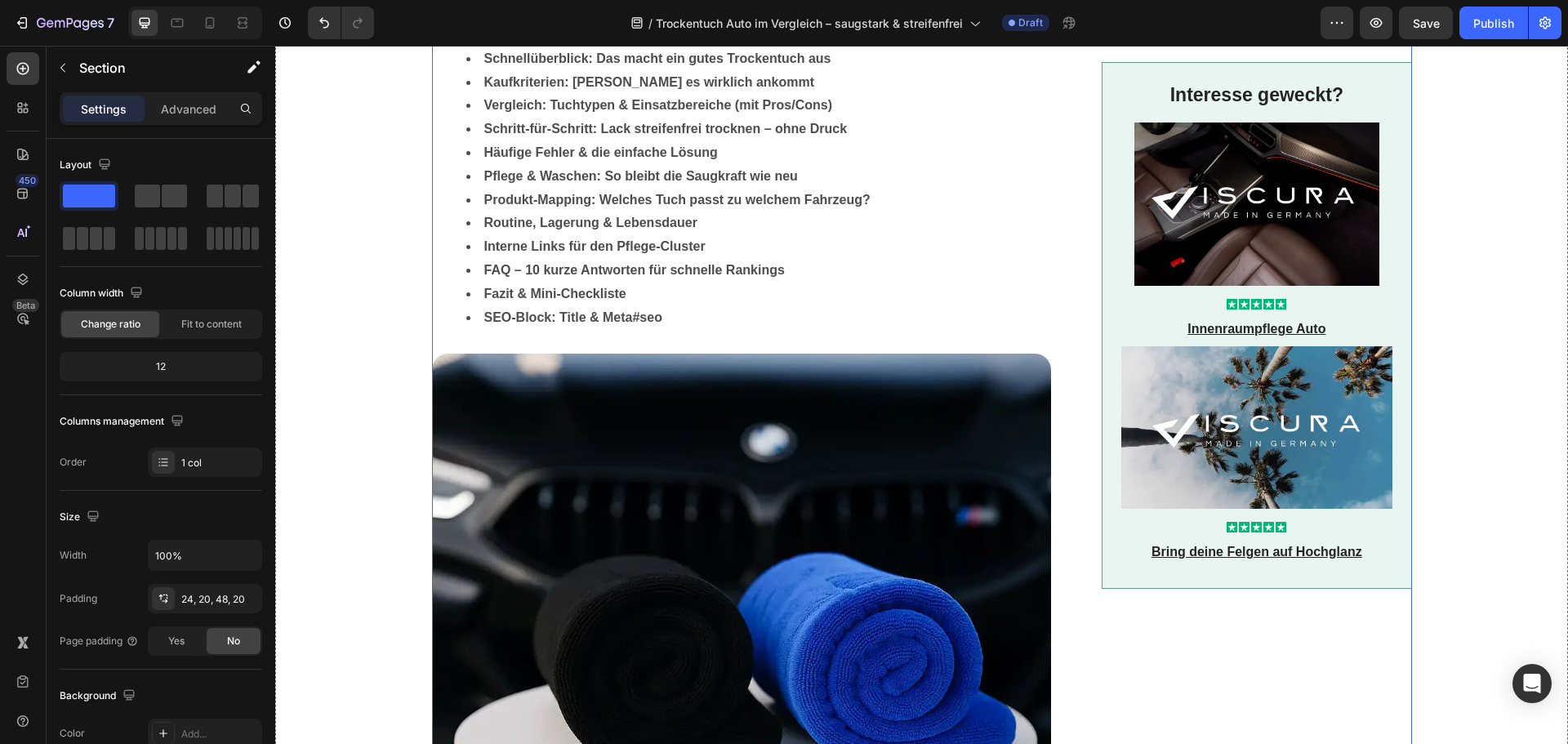
scroll to position [163, 0]
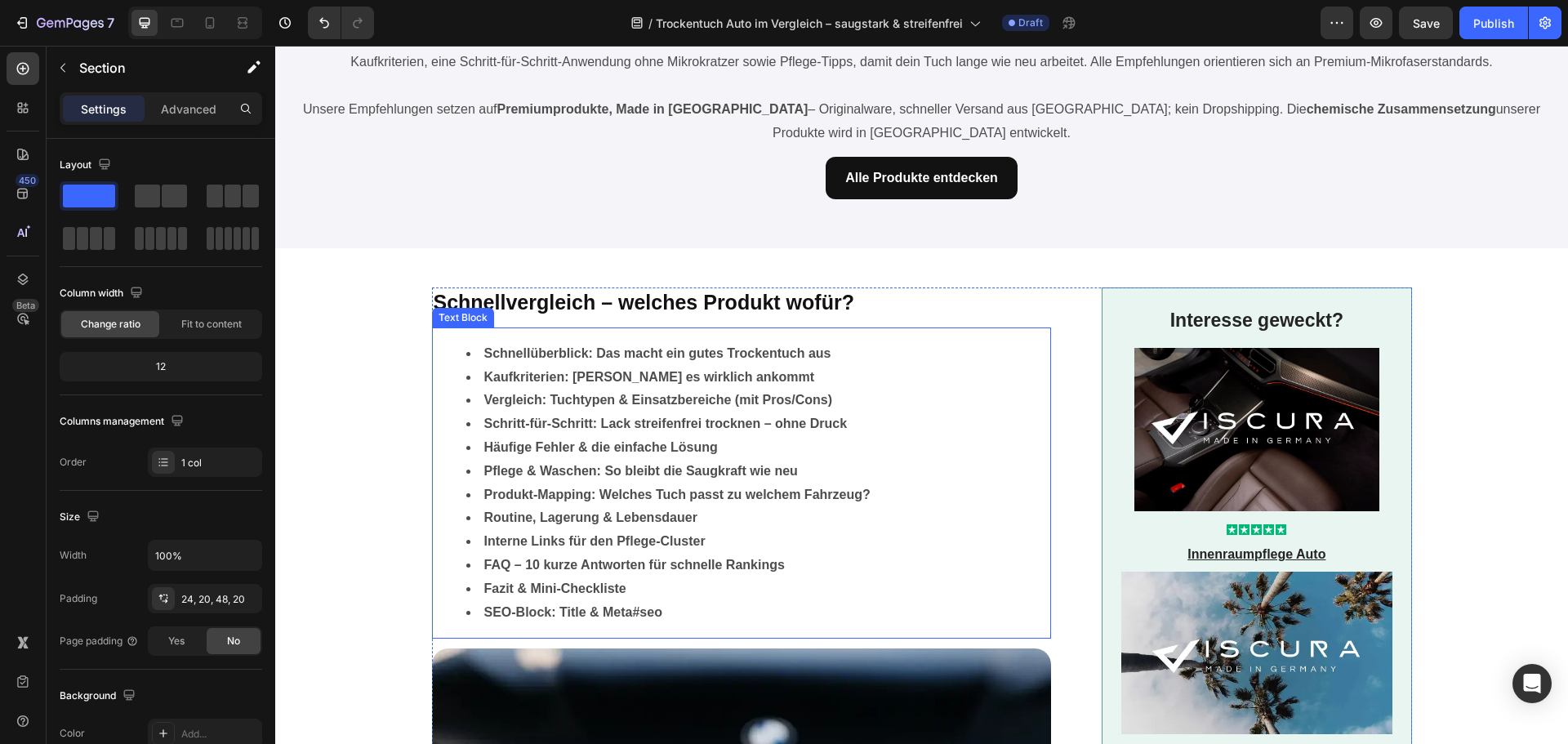
click at [624, 355] on strong "Schnellüberblick: Das macht ein gutes Trockentuch aus" at bounding box center [657, 353] width 347 height 14
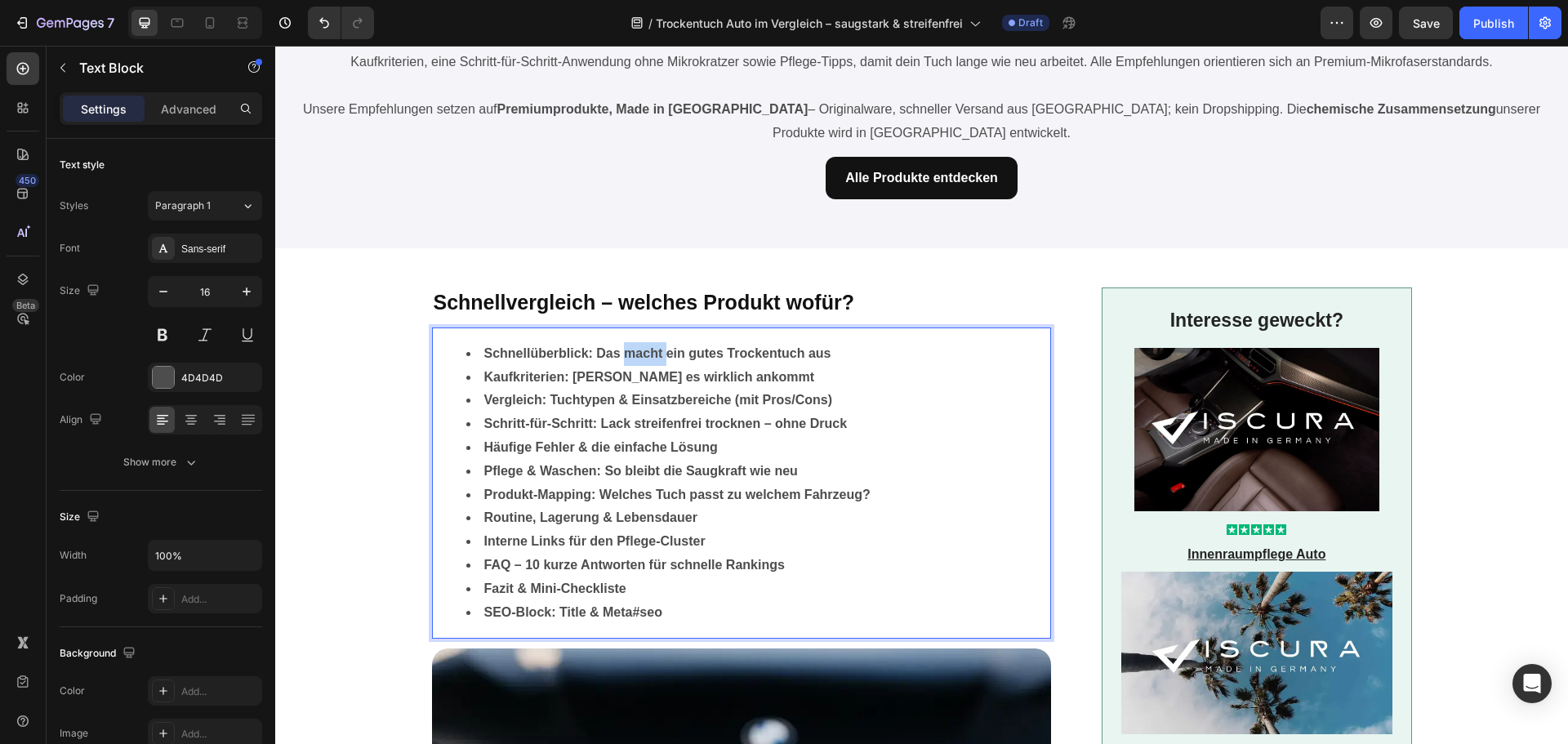
click at [624, 355] on strong "Schnellüberblick: Das macht ein gutes Trockentuch aus" at bounding box center [657, 353] width 347 height 14
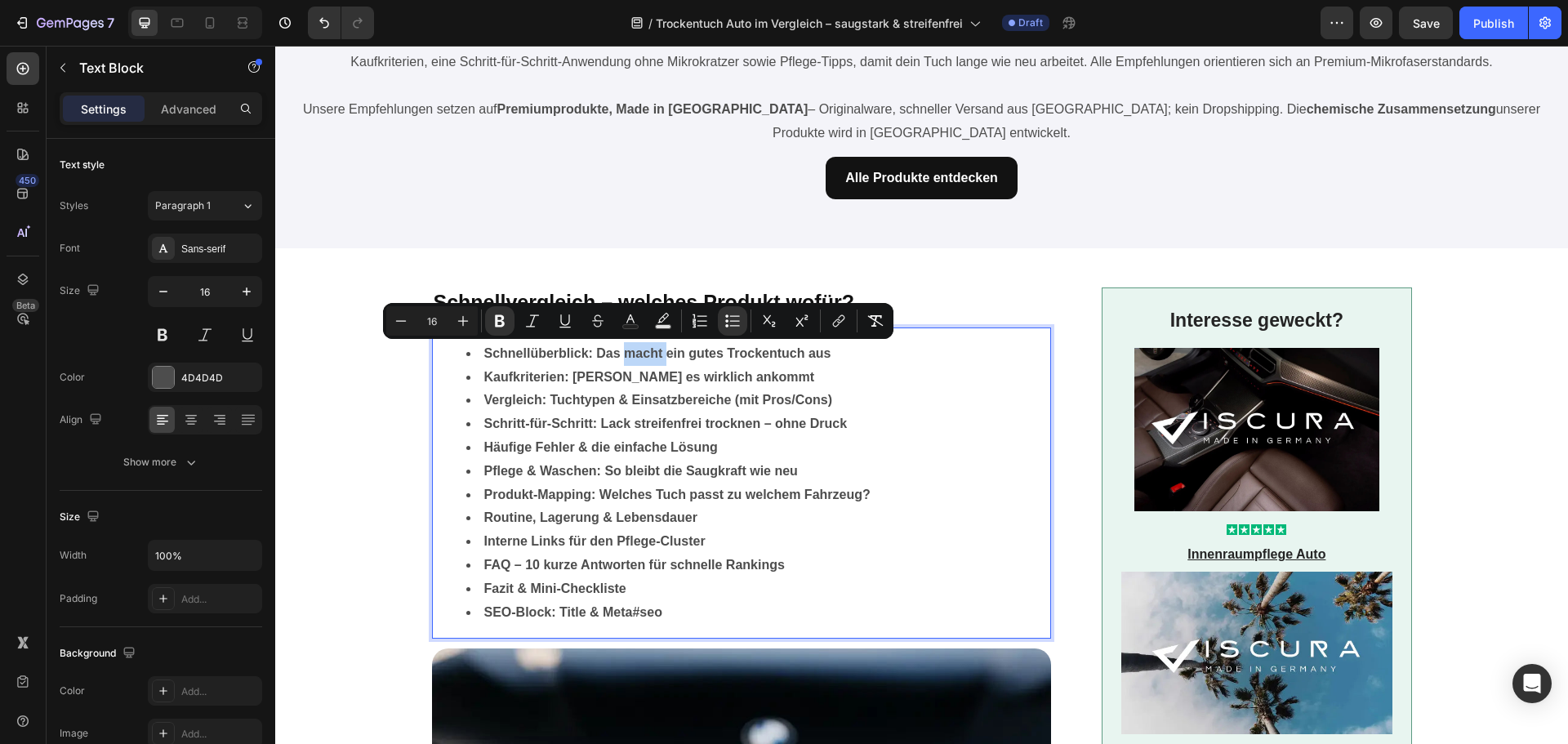
click at [624, 355] on strong "Schnellüberblick: Das macht ein gutes Trockentuch aus" at bounding box center [657, 353] width 347 height 14
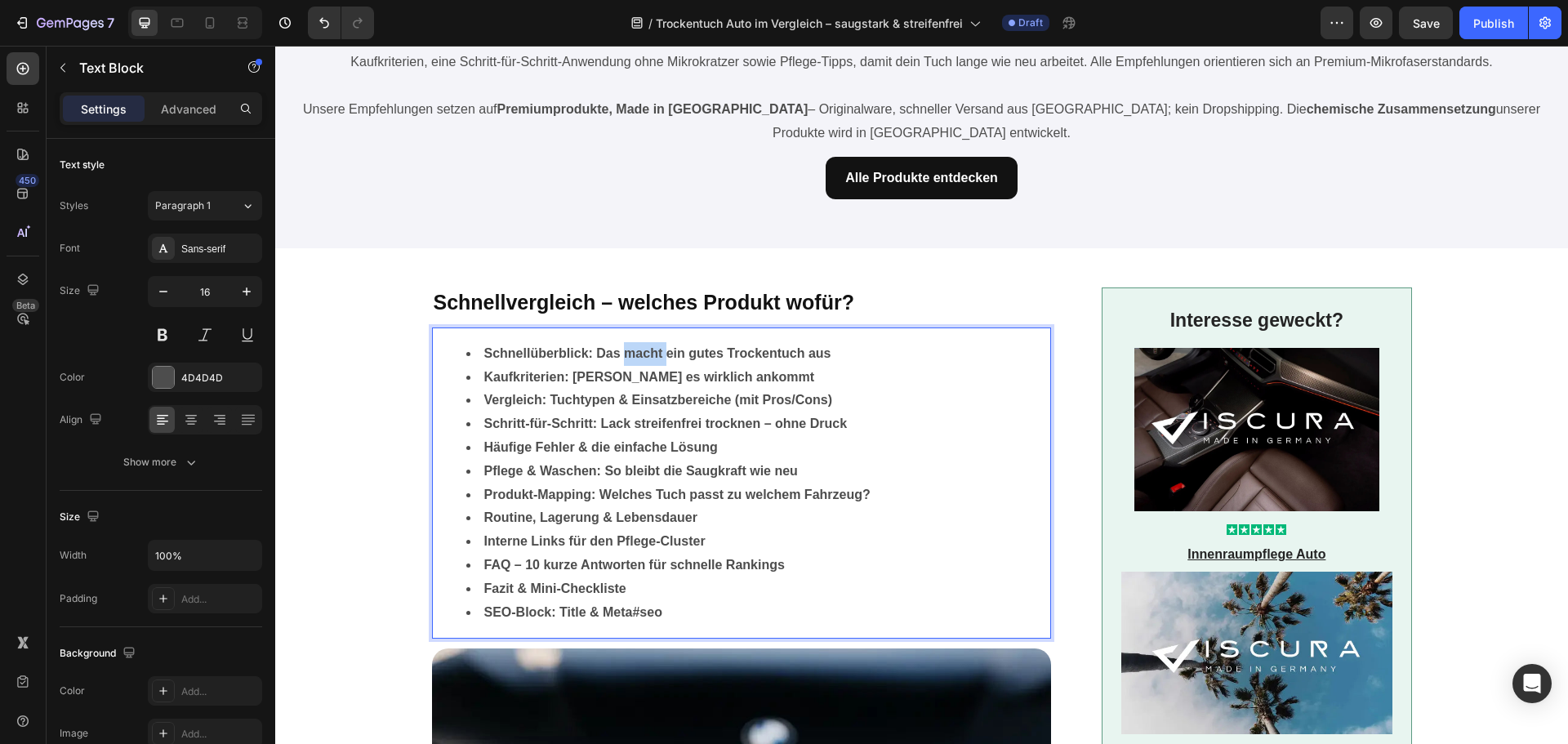
click at [624, 355] on strong "Schnellüberblick: Das macht ein gutes Trockentuch aus" at bounding box center [657, 353] width 347 height 14
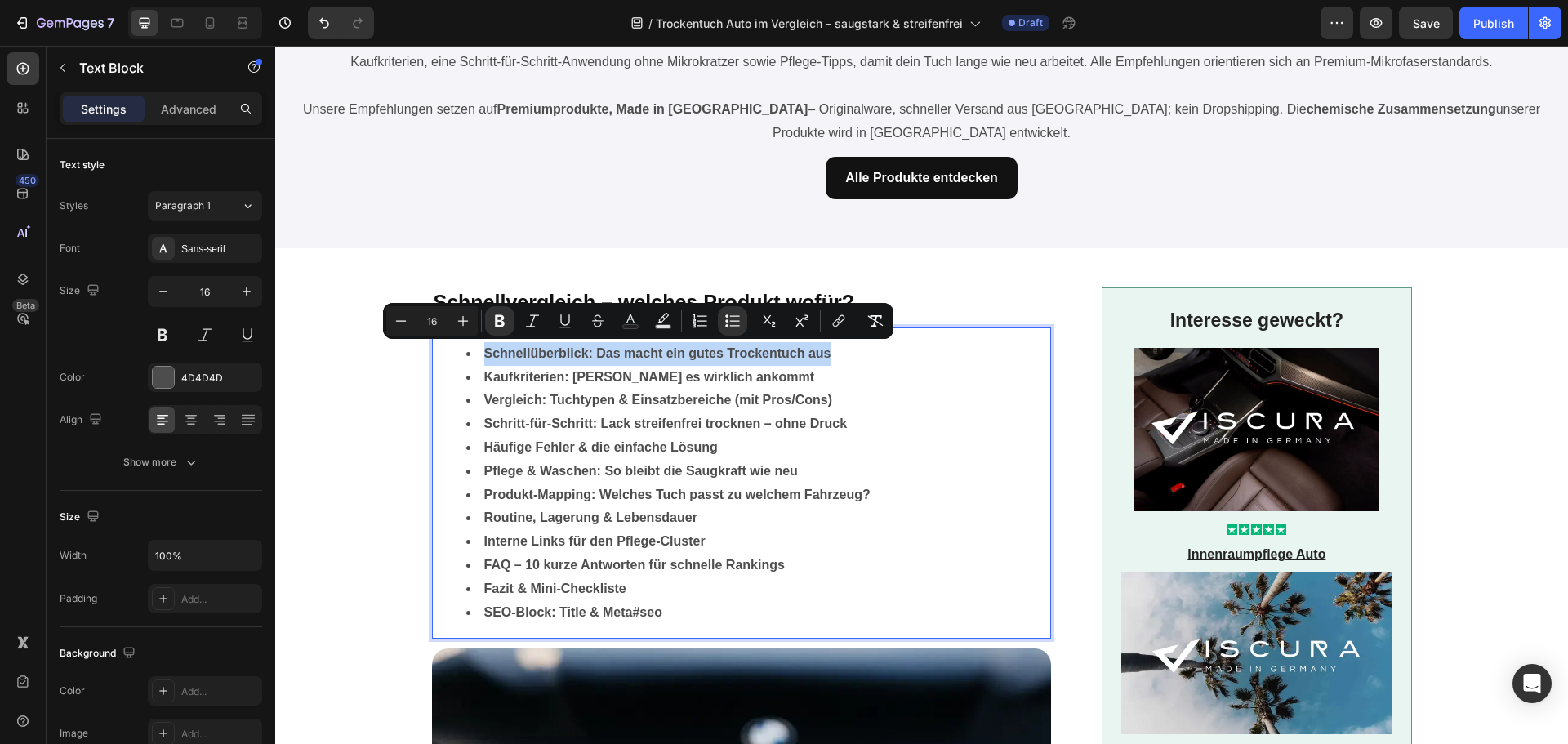
click at [624, 355] on strong "Schnellüberblick: Das macht ein gutes Trockentuch aus" at bounding box center [657, 353] width 347 height 14
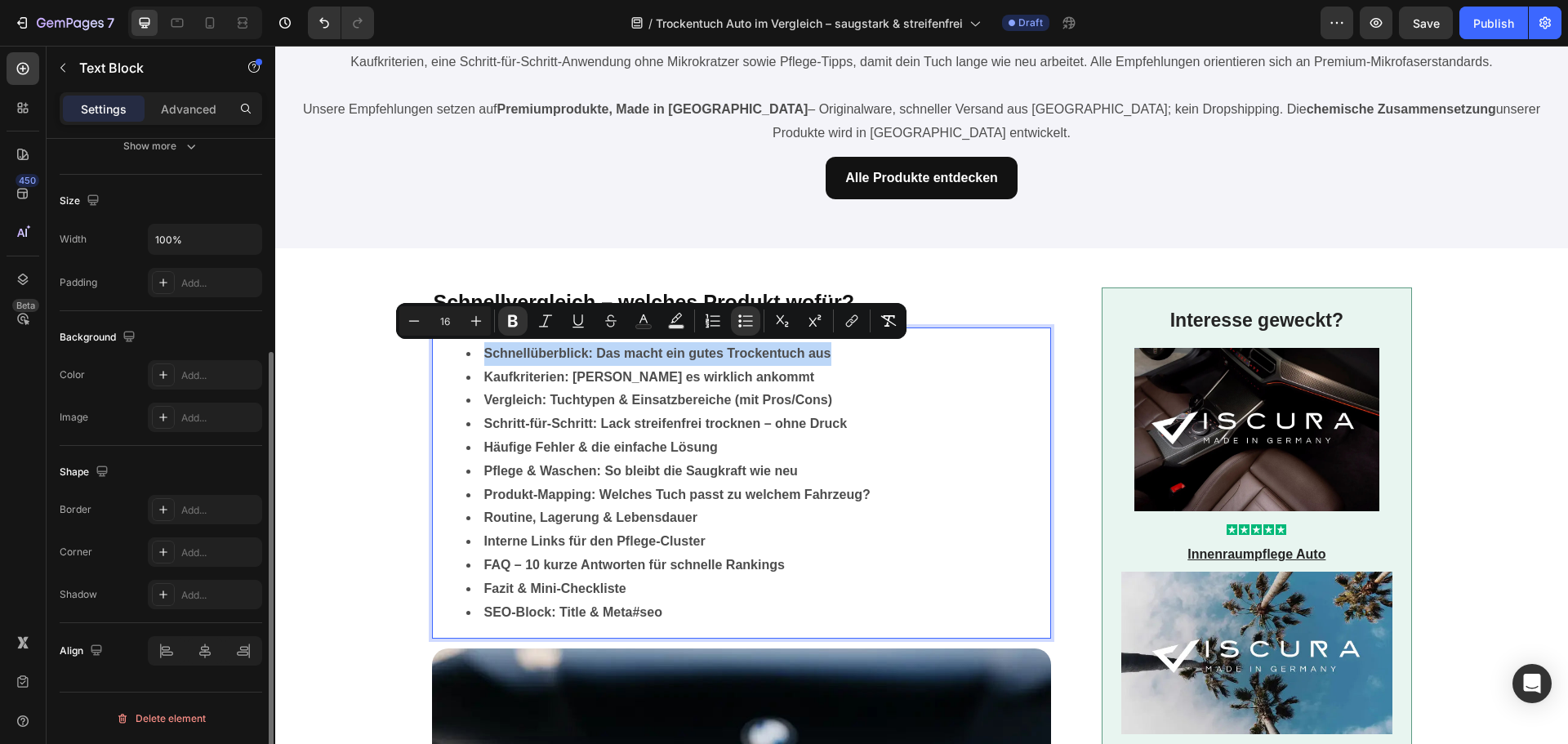
scroll to position [153, 0]
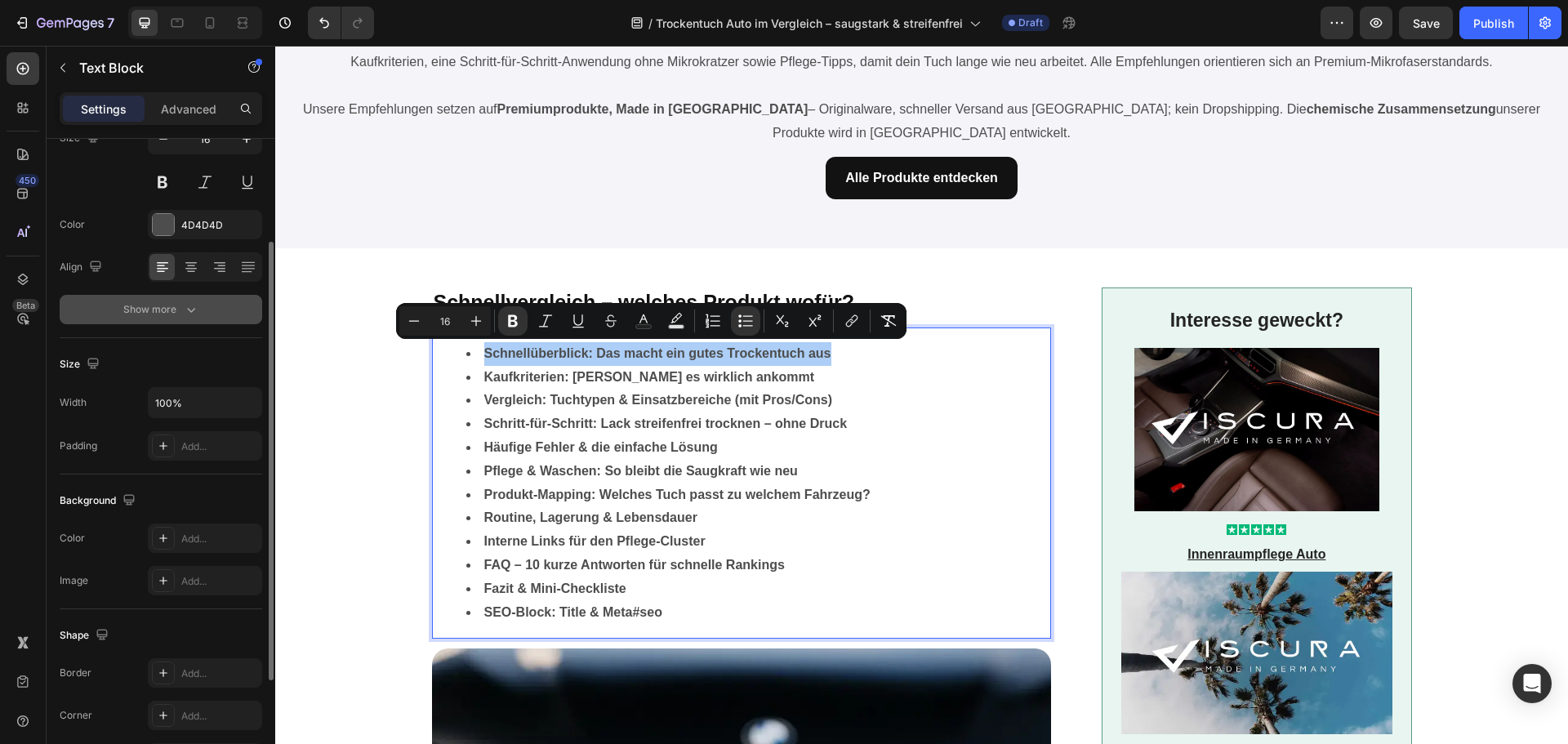
click at [187, 311] on icon "button" at bounding box center [191, 309] width 17 height 17
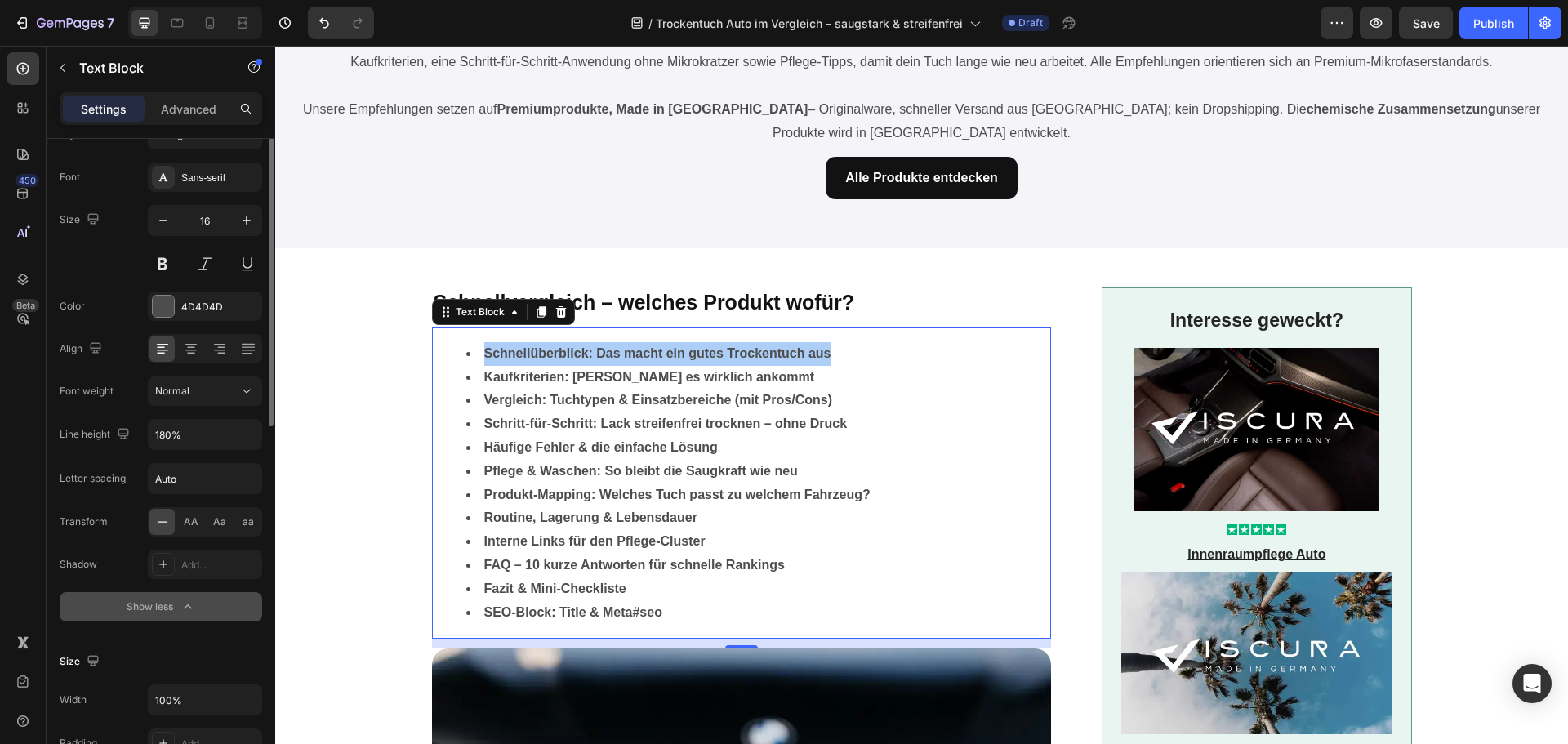
scroll to position [0, 0]
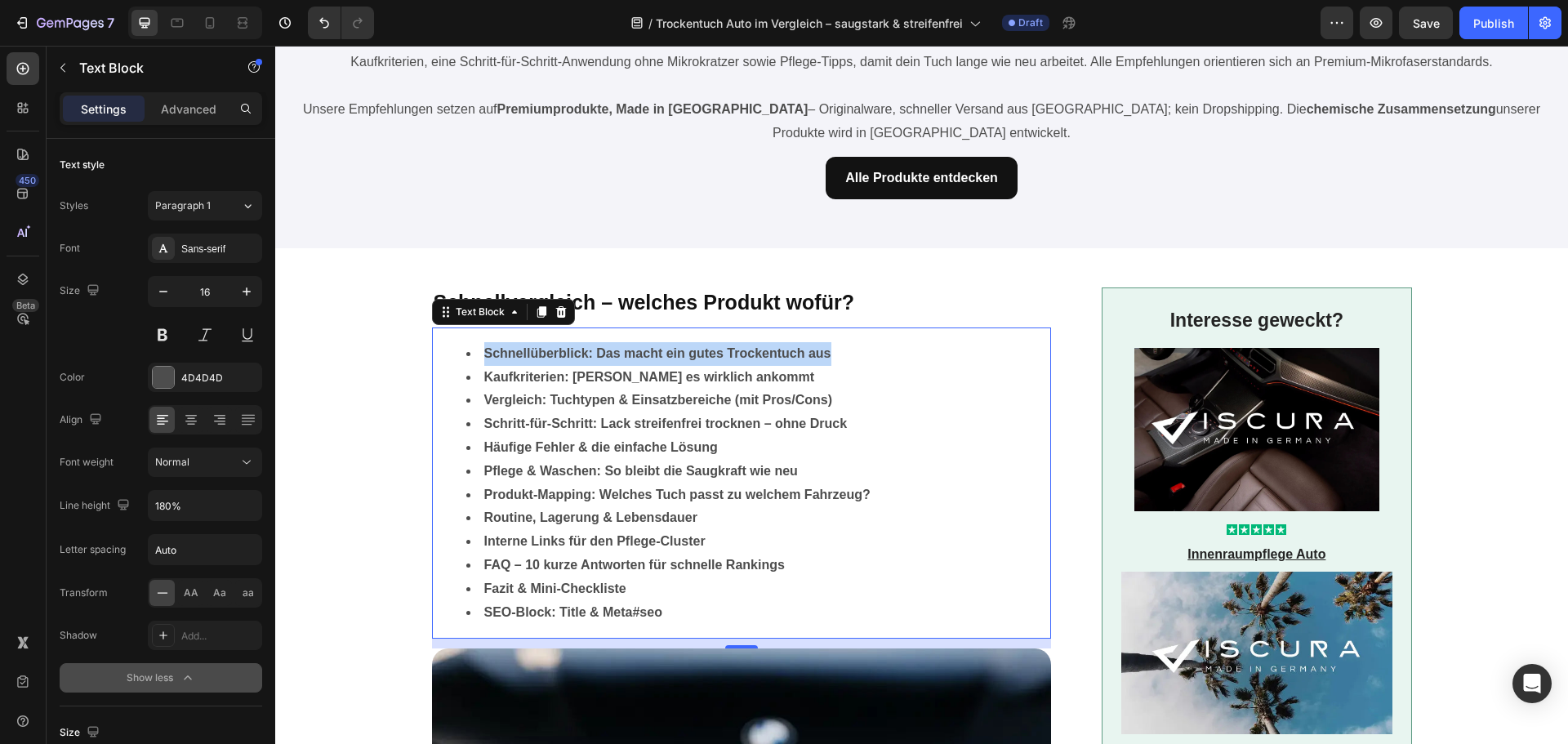
click at [607, 352] on strong "Schnellüberblick: Das macht ein gutes Trockentuch aus" at bounding box center [657, 353] width 347 height 14
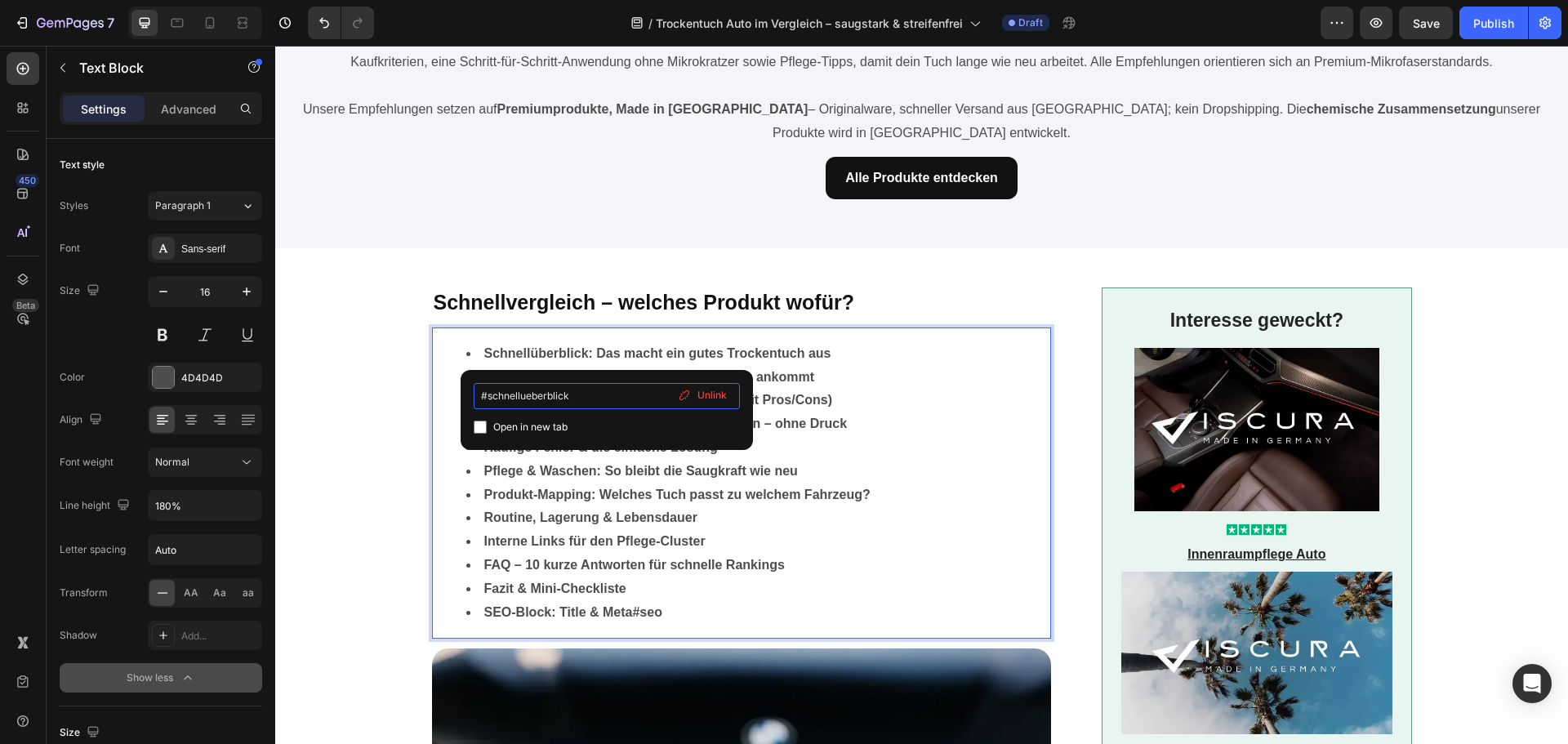
click at [596, 401] on input "#schnellueberblick" at bounding box center [606, 396] width 266 height 26
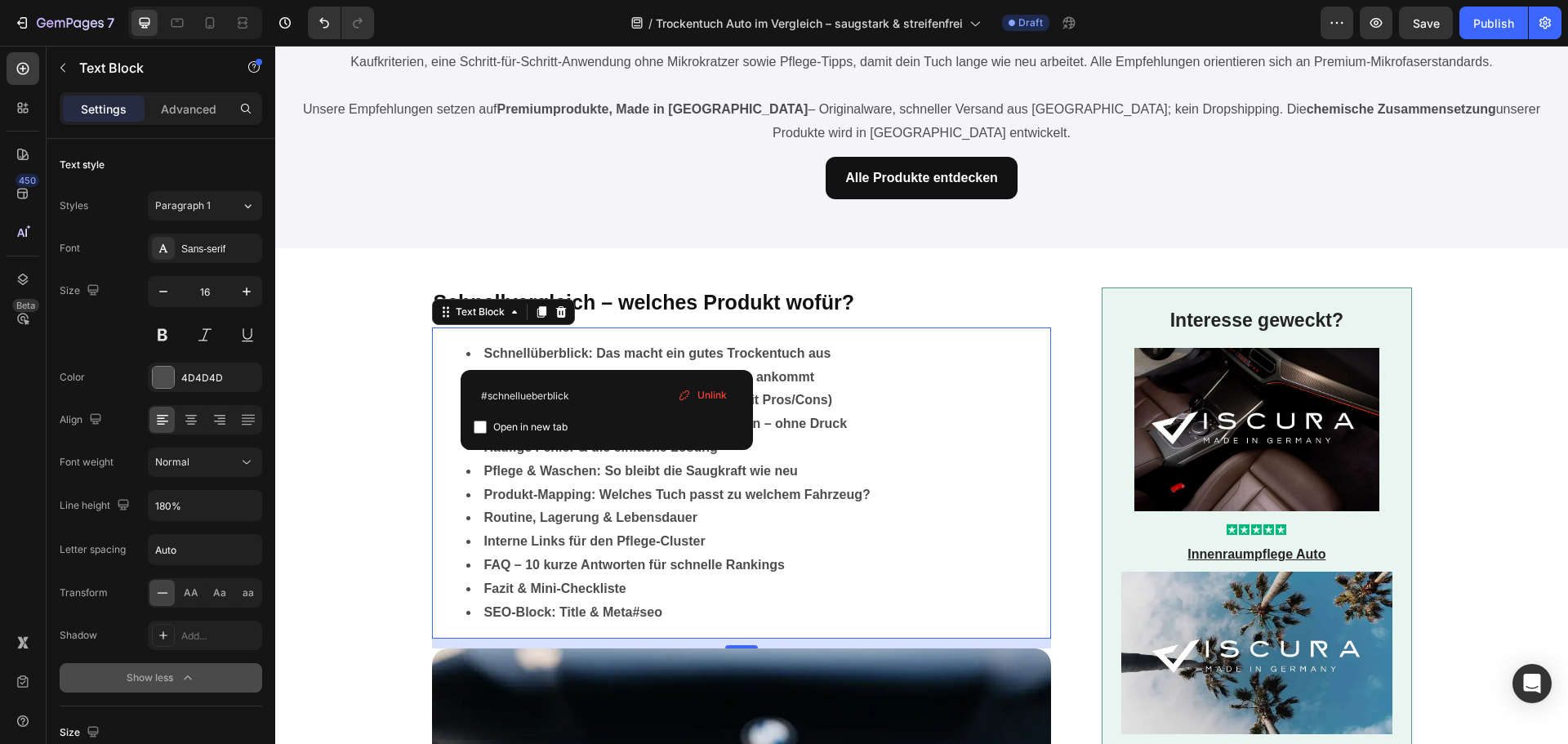
click at [621, 347] on strong "Schnellüberblick: Das macht ein gutes Trockentuch aus" at bounding box center [657, 353] width 347 height 14
click at [612, 398] on input "#schnellueberblick" at bounding box center [618, 396] width 266 height 26
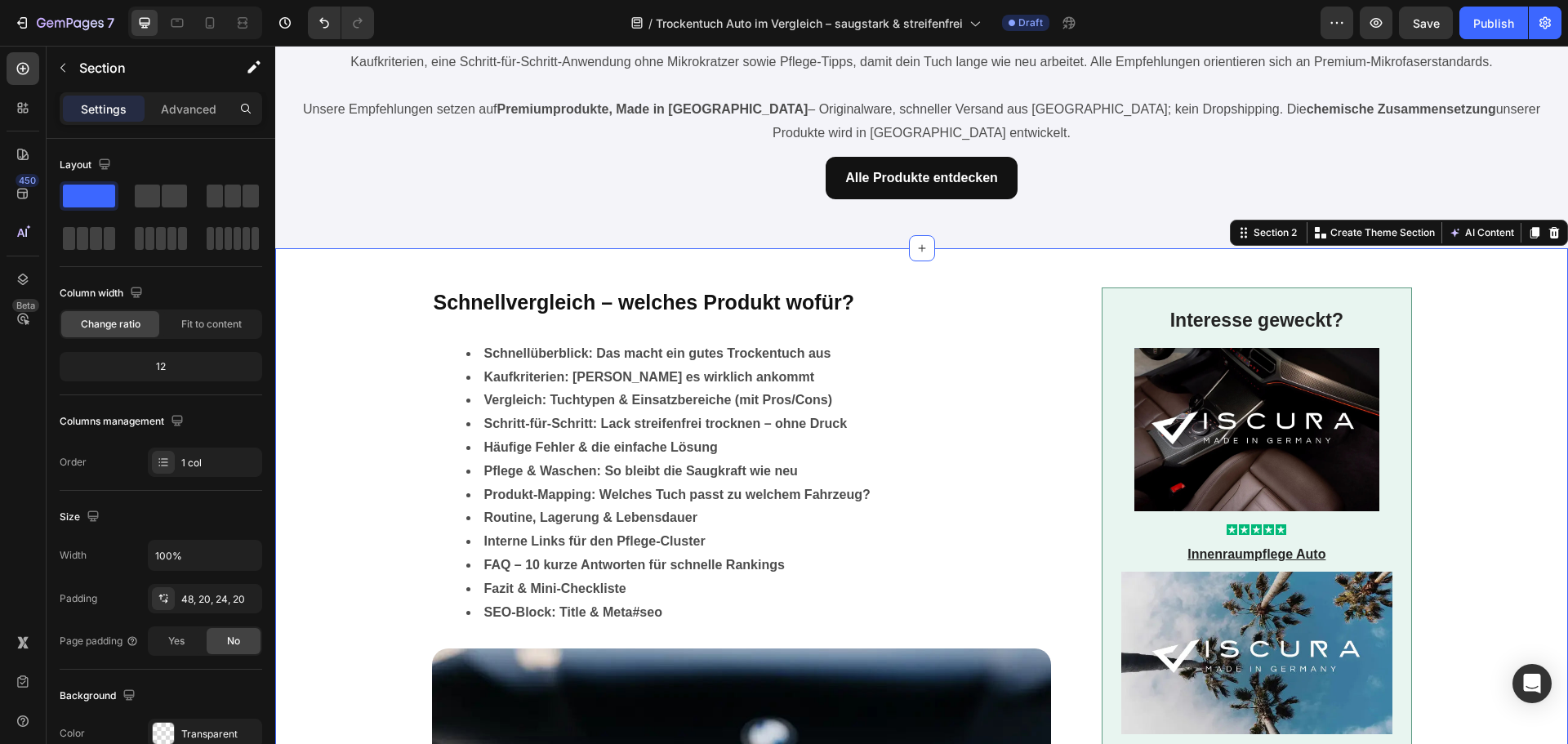
click at [554, 378] on strong "Kaufkriterien: Worauf es wirklich ankommt" at bounding box center [649, 377] width 331 height 14
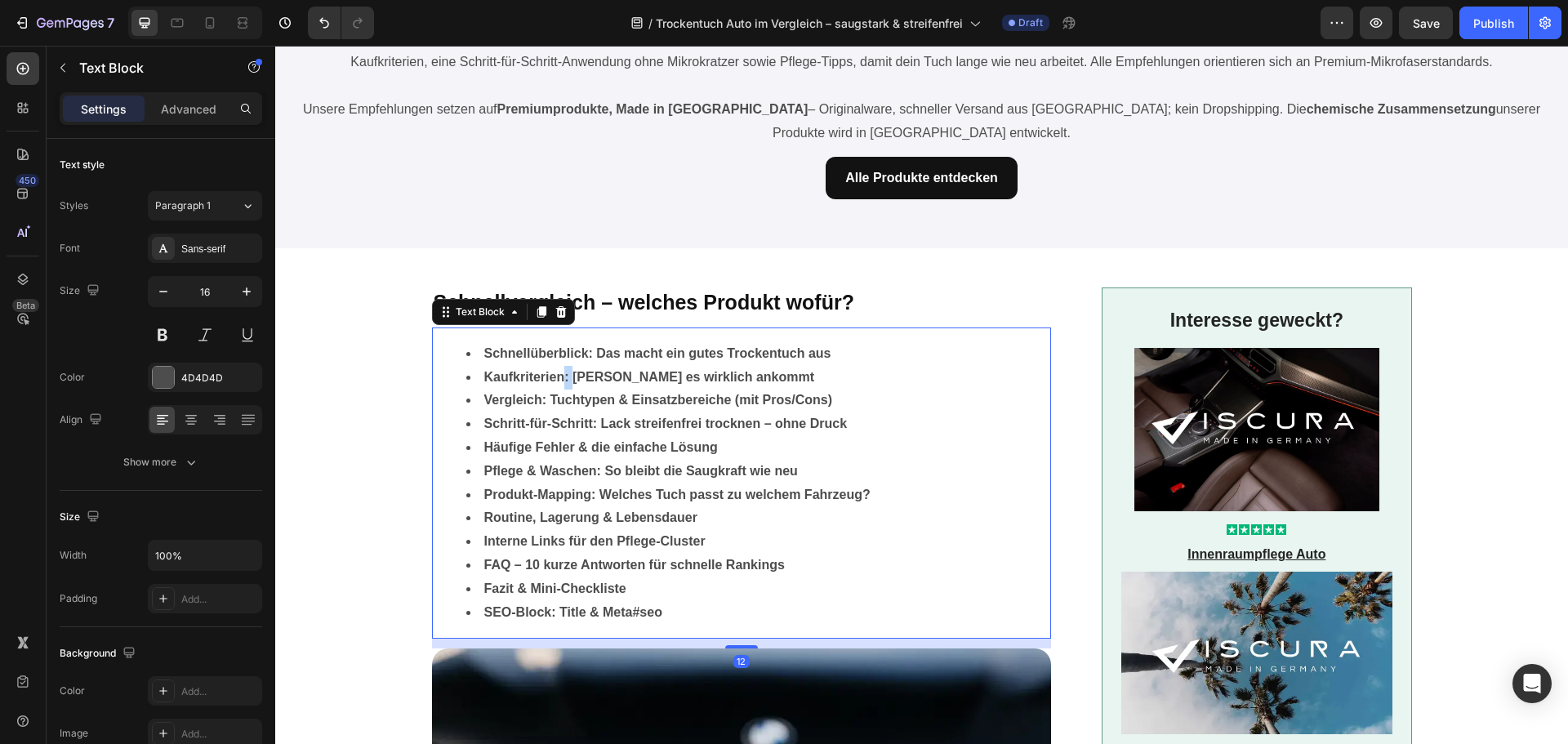
click at [560, 377] on strong "Kaufkriterien: Worauf es wirklich ankommt" at bounding box center [649, 377] width 331 height 14
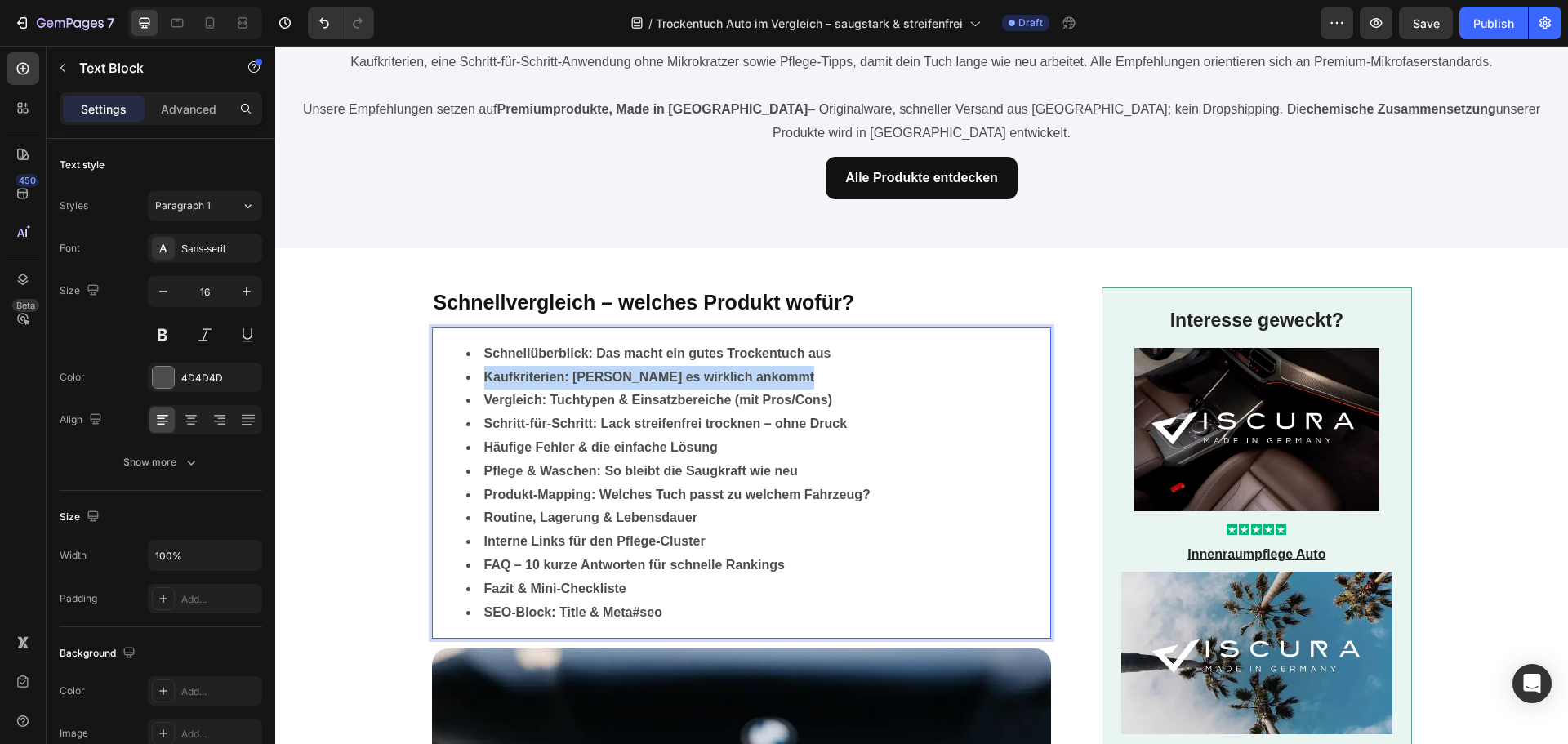
click at [560, 377] on strong "Kaufkriterien: Worauf es wirklich ankommt" at bounding box center [649, 377] width 331 height 14
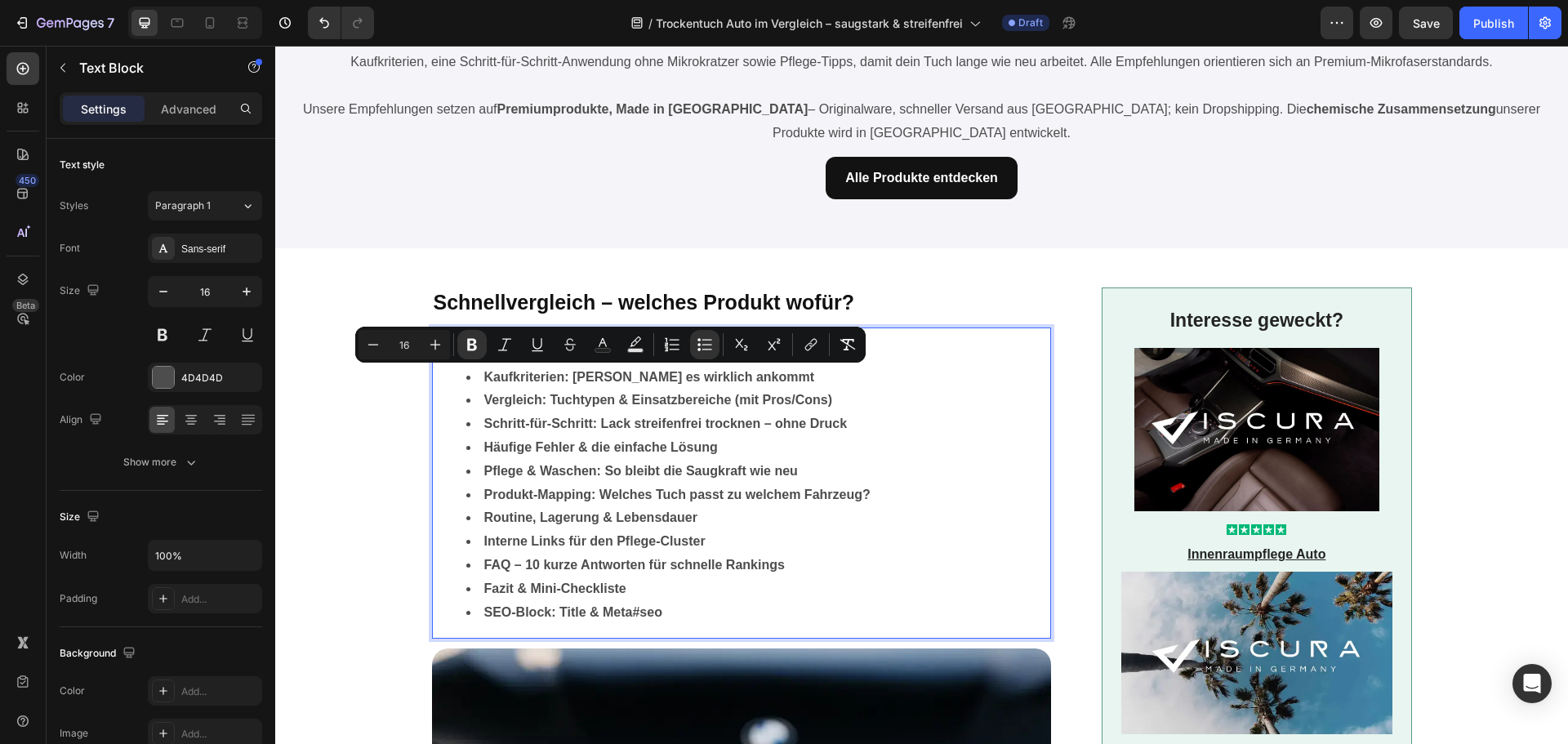
click at [551, 421] on strong "Schritt-für-Schritt: Lack streifenfrei trocknen – ohne Druck" at bounding box center [666, 423] width 364 height 14
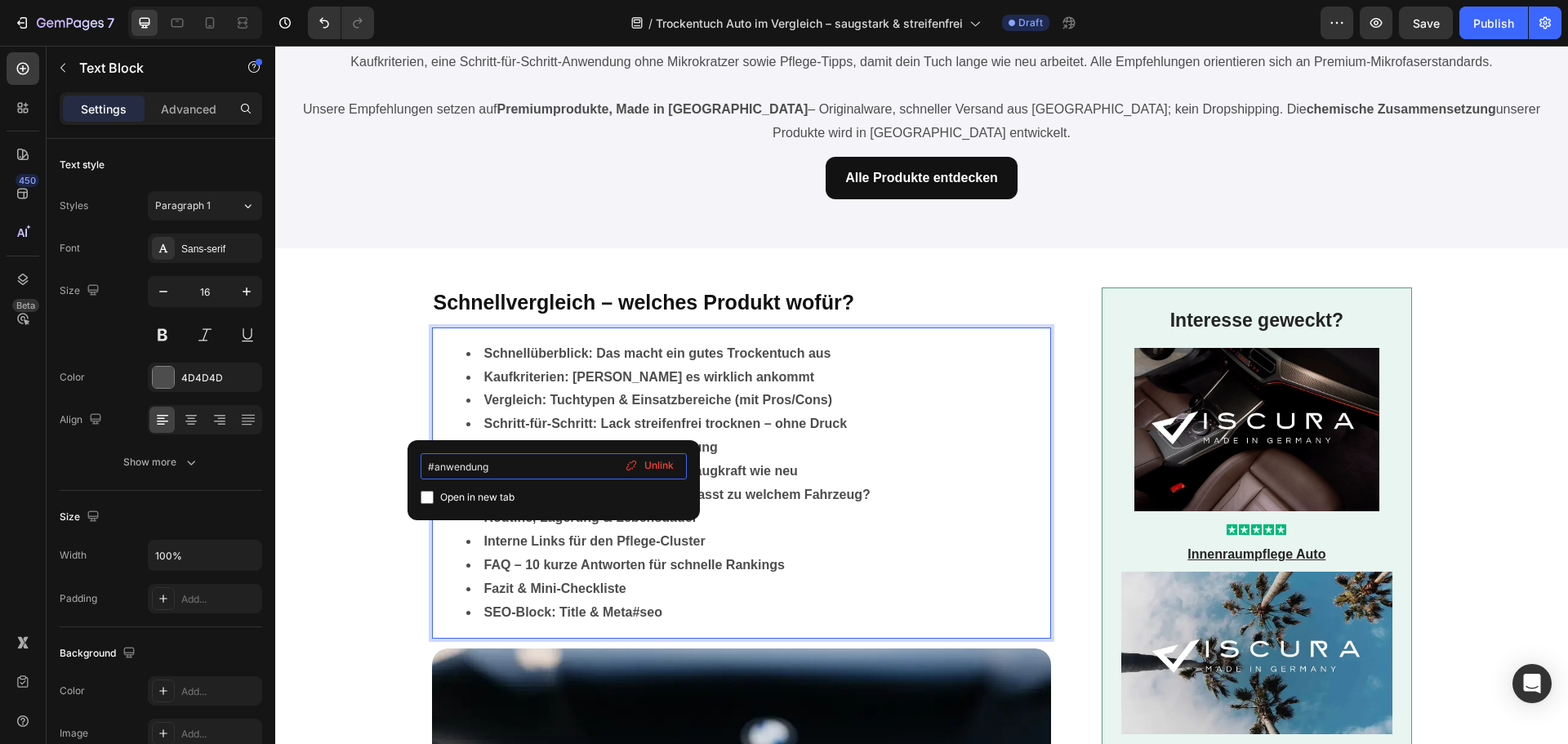
click at [531, 470] on input "#anwendung" at bounding box center [553, 466] width 266 height 26
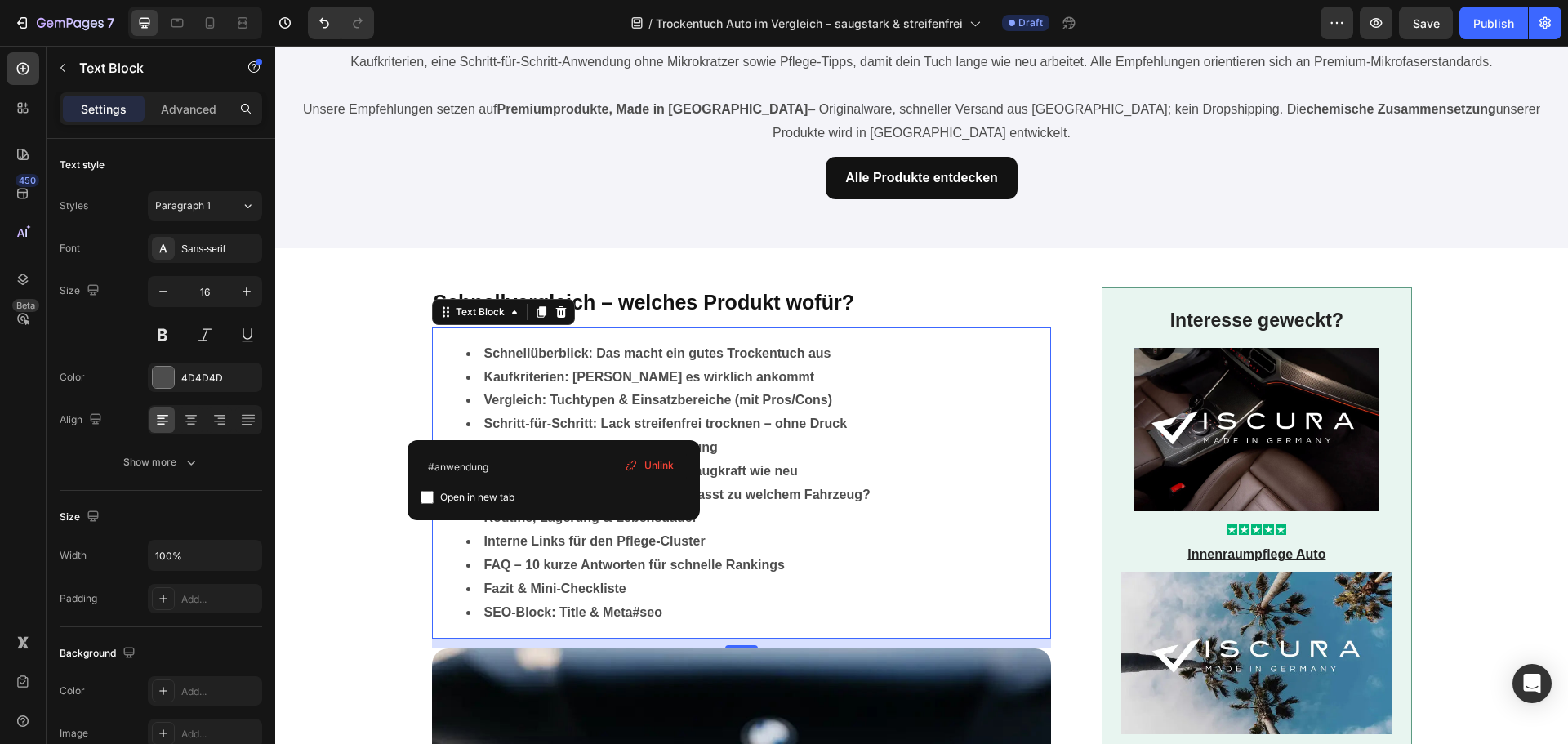
click at [660, 468] on span "Unlink" at bounding box center [658, 466] width 29 height 15
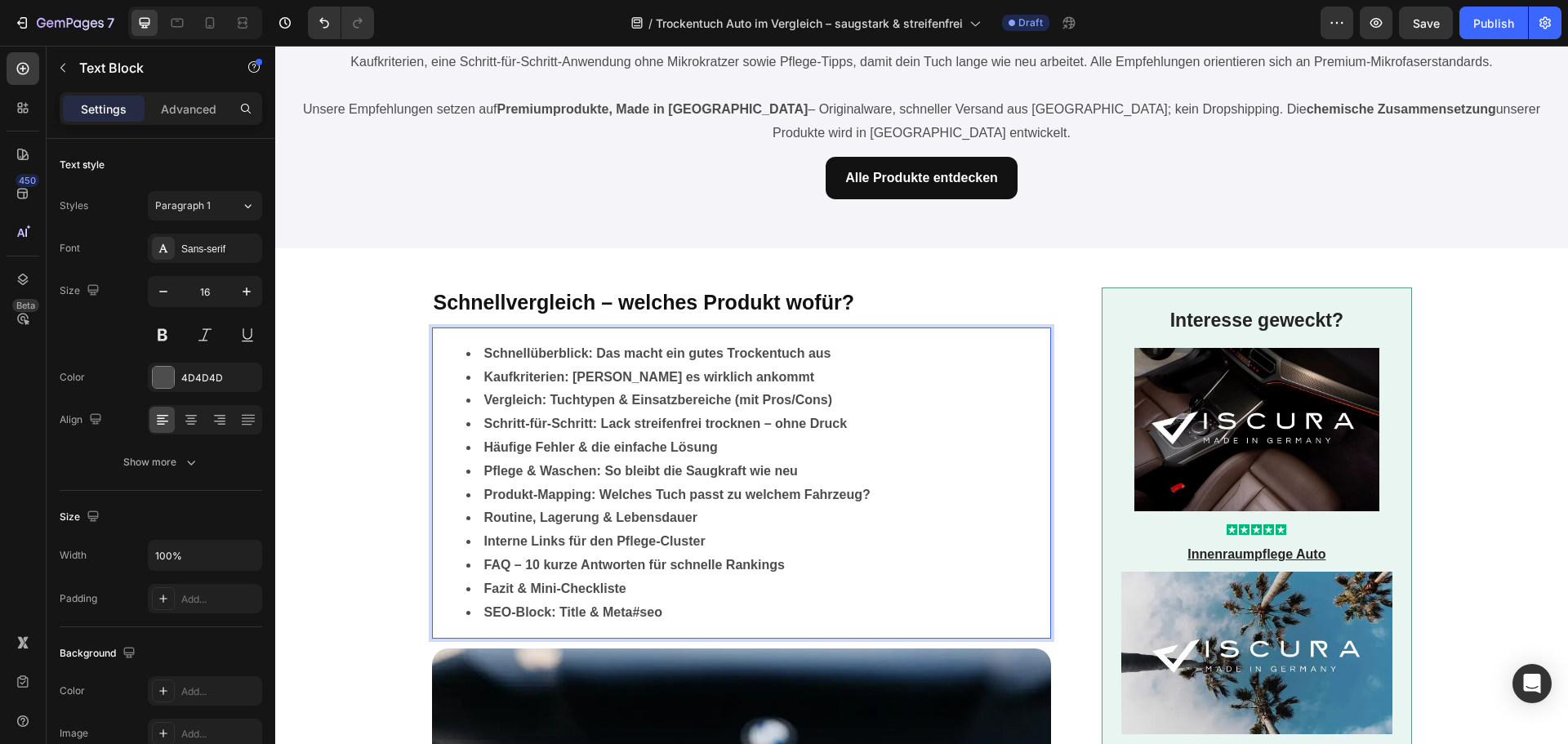
click at [640, 378] on strong "Kaufkriterien: Worauf es wirklich ankommt" at bounding box center [649, 377] width 331 height 14
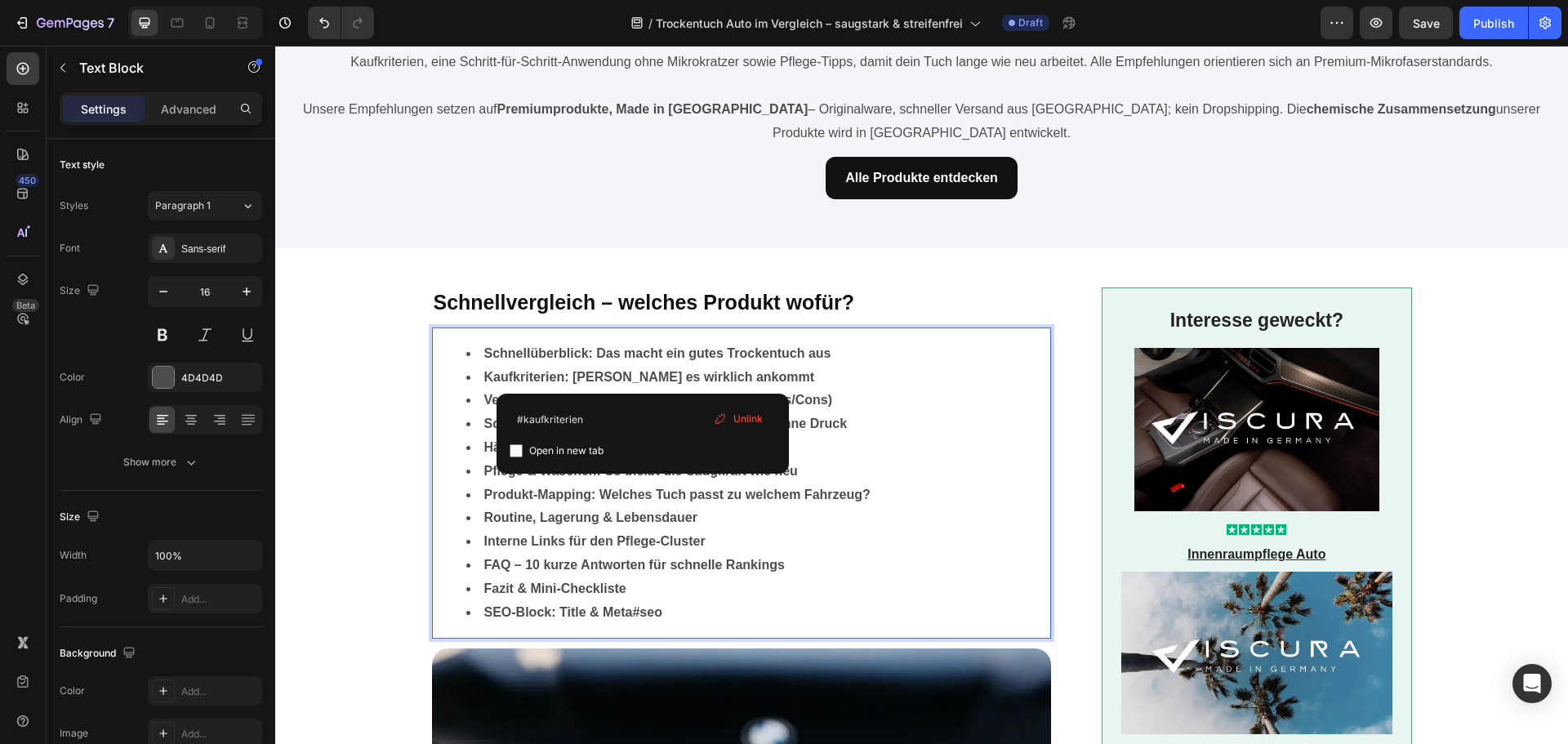
click at [748, 416] on span "Unlink" at bounding box center [748, 419] width 29 height 15
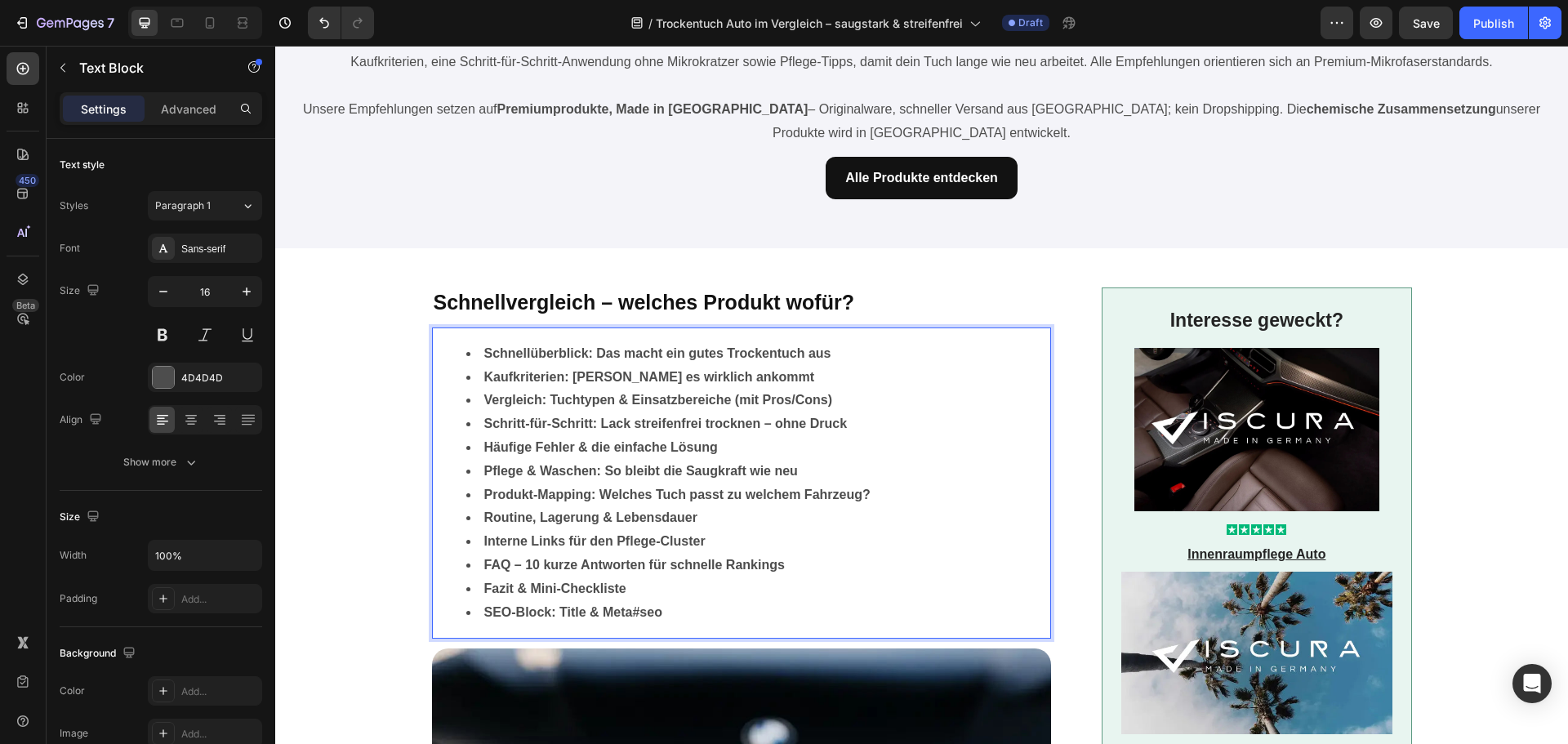
click at [647, 349] on strong "Schnellüberblick: Das macht ein gutes Trockentuch aus" at bounding box center [657, 353] width 347 height 14
click at [621, 397] on strong "Vergleich: Tuchtypen & Einsatzbereiche (mit Pros/Cons)" at bounding box center [658, 400] width 348 height 14
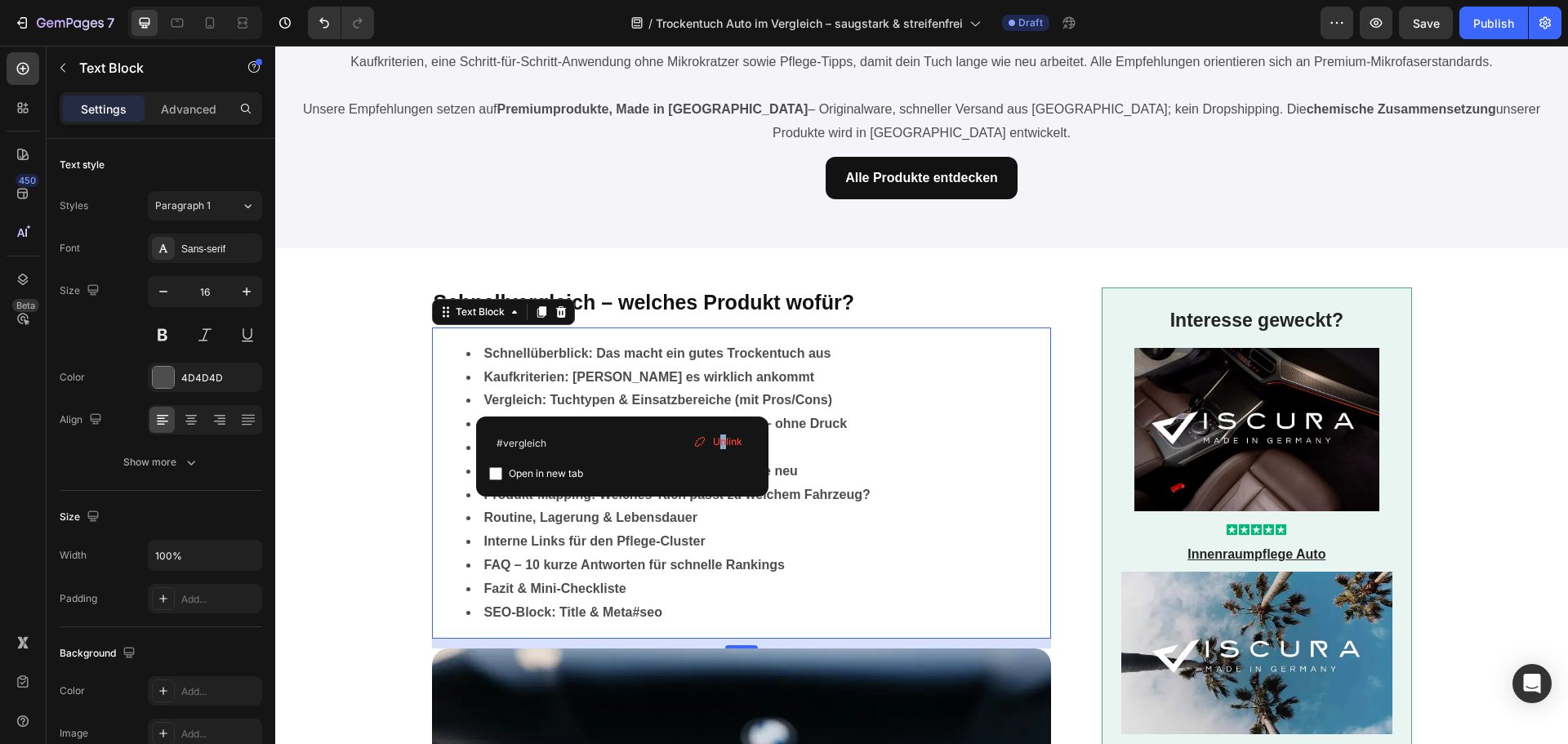
click at [722, 444] on span "Unlink" at bounding box center [727, 442] width 29 height 15
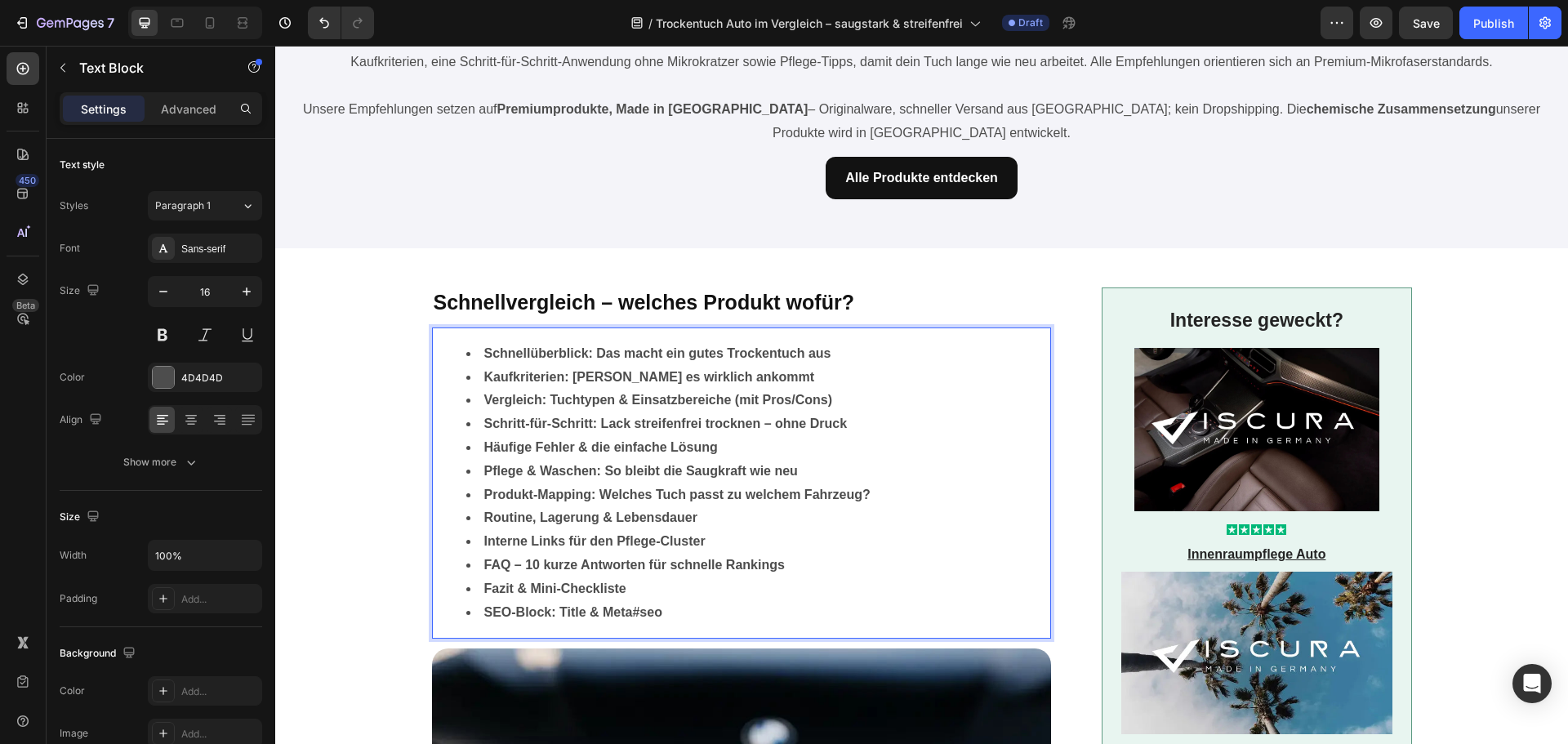
click at [598, 418] on strong "Schritt-für-Schritt: Lack streifenfrei trocknen – ohne Druck" at bounding box center [666, 423] width 364 height 14
click at [598, 440] on li "Häufige Fehler & die einfache Lösung" at bounding box center [758, 447] width 584 height 24
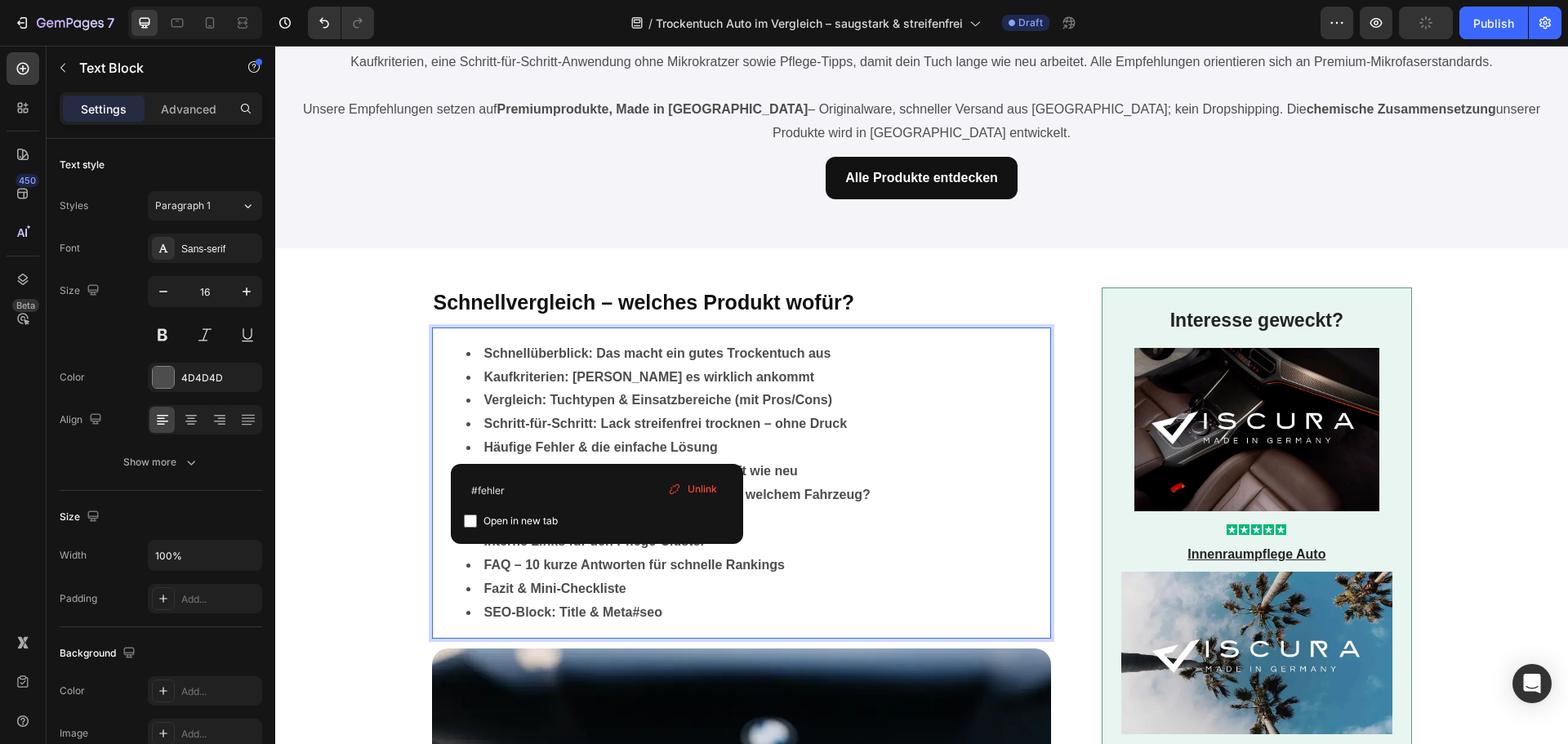
click at [686, 492] on div "Unlink" at bounding box center [692, 489] width 62 height 21
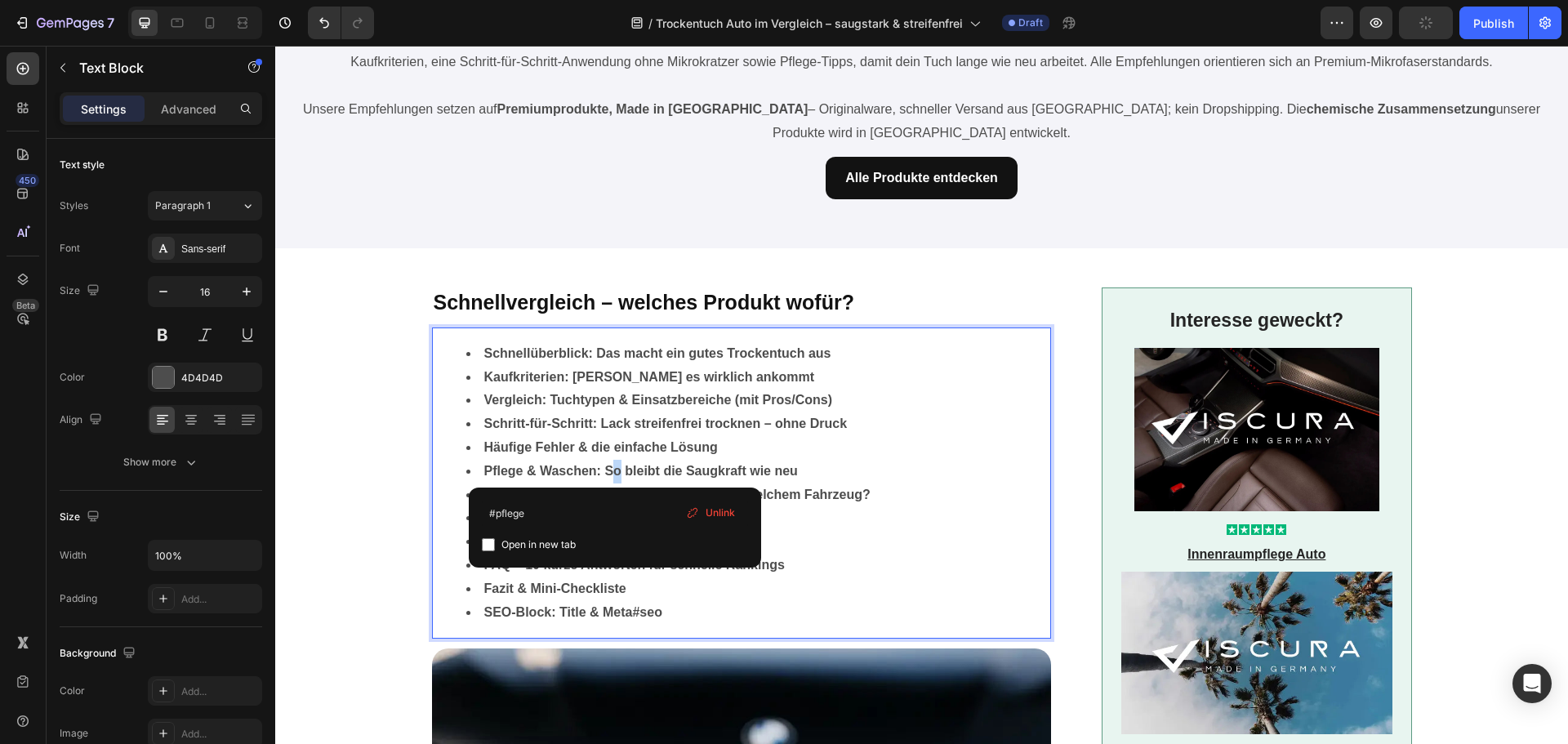
click at [611, 468] on strong "Pflege & Waschen: So bleibt die Saugkraft wie neu" at bounding box center [640, 471] width 314 height 14
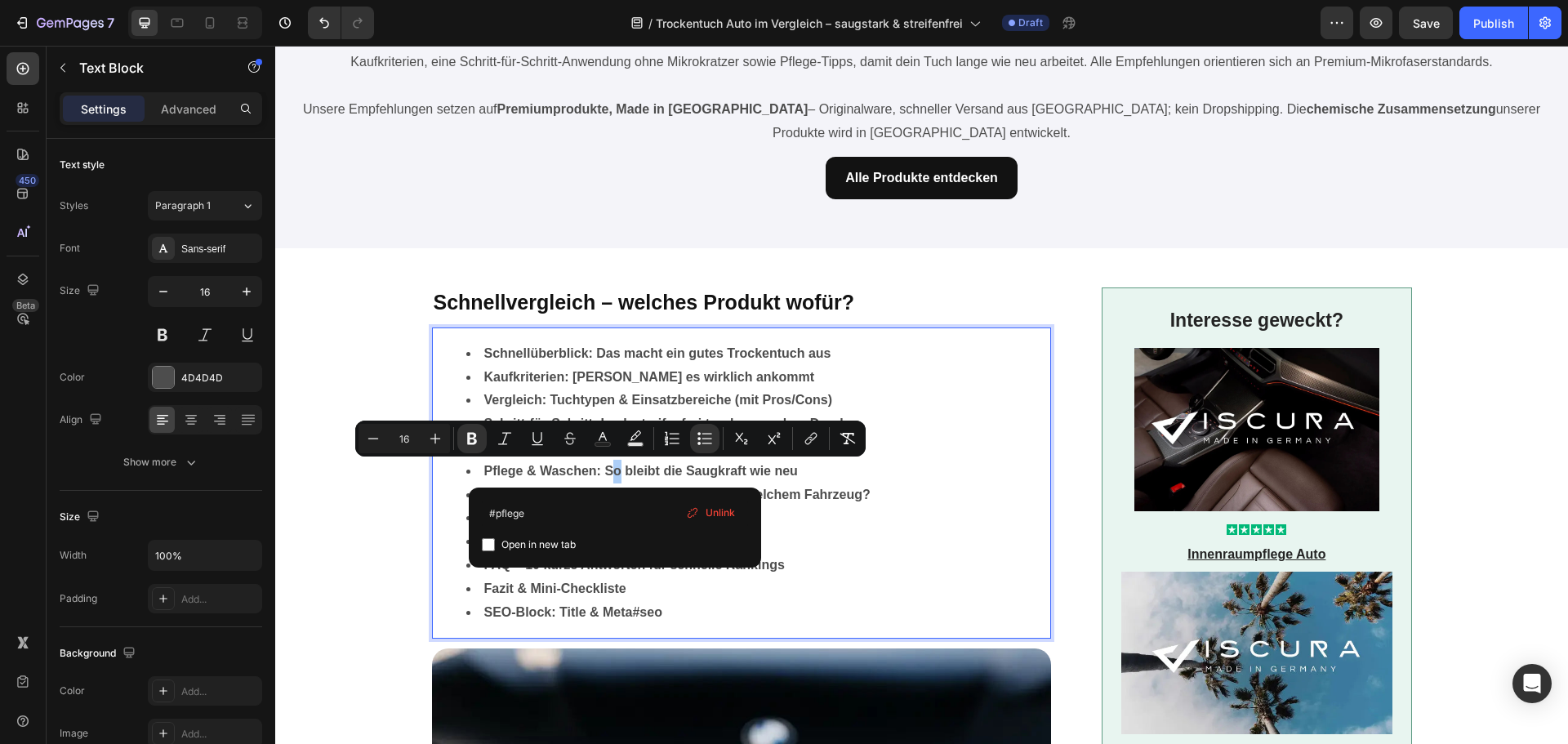
click at [705, 505] on div "Unlink" at bounding box center [710, 513] width 62 height 21
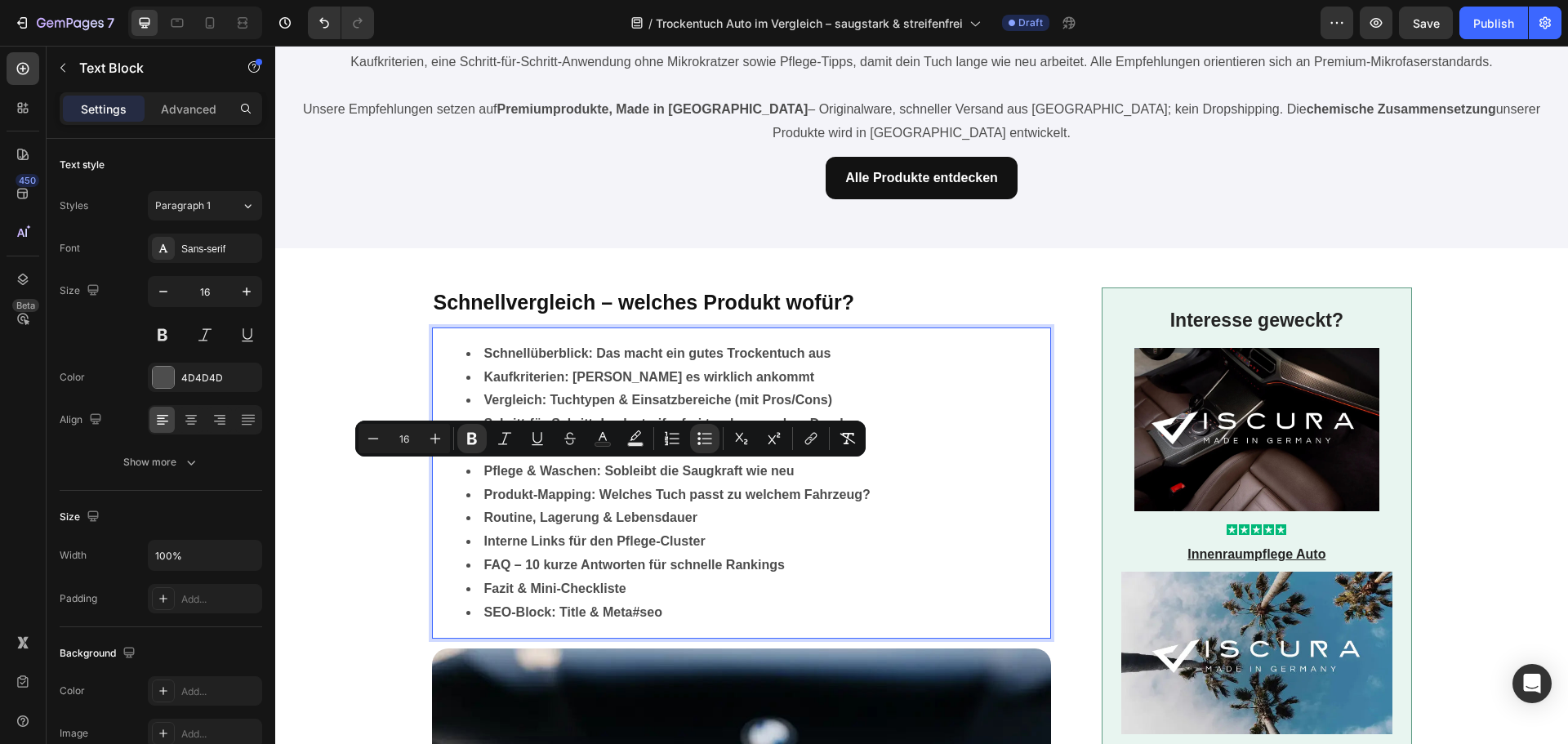
click at [638, 494] on strong "Produkt-Mapping: Welches Tuch passt zu welchem Fahrzeug?" at bounding box center [677, 495] width 387 height 14
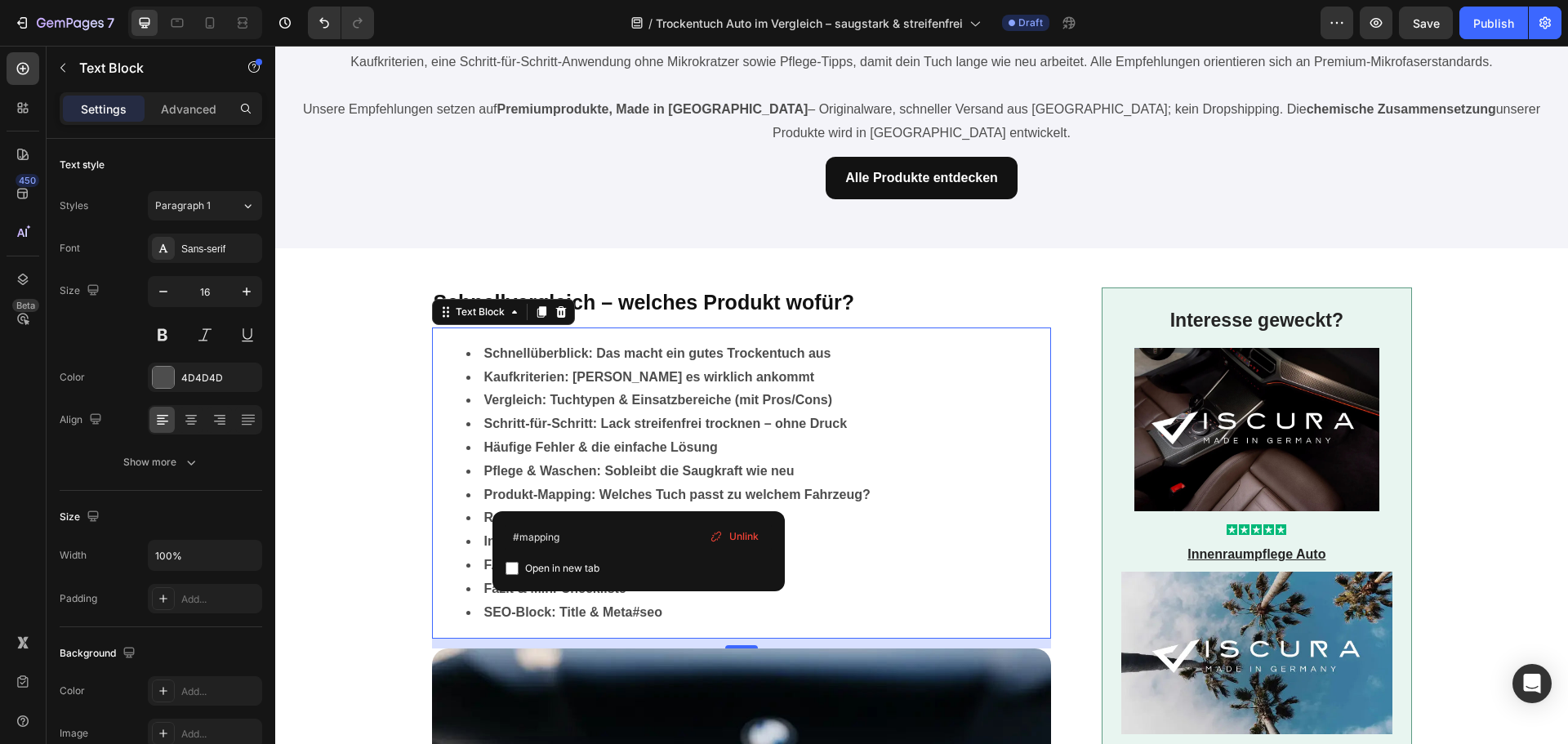
drag, startPoint x: 721, startPoint y: 535, endPoint x: 388, endPoint y: 491, distance: 335.9
click at [721, 535] on icon at bounding box center [716, 536] width 13 height 13
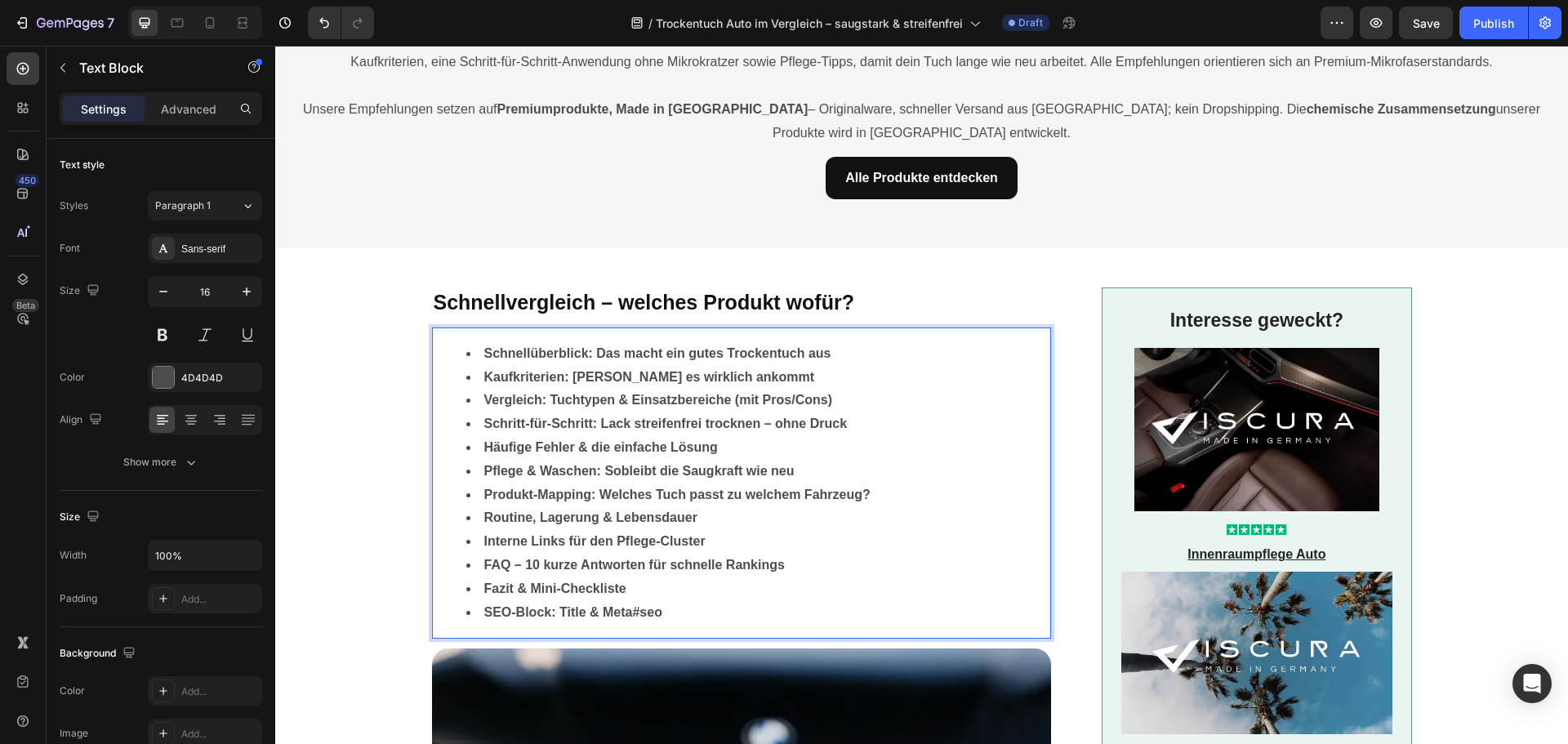
click at [619, 516] on strong "Routine, Lagerung & Lebensdauer" at bounding box center [590, 517] width 213 height 14
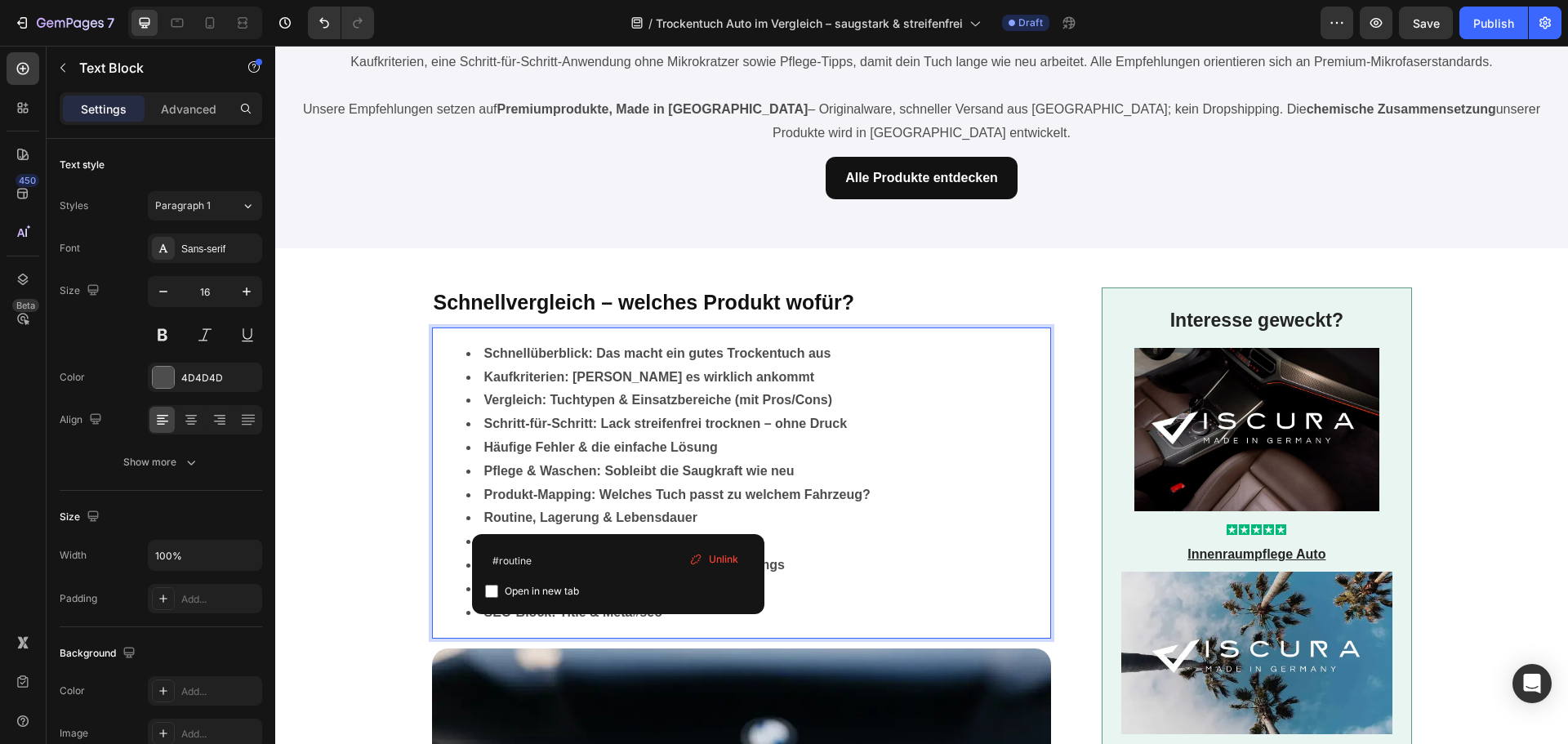
click at [693, 553] on icon at bounding box center [696, 559] width 13 height 13
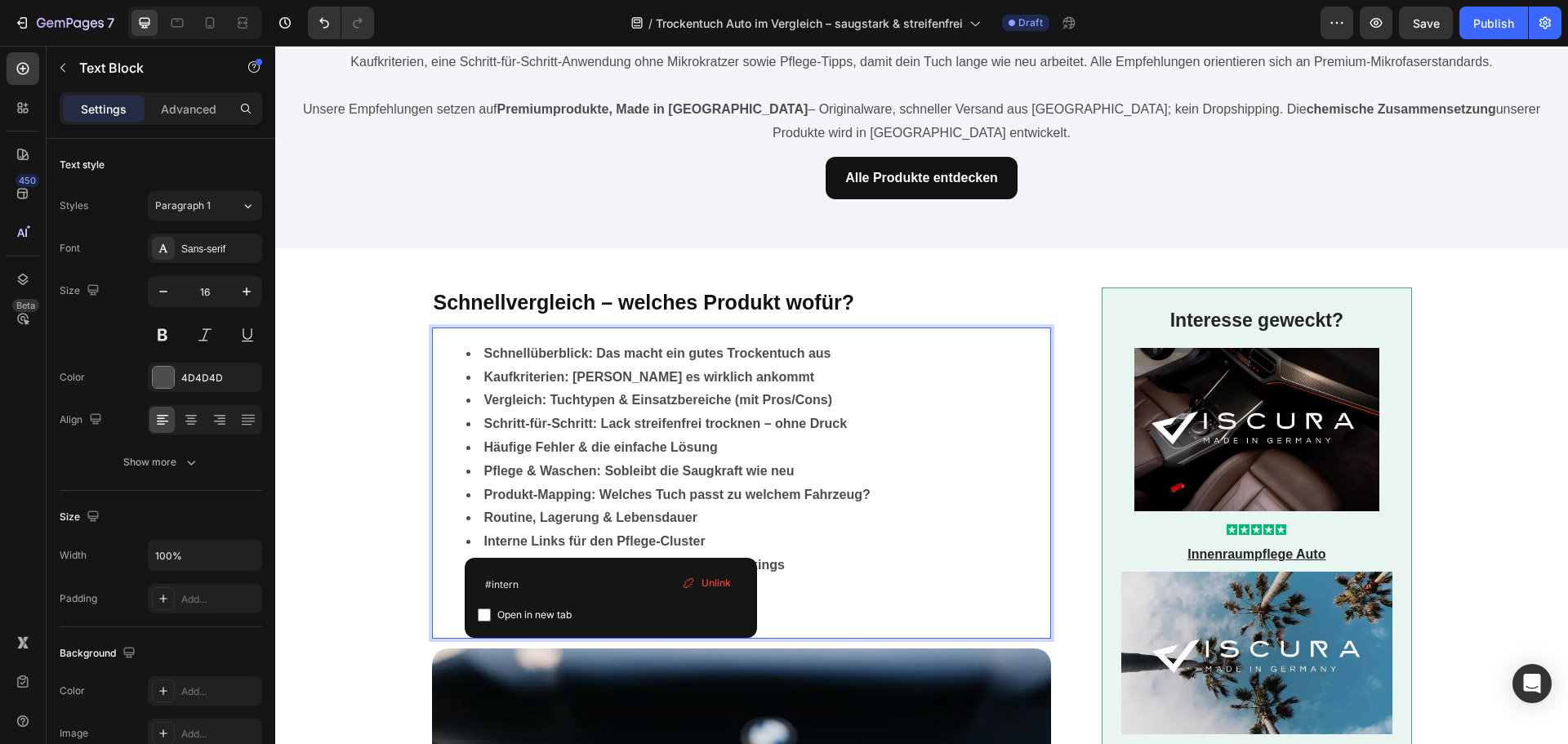
drag, startPoint x: 615, startPoint y: 540, endPoint x: 917, endPoint y: 610, distance: 310.0
click at [615, 540] on strong "Interne Links für den Pflege-Cluster" at bounding box center [595, 541] width 221 height 14
click at [687, 577] on icon at bounding box center [688, 582] width 13 height 13
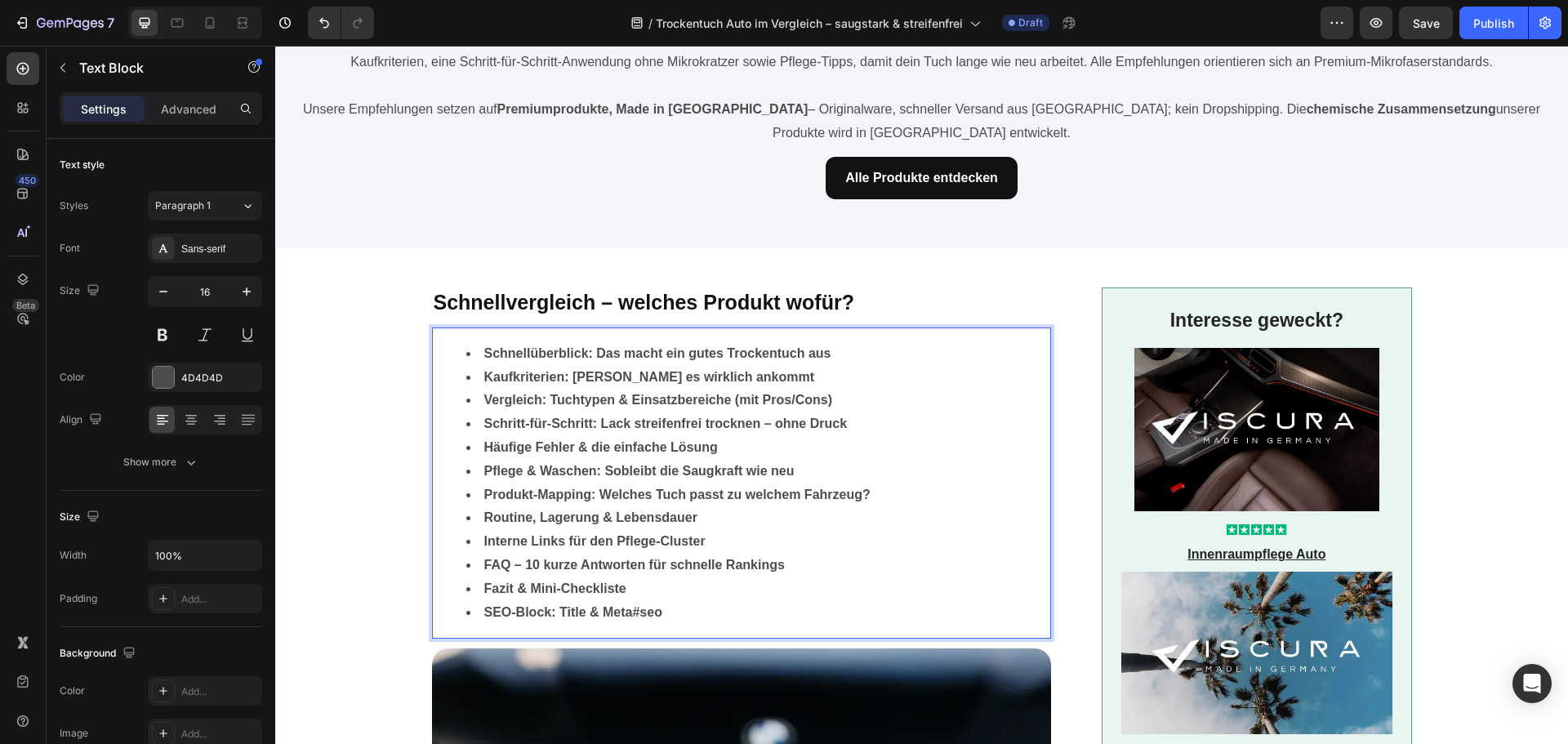
click at [630, 565] on strong "FAQ – 10 kurze Antworten für schnelle Rankings" at bounding box center [634, 565] width 300 height 14
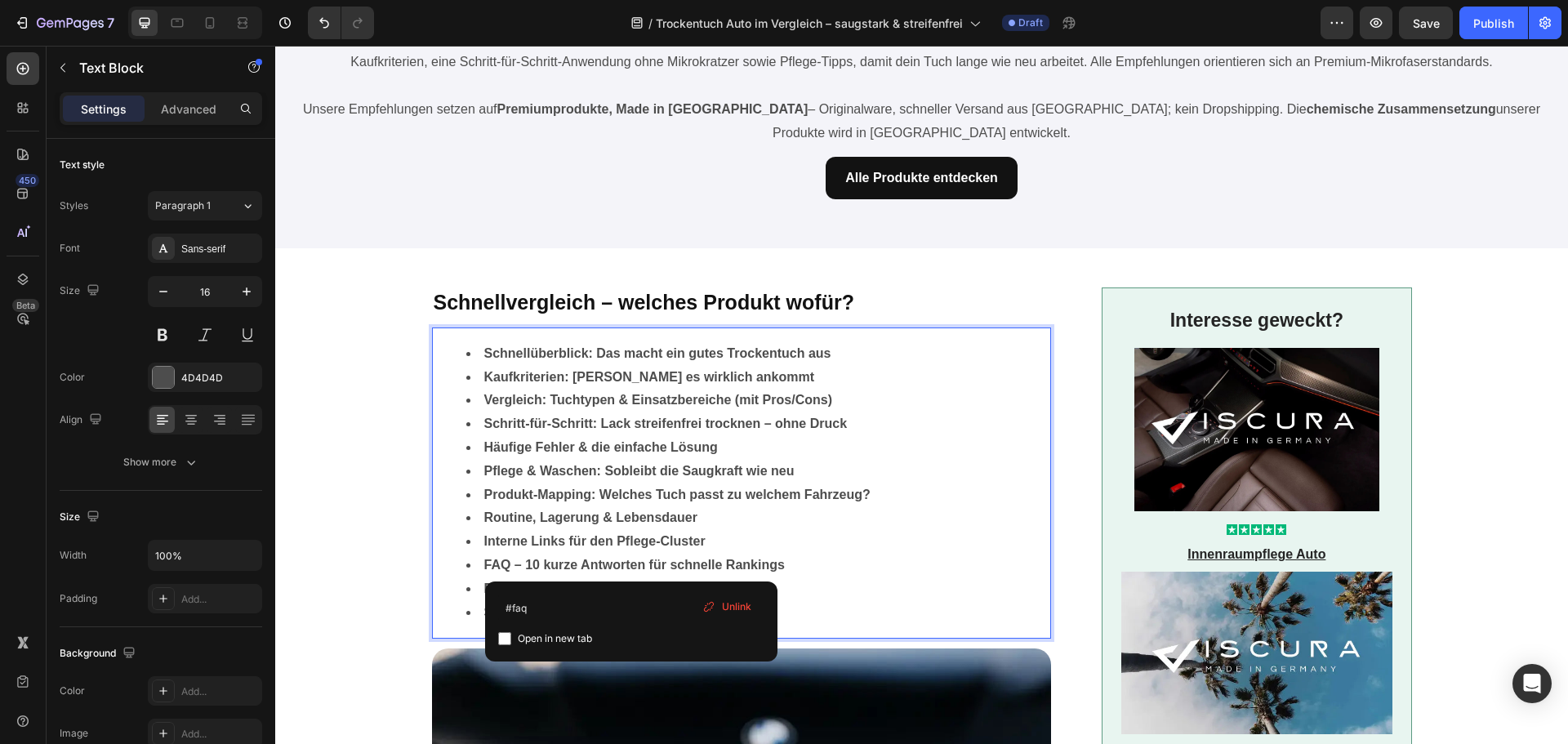
click at [714, 608] on icon at bounding box center [709, 606] width 13 height 13
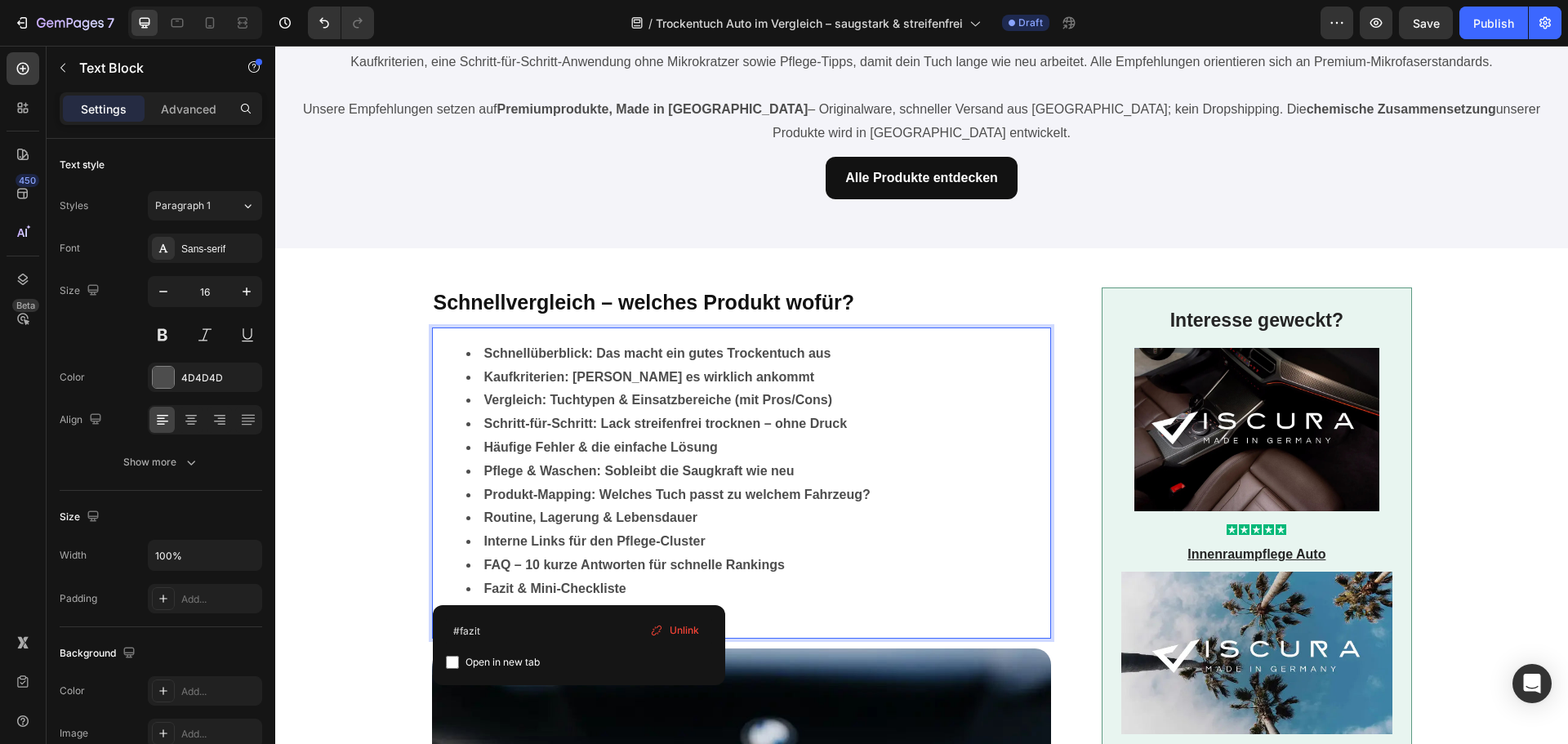
click at [582, 589] on strong "Fazit & Mini-Checkliste" at bounding box center [555, 589] width 142 height 14
click at [692, 636] on span "Unlink" at bounding box center [683, 630] width 29 height 15
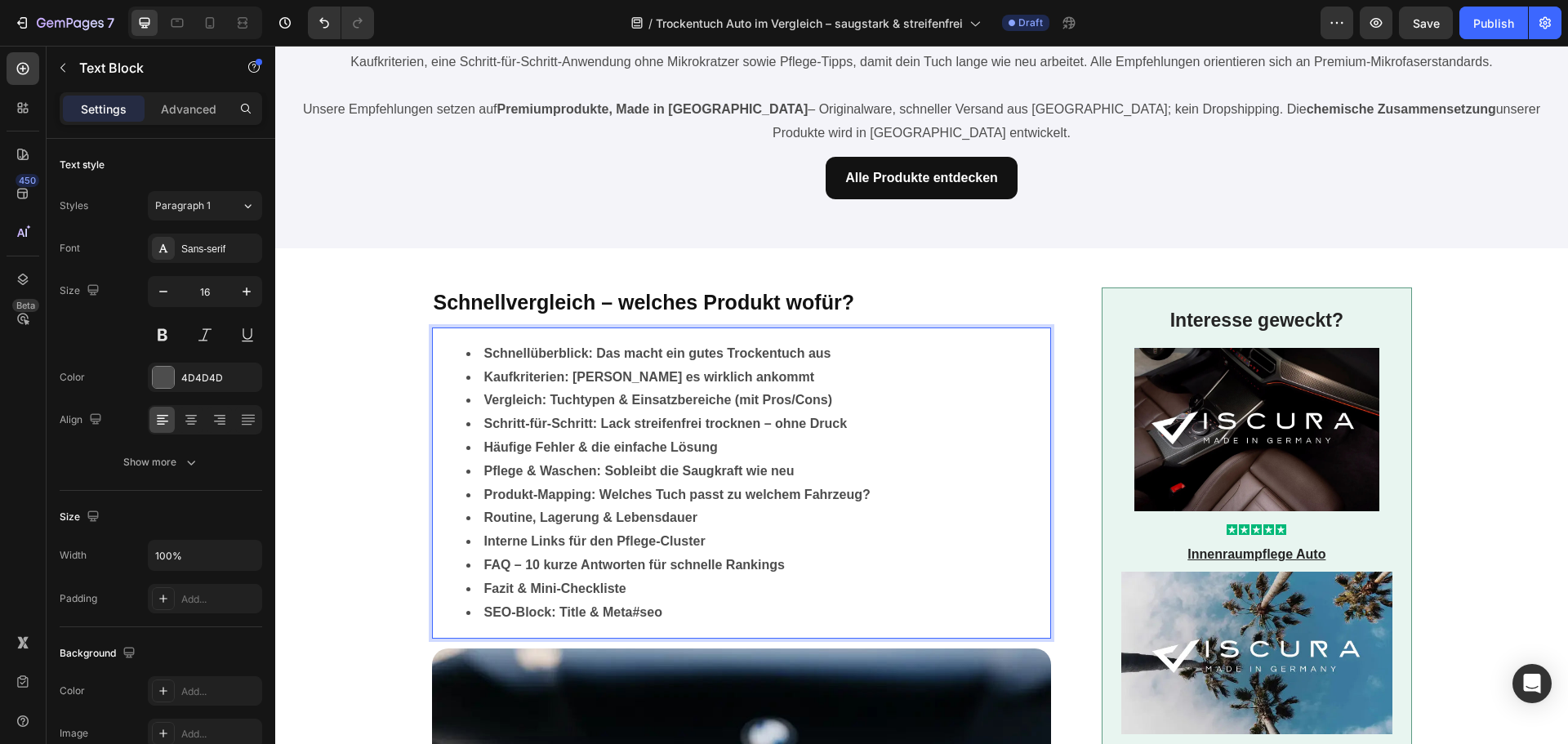
click at [596, 609] on strong "SEO-Block: Title & Meta#seo" at bounding box center [573, 612] width 178 height 14
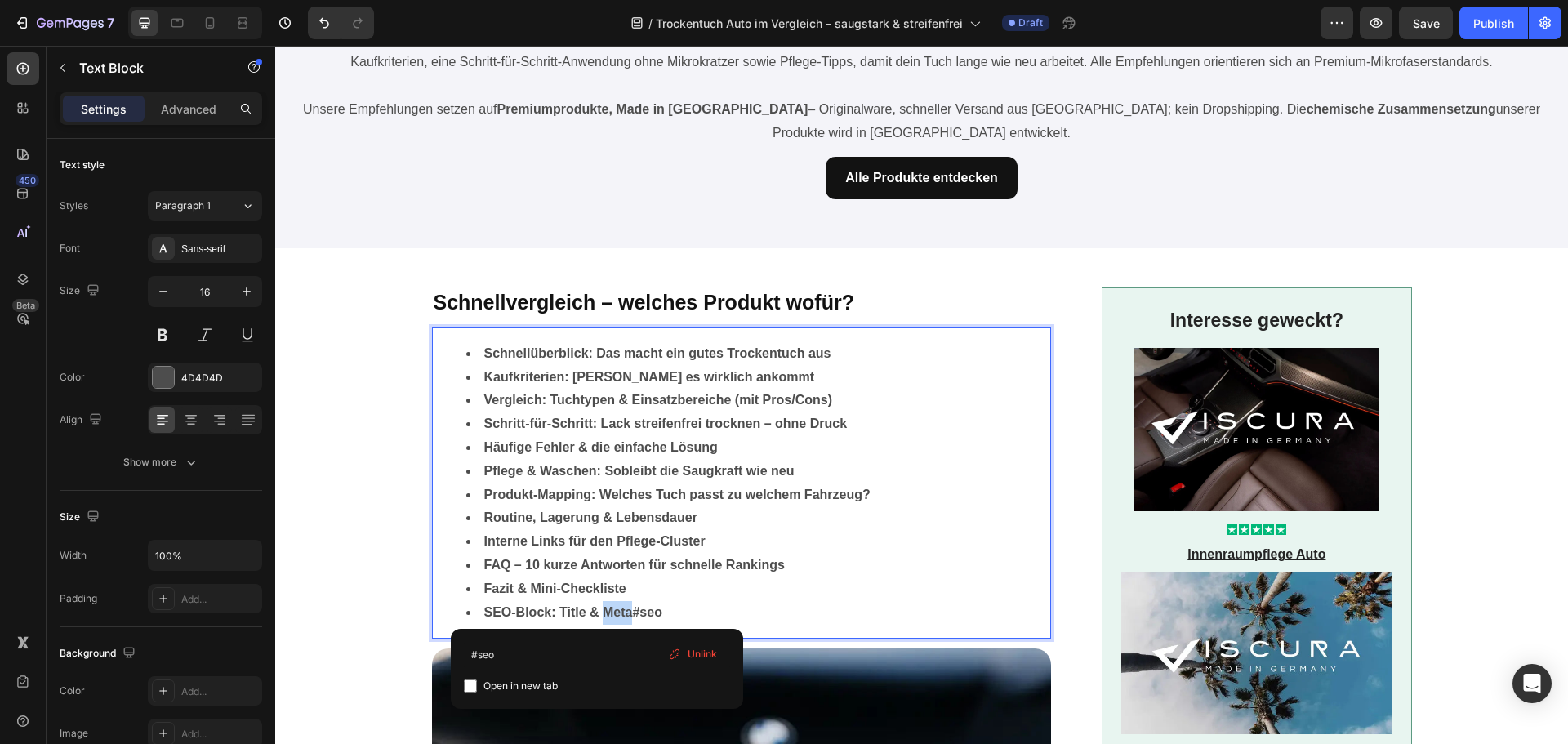
click at [596, 609] on strong "SEO-Block: Title & Meta#seo" at bounding box center [573, 612] width 178 height 14
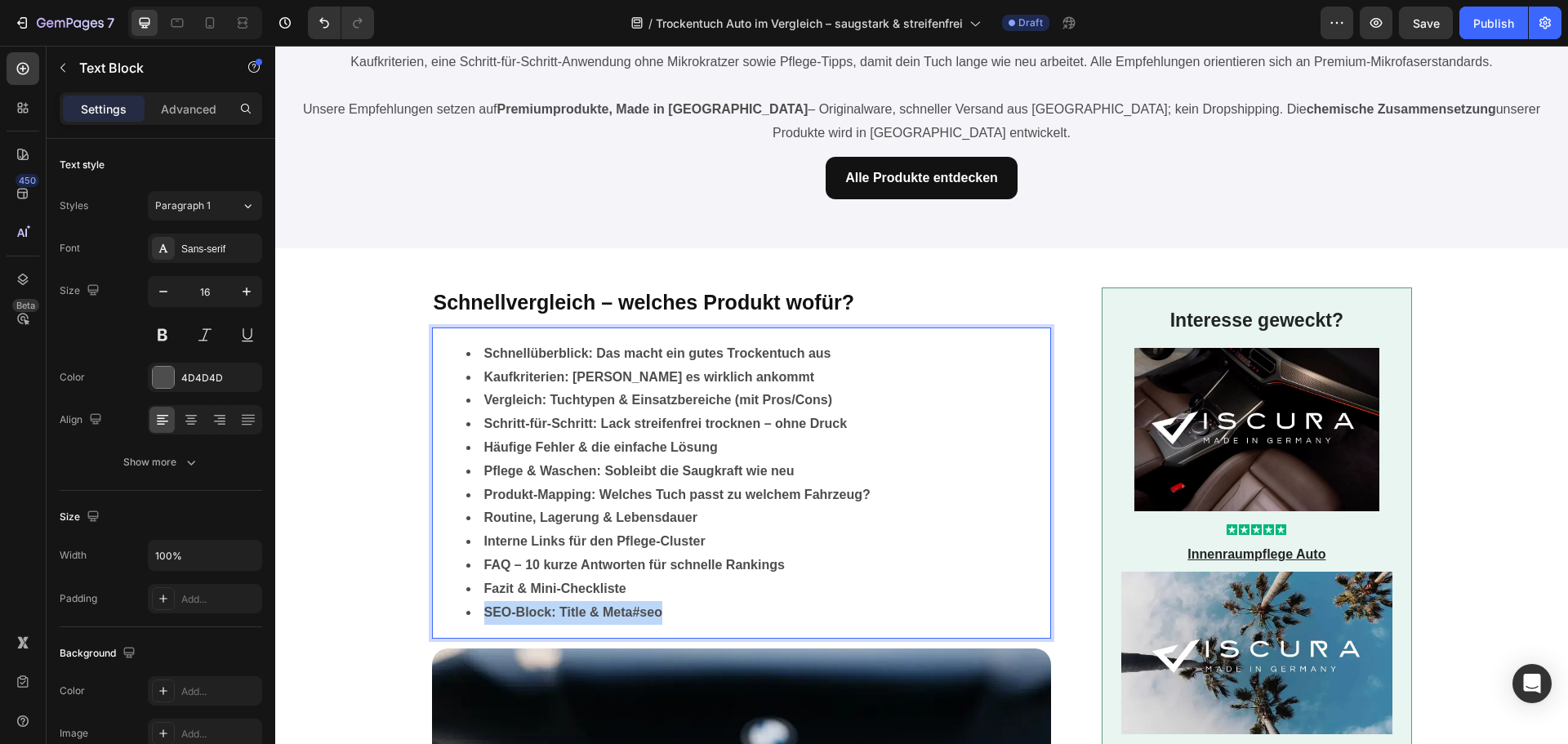
click at [596, 609] on strong "SEO-Block: Title & Meta#seo" at bounding box center [573, 612] width 178 height 14
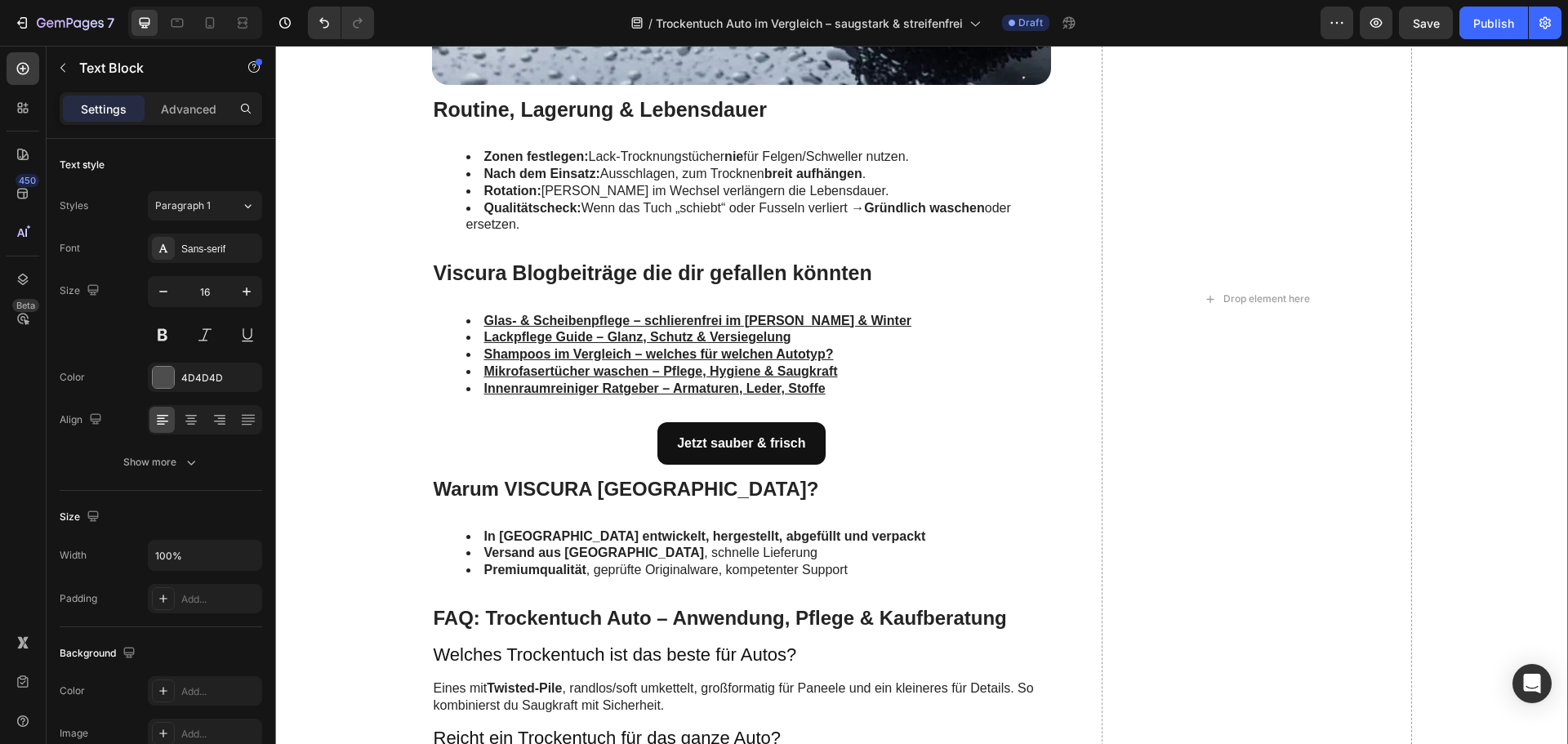
scroll to position [3919, 0]
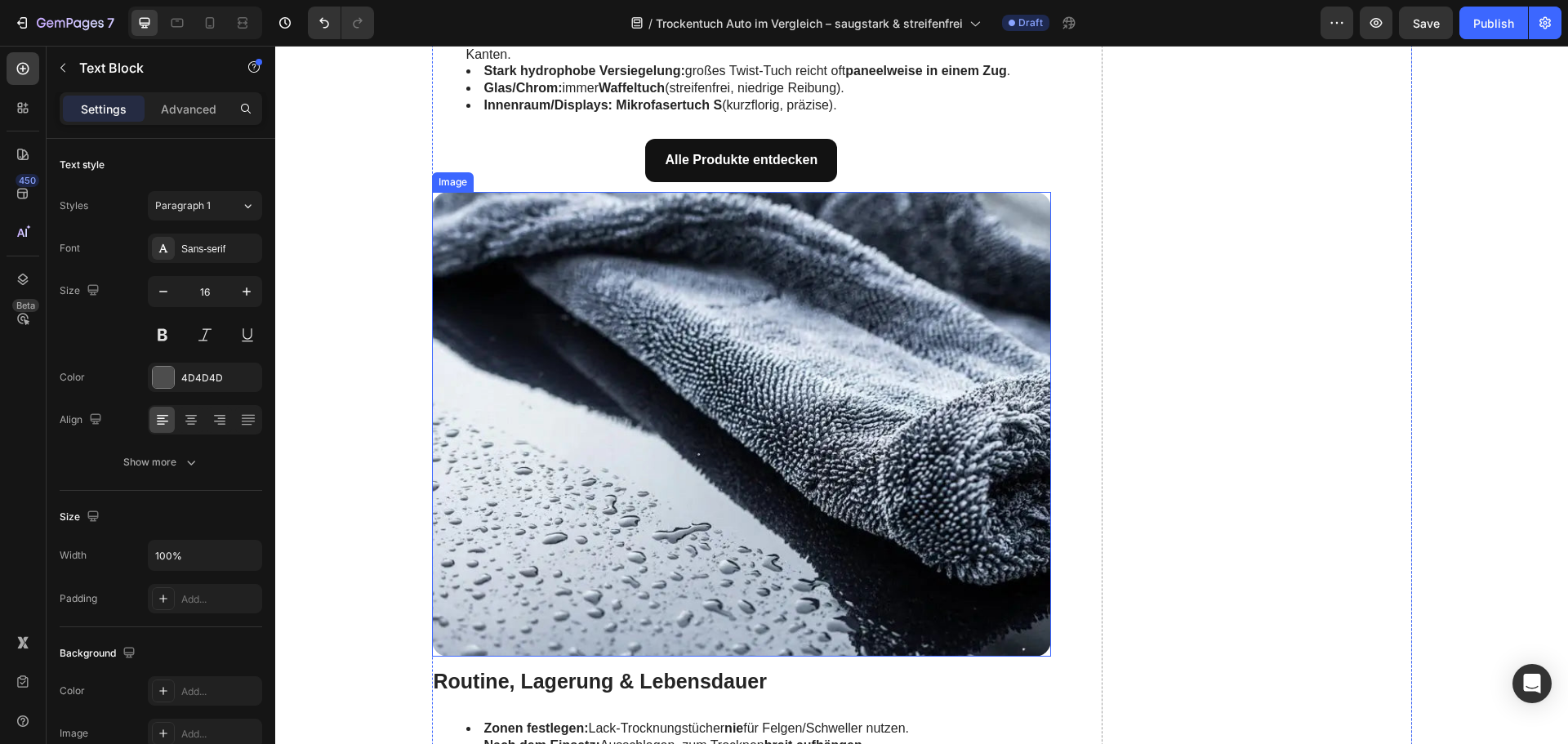
click at [551, 459] on img at bounding box center [742, 423] width 620 height 465
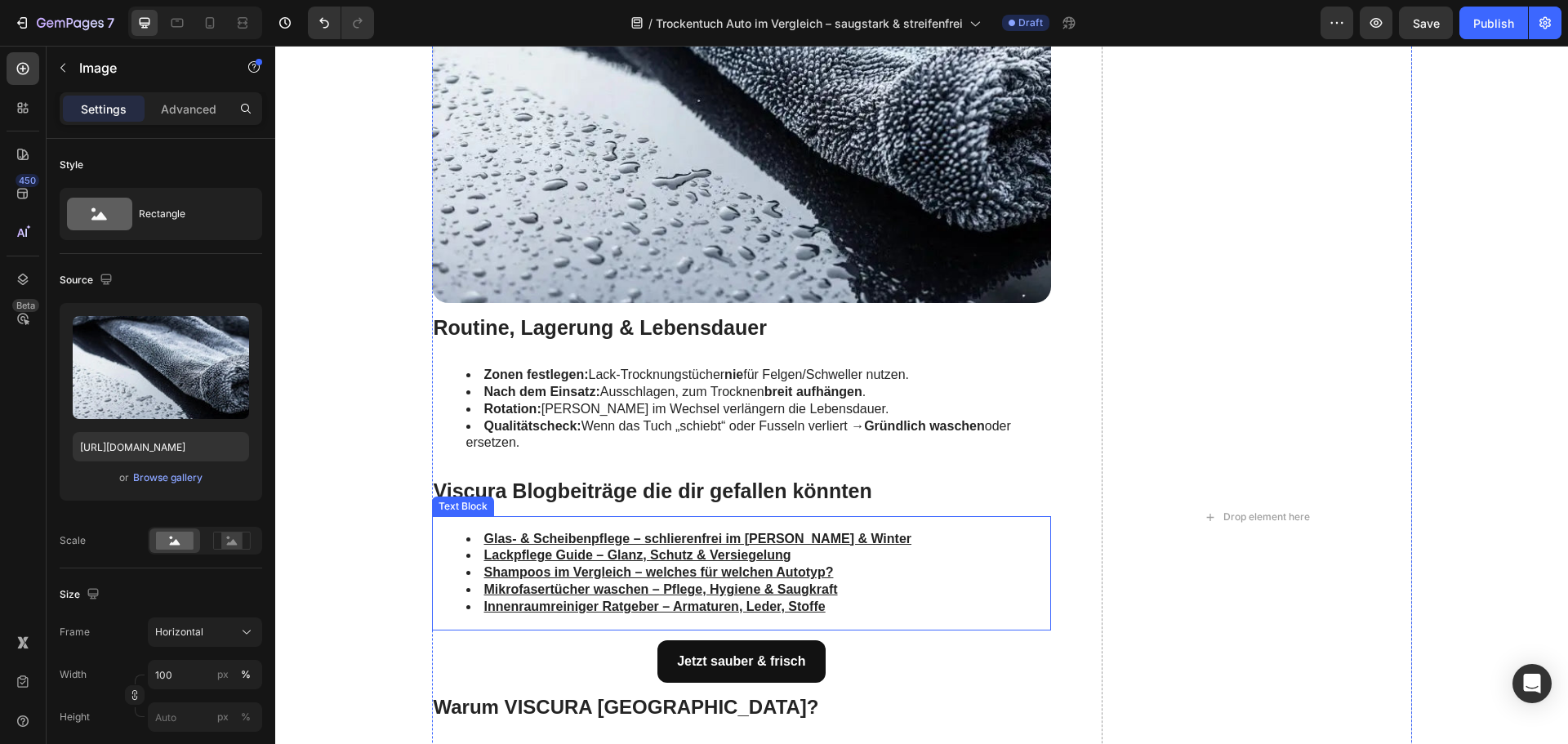
scroll to position [3838, 0]
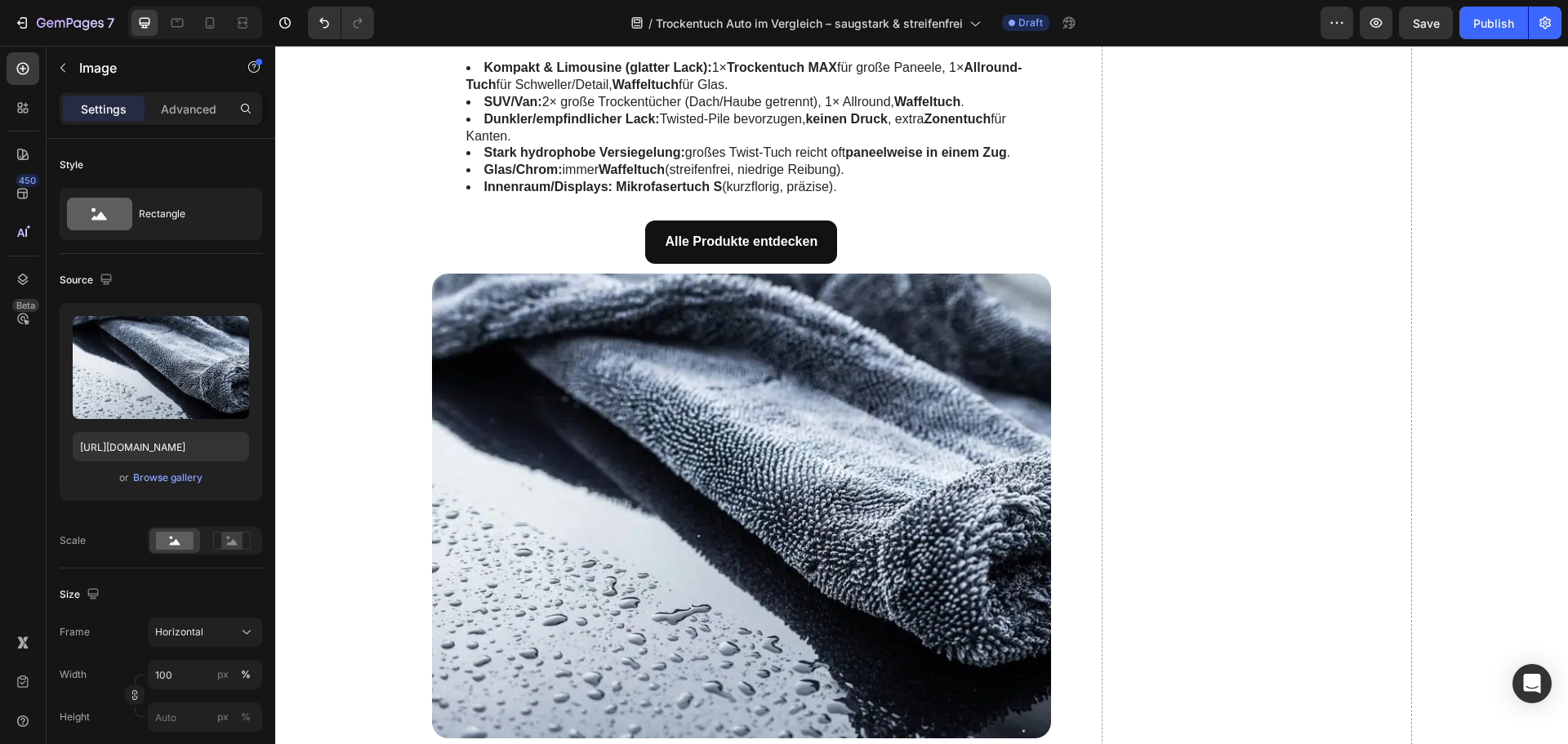
click at [695, 430] on img at bounding box center [742, 505] width 620 height 465
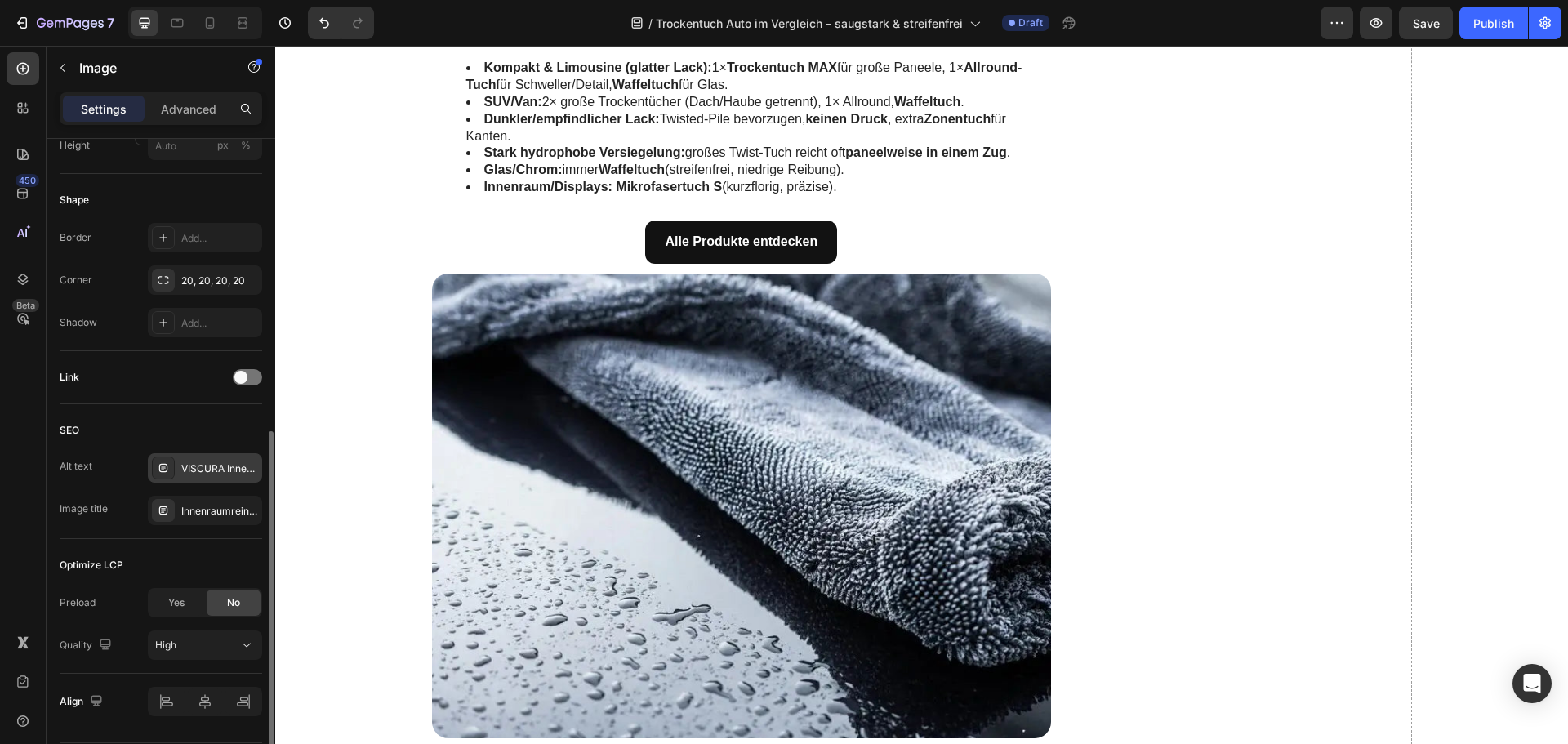
scroll to position [622, 0]
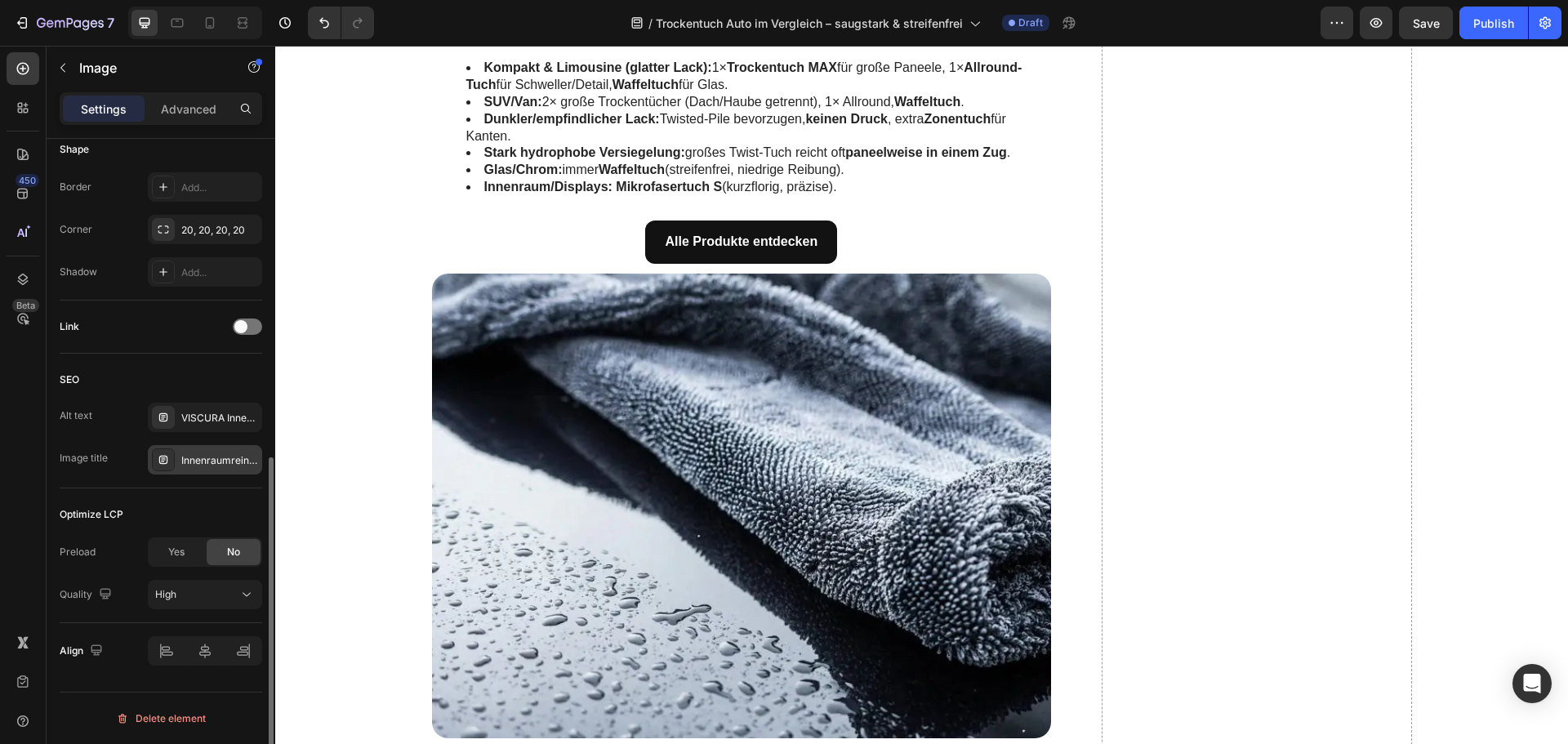
click at [196, 461] on div "Innenraumreiniger gegen Gerüche – VISCURA" at bounding box center [219, 460] width 76 height 15
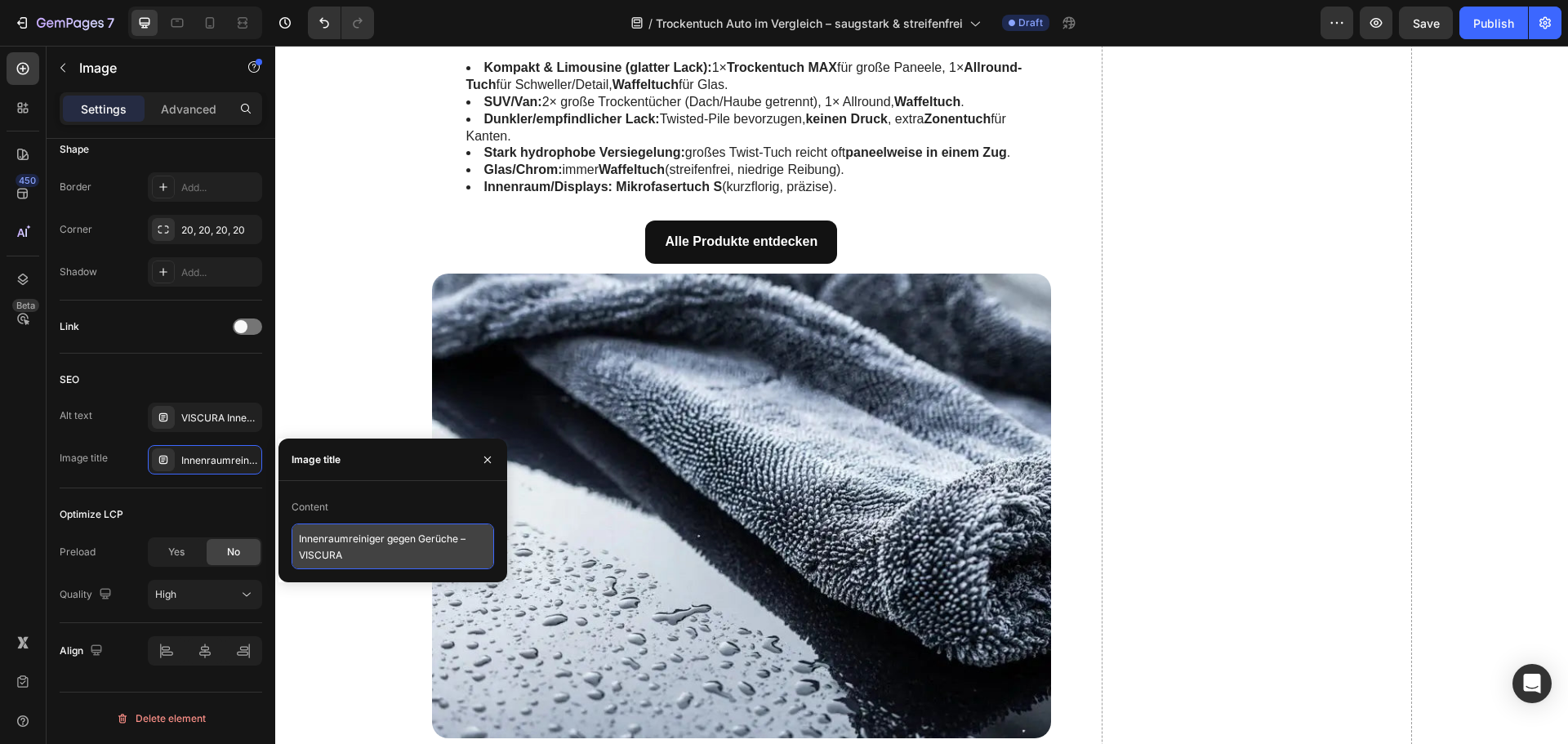
click at [308, 529] on textarea "Innenraumreiniger gegen Gerüche – VISCURA" at bounding box center [393, 546] width 203 height 46
paste textarea "Trockentuch Auto – Twisted-Pile auf nassem Lack"
type textarea "Trockentuch Auto – Twisted-Pile auf nassem Lack"
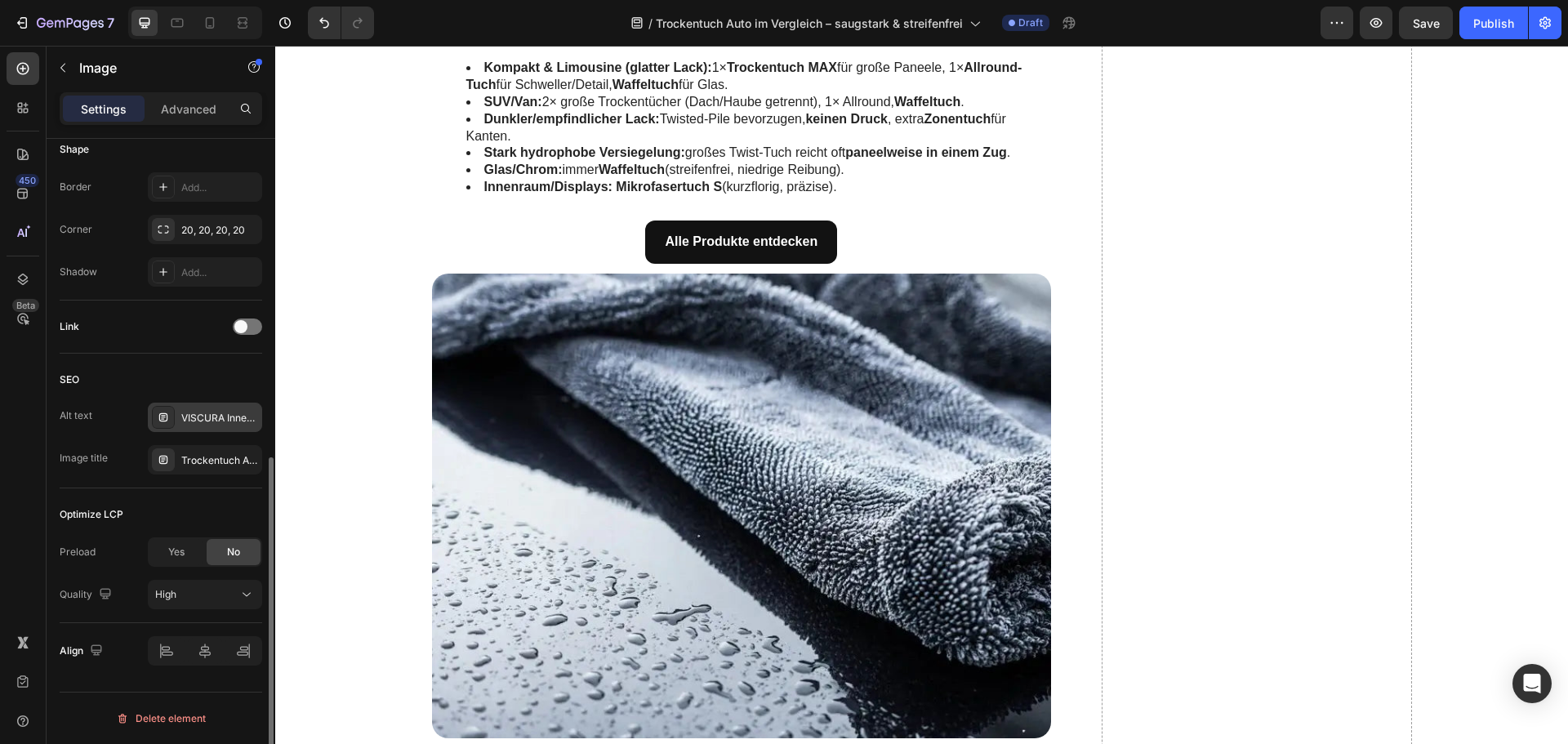
click at [220, 404] on div "VISCURA Innenraumreiniger im Cockpit – Gerüche im Auto entfernen ohne Duftüberd…" at bounding box center [205, 416] width 114 height 29
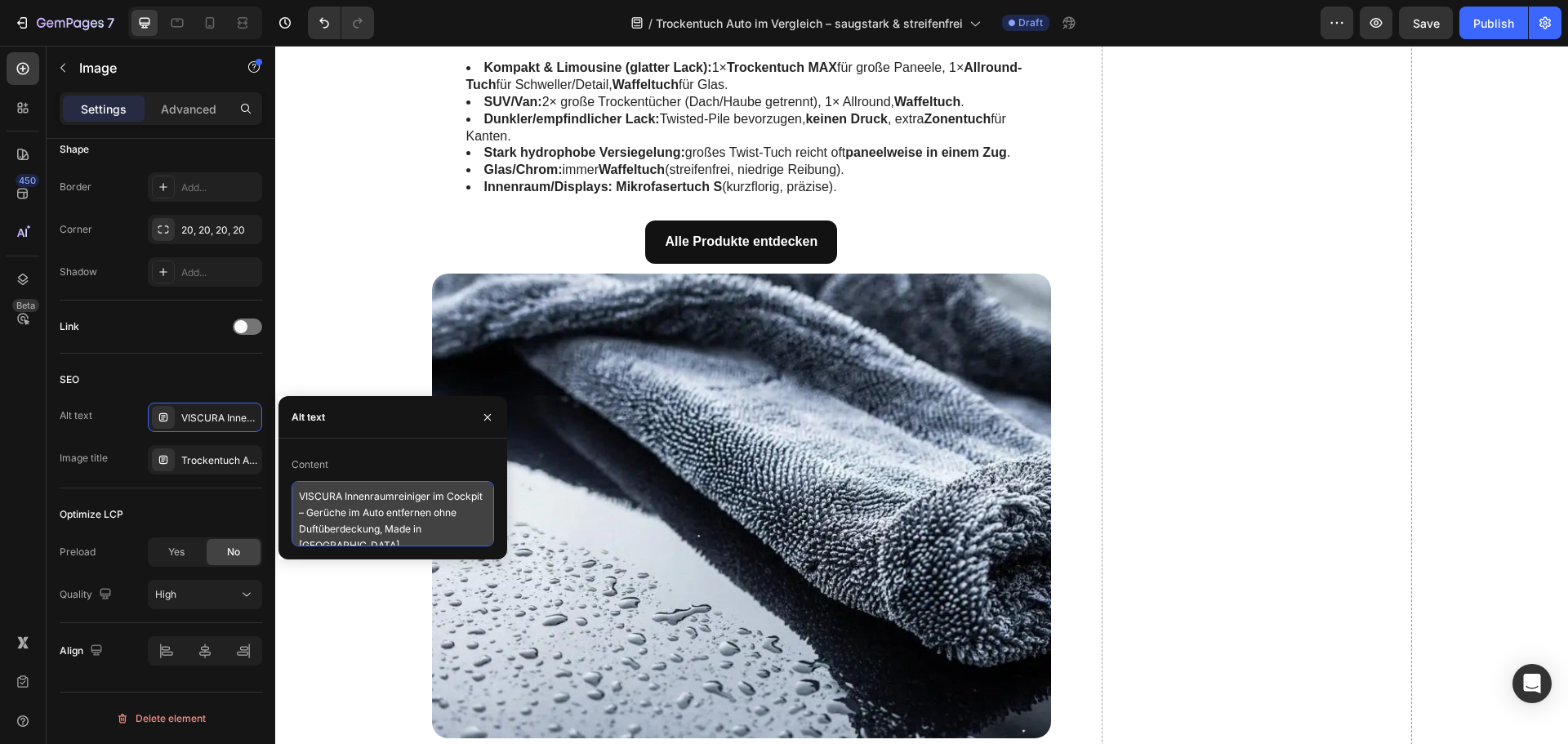
click at [346, 503] on textarea "VISCURA Innenraumreiniger im Cockpit – Gerüche im Auto entfernen ohne Duftüberd…" at bounding box center [393, 514] width 203 height 65
paste textarea "Twisted-Pile Trockentuch trocknet nassen Autolack streifenfrei – saugstarkes Mi…"
type textarea "Twisted-Pile Trockentuch trocknet nassen Autolack streifenfrei – saugstarkes Mi…"
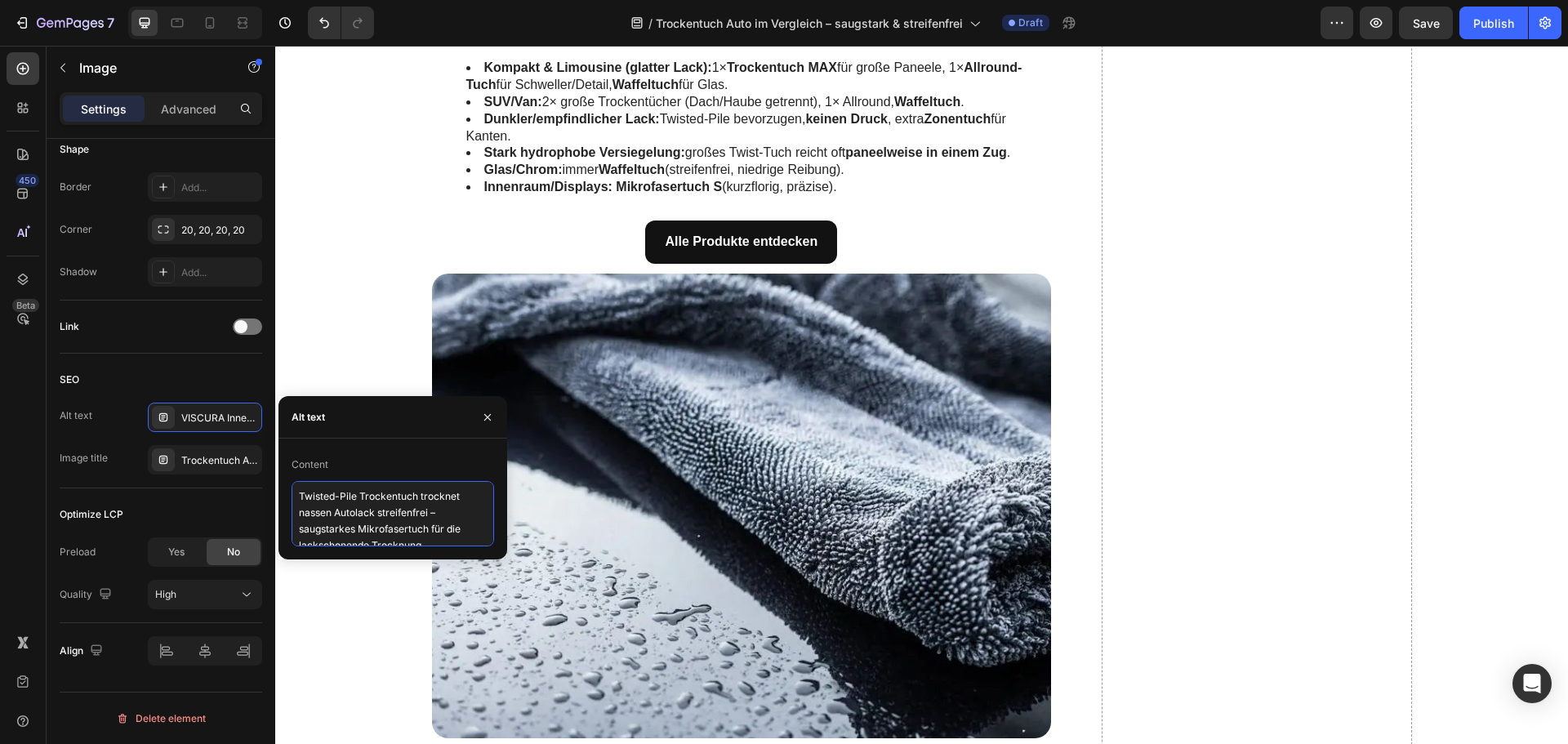
scroll to position [6, 0]
click at [187, 381] on div "SEO" at bounding box center [161, 379] width 203 height 26
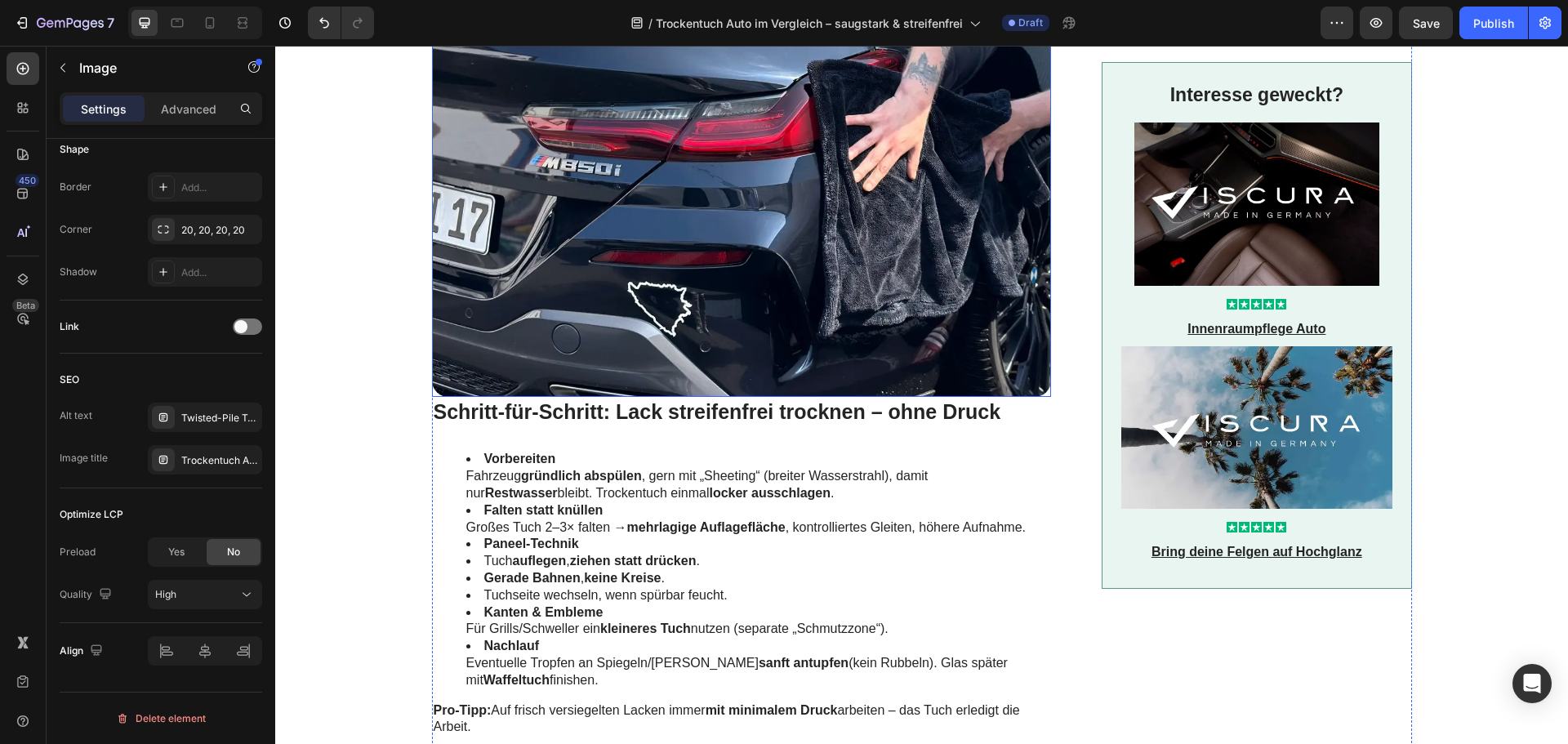
scroll to position [2368, 0]
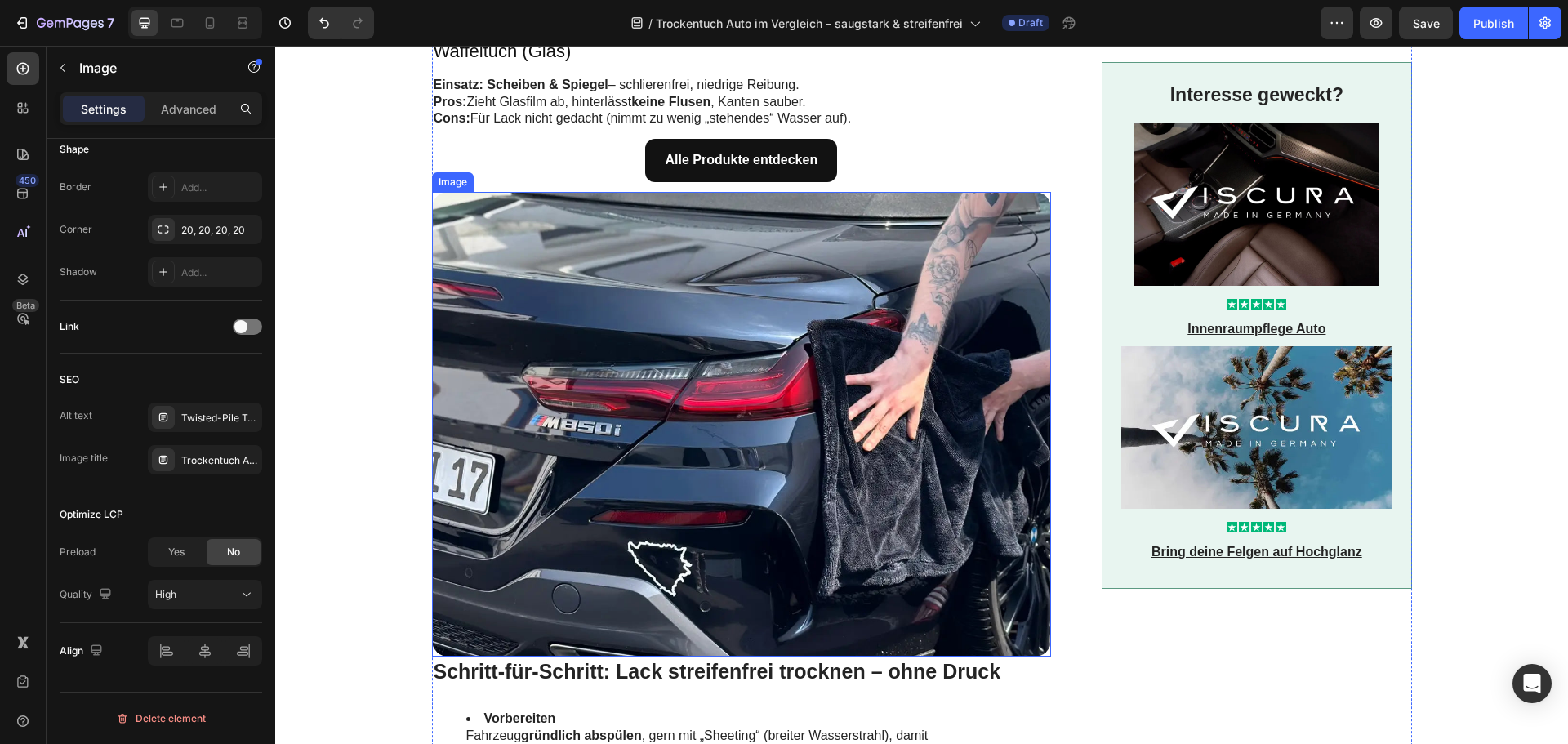
click at [517, 398] on img at bounding box center [742, 423] width 620 height 465
click at [210, 463] on div "Nasse Fußmatte absaugen – Geruch entfernen" at bounding box center [219, 460] width 76 height 15
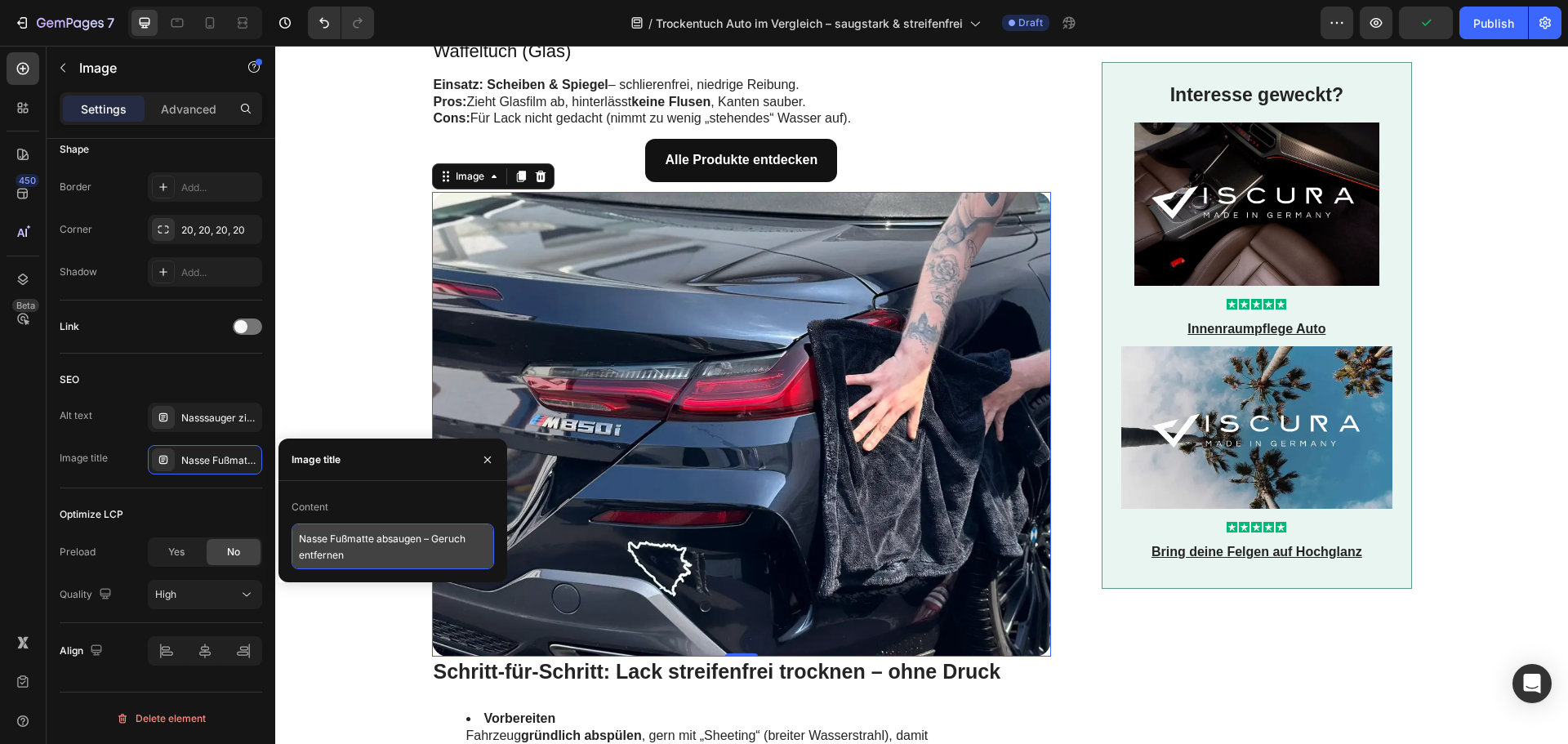
click at [302, 538] on textarea "Nasse Fußmatte absaugen – Geruch entfernen" at bounding box center [393, 546] width 203 height 46
paste textarea "Heck trocknen ohne Druck – Trockentuch MAX"
type textarea "Heck trocknen ohne Druck – Trockentuch MAX"
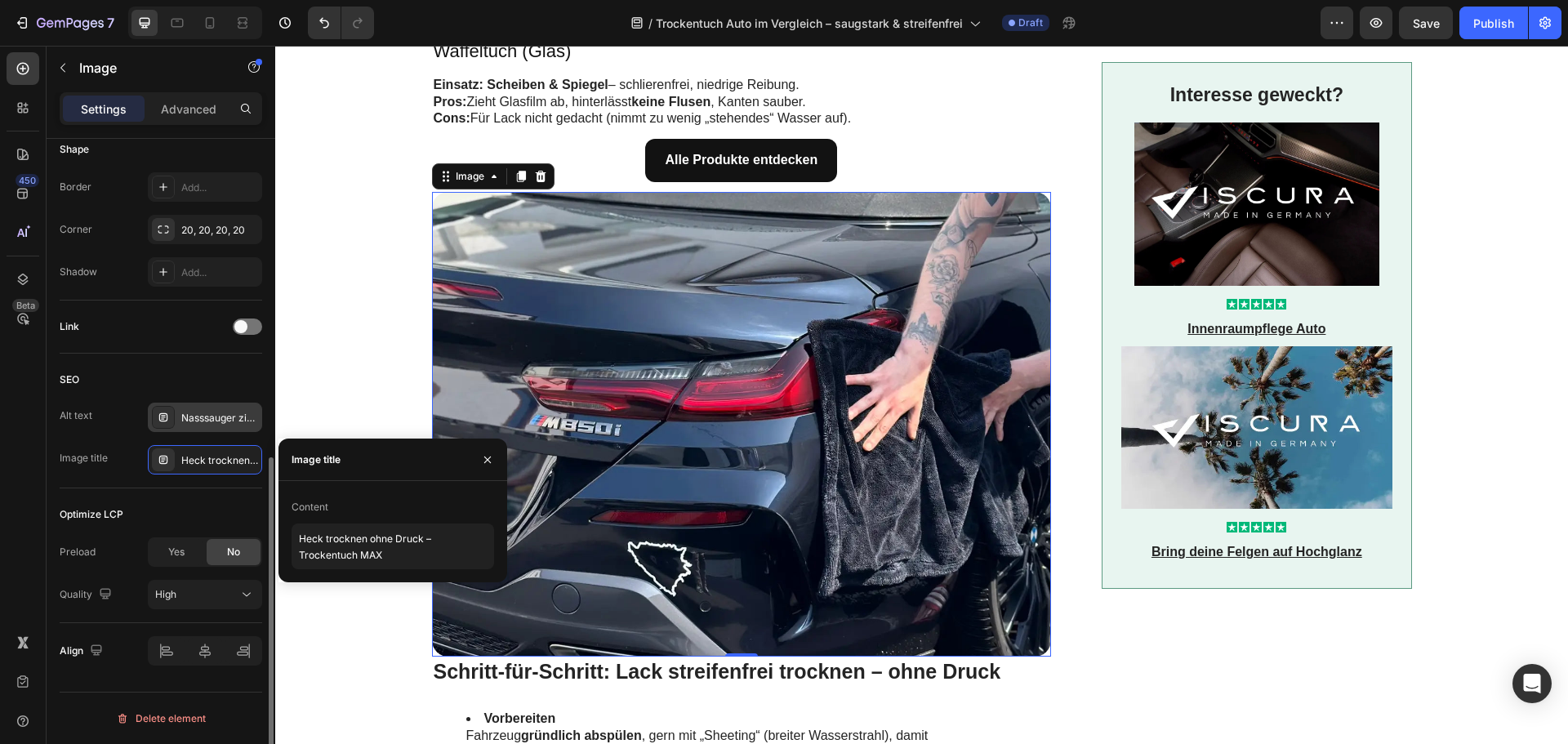
click at [236, 412] on div "Nasssauger zieht Feuchtigkeit aus der Auto-Fußmatte – muffigen Geruch und Schim…" at bounding box center [219, 418] width 76 height 15
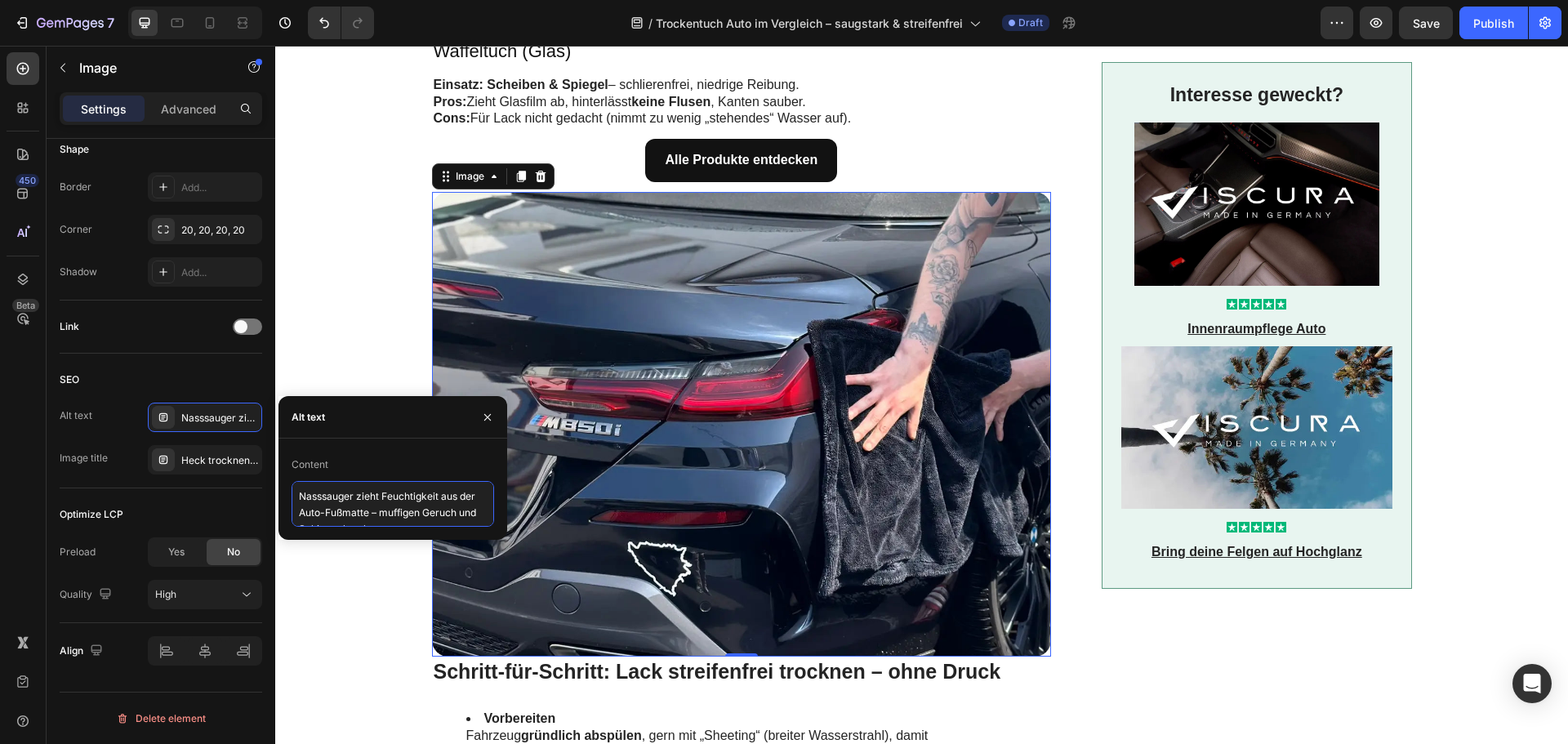
click at [378, 497] on textarea "Nasssauger zieht Feuchtigkeit aus der Auto-Fußmatte – muffigen Geruch und Schim…" at bounding box center [393, 504] width 203 height 46
paste textarea "Großes Trockentuch trocknet das Fahrzeugheck ohne Druck – lackschonend, saugsta…"
type textarea "Großes Trockentuch trocknet das Fahrzeugheck ohne Druck – lackschonend, saugsta…"
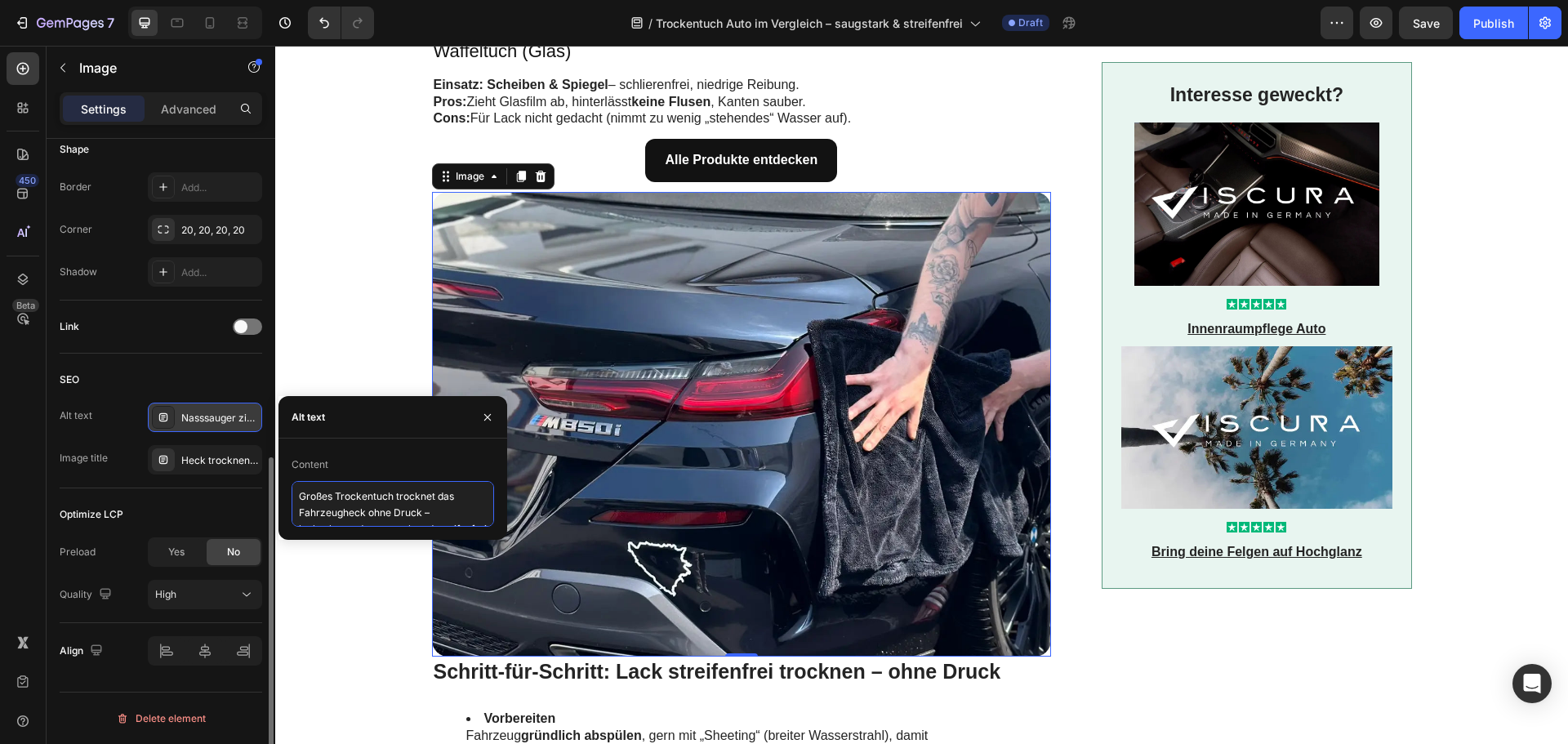
scroll to position [6, 0]
click at [137, 368] on div "SEO" at bounding box center [161, 379] width 203 height 26
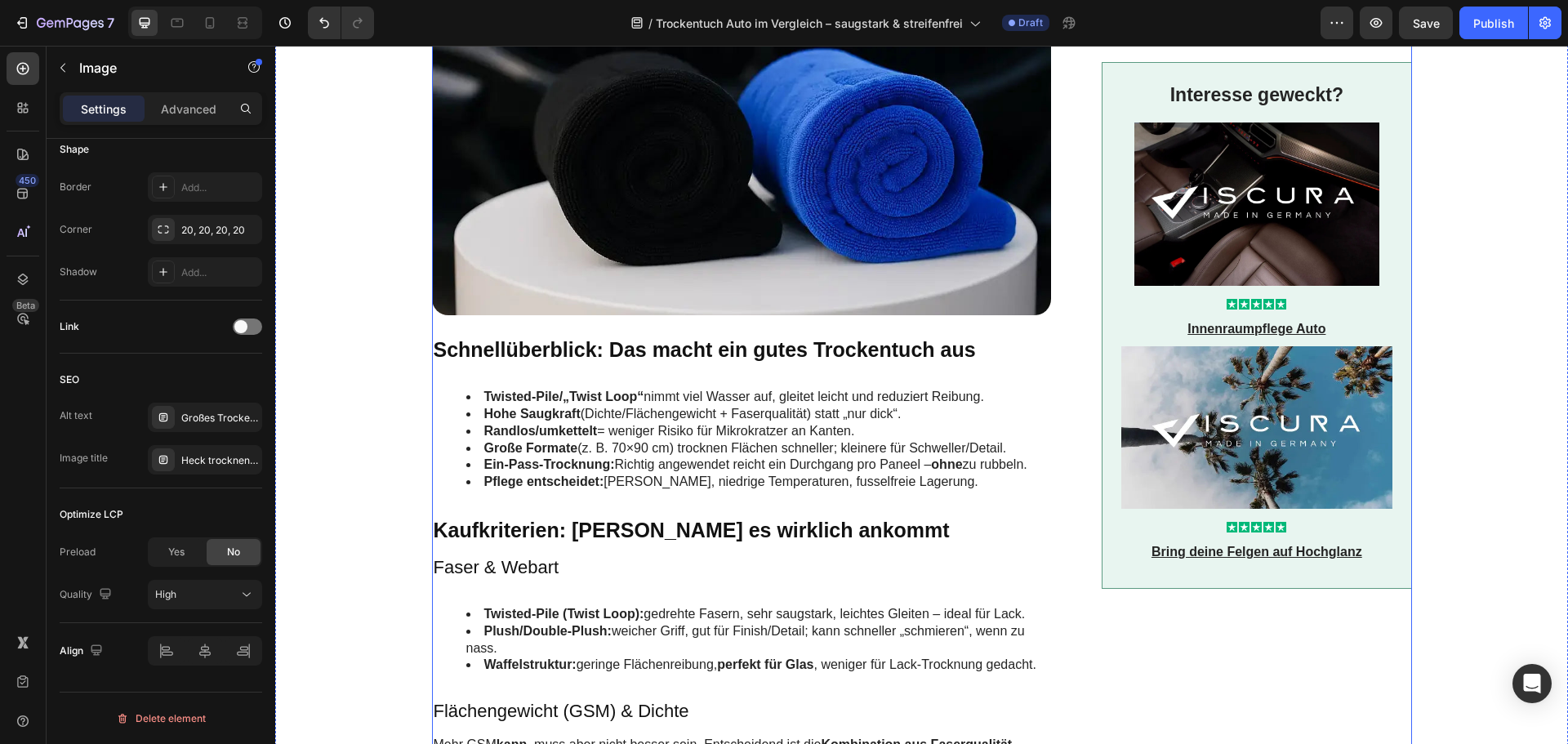
scroll to position [572, 0]
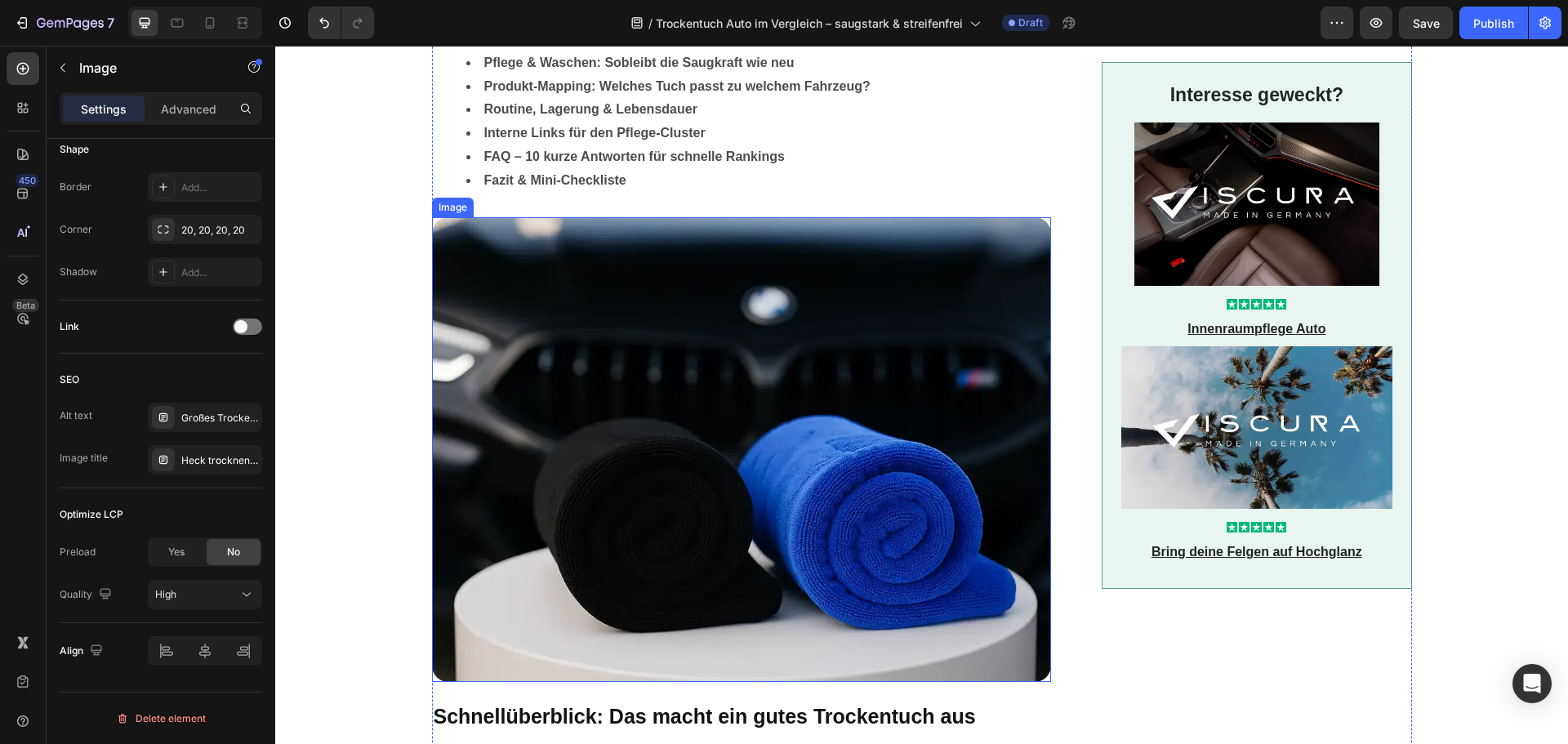
click at [586, 388] on img at bounding box center [742, 449] width 620 height 465
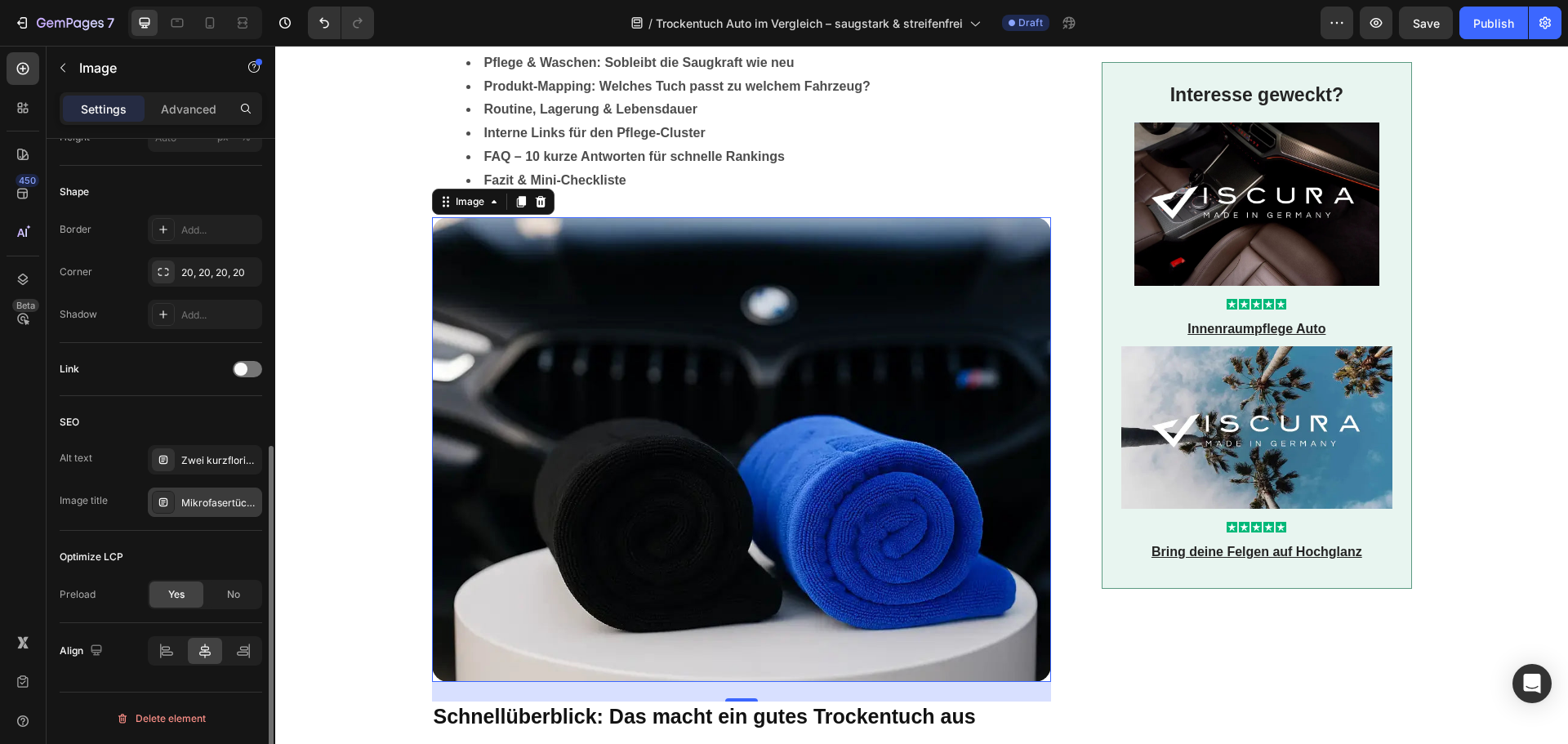
click at [209, 494] on div "Mikrofasertücher für den Innenraum – VISCURA" at bounding box center [205, 502] width 114 height 29
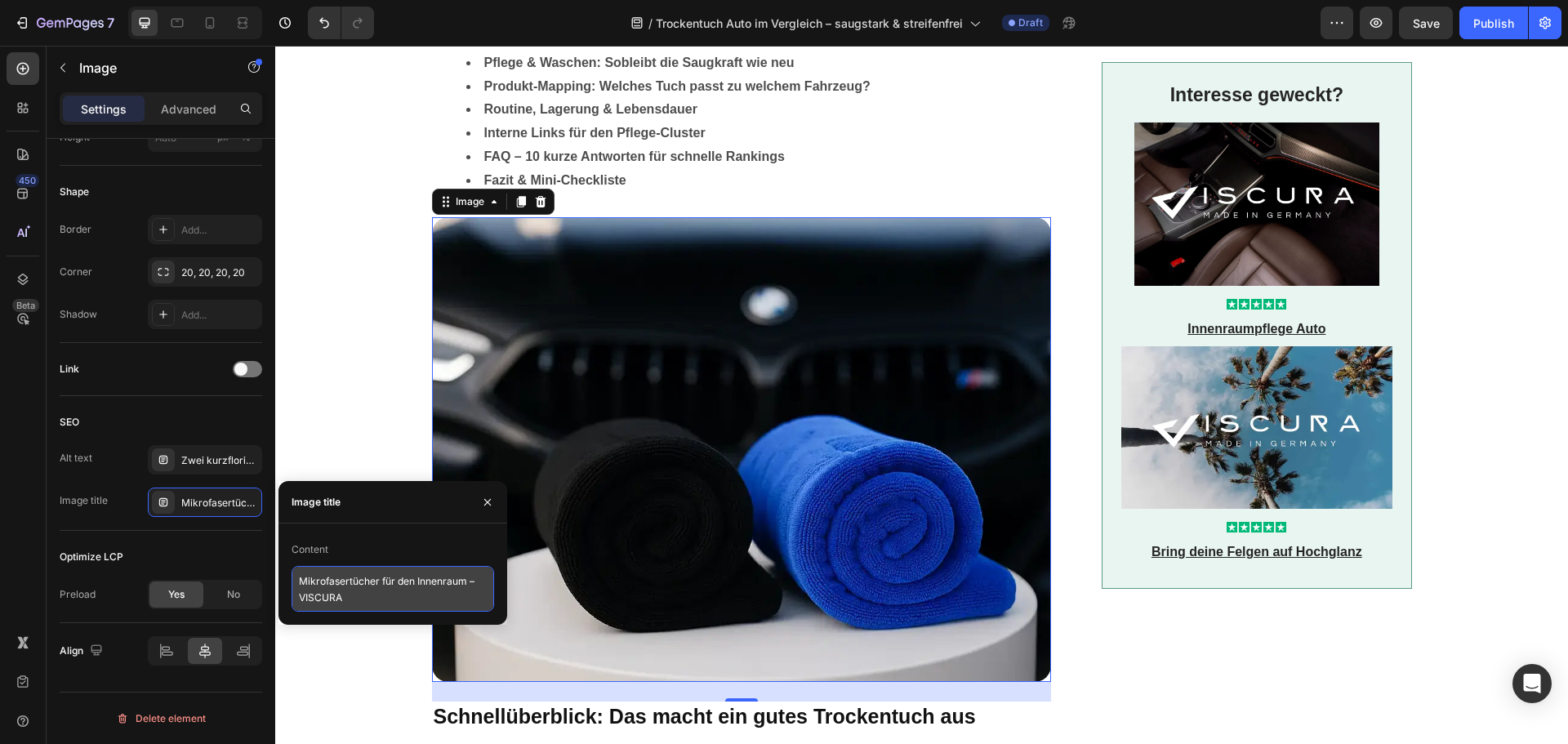
click at [327, 573] on textarea "Mikrofasertücher für den Innenraum – VISCURA" at bounding box center [393, 589] width 203 height 46
paste textarea "Trockentuch-Set – MAX & Allround"
type textarea "Trockentuch-Set – MAX & Allround"
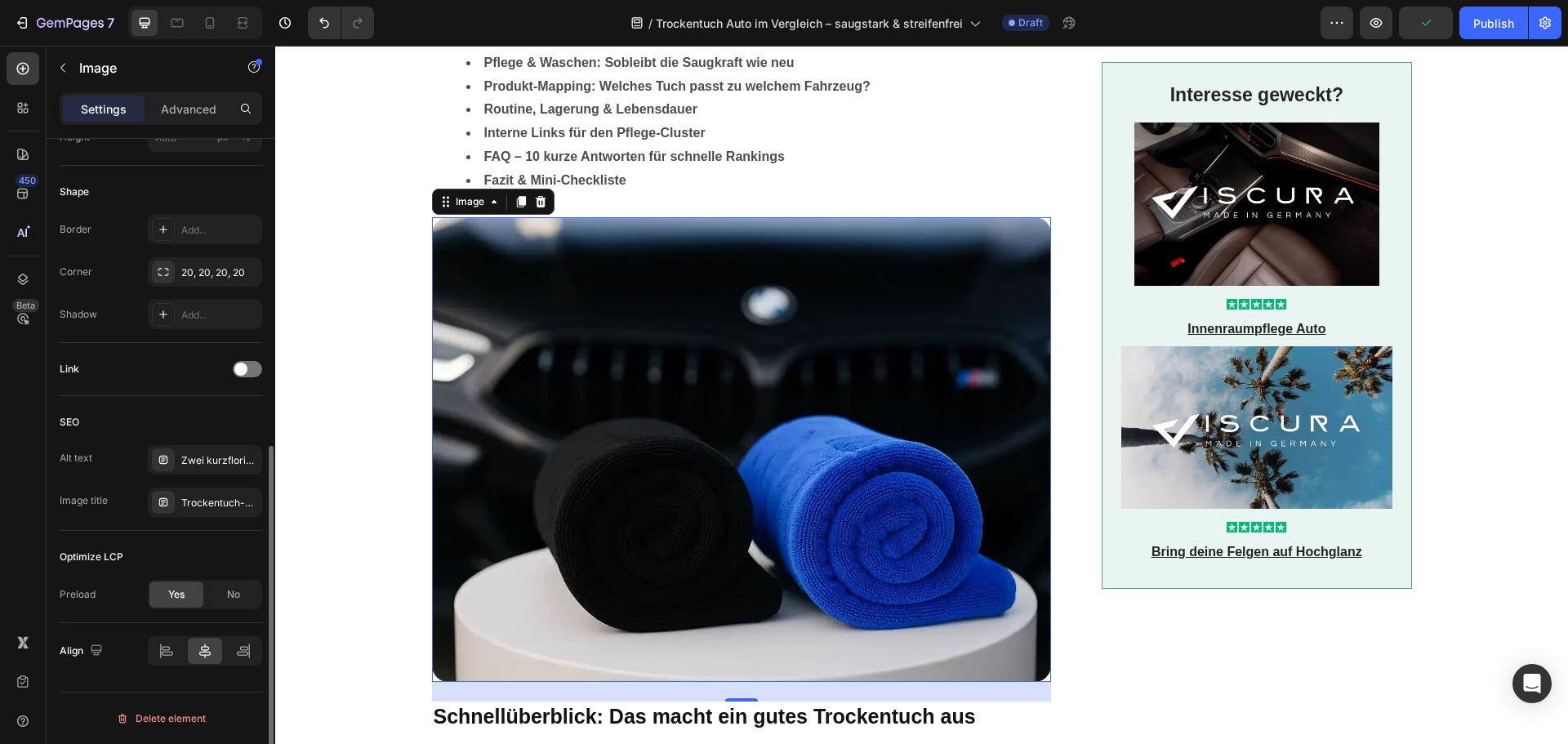
click at [124, 430] on div "SEO" at bounding box center [161, 423] width 203 height 26
click at [200, 461] on div "Zwei kurzflorige Mikrofasertücher in Schwarz und Blau für die Innenraumreinigun…" at bounding box center [219, 460] width 76 height 15
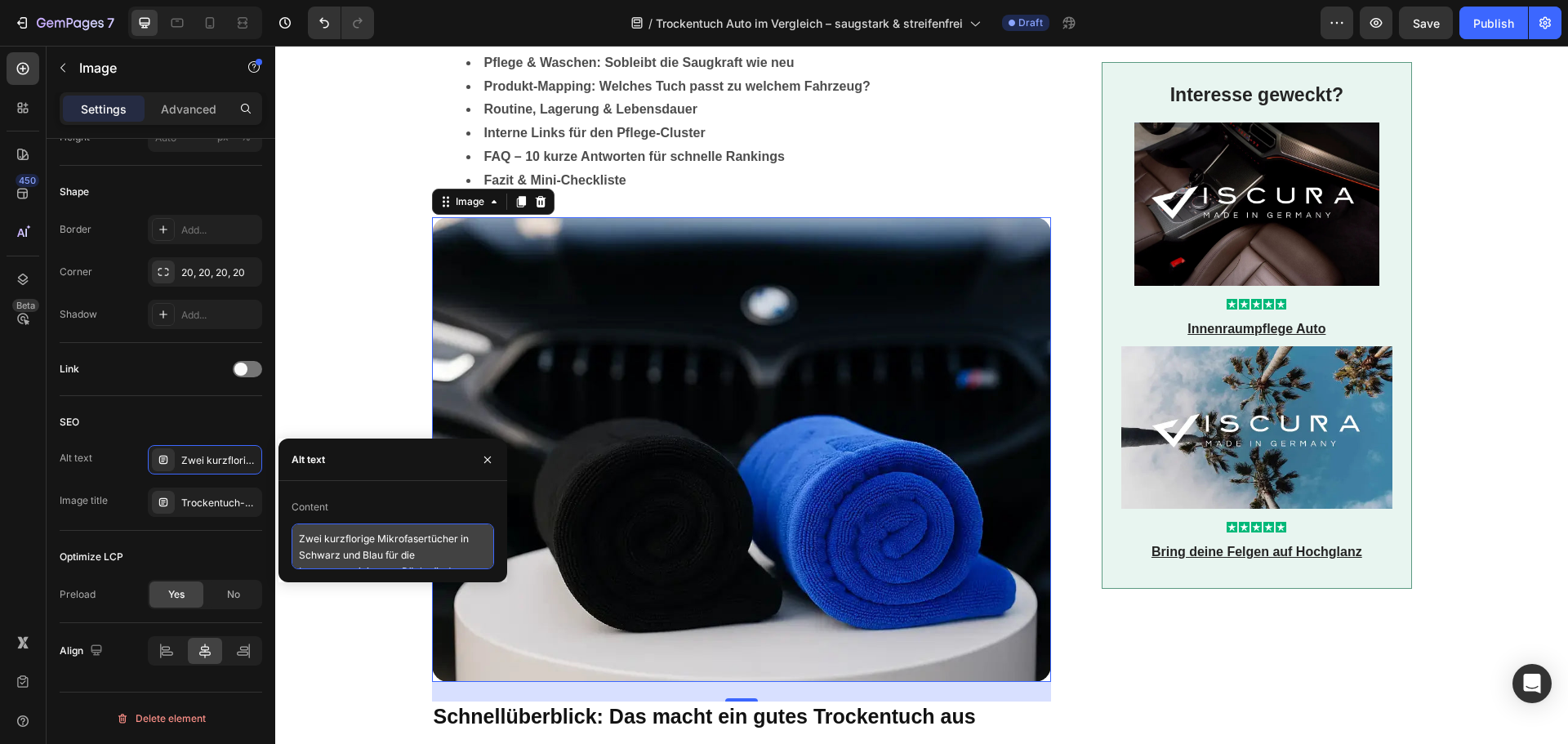
click at [346, 539] on textarea "Zwei kurzflorige Mikrofasertücher in Schwarz und Blau für die Innenraumreinigun…" at bounding box center [393, 546] width 203 height 46
paste textarea "aufgerollte Mikrofasertücher (schwarz, blau): Trockentuch MAX für Lack und Allr…"
type textarea "Zwei aufgerollte Mikrofasertücher (schwarz, blau): Trockentuch MAX für Lack und…"
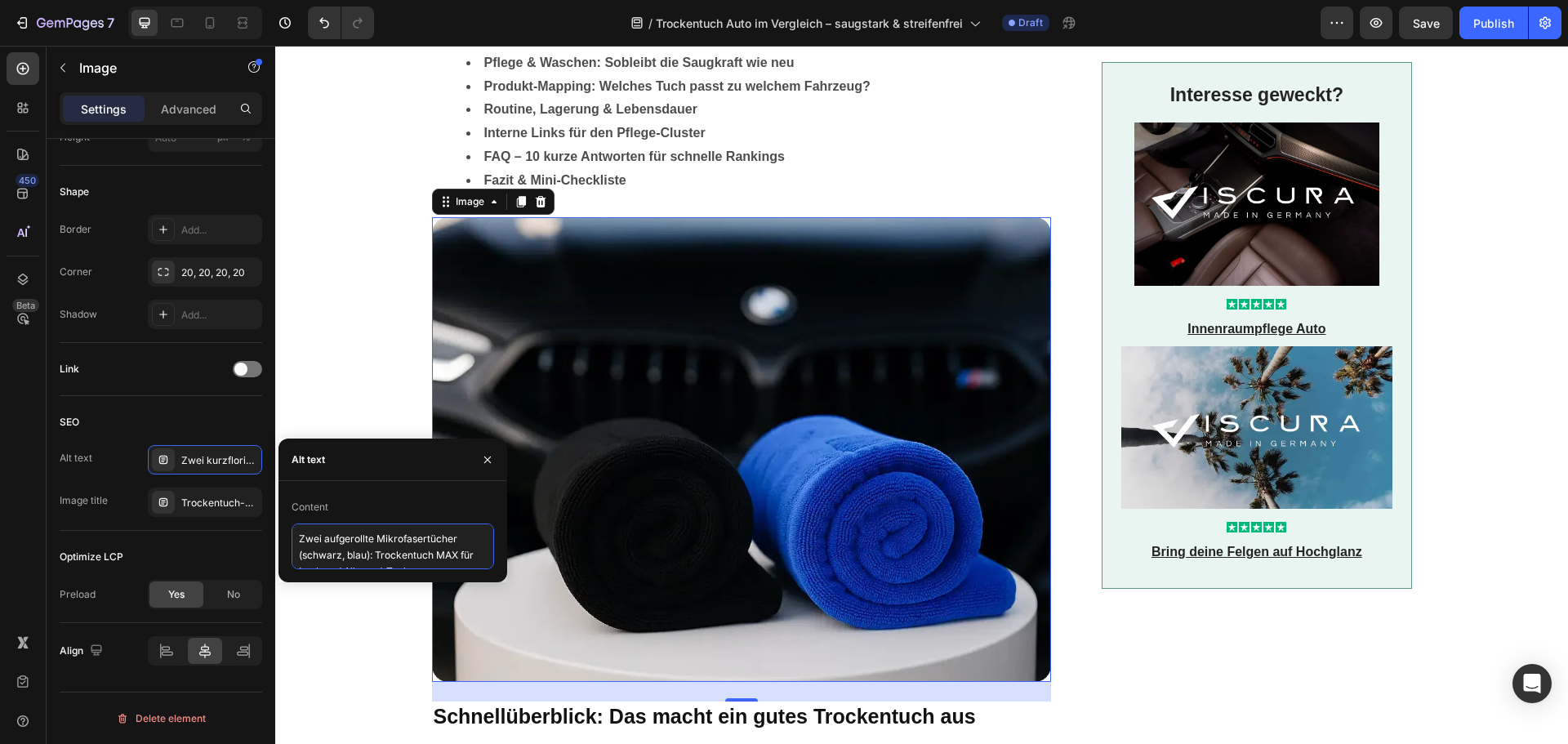
scroll to position [6, 0]
click at [297, 531] on textarea "Zwei aufgerollte Mikrofasertücher (schwarz, blau): Trockentuch MAX für Lack und…" at bounding box center [393, 556] width 203 height 65
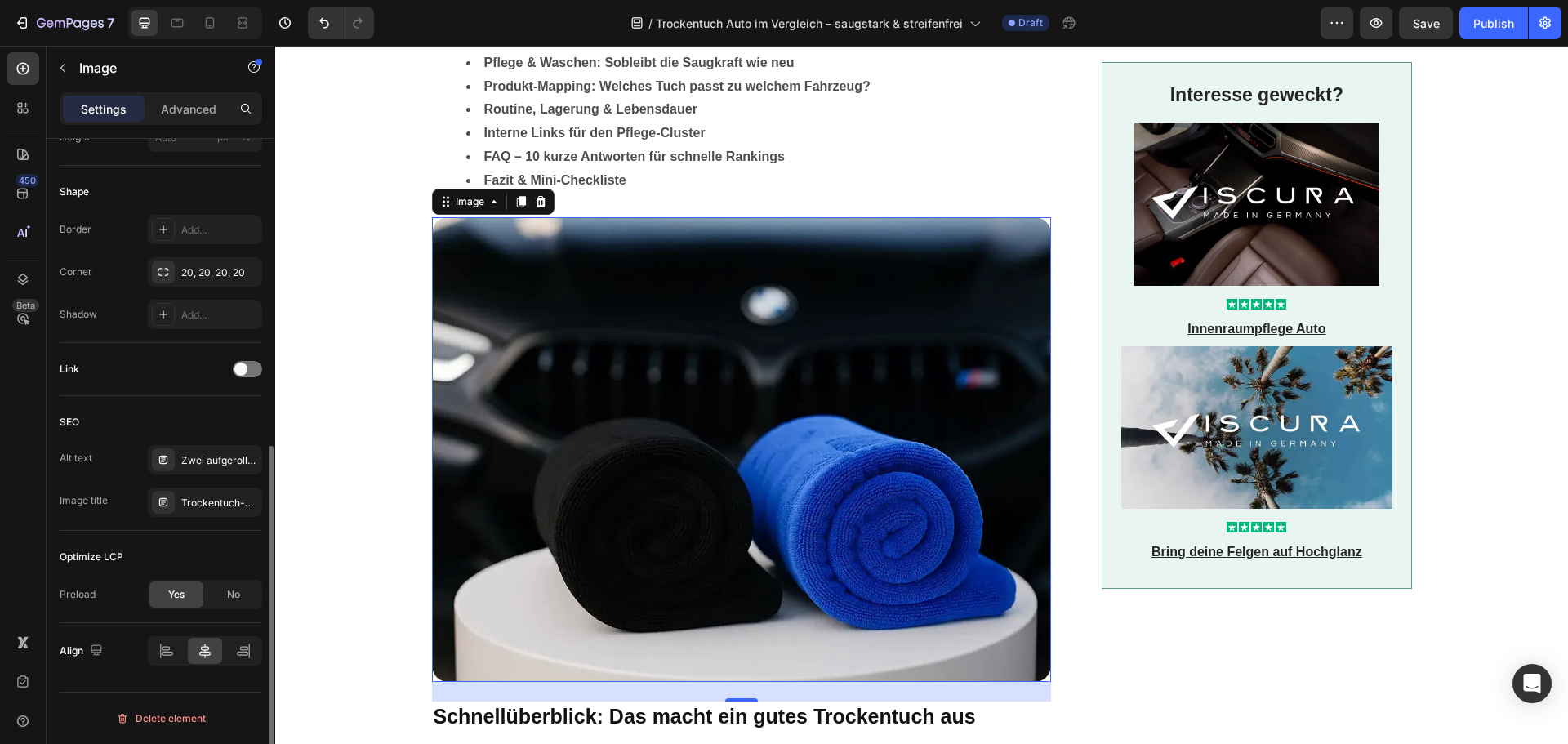
click at [184, 425] on div "SEO" at bounding box center [161, 423] width 203 height 26
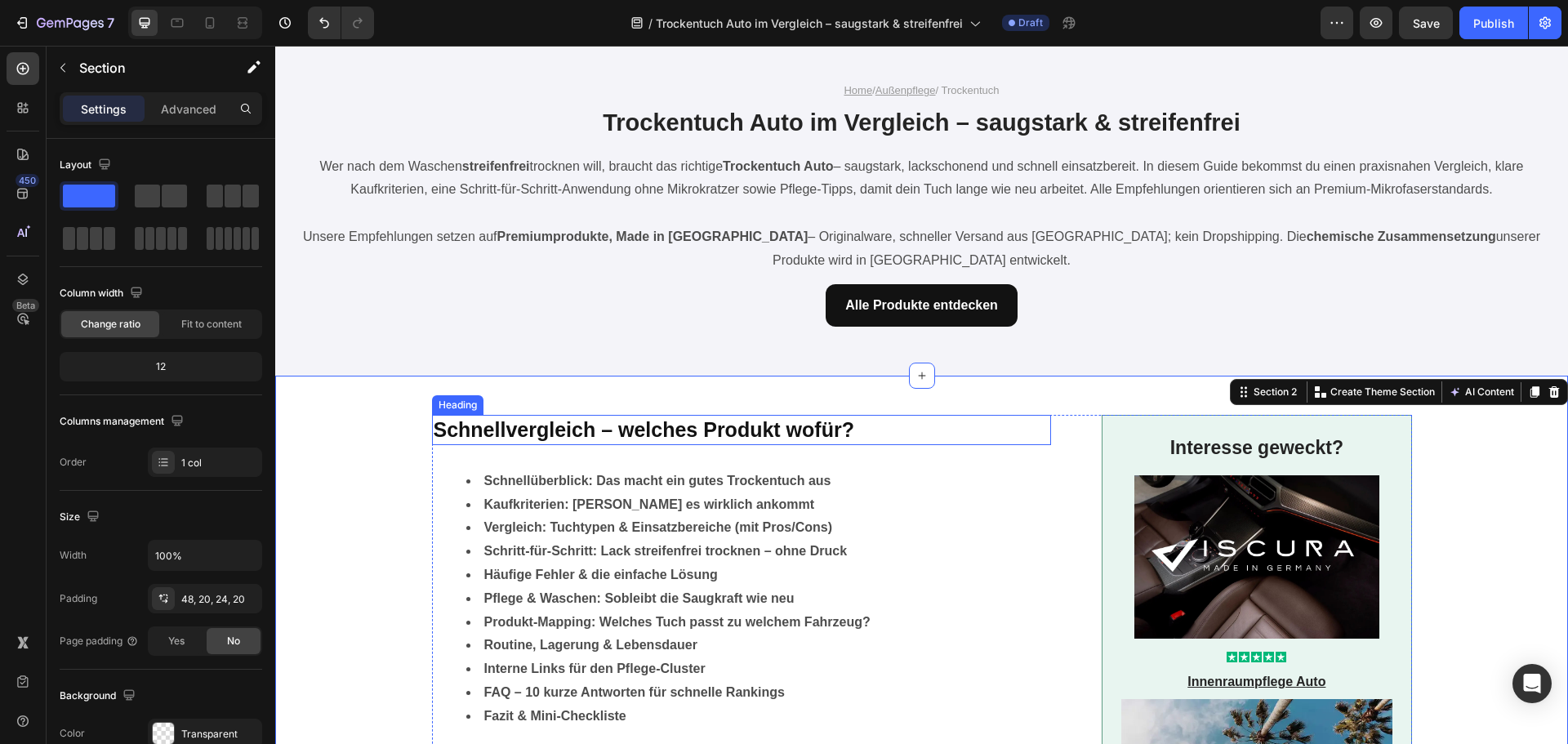
scroll to position [0, 0]
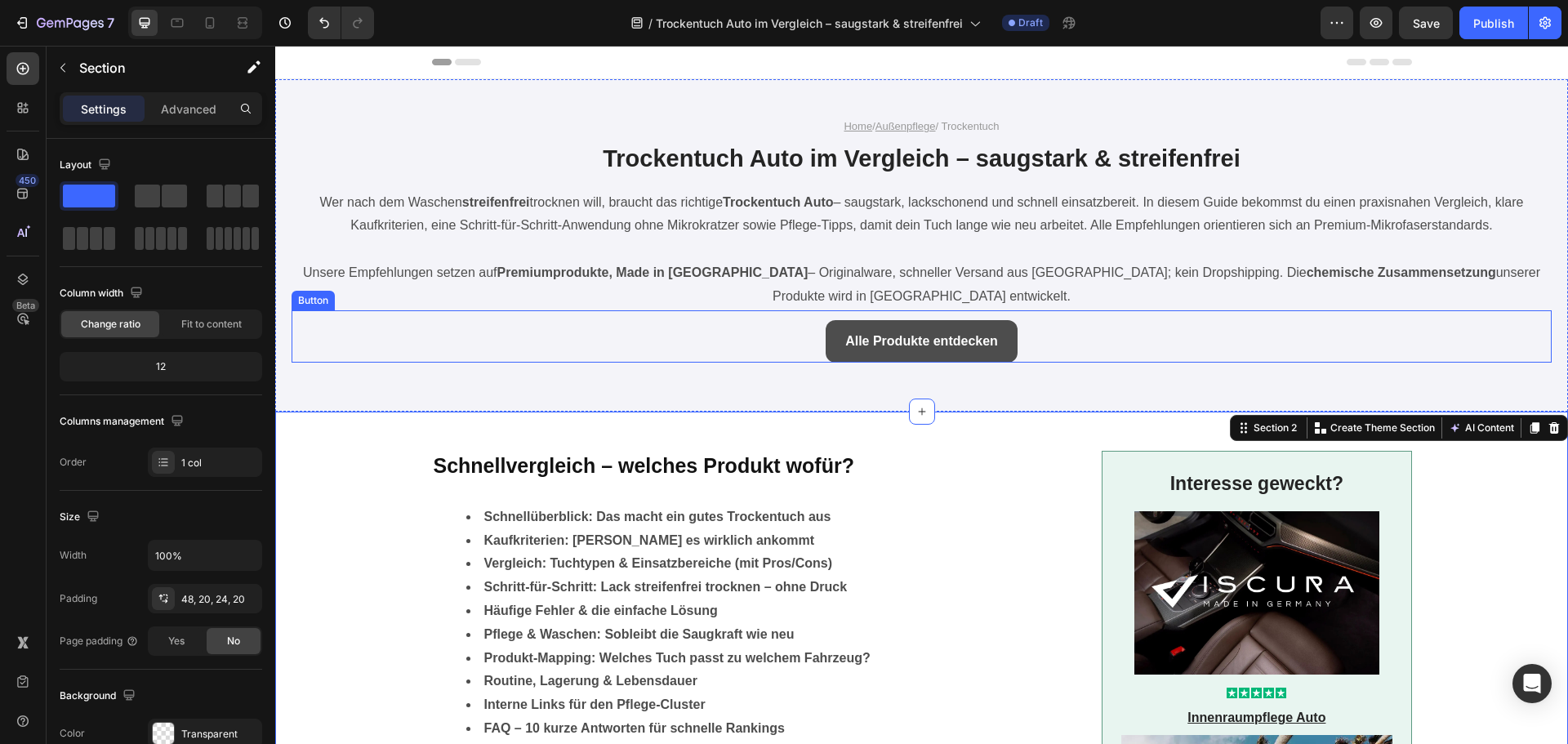
click at [835, 331] on link "Alle Produkte entdecken" at bounding box center [921, 341] width 191 height 43
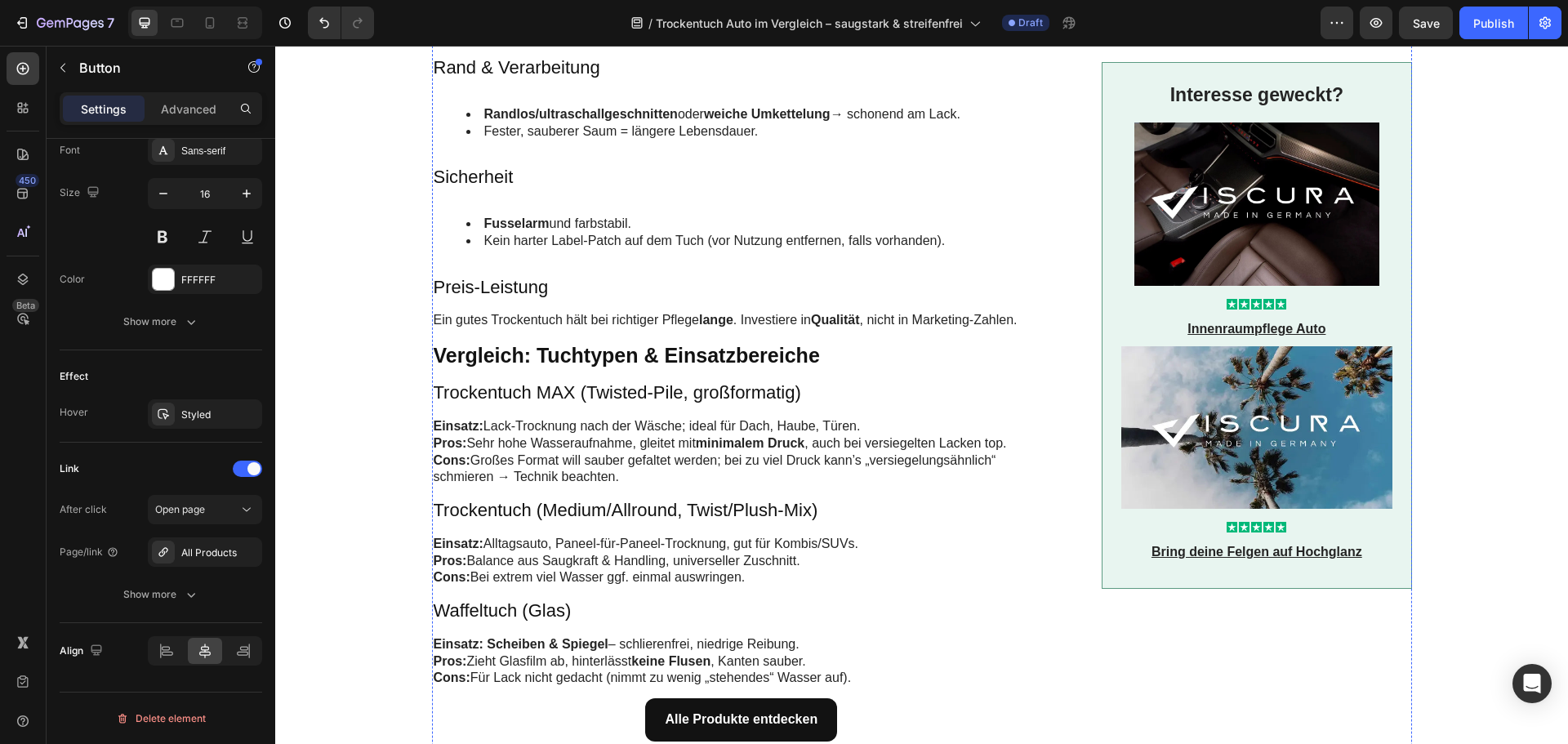
scroll to position [2041, 0]
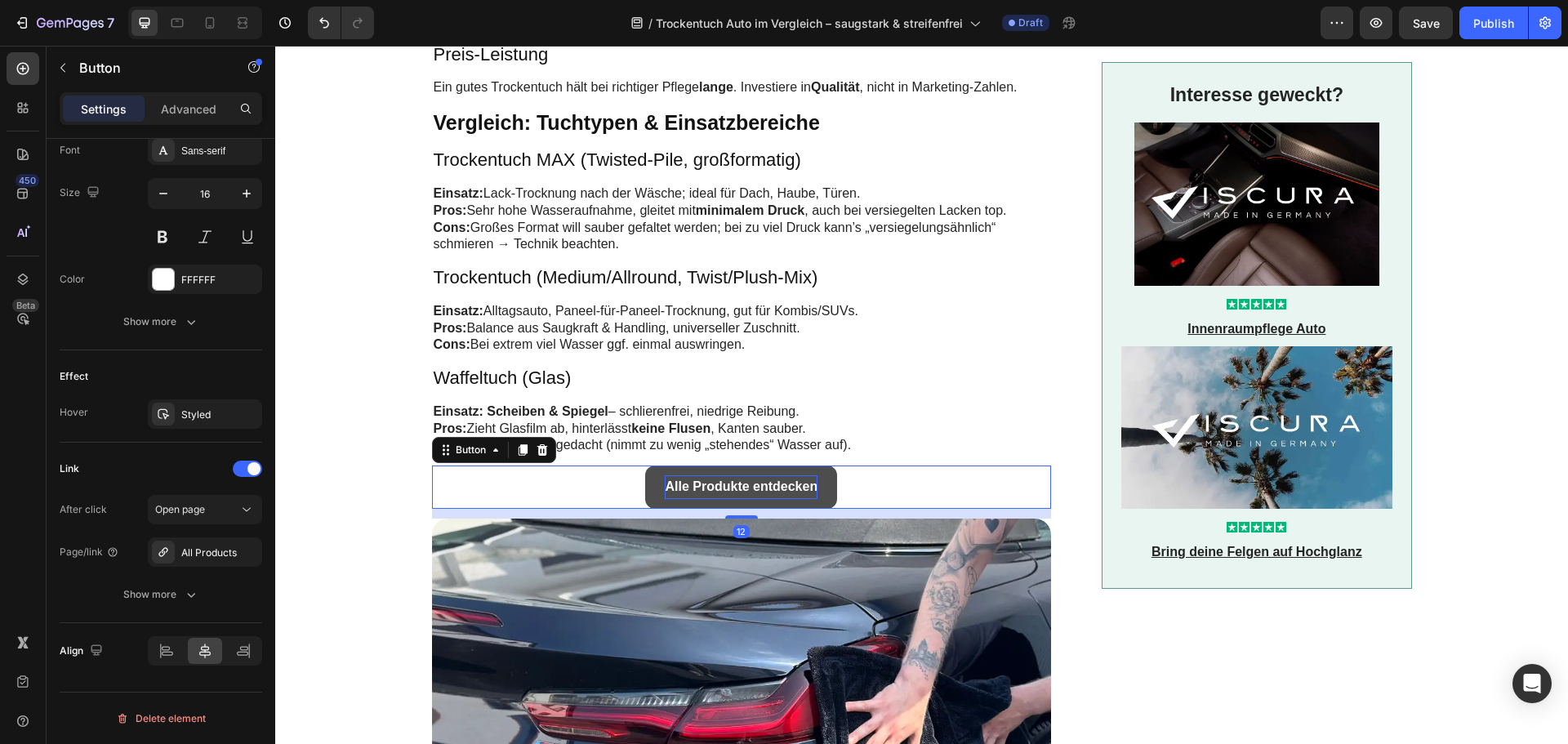
click at [723, 480] on strong "Alle Produkte entdecken" at bounding box center [741, 487] width 153 height 14
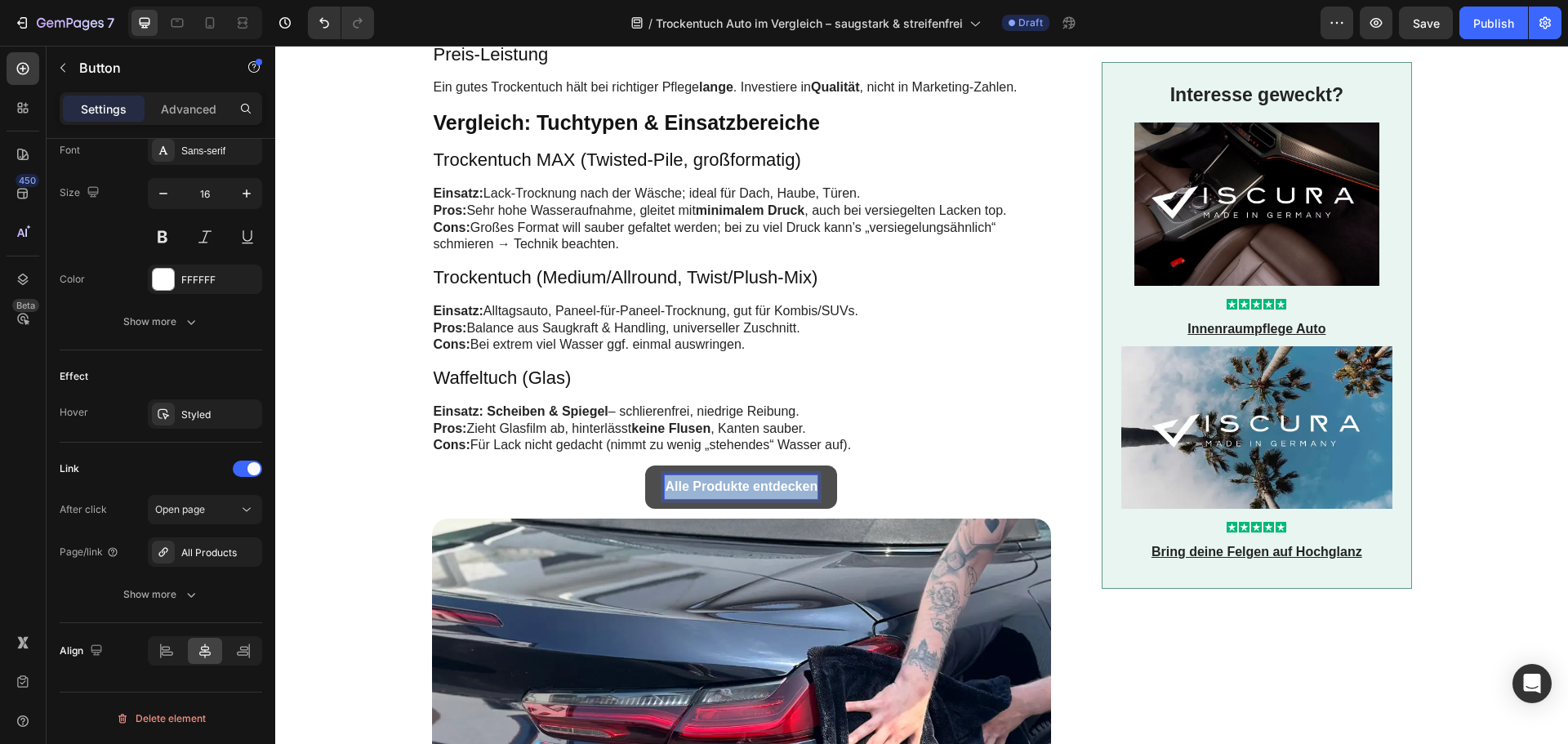
click at [723, 480] on strong "Alle Produkte entdecken" at bounding box center [741, 487] width 153 height 14
click at [723, 475] on p "Mikrofaser entdecken" at bounding box center [741, 487] width 125 height 24
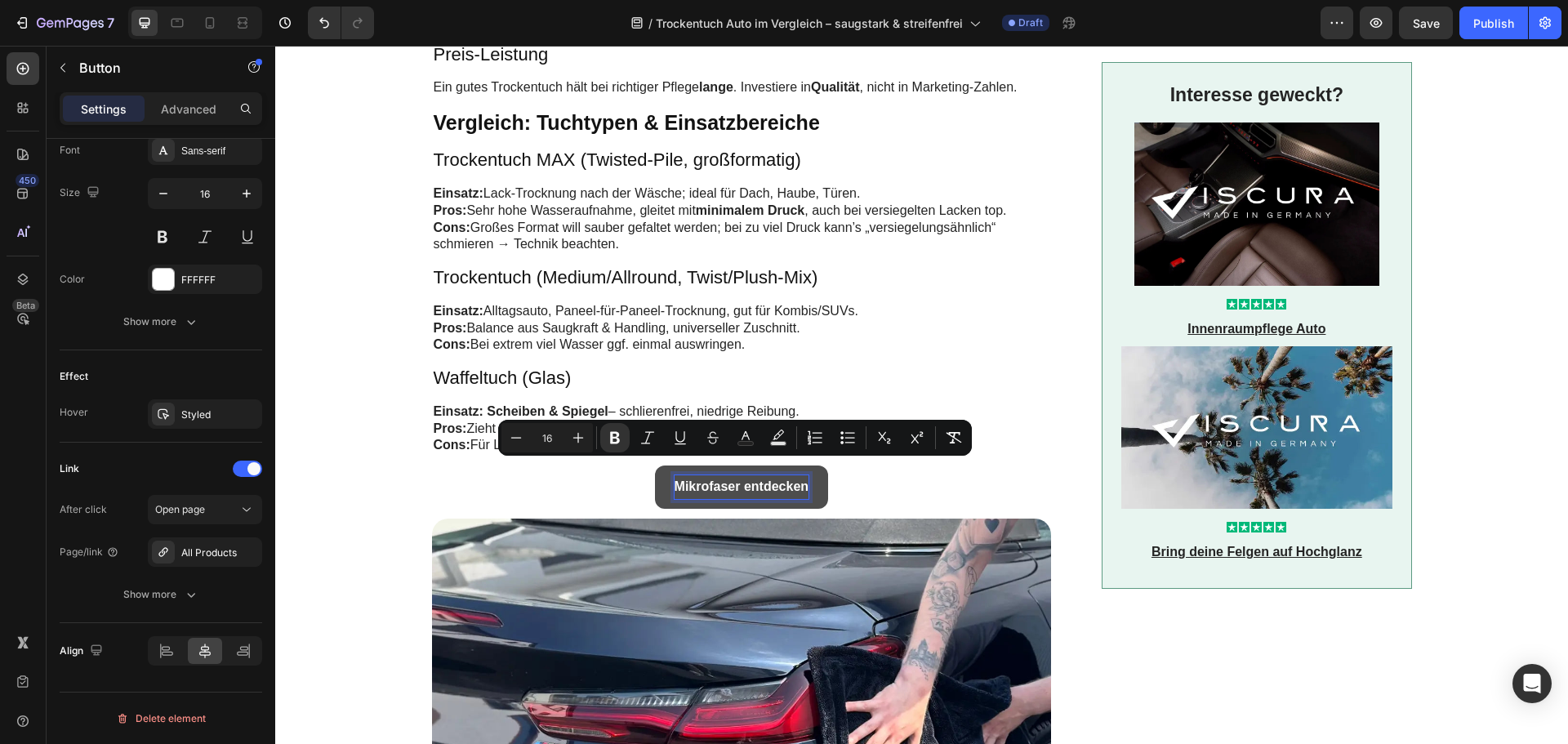
click at [599, 473] on div "Mikrofaser entdecken Button 12" at bounding box center [742, 487] width 620 height 43
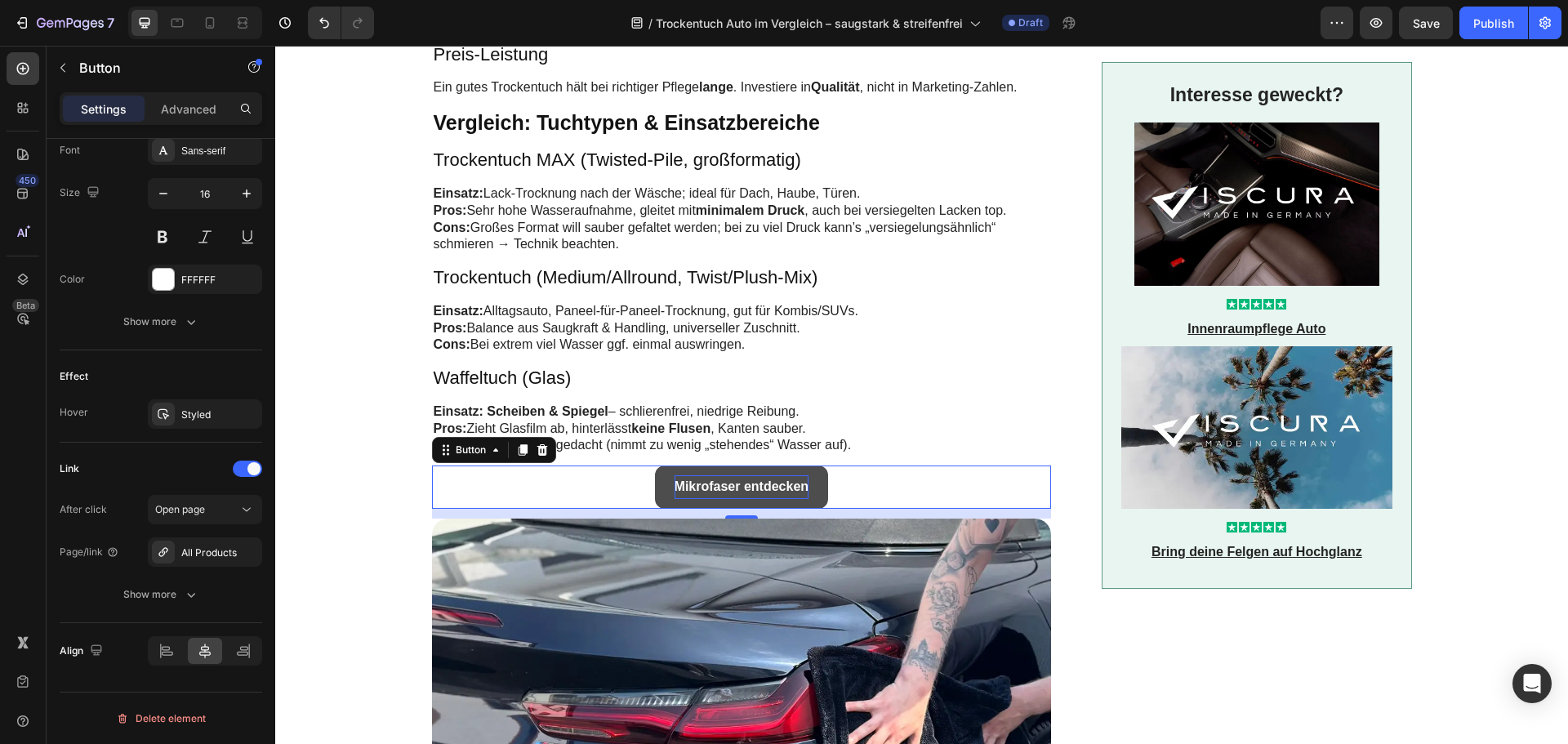
click at [656, 467] on link "Mikrofaser entdecken" at bounding box center [742, 487] width 174 height 43
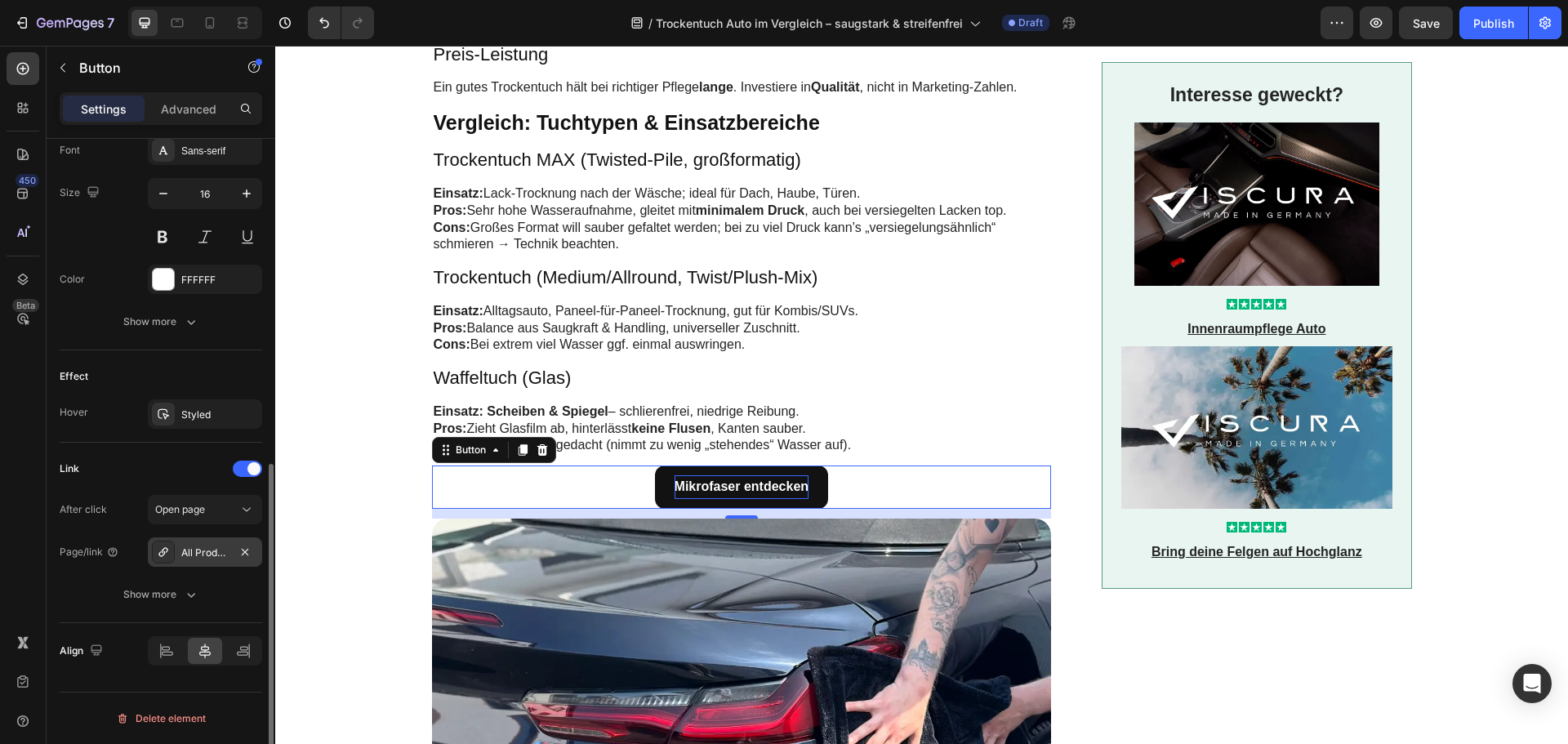
click at [198, 553] on div "All Products" at bounding box center [205, 553] width 47 height 15
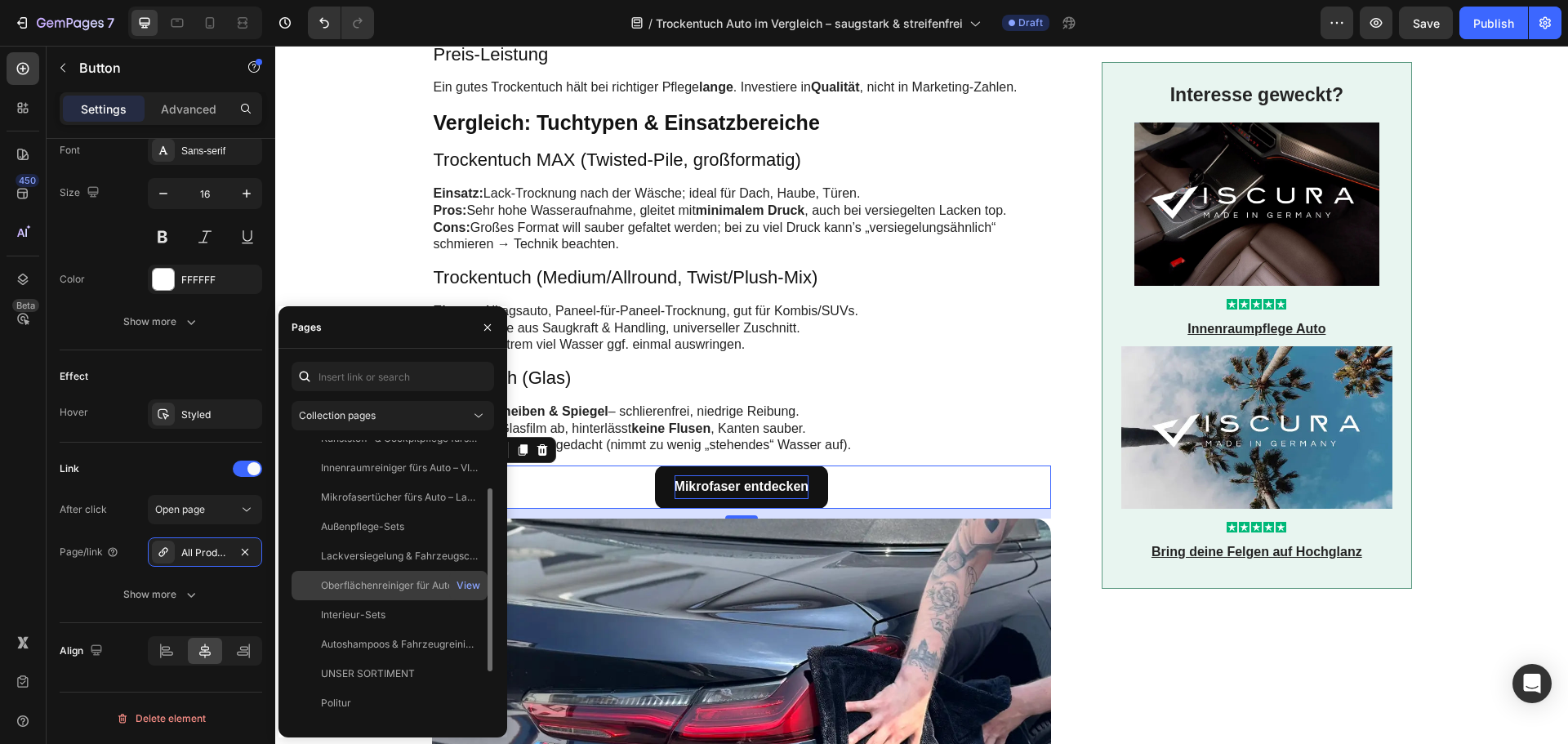
scroll to position [0, 0]
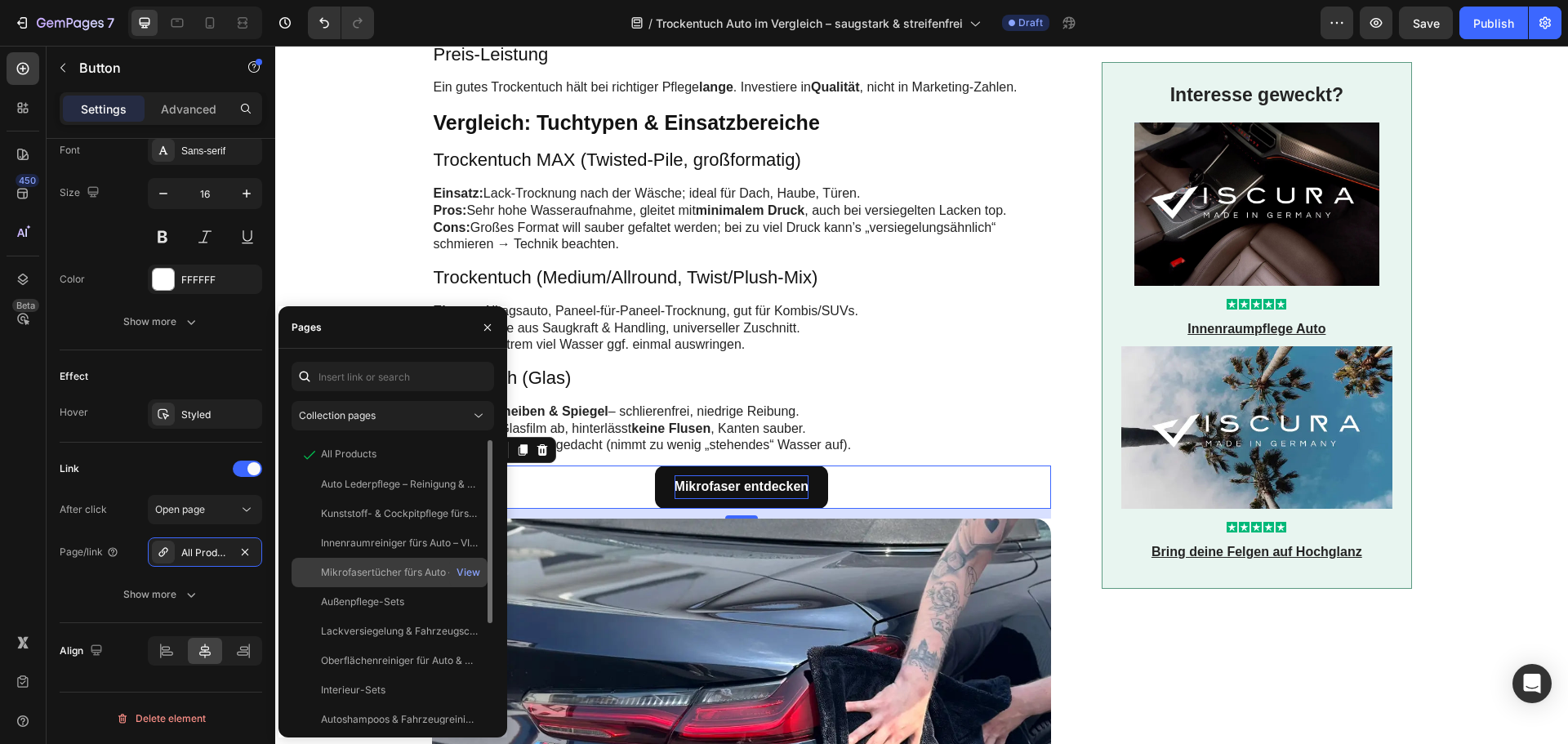
click at [387, 573] on div "Mikrofasertücher fürs Auto – Lackschonend & saugstark | VISCURA" at bounding box center [399, 572] width 156 height 15
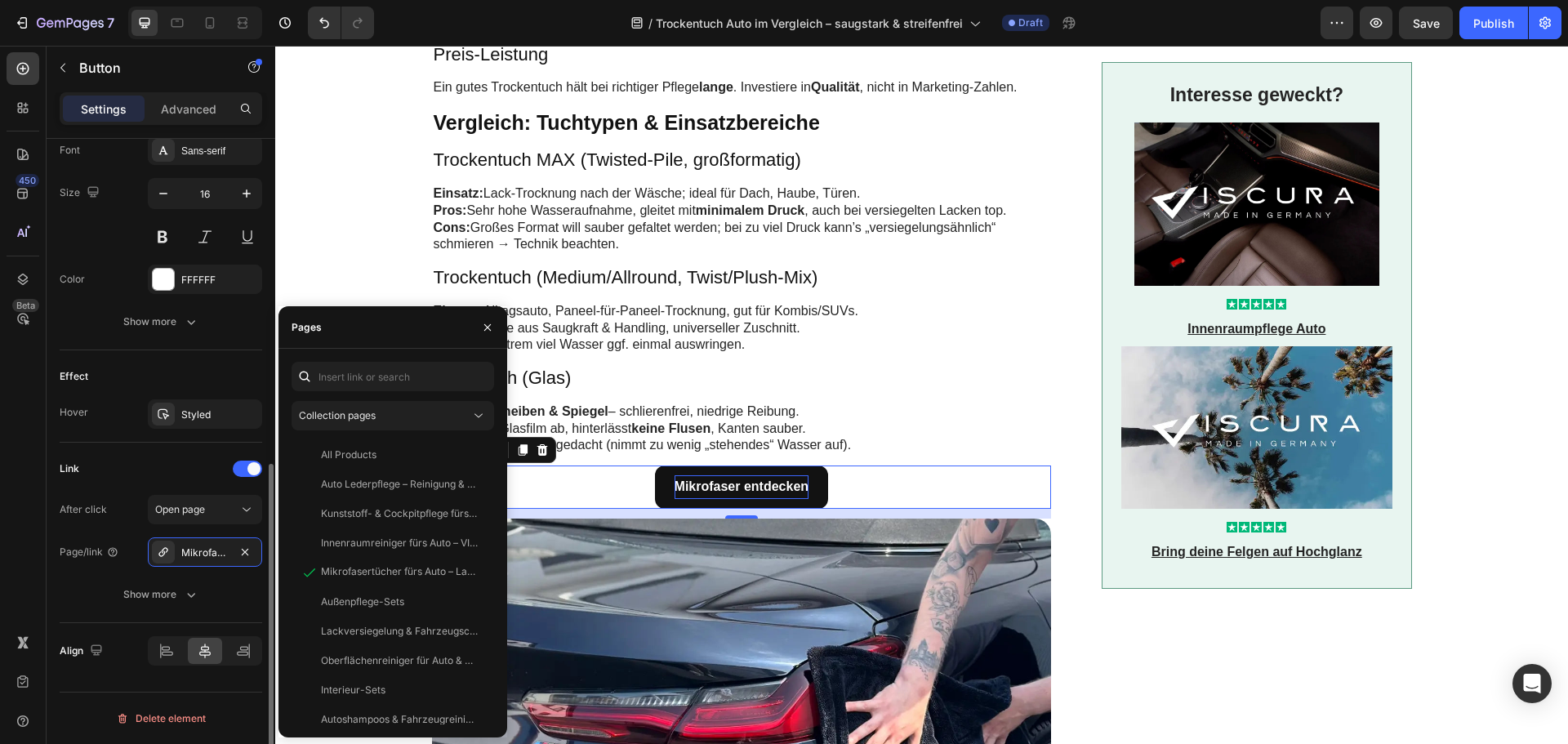
click at [152, 475] on div "Link" at bounding box center [161, 469] width 203 height 26
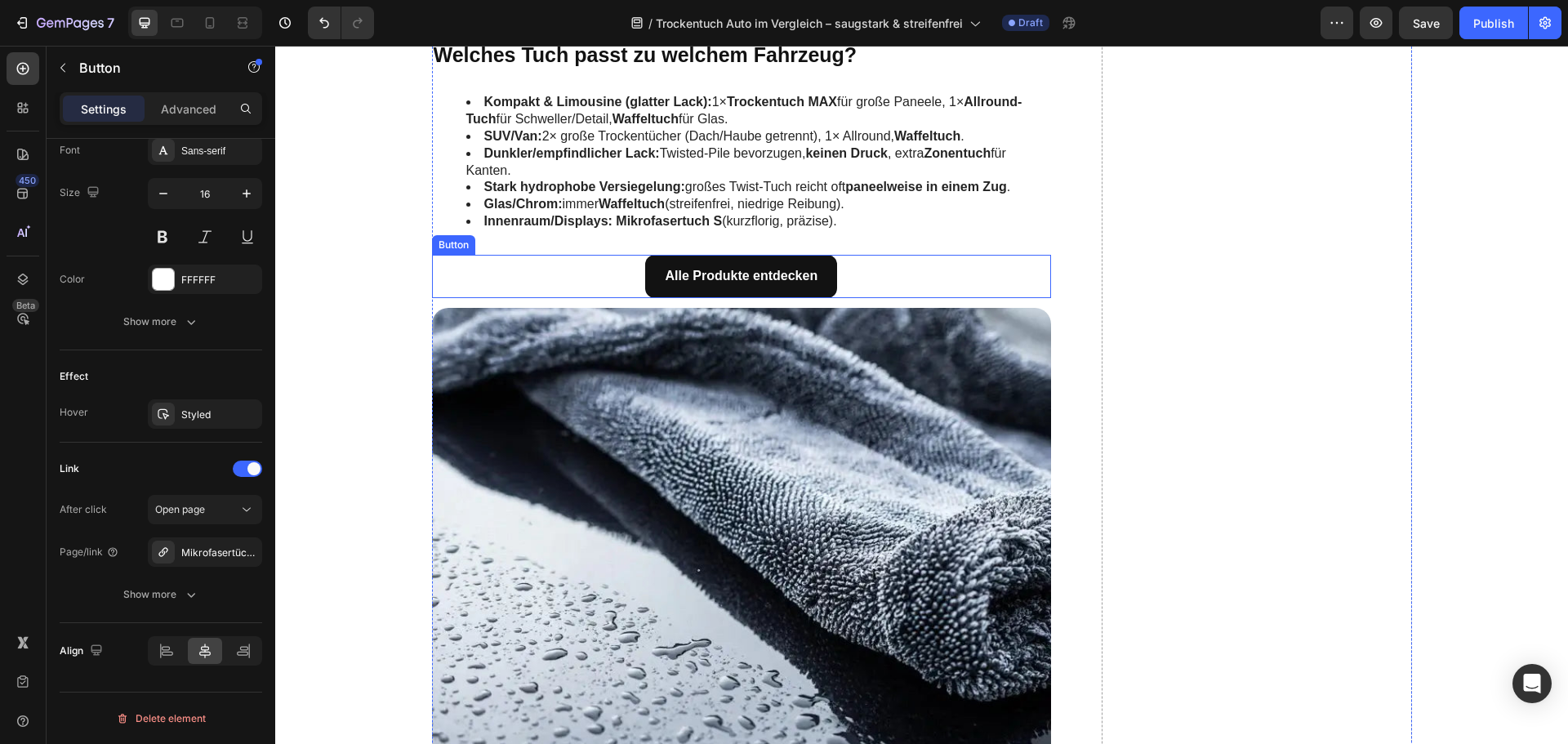
scroll to position [3674, 0]
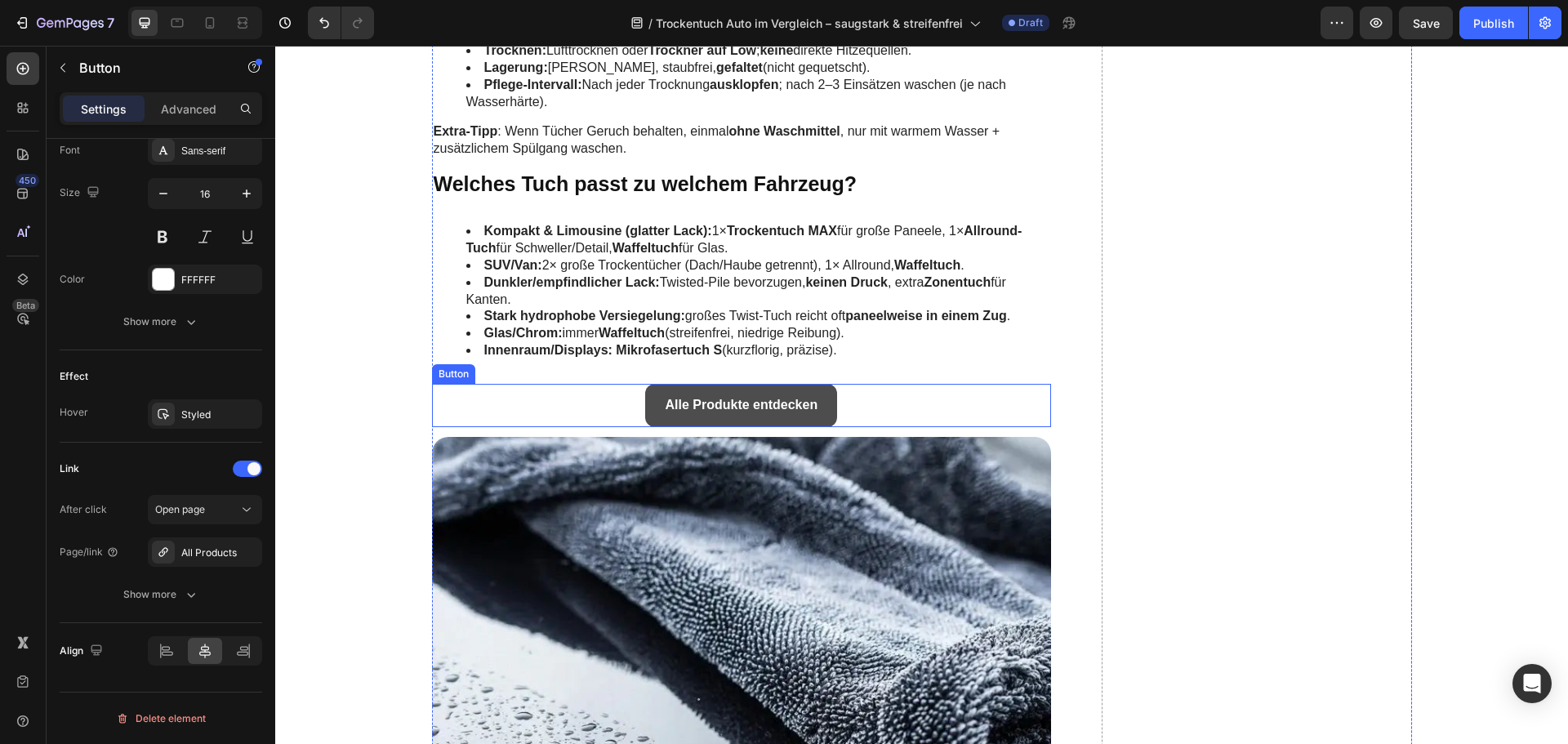
click at [649, 398] on link "Alle Produkte entdecken" at bounding box center [741, 405] width 191 height 43
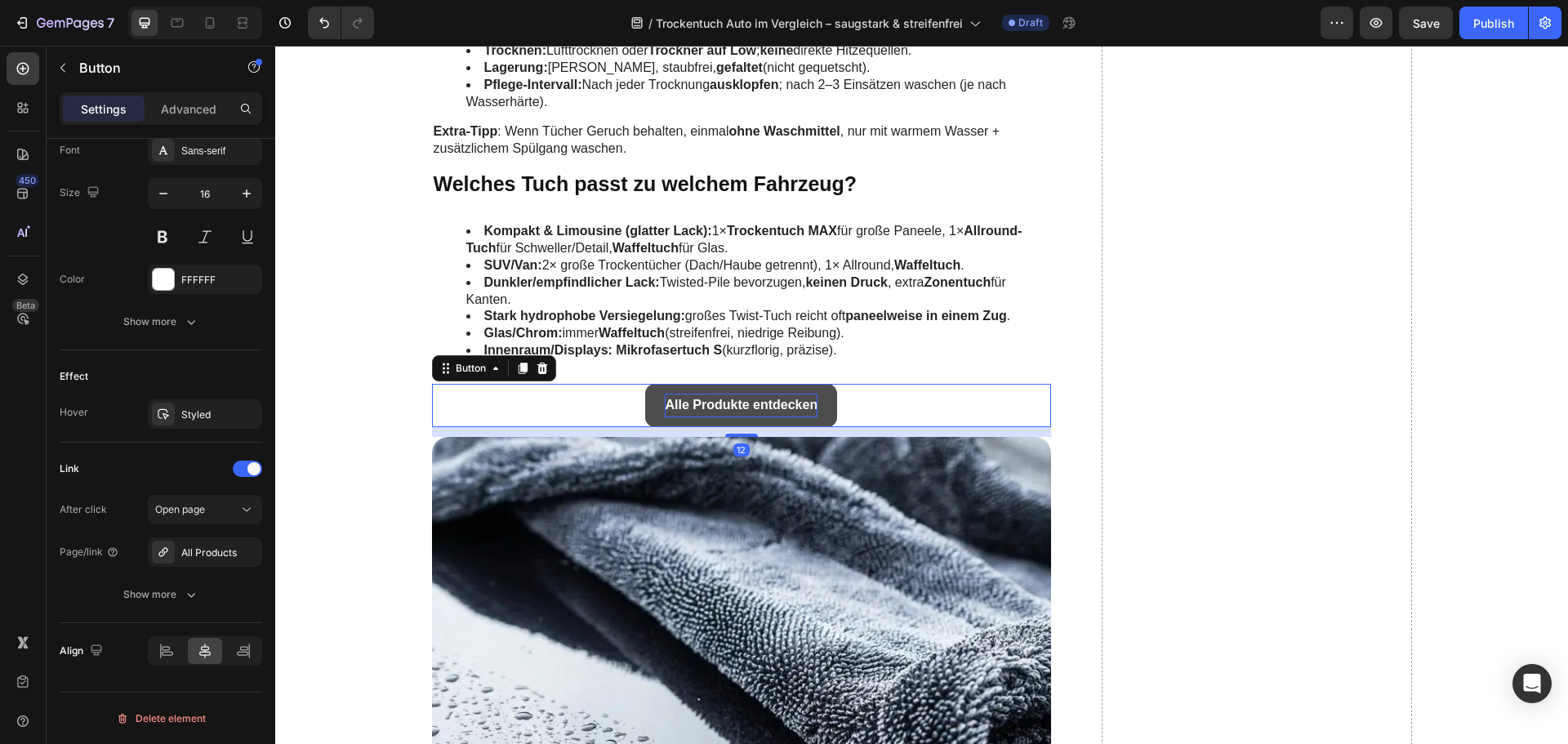
click at [690, 401] on strong "Alle Produkte entdecken" at bounding box center [741, 405] width 153 height 14
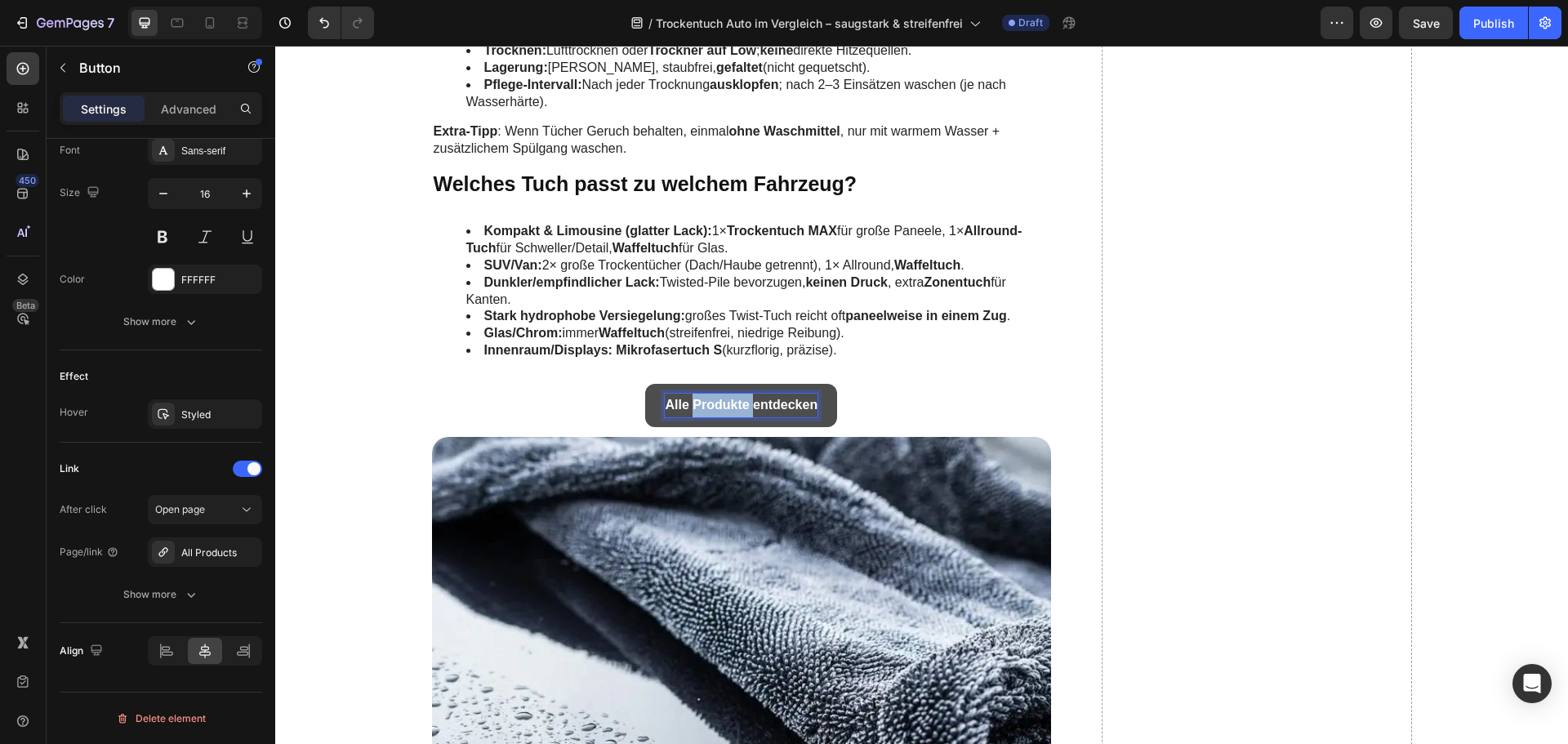
click at [690, 401] on strong "Alle Produkte entdecken" at bounding box center [741, 405] width 153 height 14
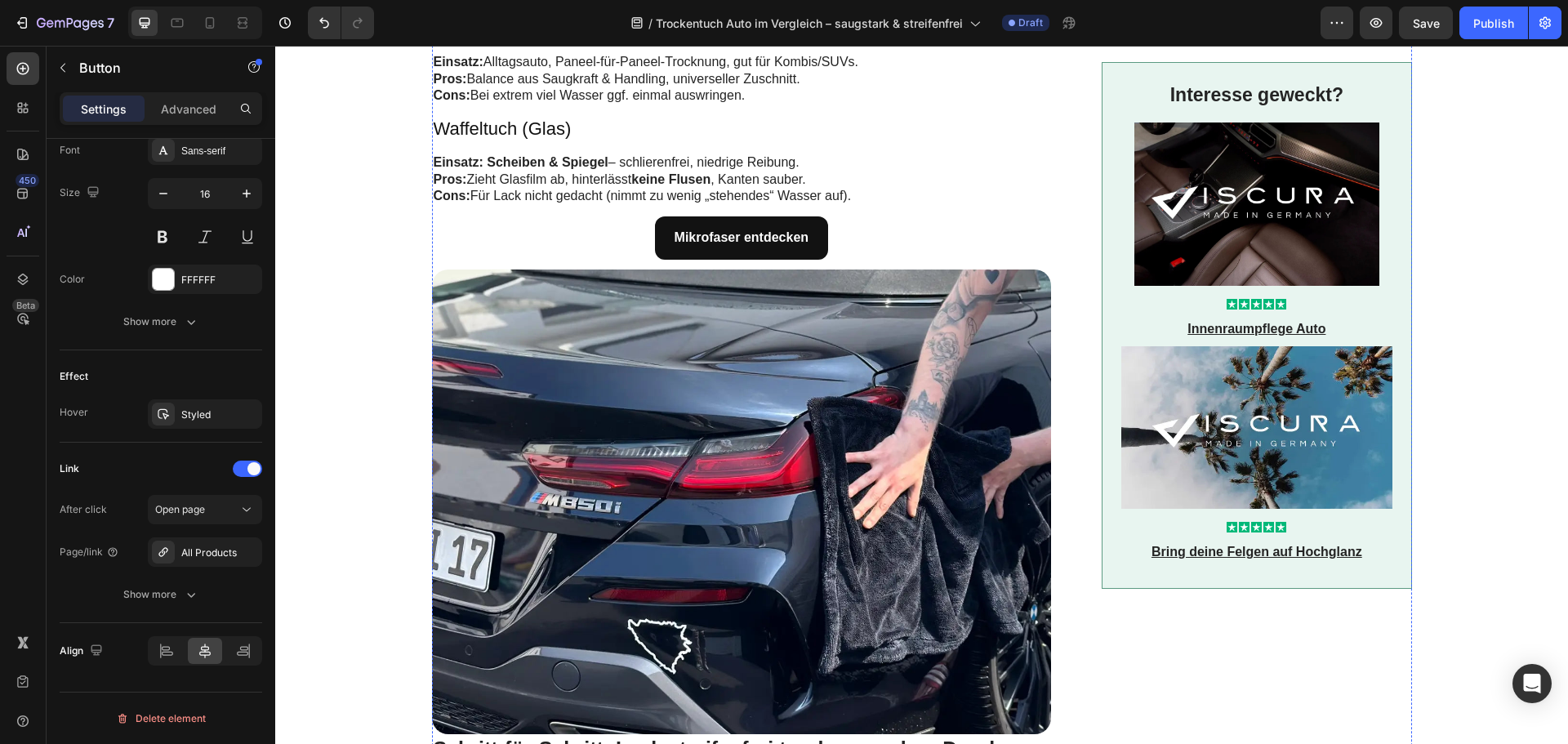
scroll to position [2286, 0]
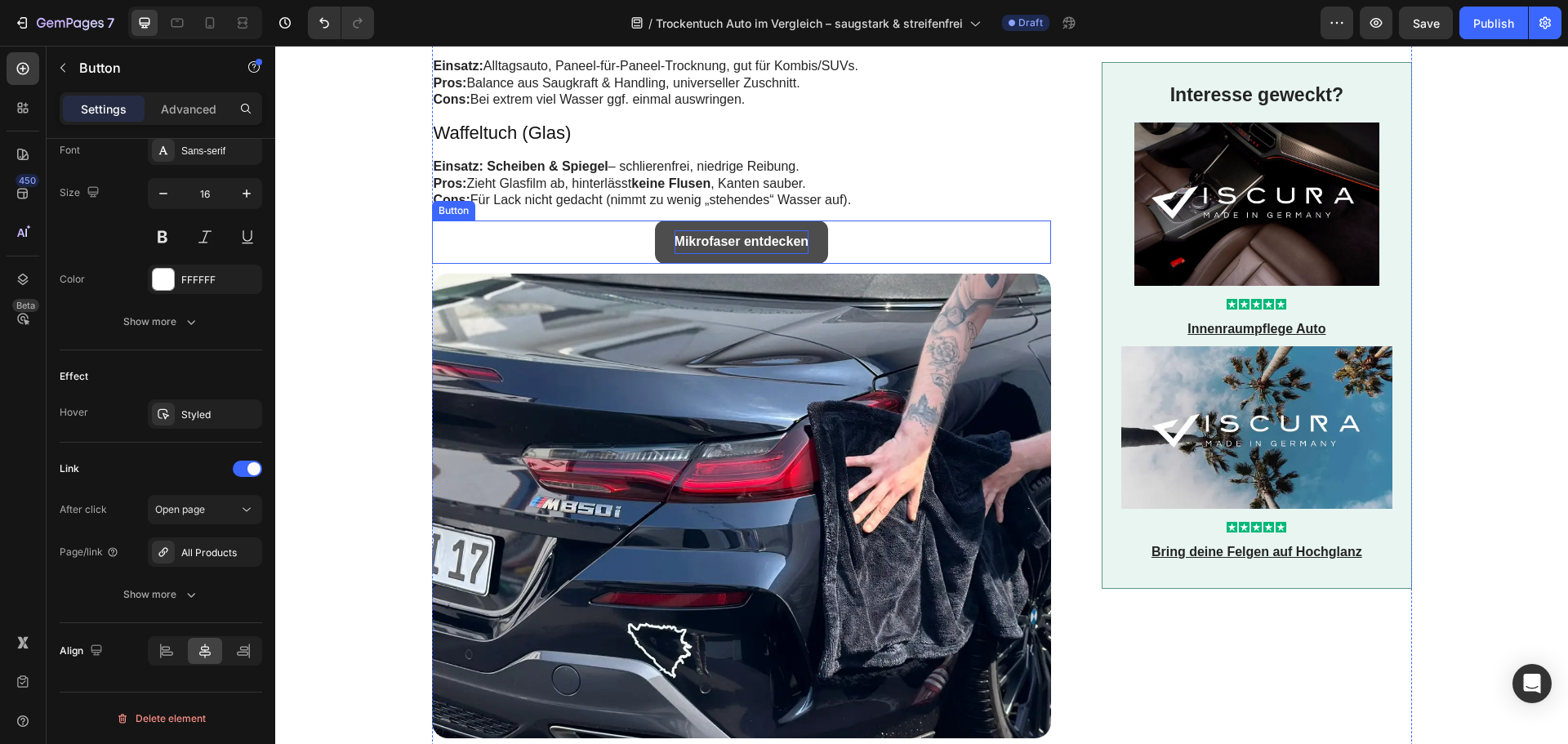
click at [723, 230] on p "Mikrofaser entdecken" at bounding box center [741, 242] width 134 height 24
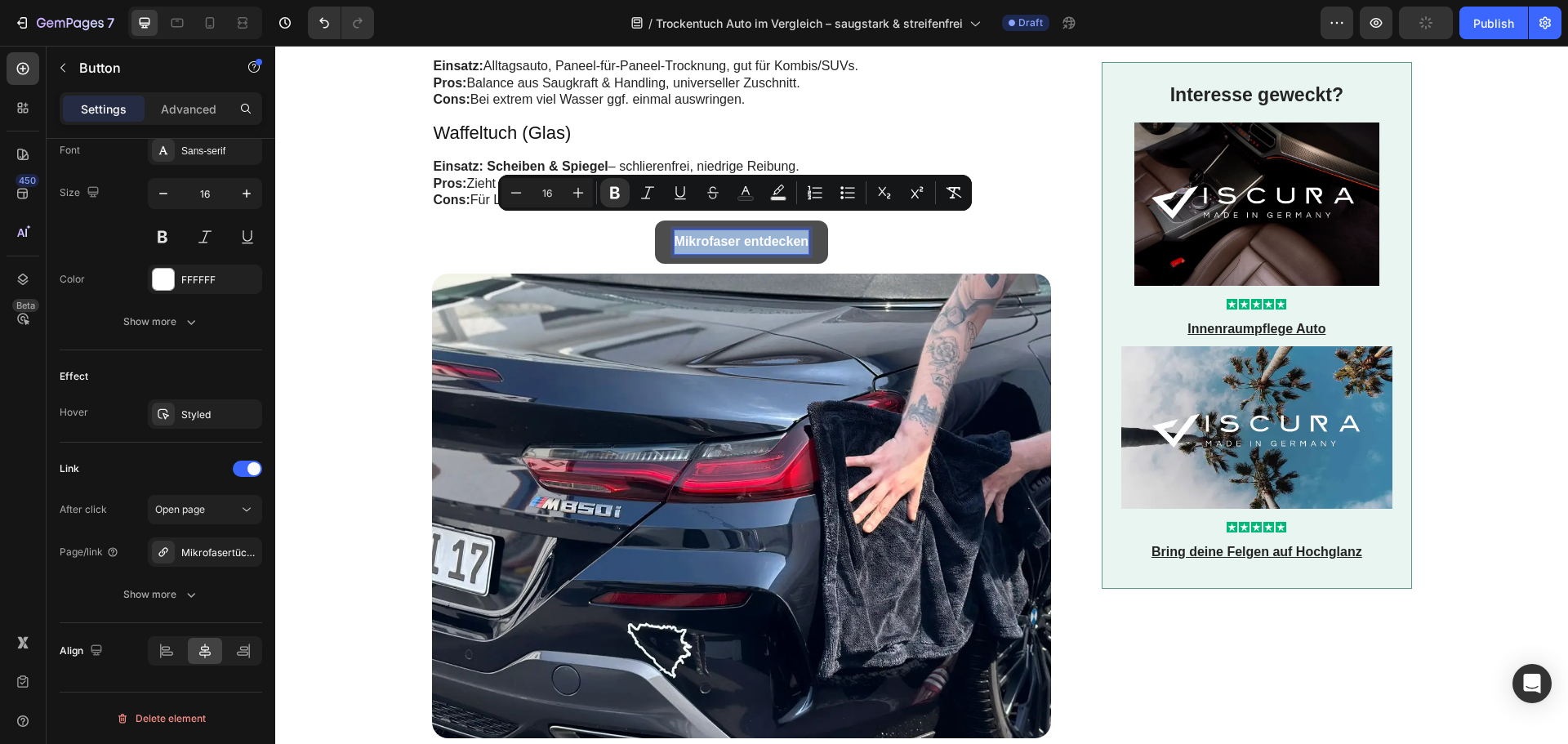
copy strong "Mikrofaser entdecken"
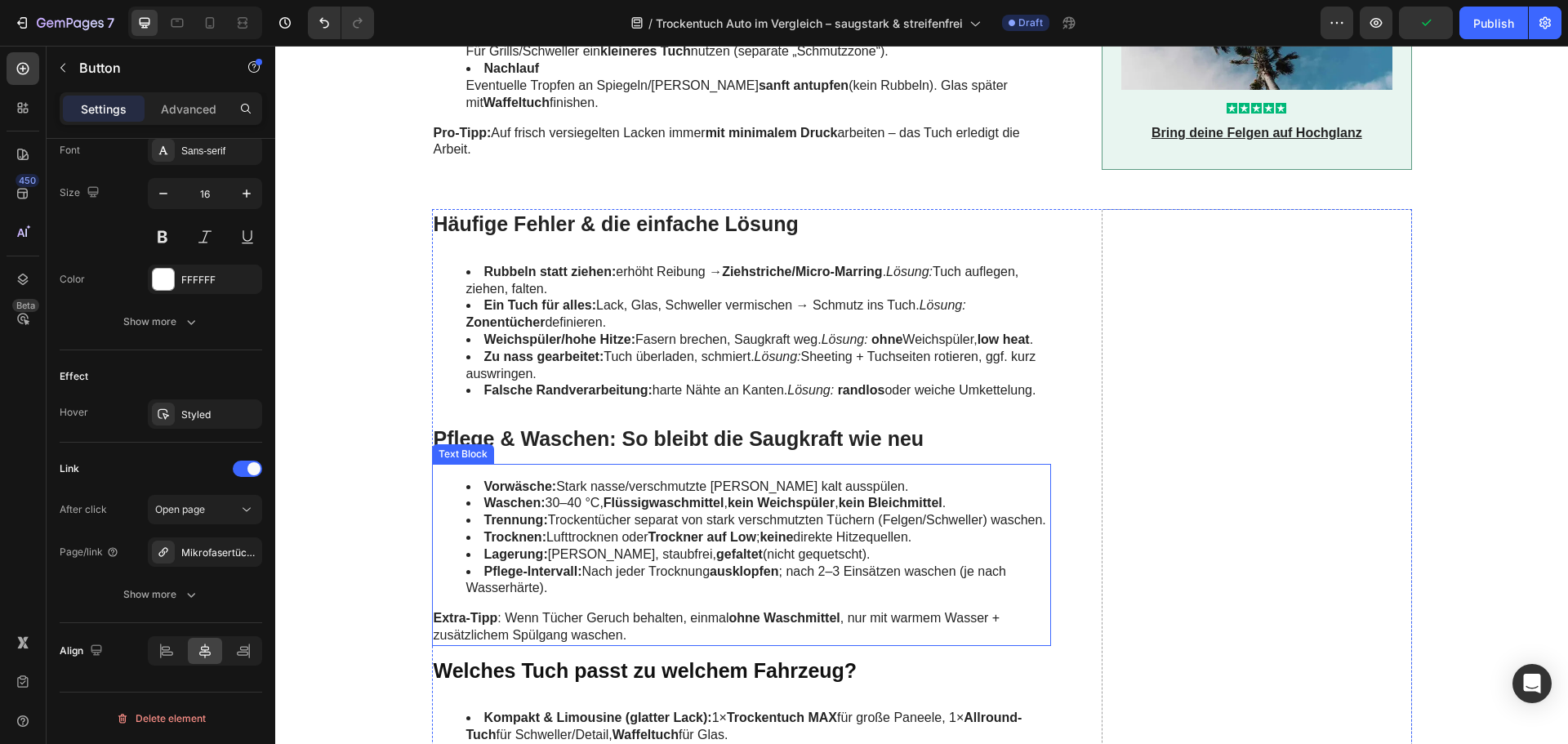
scroll to position [3512, 0]
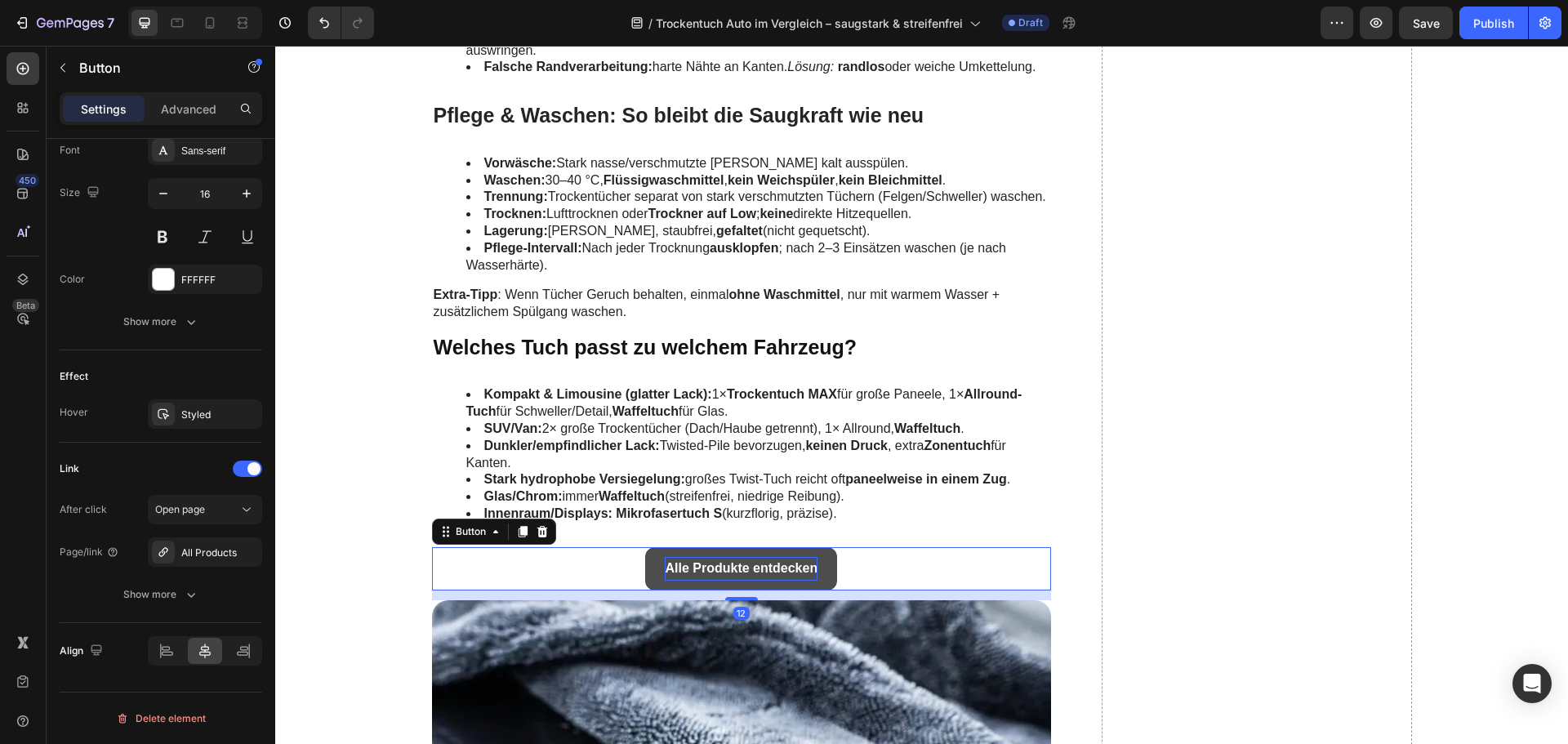
click at [707, 565] on strong "Alle Produkte entdecken" at bounding box center [741, 568] width 153 height 14
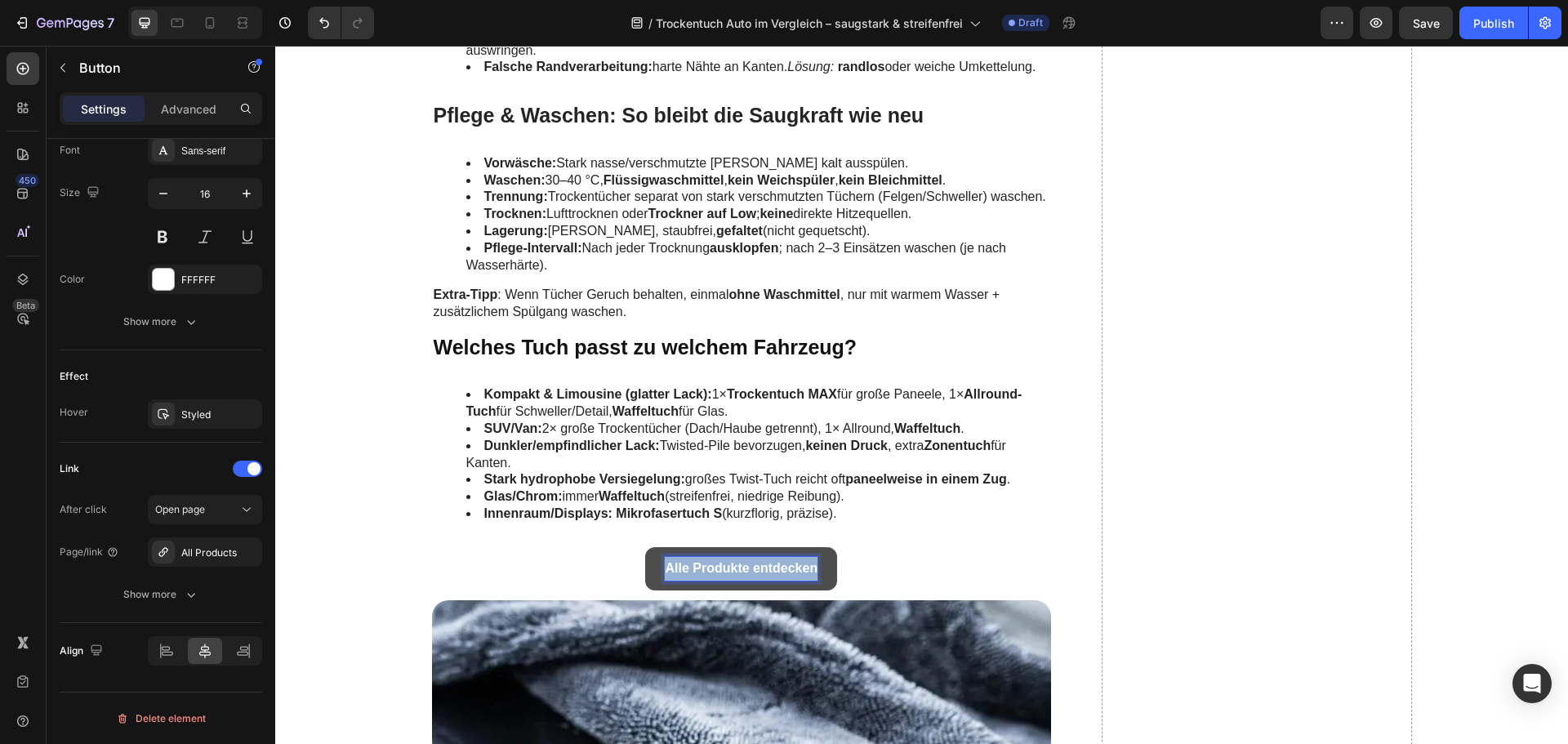
click at [707, 565] on strong "Alle Produkte entdecken" at bounding box center [741, 568] width 153 height 14
drag, startPoint x: 592, startPoint y: 561, endPoint x: 602, endPoint y: 561, distance: 10.0
click at [591, 561] on div "Mikrofaser entdecken Button 12" at bounding box center [742, 568] width 620 height 43
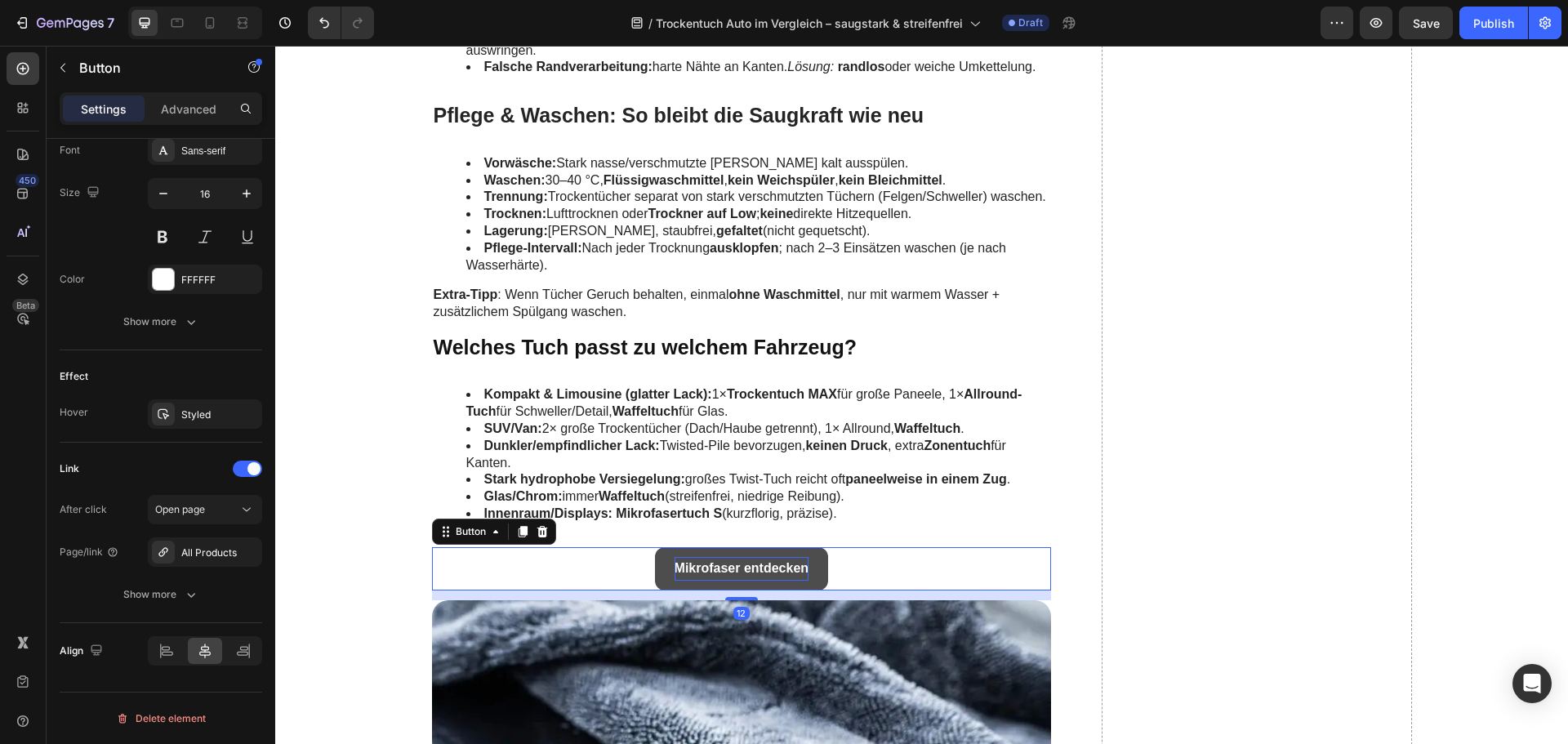
click at [656, 563] on link "Mikrofaser entdecken" at bounding box center [742, 568] width 174 height 43
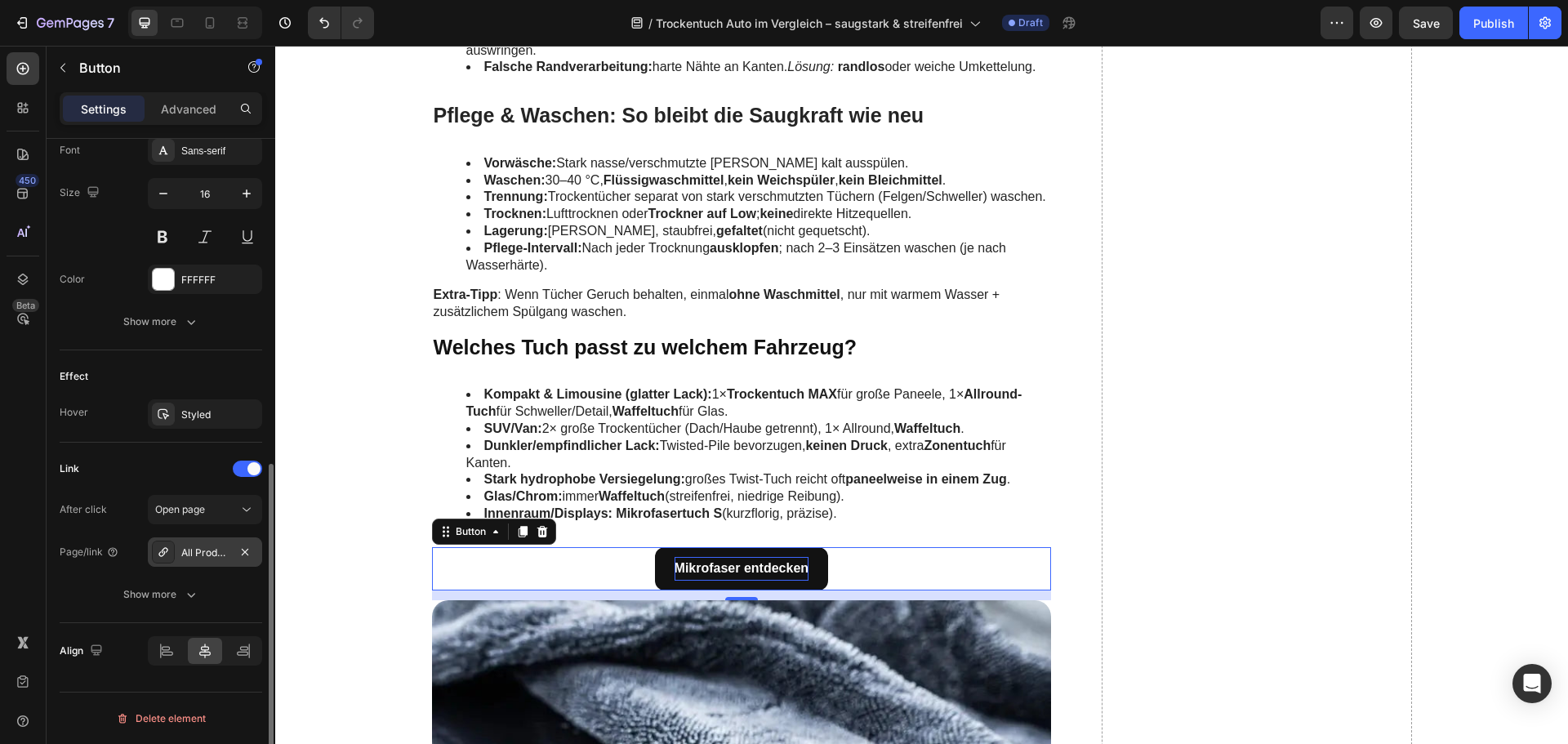
click at [185, 548] on div "All Products" at bounding box center [205, 553] width 47 height 15
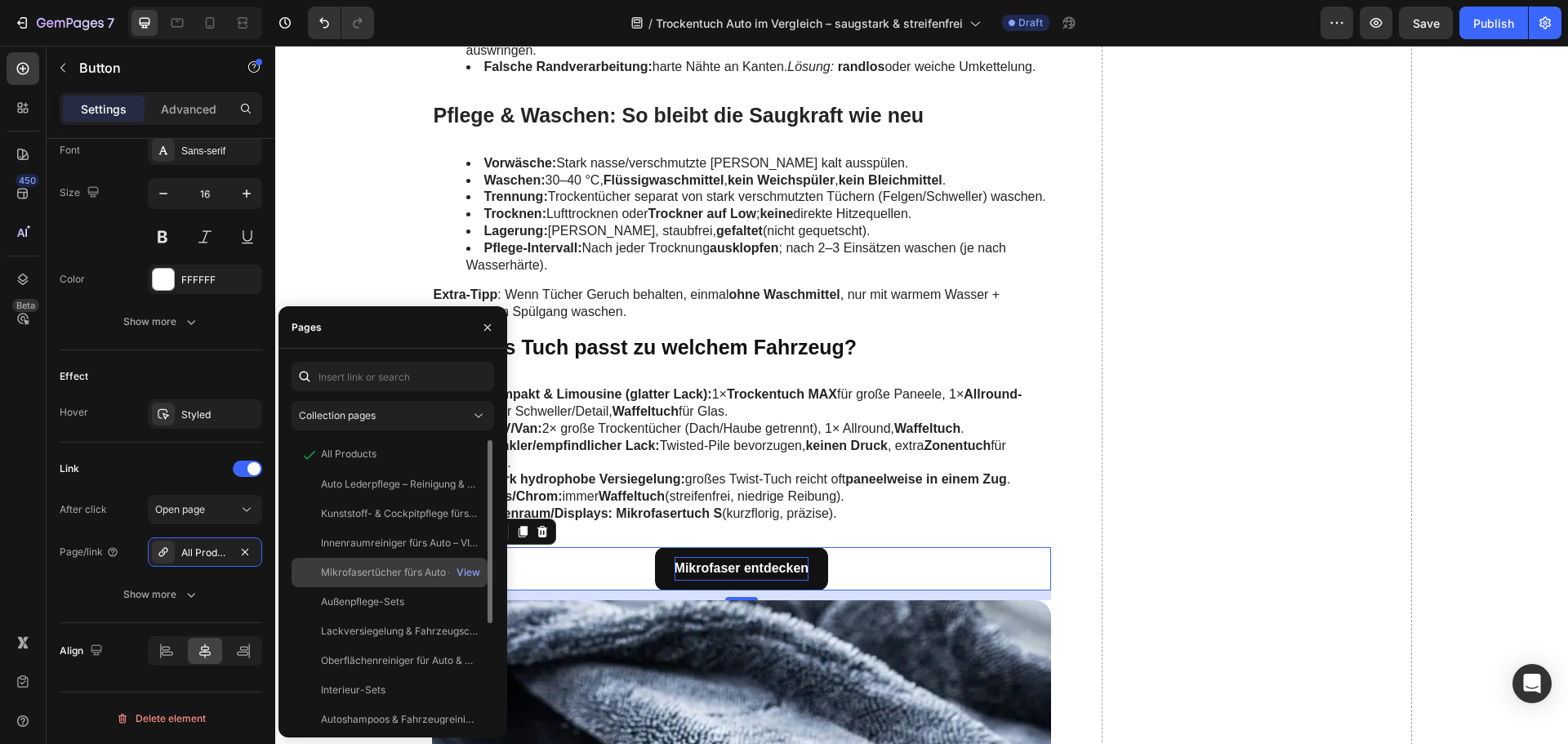
click at [378, 587] on div "Mikrofasertücher fürs Auto – Lackschonend & saugstark | VISCURA View" at bounding box center [389, 601] width 196 height 29
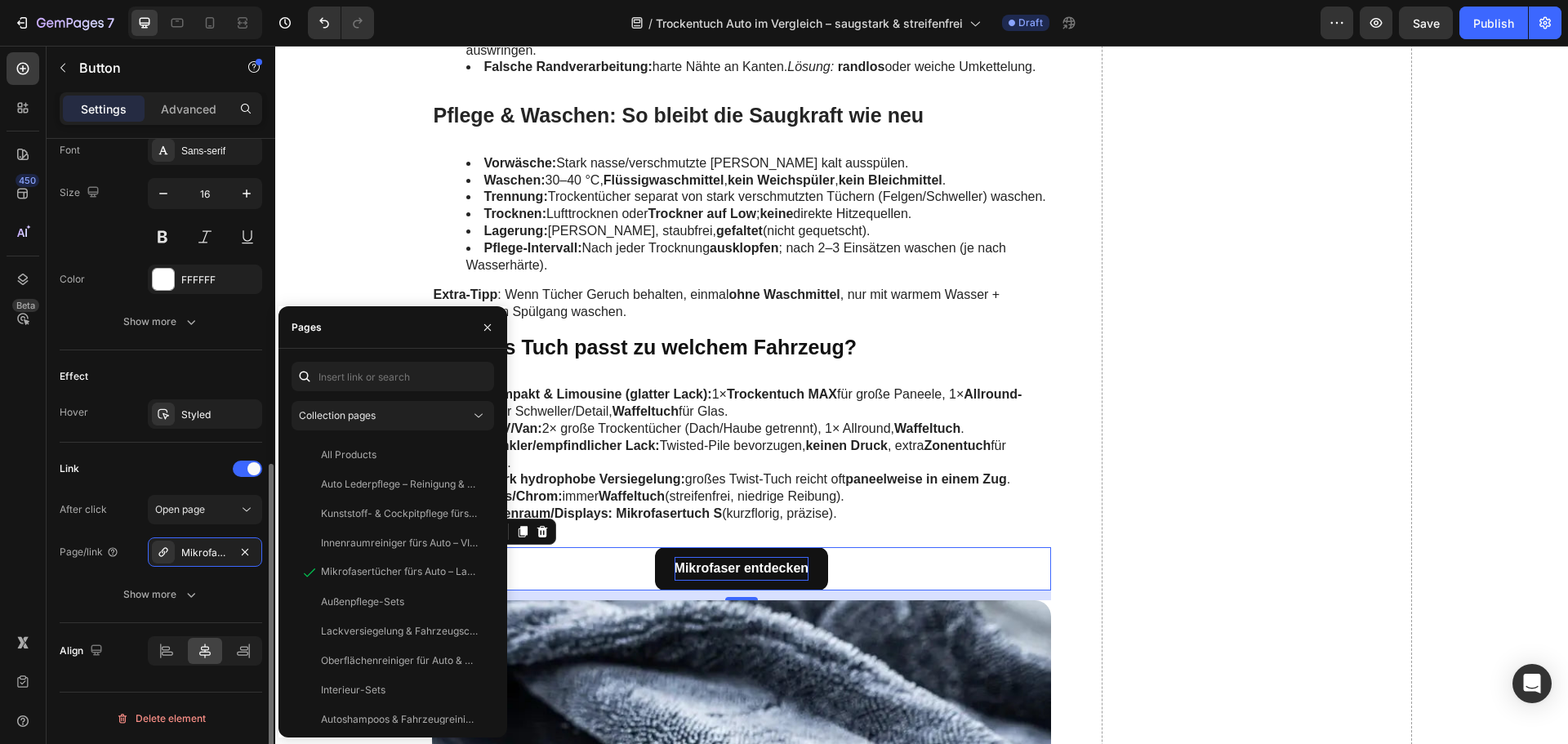
click at [163, 466] on div "Link" at bounding box center [161, 469] width 203 height 26
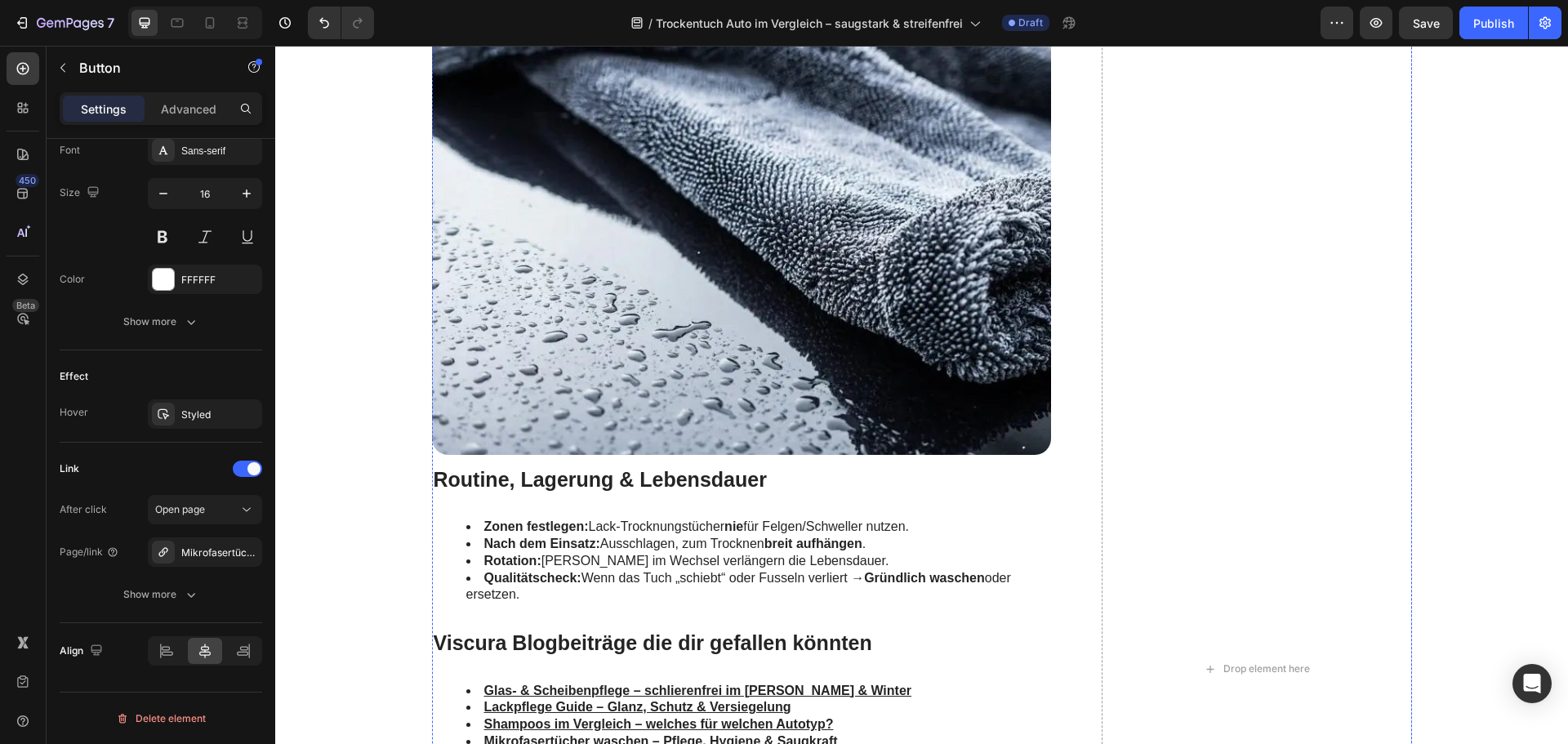
scroll to position [4328, 0]
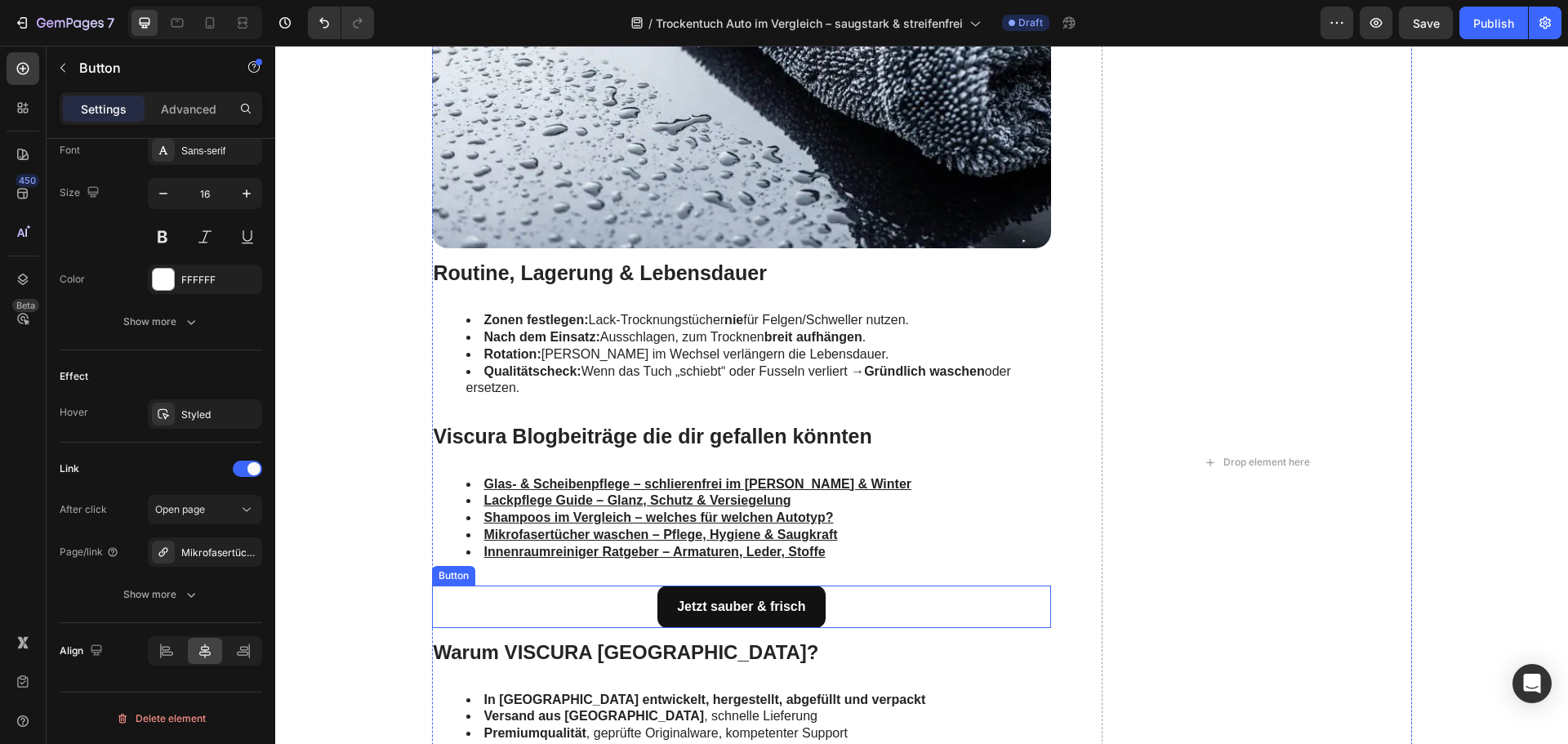
click at [632, 611] on div "Jetzt sauber & frisch Button" at bounding box center [742, 607] width 620 height 43
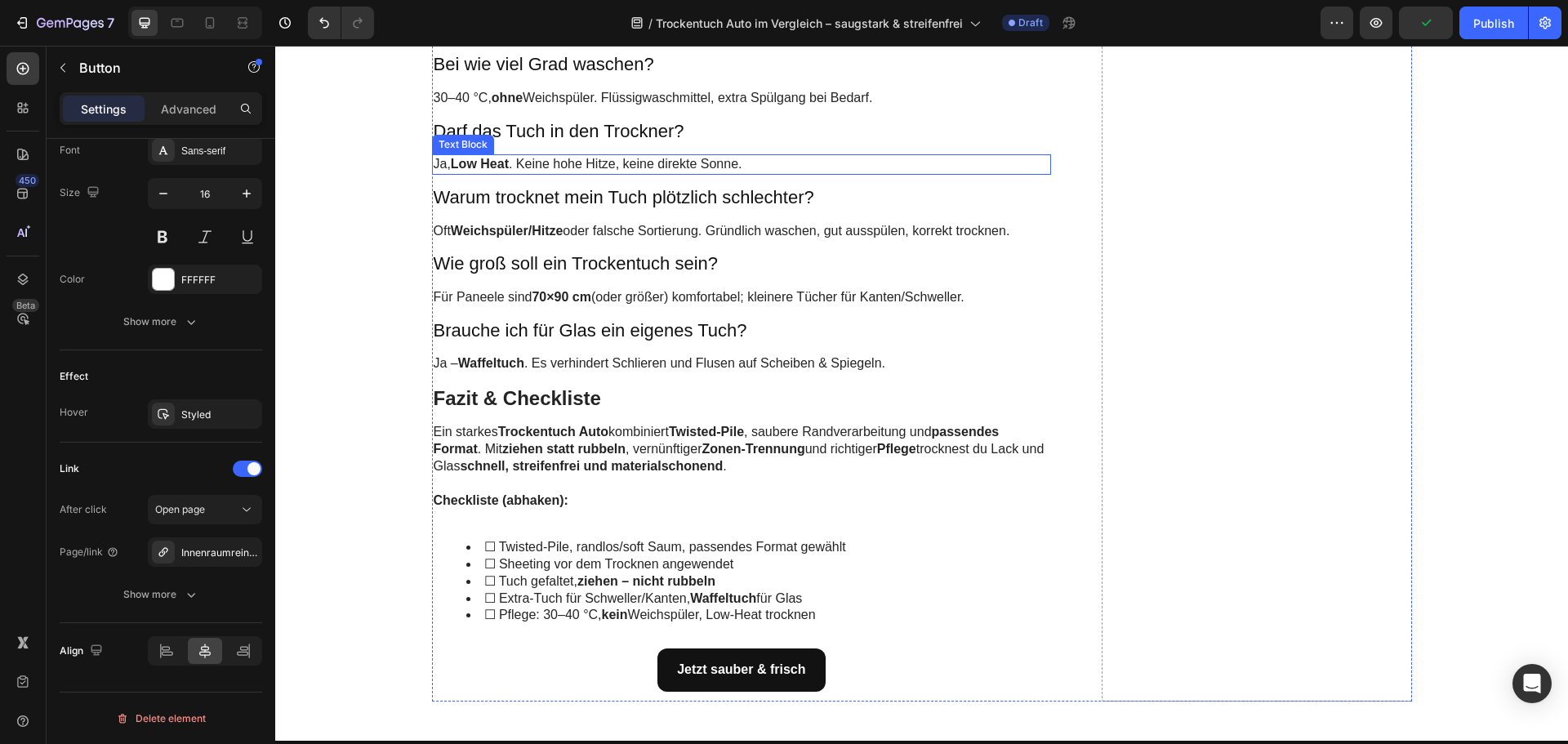
scroll to position [5717, 0]
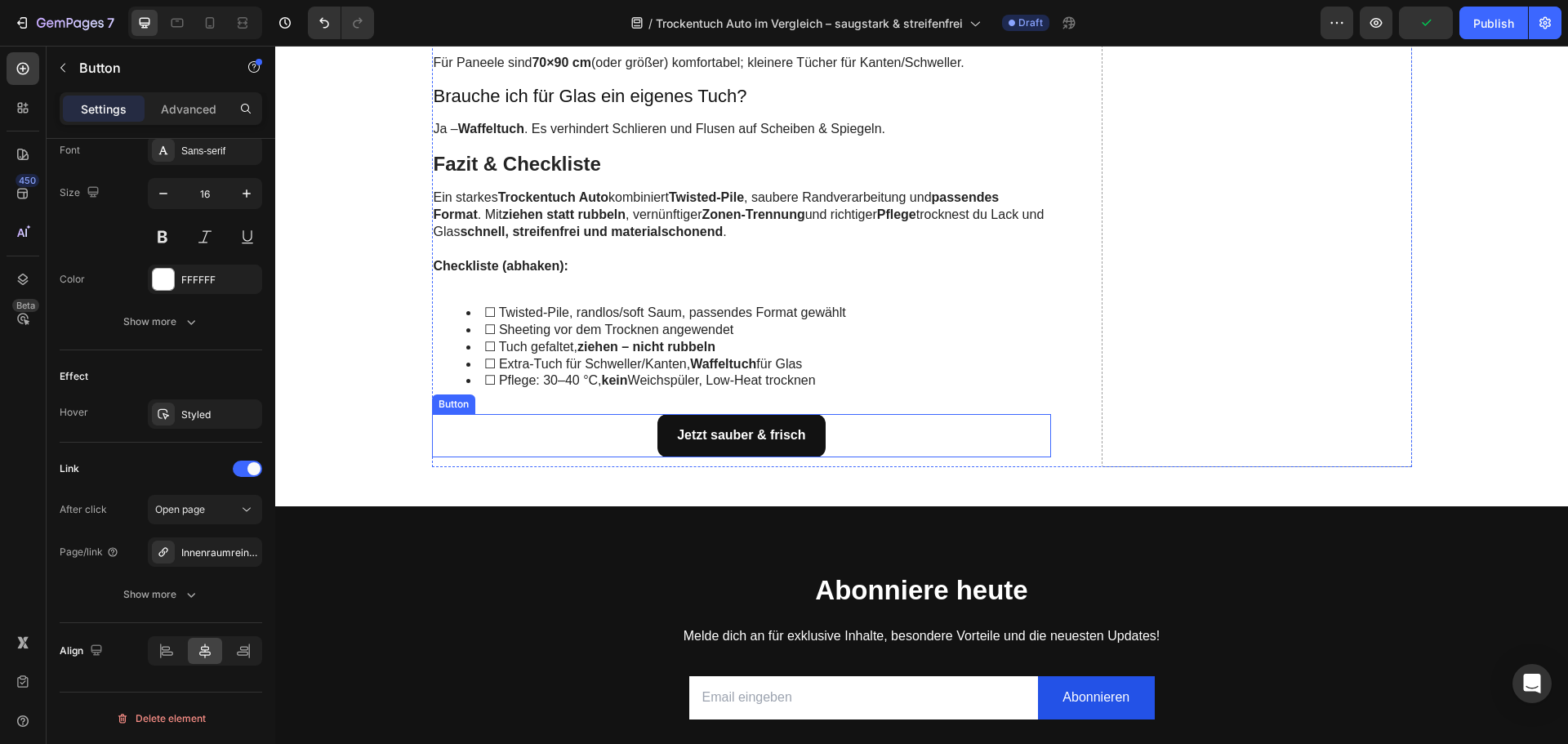
click at [623, 438] on div "Jetzt sauber & frisch Button" at bounding box center [742, 435] width 620 height 43
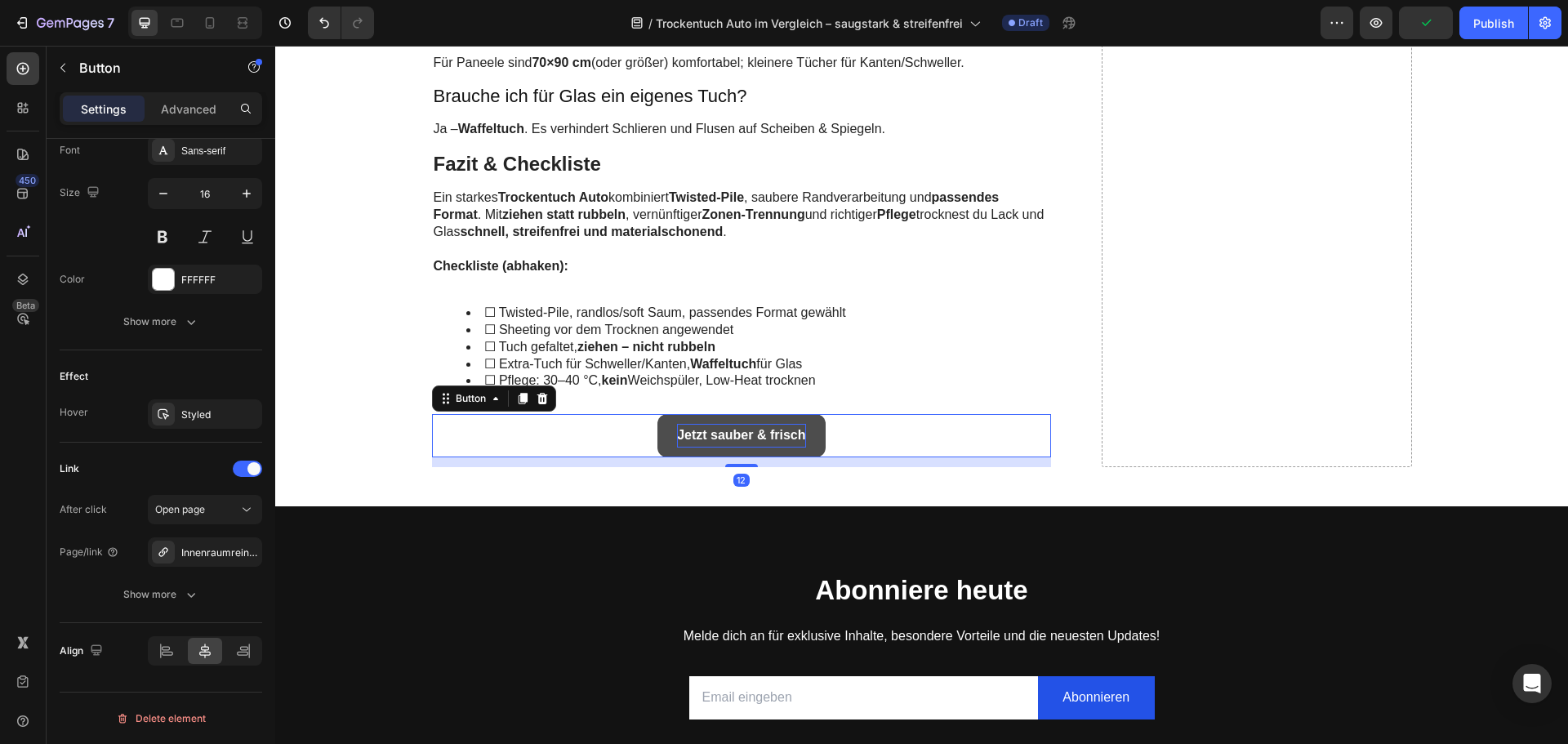
click at [706, 430] on strong "Jetzt sauber & frisch" at bounding box center [741, 435] width 128 height 14
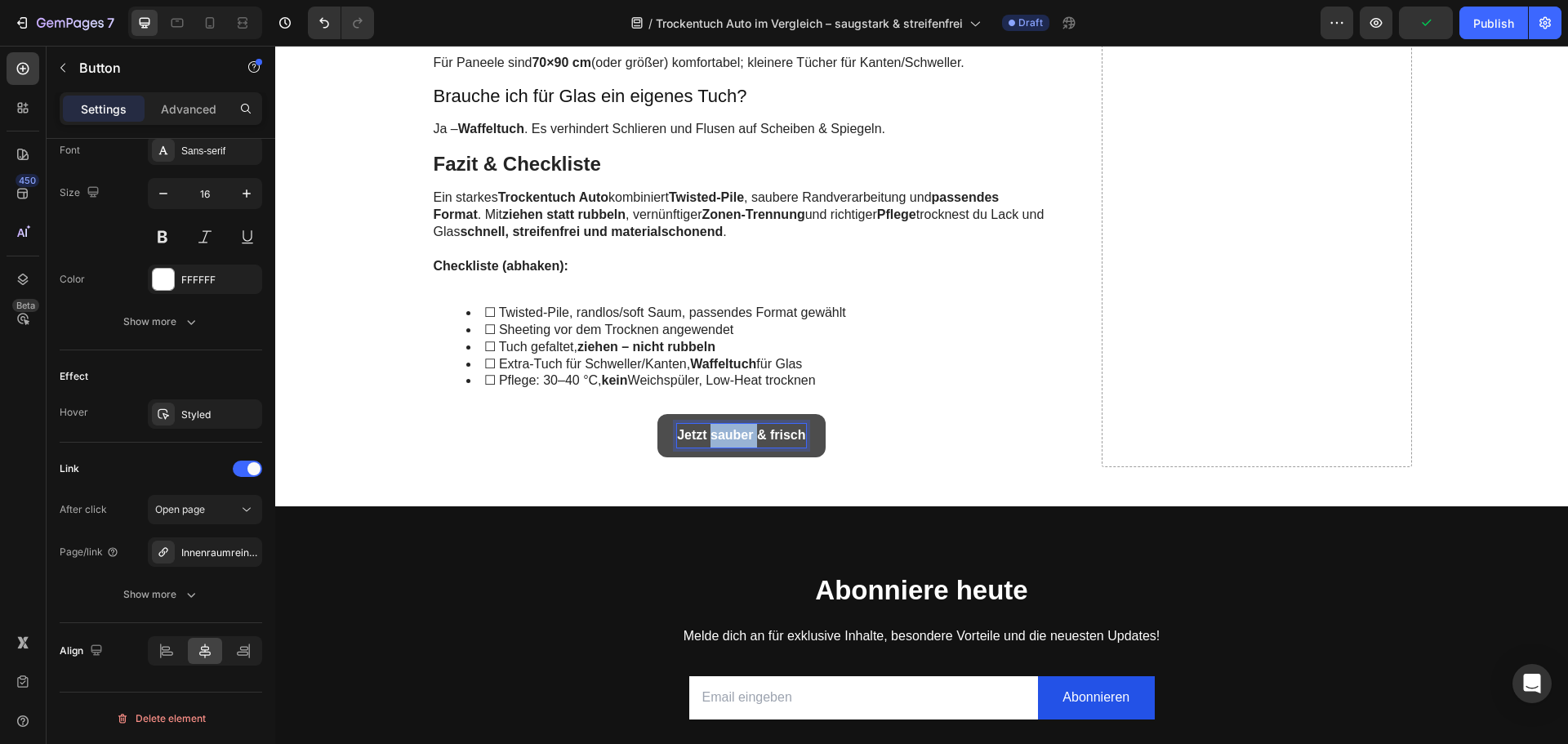
click at [706, 430] on strong "Jetzt sauber & frisch" at bounding box center [741, 435] width 128 height 14
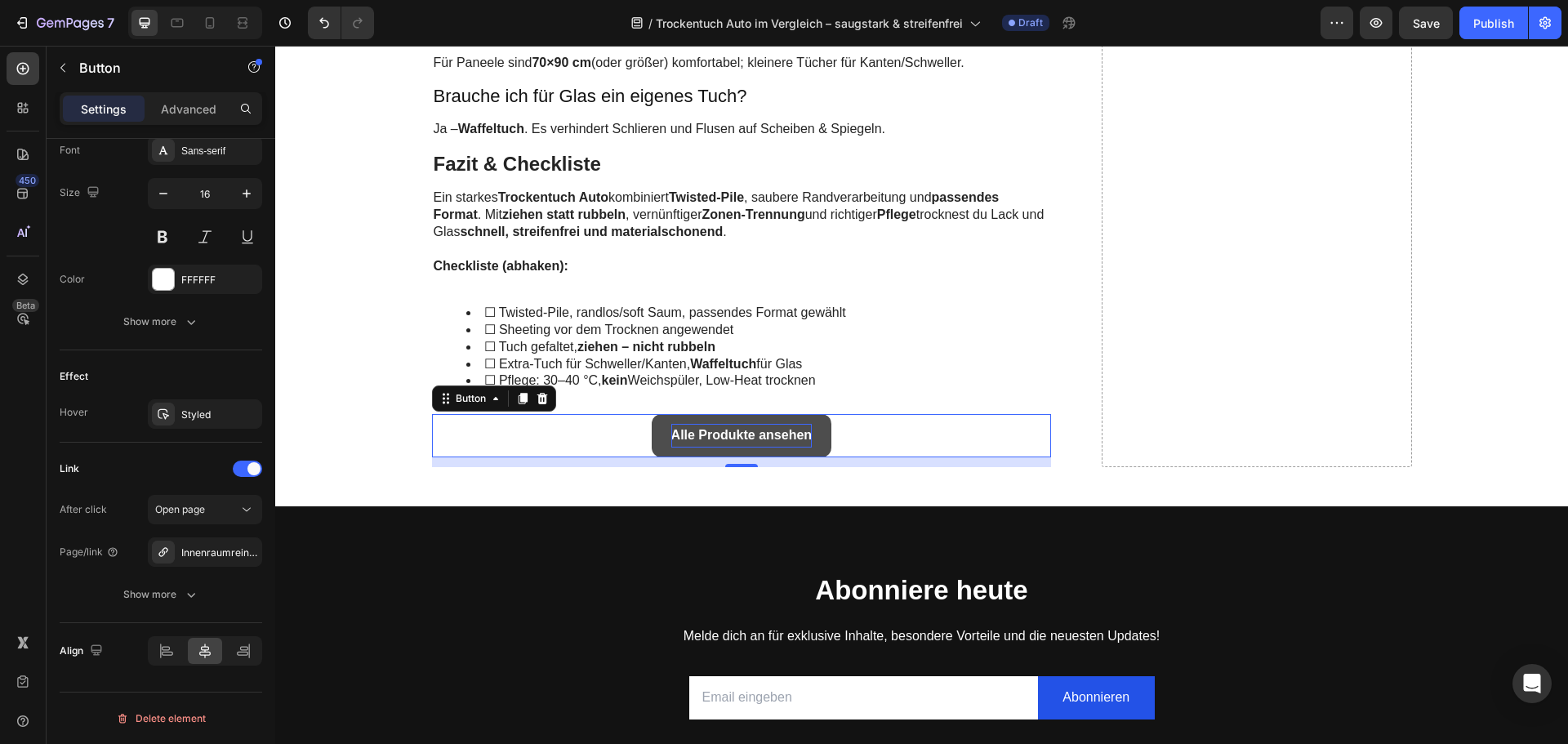
click at [652, 429] on link "Alle Produkte ansehen" at bounding box center [741, 435] width 180 height 43
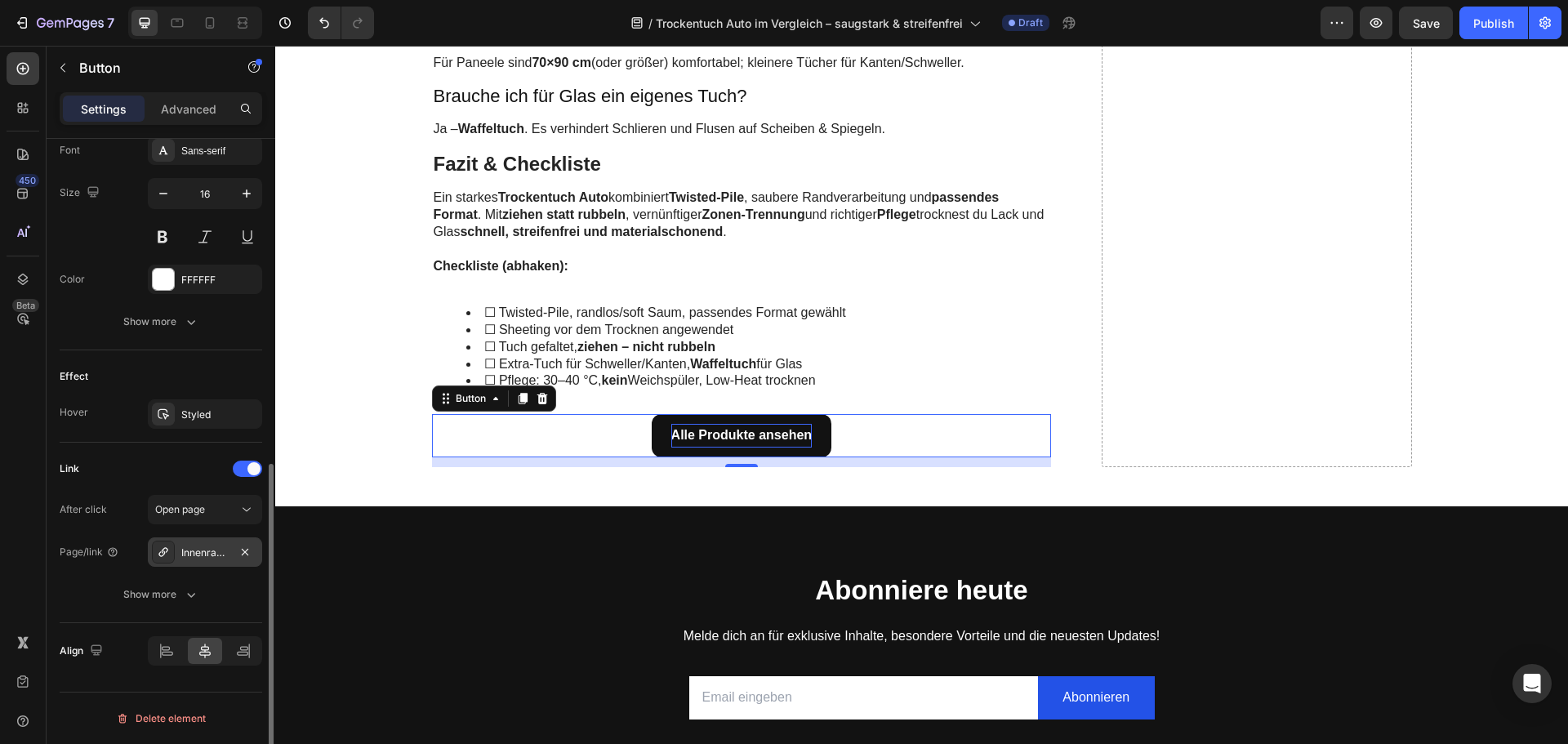
click at [222, 543] on div "Innenraumreiniger fürs Auto – VISCURA Fahrzeugpflege innen" at bounding box center [205, 552] width 114 height 29
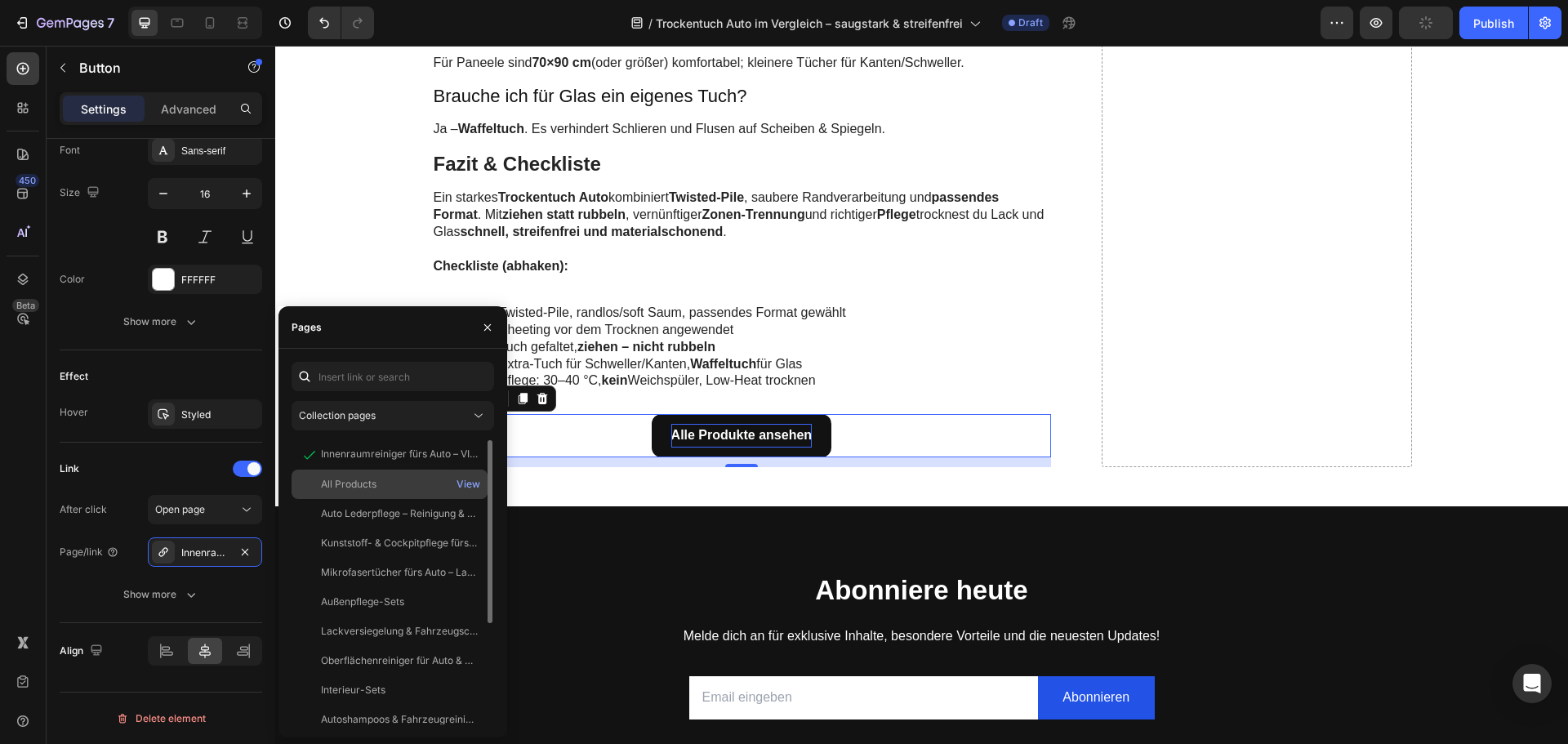
click at [358, 485] on div "All Products" at bounding box center [348, 484] width 55 height 15
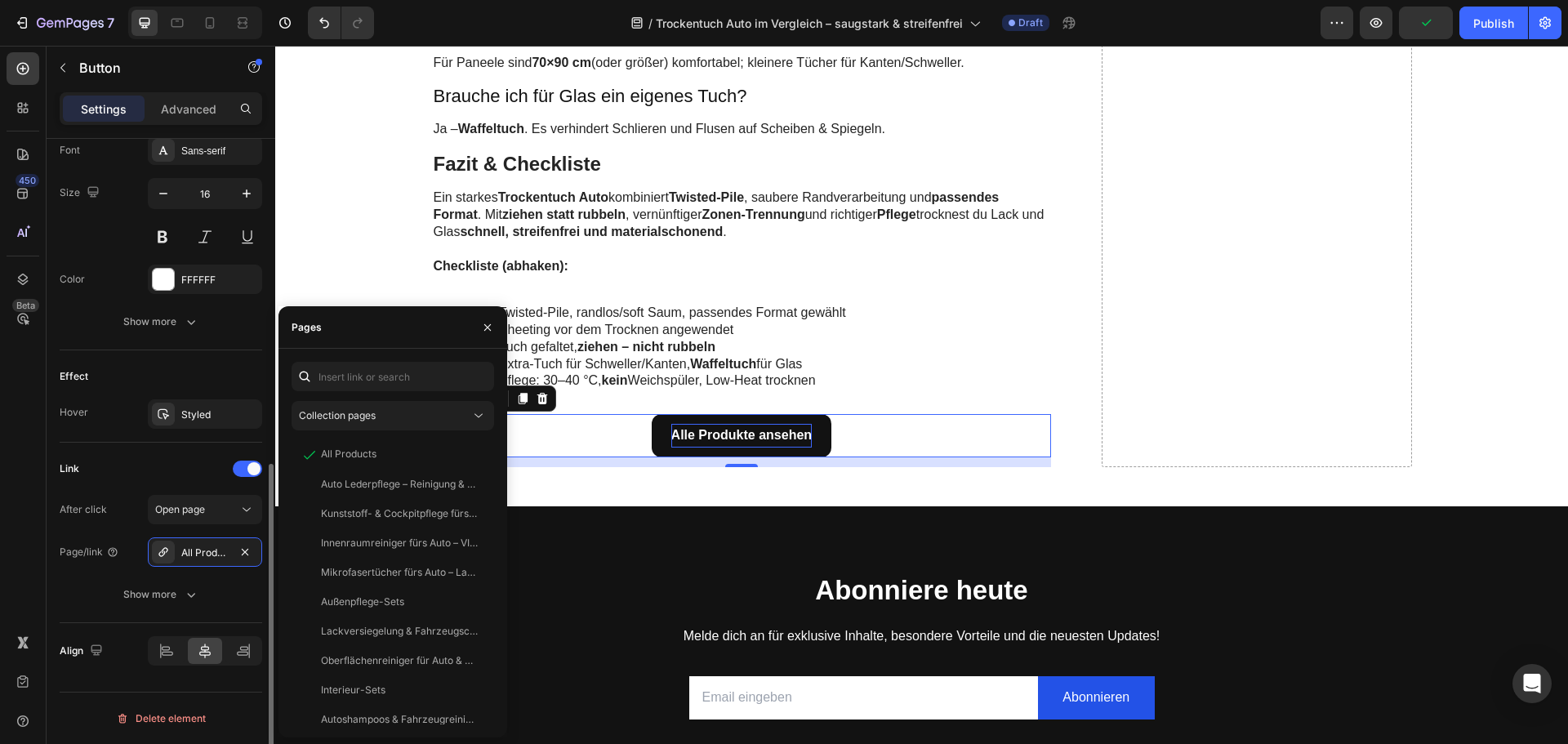
click at [146, 463] on div "Link" at bounding box center [161, 469] width 203 height 26
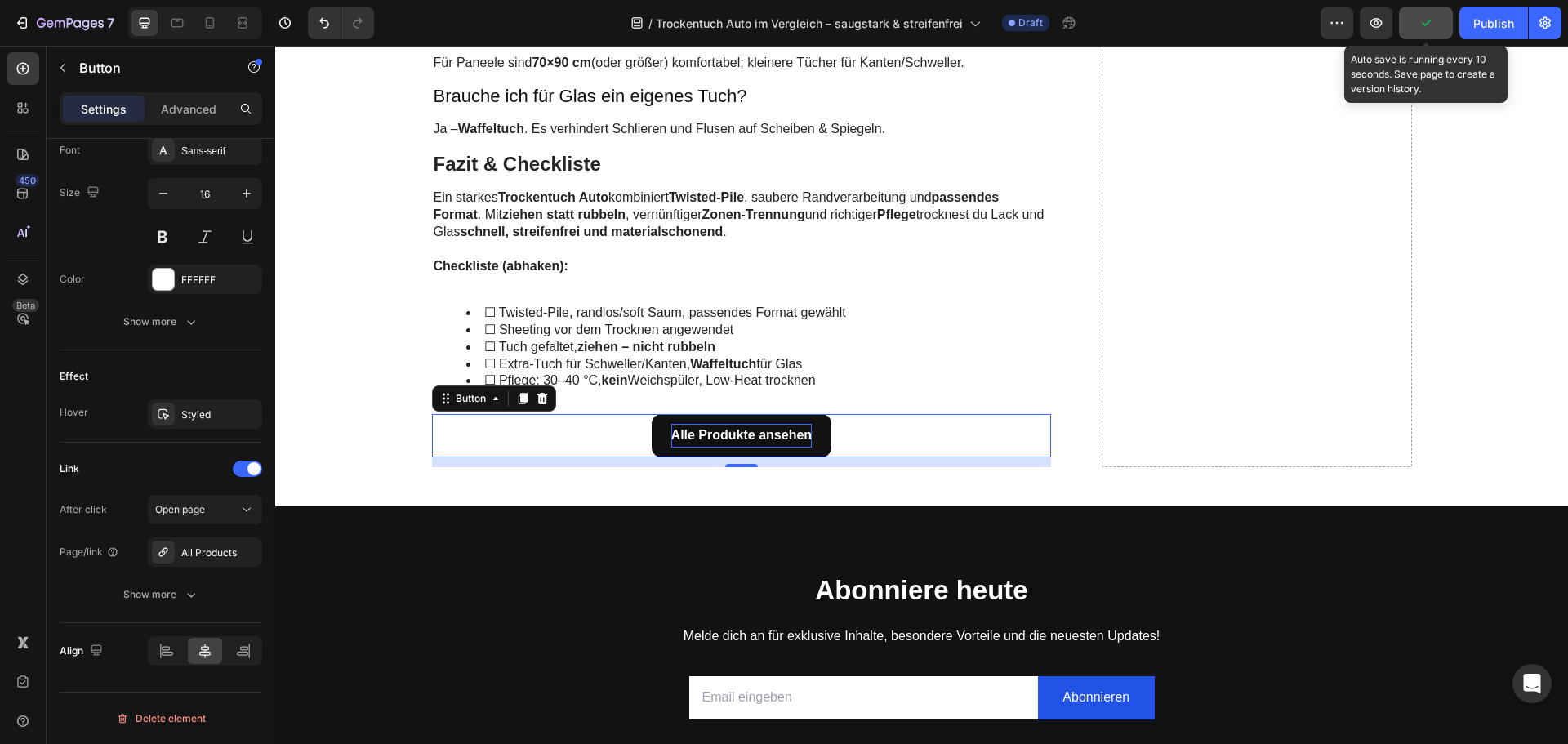
click at [1442, 18] on button "button" at bounding box center [1426, 22] width 54 height 33
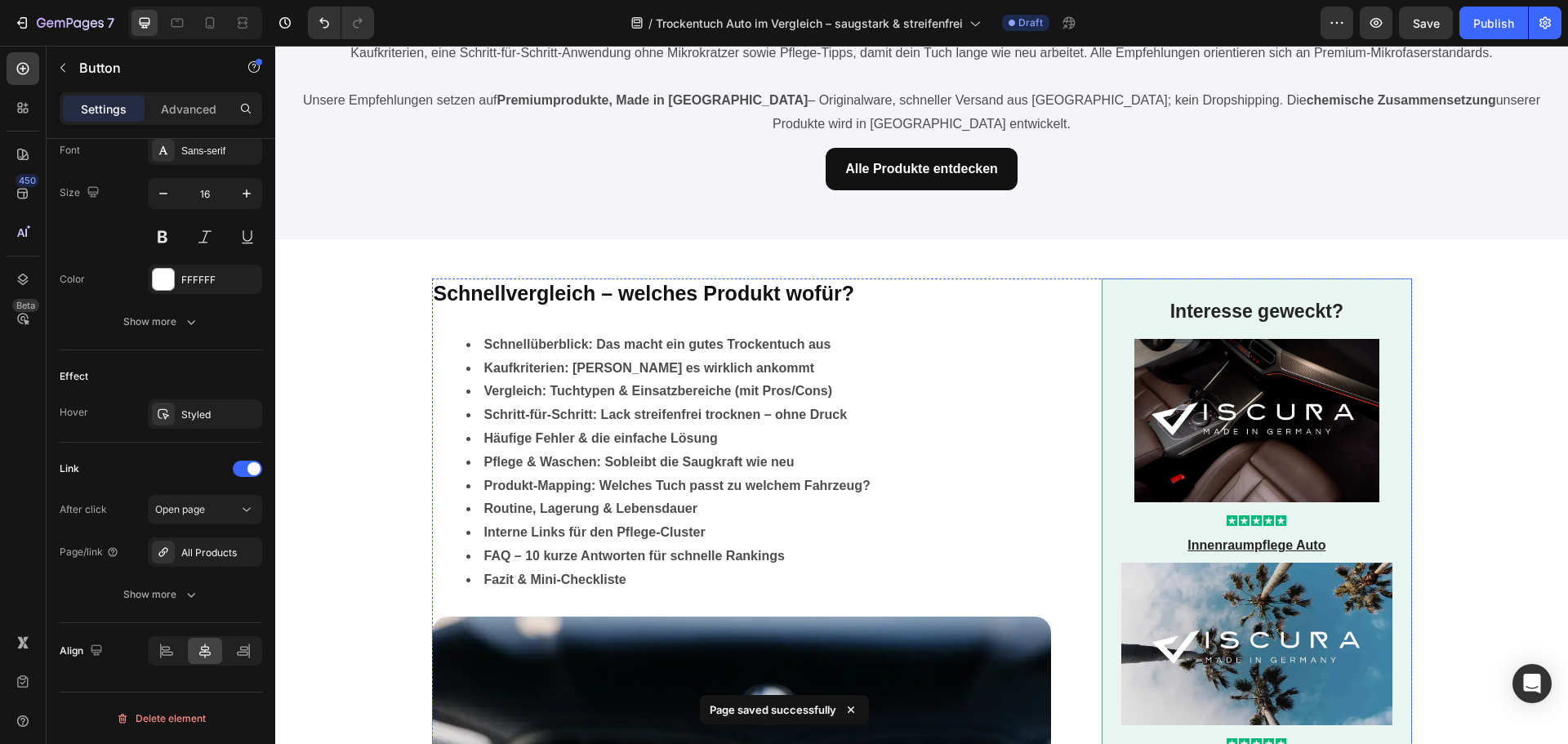
scroll to position [0, 0]
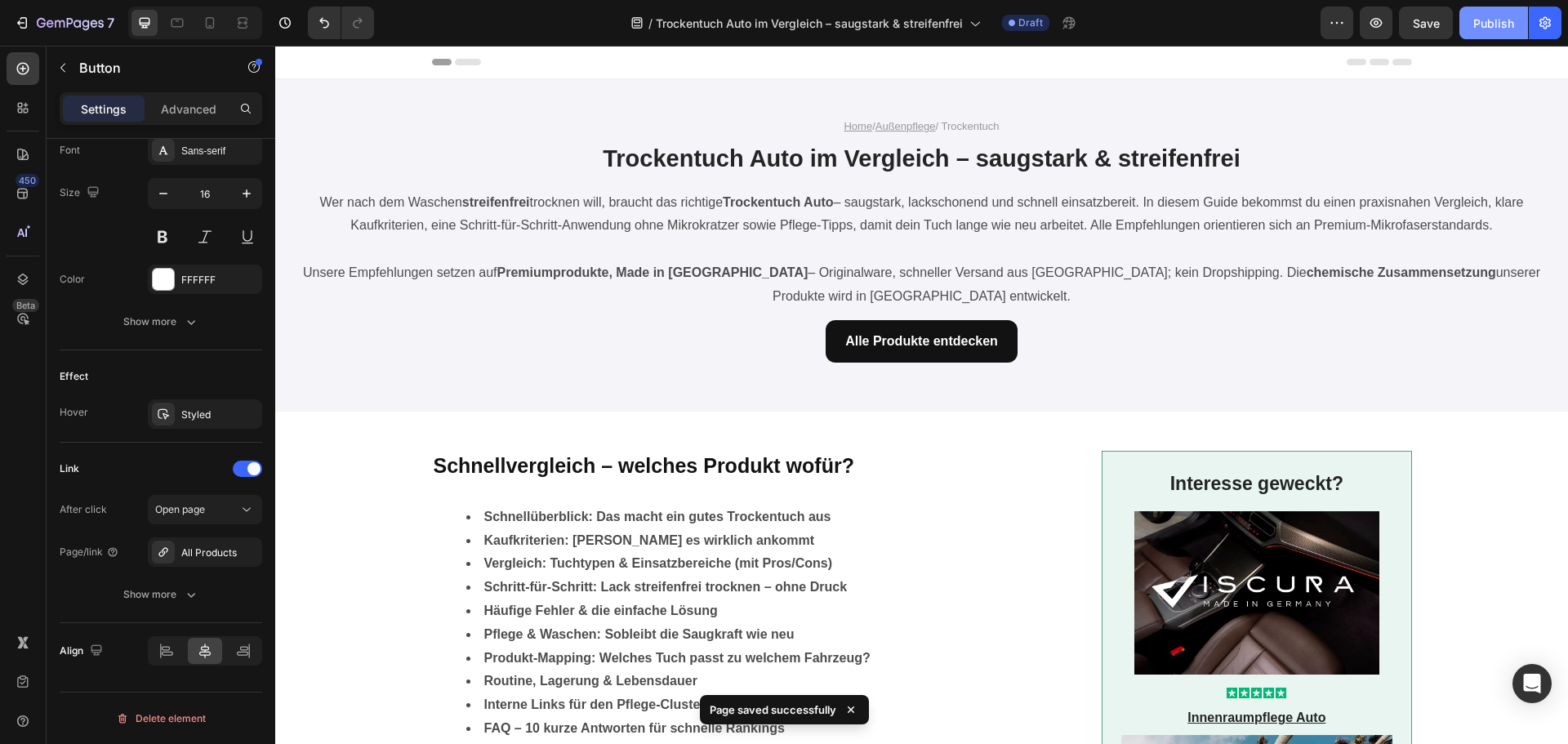
click at [1487, 28] on div "Publish" at bounding box center [1493, 24] width 40 height 18
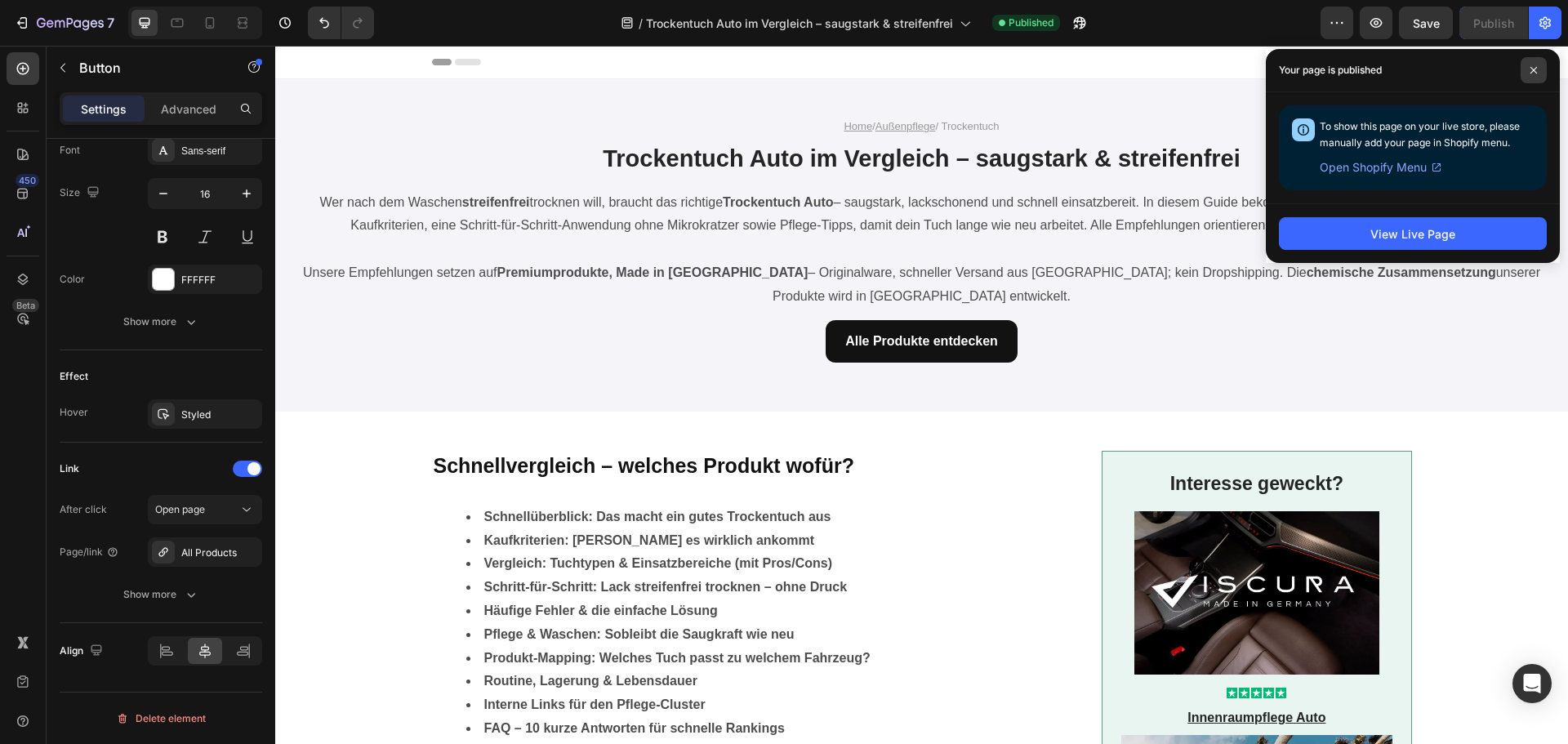
click at [1529, 63] on span at bounding box center [1534, 70] width 26 height 26
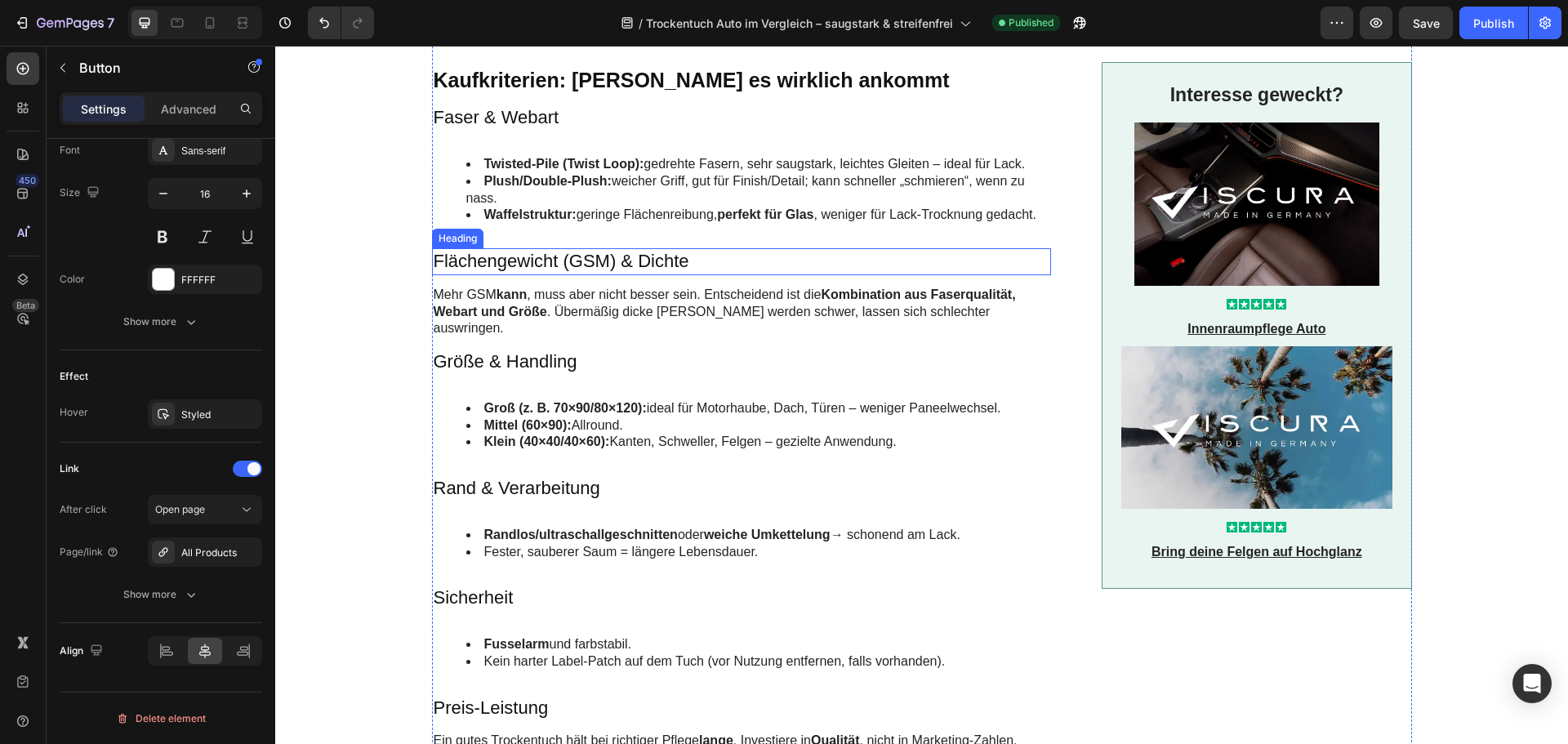
scroll to position [735, 0]
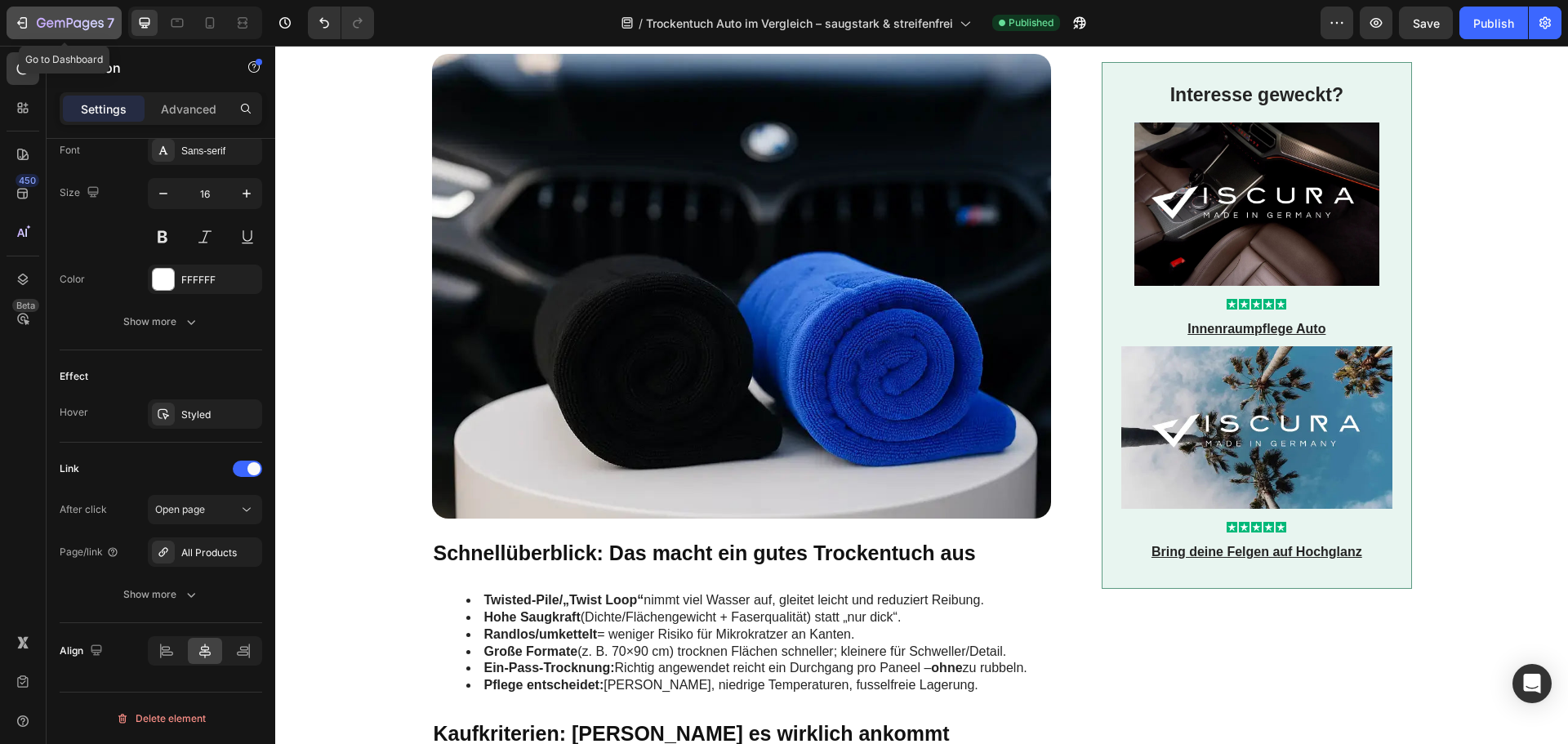
click at [59, 12] on button "7" at bounding box center [63, 22] width 115 height 33
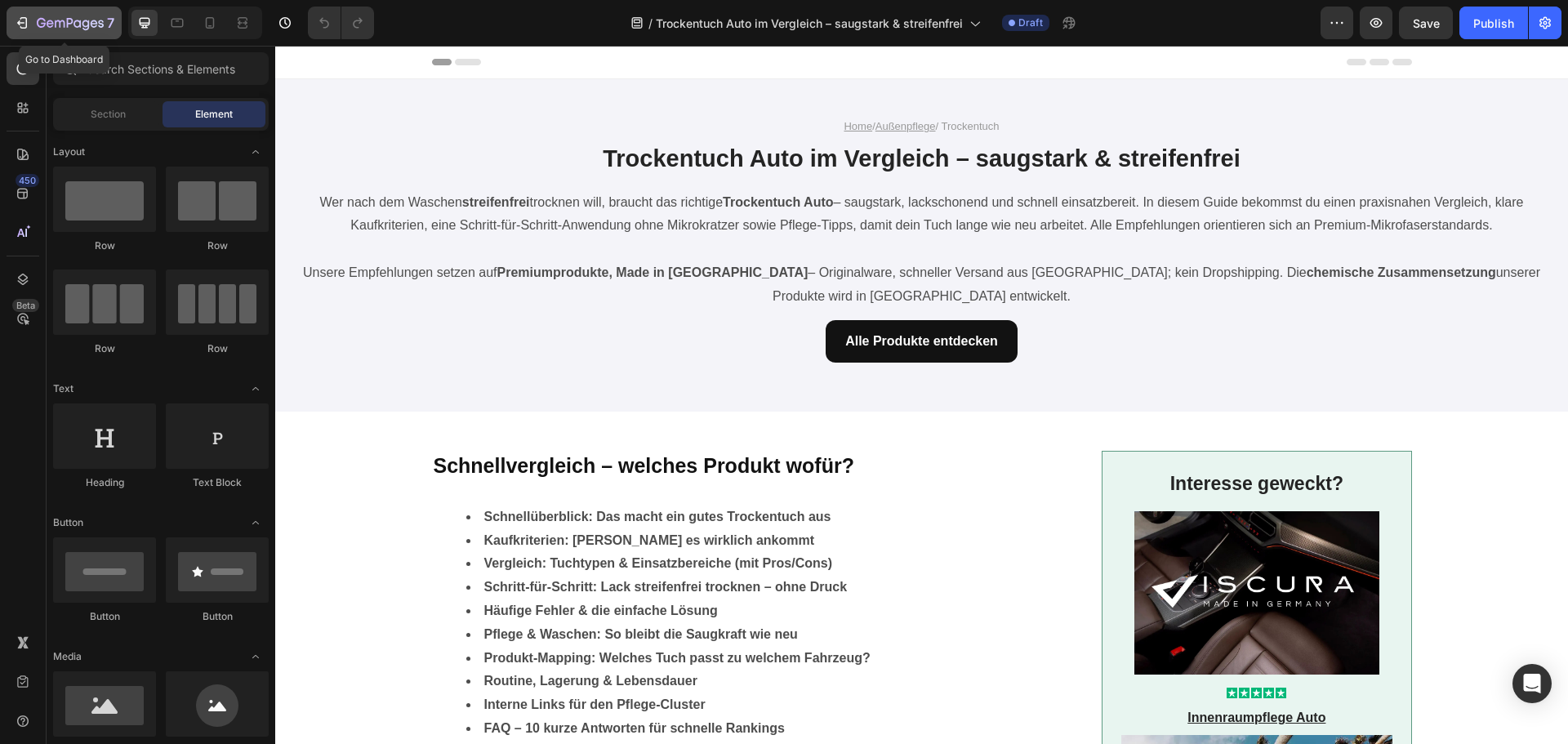
click at [70, 26] on icon "button" at bounding box center [70, 25] width 67 height 14
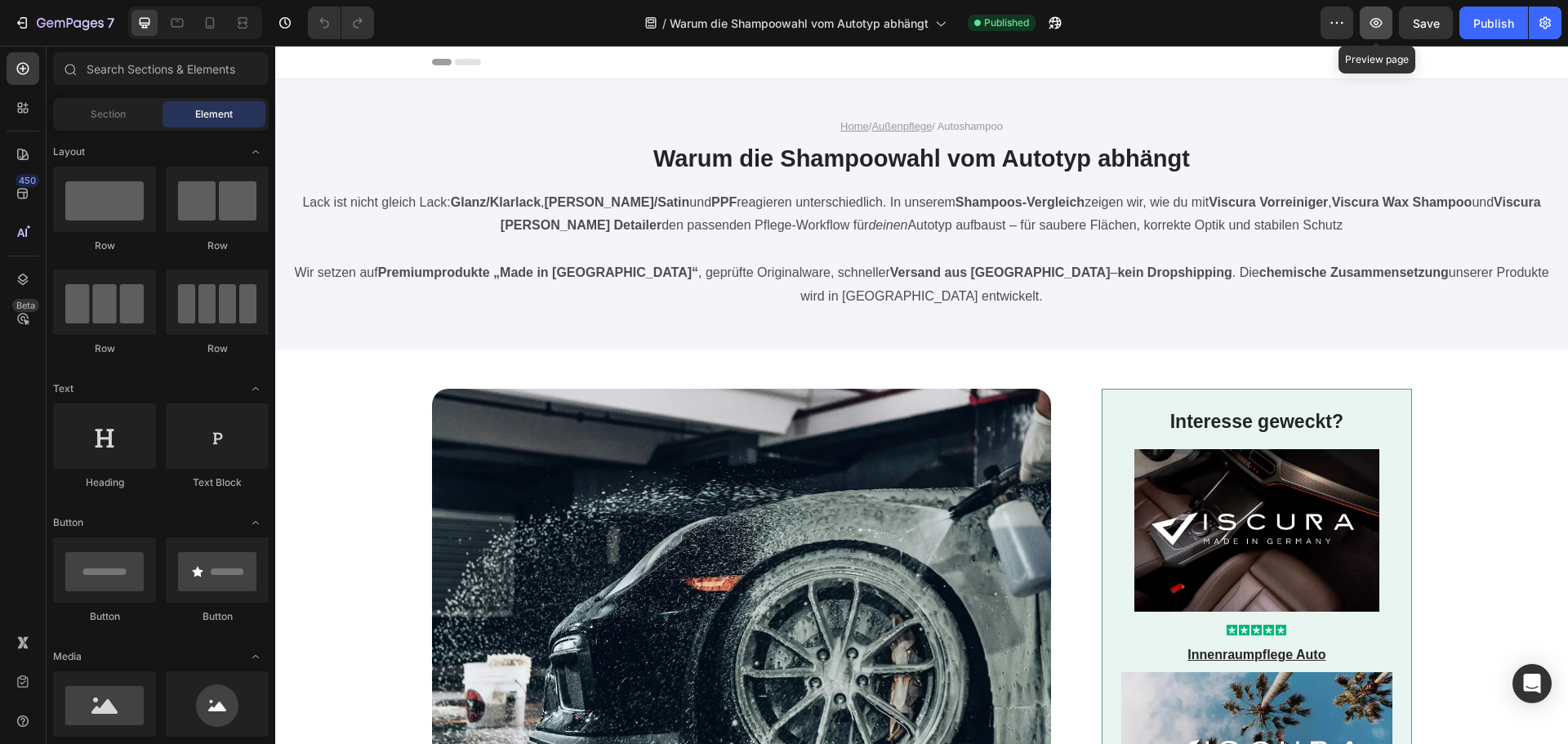
click at [1374, 24] on icon "button" at bounding box center [1376, 23] width 17 height 17
click at [52, 14] on div "7" at bounding box center [76, 23] width 77 height 19
click at [1377, 25] on icon "button" at bounding box center [1377, 22] width 12 height 10
click at [1053, 25] on icon "button" at bounding box center [1051, 26] width 4 height 4
click at [1494, 32] on button "Publish" at bounding box center [1493, 22] width 69 height 33
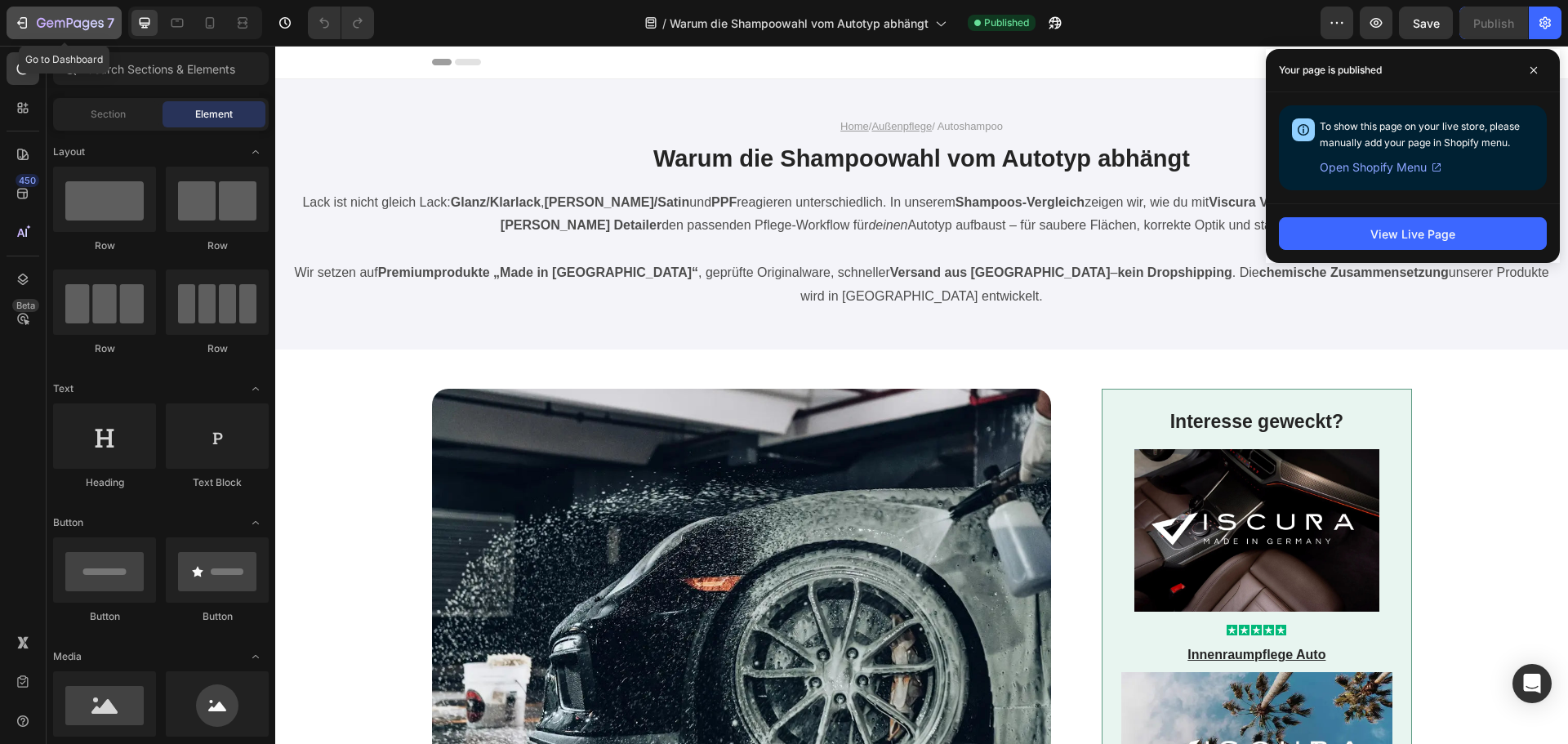
click at [56, 26] on icon "button" at bounding box center [70, 25] width 67 height 14
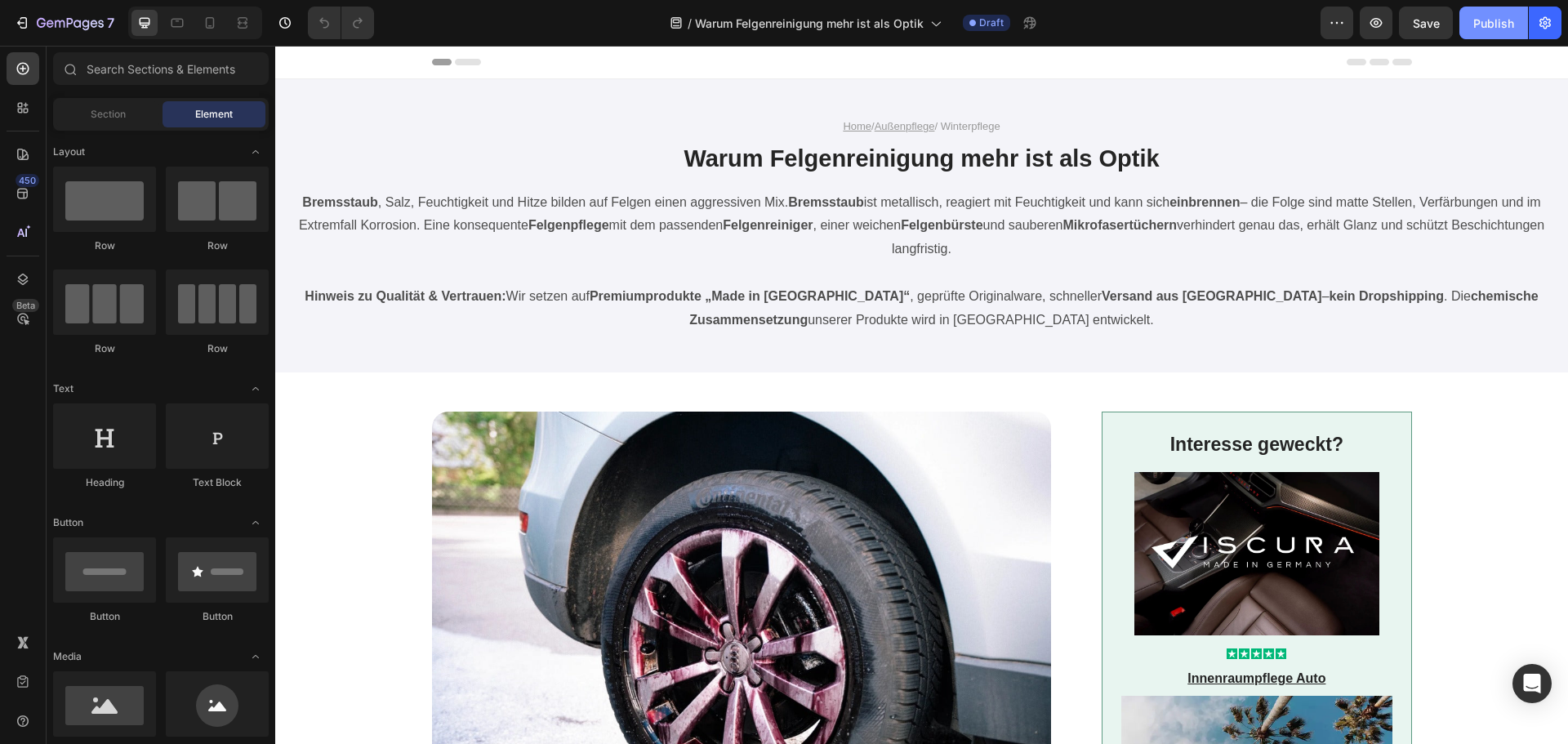
click at [1491, 30] on div "Publish" at bounding box center [1493, 24] width 40 height 18
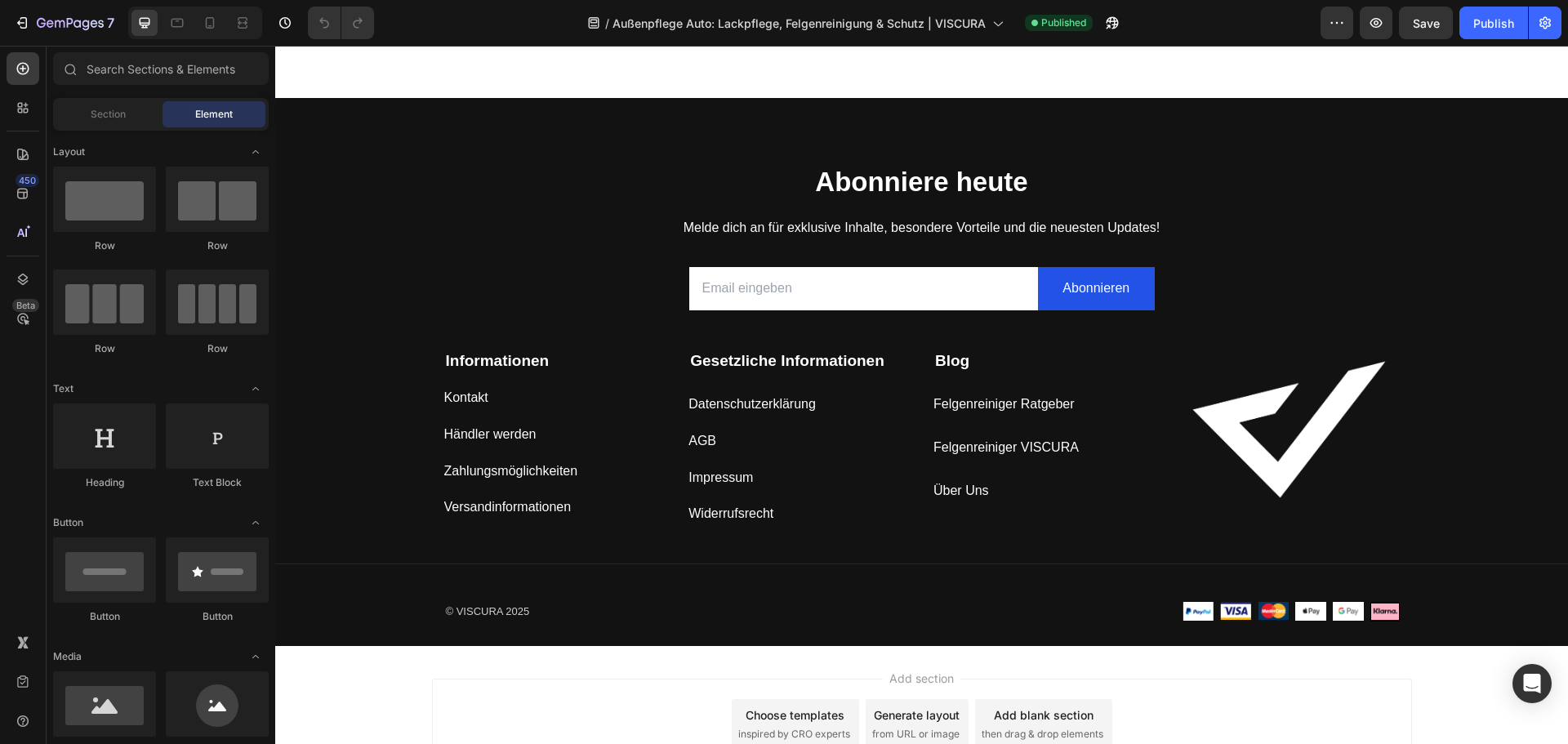
scroll to position [1715, 0]
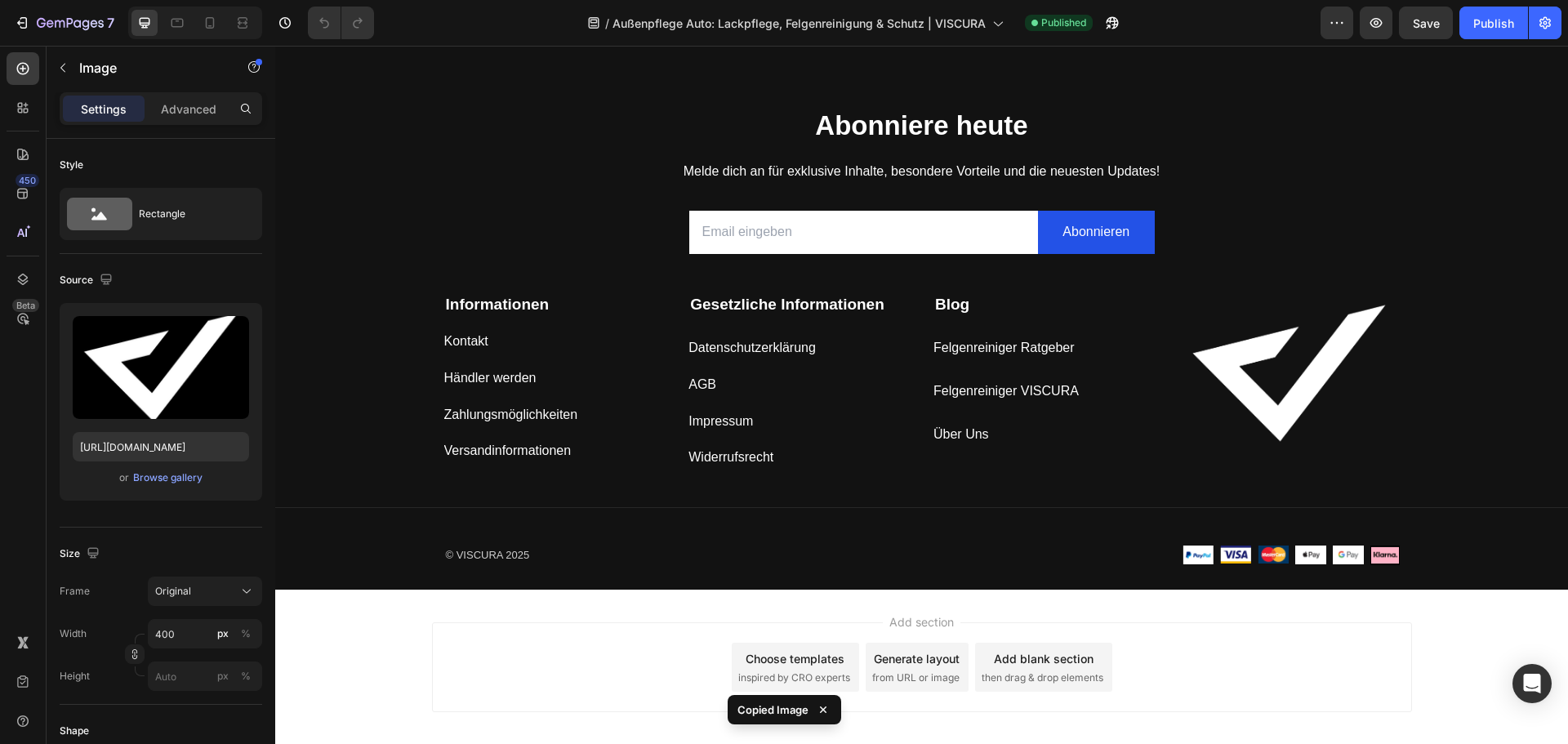
scroll to position [1551, 0]
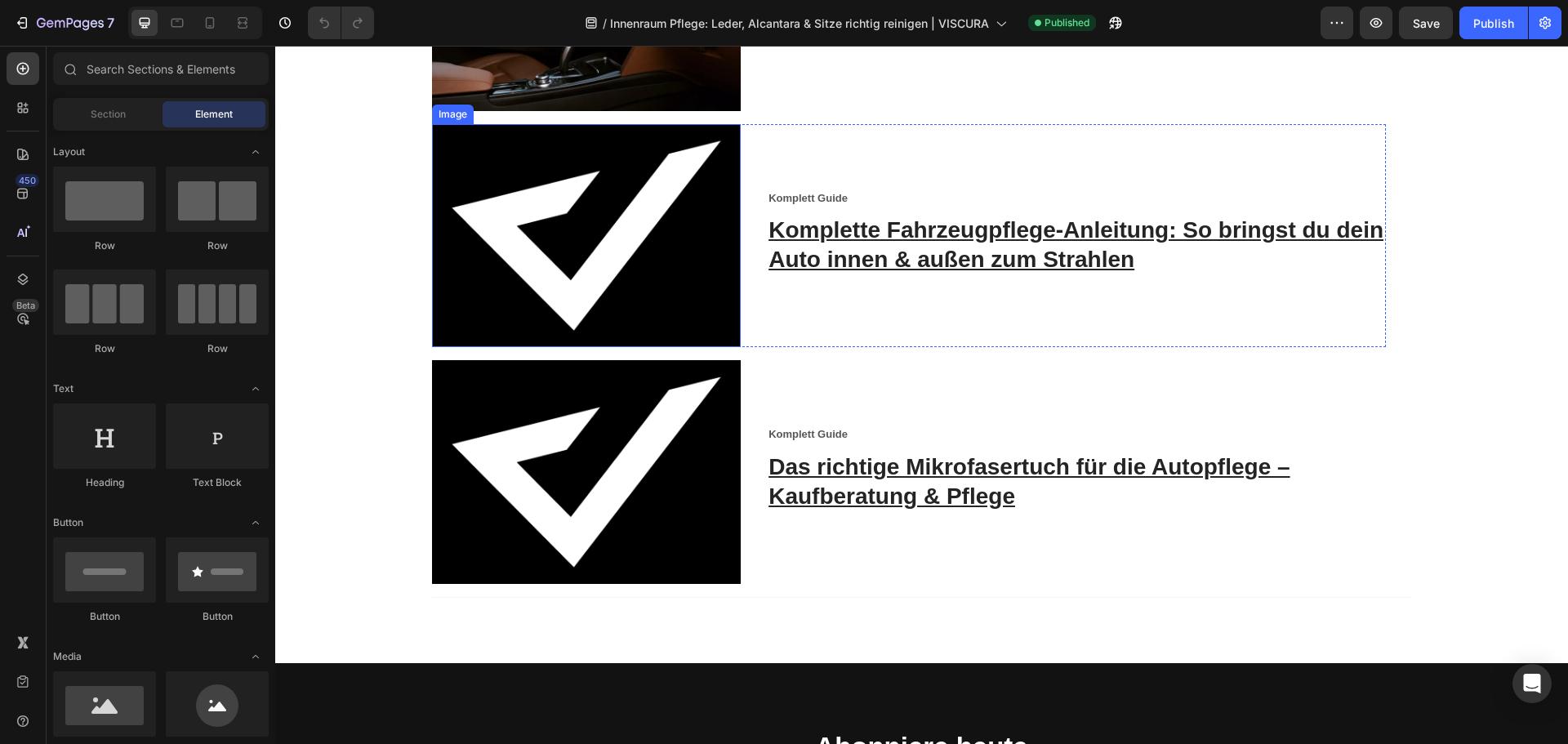
scroll to position [1470, 0]
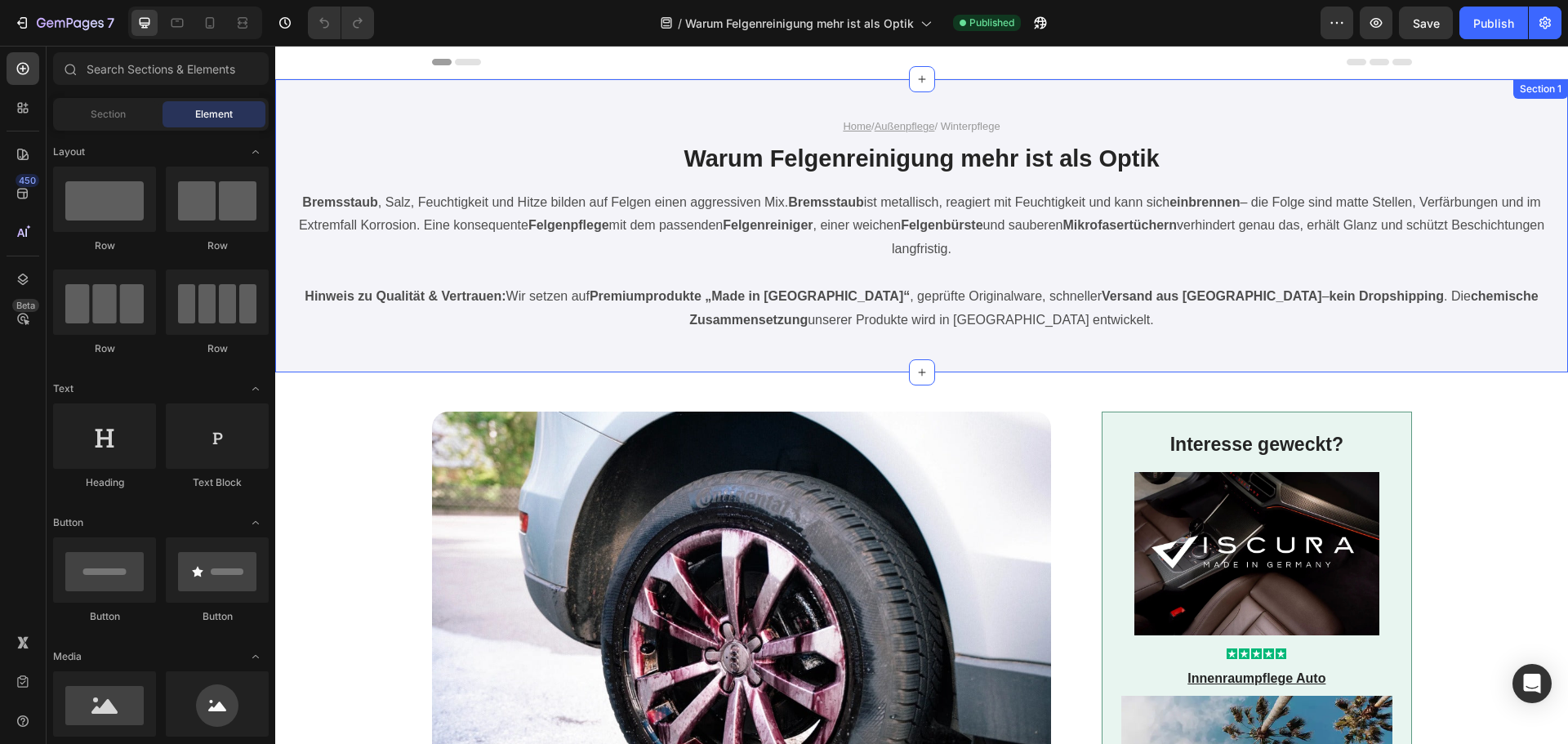
click at [975, 115] on div "Home / Außenpflege / Winterpflege Text Block Warum Felgenreinigung mehr ist als…" at bounding box center [921, 226] width 1293 height 293
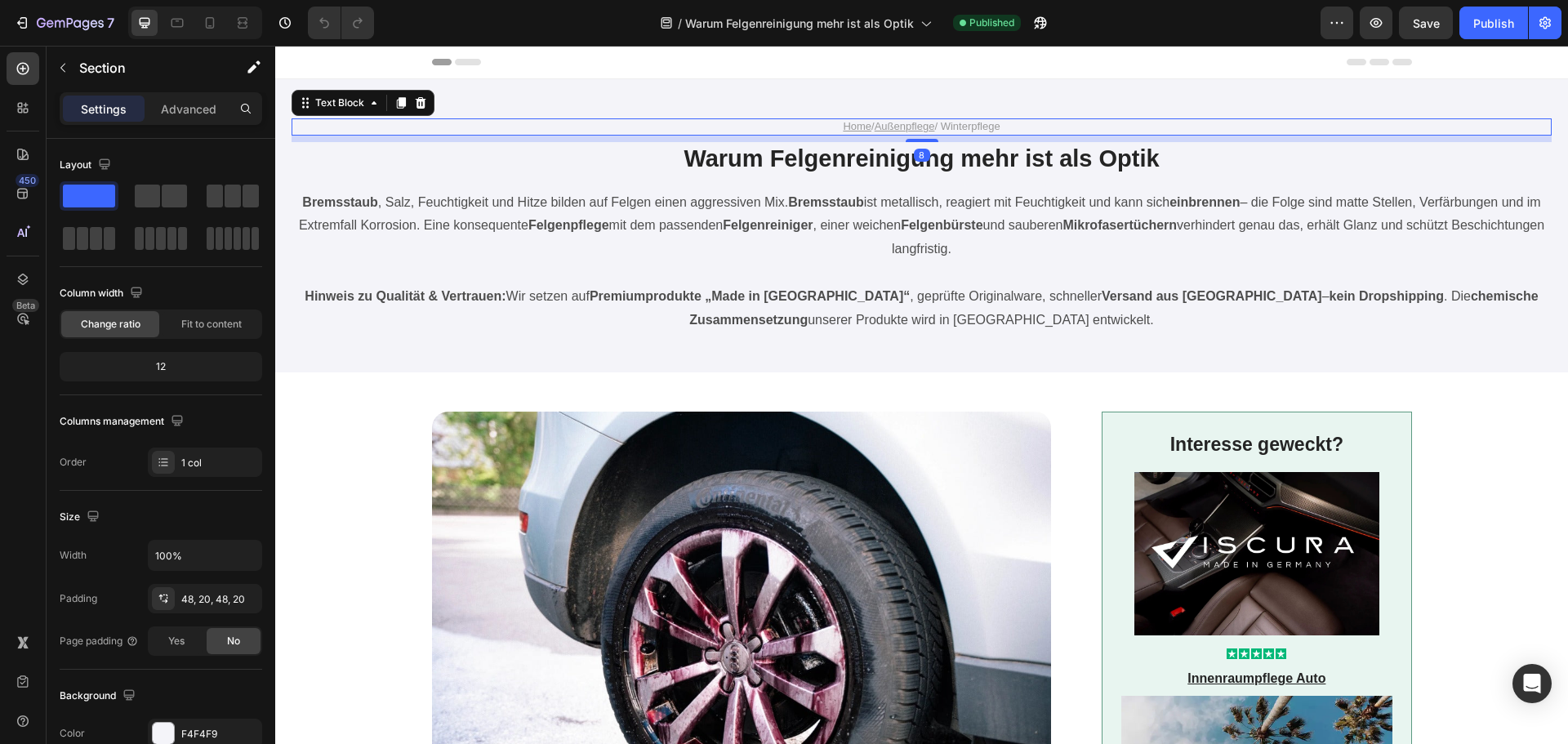
click at [973, 124] on p "Home / Außenpflege / Winterpflege" at bounding box center [922, 127] width 977 height 14
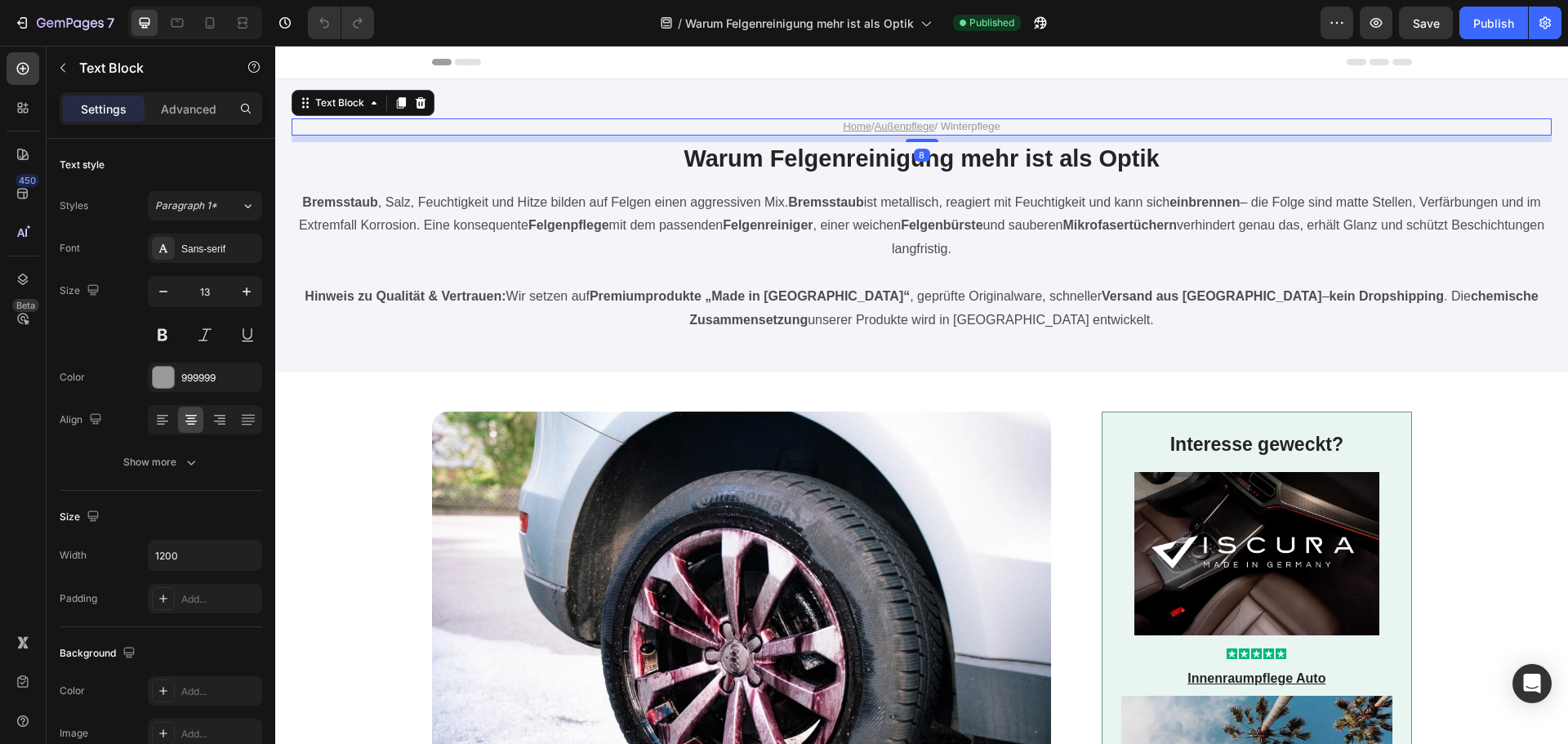
click at [973, 124] on p "Home / Außenpflege / Winterpflege" at bounding box center [922, 127] width 977 height 14
click at [948, 155] on h1 "Warum Felgenreinigung mehr ist als Optik" at bounding box center [922, 159] width 980 height 34
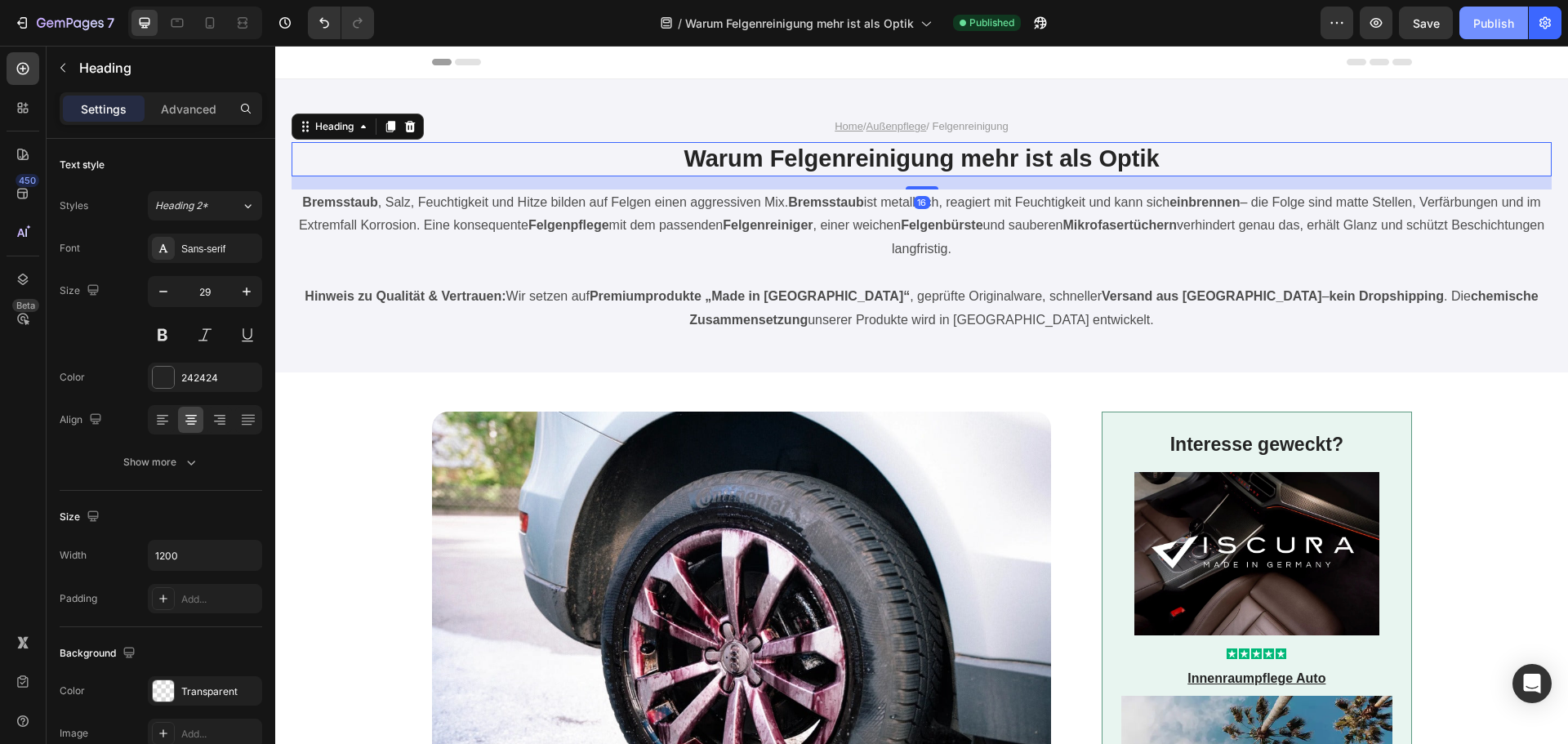
click at [1487, 25] on div "Publish" at bounding box center [1493, 24] width 40 height 18
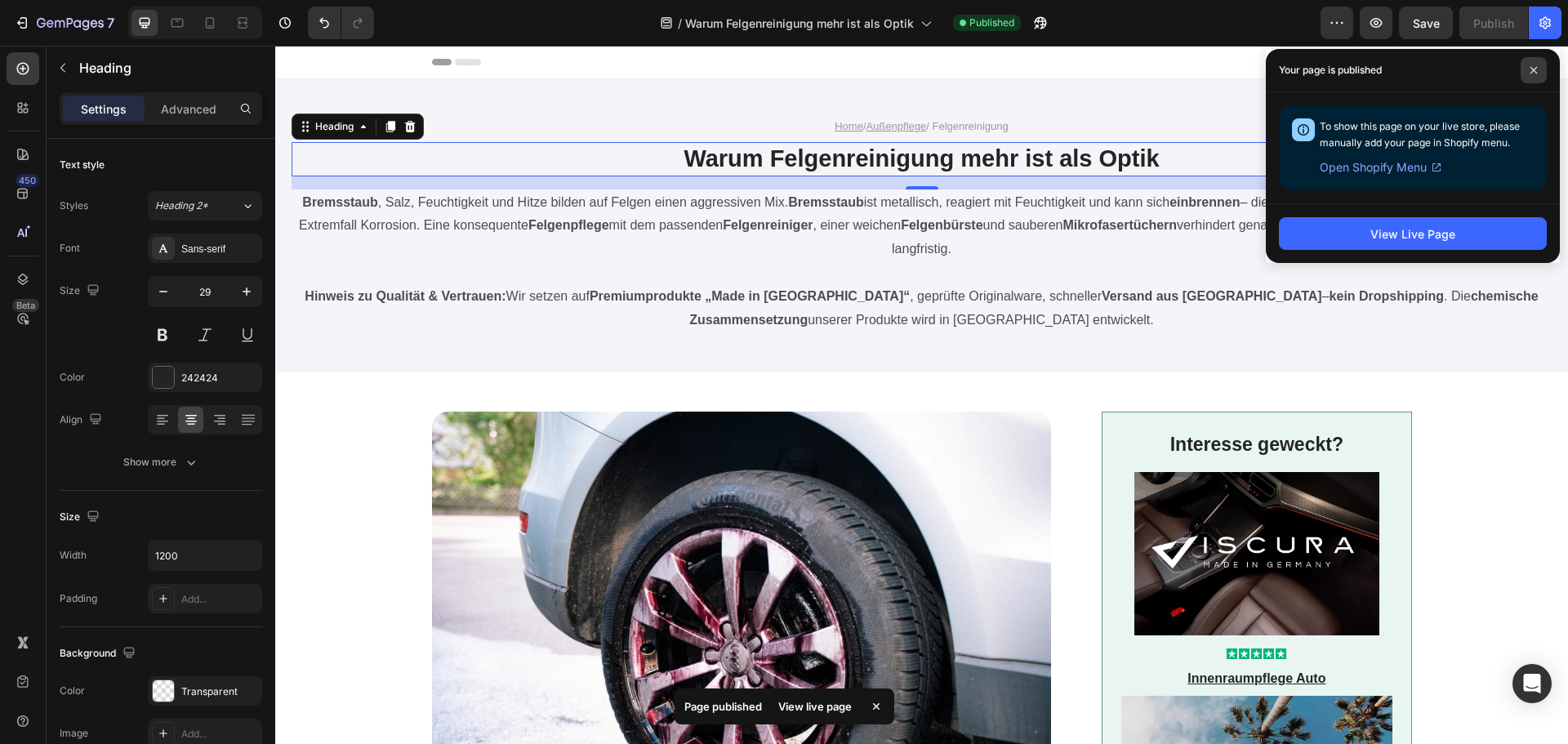
click at [1528, 66] on span at bounding box center [1534, 70] width 26 height 26
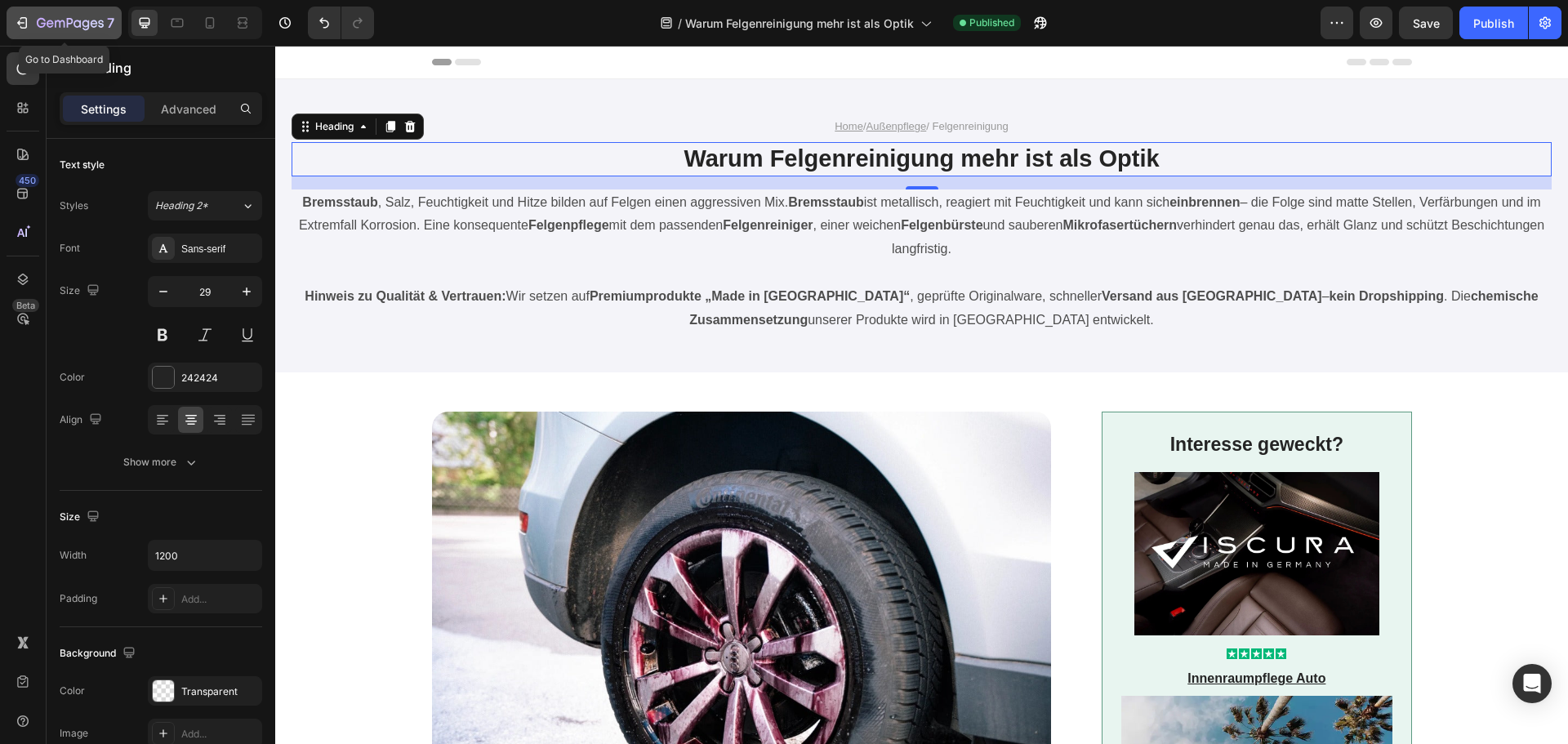
click at [72, 21] on icon "button" at bounding box center [69, 22] width 6 height 10
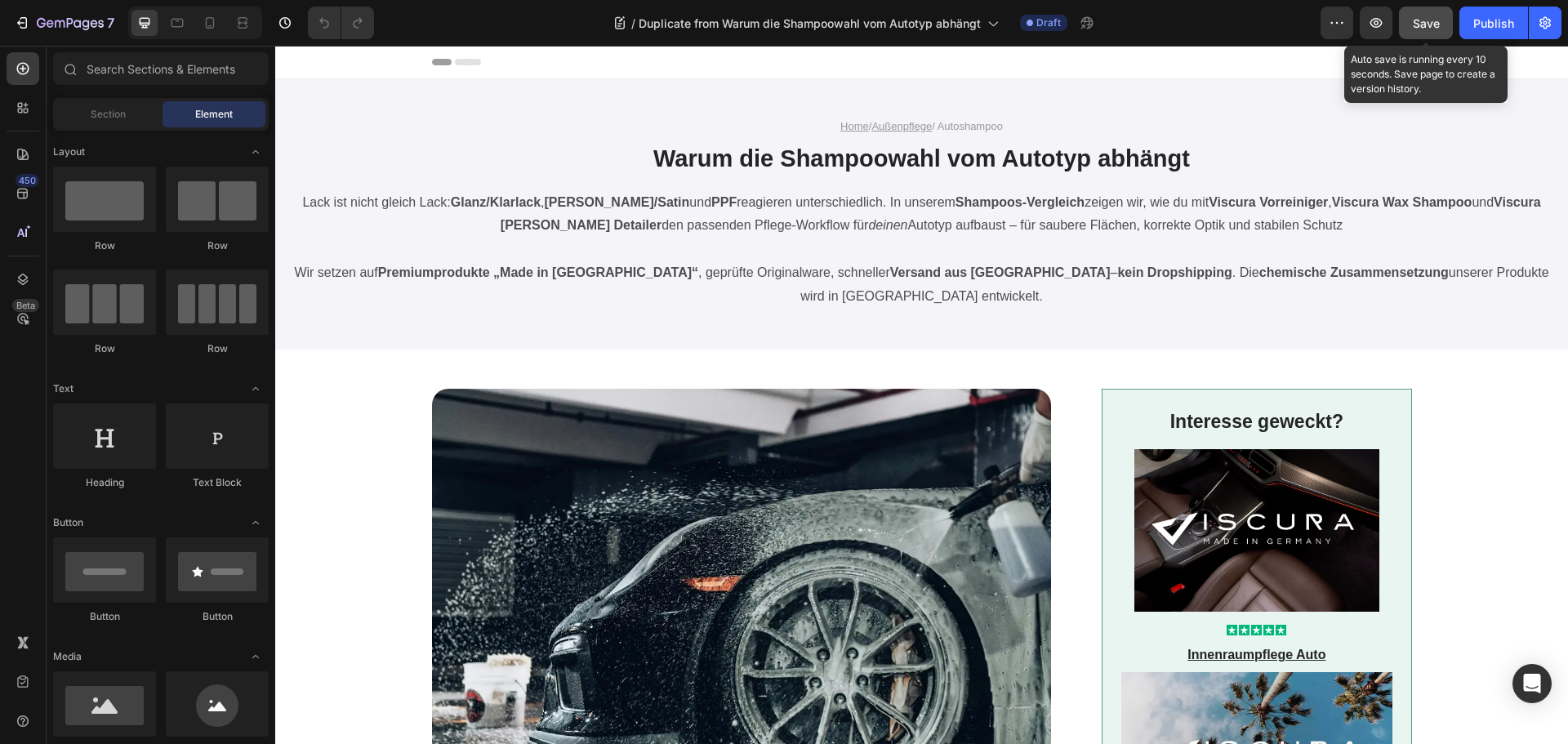
click at [1417, 18] on span "Save" at bounding box center [1426, 24] width 27 height 14
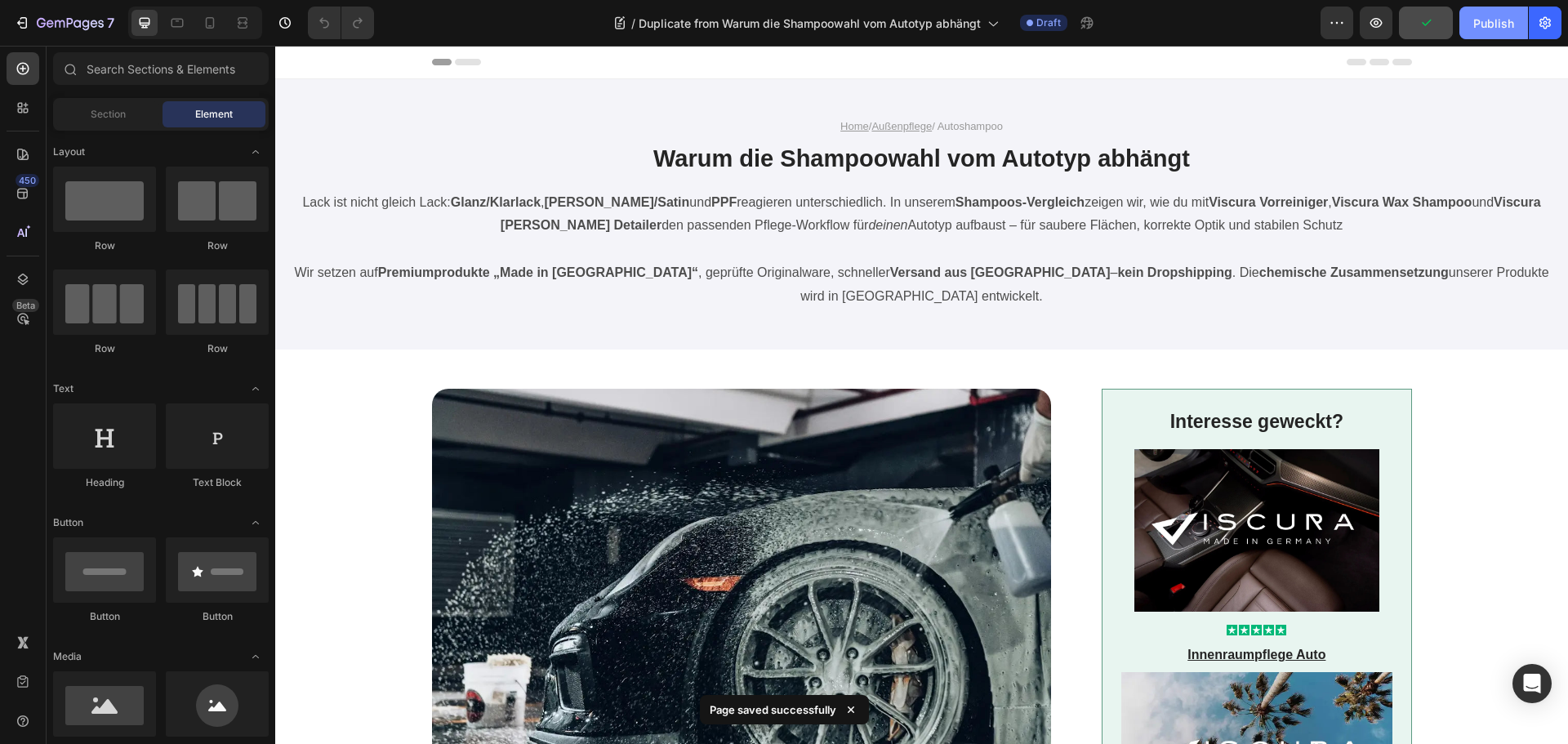
click at [1485, 18] on div "Publish" at bounding box center [1493, 24] width 40 height 18
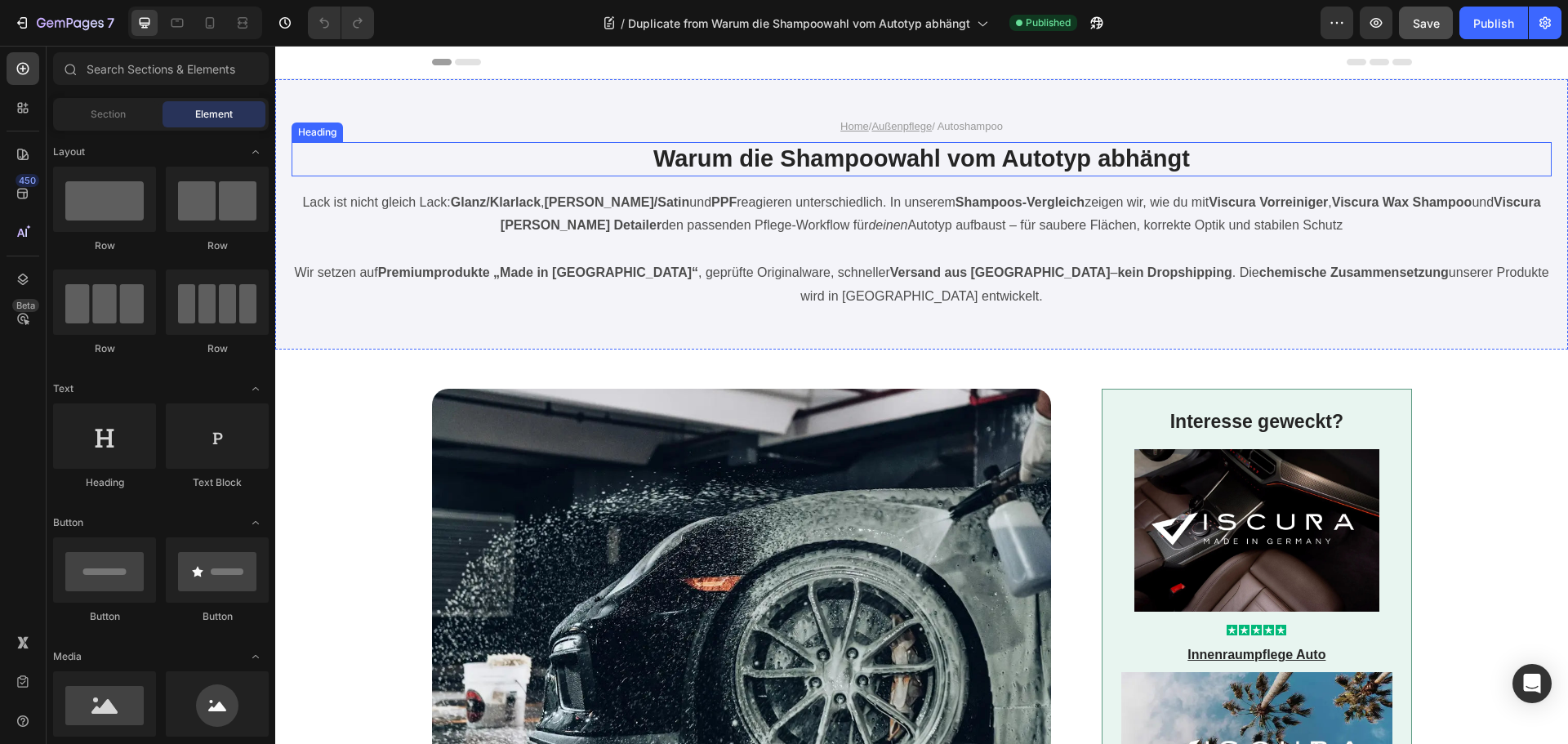
click at [782, 163] on h1 "Warum die Shampoowahl vom Autotyp abhängt" at bounding box center [922, 159] width 980 height 34
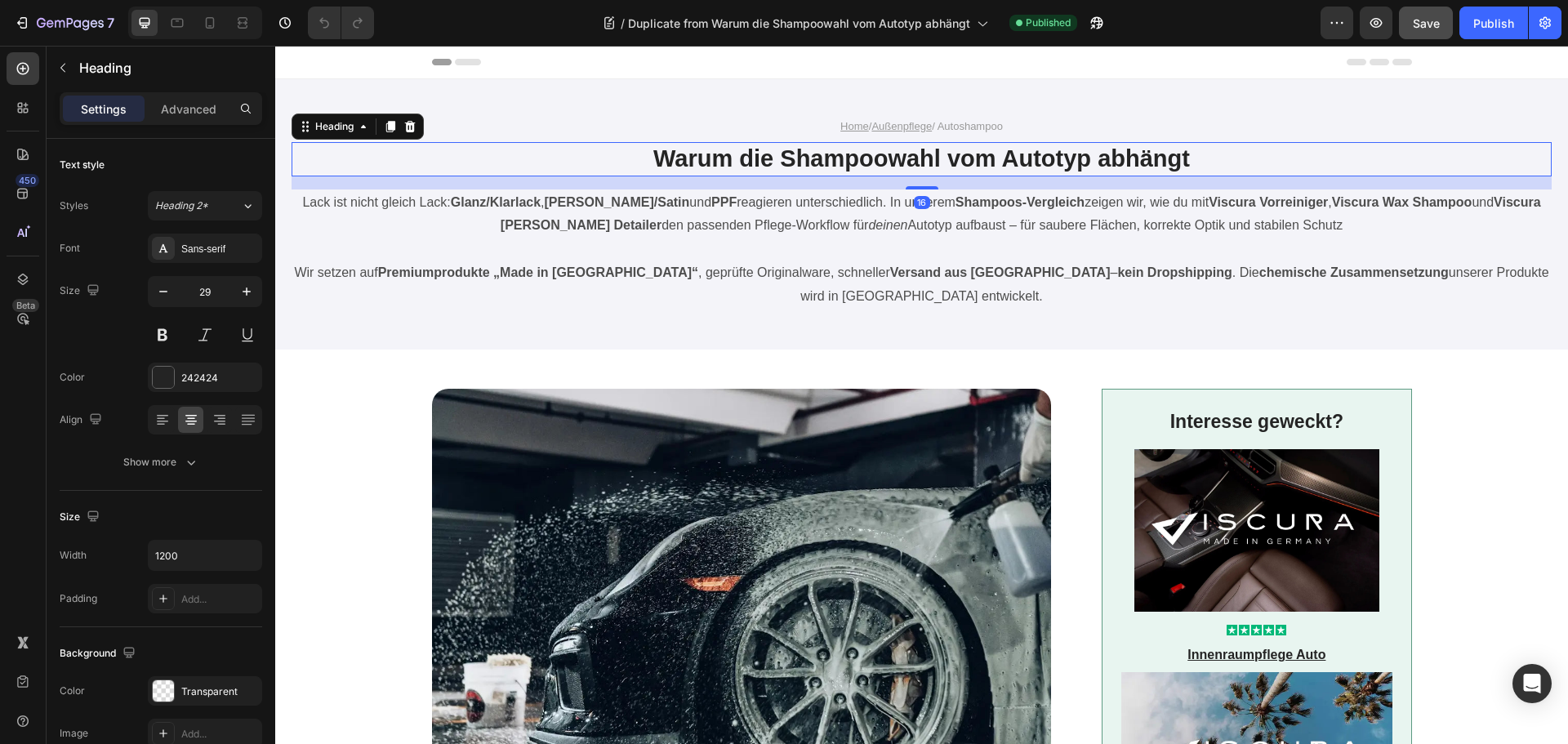
click at [782, 163] on h1 "Warum die Shampoowahl vom Autotyp abhängt" at bounding box center [922, 159] width 980 height 34
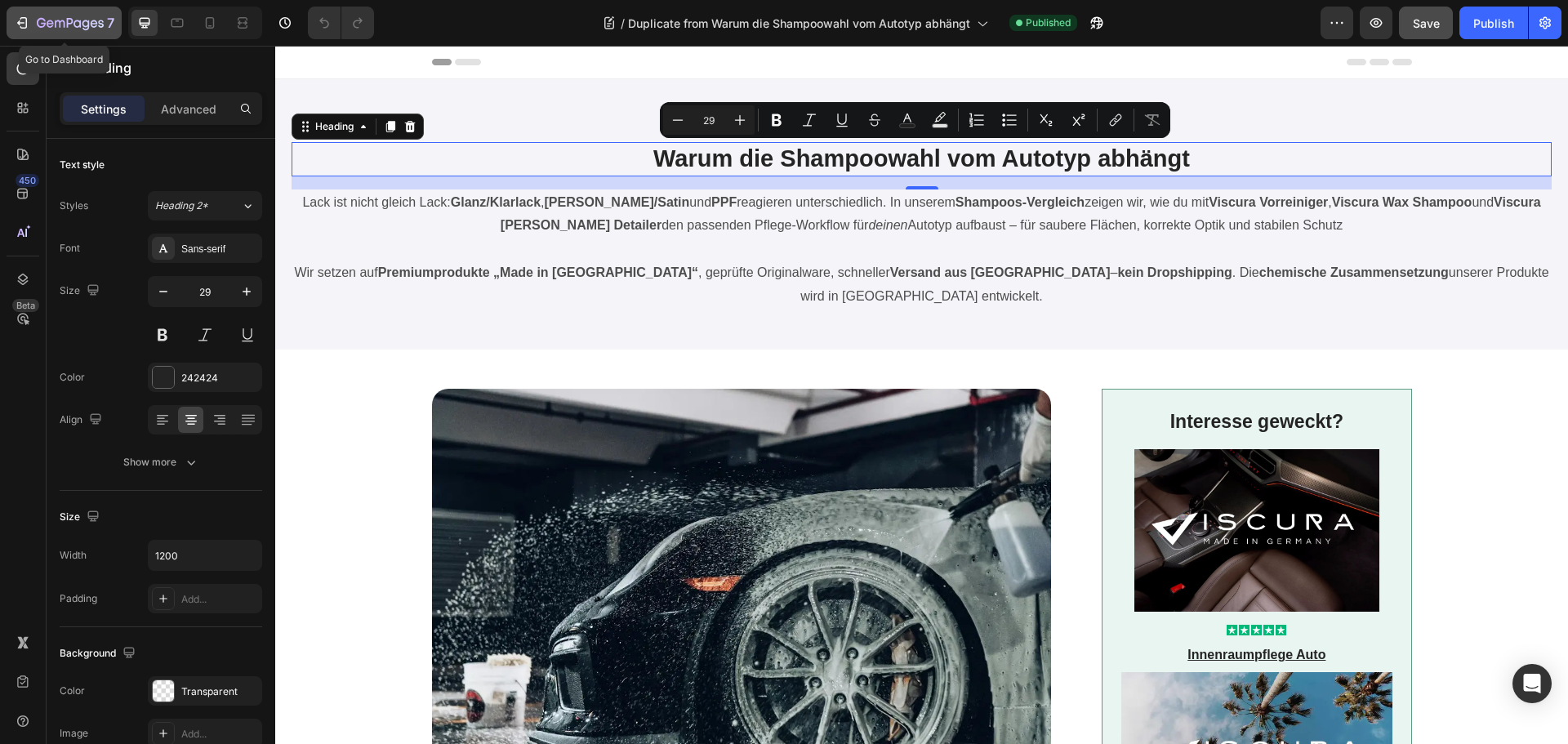
click at [92, 18] on icon "button" at bounding box center [70, 25] width 67 height 14
